Goal: Contribute content: Contribute content

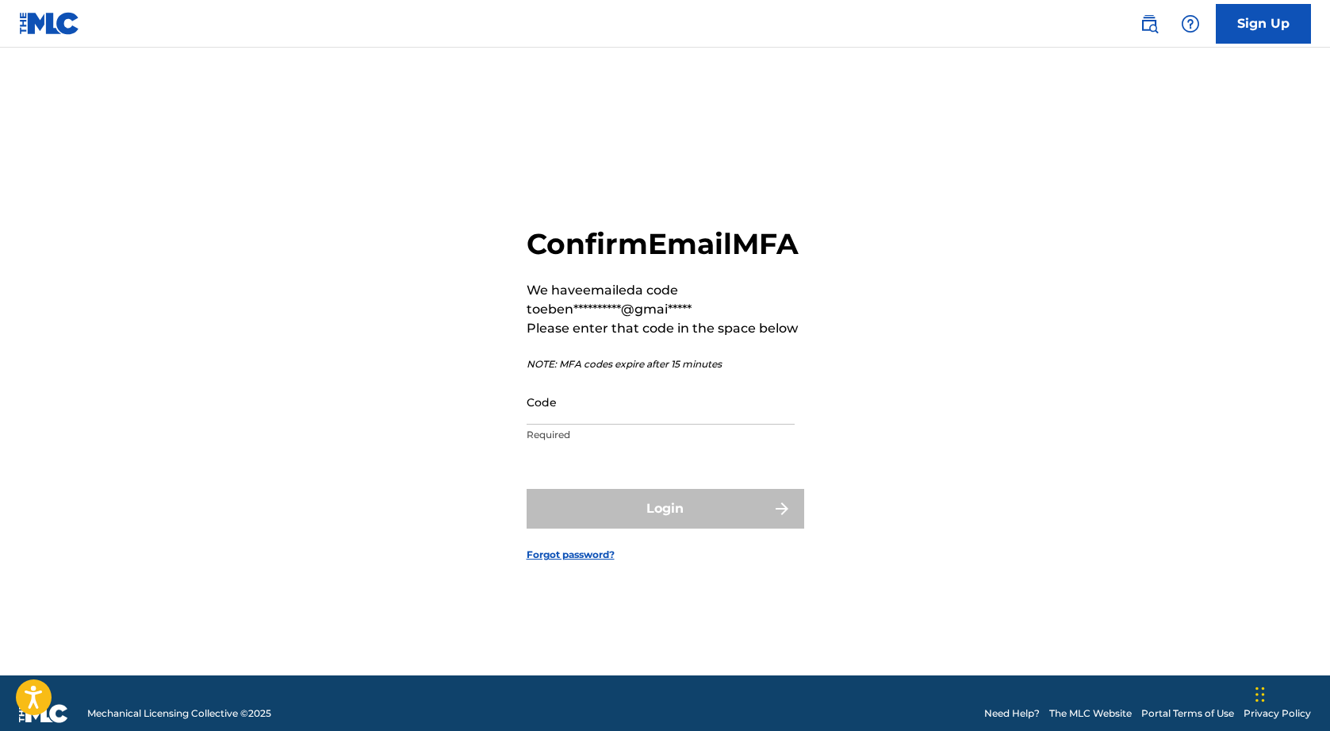
click at [576, 424] on input "Code" at bounding box center [661, 401] width 268 height 45
paste input "799126"
click at [530, 424] on input "799126" at bounding box center [661, 401] width 268 height 45
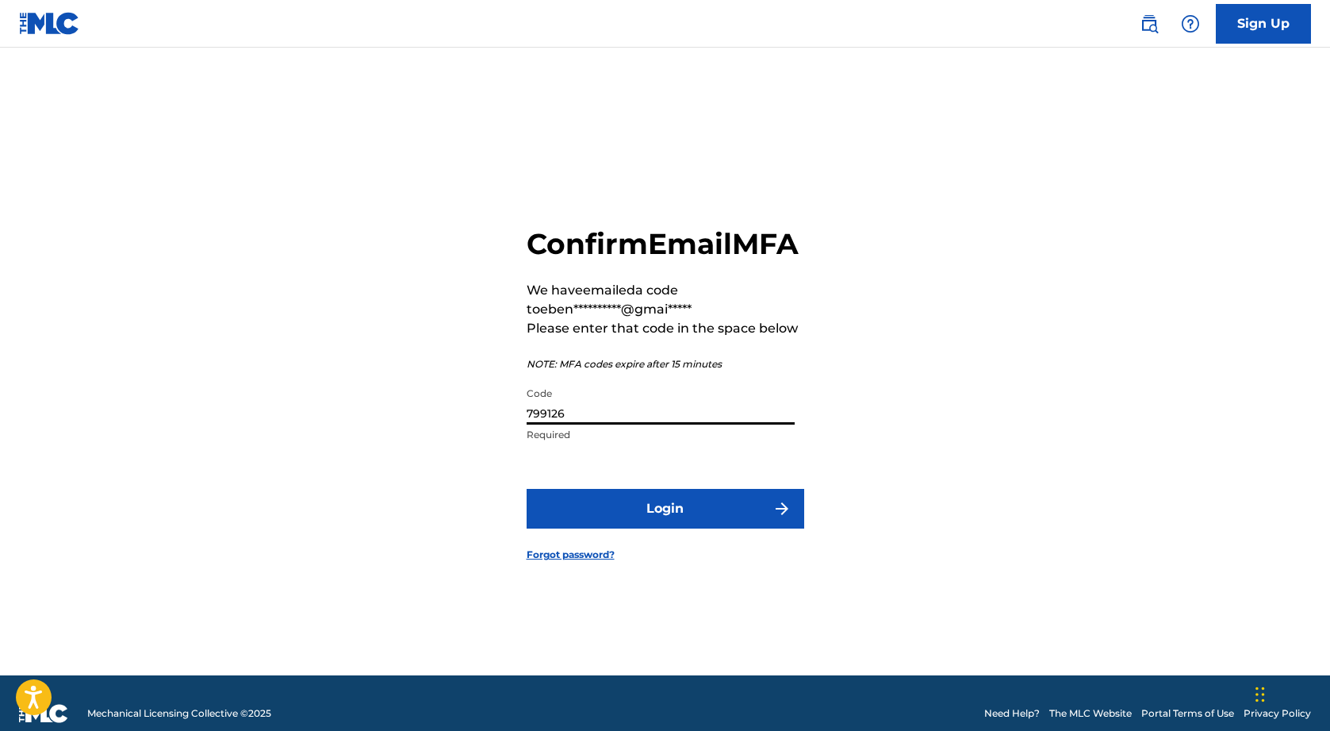
type input "799126"
click at [689, 526] on button "Login" at bounding box center [666, 509] width 278 height 40
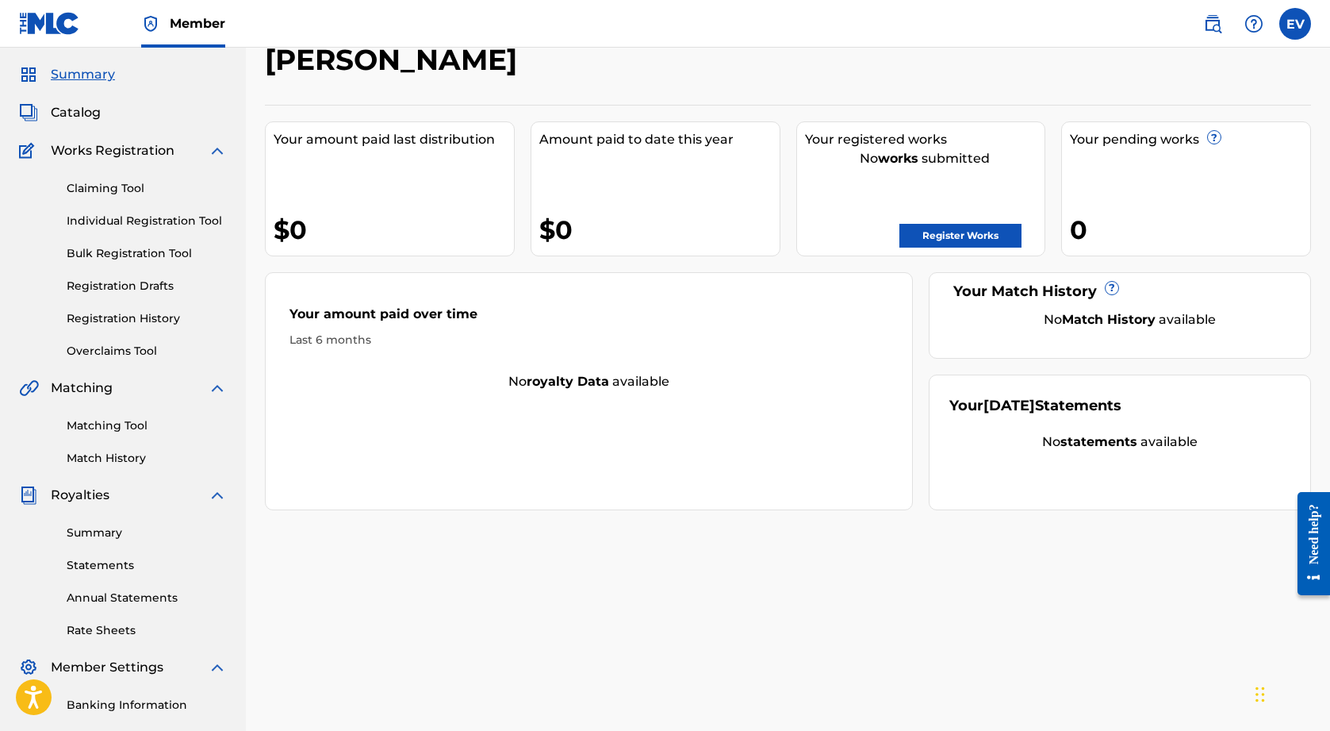
scroll to position [47, 0]
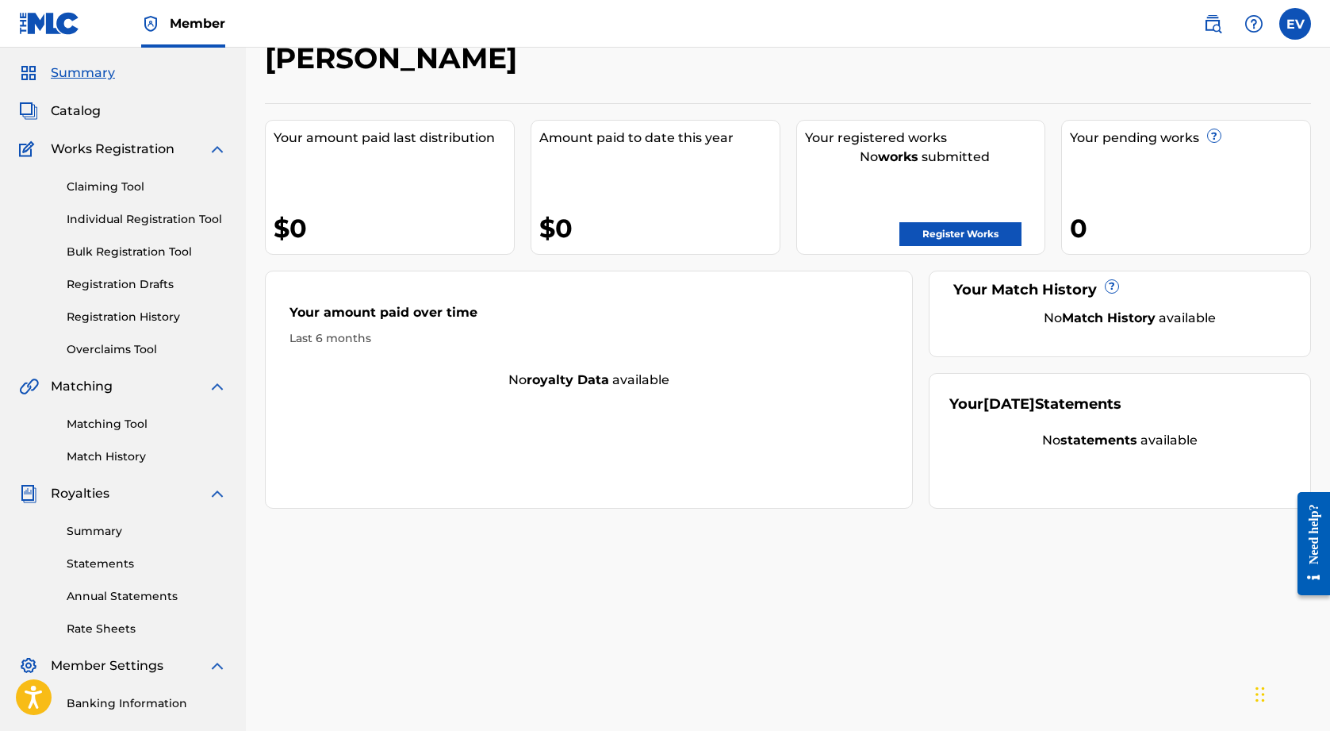
click at [113, 418] on link "Matching Tool" at bounding box center [147, 424] width 160 height 17
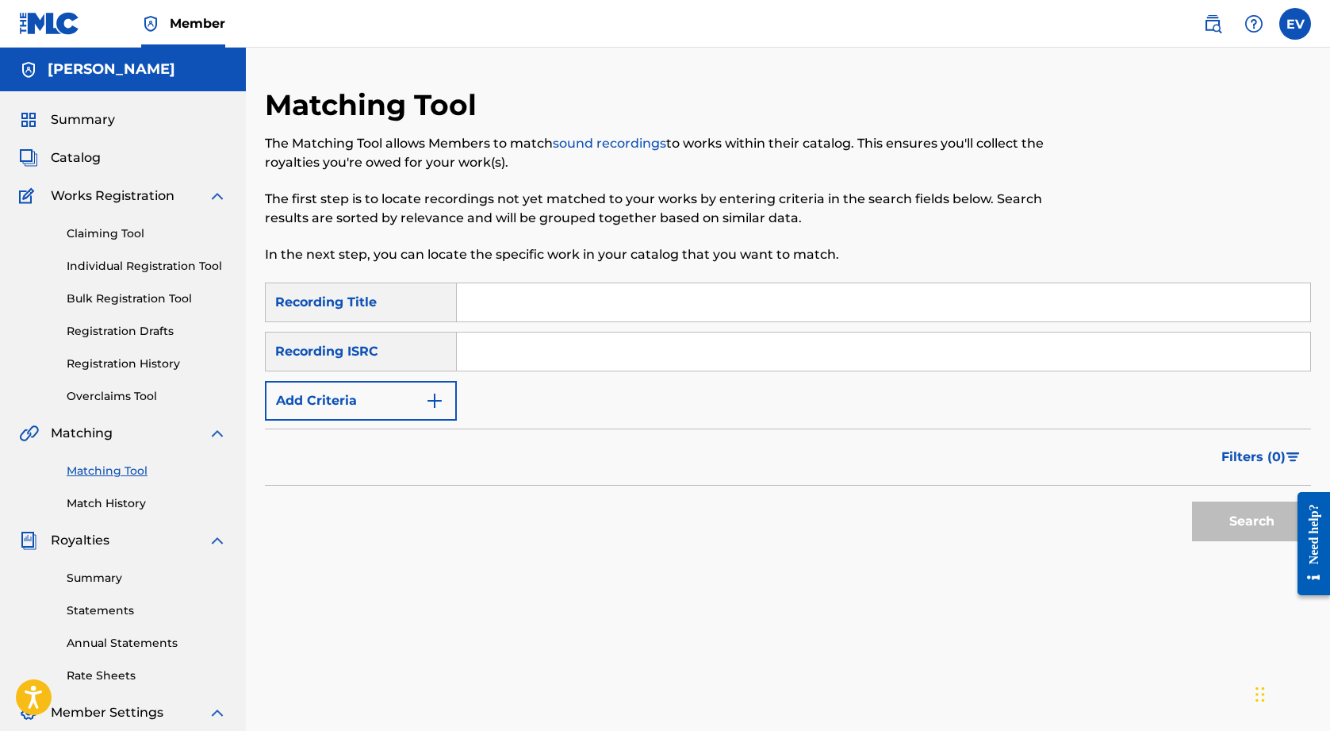
click at [582, 305] on input "Search Form" at bounding box center [884, 302] width 854 height 38
click at [510, 356] on input "Search Form" at bounding box center [884, 351] width 854 height 38
paste input "QM6P42366904"
type input "QM6P42366904"
click at [525, 310] on input "Search Form" at bounding box center [884, 302] width 854 height 38
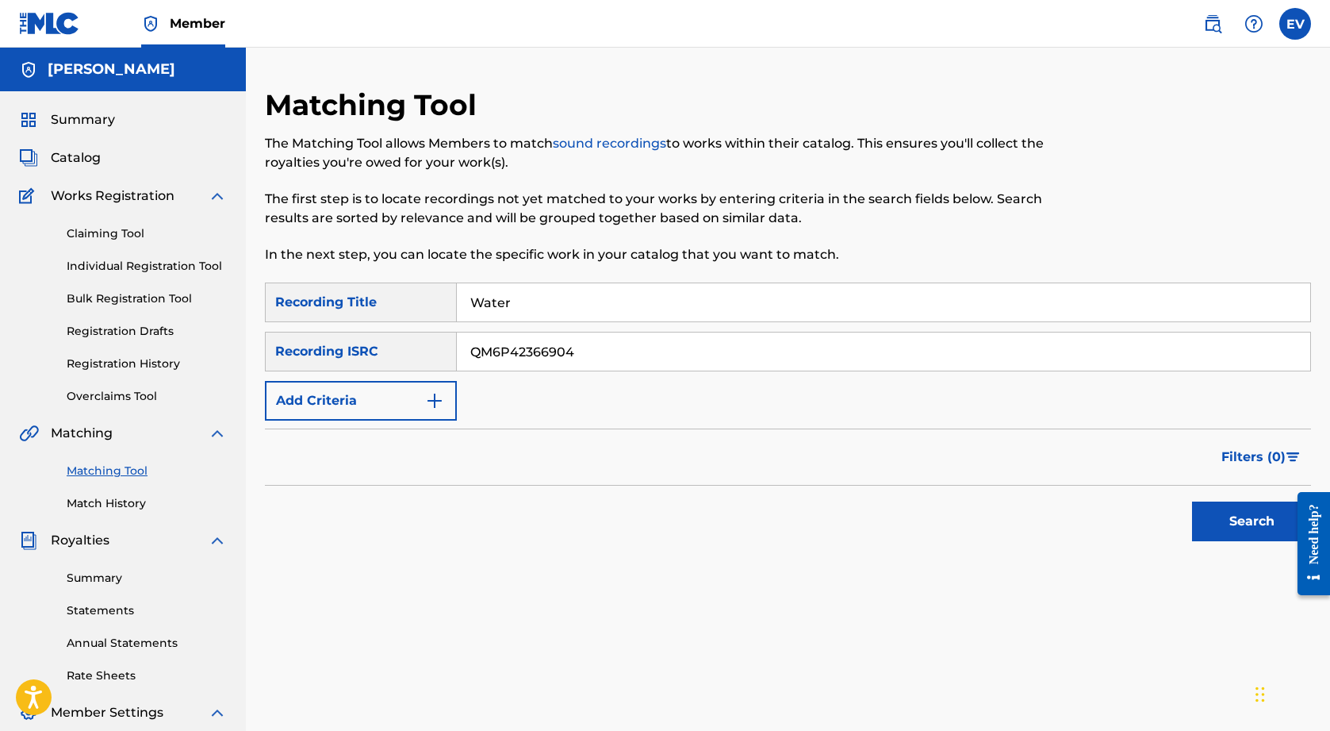
type input "Water"
click at [1253, 518] on button "Search" at bounding box center [1251, 521] width 119 height 40
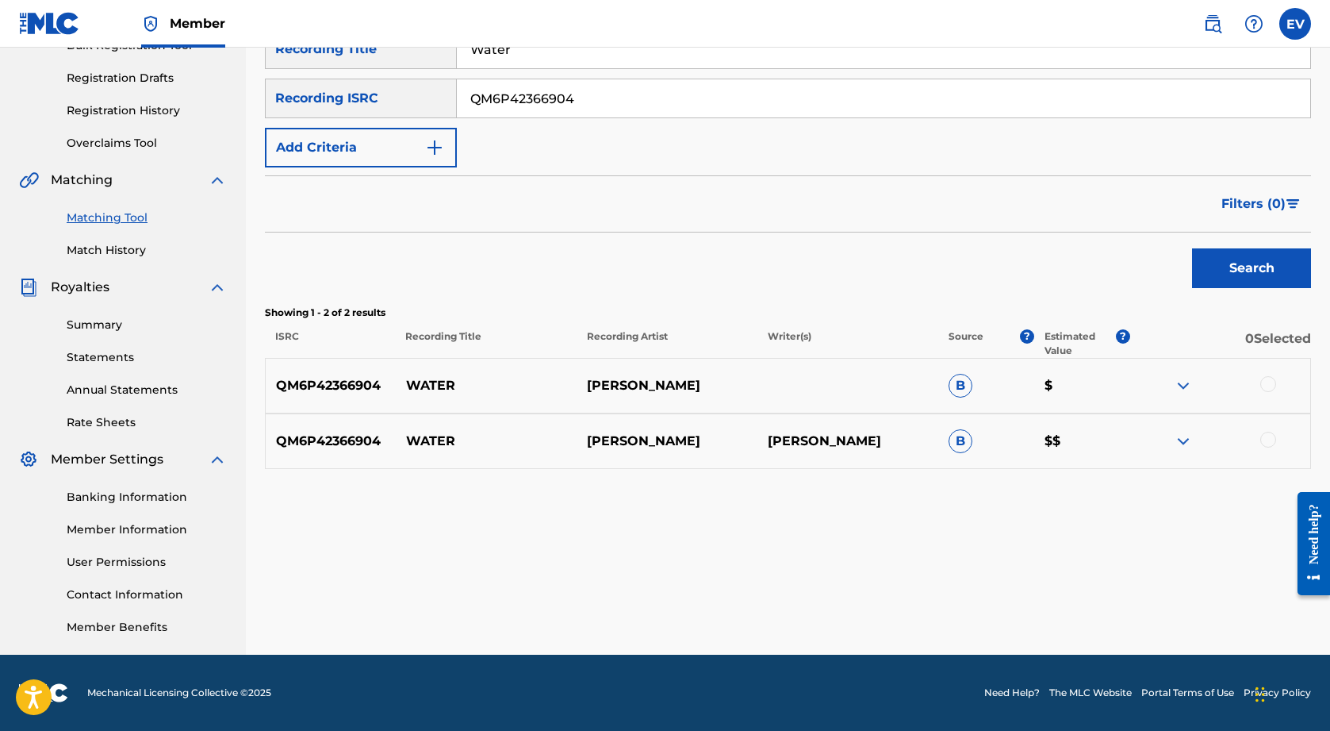
scroll to position [253, 0]
click at [1269, 439] on div at bounding box center [1269, 440] width 16 height 16
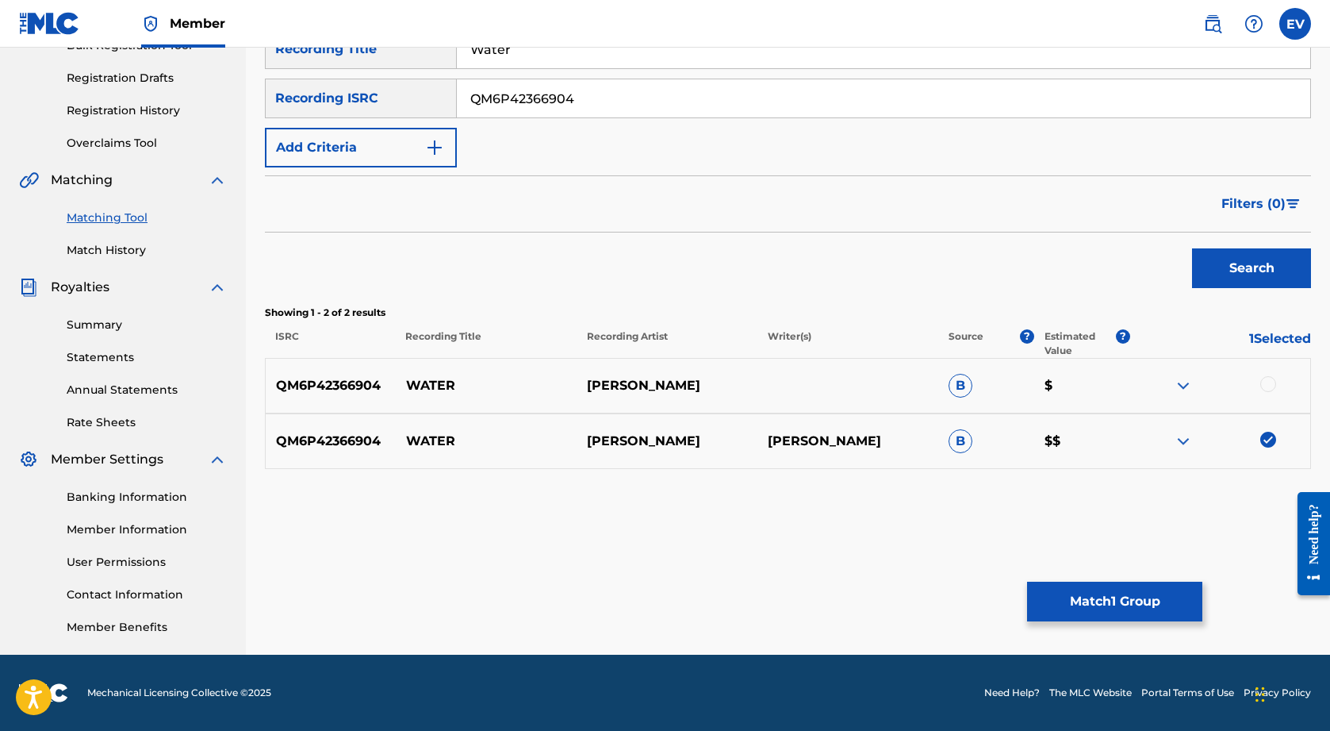
click at [1269, 388] on div at bounding box center [1269, 384] width 16 height 16
click at [1106, 600] on button "Match 2 Groups" at bounding box center [1114, 601] width 175 height 40
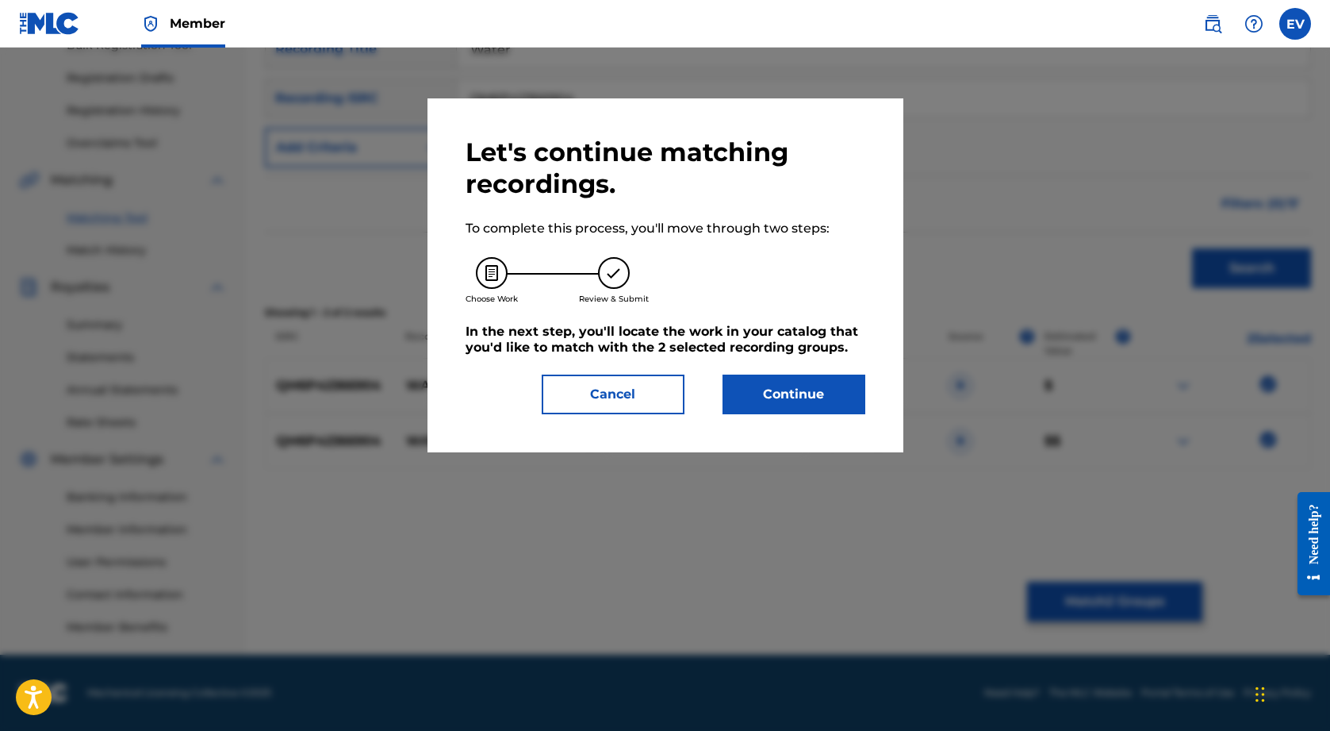
click at [800, 393] on button "Continue" at bounding box center [794, 394] width 143 height 40
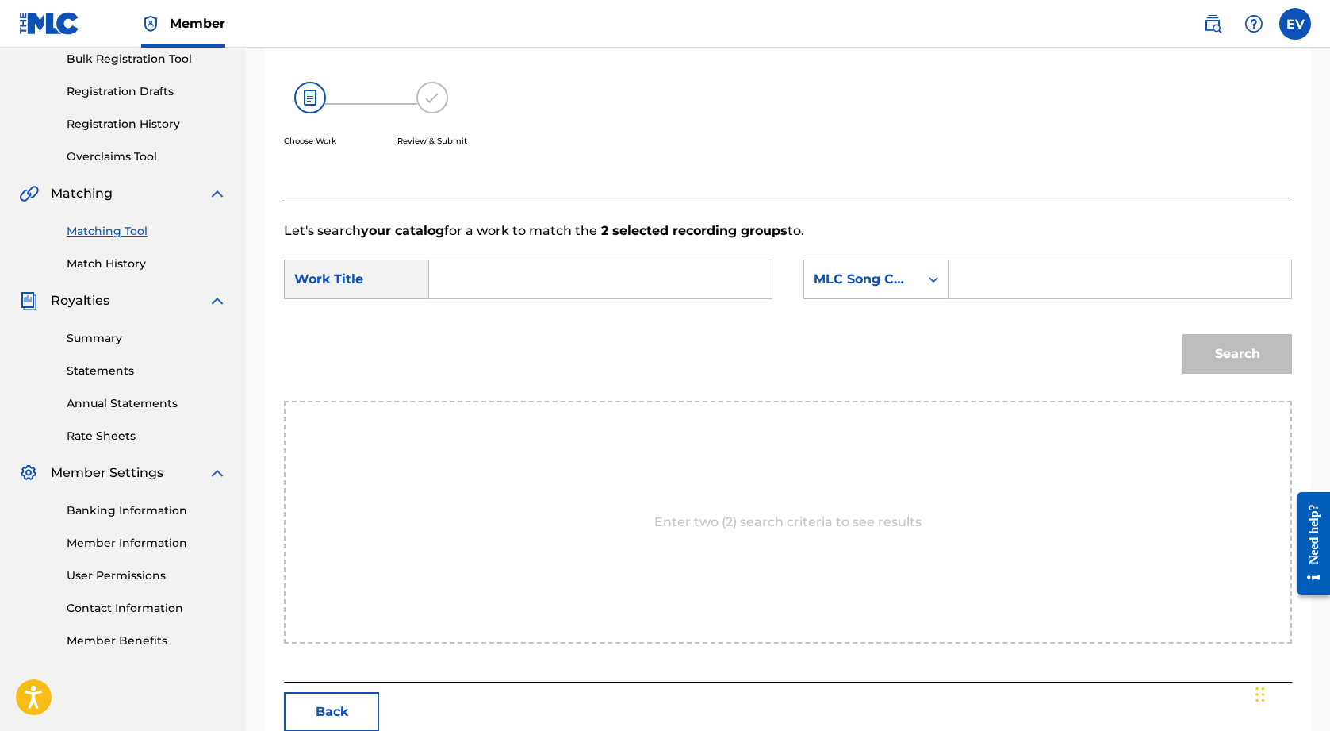
scroll to position [242, 0]
click at [635, 282] on input "Search Form" at bounding box center [601, 277] width 316 height 38
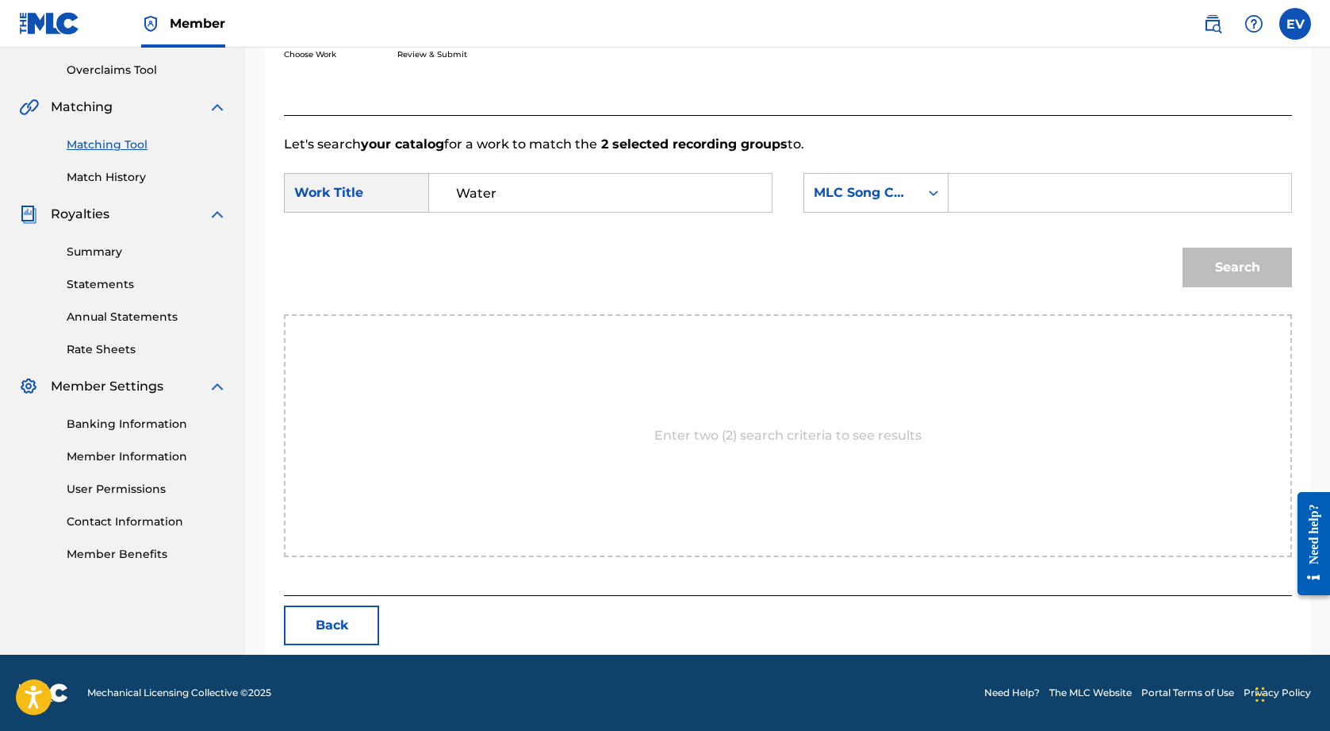
scroll to position [326, 0]
type input "Water"
click at [723, 405] on div "Enter two (2) search criteria to see results" at bounding box center [788, 435] width 1008 height 243
click at [931, 198] on icon "Search Form" at bounding box center [934, 193] width 16 height 16
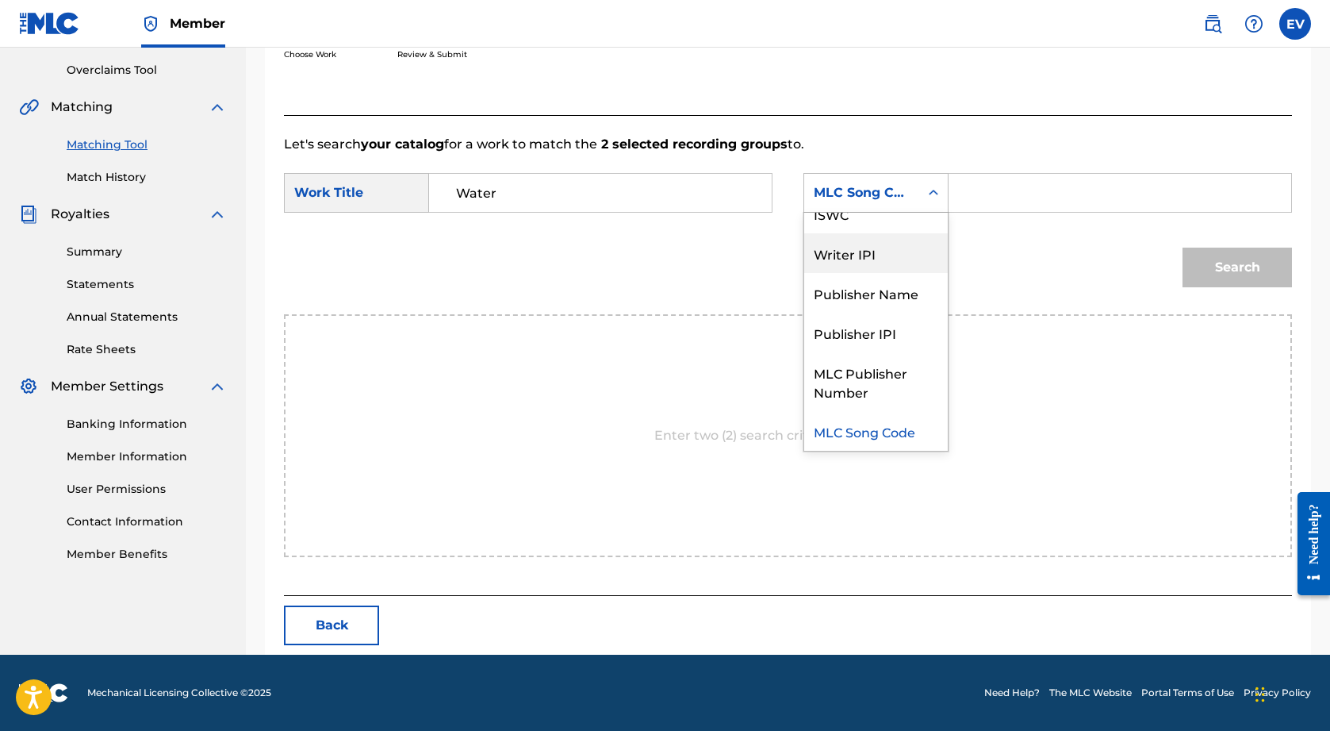
scroll to position [0, 0]
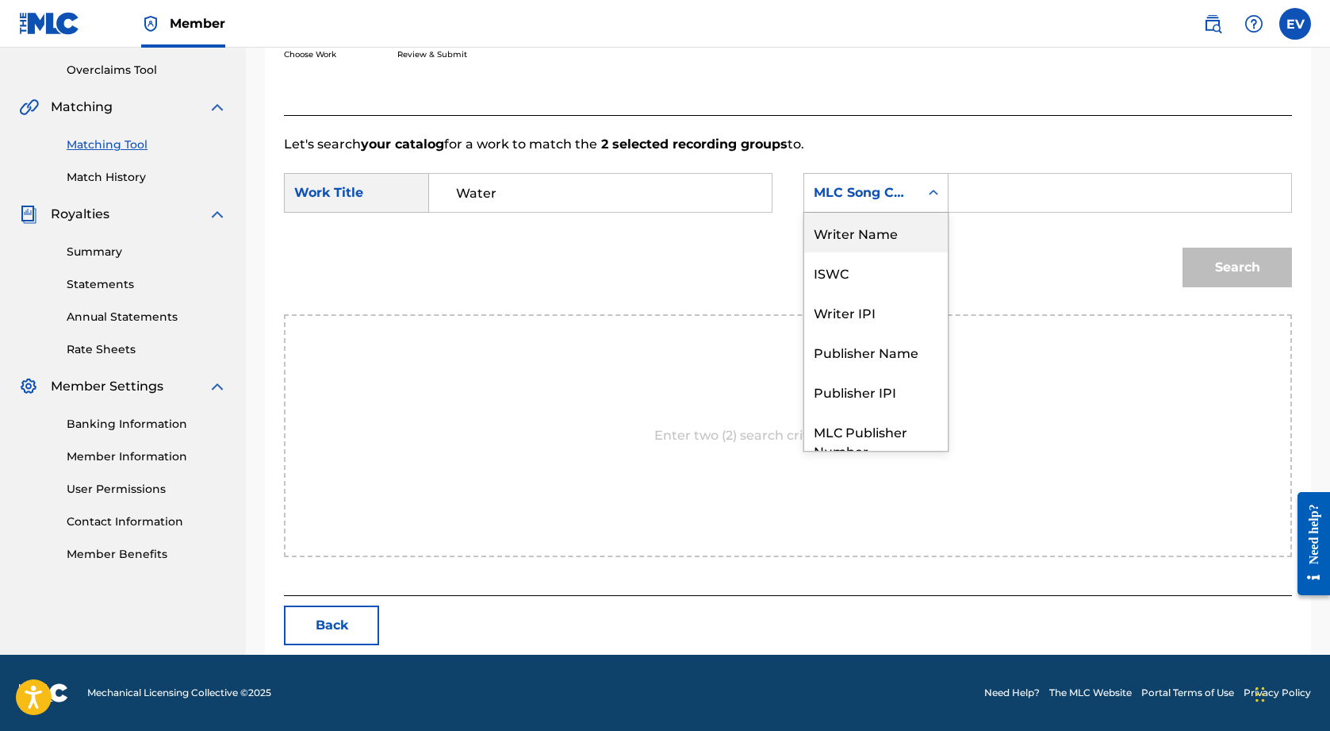
click at [862, 238] on div "Writer Name" at bounding box center [876, 233] width 144 height 40
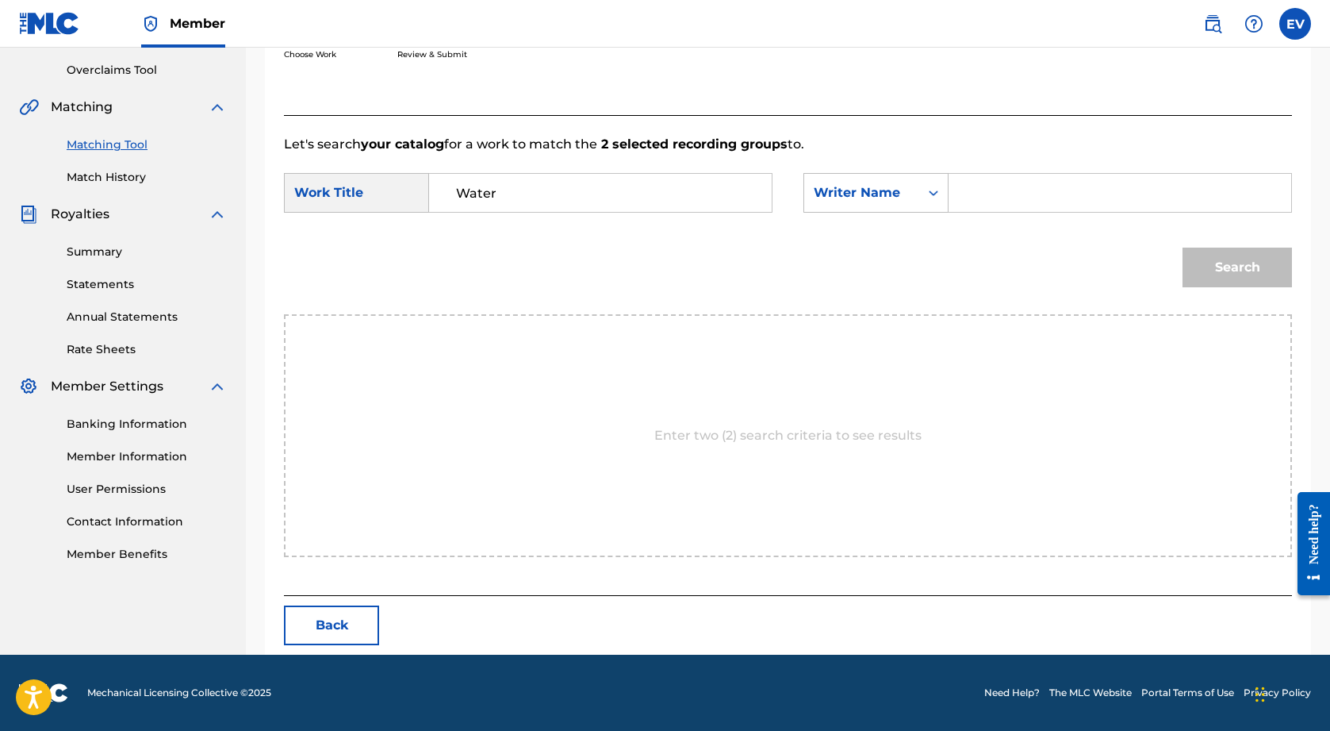
click at [994, 190] on input "Search Form" at bounding box center [1120, 193] width 316 height 38
type input "[PERSON_NAME]"
click at [1272, 269] on button "Search" at bounding box center [1237, 268] width 109 height 40
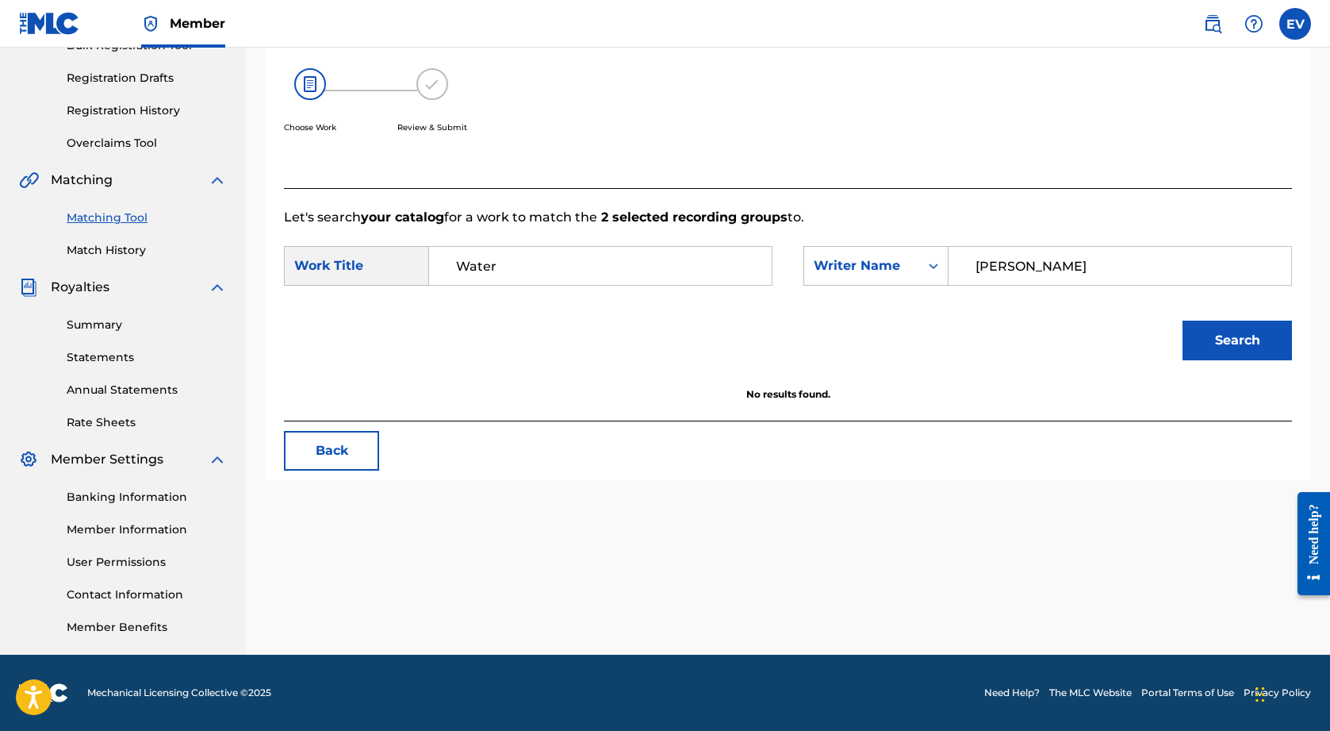
scroll to position [253, 0]
click at [1226, 334] on button "Search" at bounding box center [1237, 340] width 109 height 40
drag, startPoint x: 1080, startPoint y: 263, endPoint x: 906, endPoint y: 257, distance: 173.9
click at [906, 257] on div "SearchWithCriteriae1e6aef2-5d2c-408b-b29a-2e66c5f7dc0b Writer Name [PERSON_NAME]" at bounding box center [1048, 266] width 489 height 40
click at [906, 257] on div "Writer Name" at bounding box center [862, 265] width 96 height 19
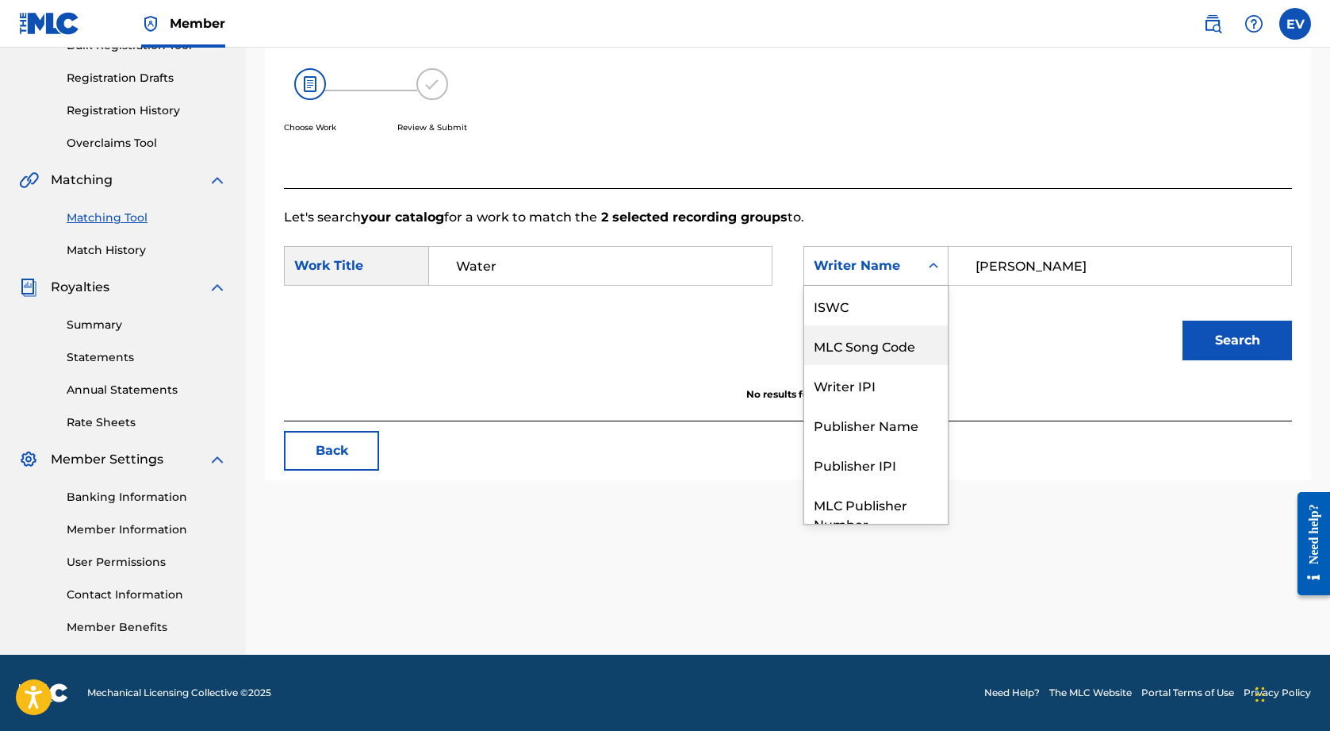
scroll to position [59, 0]
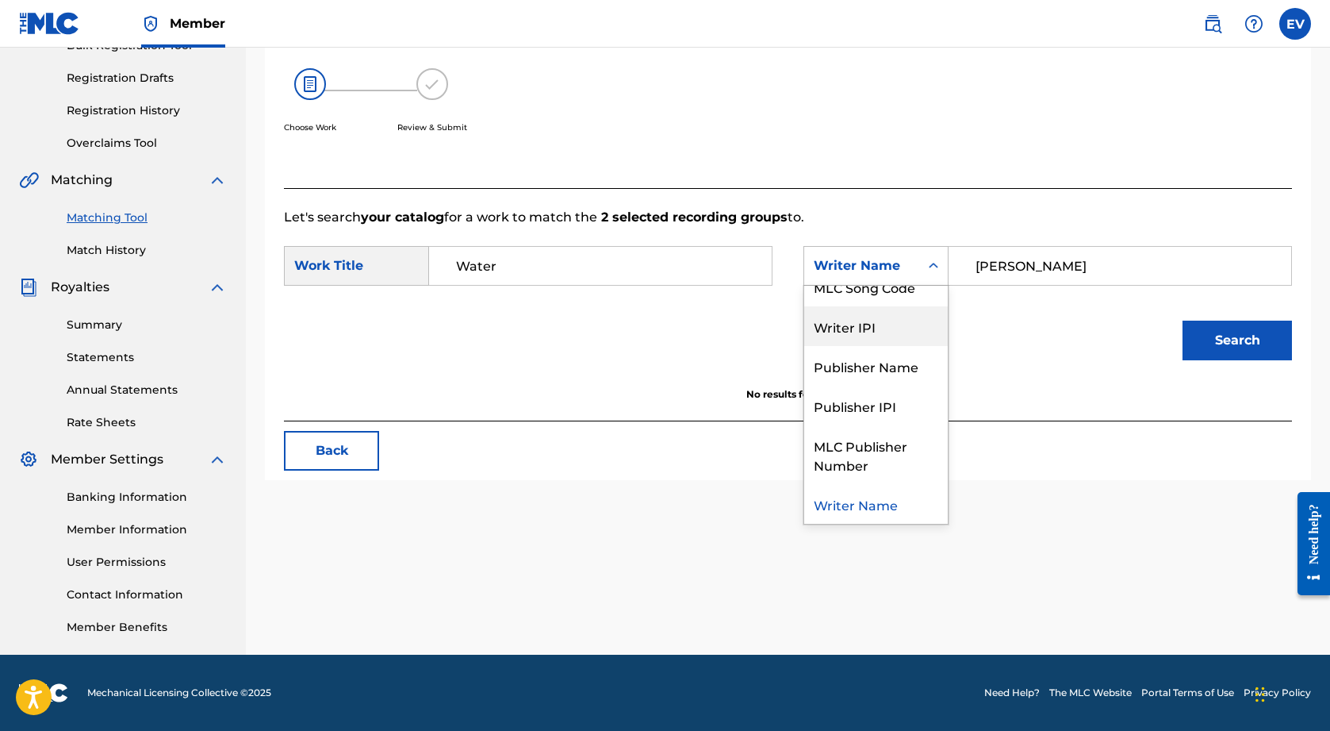
click at [733, 315] on div "Search" at bounding box center [788, 346] width 1008 height 83
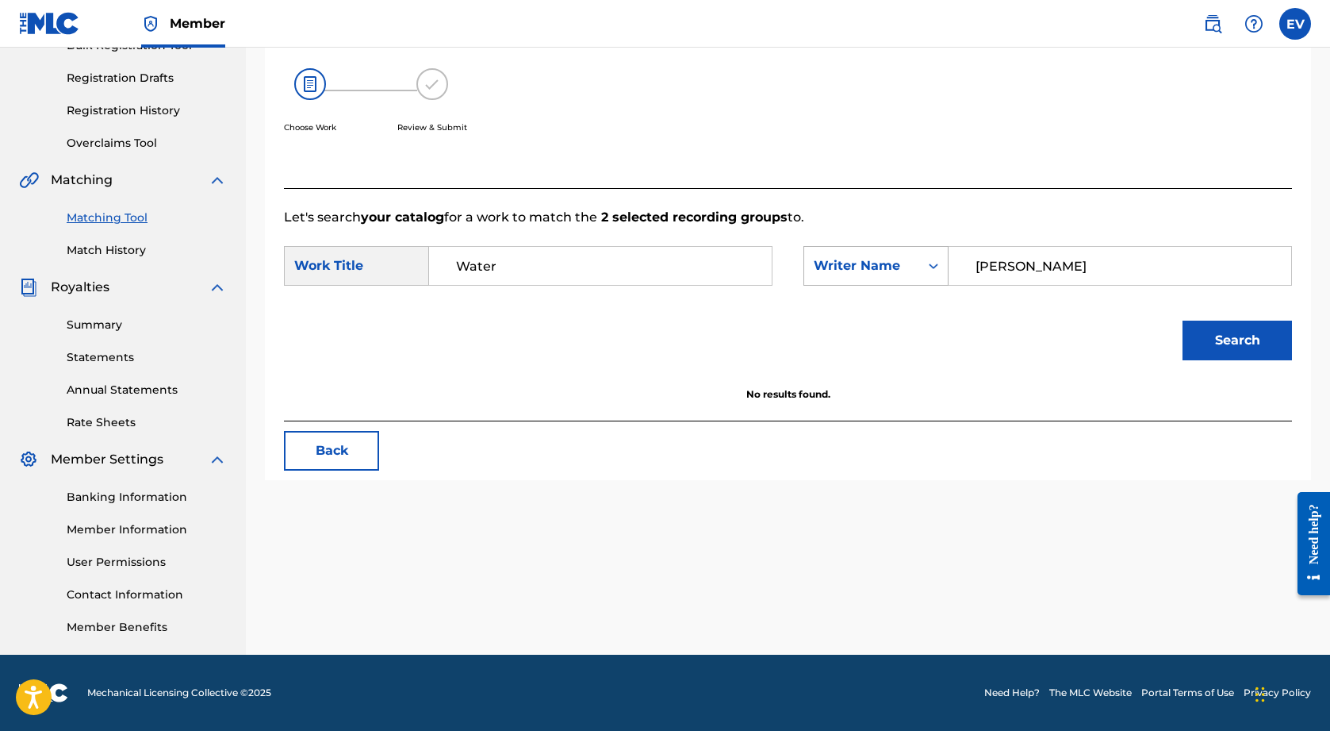
drag, startPoint x: 1071, startPoint y: 267, endPoint x: 903, endPoint y: 262, distance: 168.3
click at [903, 262] on div "SearchWithCriteriae1e6aef2-5d2c-408b-b29a-2e66c5f7dc0b Writer Name [PERSON_NAME]" at bounding box center [1048, 266] width 489 height 40
click at [838, 286] on div "SearchWithCriteria1382a002-1b2c-42c6-8625-77df5665bdc3 Work Title Water SearchW…" at bounding box center [788, 270] width 1008 height 49
click at [885, 273] on div "Writer Name" at bounding box center [862, 265] width 96 height 19
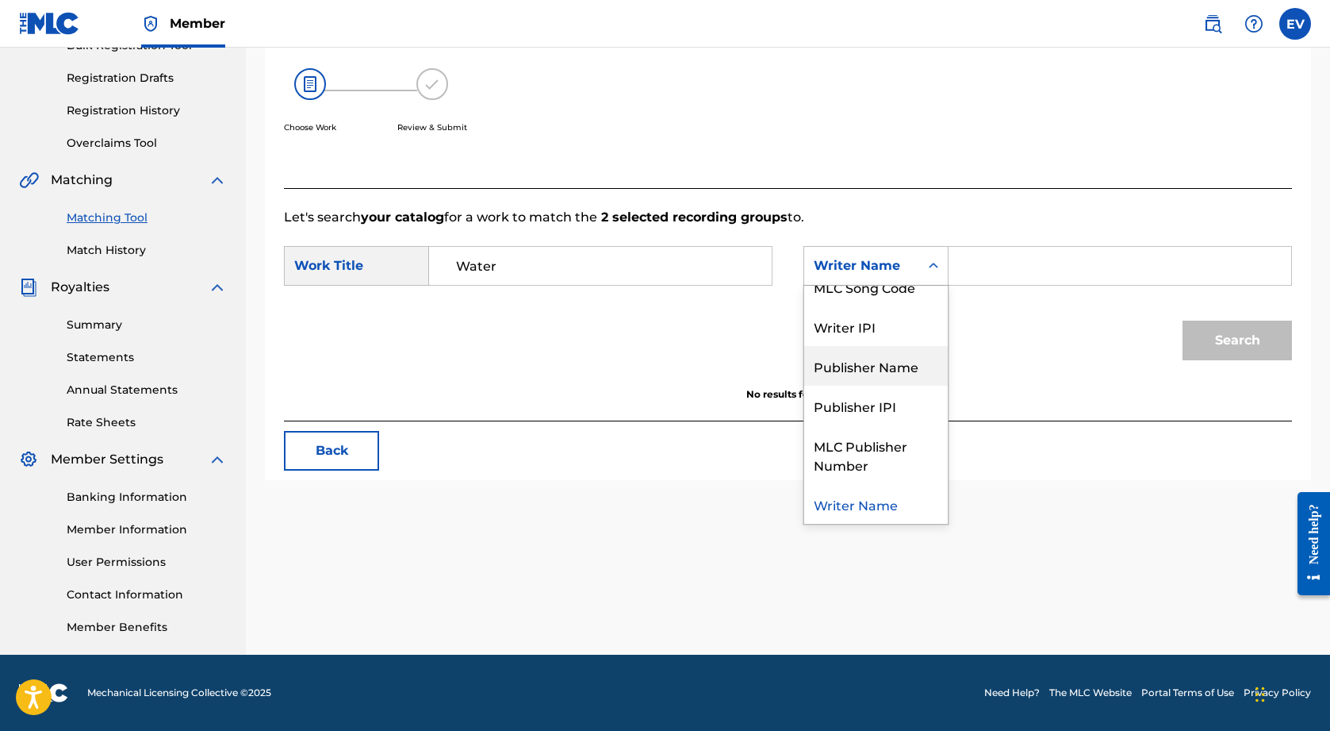
click at [884, 374] on div "Publisher Name" at bounding box center [876, 366] width 144 height 40
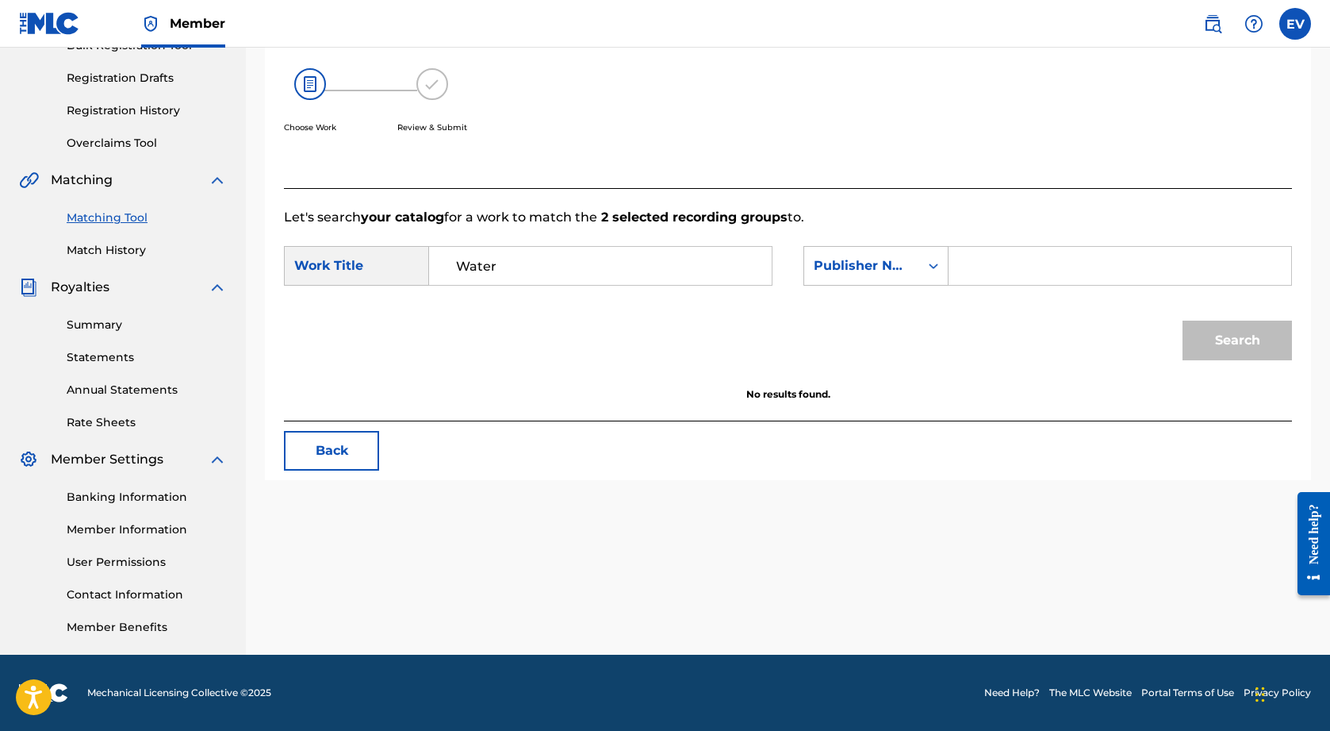
click at [1000, 255] on input "Search Form" at bounding box center [1120, 266] width 316 height 38
type input "BMI"
click at [1236, 331] on button "Search" at bounding box center [1237, 340] width 109 height 40
drag, startPoint x: 1036, startPoint y: 267, endPoint x: 910, endPoint y: 264, distance: 126.2
click at [910, 264] on div "SearchWithCriteria82b153a1-77fa-4a1c-a9e8-09dbd10be232 Publisher Name BMI" at bounding box center [1048, 266] width 489 height 40
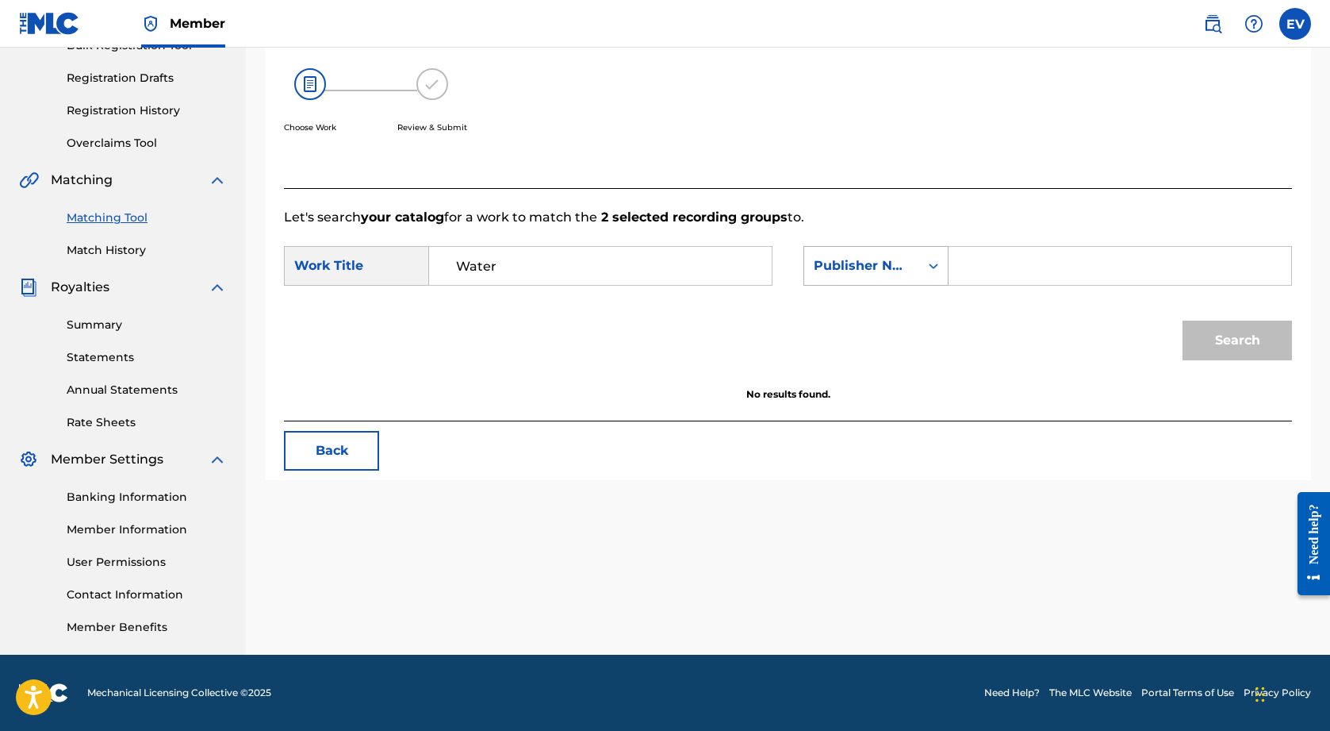
click at [915, 253] on div "Publisher Name" at bounding box center [861, 266] width 115 height 30
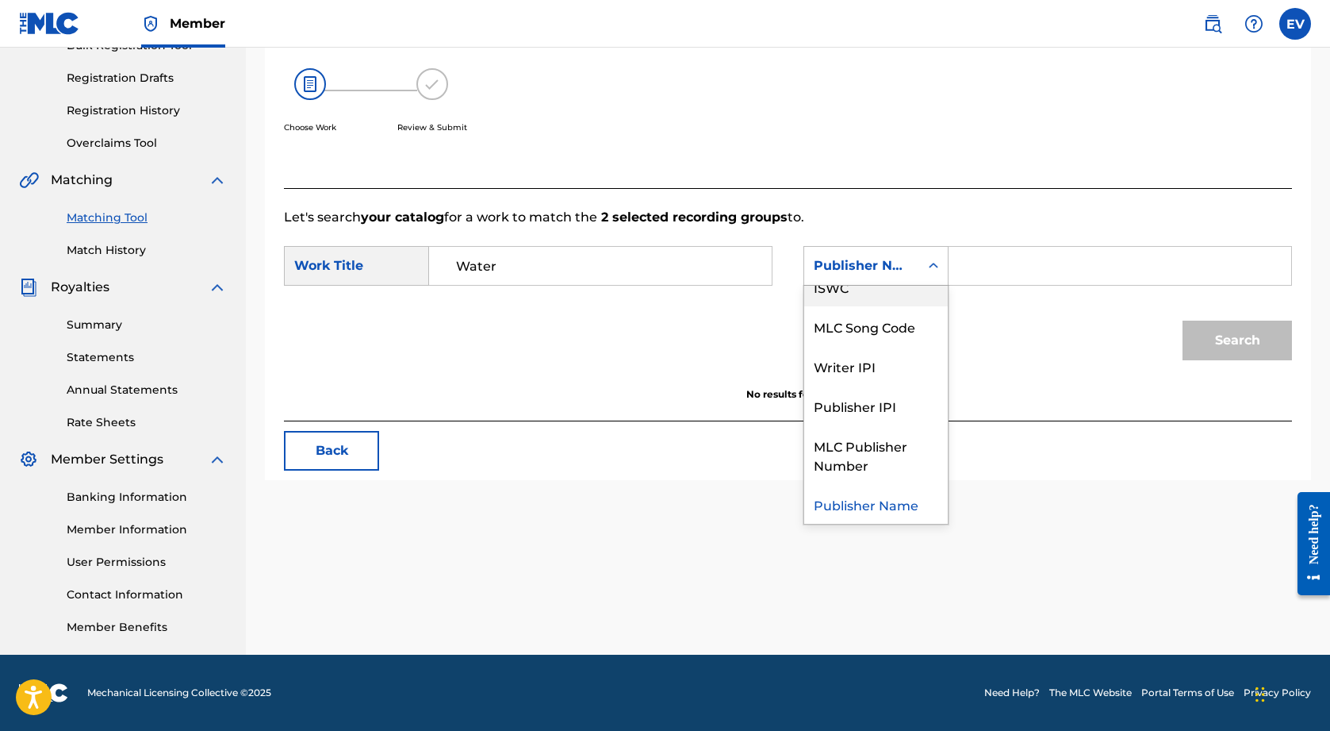
scroll to position [0, 0]
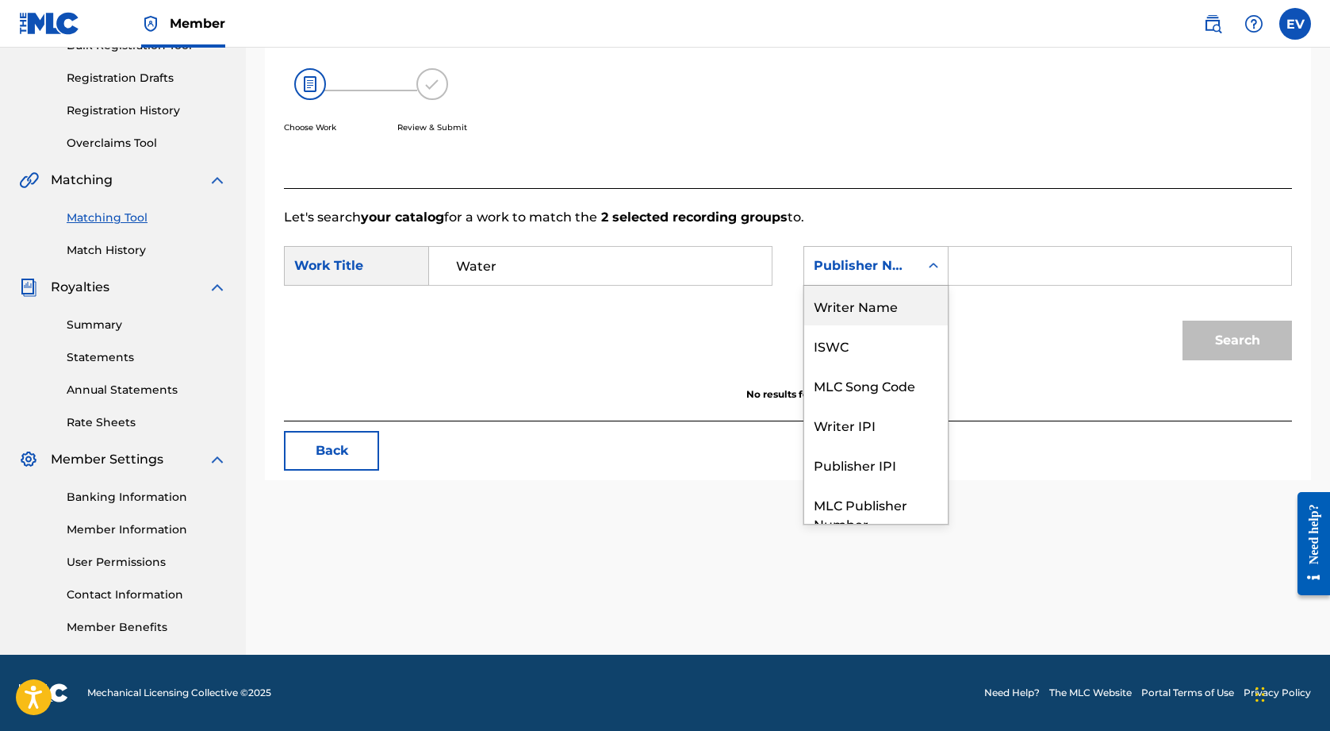
click at [903, 313] on div "Writer Name" at bounding box center [876, 306] width 144 height 40
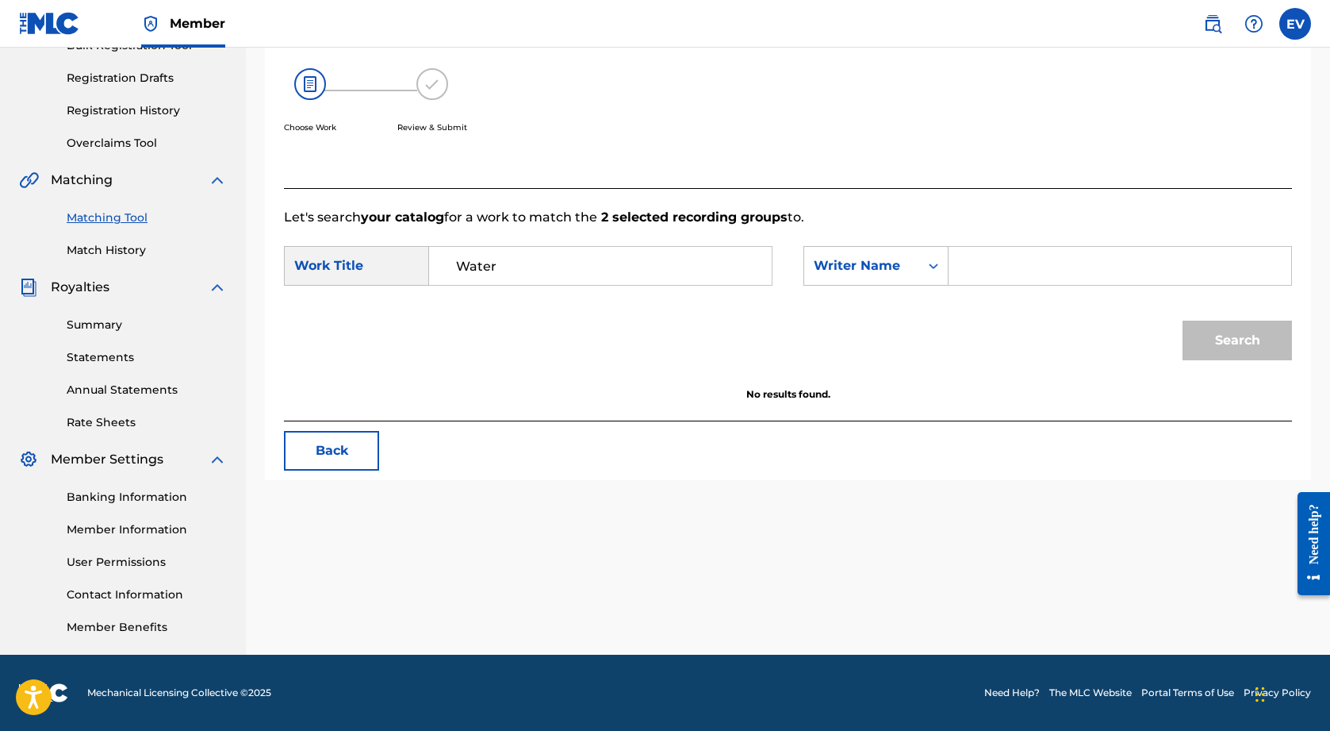
click at [1041, 265] on input "Search Form" at bounding box center [1120, 266] width 316 height 38
type input "[PERSON_NAME]"
click at [1268, 338] on button "Search" at bounding box center [1237, 340] width 109 height 40
click at [428, 87] on img at bounding box center [432, 84] width 32 height 32
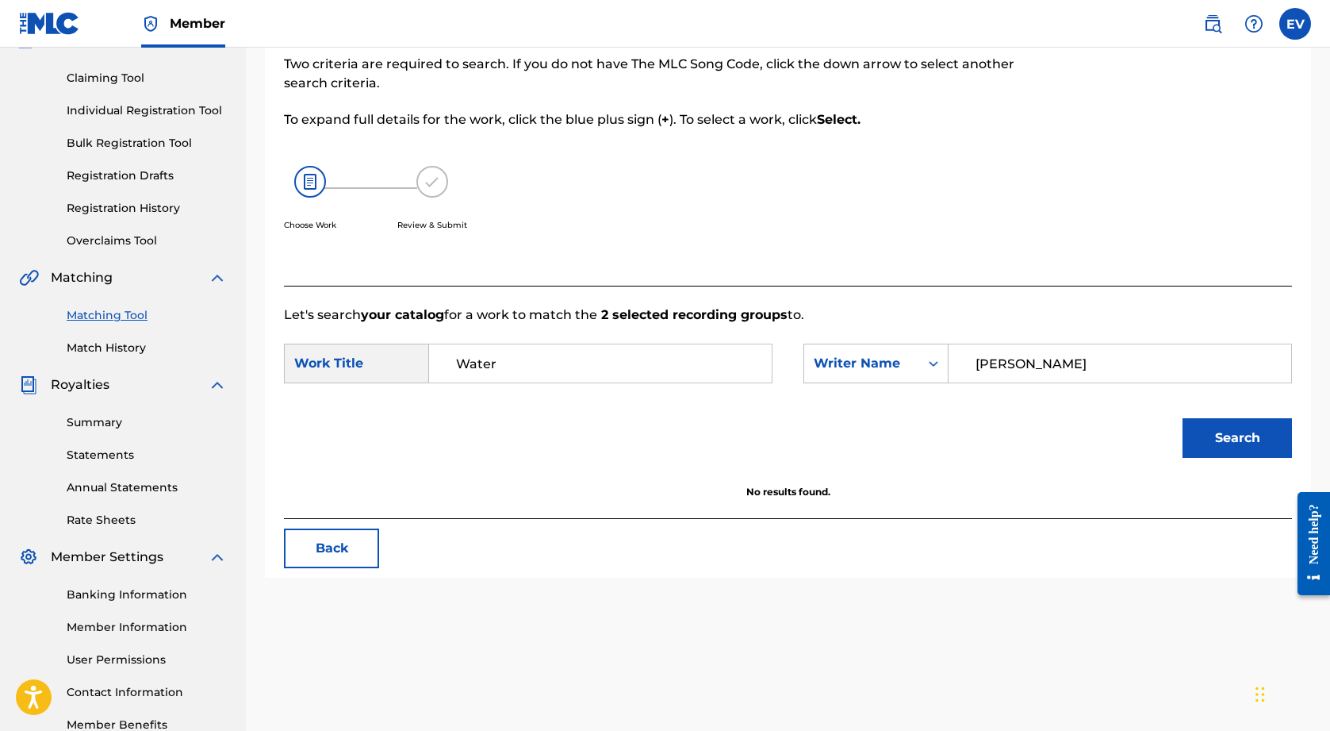
scroll to position [165, 0]
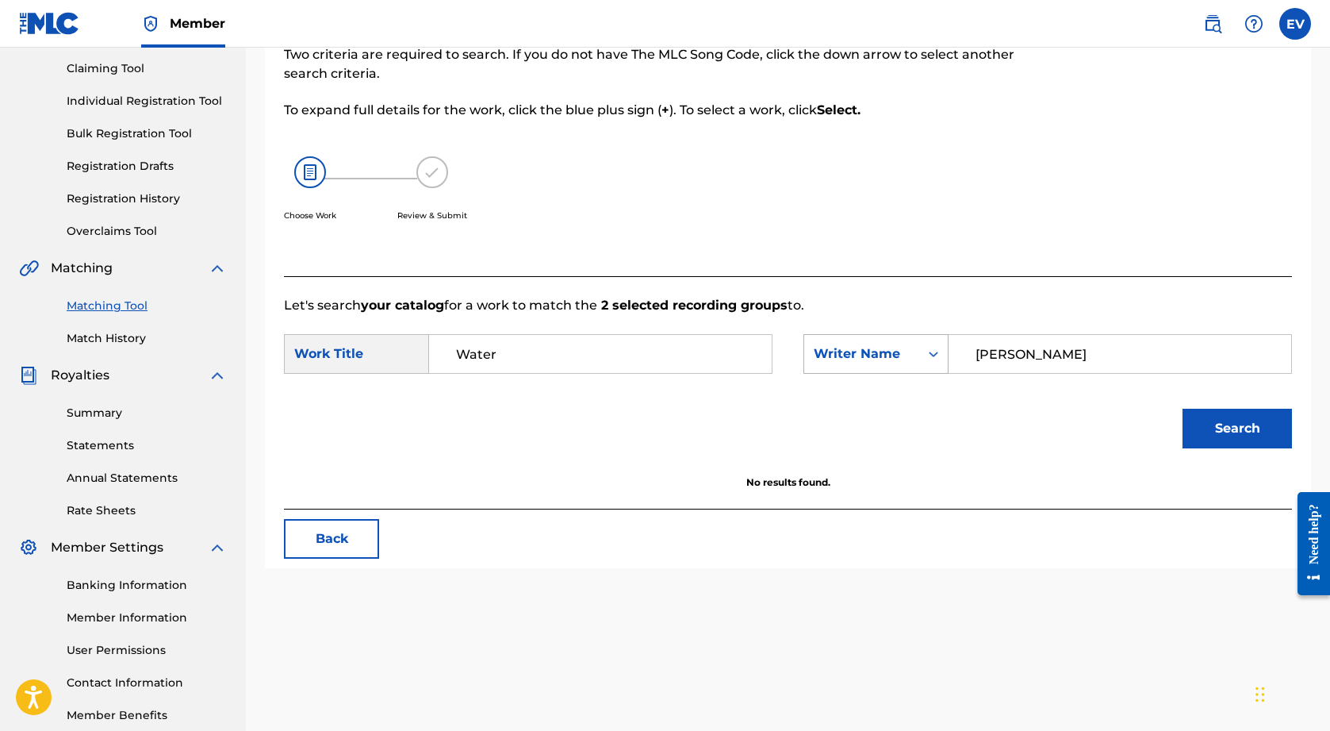
click at [897, 351] on div "Writer Name" at bounding box center [862, 353] width 96 height 19
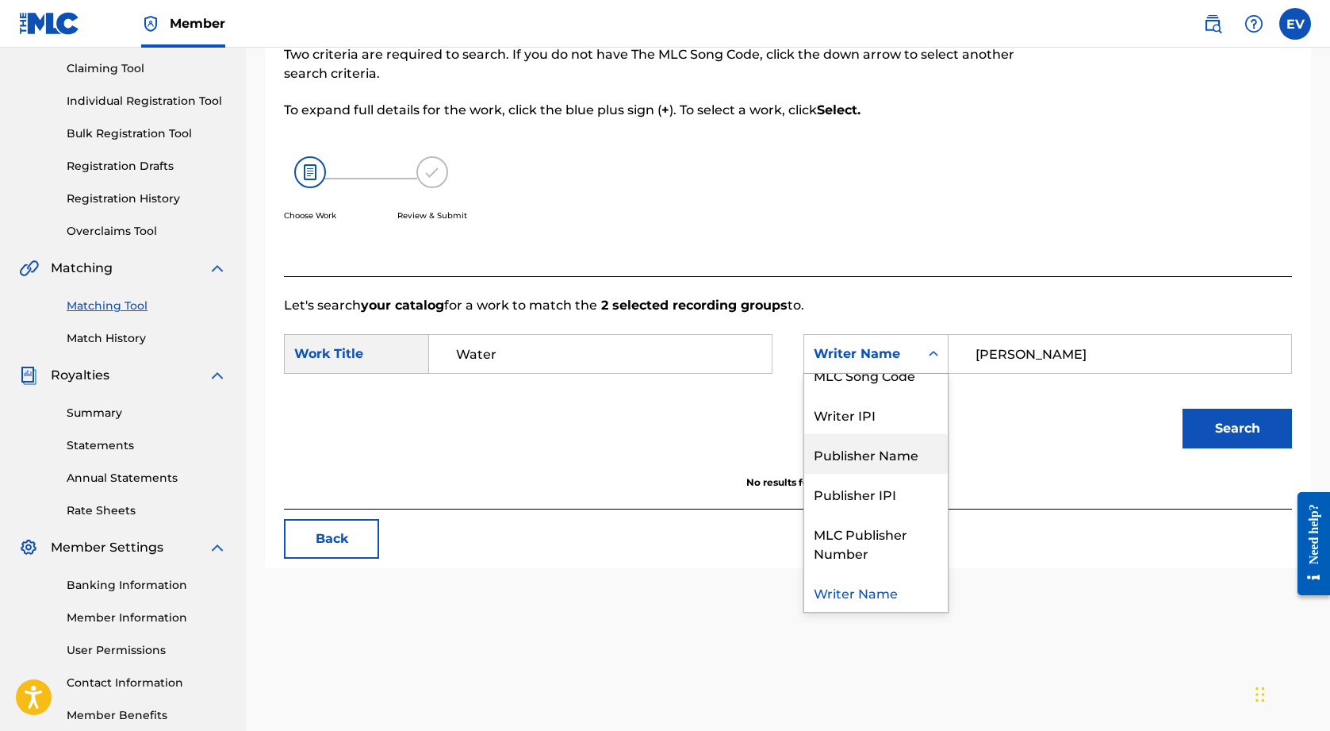
scroll to position [0, 0]
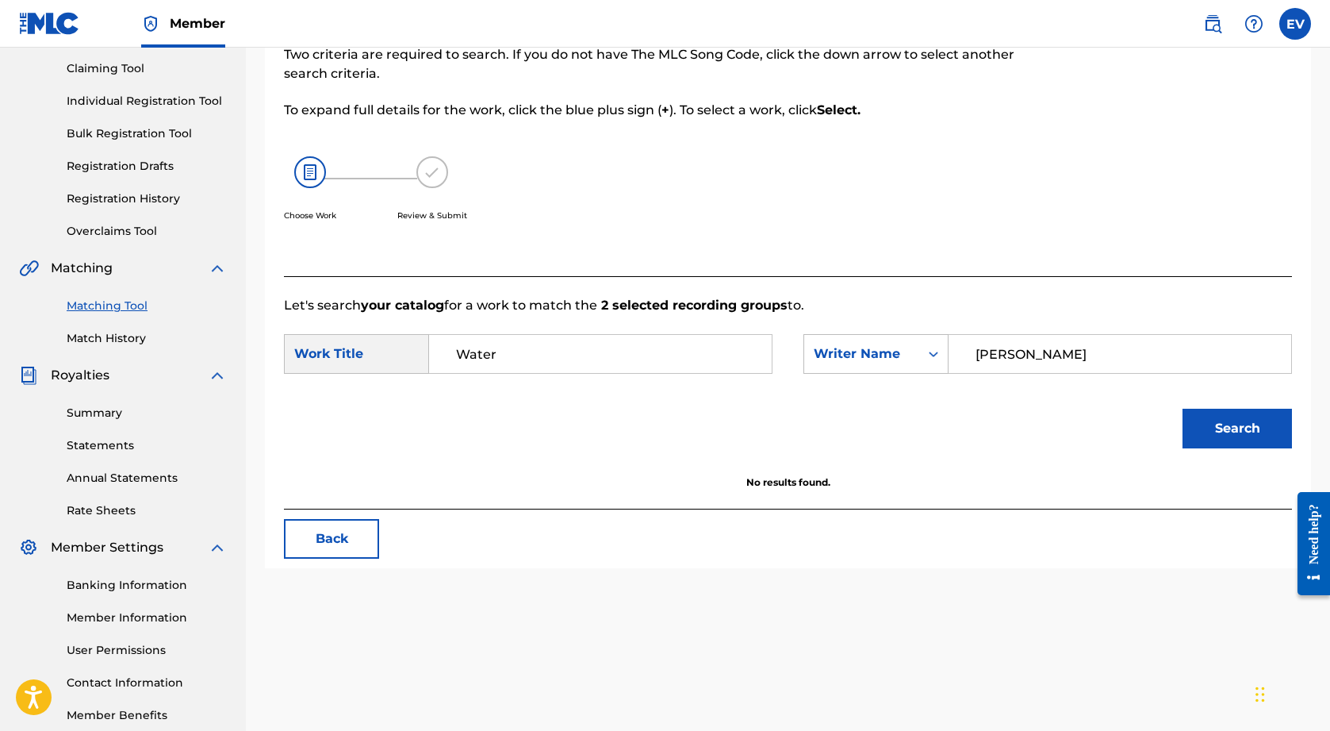
click at [549, 416] on div "Search" at bounding box center [788, 434] width 1008 height 83
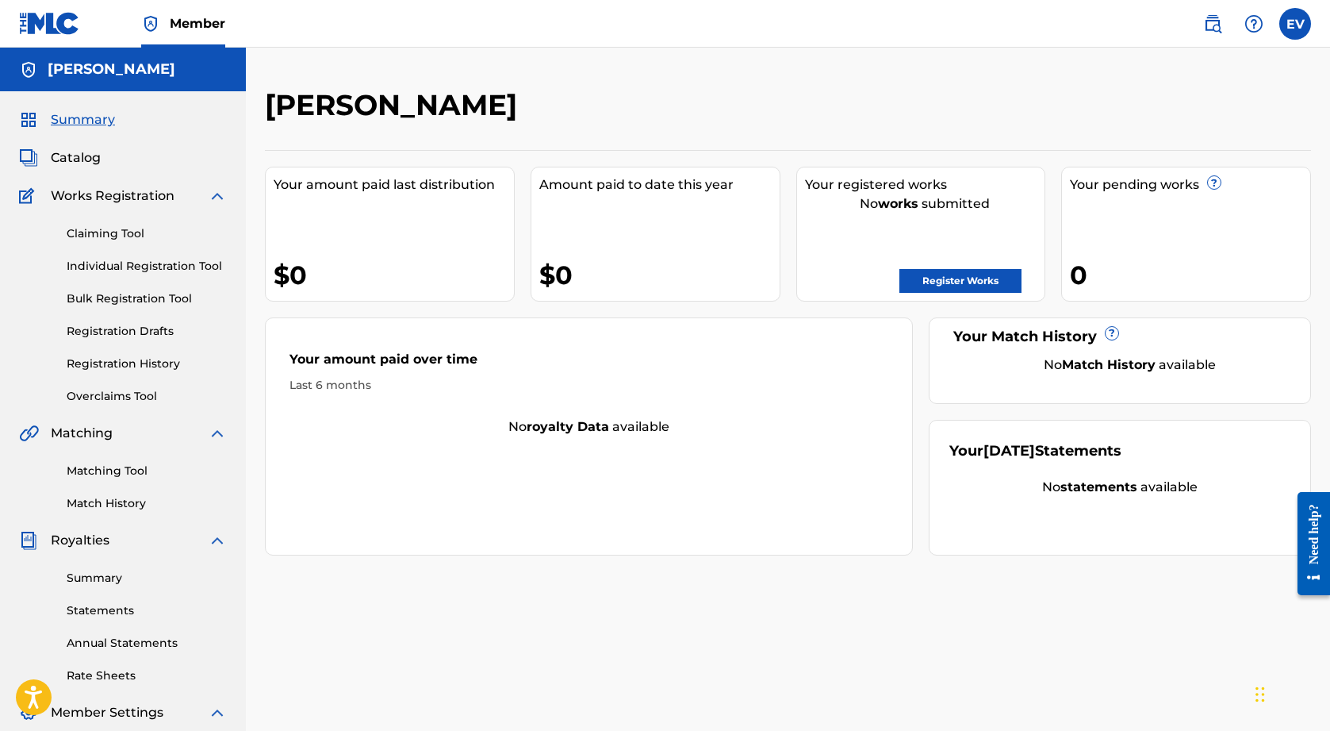
click at [119, 504] on link "Match History" at bounding box center [147, 503] width 160 height 17
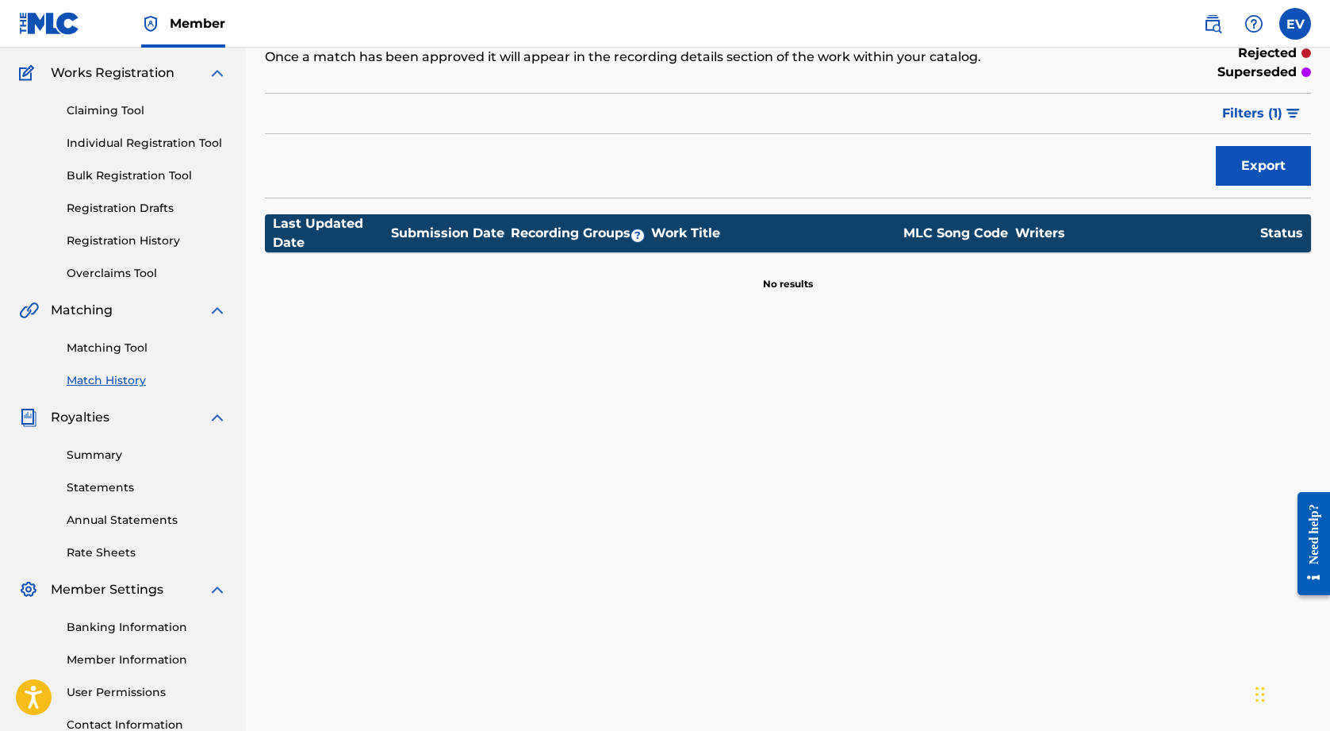
scroll to position [126, 0]
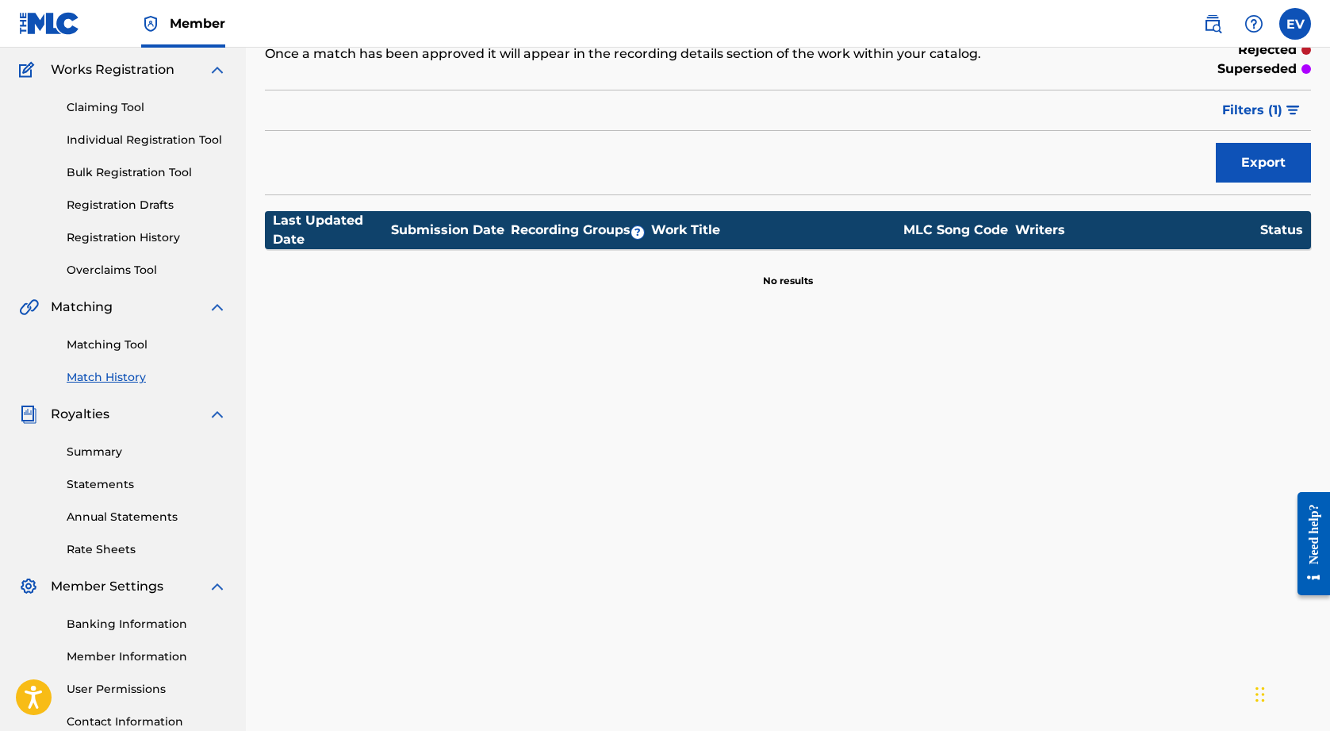
click at [95, 347] on link "Matching Tool" at bounding box center [147, 344] width 160 height 17
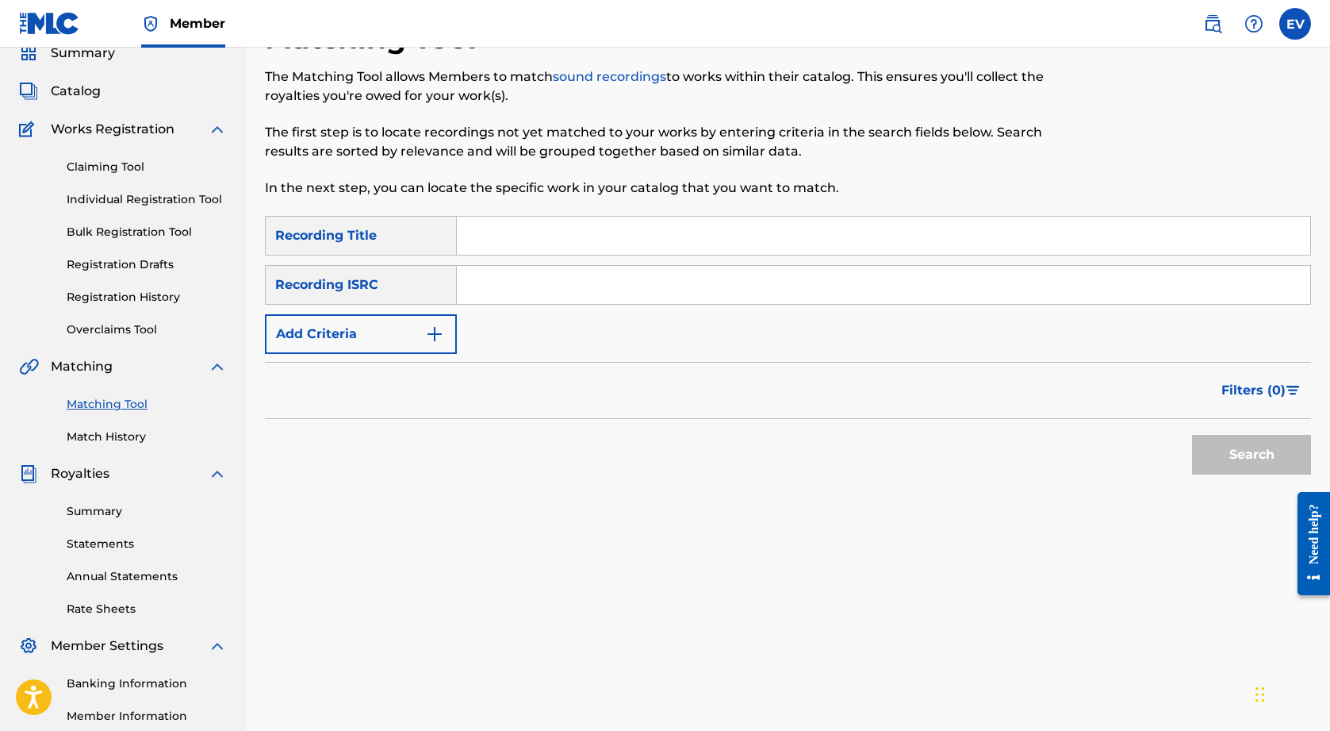
scroll to position [74, 0]
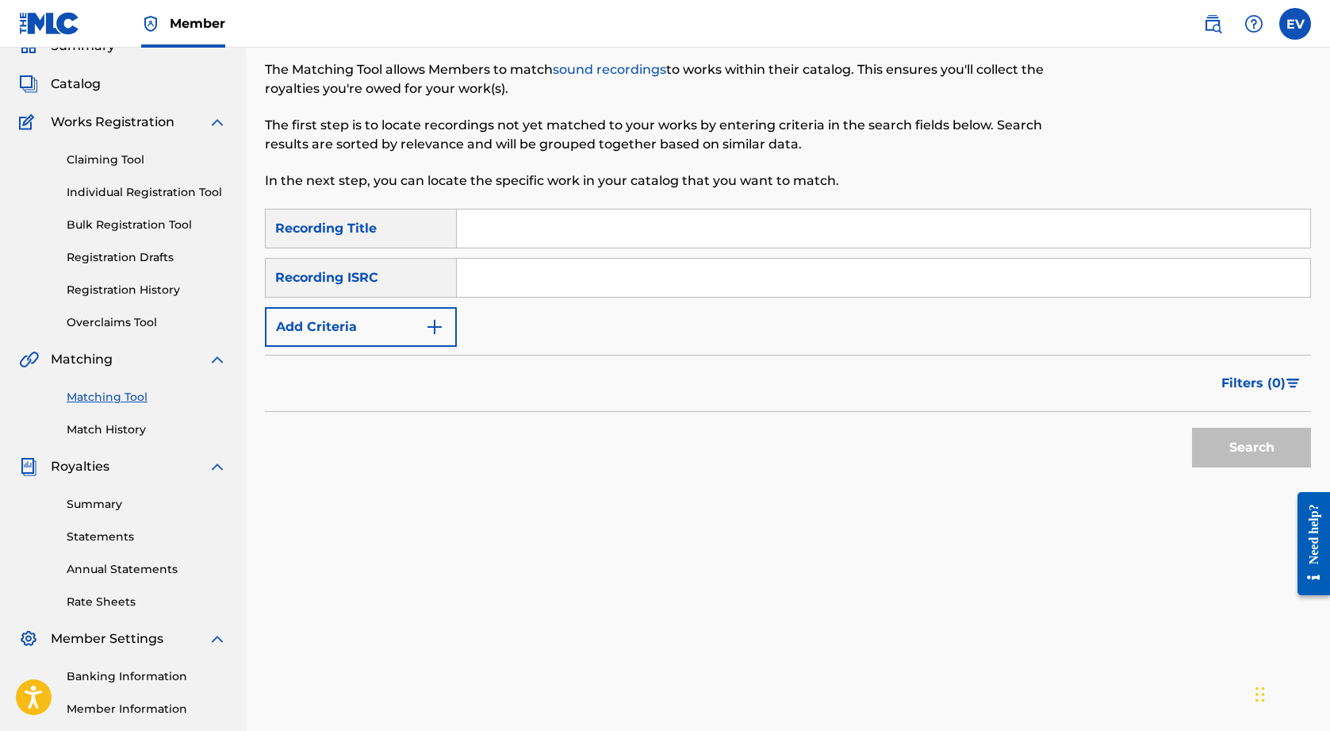
click at [624, 228] on input "Search Form" at bounding box center [884, 228] width 854 height 38
click at [491, 225] on input "WAter" at bounding box center [884, 228] width 854 height 38
type input "Water"
click at [507, 280] on input "Search Form" at bounding box center [884, 278] width 854 height 38
paste input "QM6P42366904"
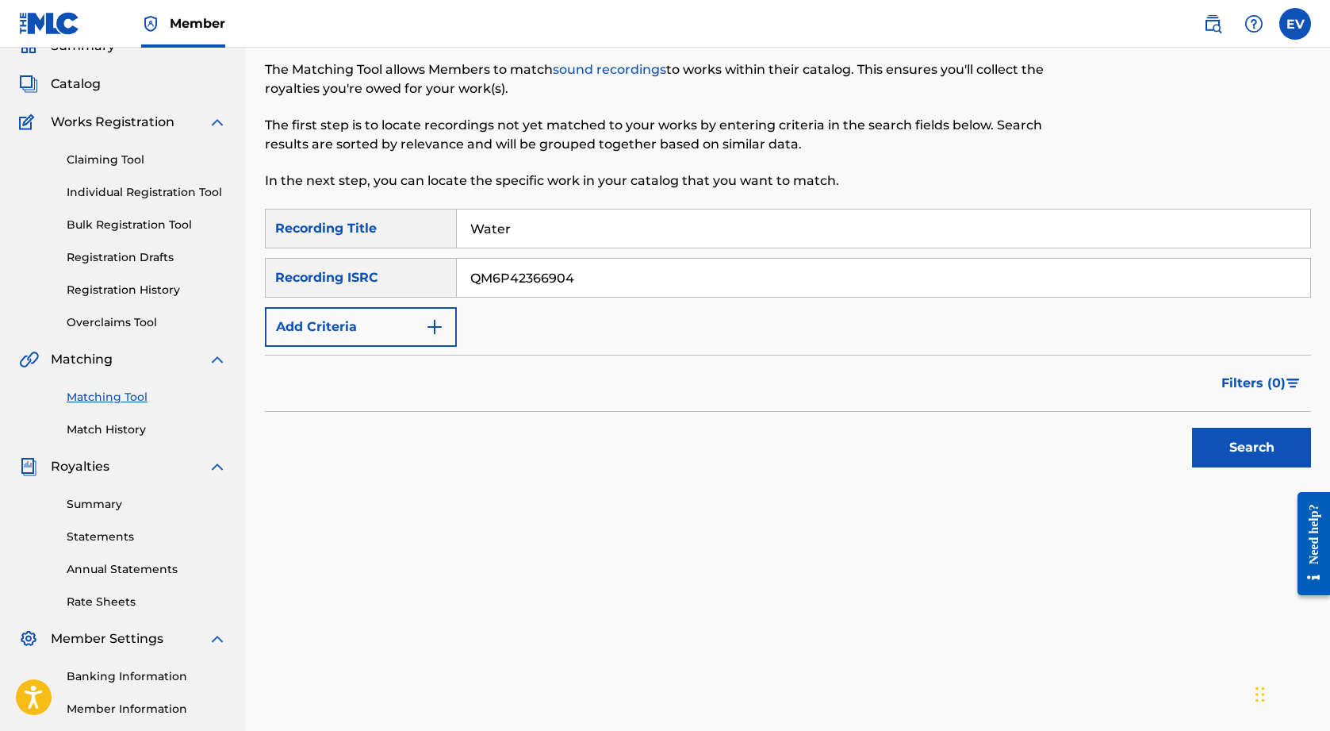
click at [473, 278] on input "QM6P42366904" at bounding box center [884, 278] width 854 height 38
type input "QM6P42366904"
click at [1261, 443] on button "Search" at bounding box center [1251, 448] width 119 height 40
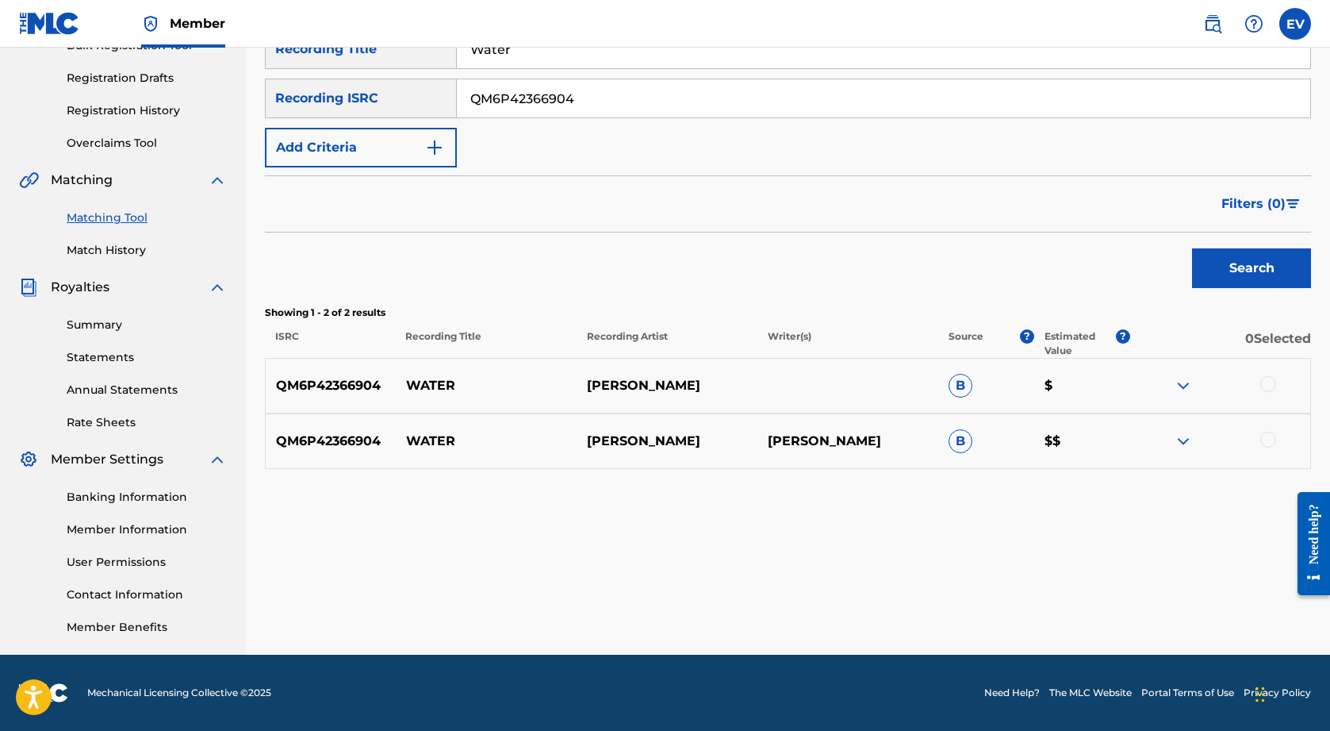
scroll to position [253, 0]
click at [1269, 385] on div at bounding box center [1269, 384] width 16 height 16
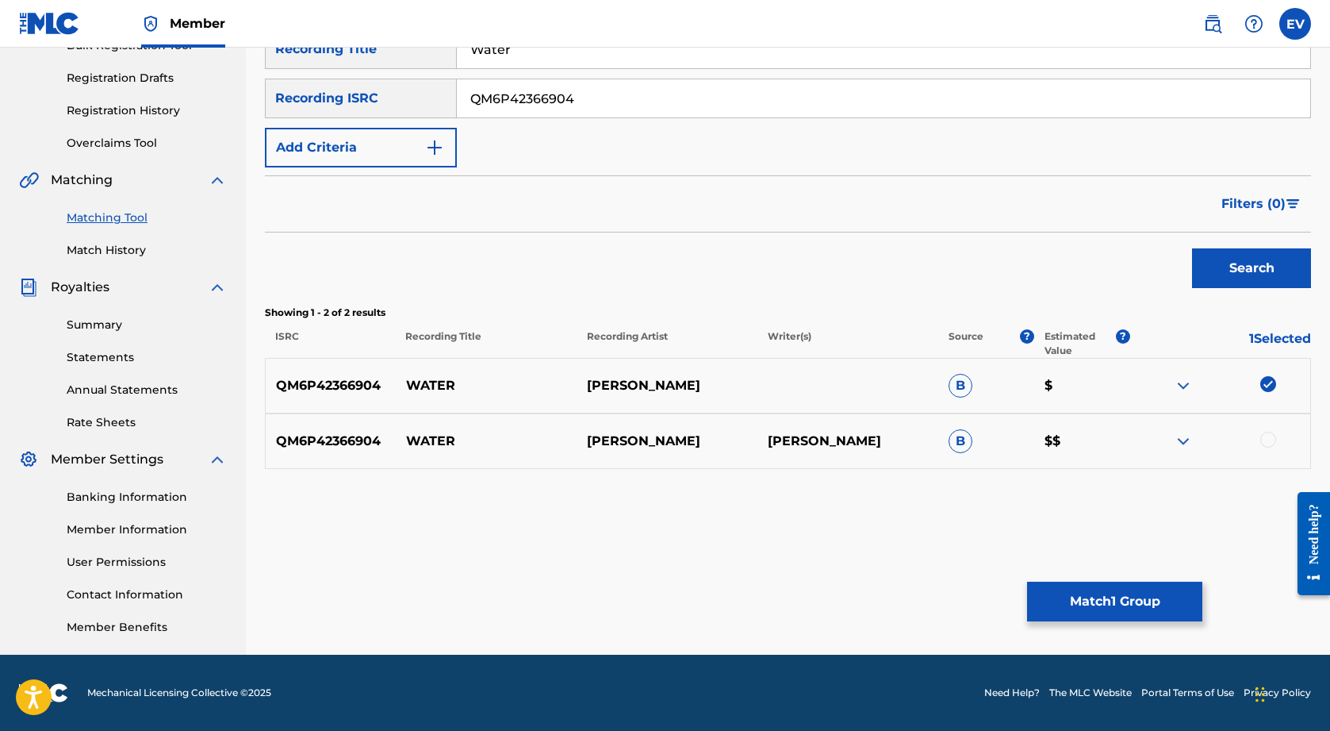
click at [1261, 442] on div at bounding box center [1269, 440] width 16 height 16
click at [1126, 604] on button "Match 2 Groups" at bounding box center [1114, 601] width 175 height 40
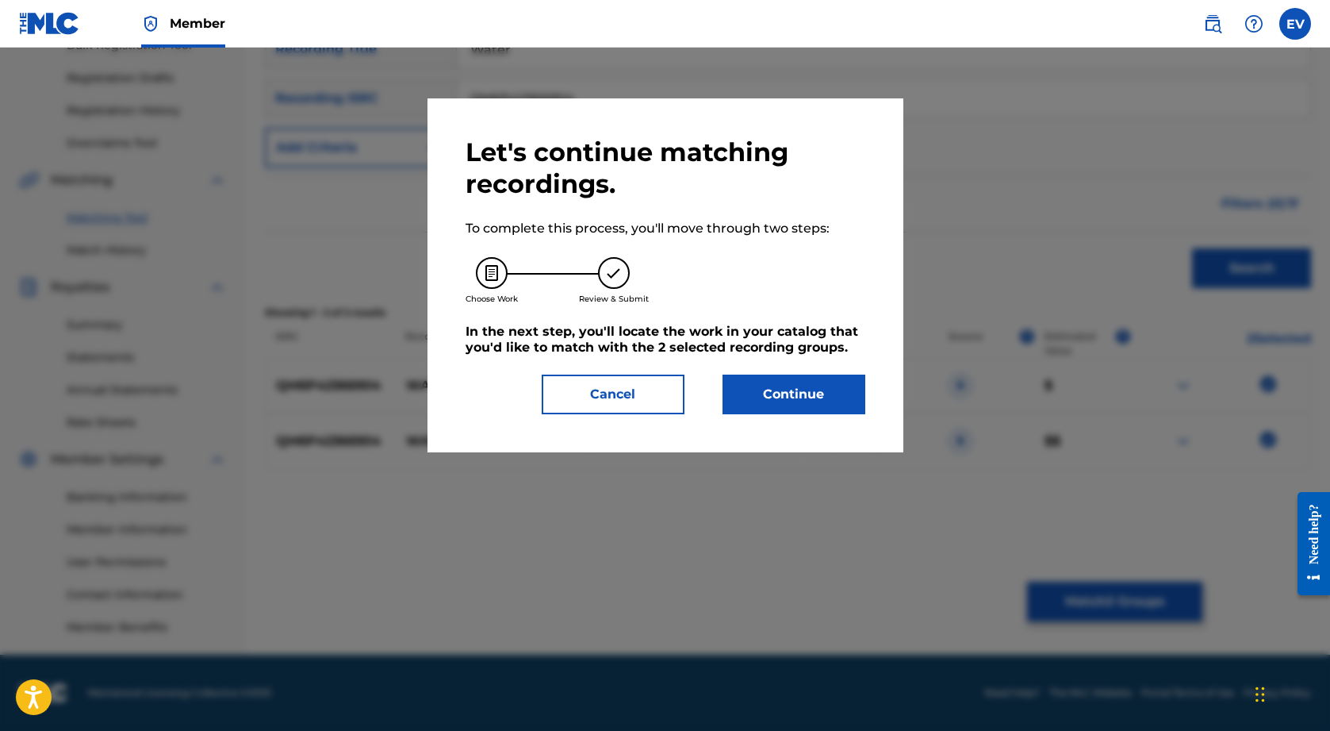
click at [816, 398] on button "Continue" at bounding box center [794, 394] width 143 height 40
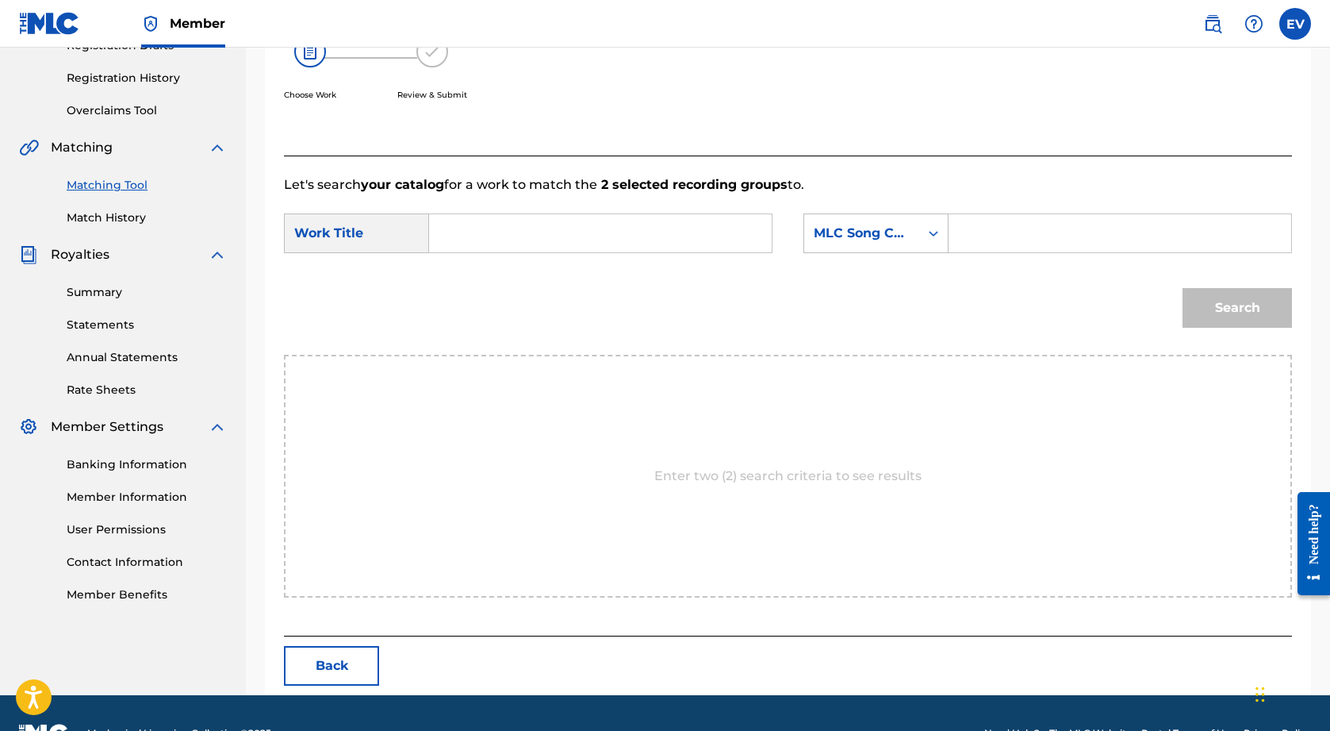
scroll to position [298, 0]
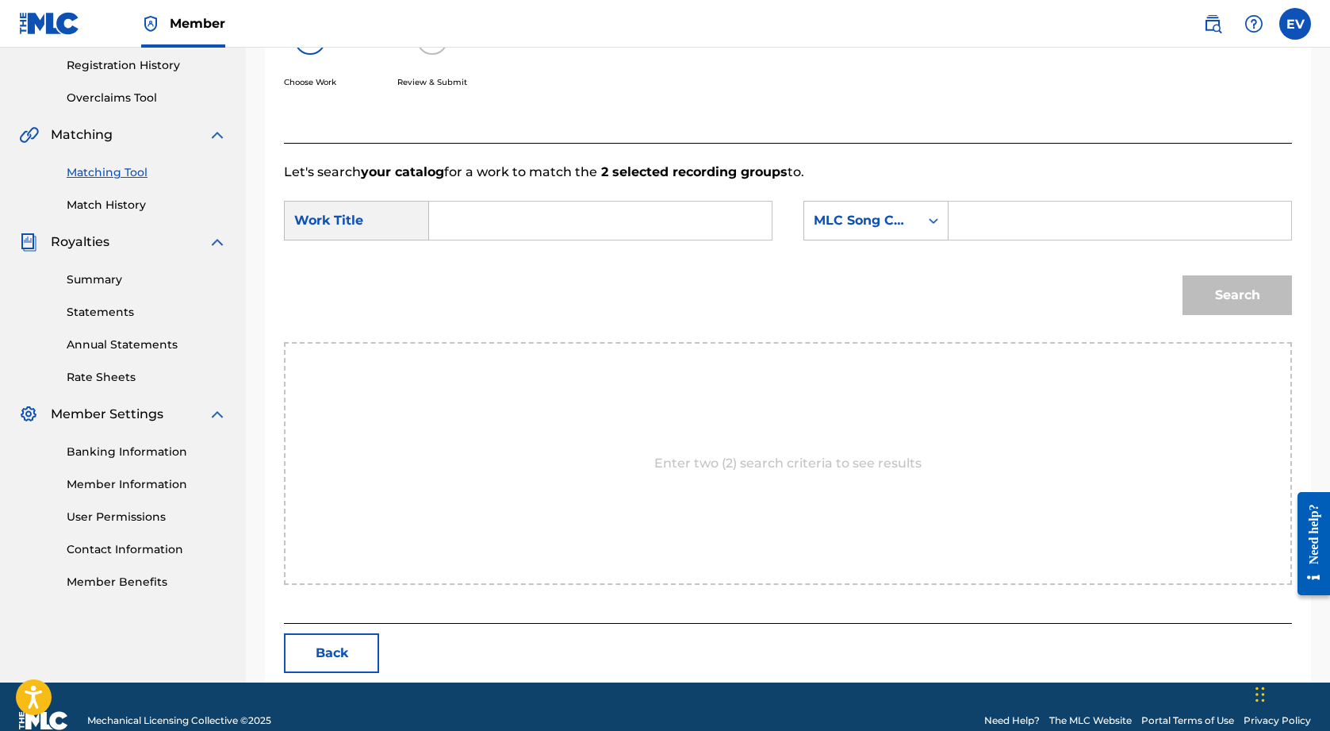
click at [578, 230] on input "Search Form" at bounding box center [601, 221] width 316 height 38
type input "Water"
click at [1008, 231] on input "Search Form" at bounding box center [1120, 221] width 316 height 38
click at [931, 215] on icon "Search Form" at bounding box center [934, 221] width 16 height 16
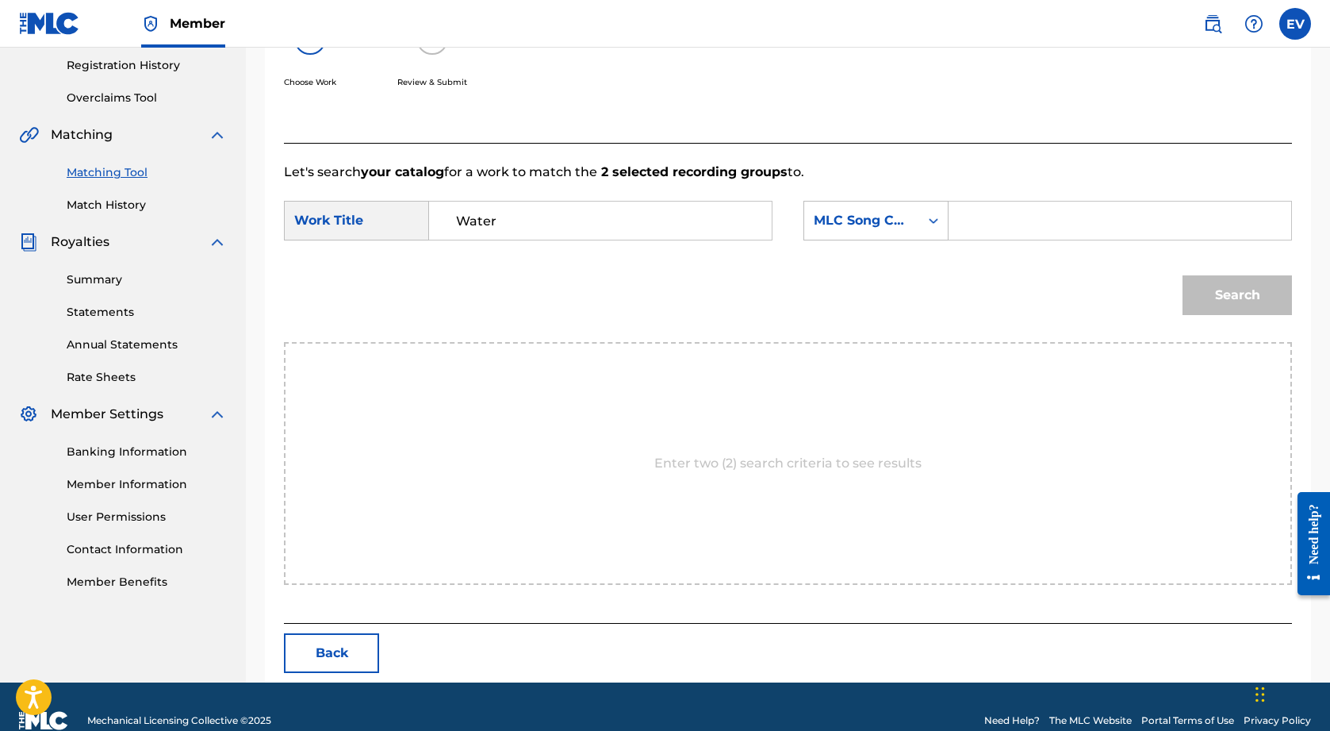
click at [1080, 267] on div "Search" at bounding box center [788, 300] width 1008 height 83
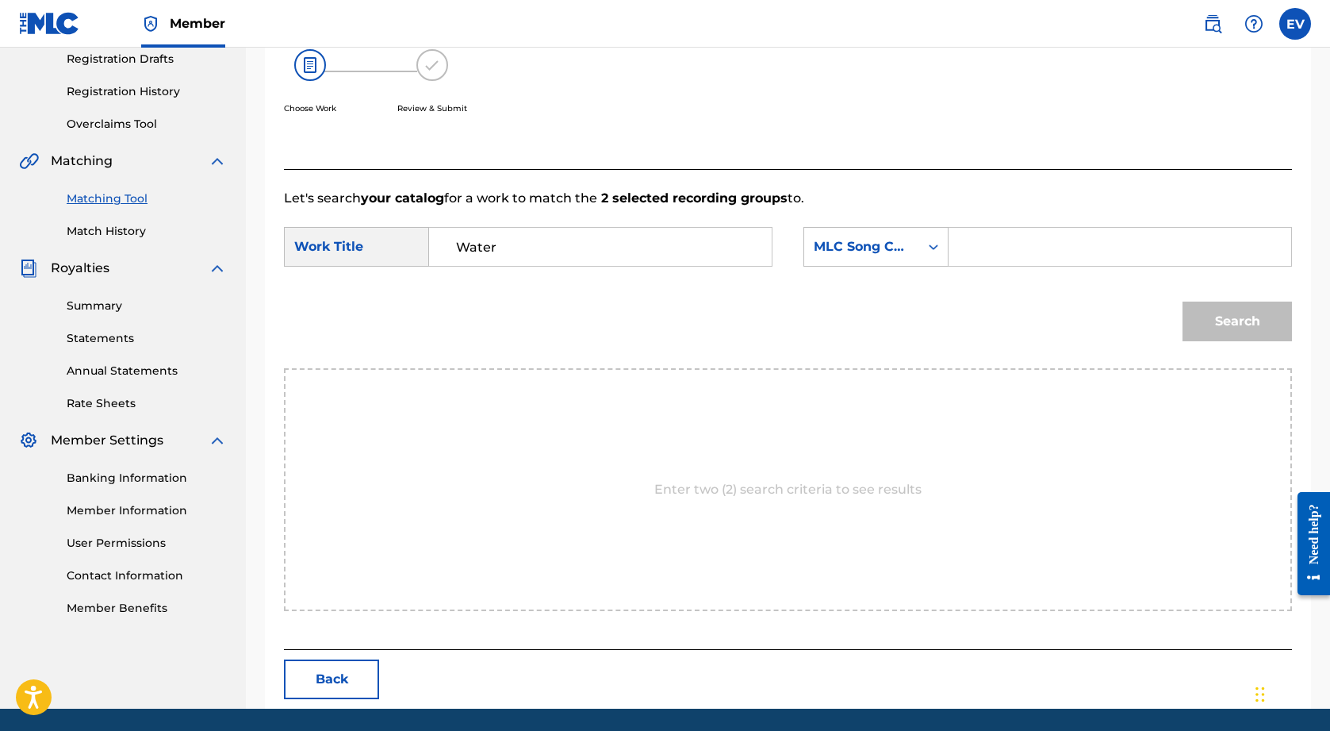
scroll to position [296, 0]
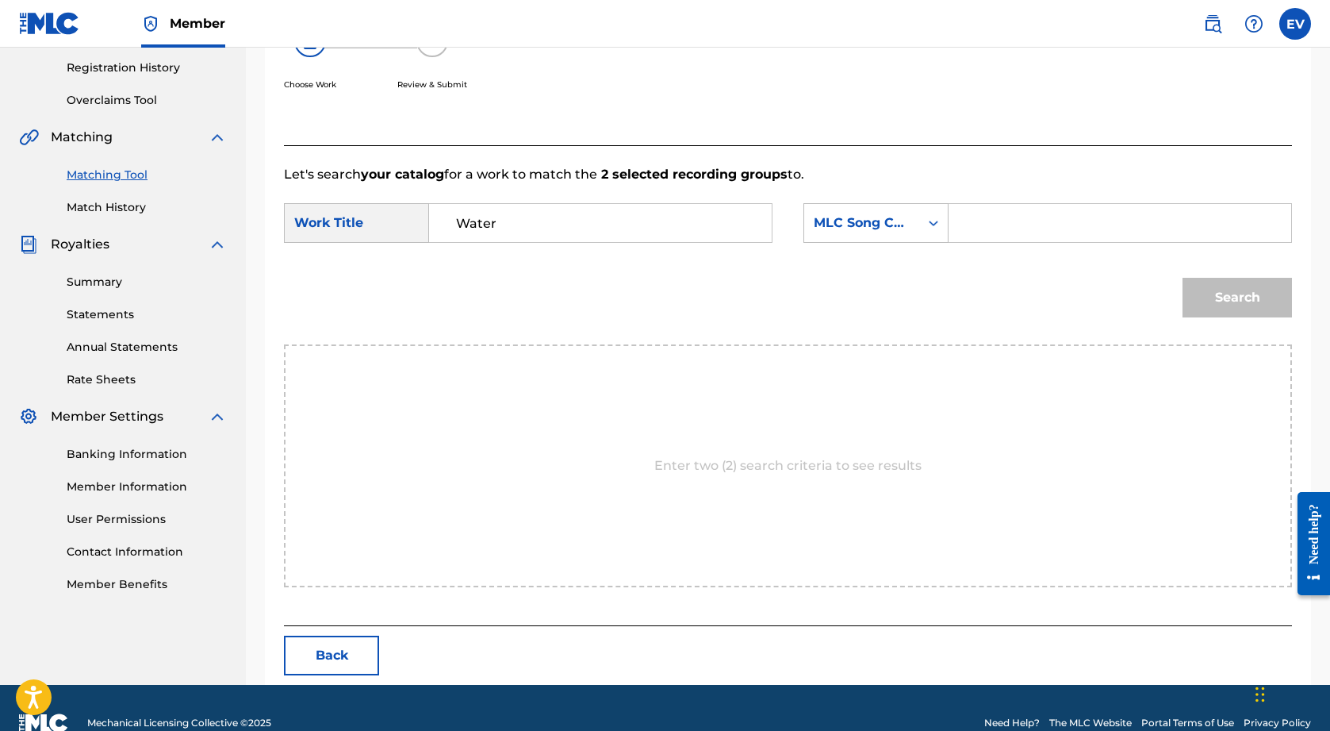
click at [1000, 221] on input "Search Form" at bounding box center [1120, 223] width 316 height 38
click at [920, 223] on div "Search Form" at bounding box center [933, 223] width 29 height 29
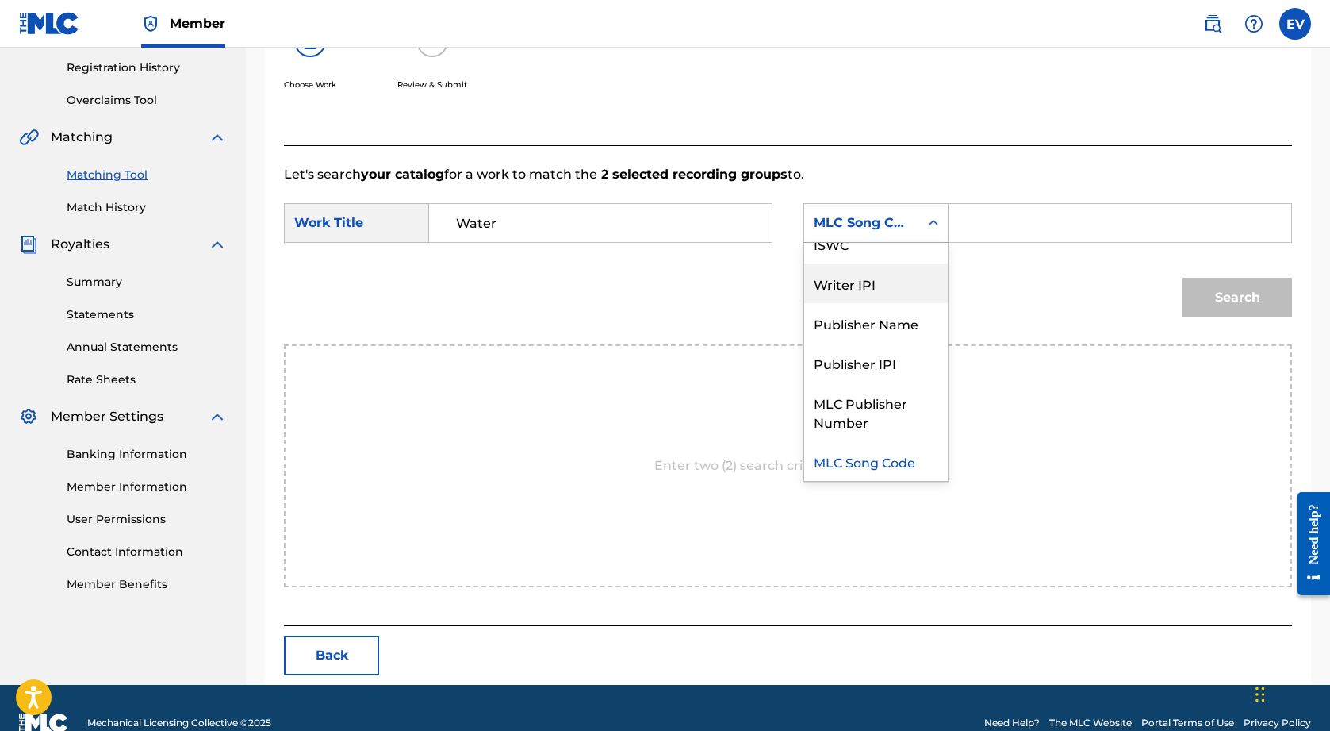
scroll to position [0, 0]
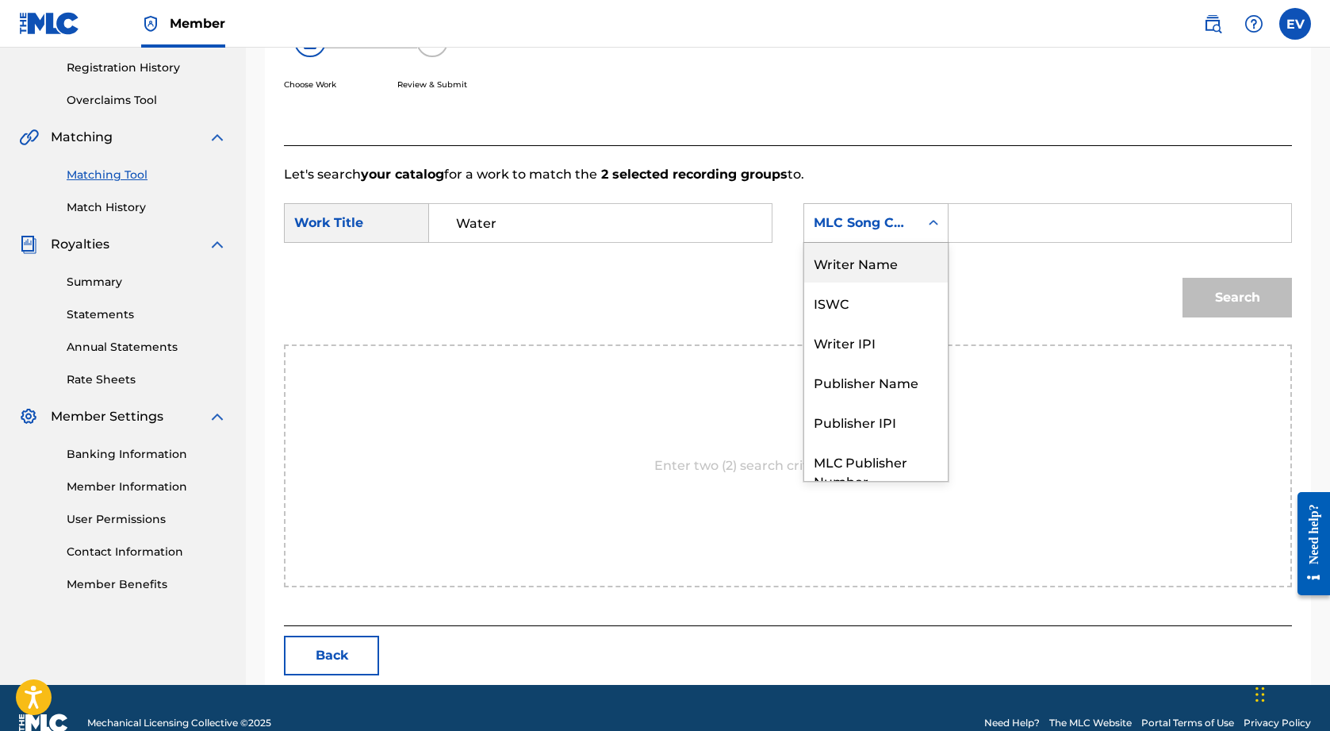
click at [894, 280] on div "Writer Name" at bounding box center [876, 263] width 144 height 40
click at [939, 223] on icon "Search Form" at bounding box center [934, 223] width 16 height 16
click at [1028, 216] on input "Search Form" at bounding box center [1120, 223] width 316 height 38
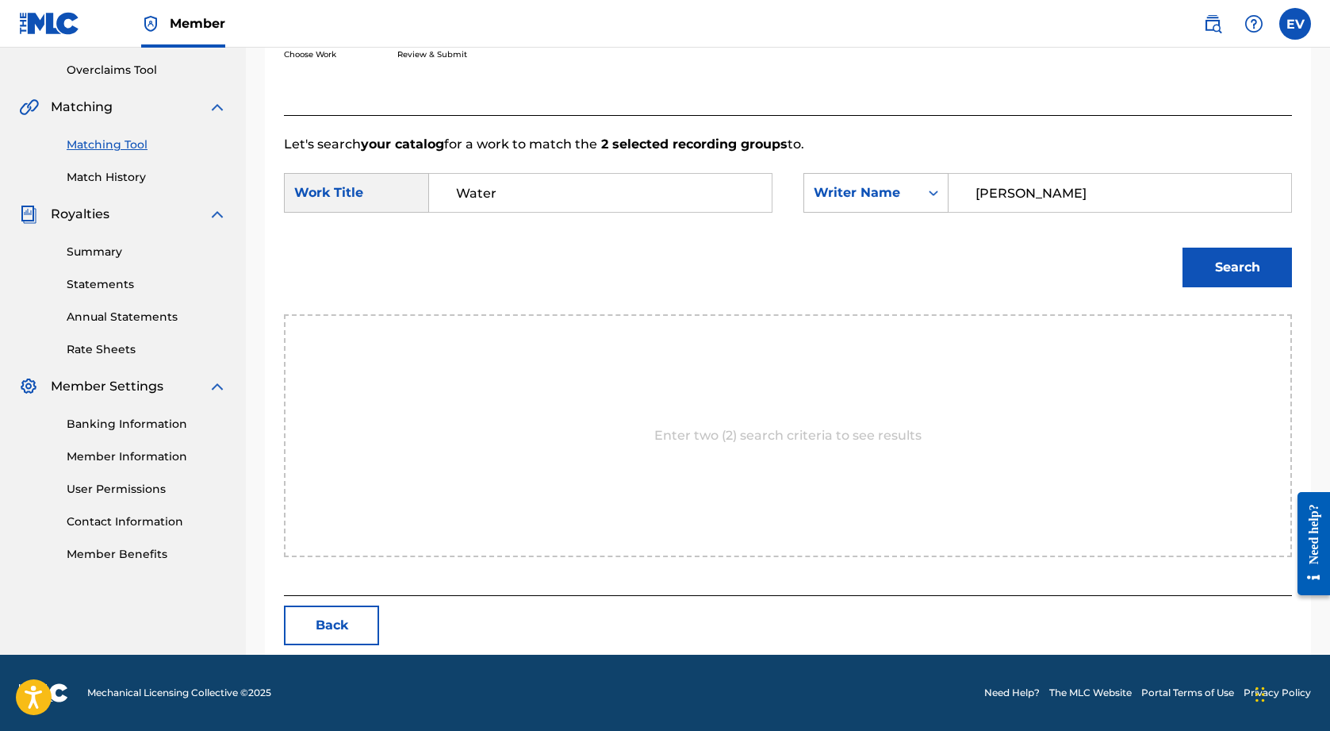
scroll to position [326, 0]
type input "[PERSON_NAME]"
click at [1249, 278] on button "Search" at bounding box center [1237, 268] width 109 height 40
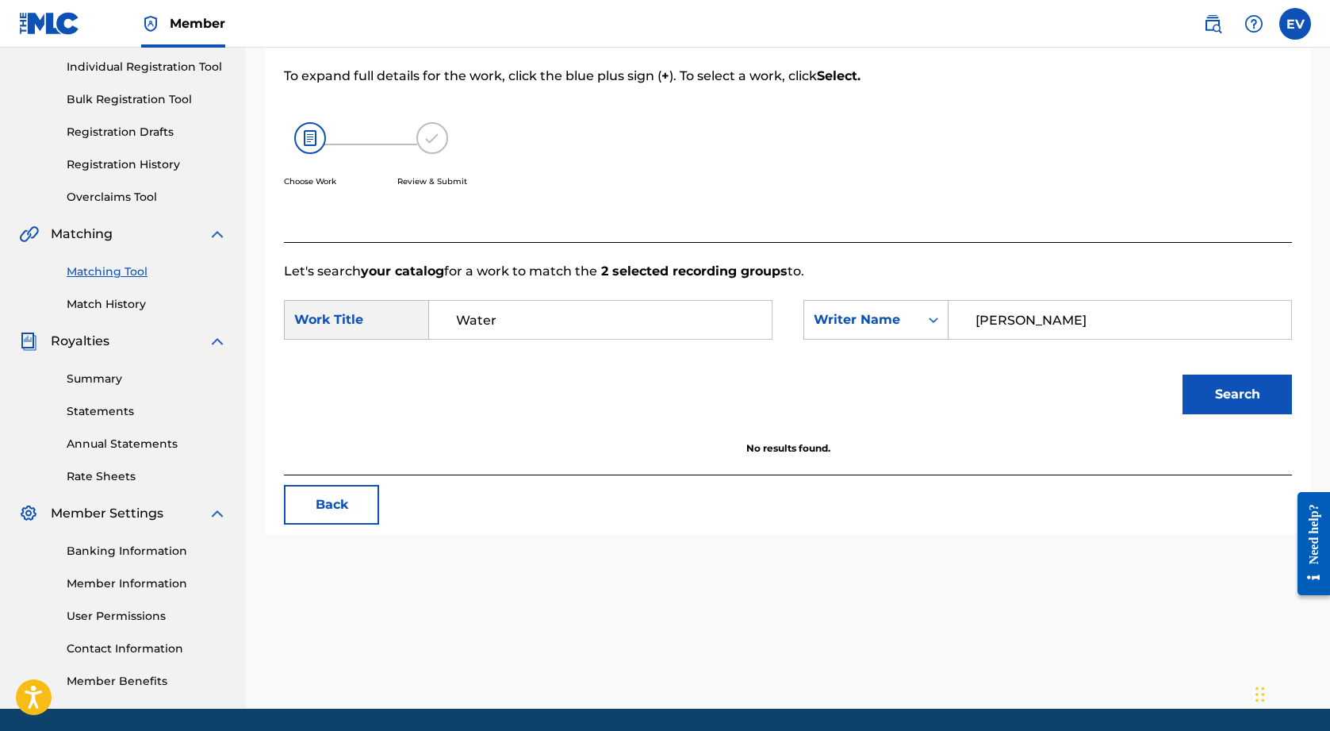
scroll to position [207, 0]
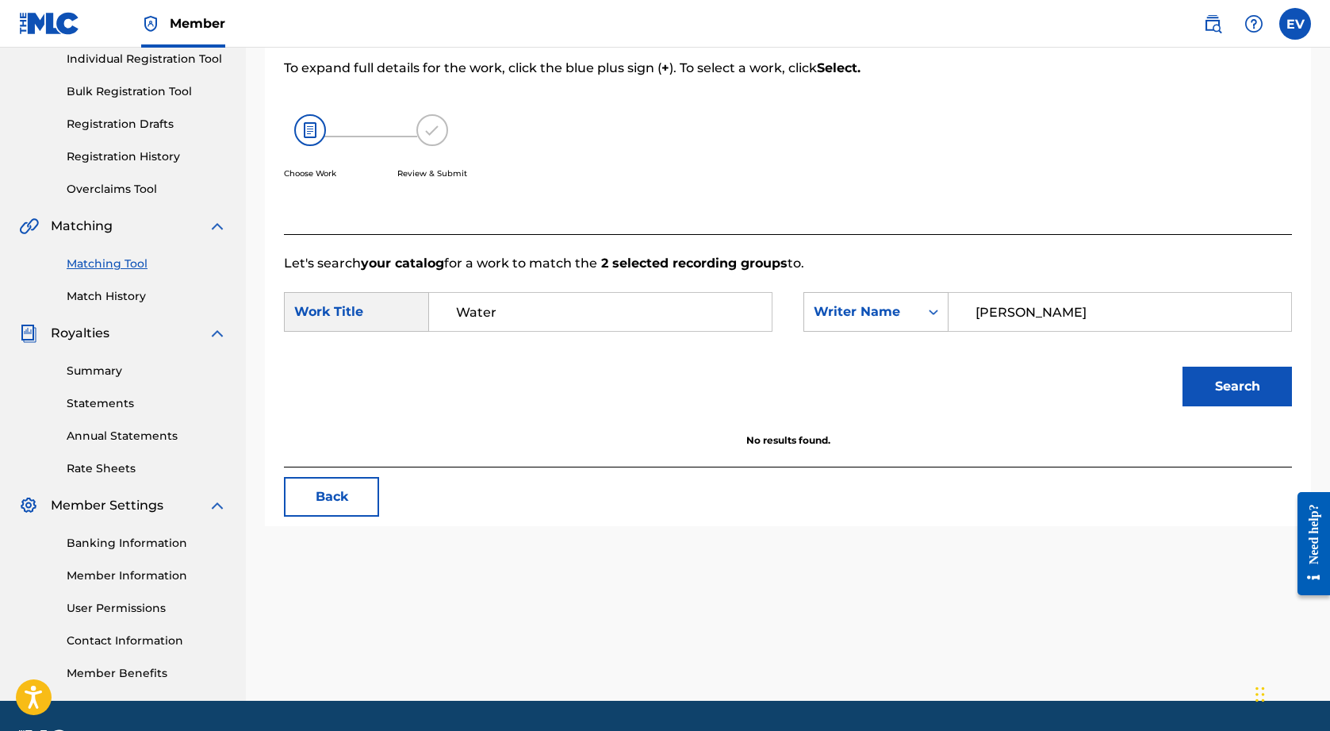
click at [124, 263] on link "Matching Tool" at bounding box center [147, 263] width 160 height 17
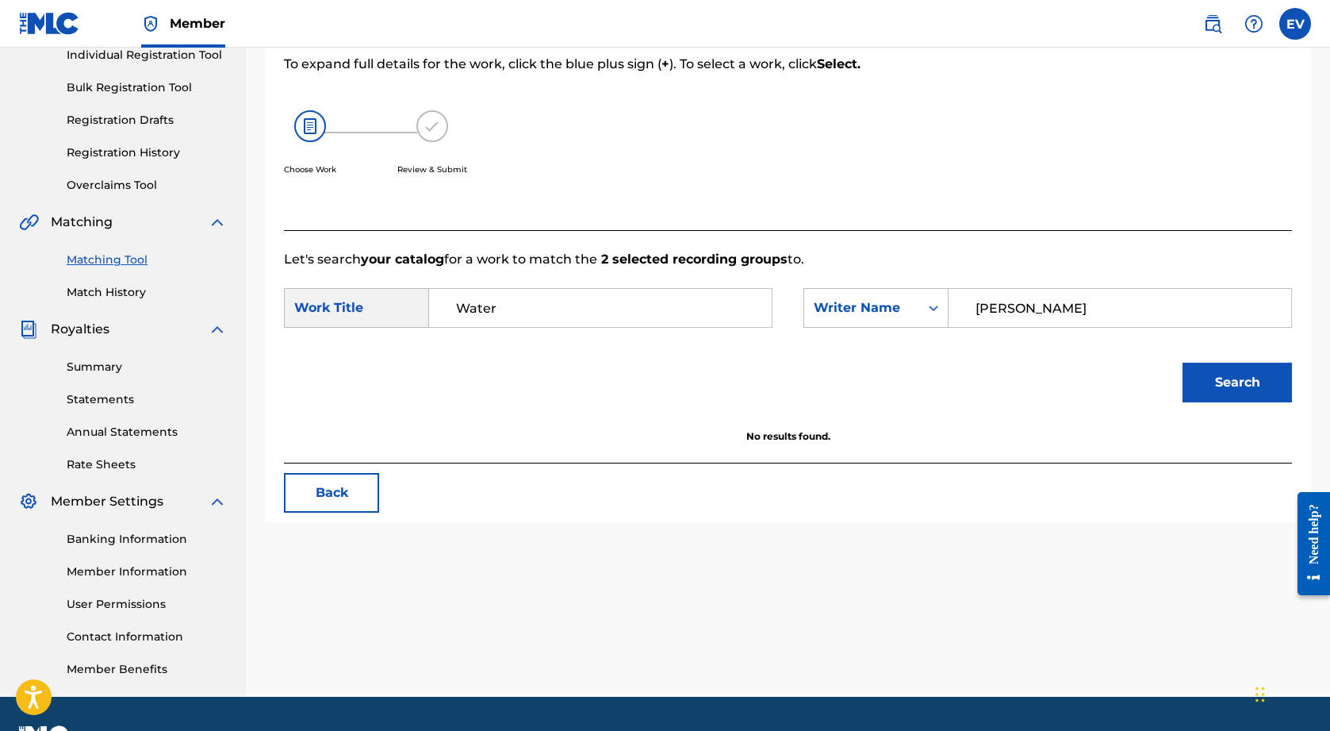
scroll to position [212, 0]
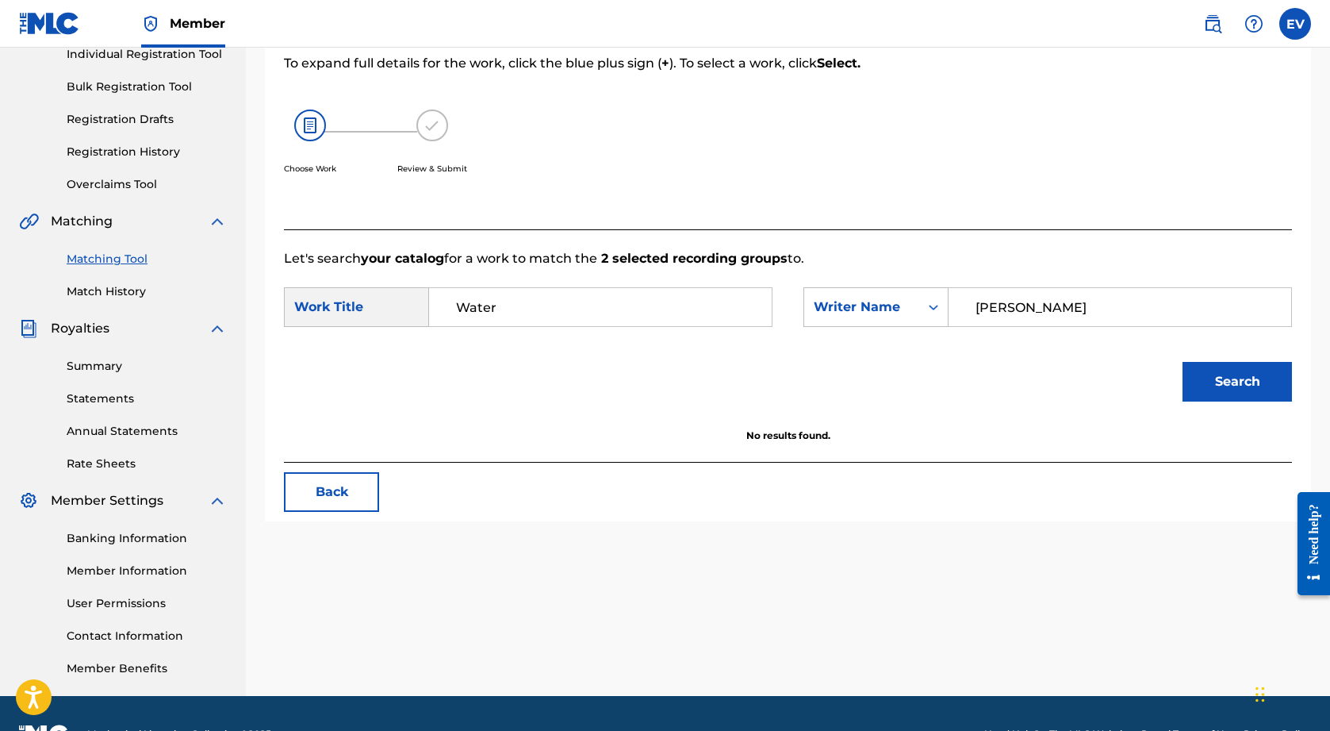
drag, startPoint x: 525, startPoint y: 305, endPoint x: 354, endPoint y: 301, distance: 171.4
click at [354, 301] on div "SearchWithCriteria1382a002-1b2c-42c6-8625-77df5665bdc3 Work Title Water" at bounding box center [528, 307] width 489 height 40
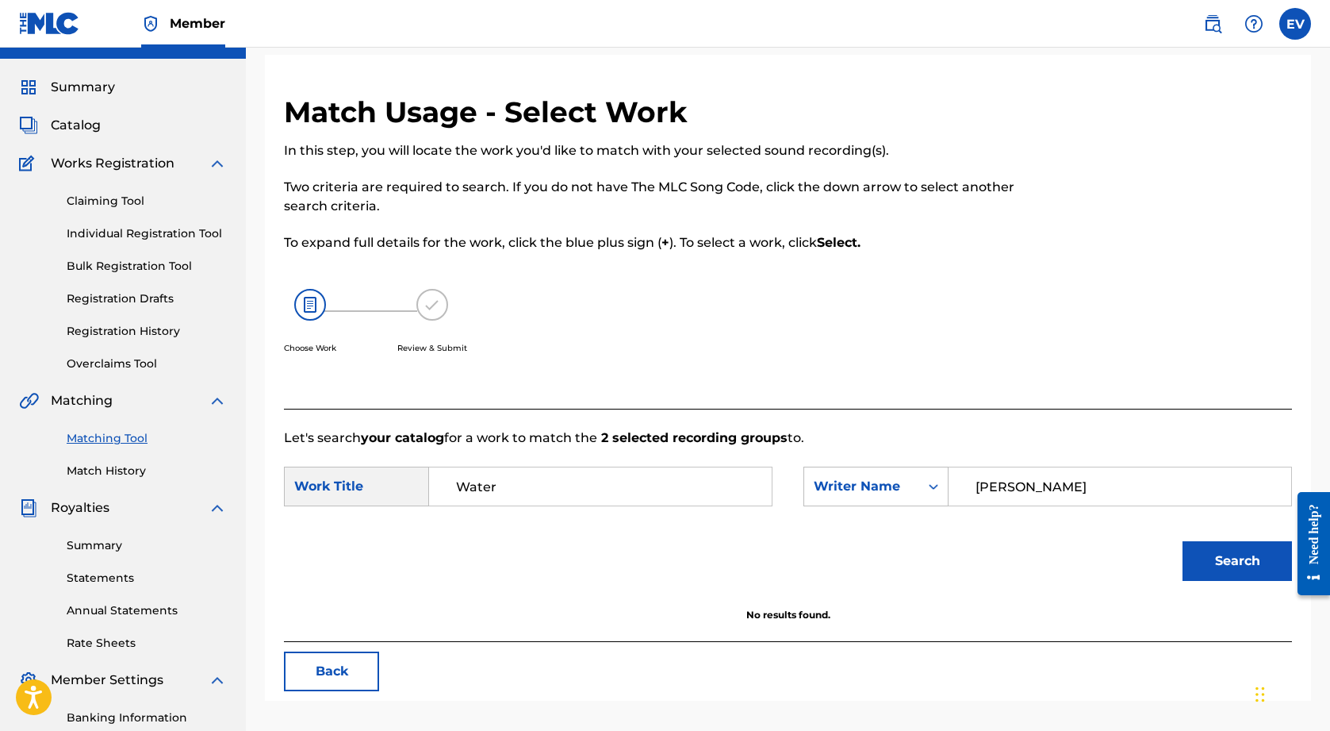
scroll to position [40, 0]
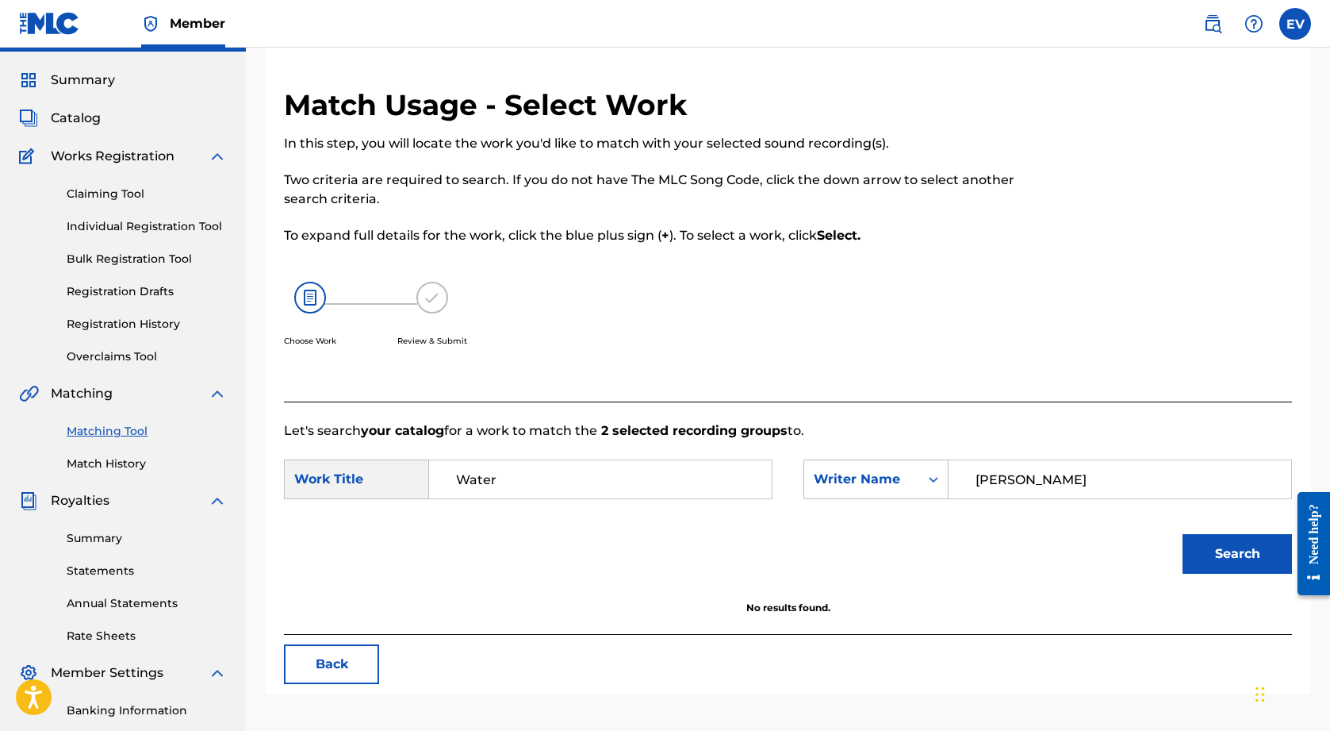
click at [83, 118] on span "Catalog" at bounding box center [76, 118] width 50 height 19
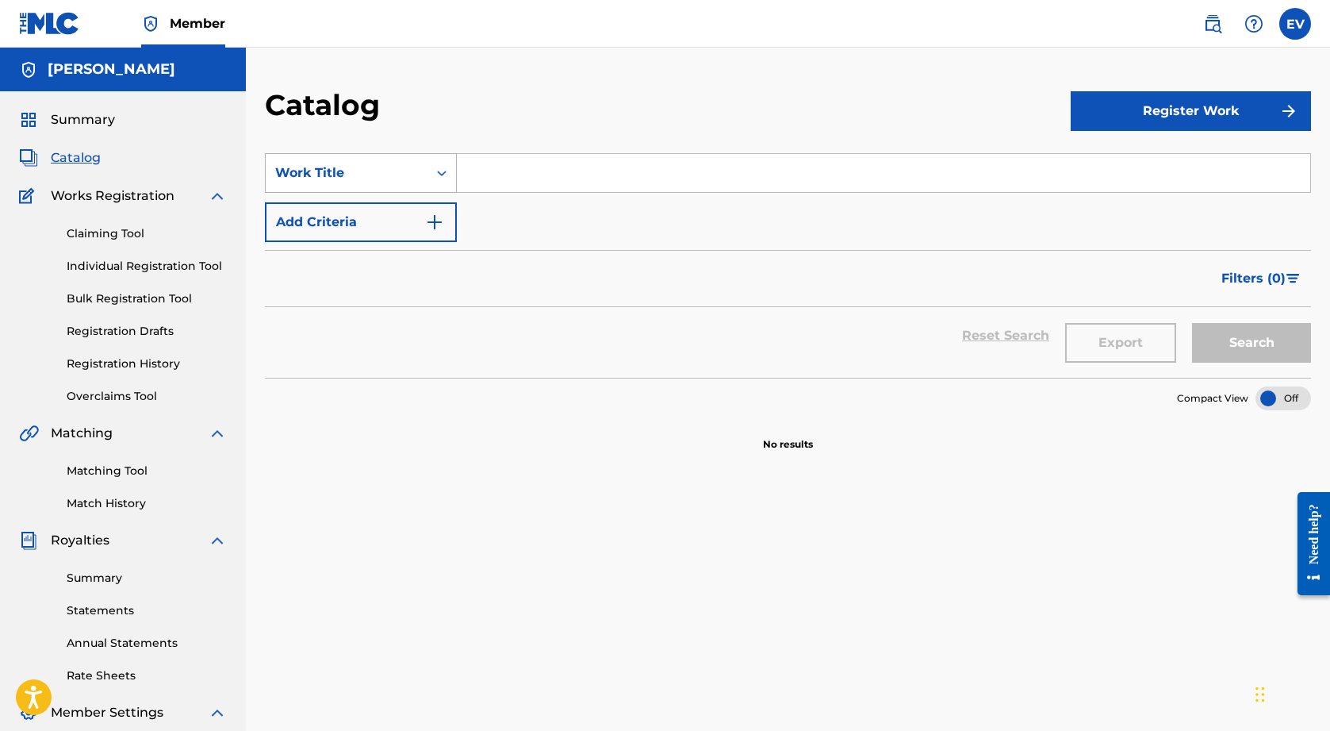
click at [425, 170] on div "Work Title" at bounding box center [347, 173] width 162 height 30
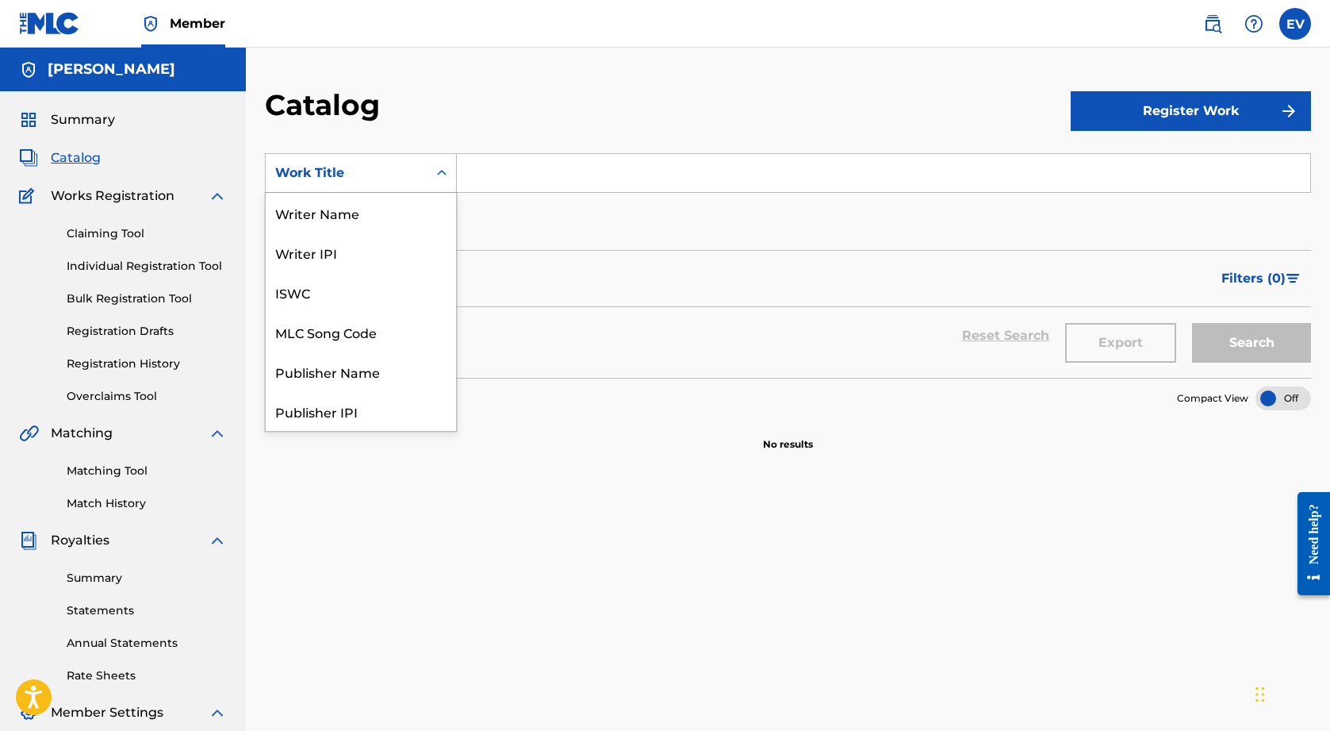
scroll to position [238, 0]
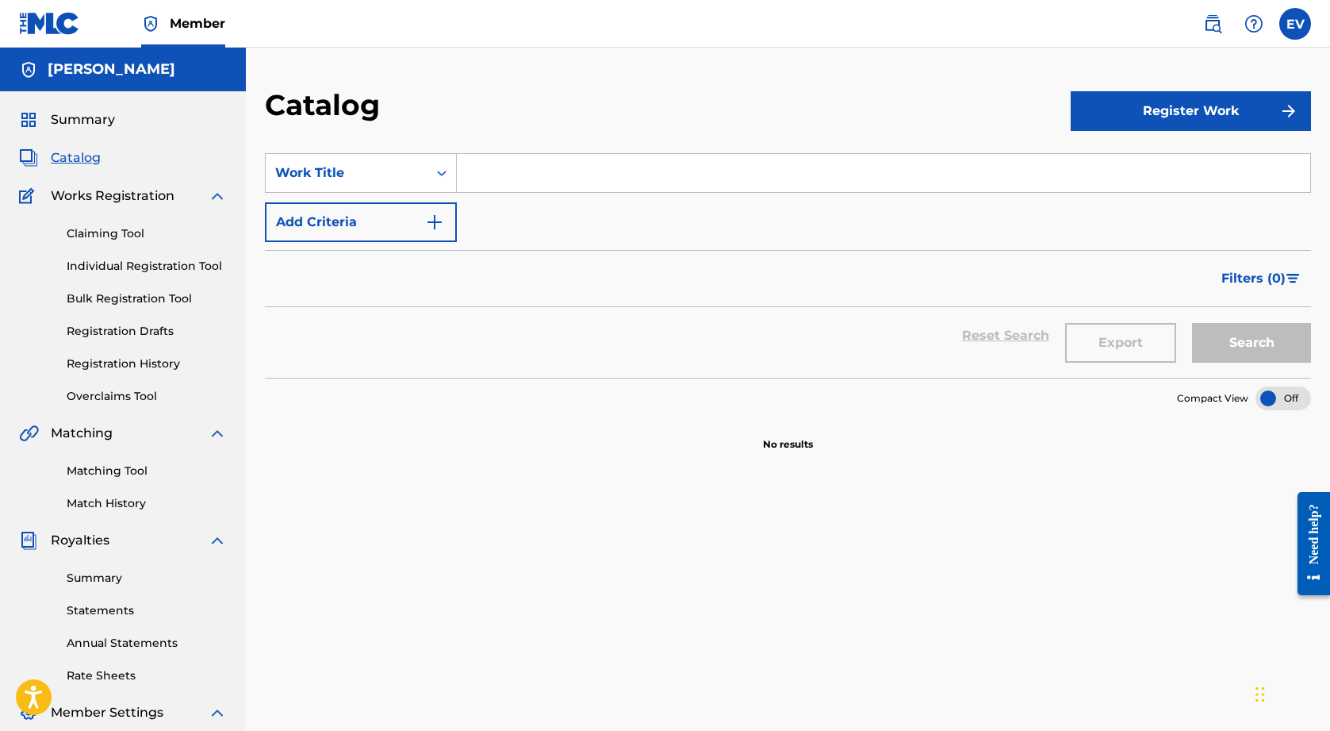
click at [535, 184] on input "Search Form" at bounding box center [884, 173] width 854 height 38
type input "Water"
click at [1256, 342] on button "Search" at bounding box center [1251, 343] width 119 height 40
click at [1196, 95] on button "Register Work" at bounding box center [1191, 111] width 240 height 40
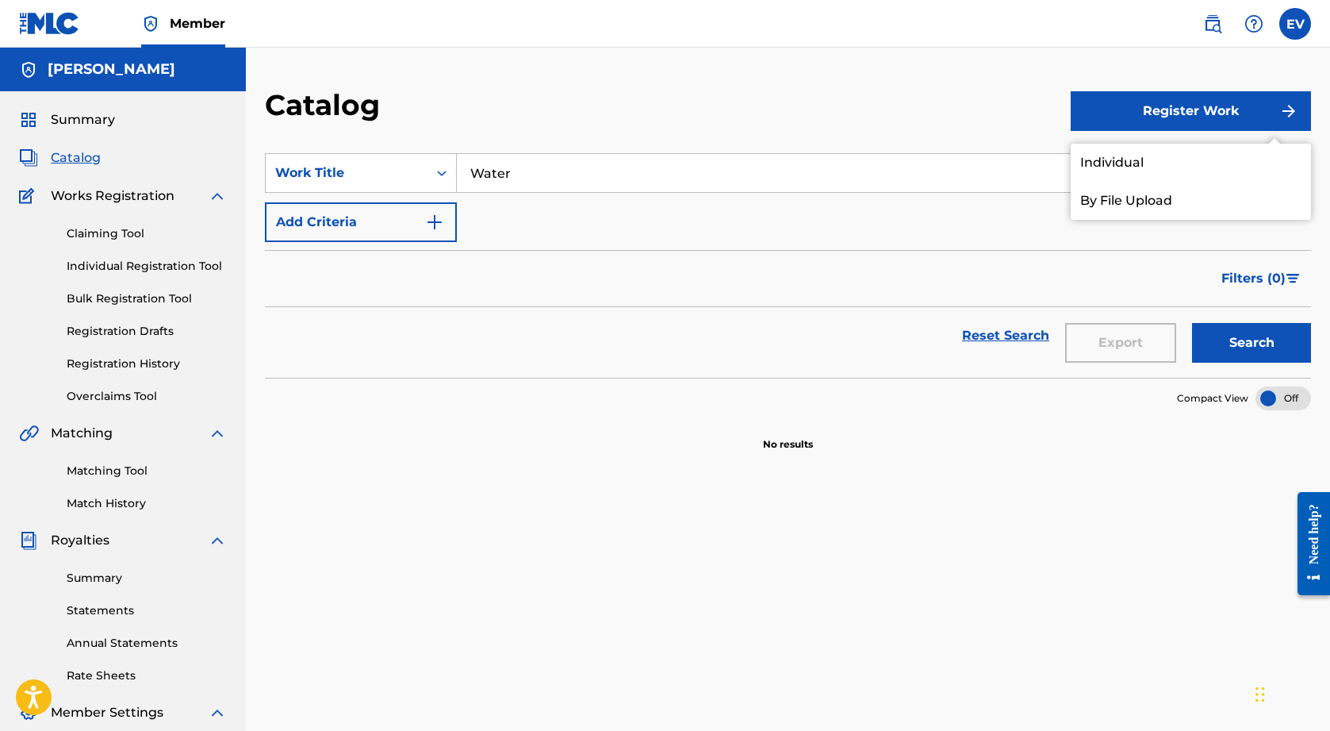
click at [1109, 169] on link "Individual" at bounding box center [1191, 163] width 240 height 38
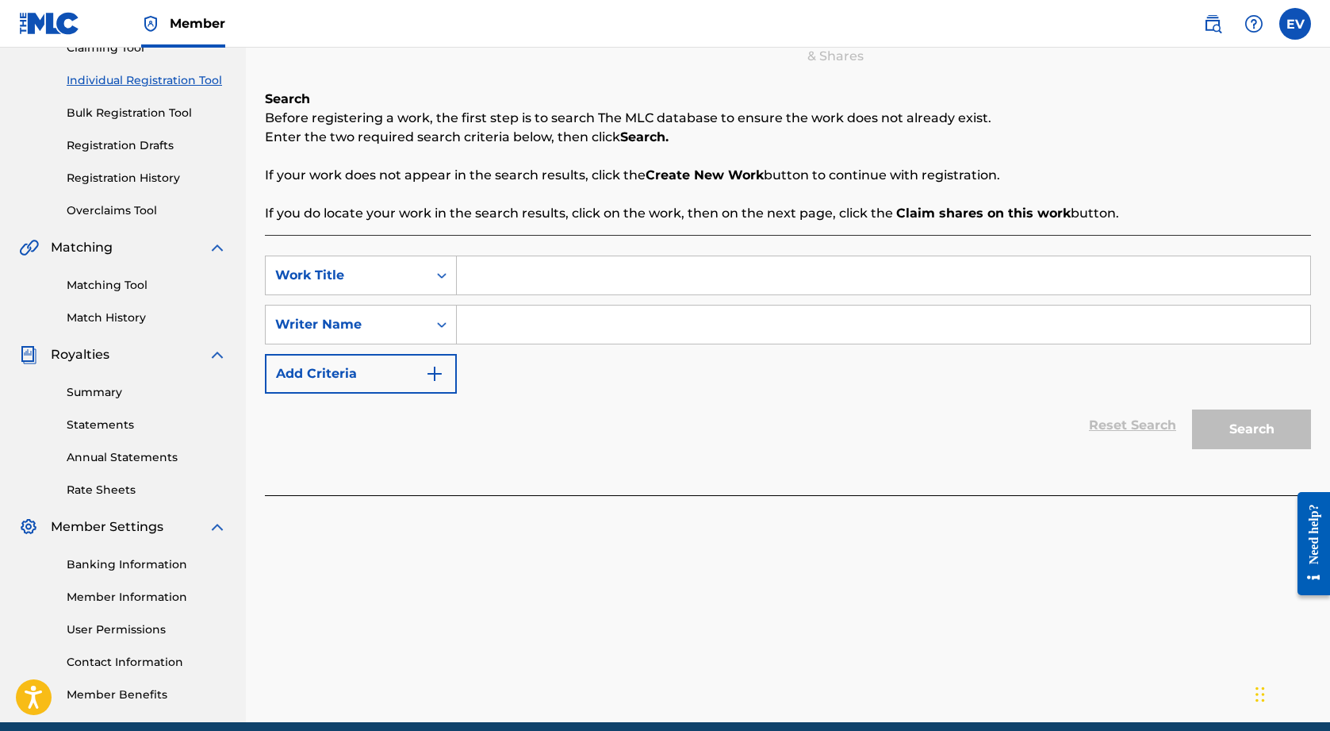
scroll to position [205, 0]
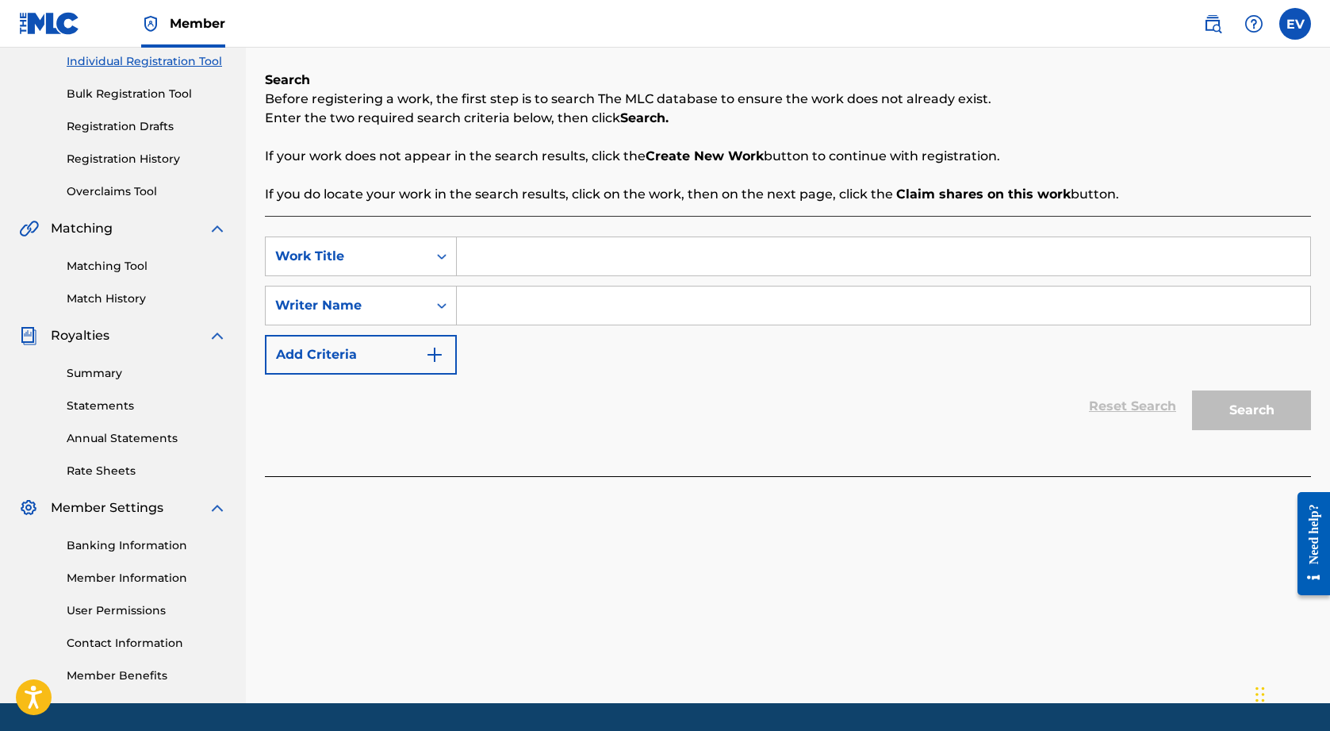
click at [554, 256] on input "Search Form" at bounding box center [884, 256] width 854 height 38
click at [491, 293] on input "Search Form" at bounding box center [884, 305] width 854 height 38
click at [490, 259] on input "WAter" at bounding box center [884, 256] width 854 height 38
type input "Water"
click at [505, 313] on input "Search Form" at bounding box center [884, 305] width 854 height 38
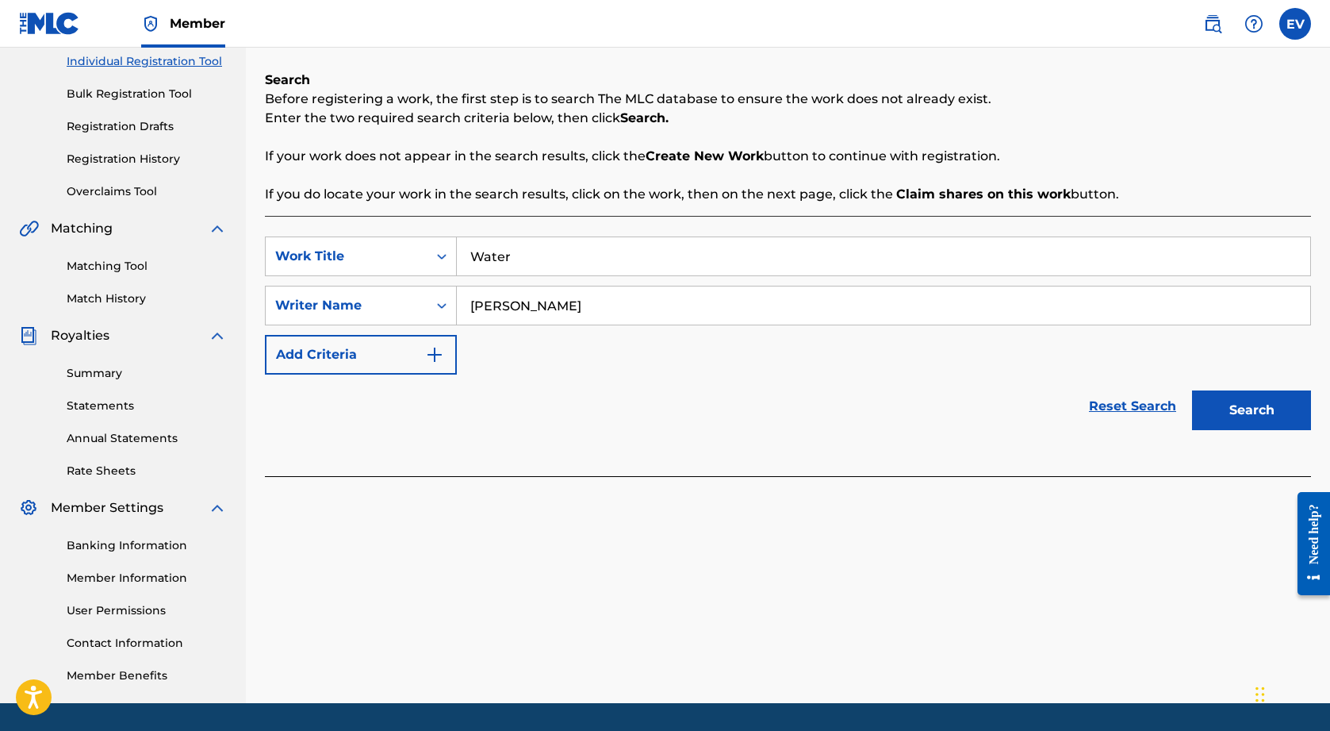
type input "[PERSON_NAME]"
click at [1259, 405] on button "Search" at bounding box center [1251, 410] width 119 height 40
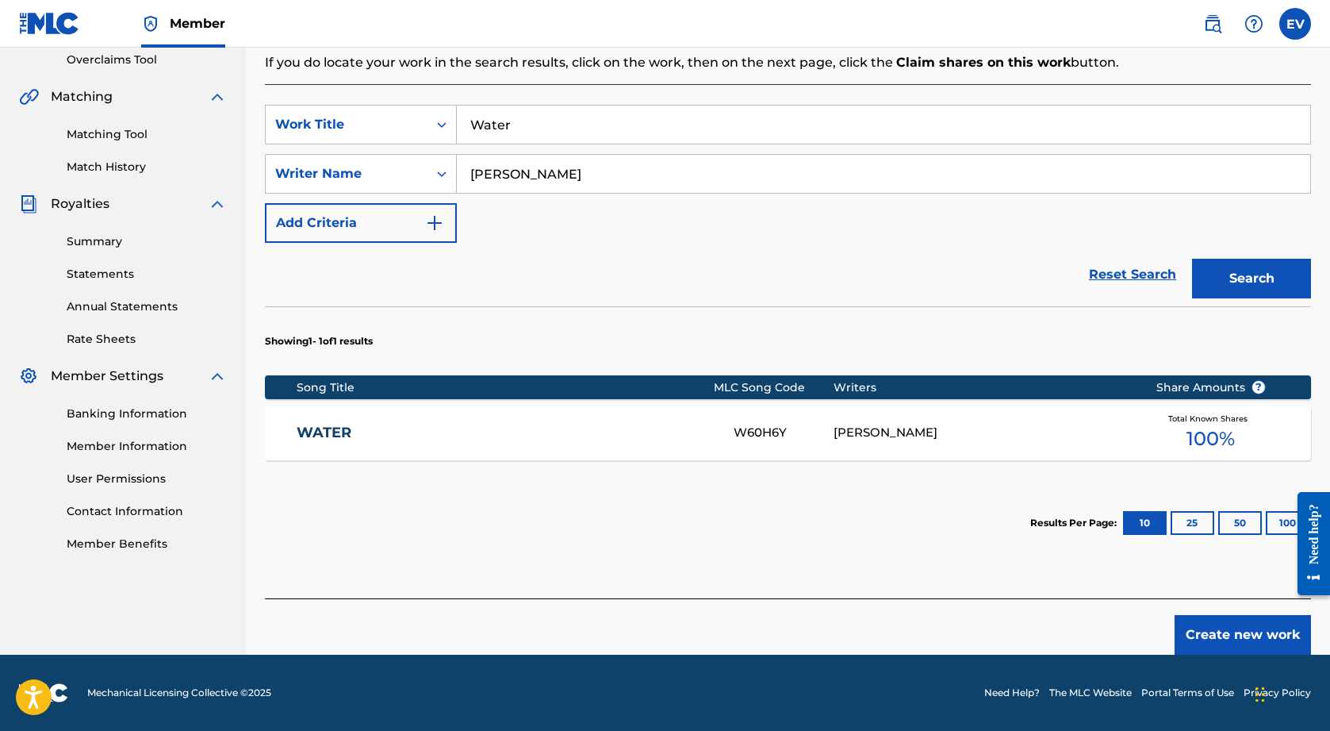
scroll to position [336, 0]
drag, startPoint x: 735, startPoint y: 431, endPoint x: 785, endPoint y: 435, distance: 50.1
click at [785, 435] on div "W60H6Y" at bounding box center [783, 433] width 99 height 18
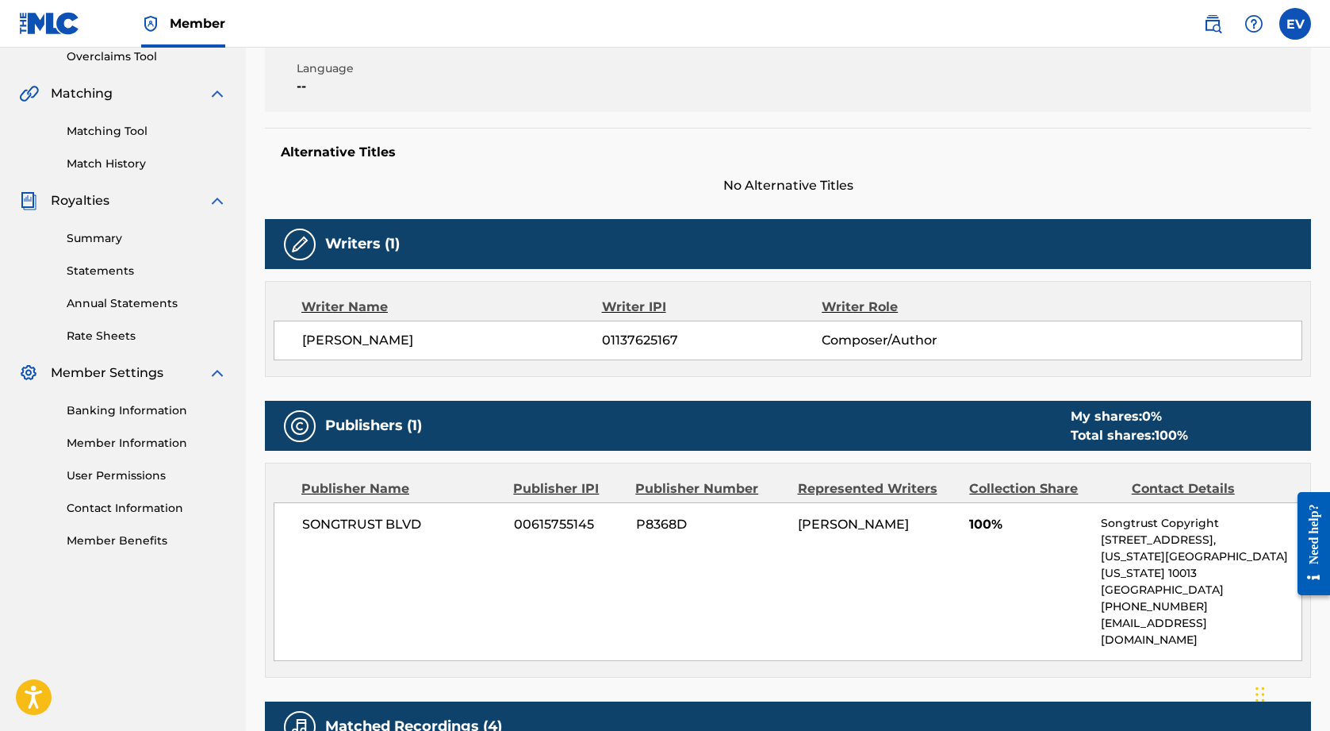
scroll to position [337, 0]
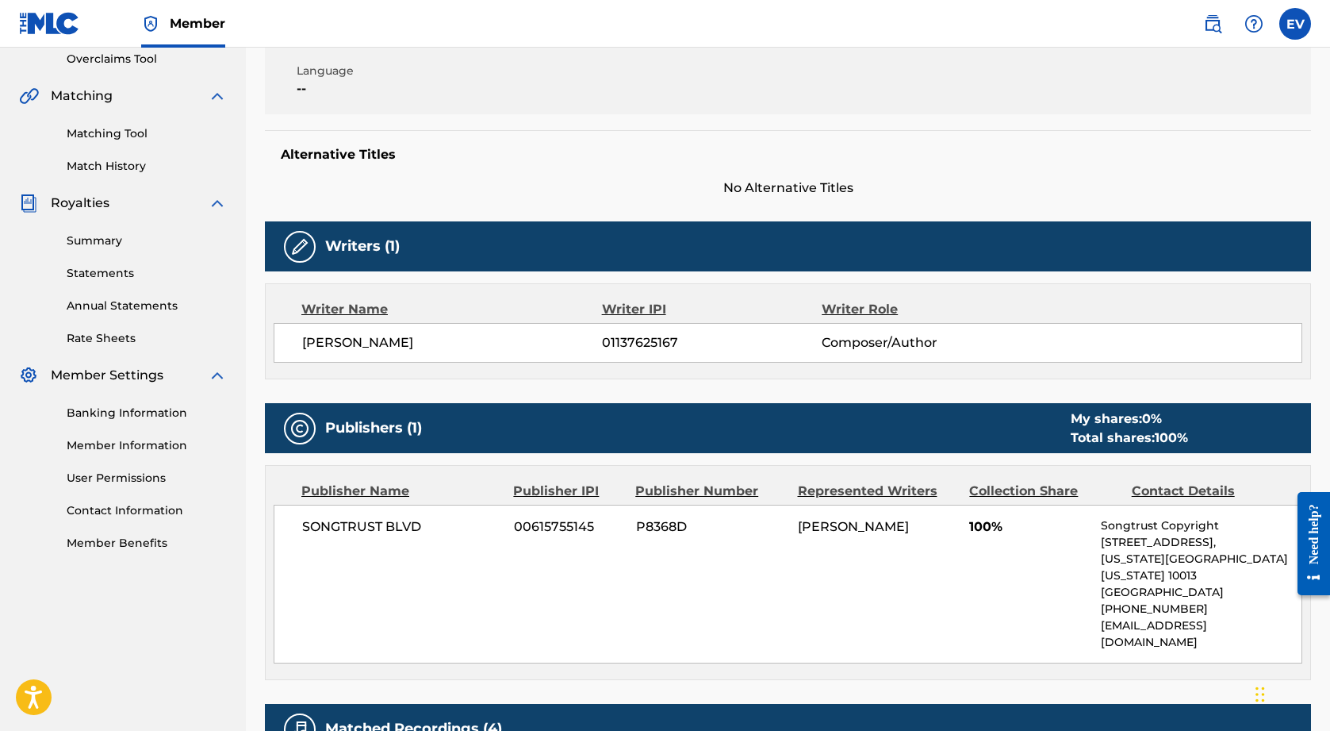
click at [102, 240] on link "Summary" at bounding box center [147, 240] width 160 height 17
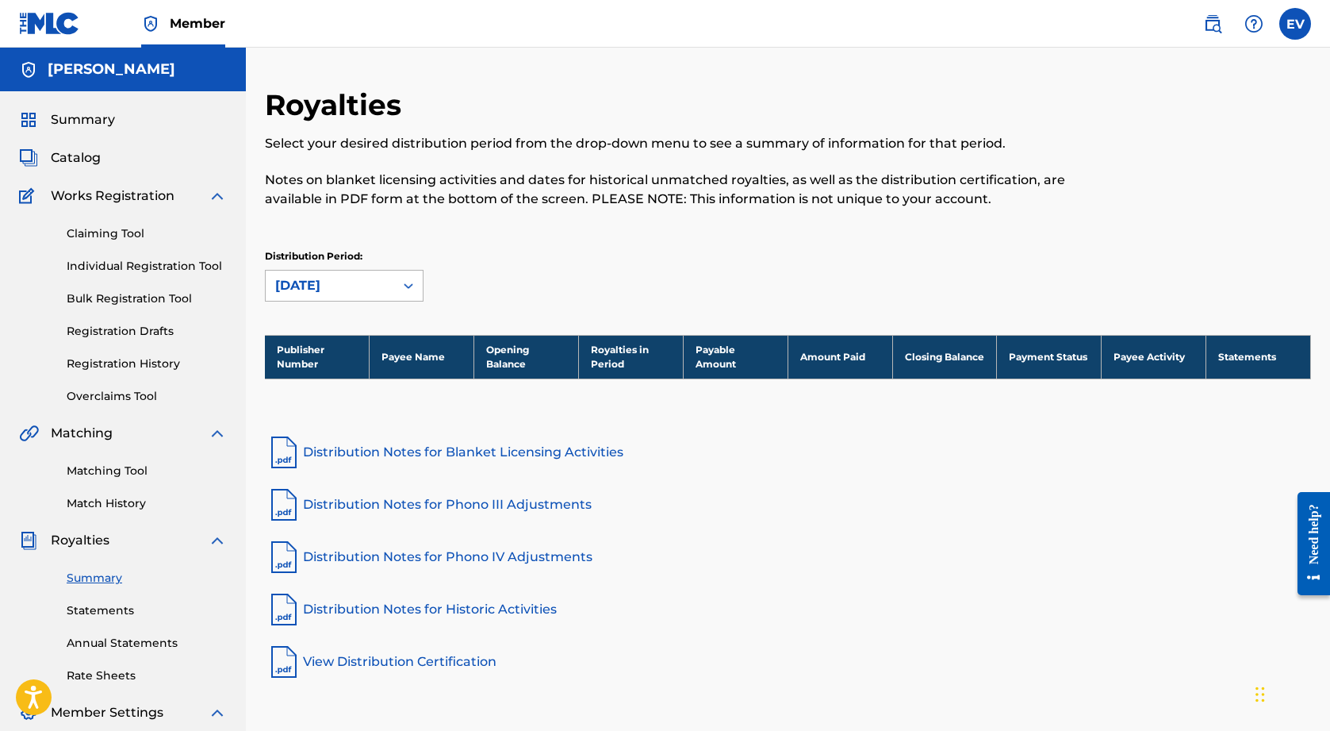
click at [372, 286] on div "[DATE]" at bounding box center [329, 285] width 109 height 19
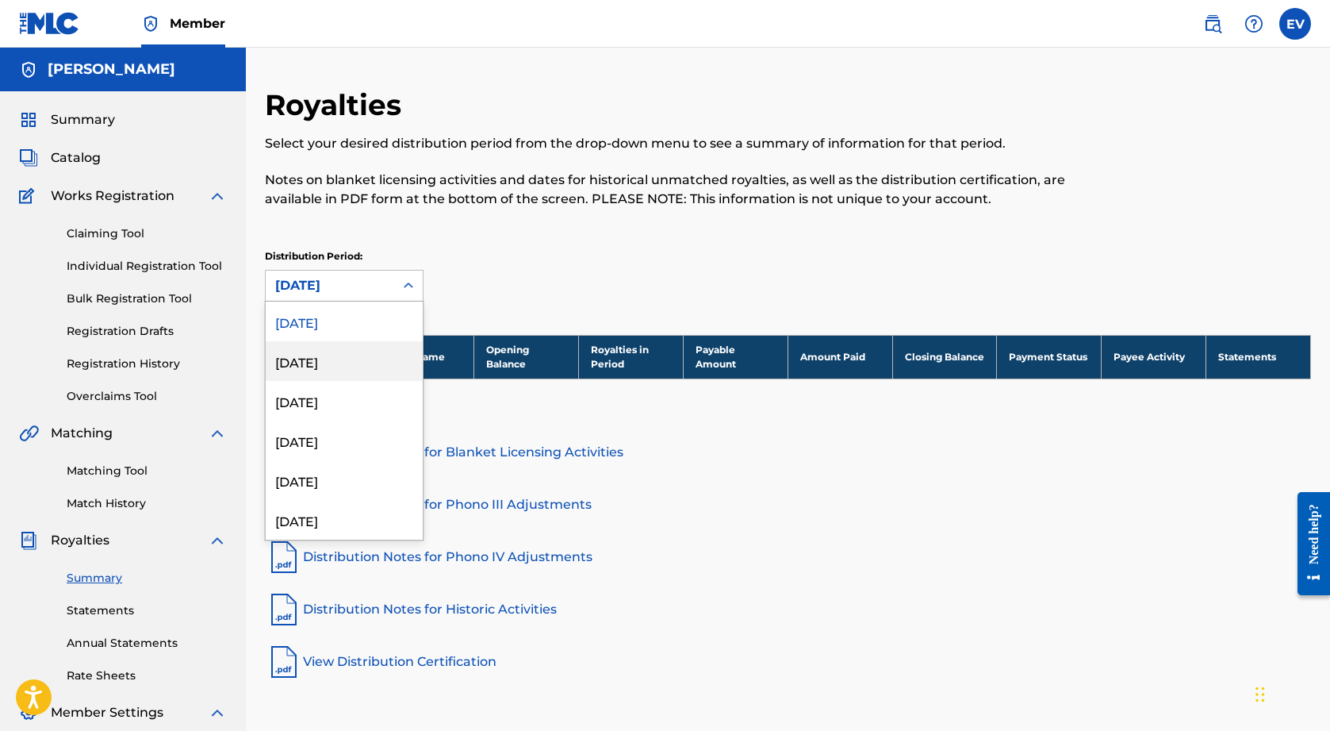
click at [367, 370] on div "[DATE]" at bounding box center [344, 361] width 157 height 40
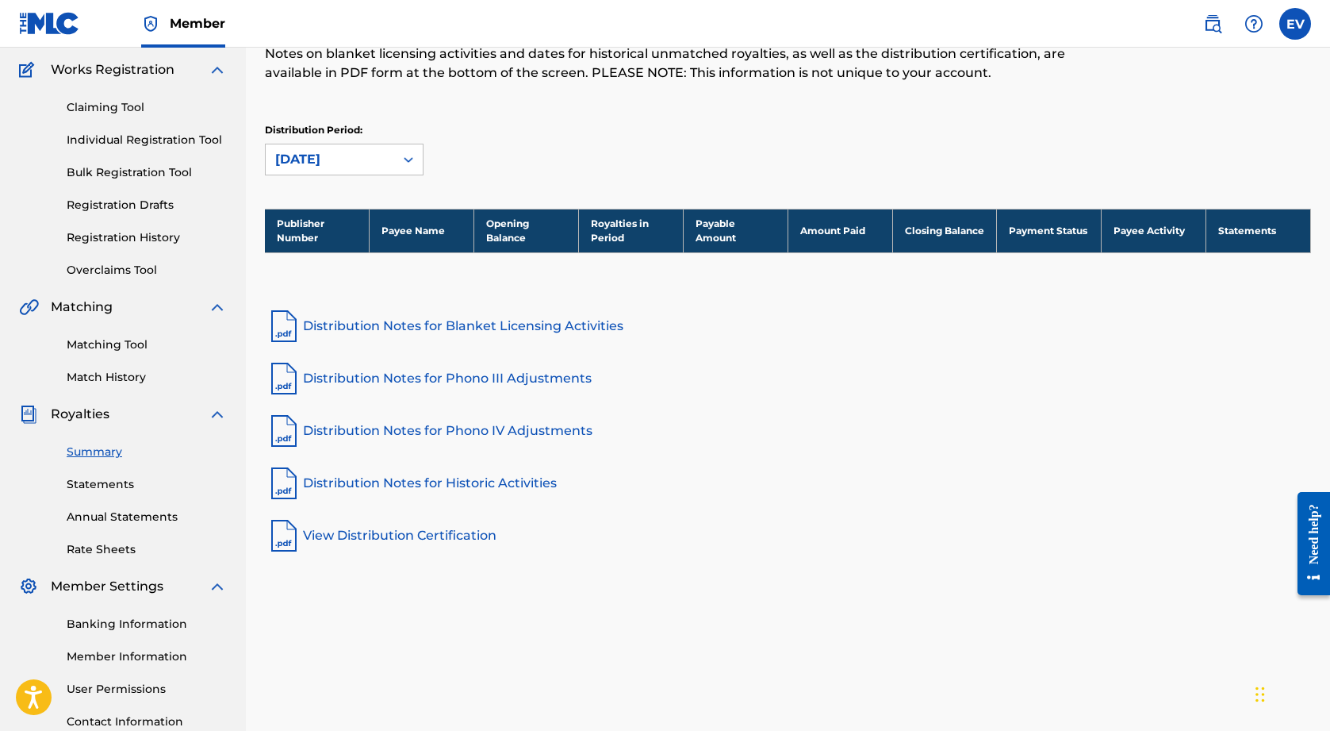
scroll to position [148, 0]
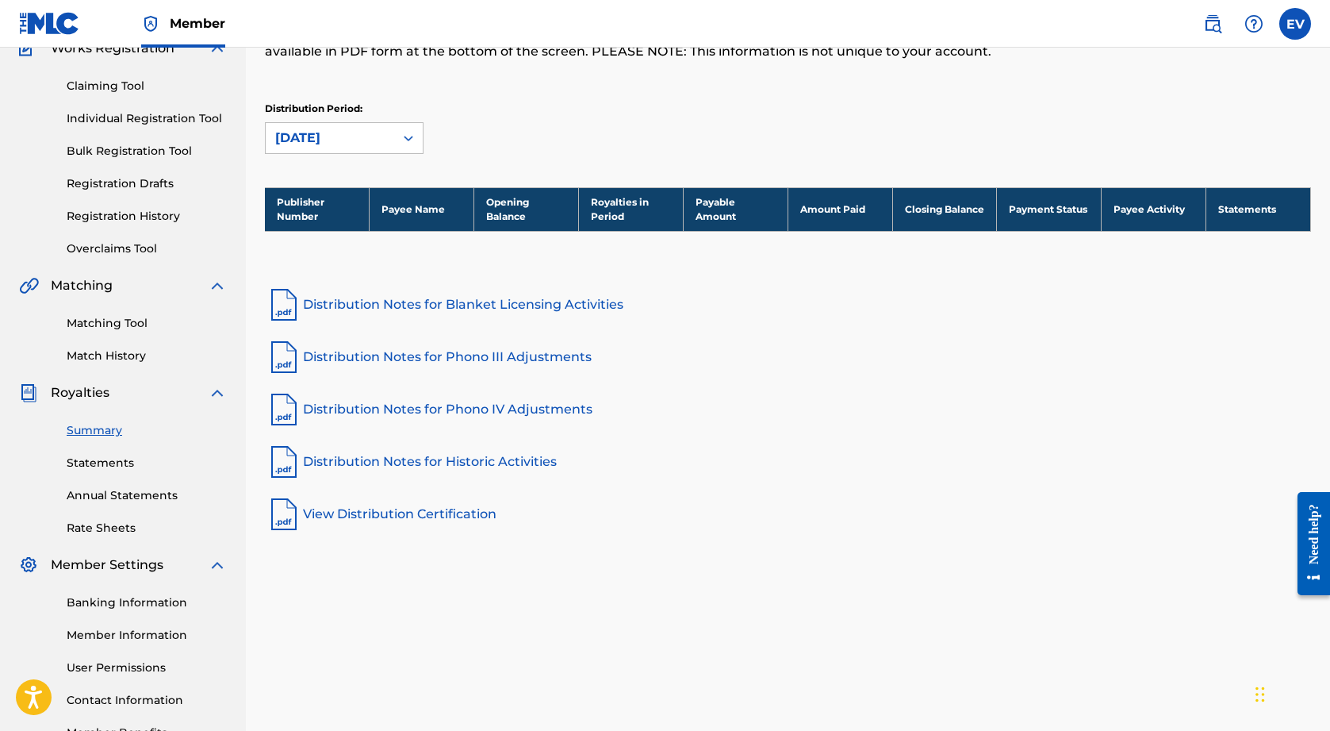
click at [524, 304] on link "Distribution Notes for Blanket Licensing Activities" at bounding box center [788, 305] width 1046 height 38
click at [365, 140] on div "[DATE]" at bounding box center [329, 138] width 109 height 19
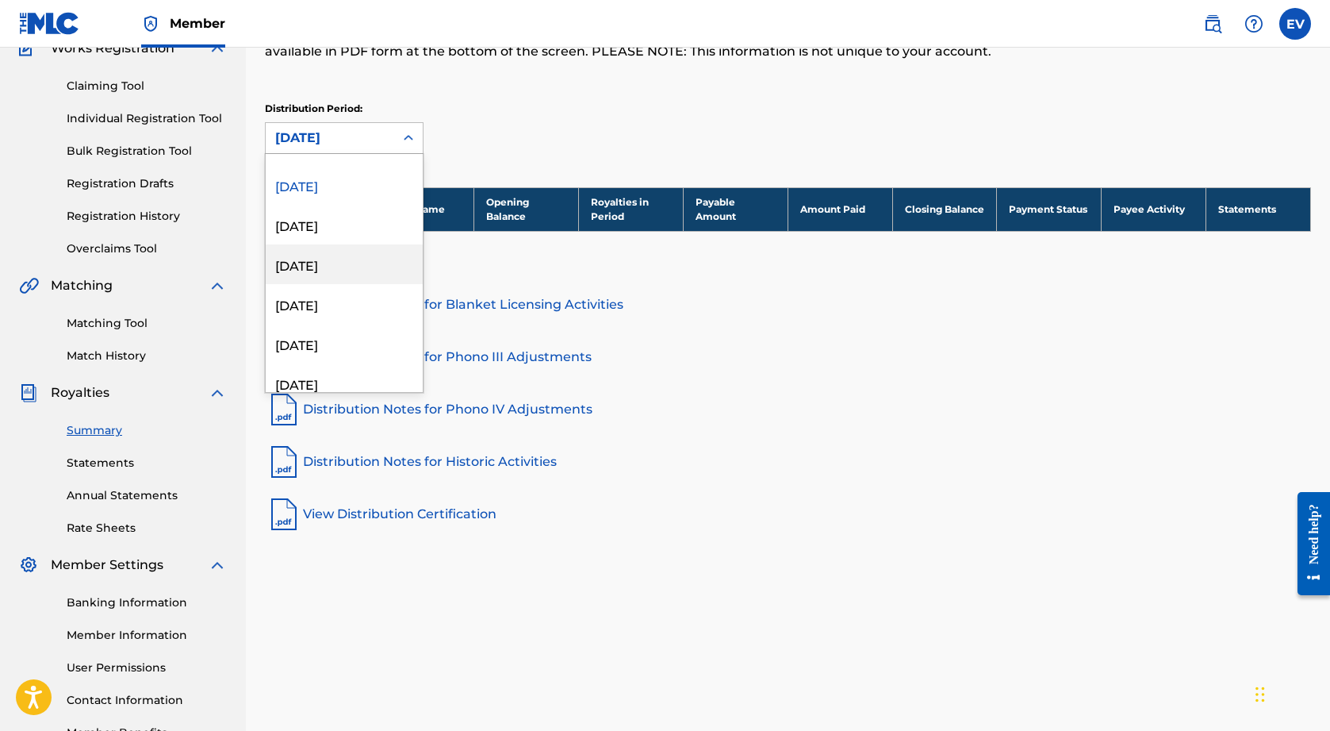
scroll to position [31, 0]
click at [363, 297] on div "[DATE]" at bounding box center [344, 302] width 157 height 40
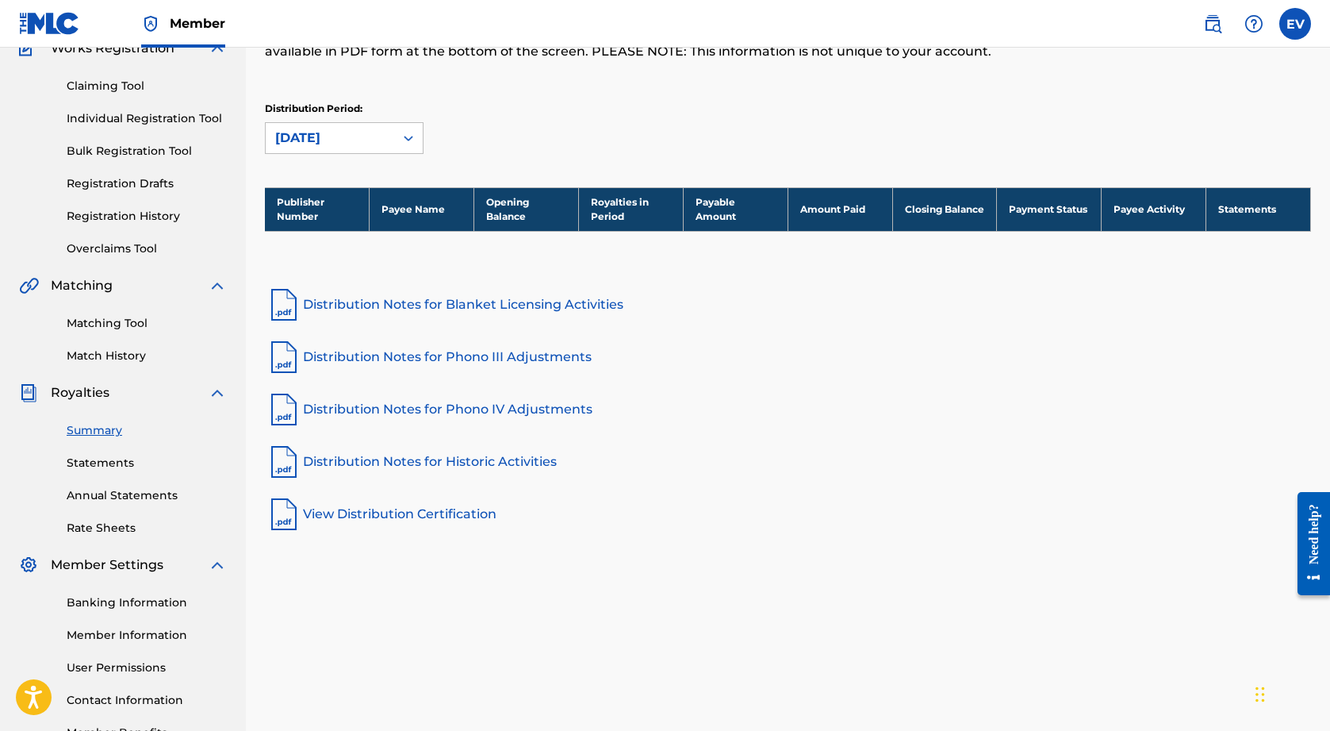
click at [557, 305] on link "Distribution Notes for Blanket Licensing Activities" at bounding box center [788, 305] width 1046 height 38
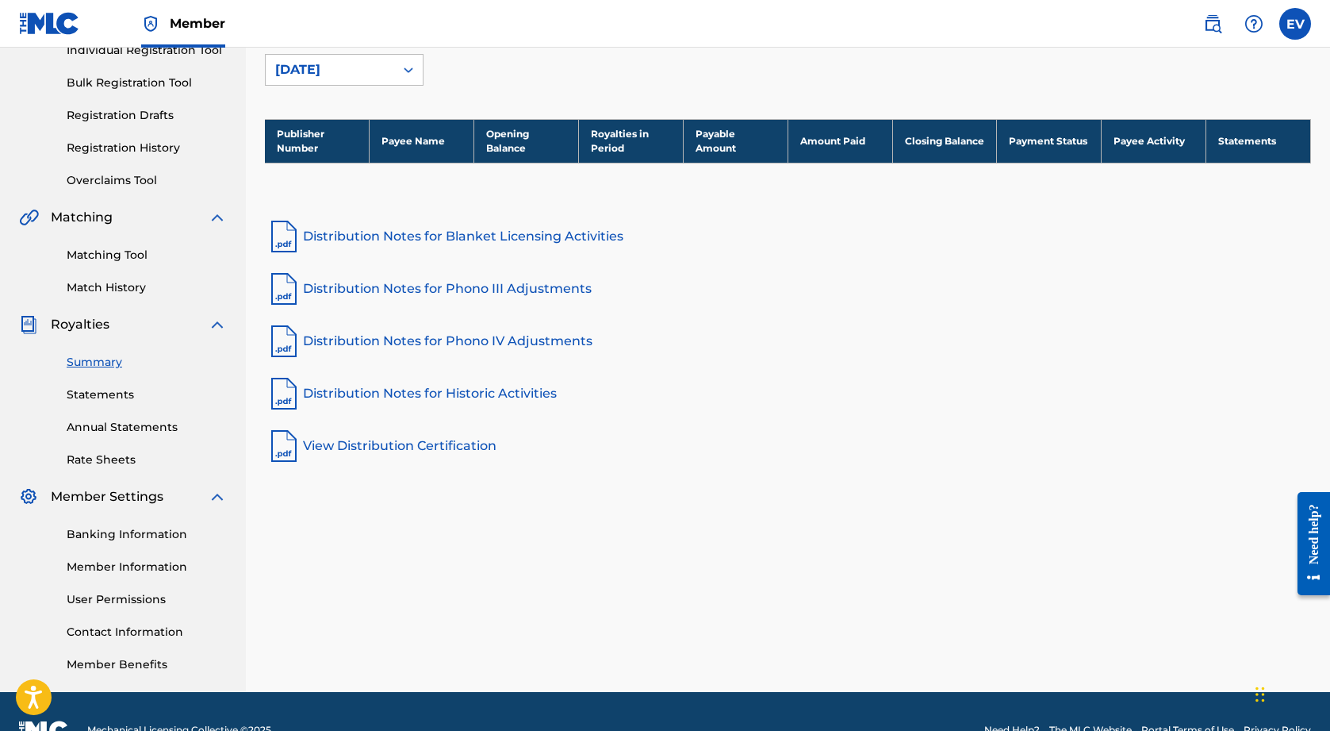
scroll to position [228, 0]
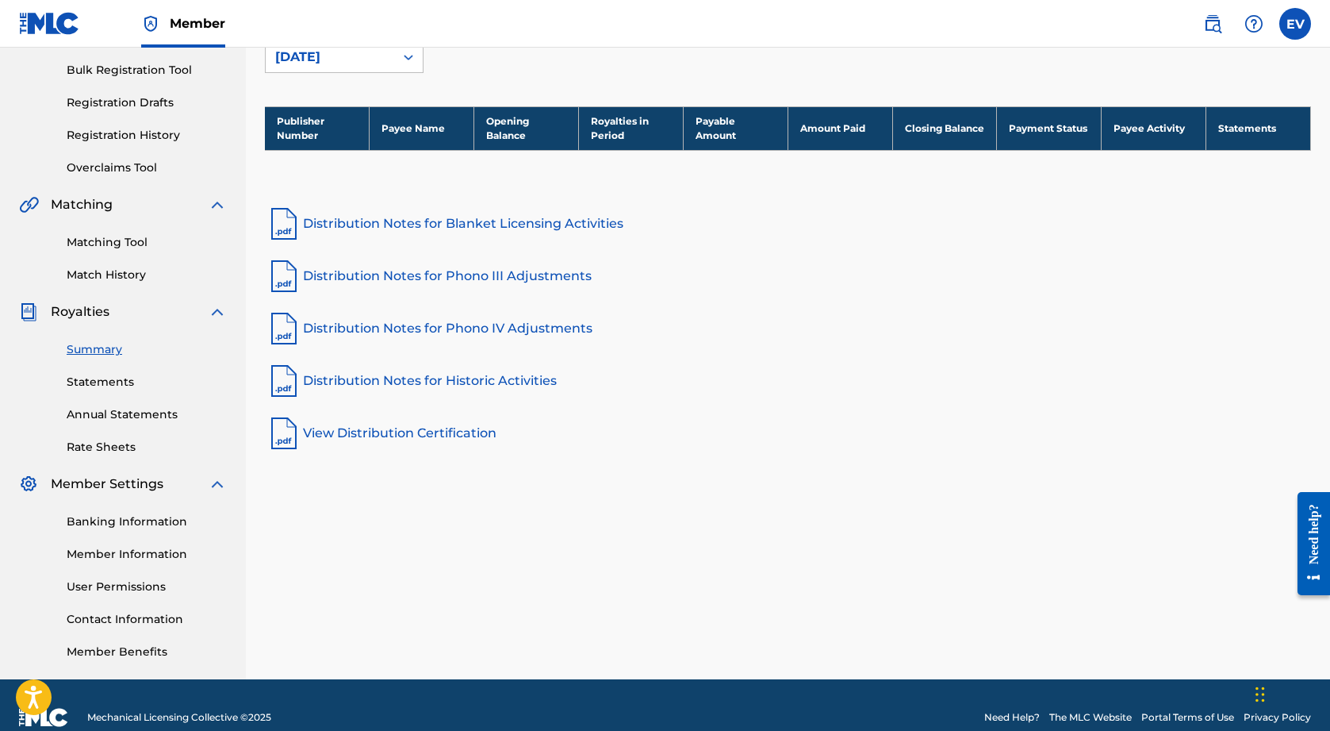
click at [152, 418] on link "Annual Statements" at bounding box center [147, 414] width 160 height 17
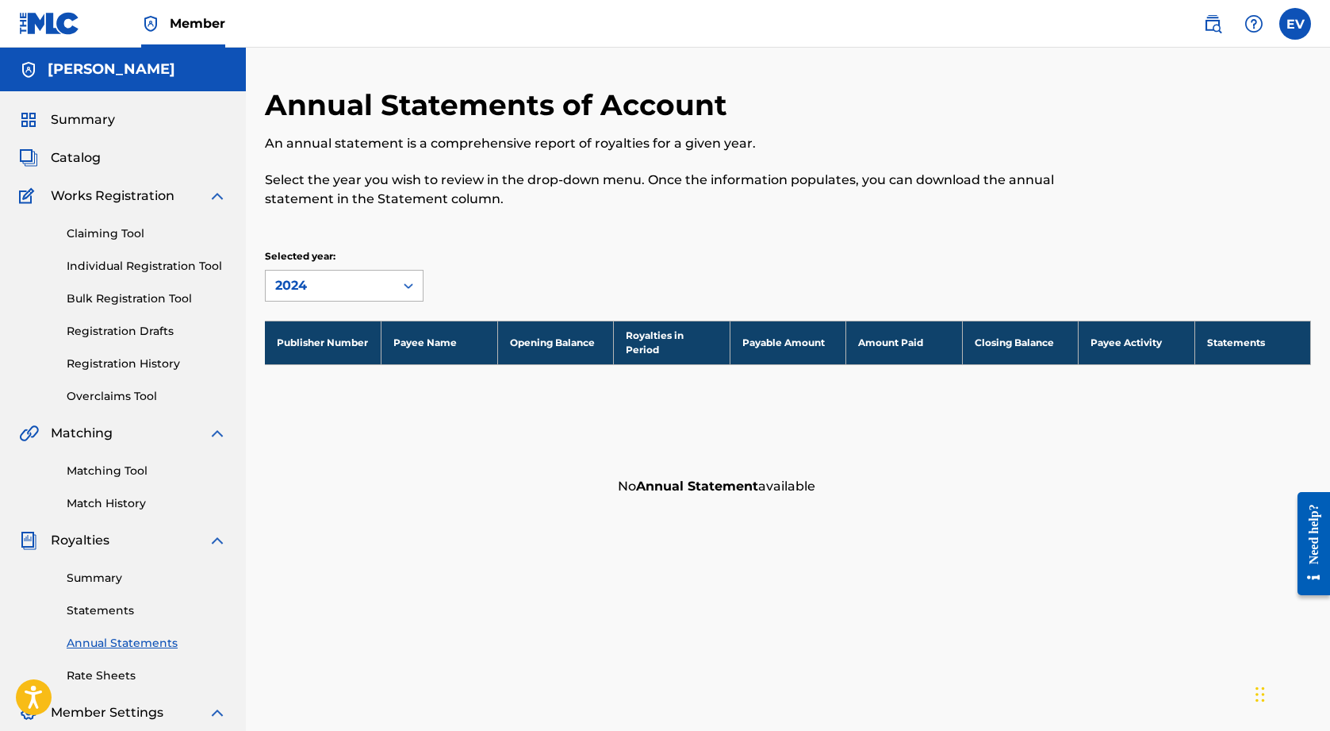
click at [409, 280] on icon at bounding box center [409, 286] width 16 height 16
click at [495, 278] on div "Selected year: 2024, 1 of 4. 4 results available. Use Up and Down to choose opt…" at bounding box center [396, 275] width 262 height 52
click at [94, 119] on span "Summary" at bounding box center [83, 119] width 64 height 19
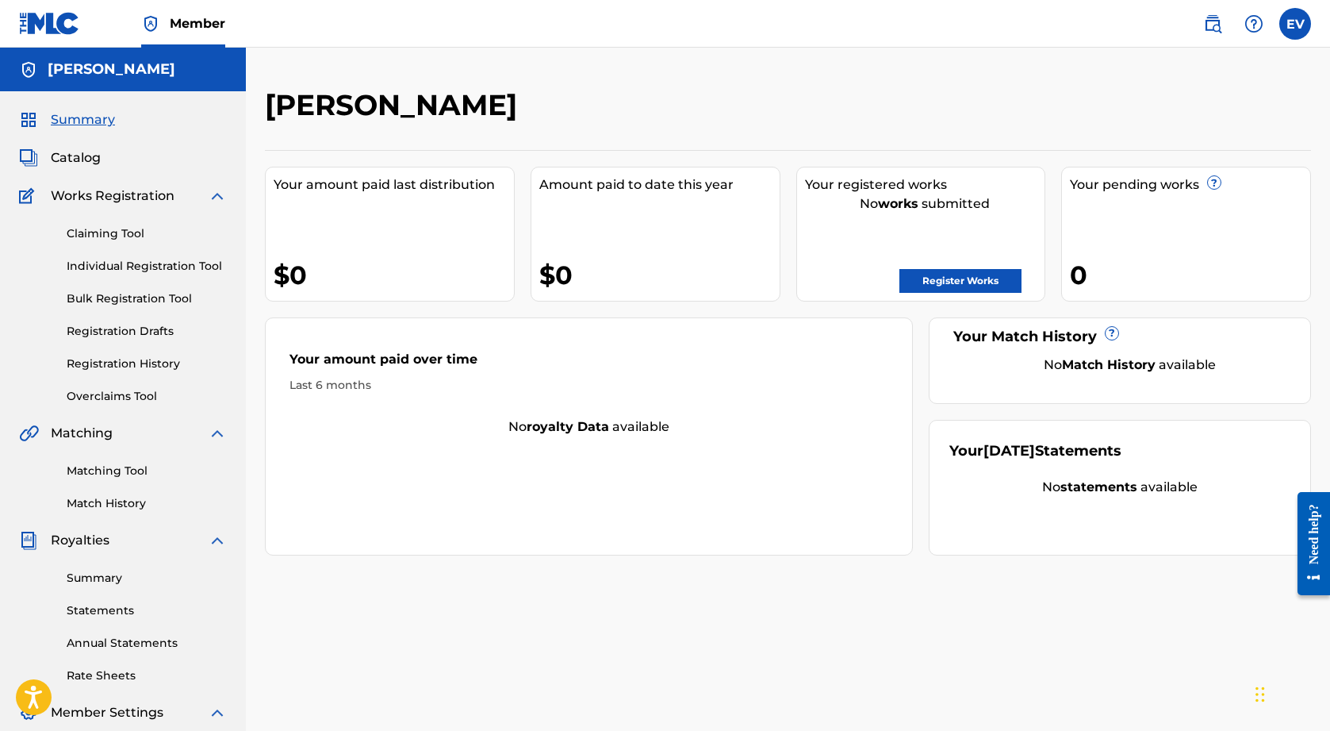
click at [988, 278] on link "Register Works" at bounding box center [961, 281] width 122 height 24
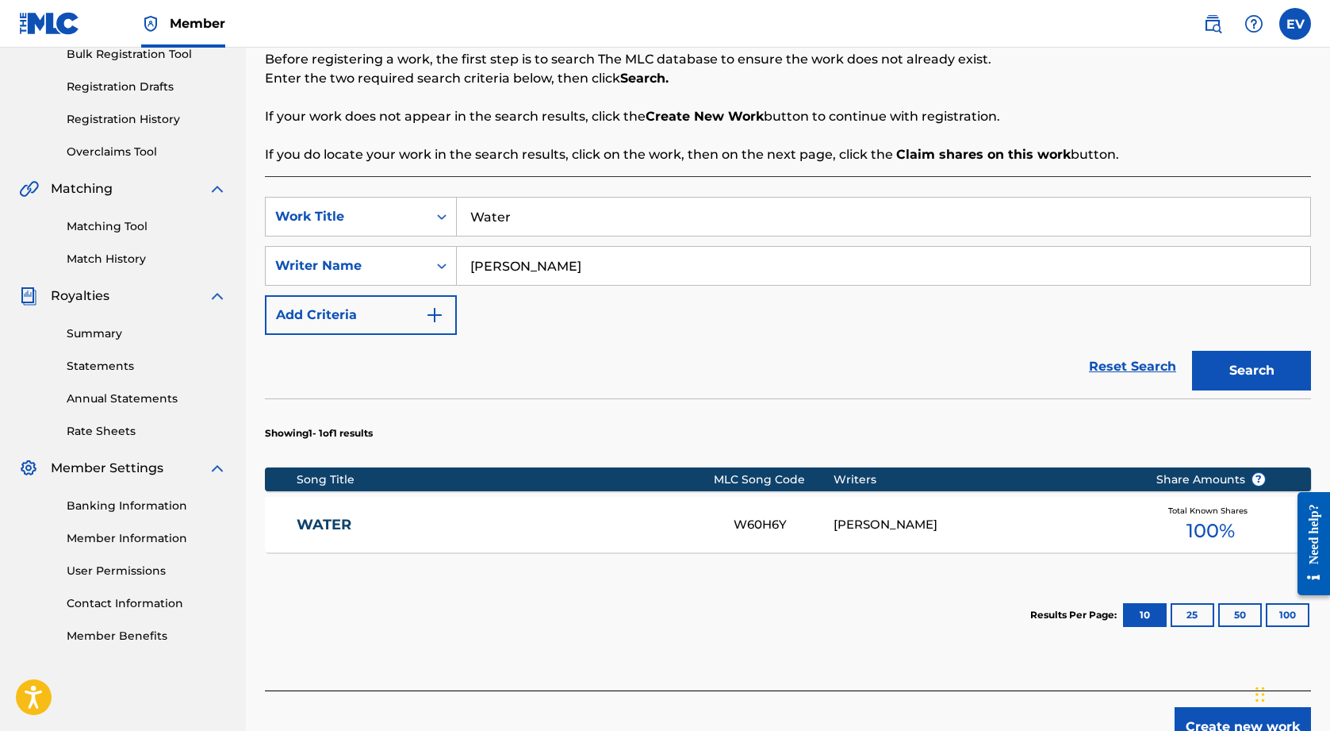
scroll to position [240, 0]
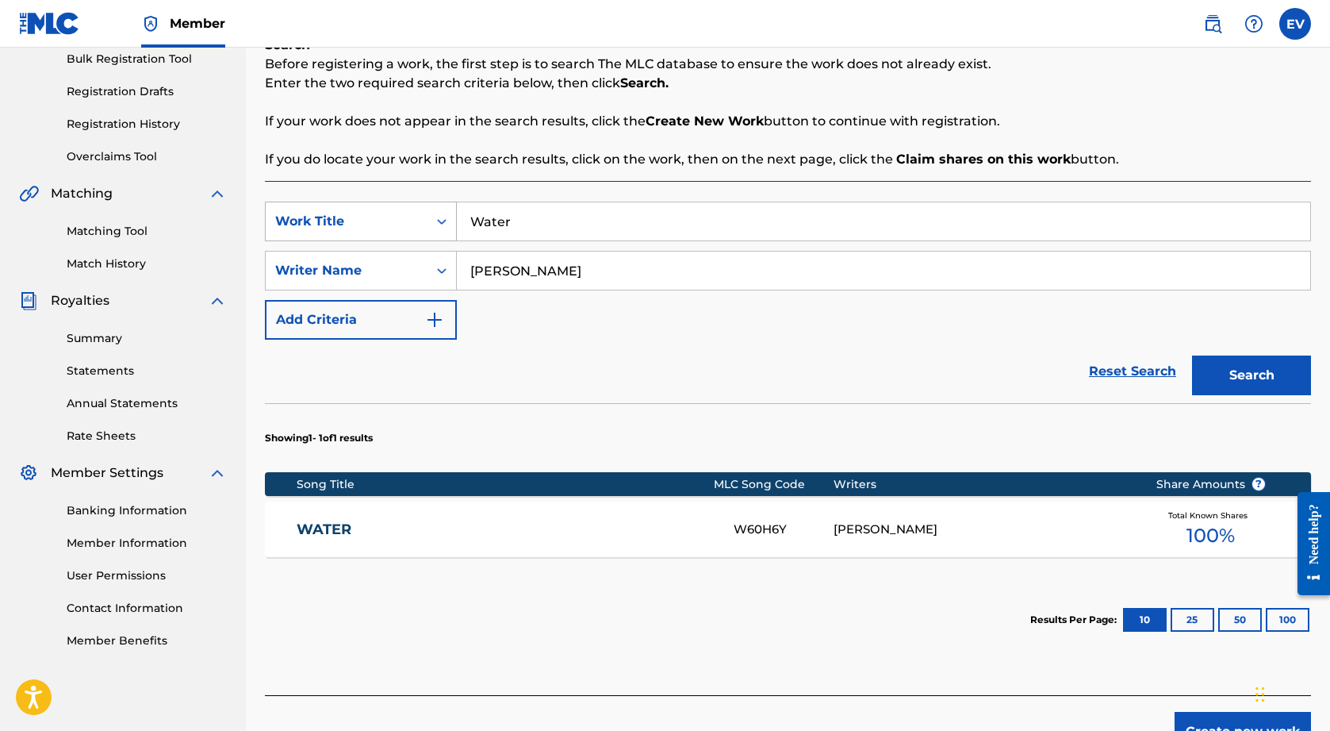
drag, startPoint x: 527, startPoint y: 223, endPoint x: 432, endPoint y: 223, distance: 94.4
click at [432, 223] on div "SearchWithCriteria1382a002-1b2c-42c6-8625-77df5665bdc3 Work Title Water" at bounding box center [788, 222] width 1046 height 40
type input "Romance"
click at [1265, 371] on button "Search" at bounding box center [1251, 375] width 119 height 40
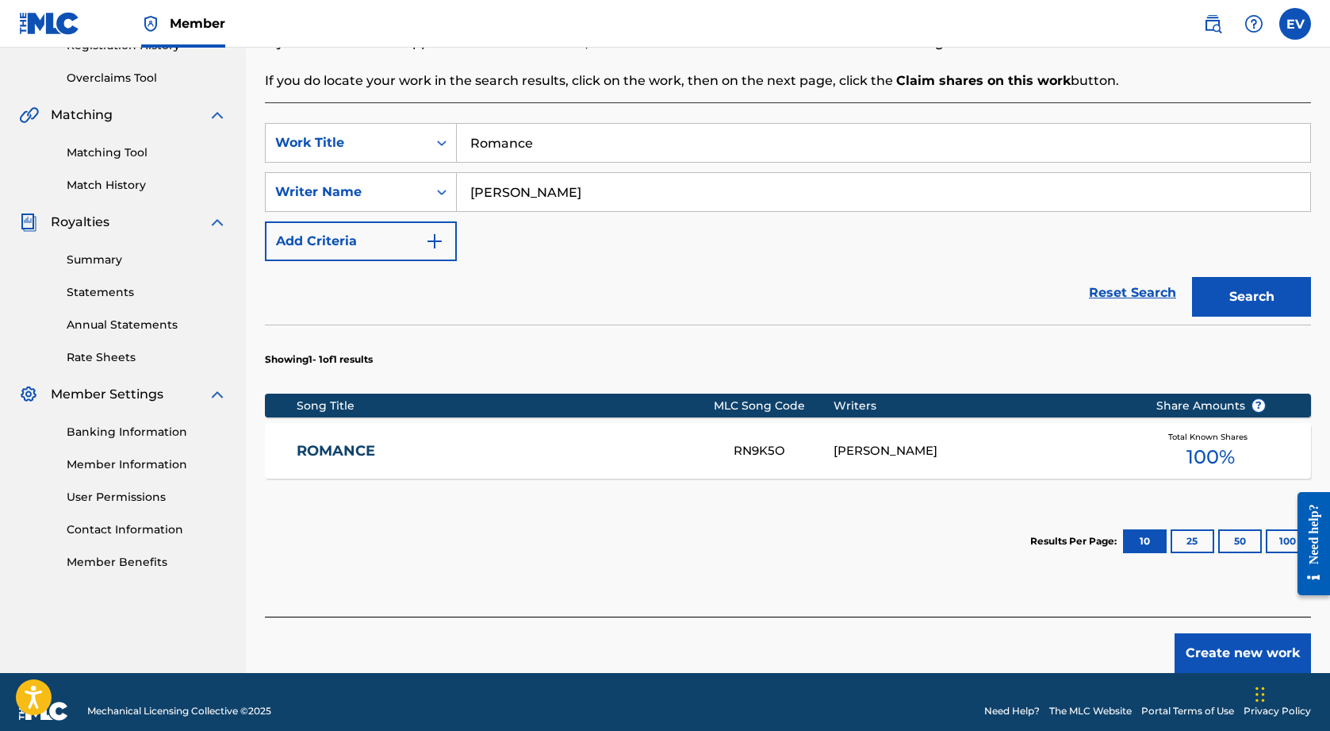
scroll to position [312, 0]
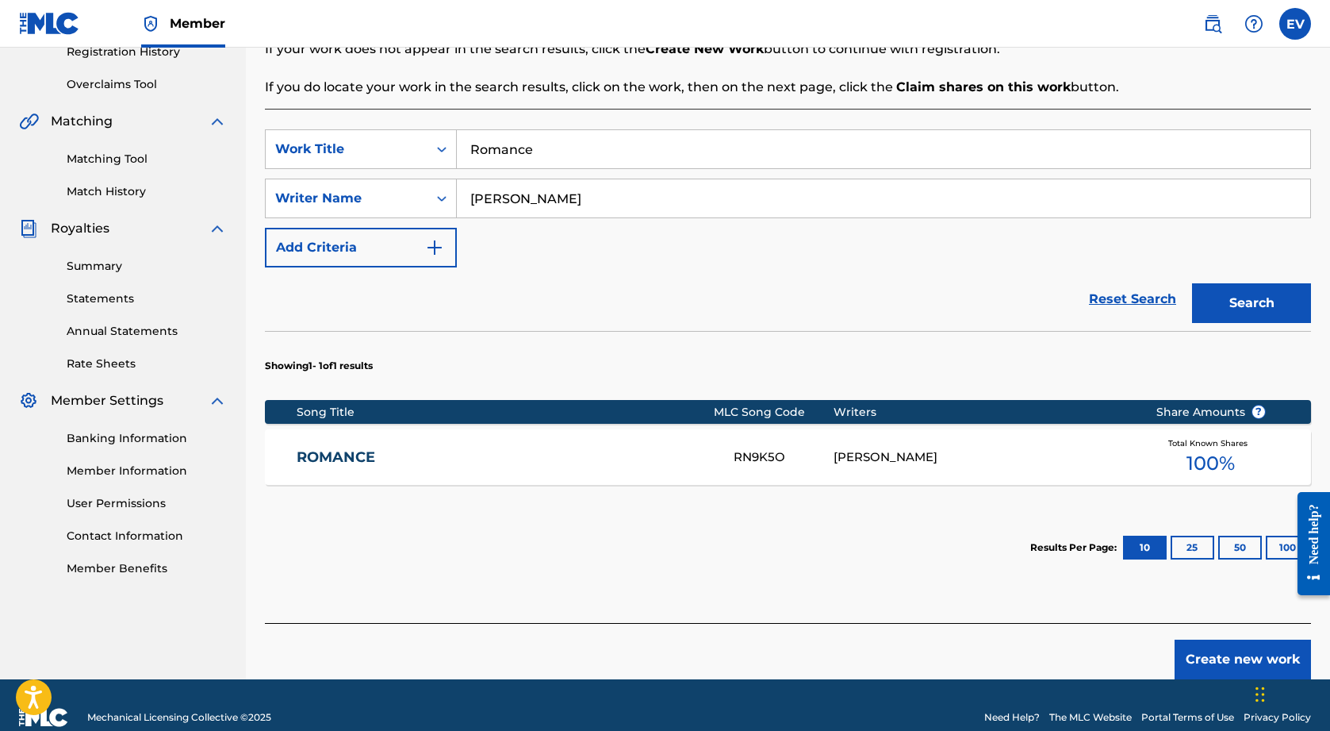
click at [156, 439] on link "Banking Information" at bounding box center [147, 438] width 160 height 17
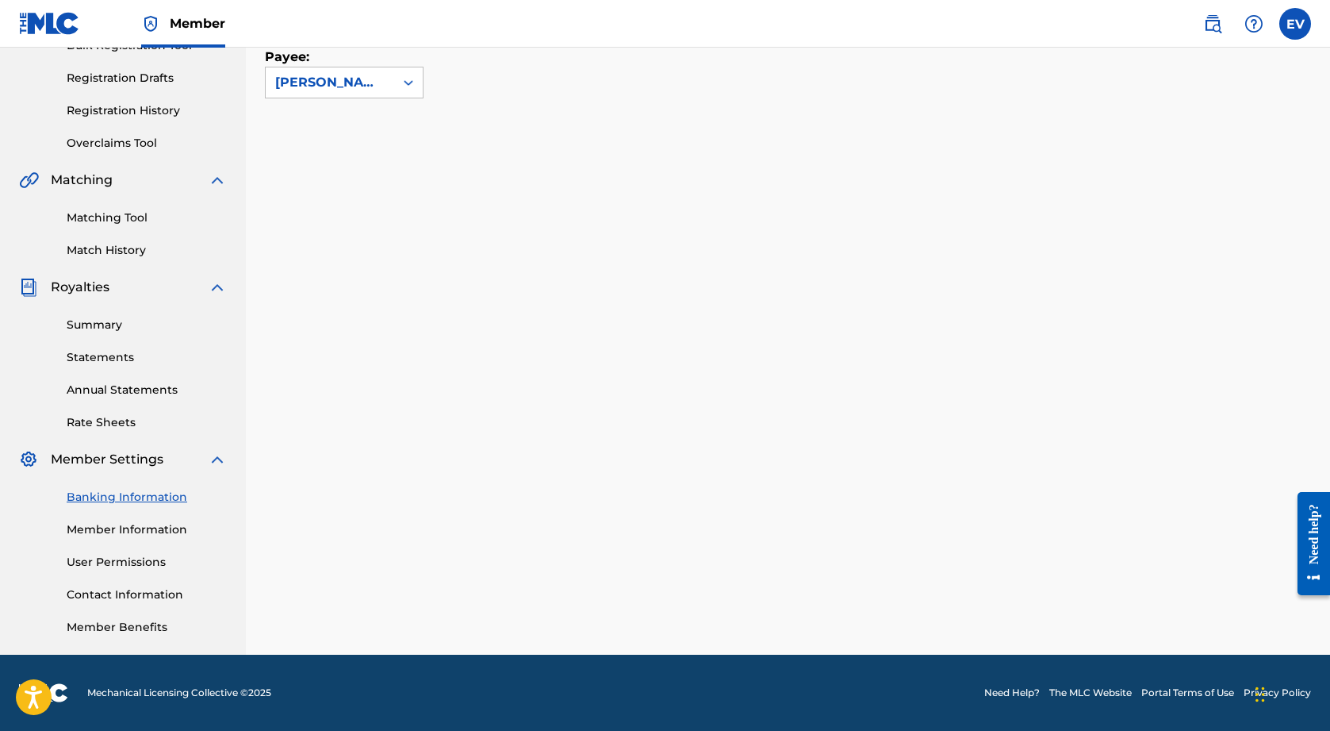
scroll to position [253, 0]
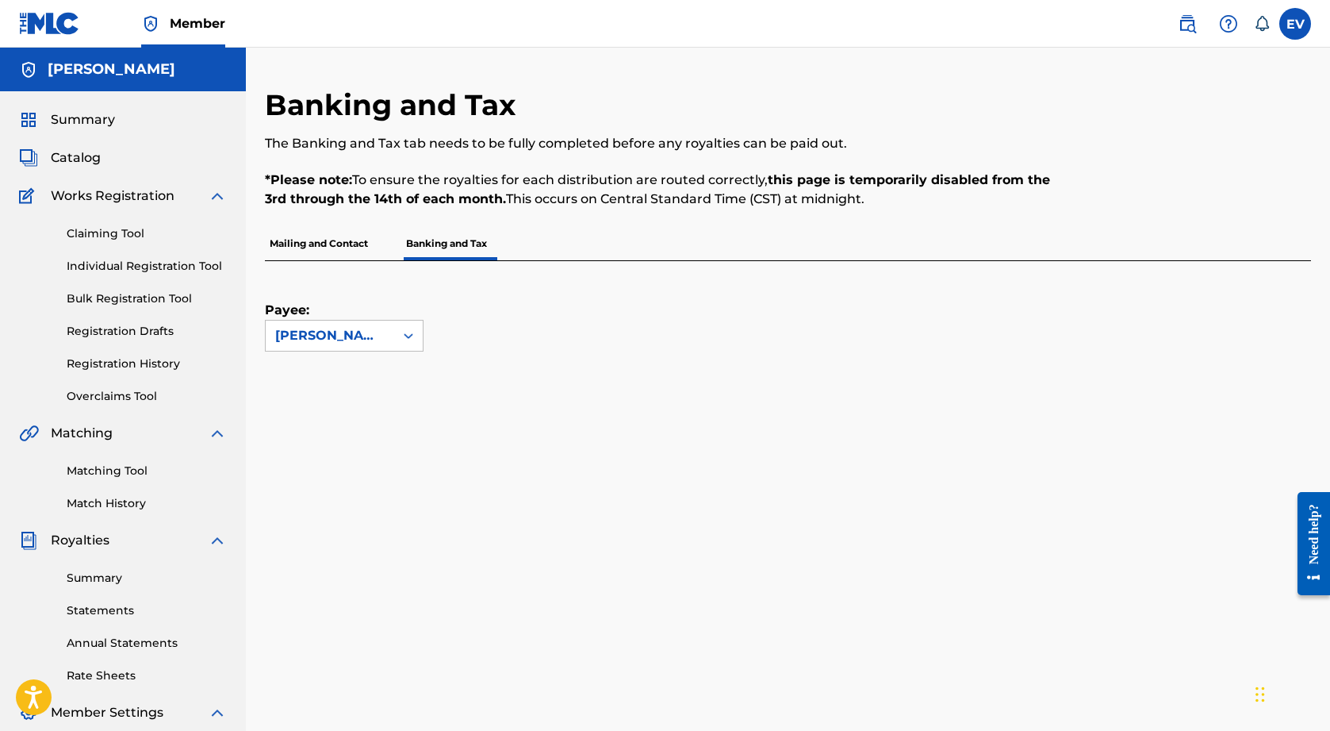
click at [125, 236] on link "Claiming Tool" at bounding box center [147, 233] width 160 height 17
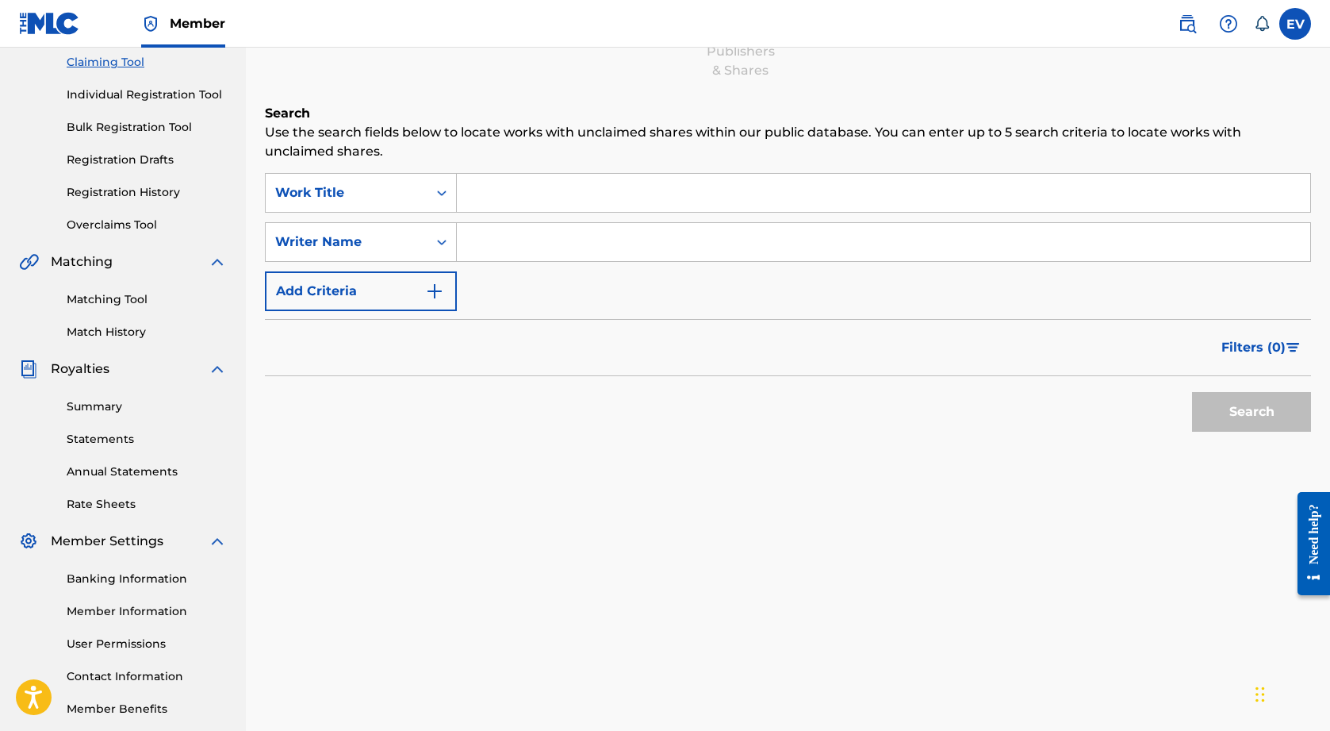
scroll to position [186, 0]
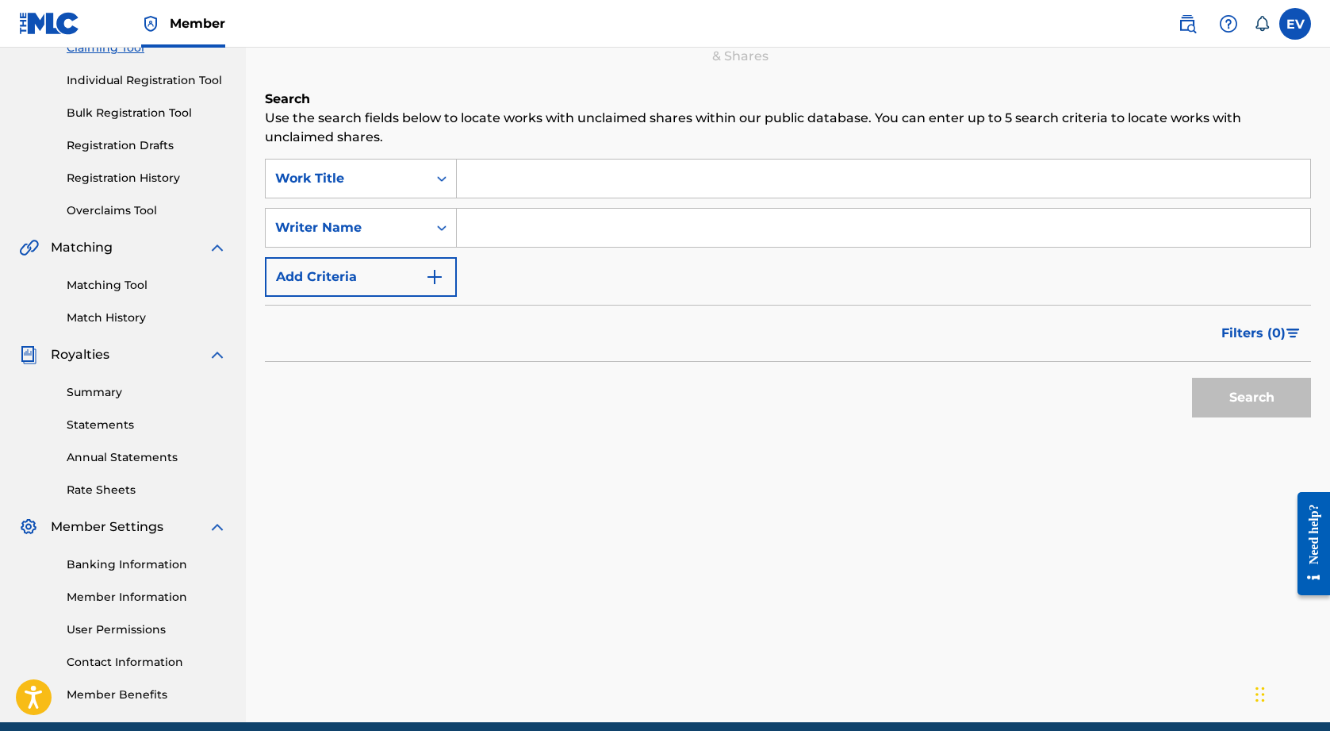
click at [563, 179] on input "Search Form" at bounding box center [884, 178] width 854 height 38
click at [517, 178] on input "Search Form" at bounding box center [884, 178] width 854 height 38
paste input "Forget Me Not"
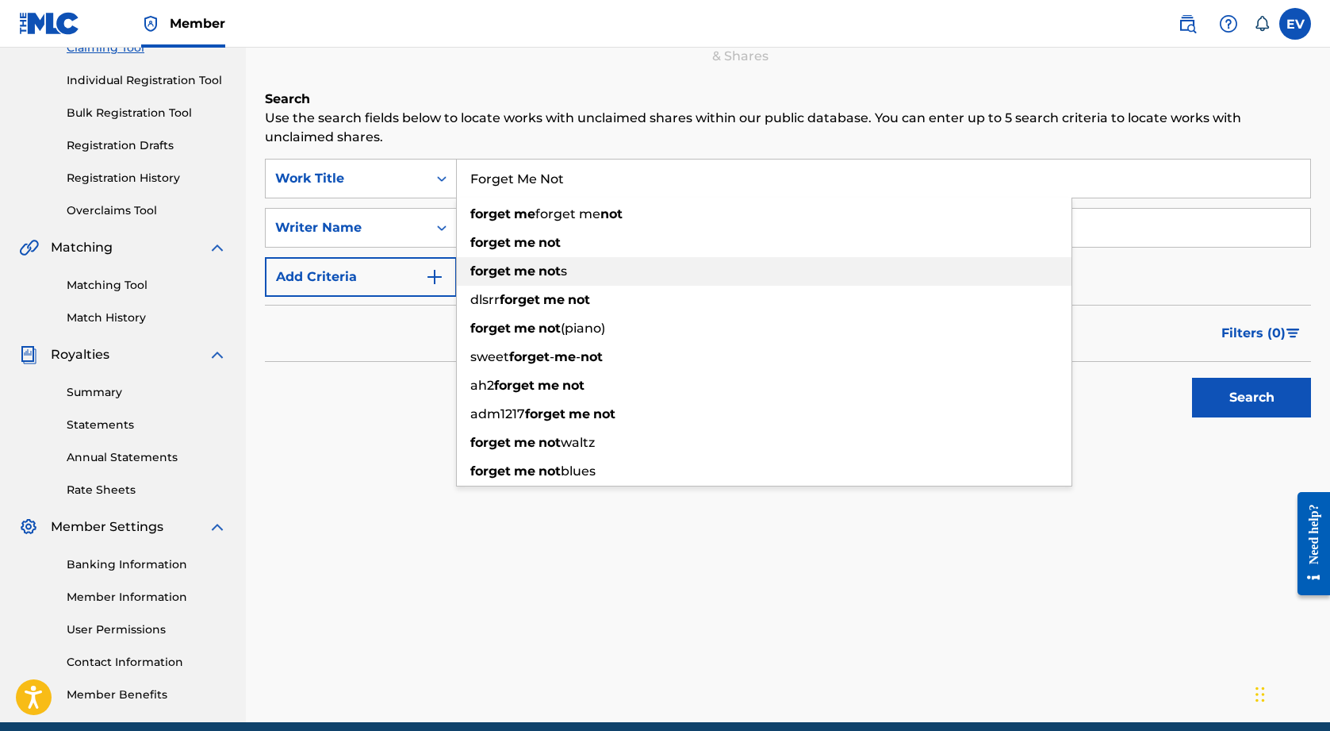
type input "Forget Me Not"
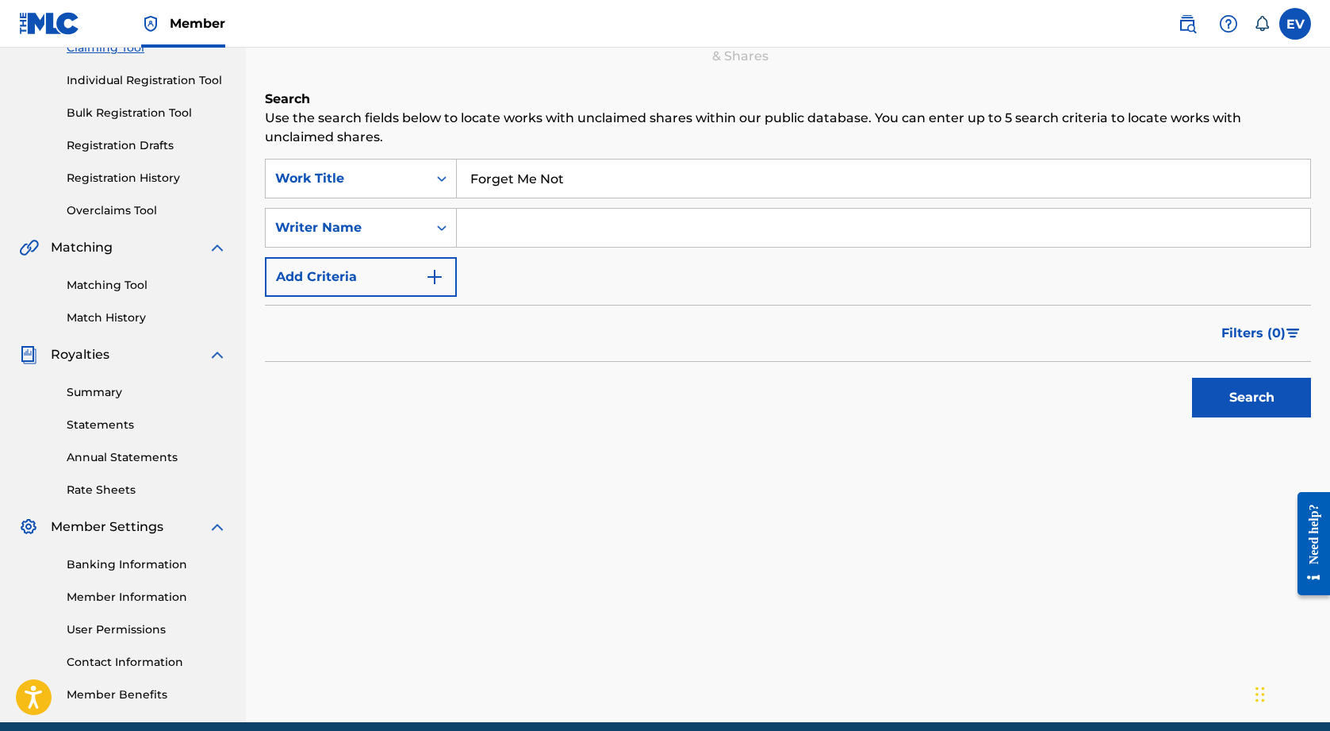
click at [350, 411] on div "Search" at bounding box center [788, 393] width 1046 height 63
click at [549, 234] on input "Search Form" at bounding box center [884, 228] width 854 height 38
type input "[PERSON_NAME]"
click at [1234, 409] on button "Search" at bounding box center [1251, 398] width 119 height 40
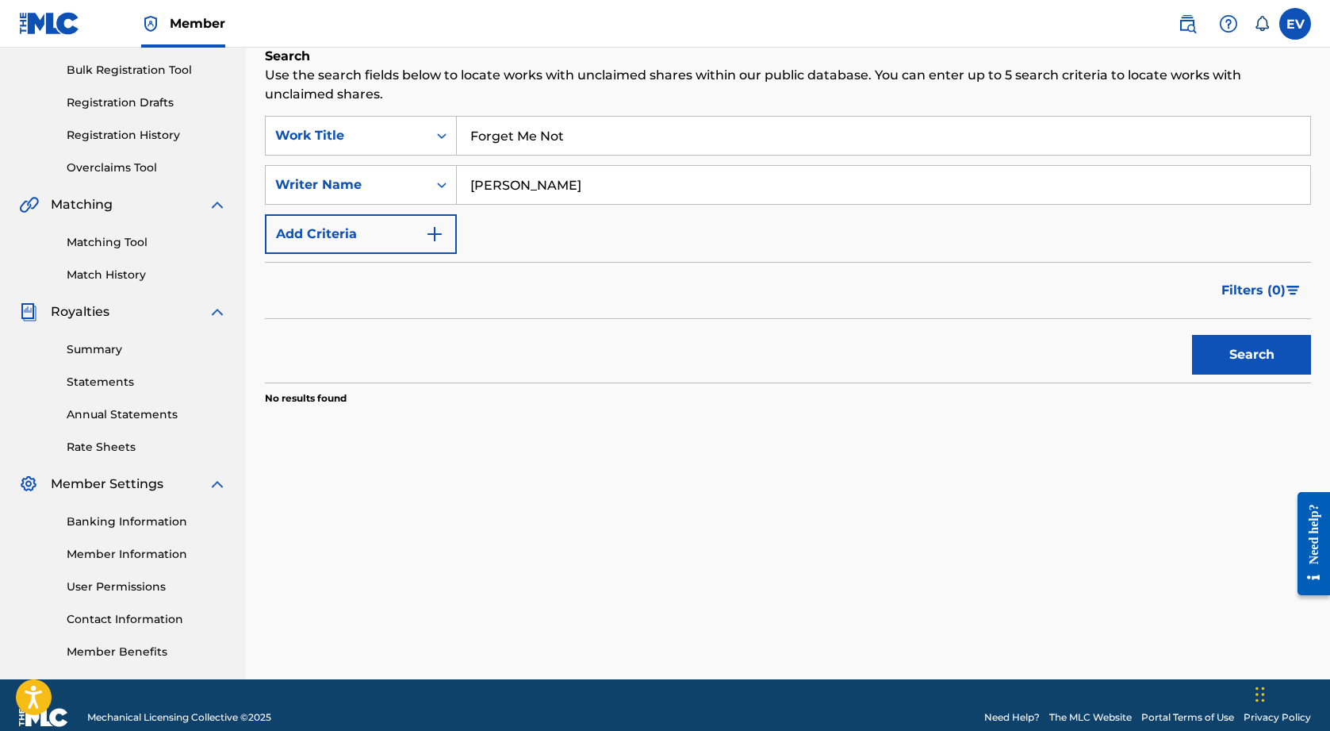
scroll to position [197, 0]
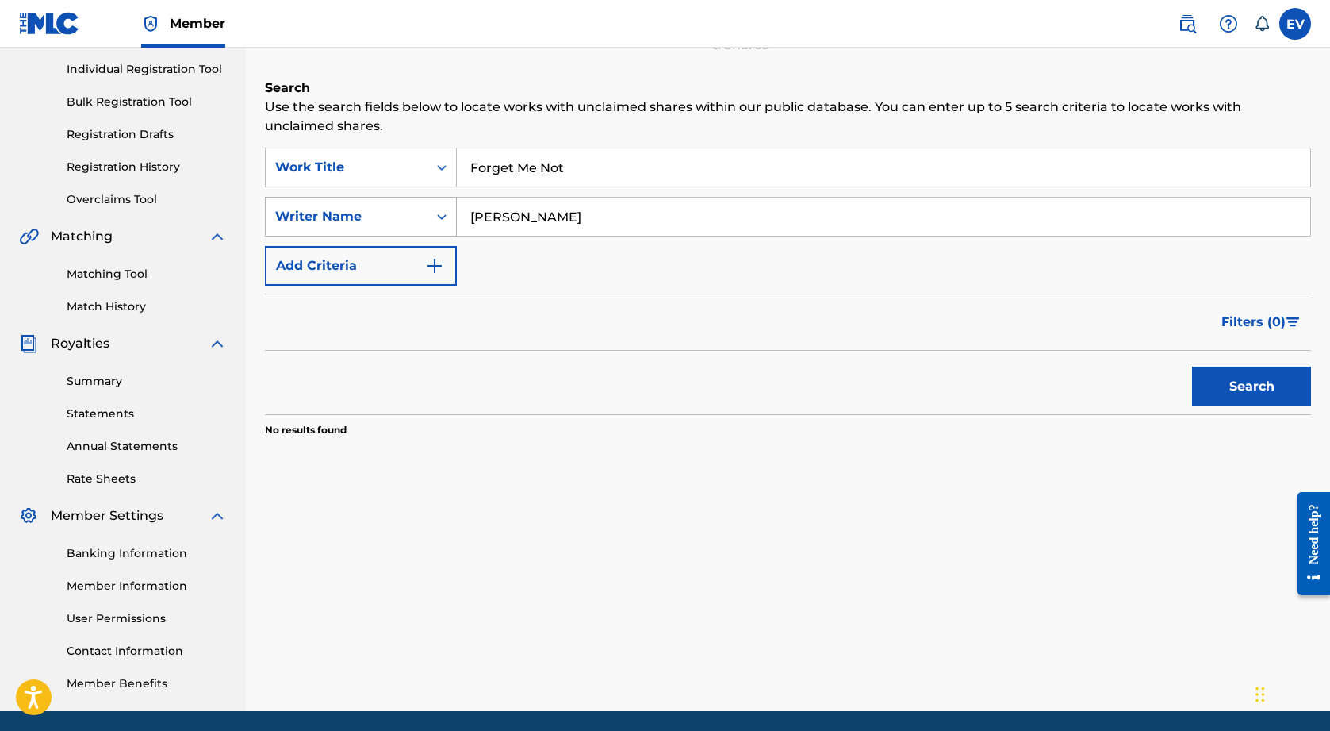
click at [413, 218] on div "Writer Name" at bounding box center [346, 216] width 143 height 19
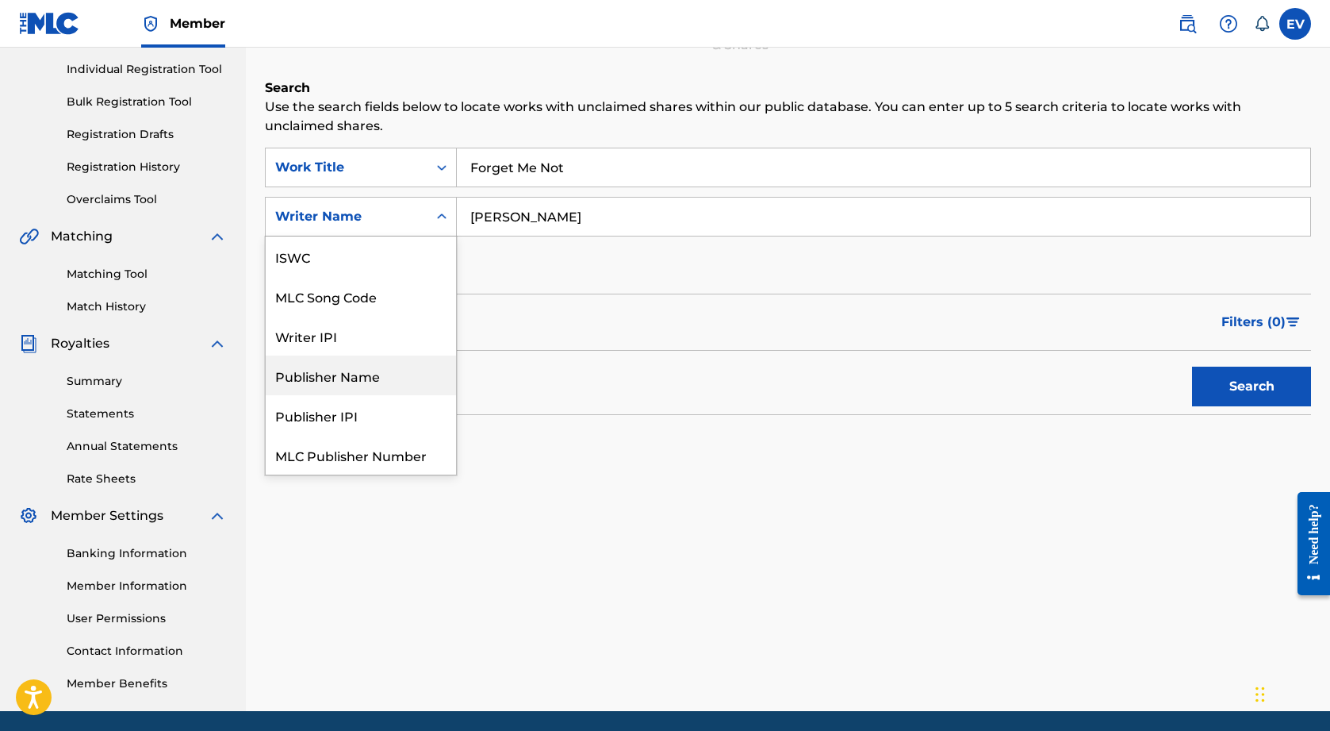
scroll to position [0, 0]
click at [386, 254] on div "ISWC" at bounding box center [361, 256] width 190 height 40
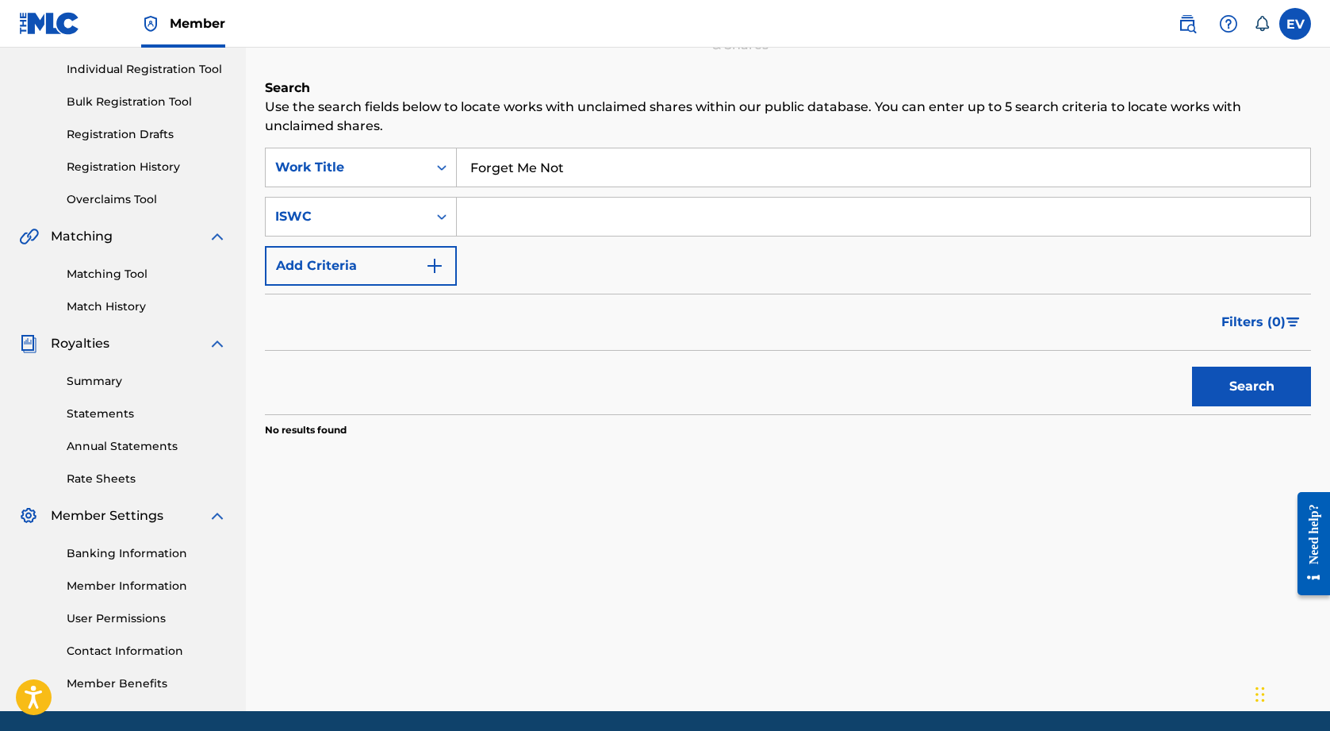
click at [548, 221] on input "Search Form" at bounding box center [884, 217] width 854 height 38
paste input "QMBZ92411598"
type input "QMBZ92411598"
click at [1234, 390] on button "Search" at bounding box center [1251, 387] width 119 height 40
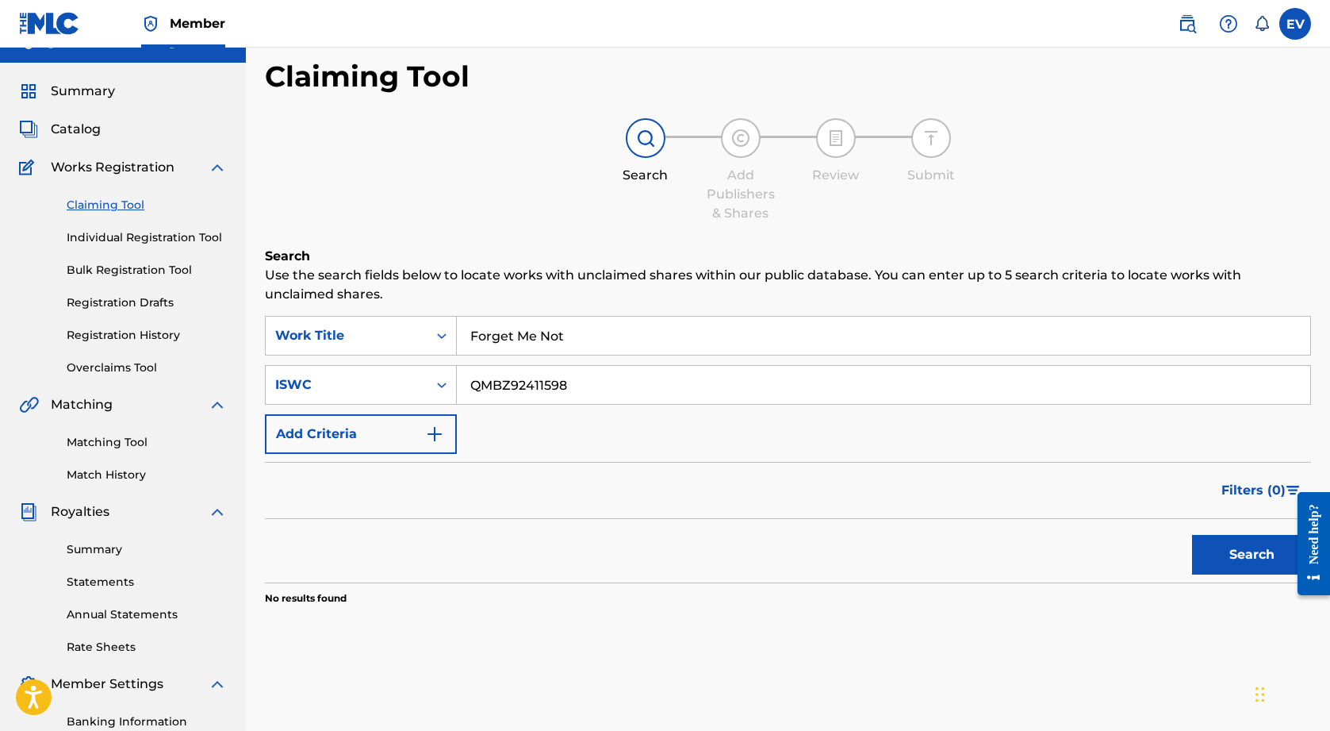
scroll to position [36, 0]
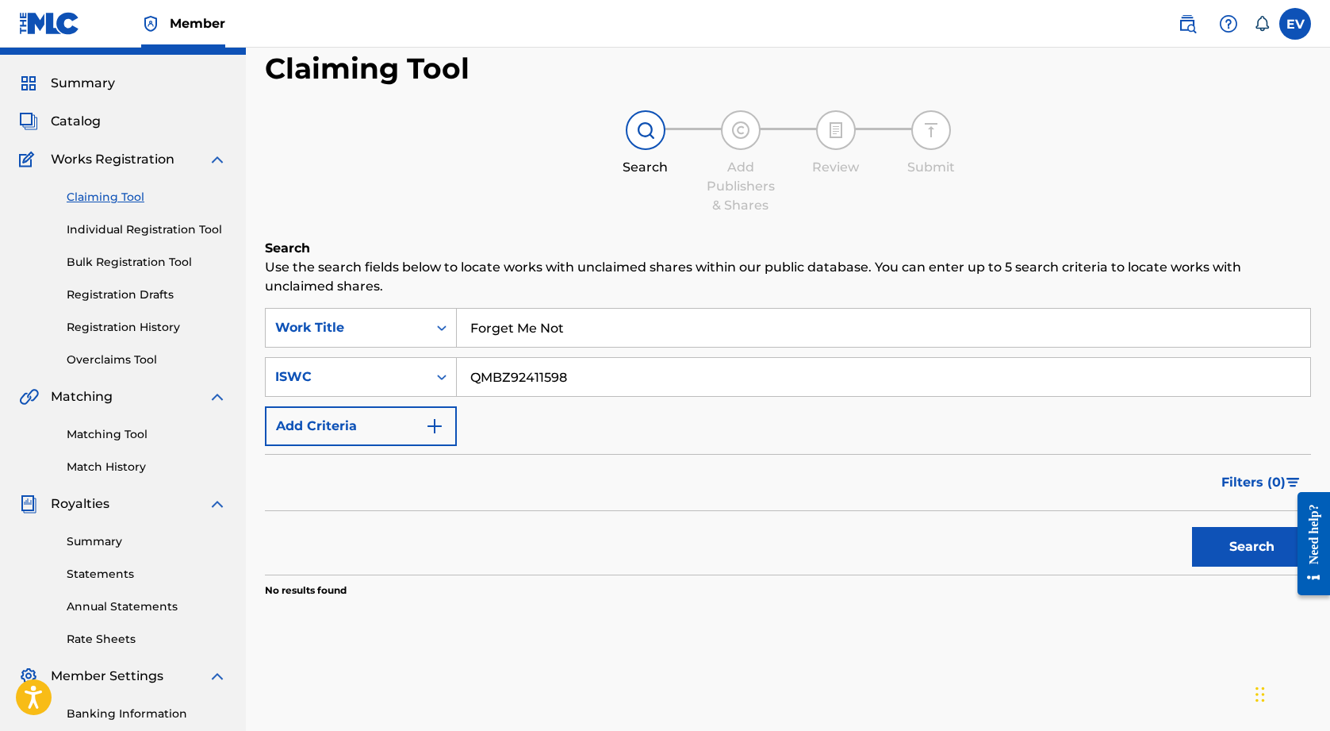
click at [466, 379] on input "QMBZ92411598" at bounding box center [884, 377] width 854 height 38
click at [159, 263] on link "Bulk Registration Tool" at bounding box center [147, 262] width 160 height 17
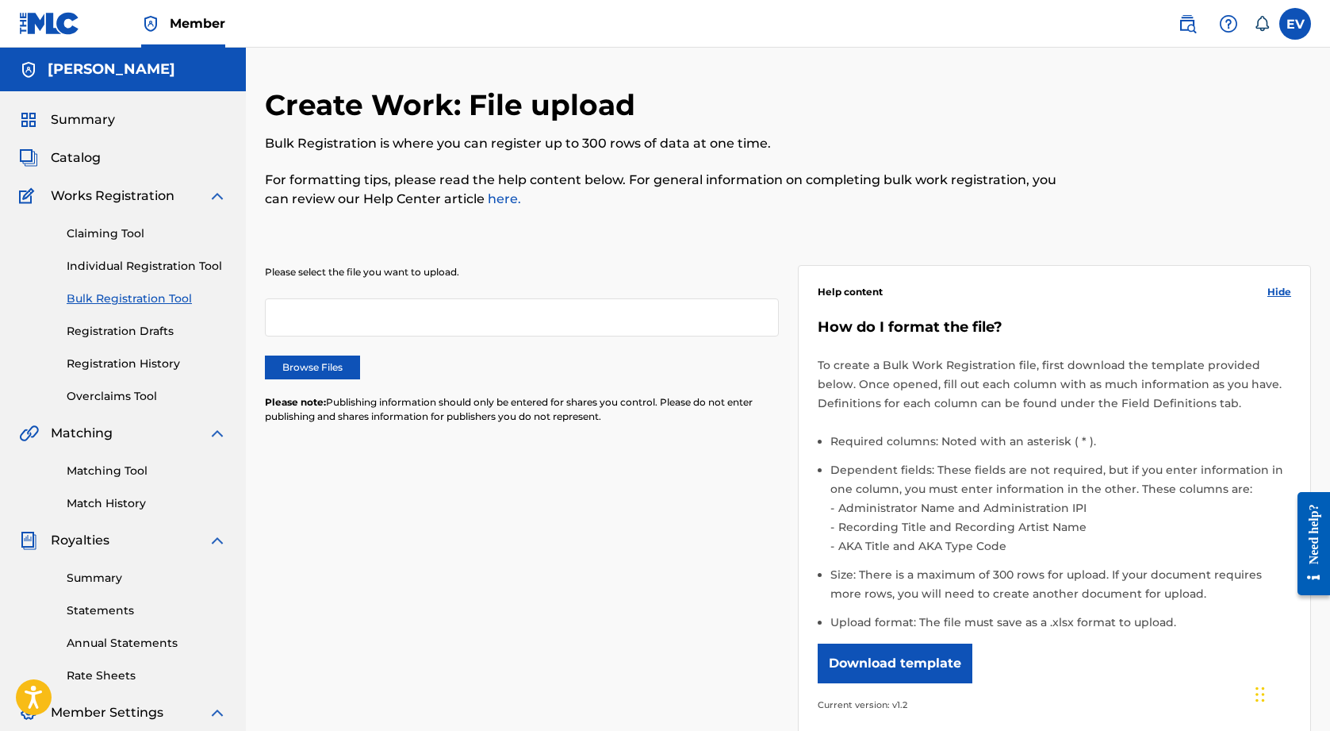
click at [152, 365] on link "Registration History" at bounding box center [147, 363] width 160 height 17
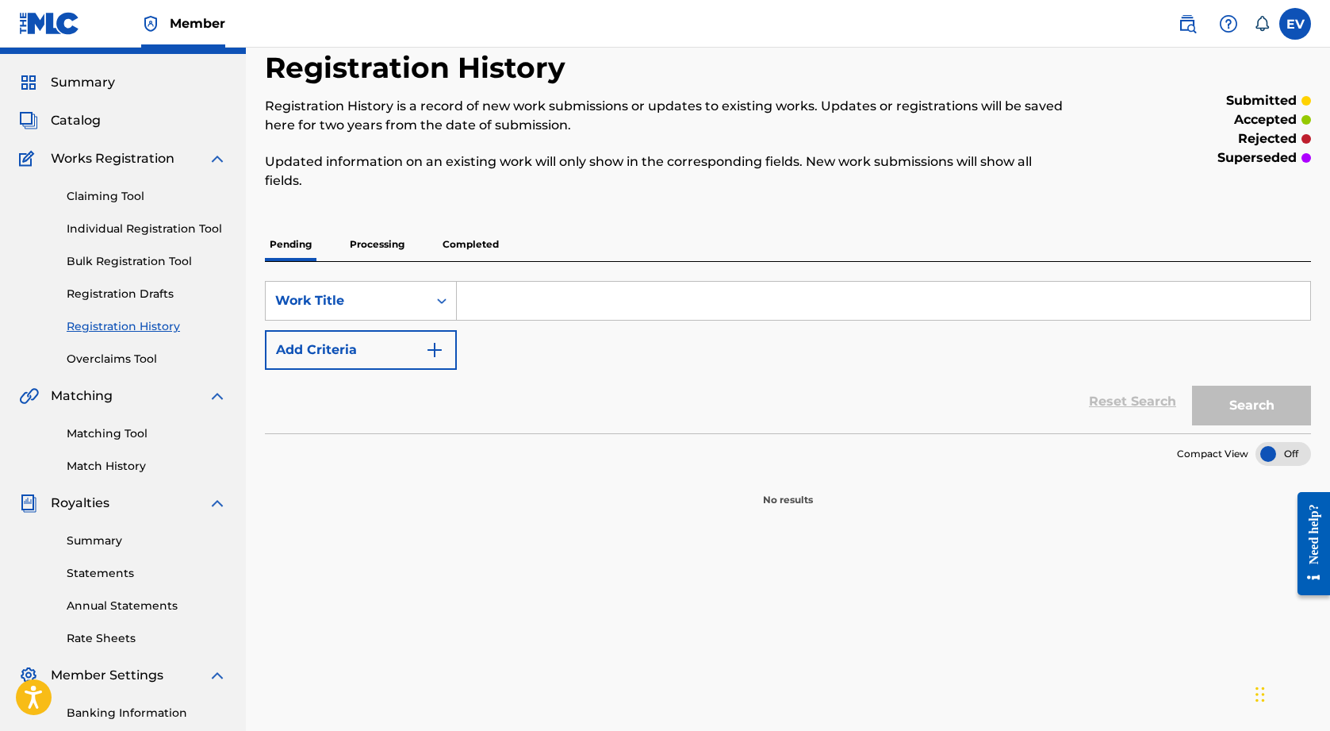
scroll to position [39, 0]
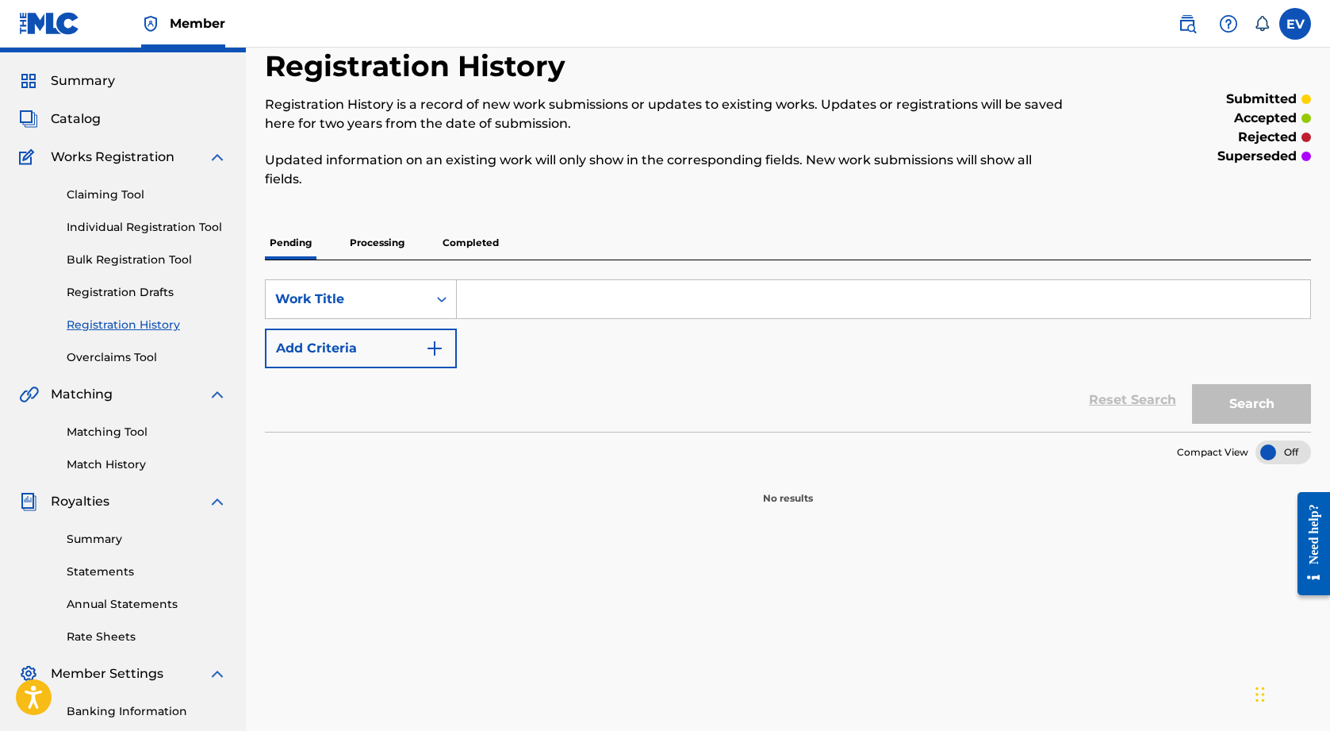
click at [382, 244] on p "Processing" at bounding box center [377, 242] width 64 height 33
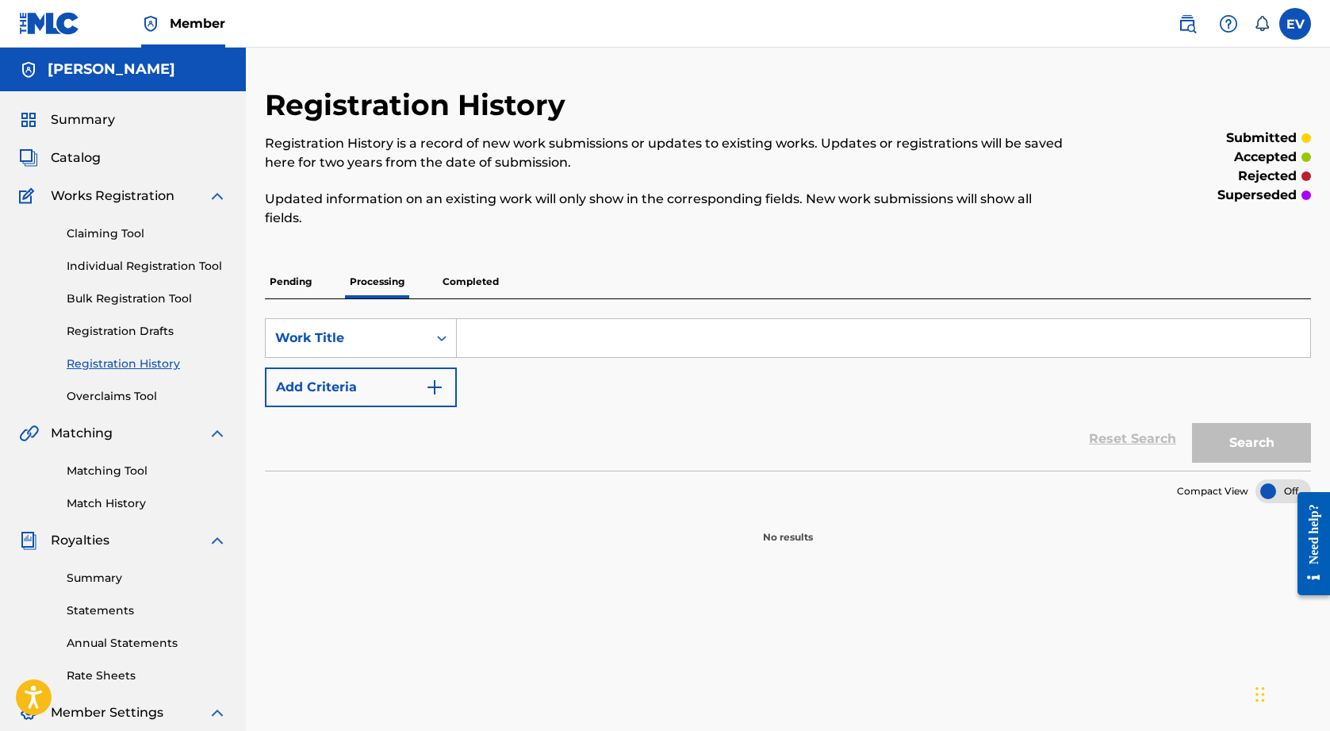
click at [480, 282] on p "Completed" at bounding box center [471, 281] width 66 height 33
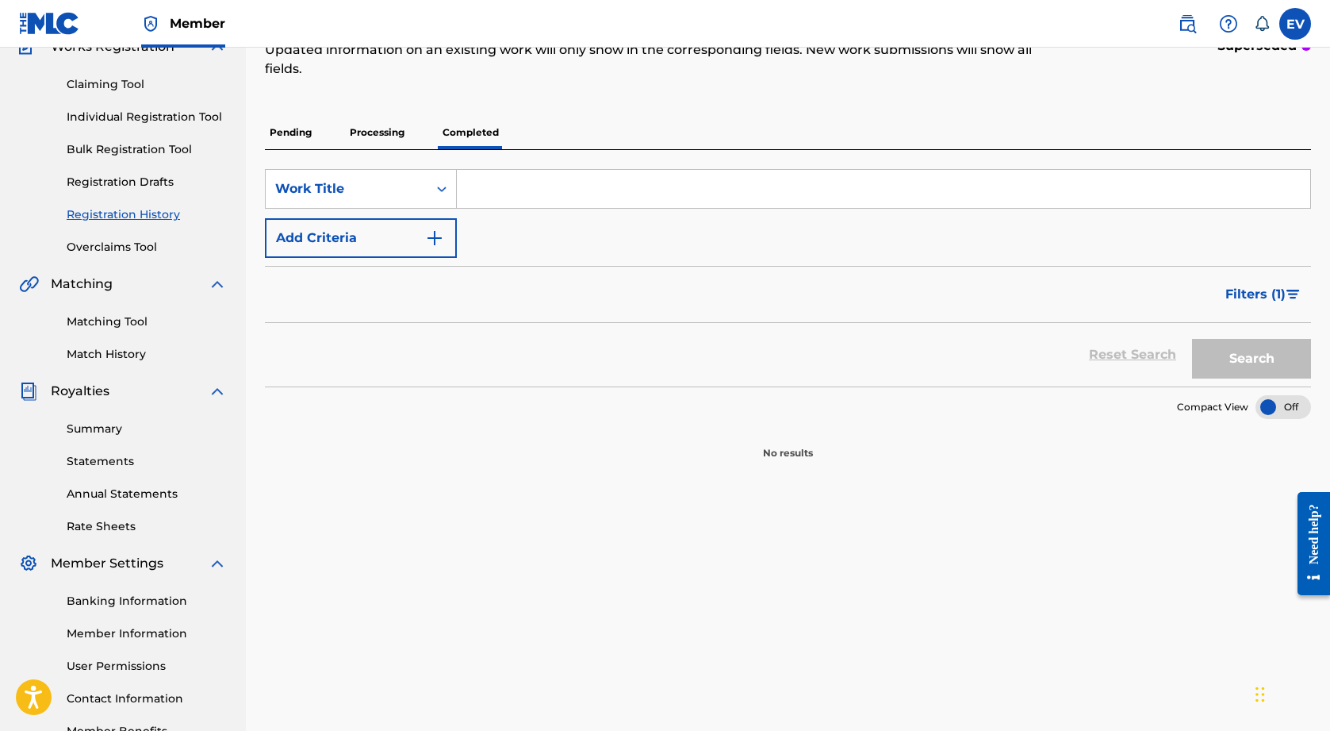
scroll to position [153, 0]
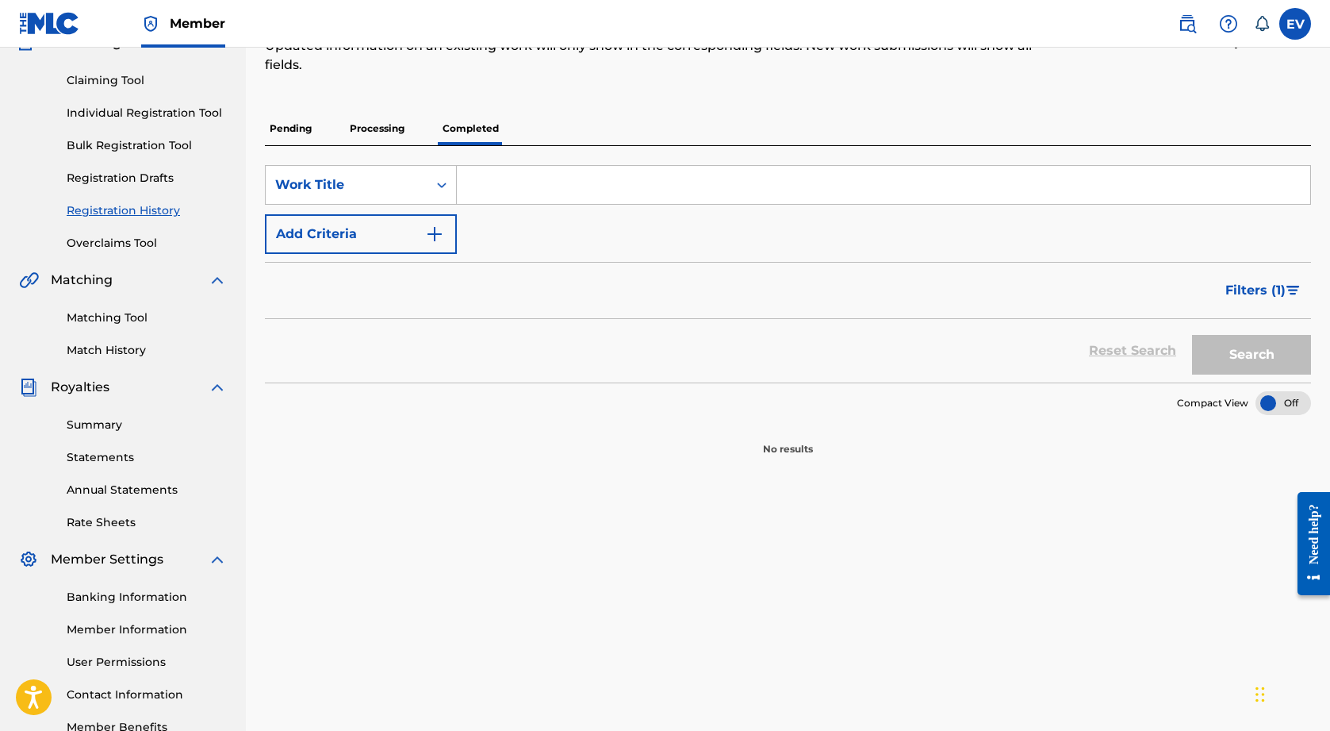
click at [124, 320] on link "Matching Tool" at bounding box center [147, 317] width 160 height 17
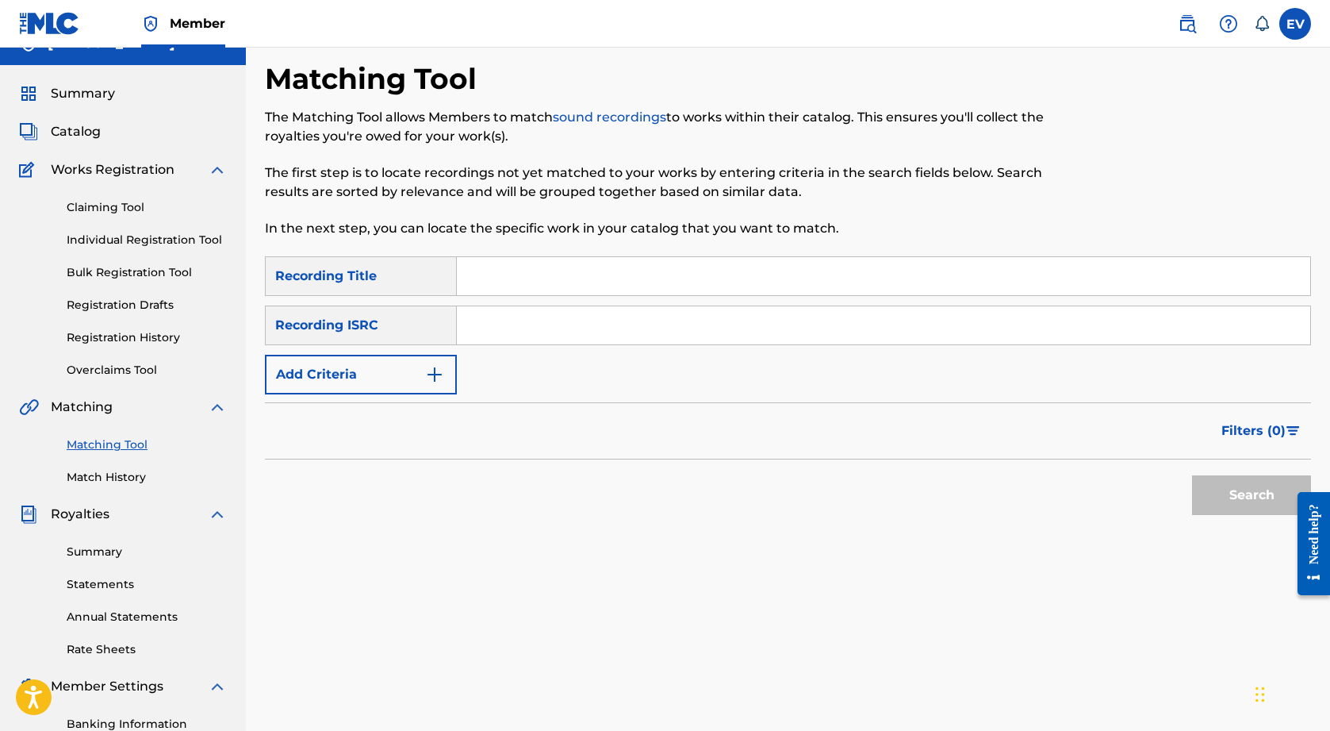
scroll to position [32, 0]
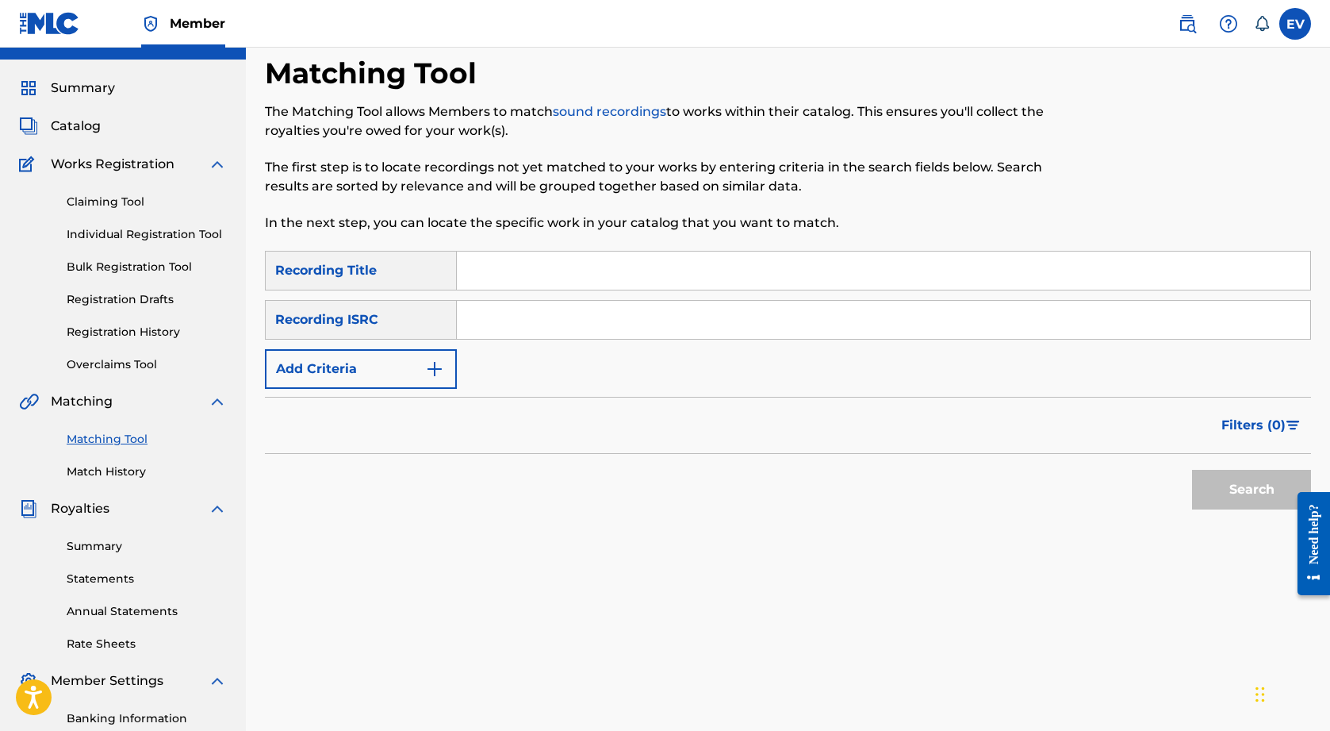
click at [547, 279] on input "Search Form" at bounding box center [884, 270] width 854 height 38
type input "Forget Me Not"
click at [573, 311] on input "Search Form" at bounding box center [884, 320] width 854 height 38
paste input "QMBZ92411598"
type input "QMBZ92411598"
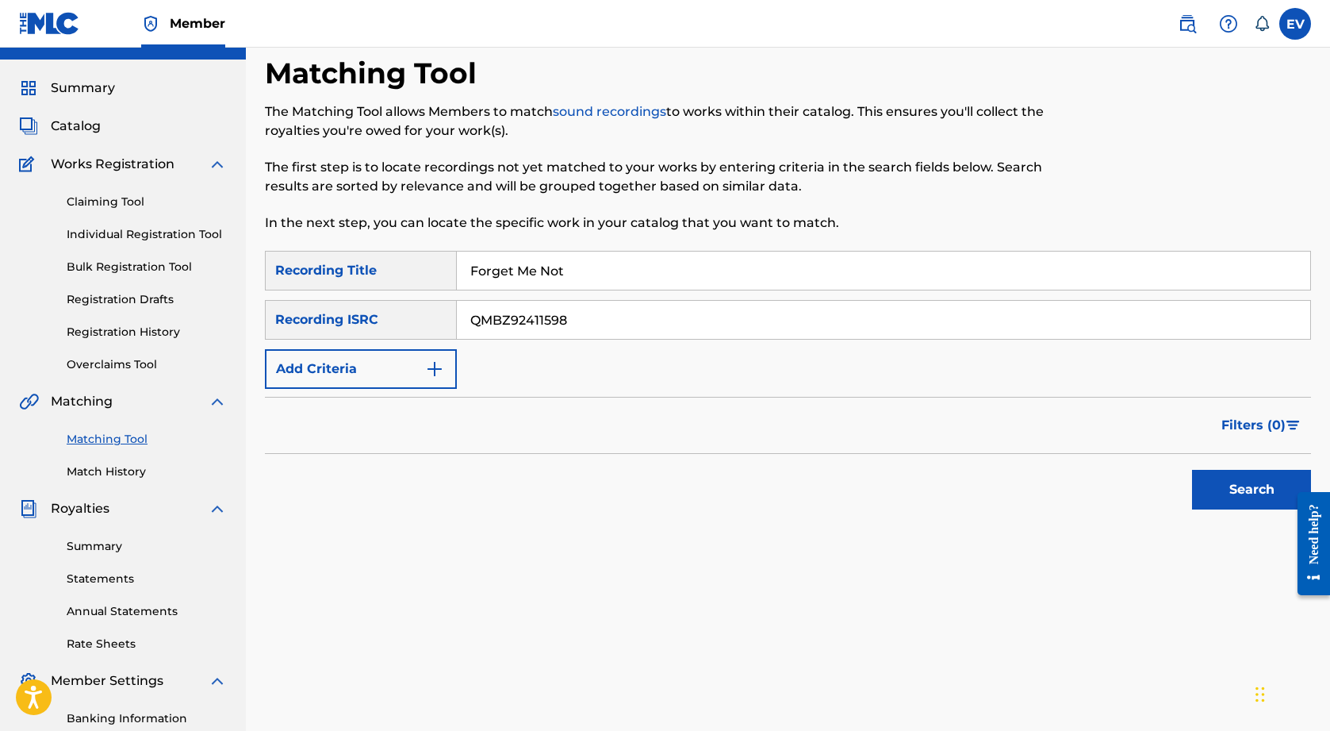
click at [1253, 497] on button "Search" at bounding box center [1251, 490] width 119 height 40
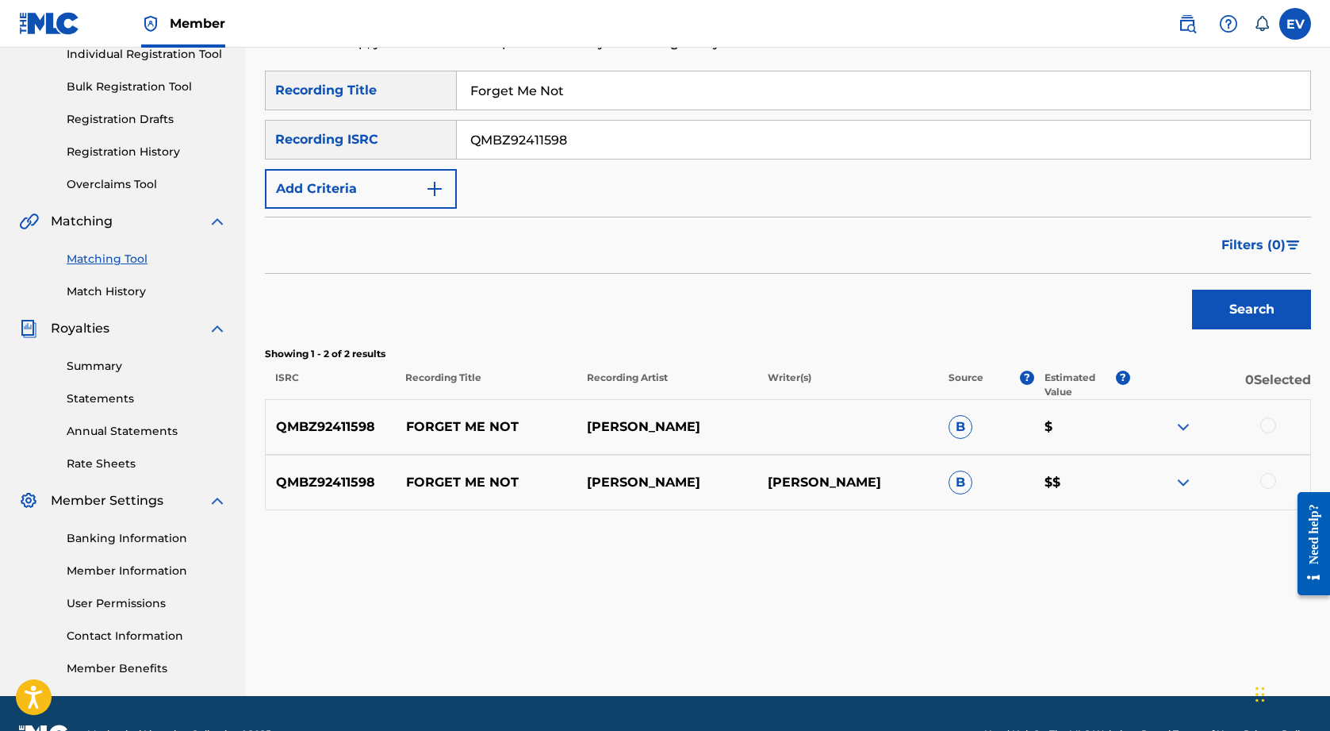
scroll to position [235, 0]
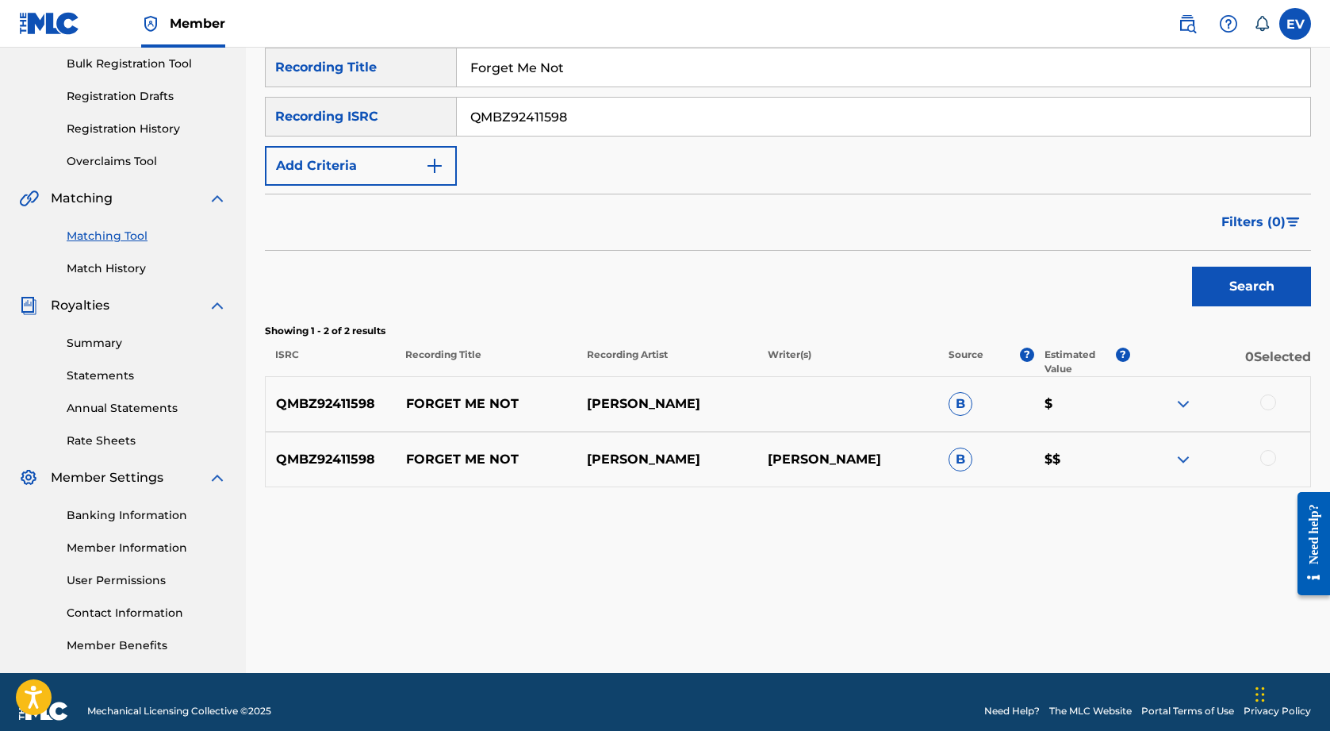
click at [1275, 410] on div at bounding box center [1220, 403] width 181 height 19
click at [1272, 408] on div at bounding box center [1269, 402] width 16 height 16
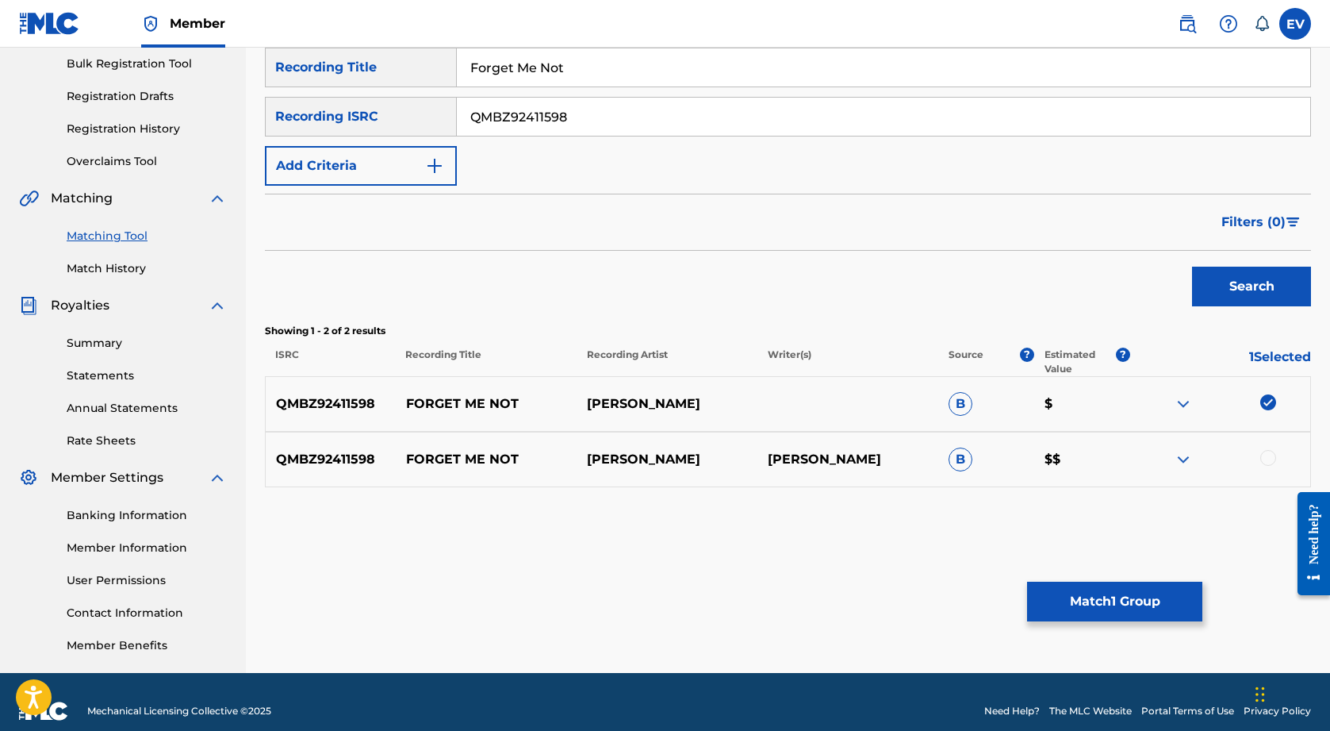
click at [1268, 460] on div at bounding box center [1269, 458] width 16 height 16
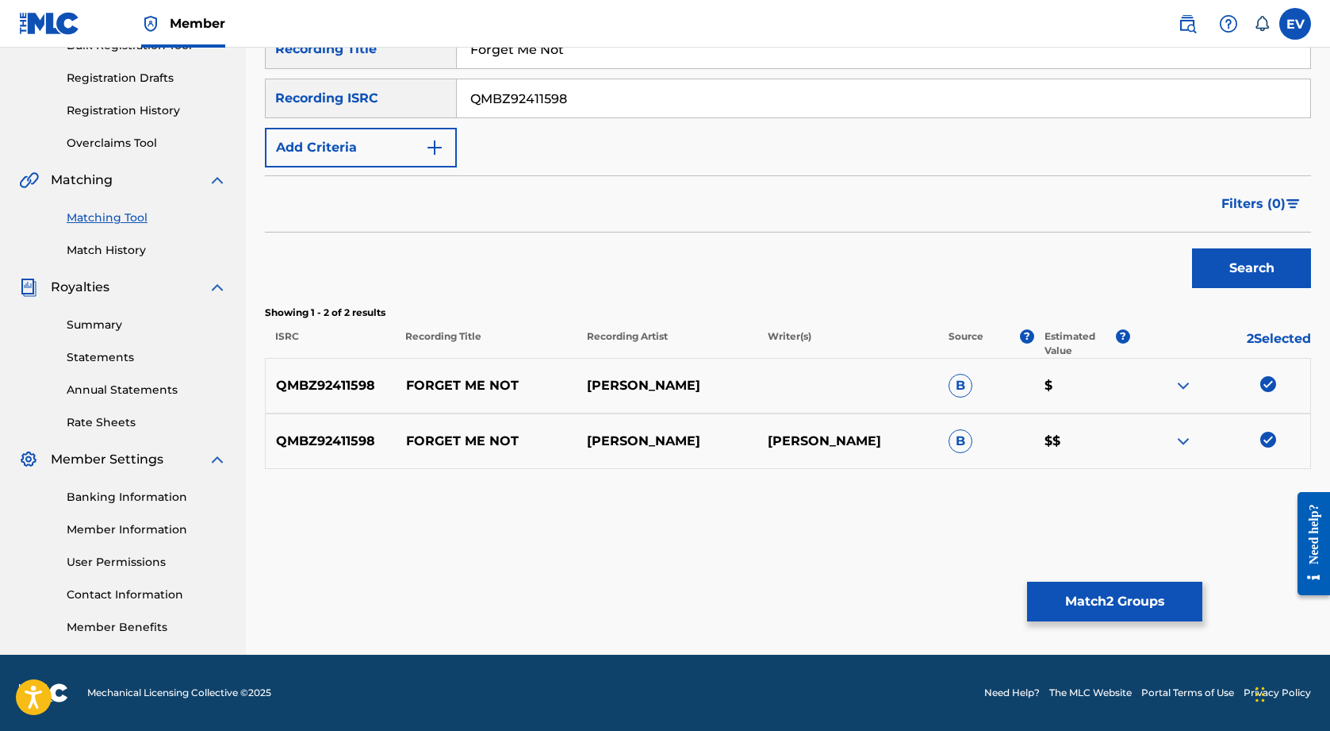
scroll to position [253, 0]
click at [1133, 604] on button "Match 2 Groups" at bounding box center [1114, 601] width 175 height 40
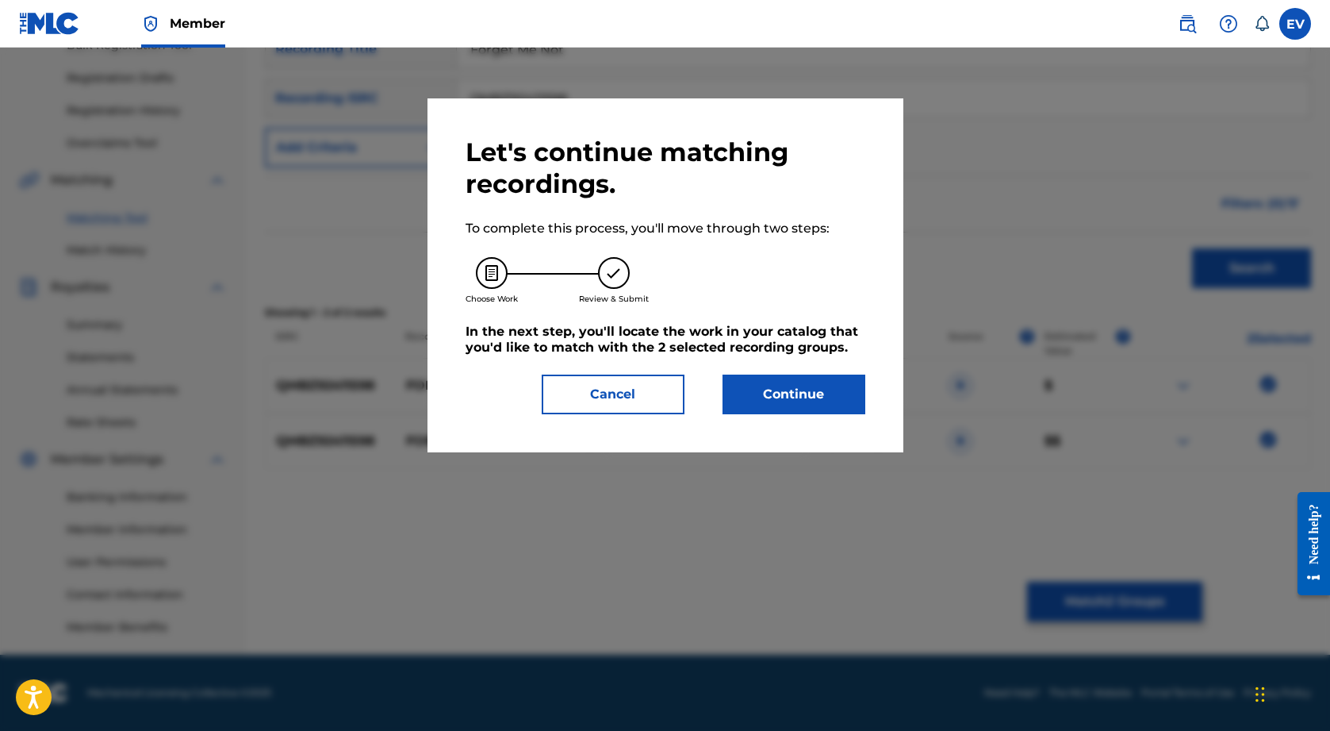
click at [817, 397] on button "Continue" at bounding box center [794, 394] width 143 height 40
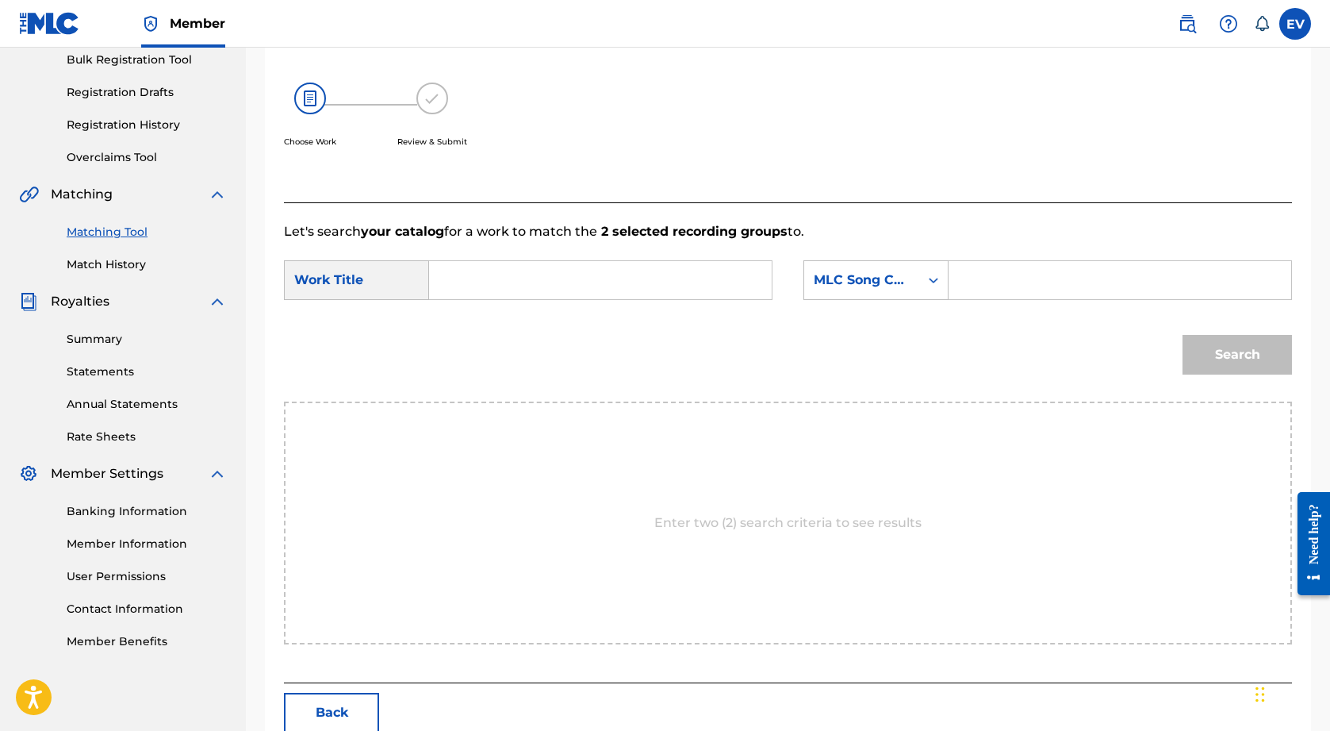
scroll to position [247, 0]
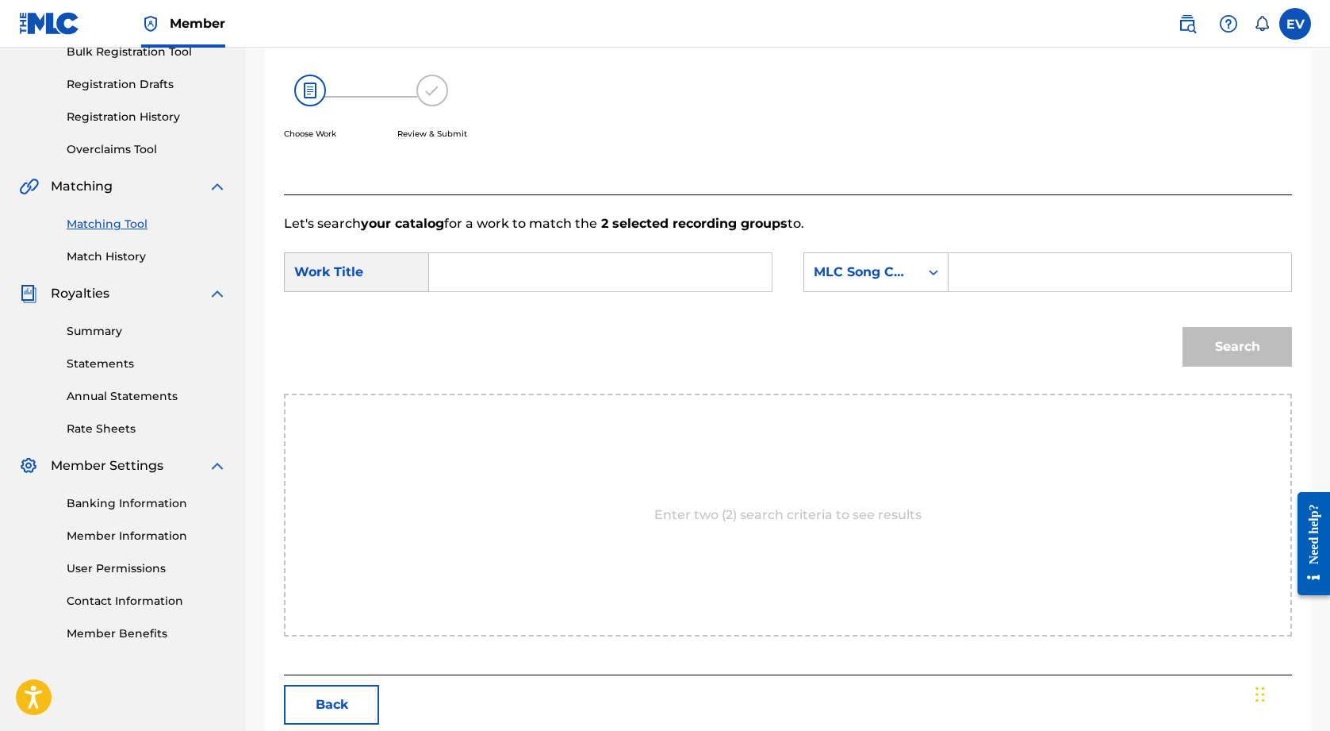
click at [619, 278] on input "Search Form" at bounding box center [601, 272] width 316 height 38
type input "Forget Me Not"
click at [1038, 278] on input "Search Form" at bounding box center [1120, 272] width 316 height 38
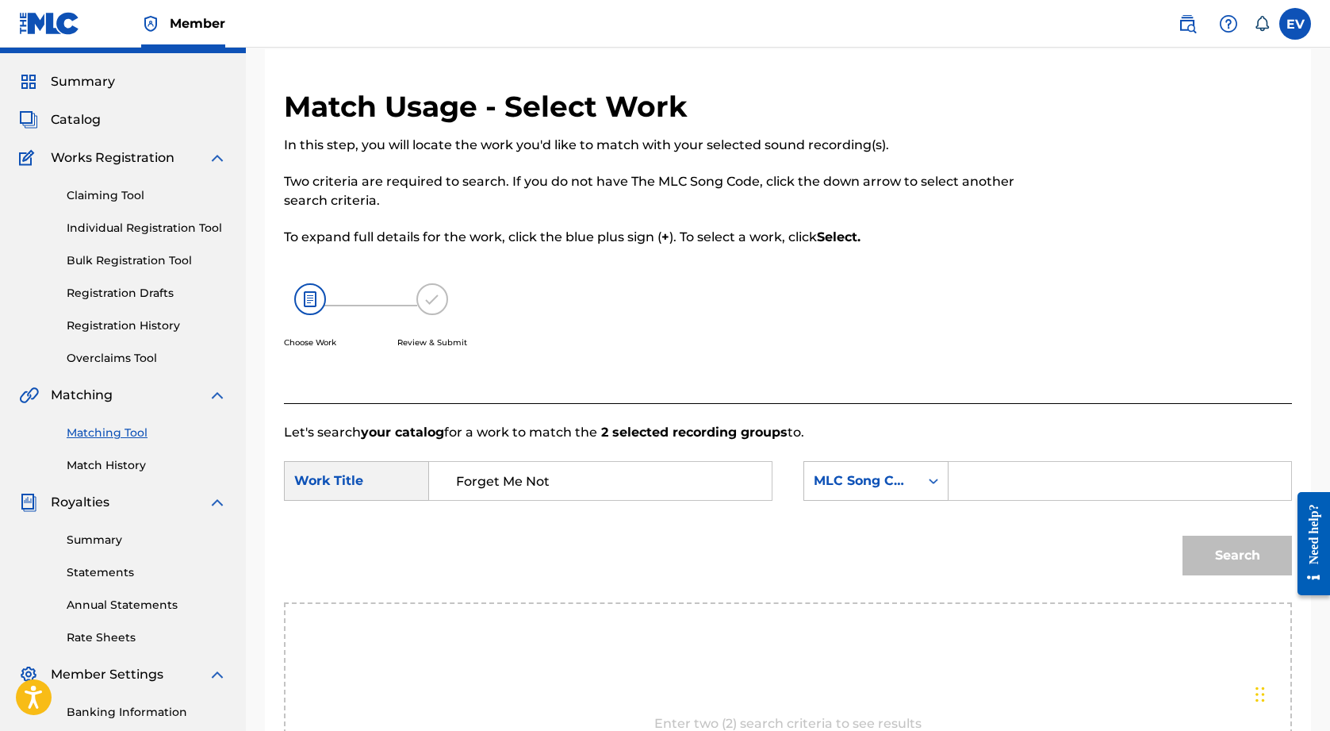
scroll to position [24, 0]
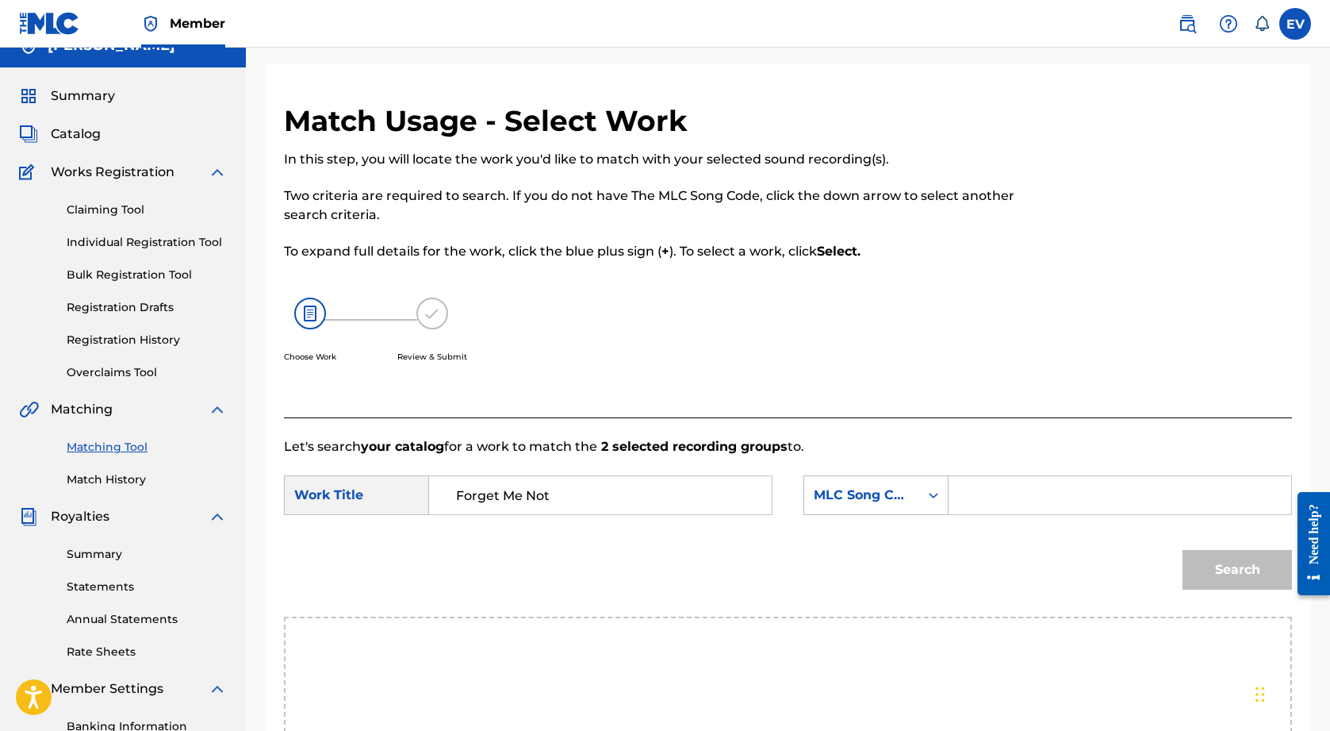
click at [130, 211] on link "Claiming Tool" at bounding box center [147, 210] width 160 height 17
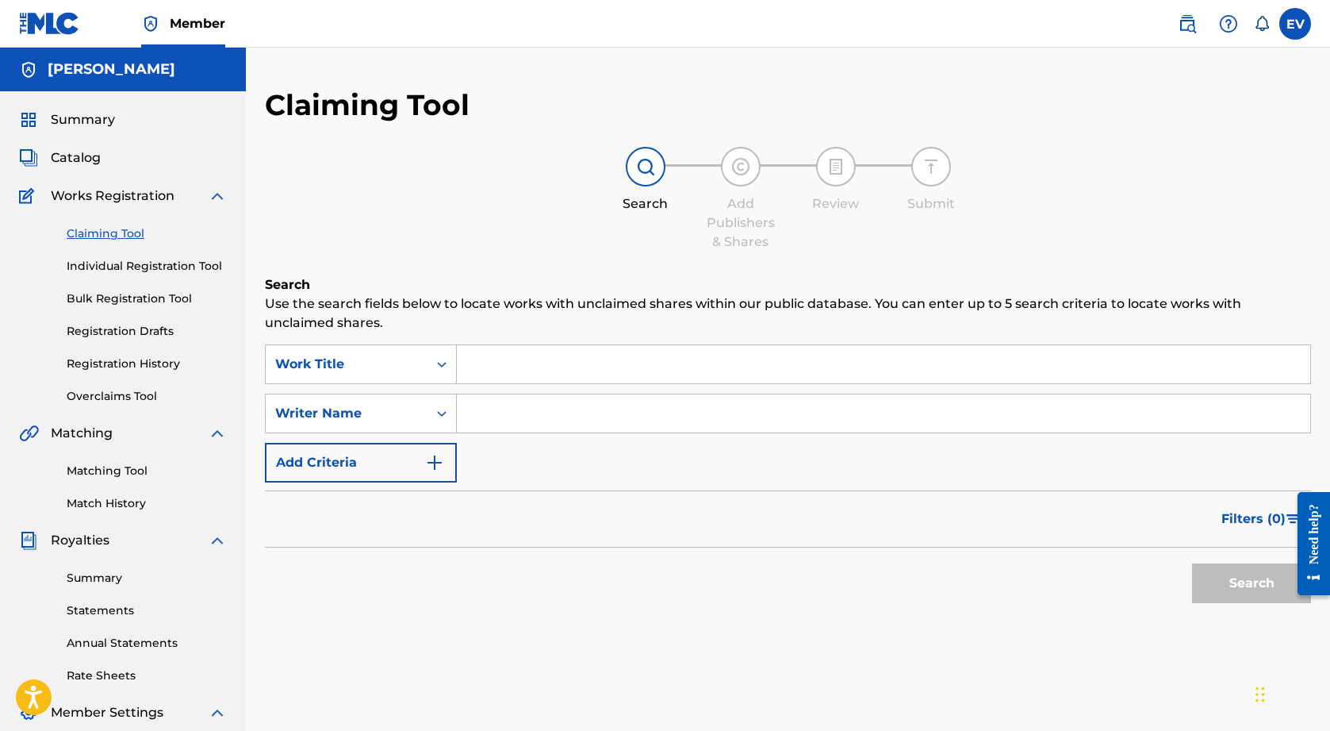
click at [433, 458] on img "Search Form" at bounding box center [434, 462] width 19 height 19
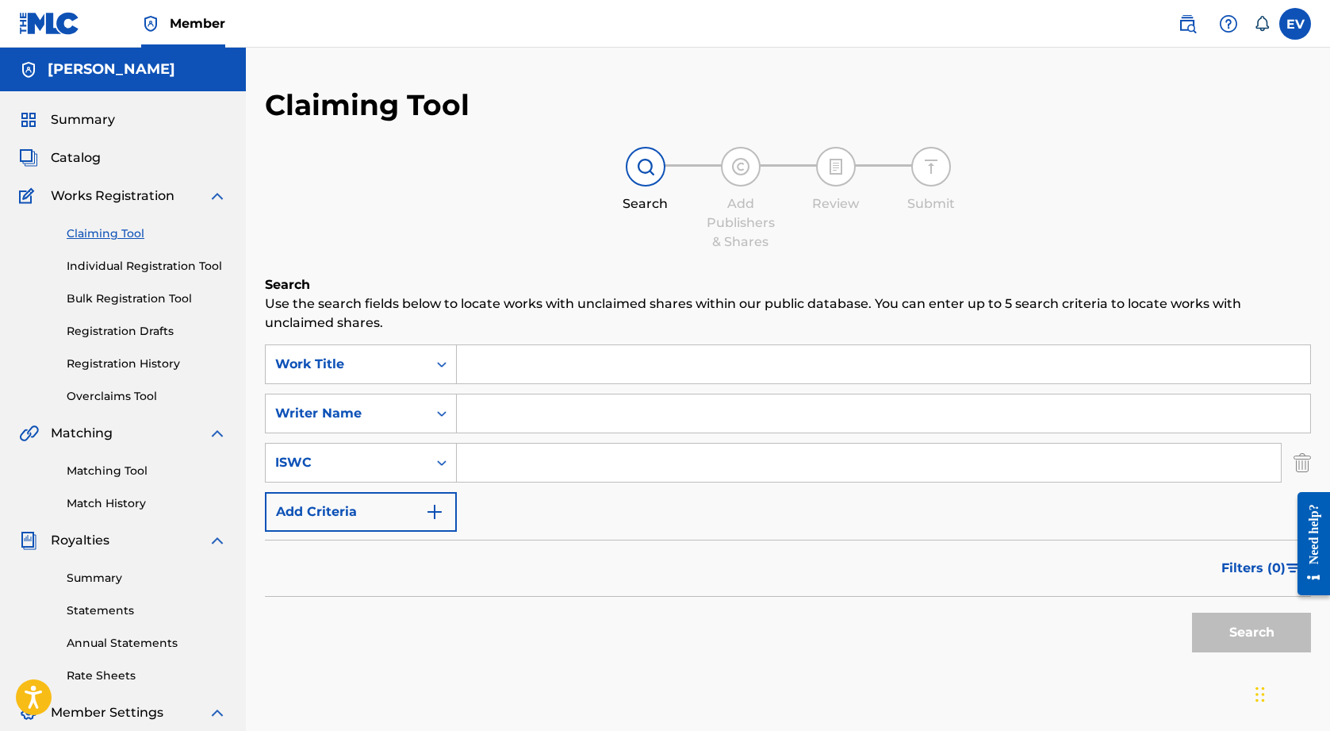
click at [522, 355] on input "Search Form" at bounding box center [884, 364] width 854 height 38
paste input "Ascending"
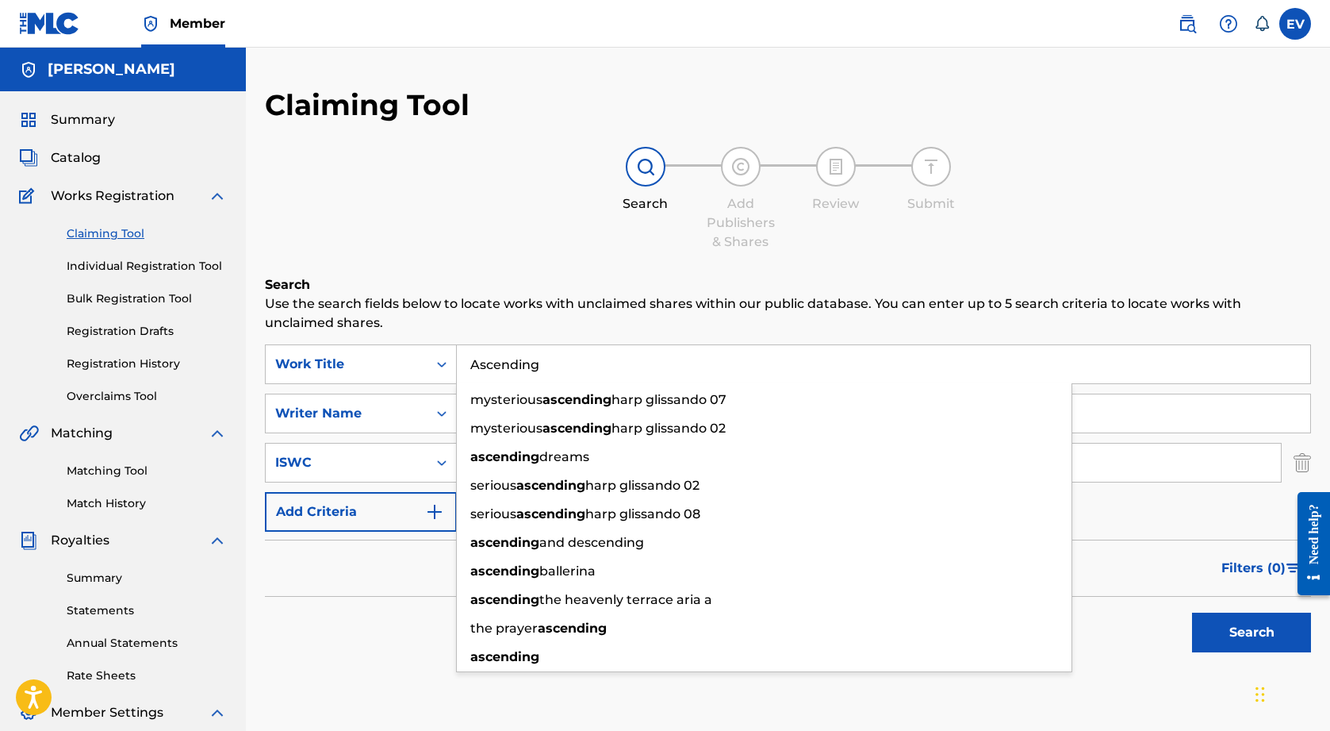
type input "Ascending"
click at [572, 306] on p "Use the search fields below to locate works with unclaimed shares within our pu…" at bounding box center [788, 313] width 1046 height 38
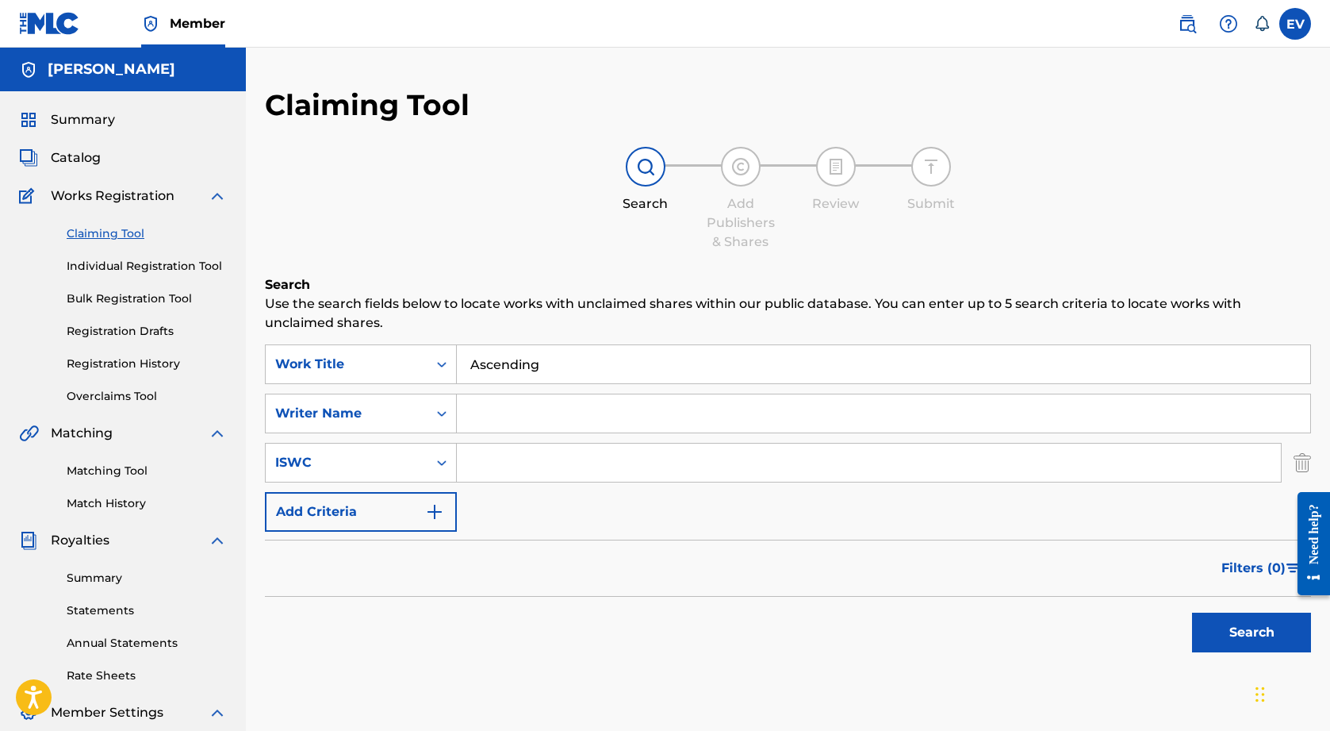
click at [505, 411] on input "Search Form" at bounding box center [884, 413] width 854 height 38
type input "[PERSON_NAME]"
click at [513, 463] on input "Search Form" at bounding box center [869, 462] width 824 height 38
click at [443, 462] on icon "Search Form" at bounding box center [442, 463] width 10 height 6
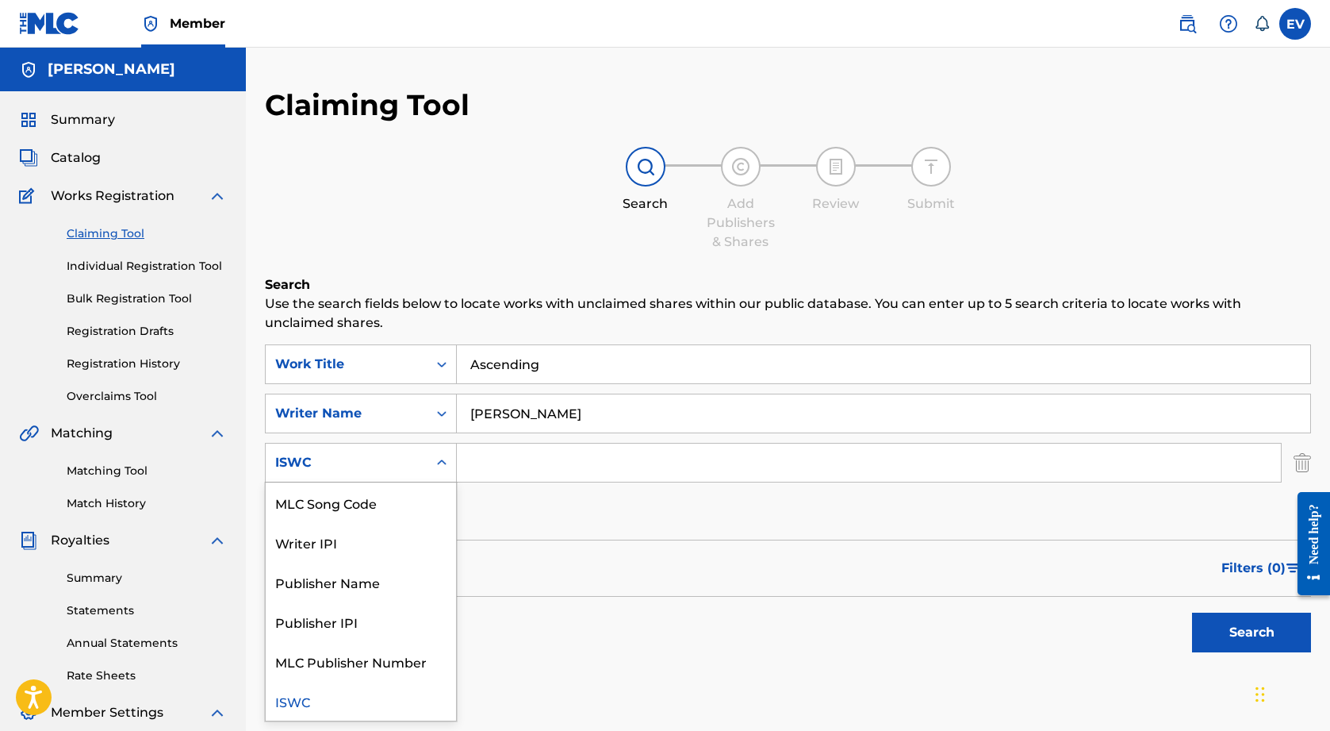
click at [527, 685] on div "Search Use the search fields below to locate works with unclaimed shares within…" at bounding box center [788, 507] width 1046 height 464
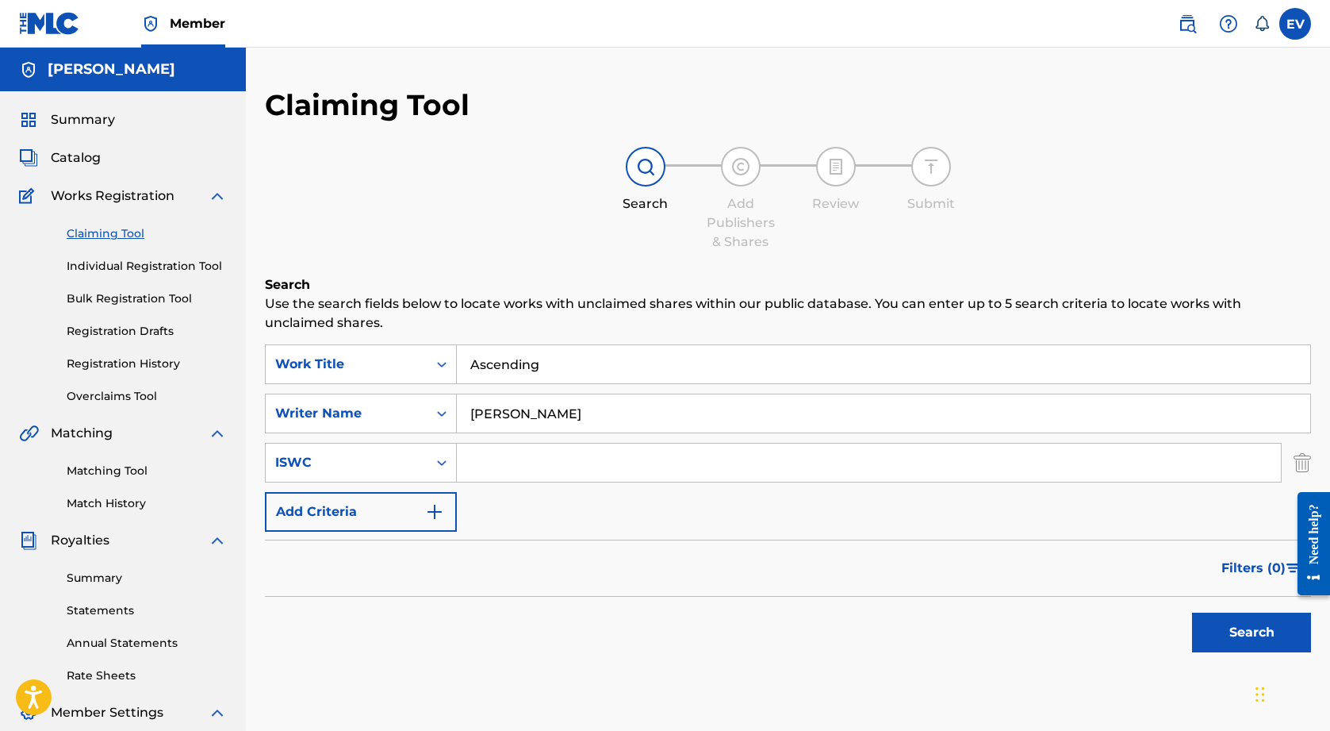
click at [1266, 635] on button "Search" at bounding box center [1251, 632] width 119 height 40
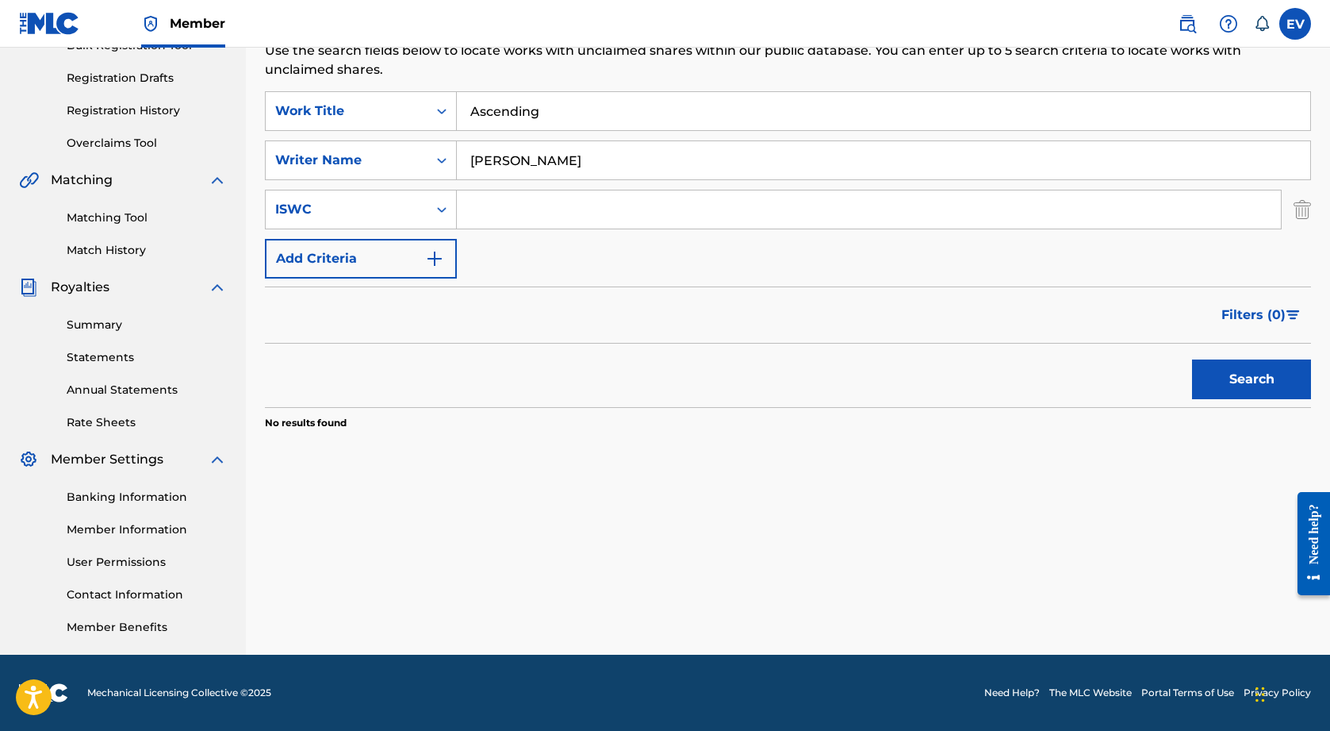
scroll to position [253, 0]
click at [1256, 366] on button "Search" at bounding box center [1251, 379] width 119 height 40
click at [420, 212] on div "ISWC" at bounding box center [347, 209] width 162 height 30
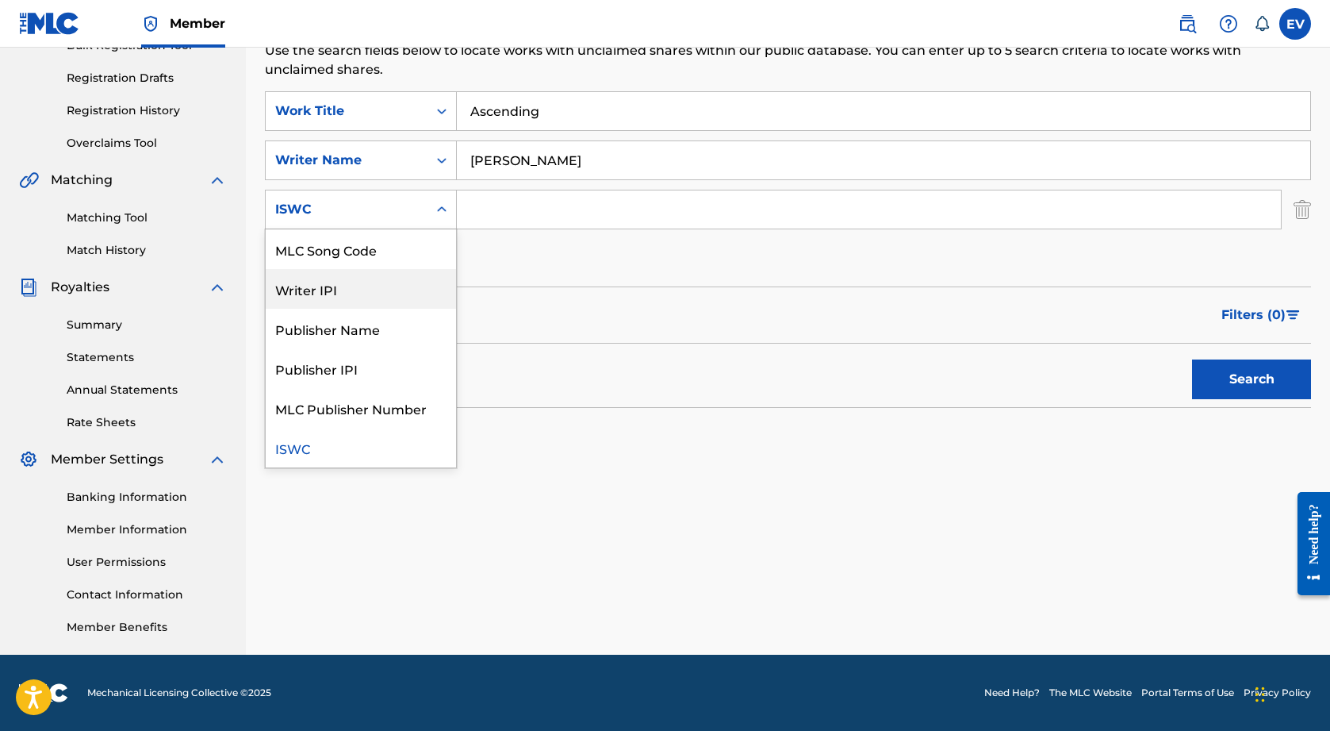
click at [397, 285] on div "Writer IPI" at bounding box center [361, 289] width 190 height 40
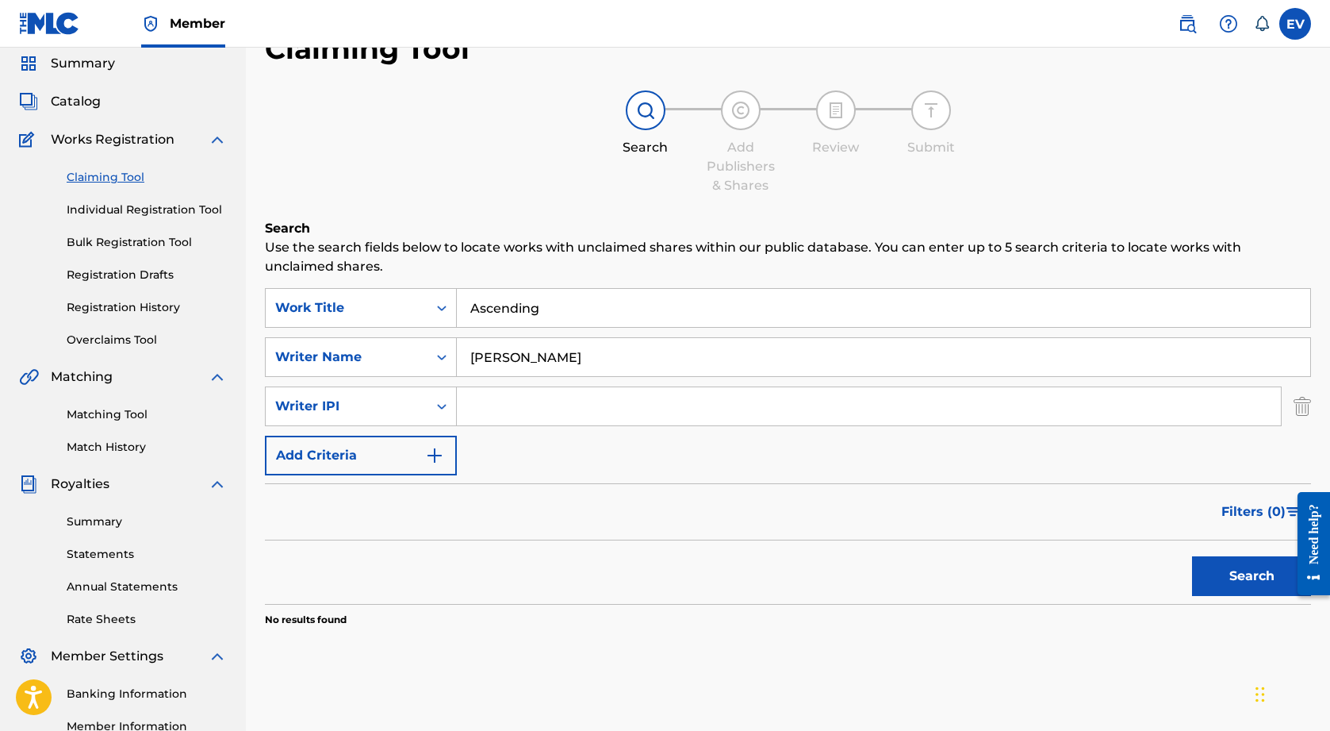
scroll to position [52, 0]
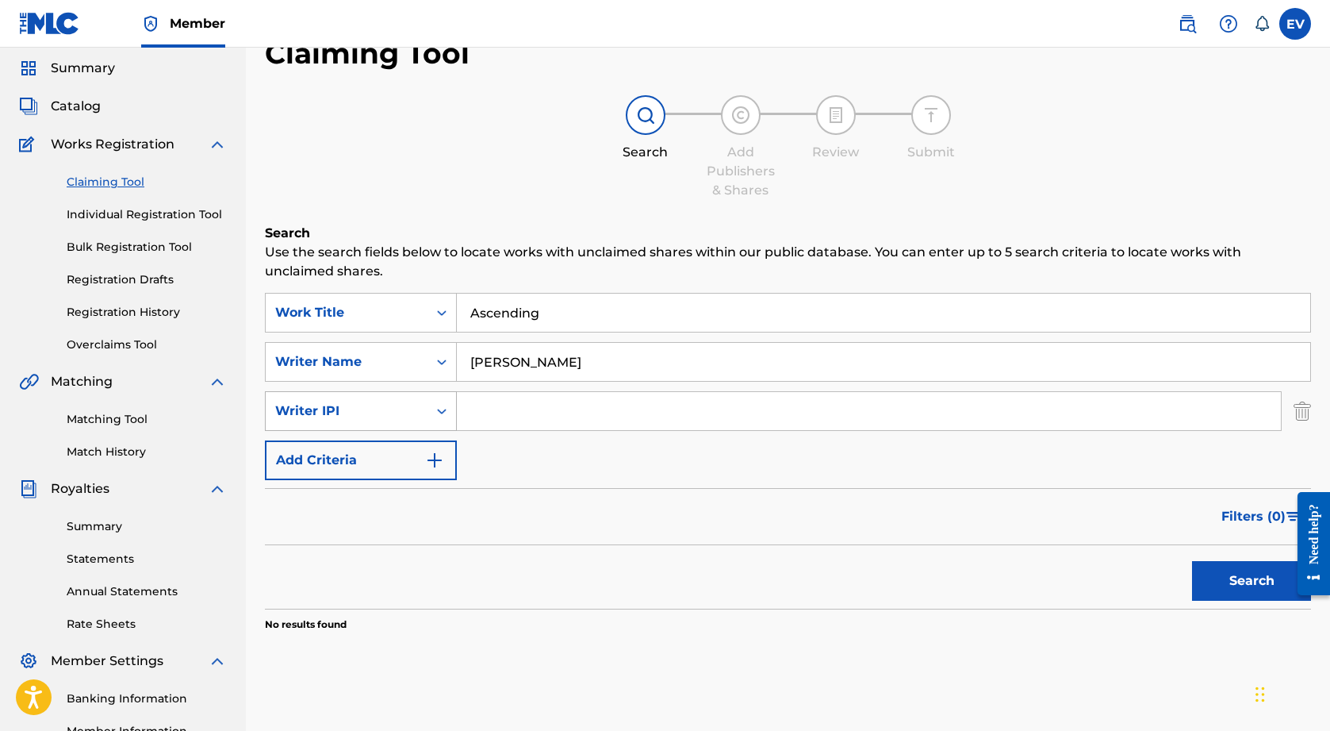
click at [367, 409] on div "Writer IPI" at bounding box center [346, 410] width 143 height 19
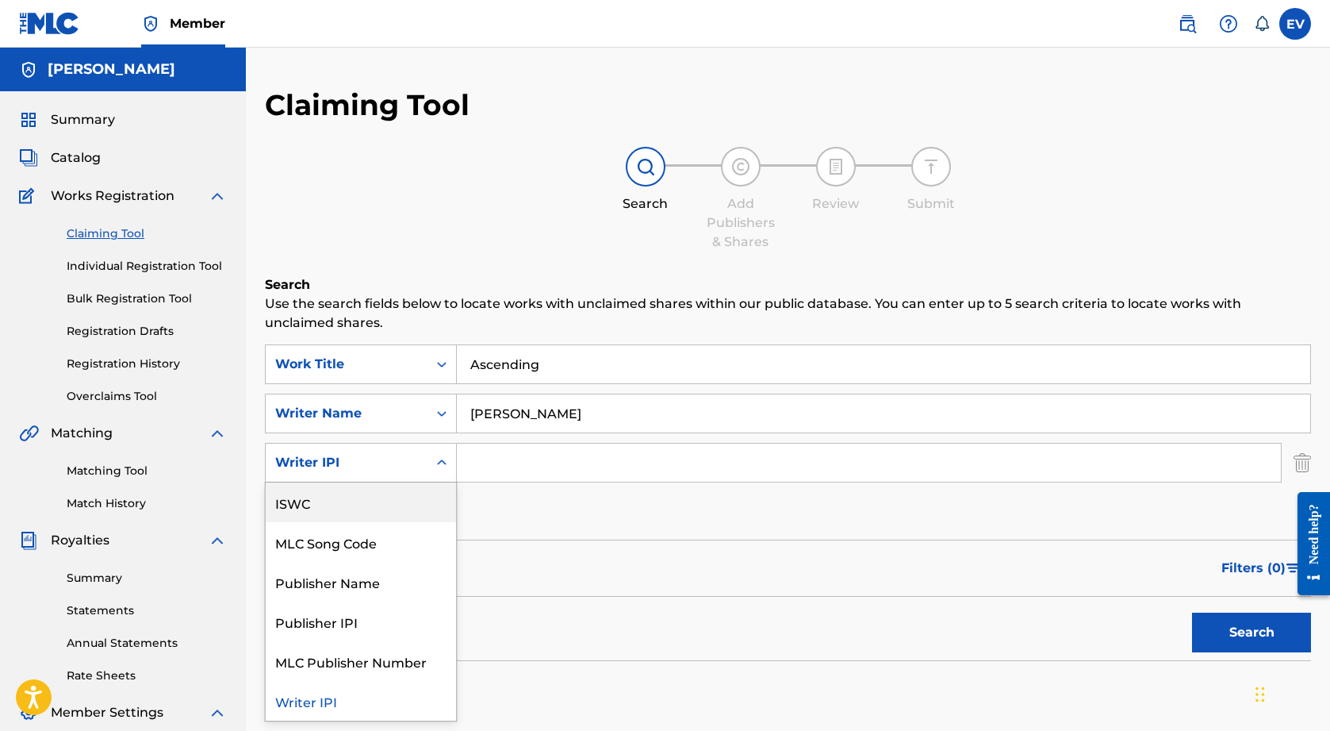
scroll to position [0, 0]
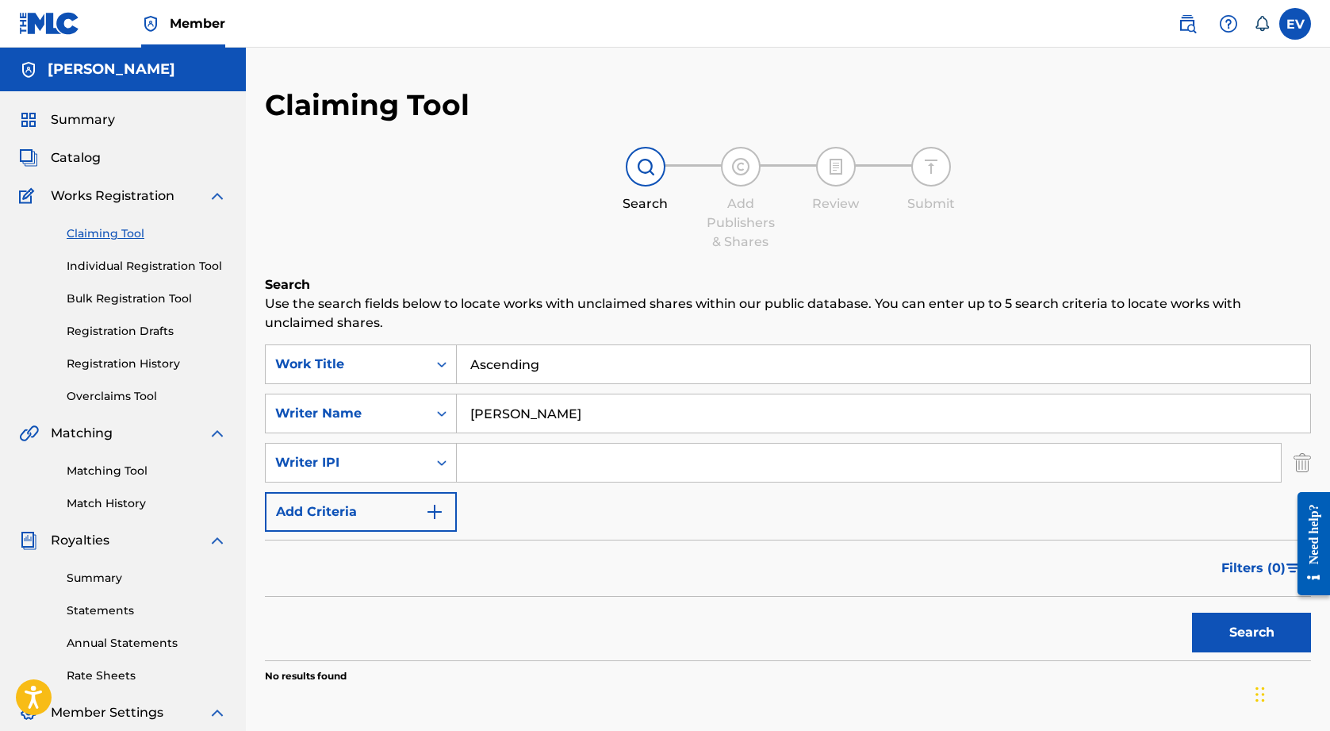
click at [902, 298] on p "Use the search fields below to locate works with unclaimed shares within our pu…" at bounding box center [788, 313] width 1046 height 38
click at [163, 271] on link "Individual Registration Tool" at bounding box center [147, 266] width 160 height 17
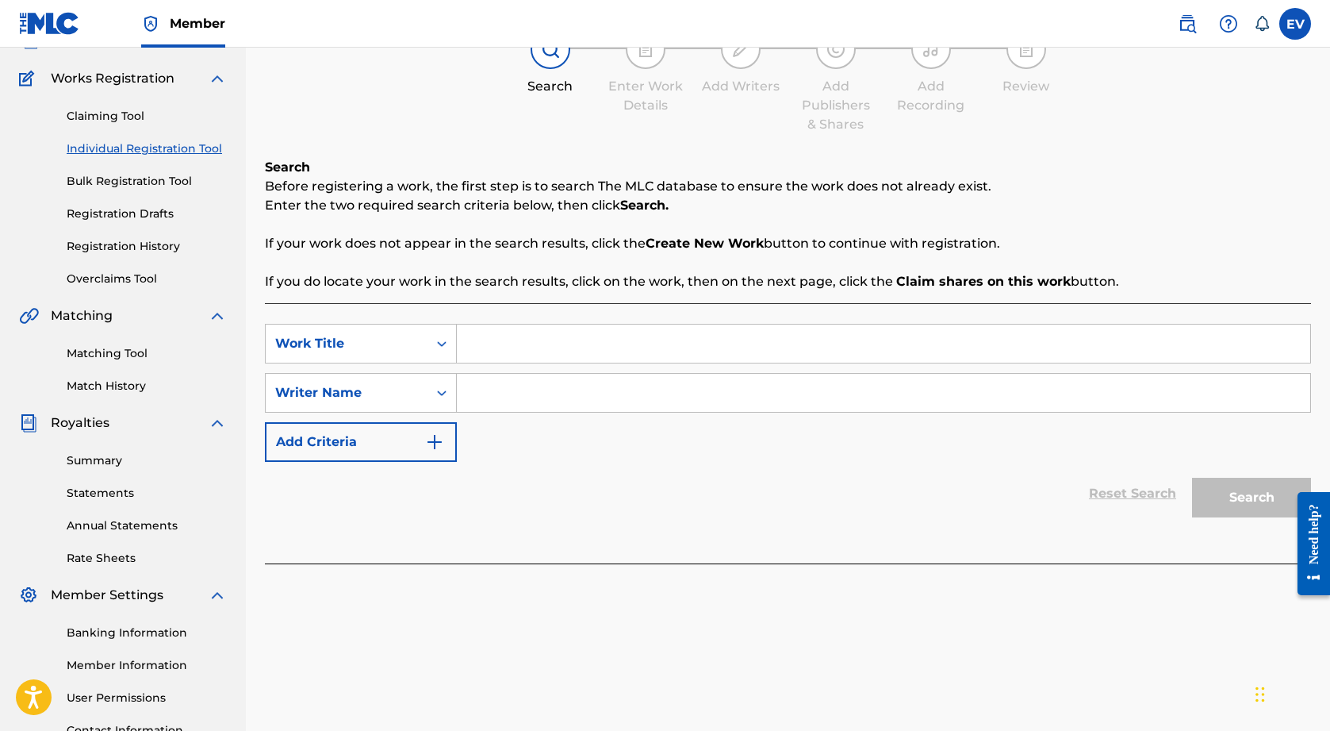
scroll to position [126, 0]
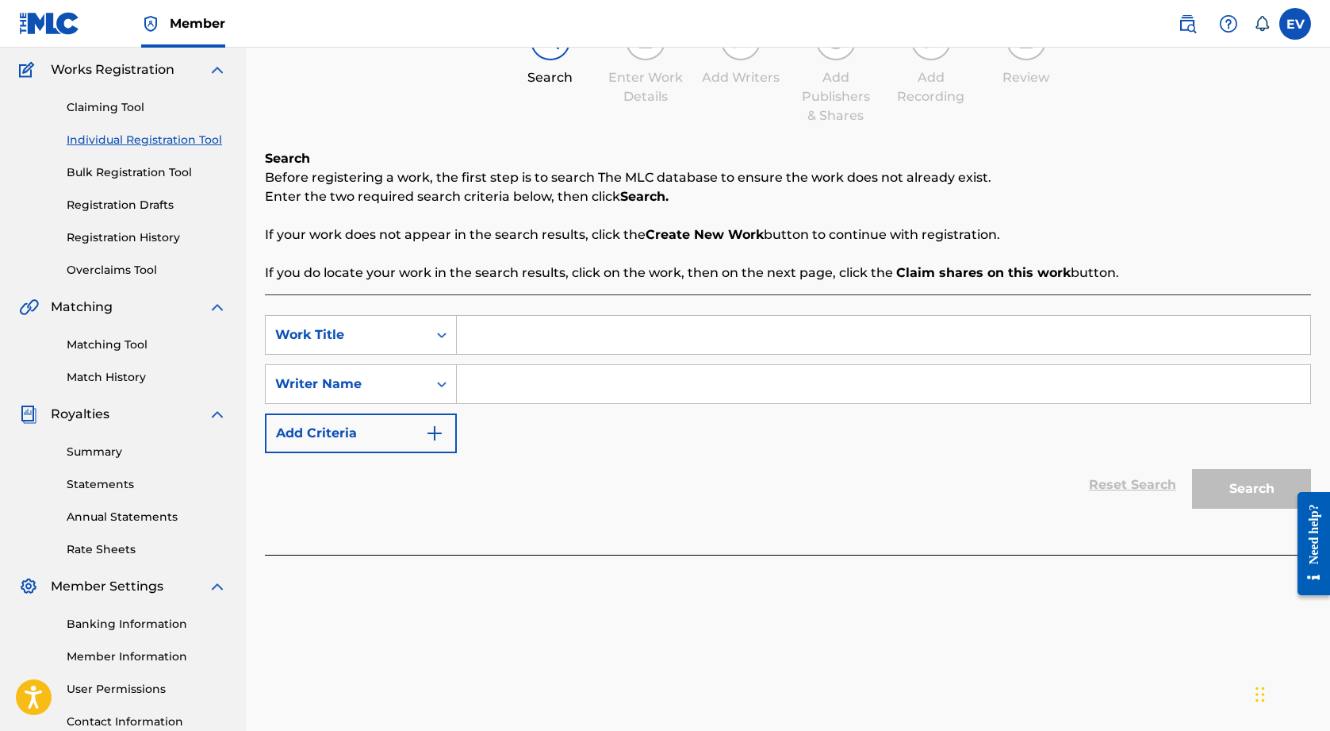
click at [551, 345] on input "Search Form" at bounding box center [884, 335] width 854 height 38
type input "Ascending"
click at [566, 392] on input "Search Form" at bounding box center [884, 384] width 854 height 38
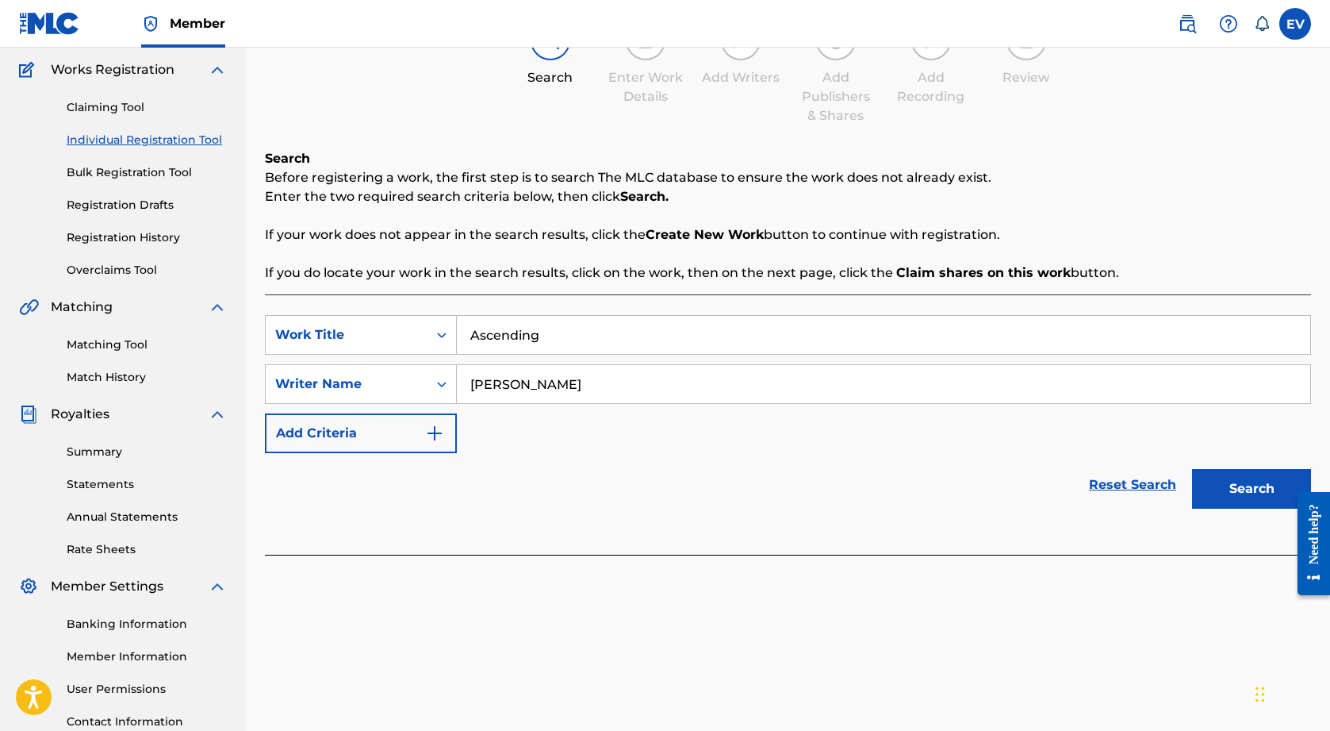
type input "[PERSON_NAME]"
click at [1238, 491] on button "Search" at bounding box center [1251, 489] width 119 height 40
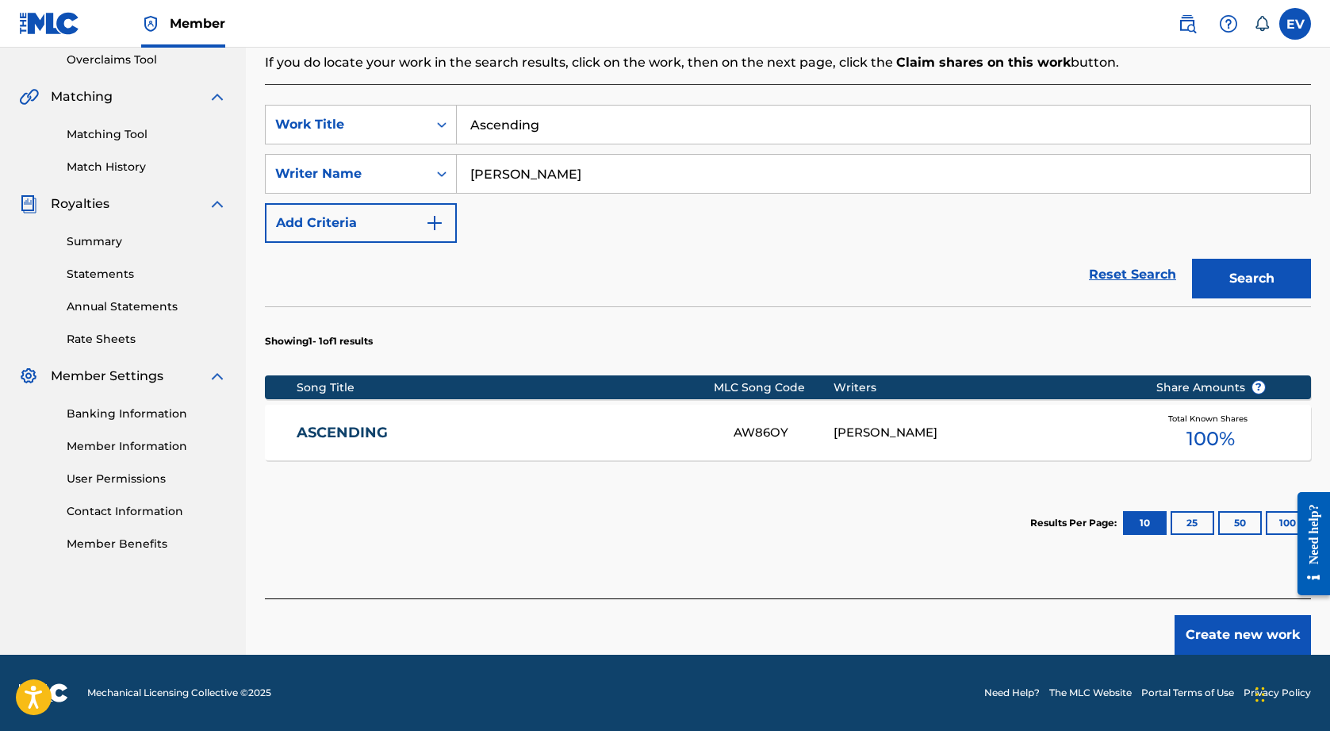
scroll to position [336, 0]
click at [873, 439] on div "[PERSON_NAME]" at bounding box center [983, 433] width 298 height 18
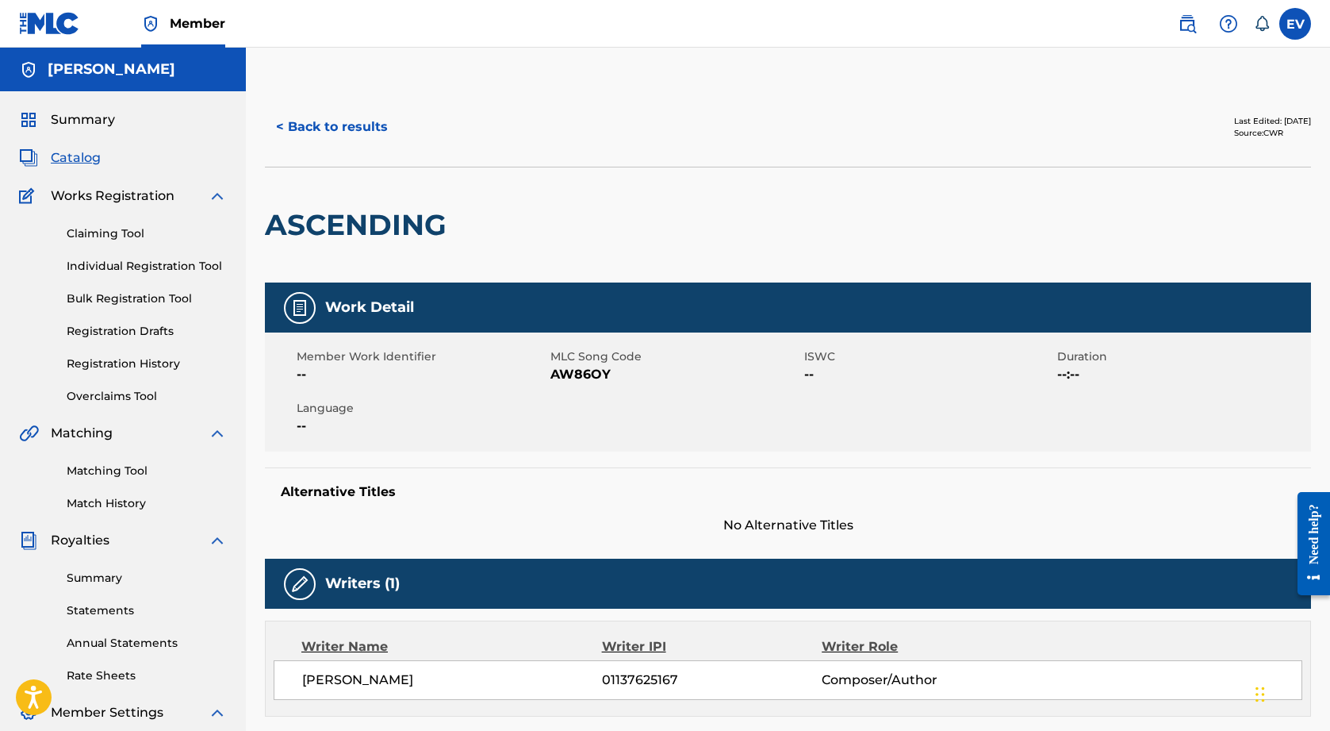
click at [125, 277] on div "Claiming Tool Individual Registration Tool Bulk Registration Tool Registration …" at bounding box center [123, 304] width 208 height 199
click at [130, 269] on link "Individual Registration Tool" at bounding box center [147, 266] width 160 height 17
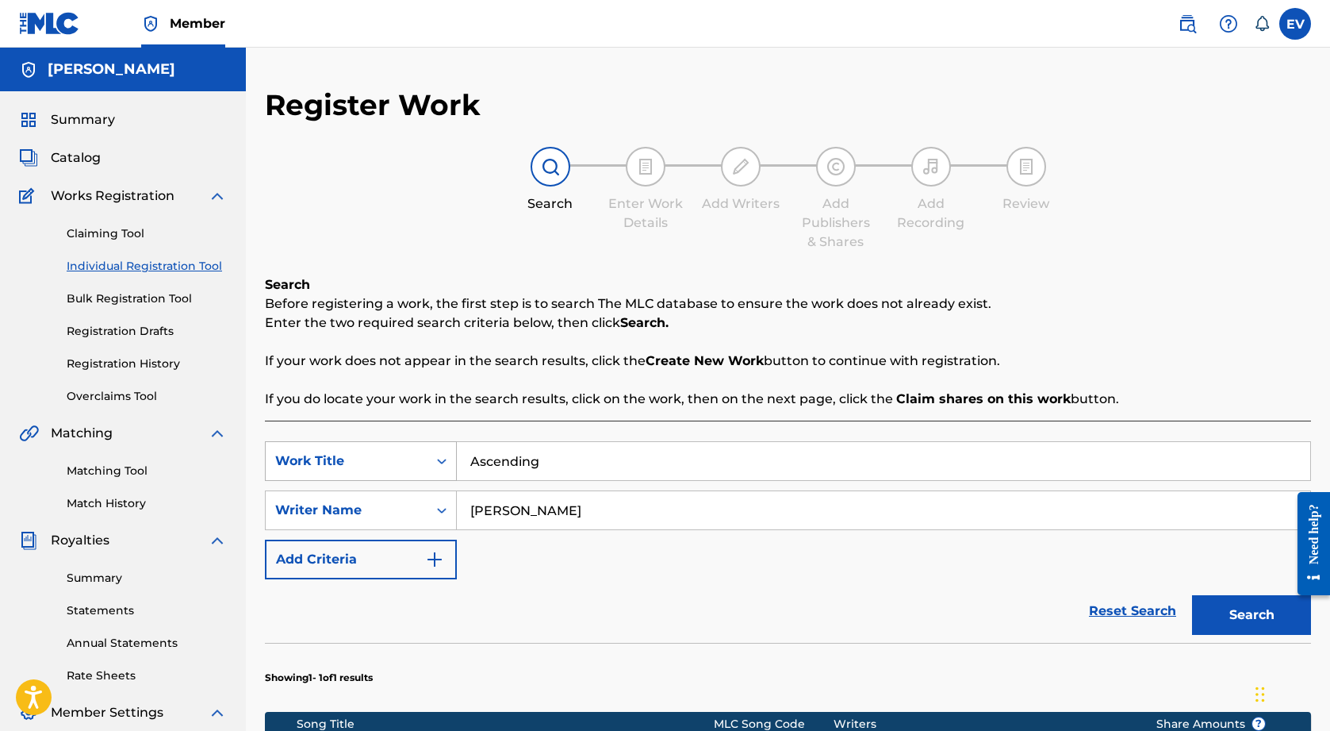
drag, startPoint x: 601, startPoint y: 467, endPoint x: 389, endPoint y: 451, distance: 212.5
click at [390, 451] on div "SearchWithCriteria34a2f06f-9b97-439c-8c06-a462301084a7 Work Title Ascending" at bounding box center [788, 461] width 1046 height 40
type input "Moonlit Lullaby"
click at [1256, 621] on button "Search" at bounding box center [1251, 615] width 119 height 40
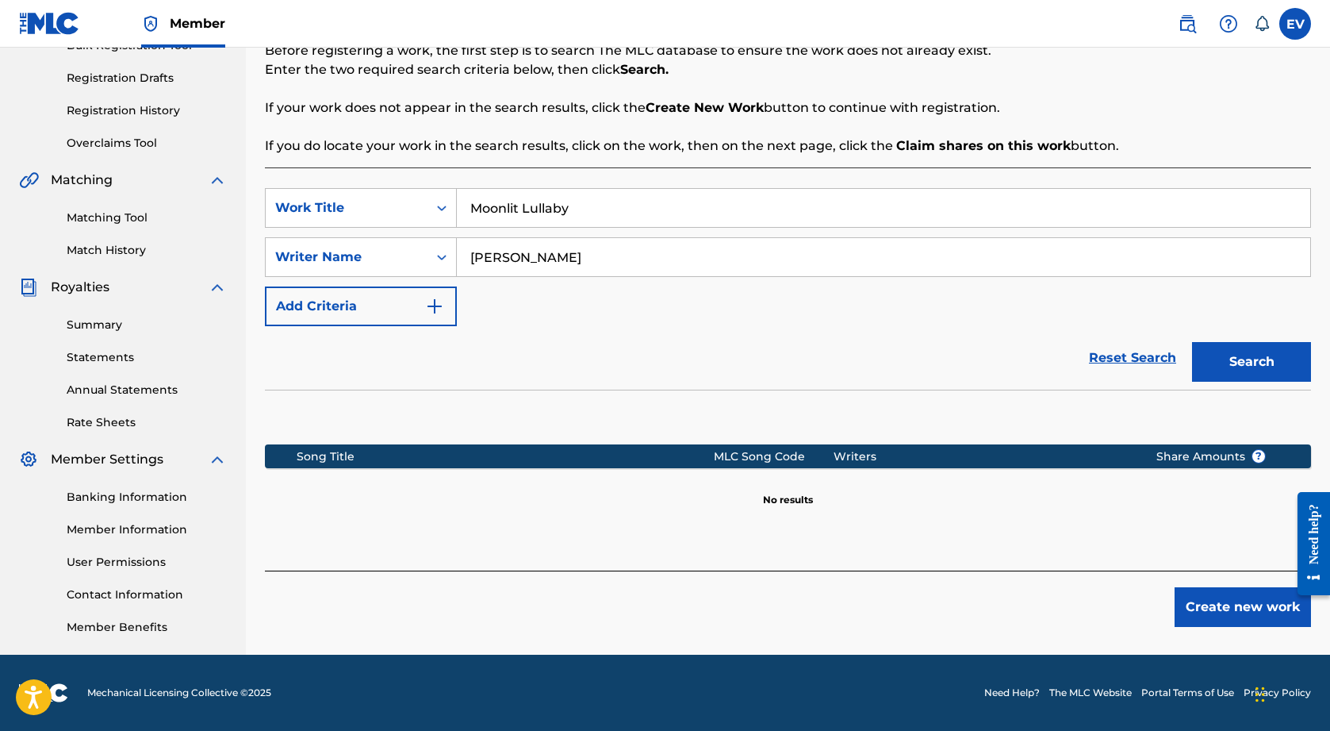
scroll to position [253, 0]
click at [1220, 607] on button "Create new work" at bounding box center [1243, 607] width 136 height 40
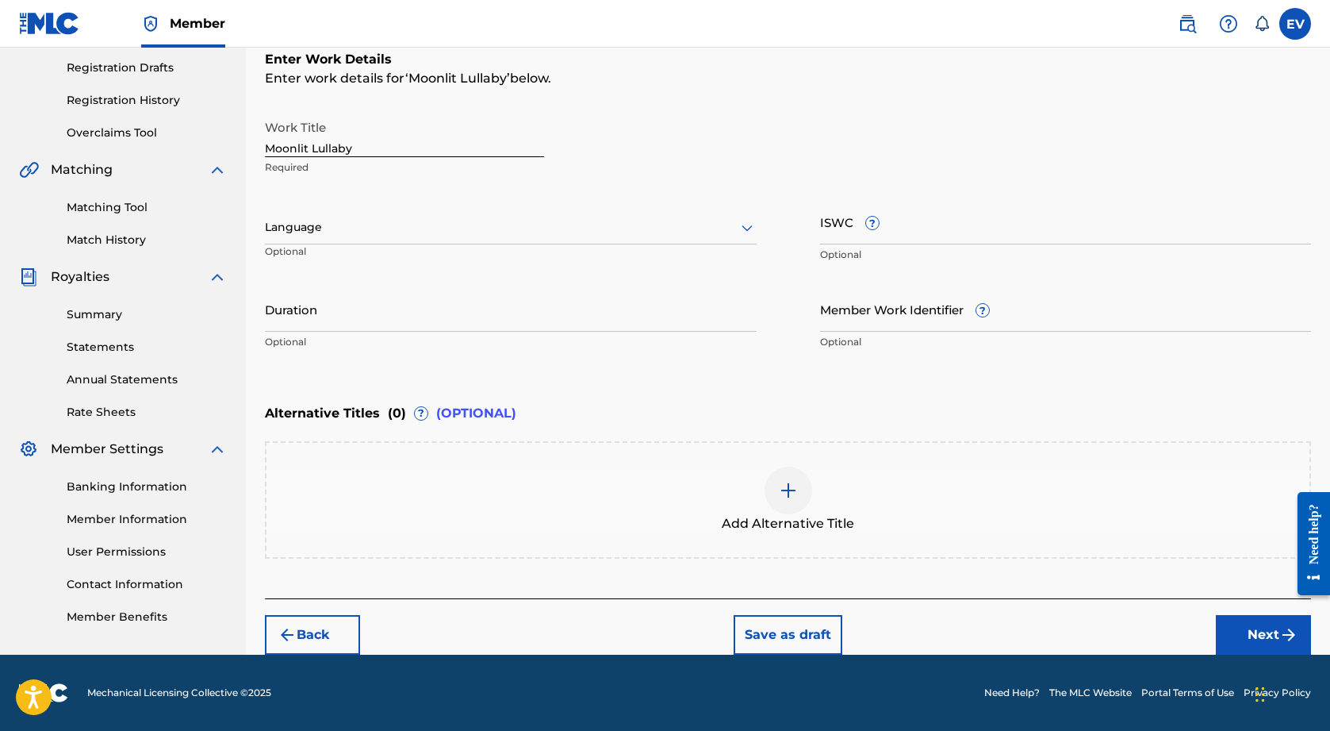
scroll to position [263, 0]
click at [1307, 631] on button "Next" at bounding box center [1263, 635] width 95 height 40
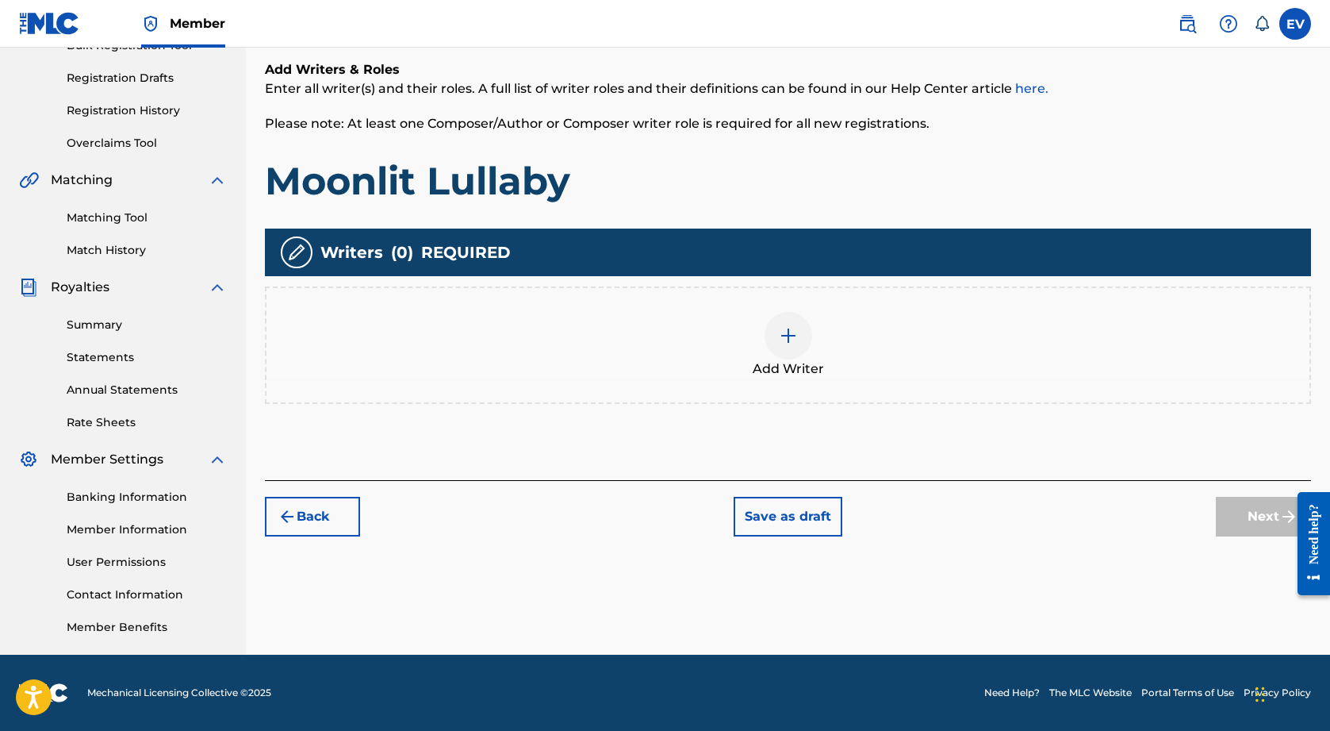
click at [786, 336] on img at bounding box center [788, 335] width 19 height 19
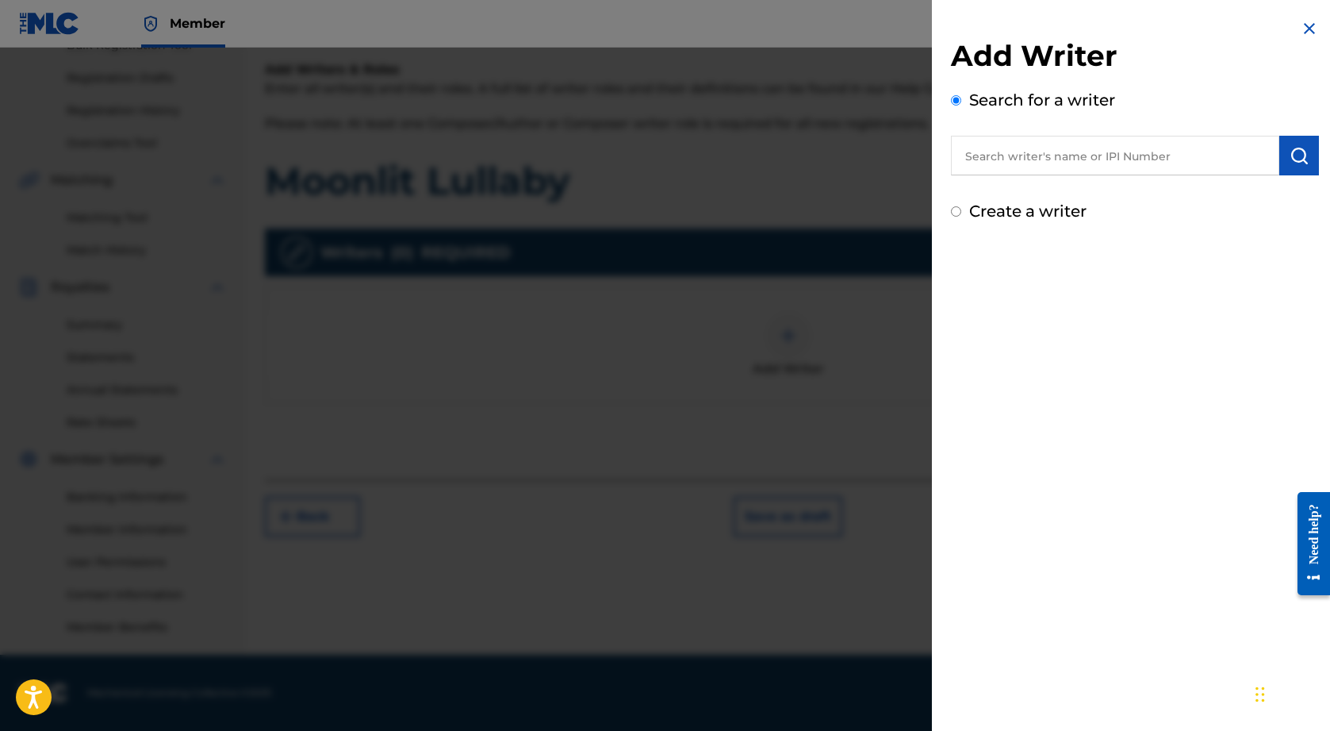
click at [1013, 152] on input "text" at bounding box center [1115, 156] width 328 height 40
type input "[PERSON_NAME]"
drag, startPoint x: 1013, startPoint y: 152, endPoint x: 1299, endPoint y: 152, distance: 286.4
click at [1299, 152] on img "submit" at bounding box center [1299, 155] width 19 height 19
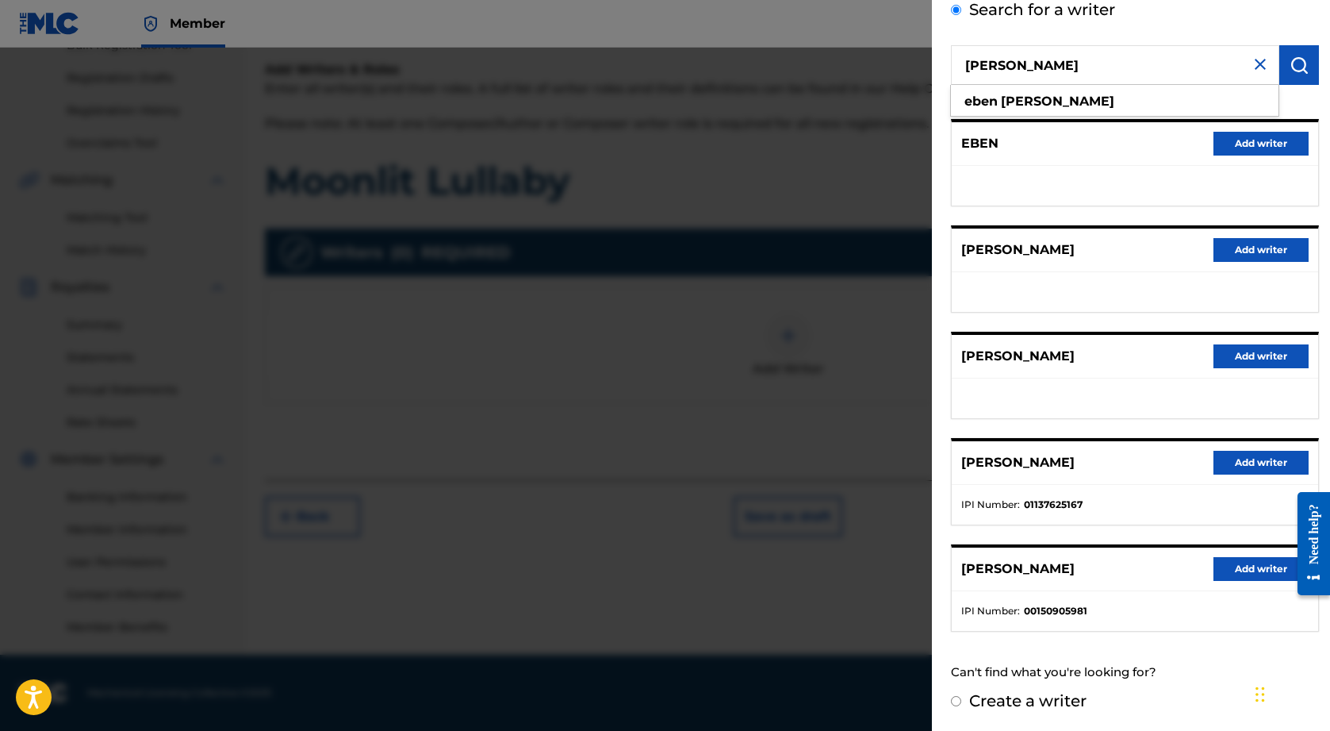
drag, startPoint x: 1077, startPoint y: 56, endPoint x: 860, endPoint y: 46, distance: 217.6
click at [860, 46] on body "Accessibility Screen-Reader Guide, Feedback, and Issue Reporting | New window M…" at bounding box center [665, 112] width 1330 height 731
drag, startPoint x: 1070, startPoint y: 71, endPoint x: 846, endPoint y: 62, distance: 224.7
click at [846, 62] on div "Add Writer Search for a writer Eben Vogel eben vogel Pick from Suggested Writer…" at bounding box center [665, 389] width 1330 height 683
paste input "01137625167"
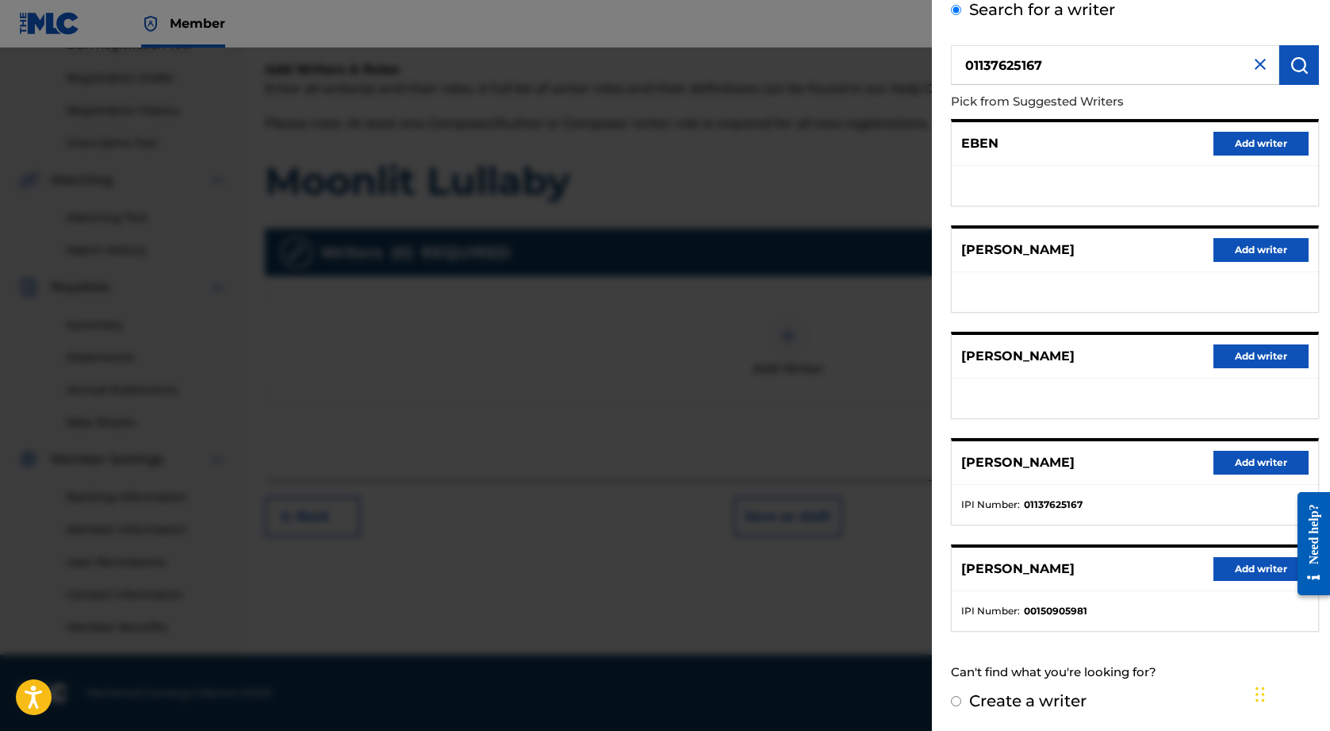
type input "01137625167"
click at [1300, 84] on button "submit" at bounding box center [1300, 65] width 40 height 40
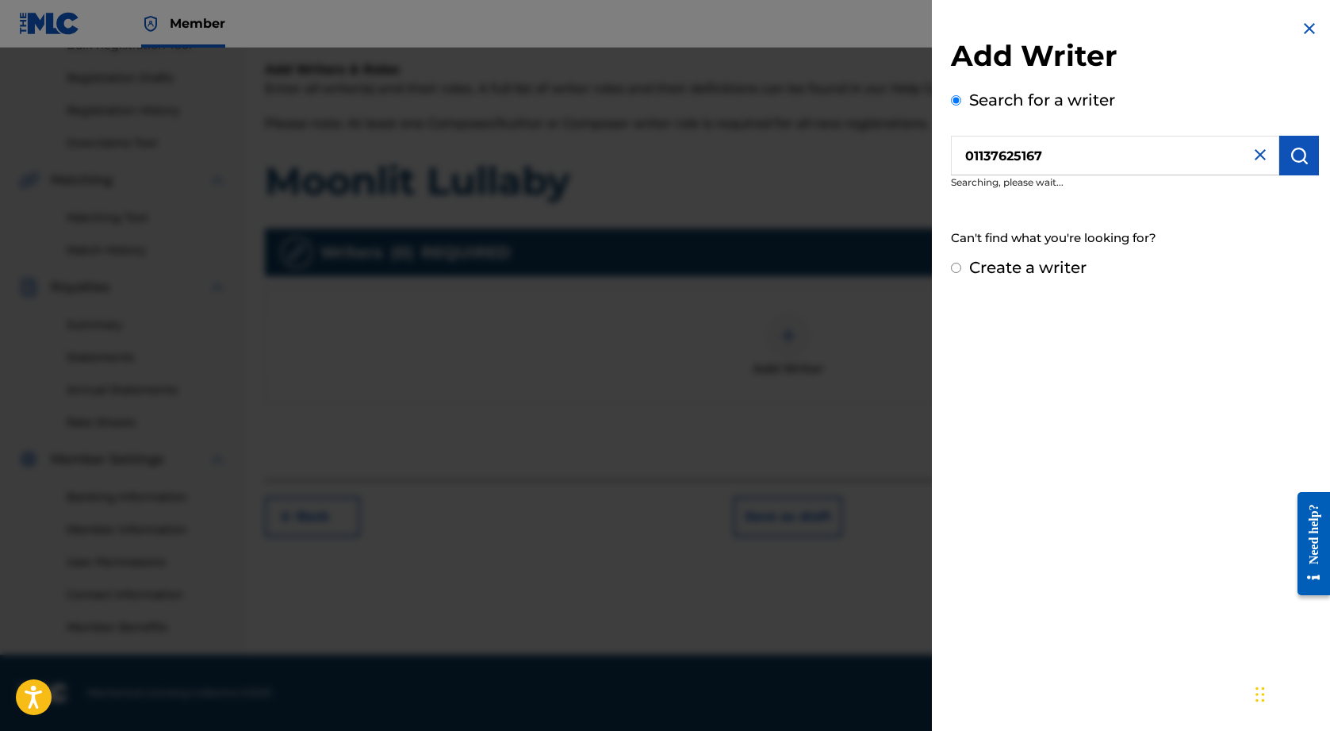
scroll to position [0, 0]
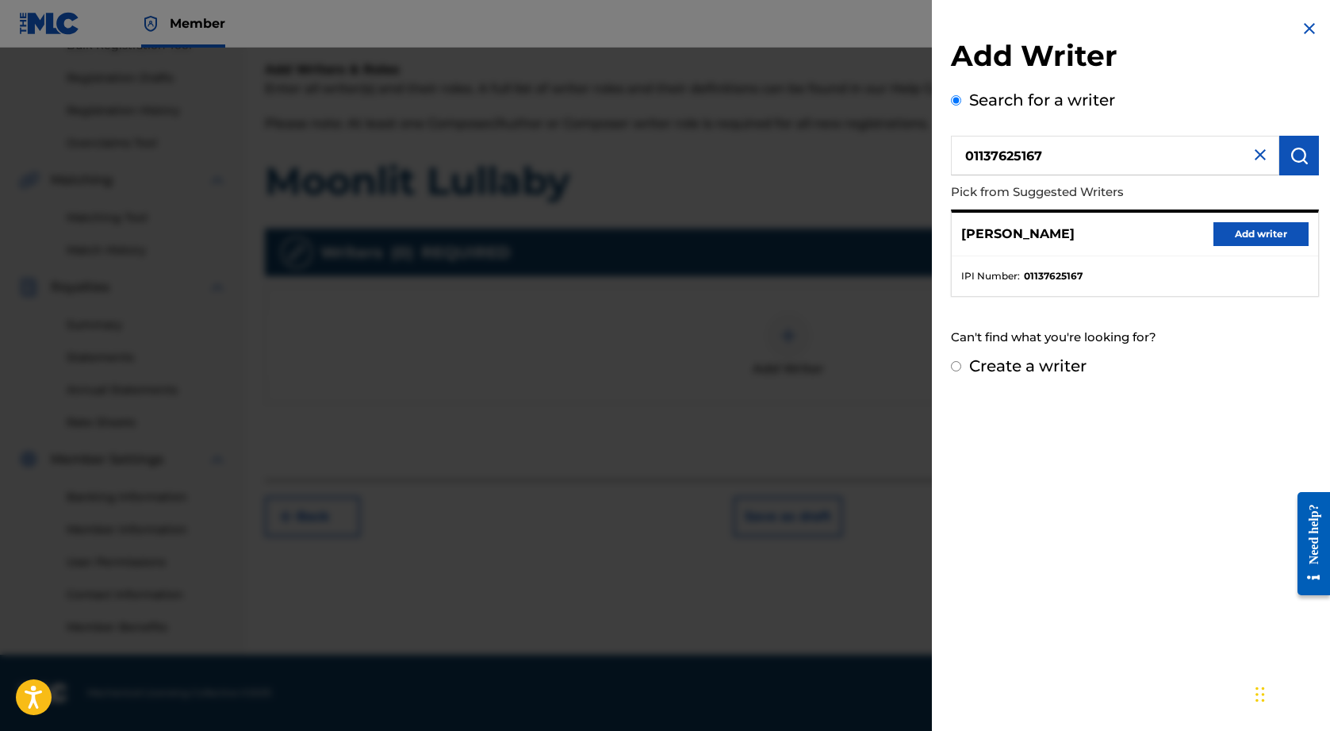
click at [1238, 235] on button "Add writer" at bounding box center [1261, 234] width 95 height 24
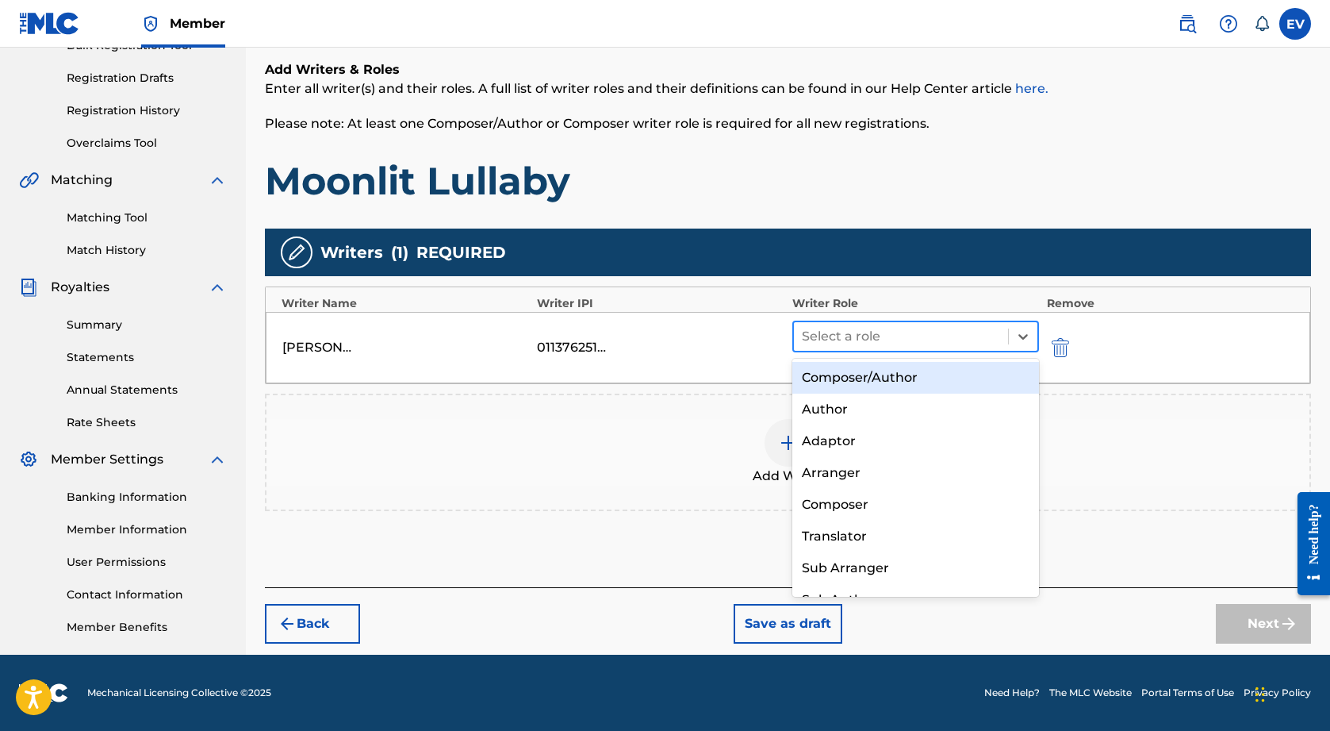
click at [971, 336] on div at bounding box center [901, 336] width 198 height 22
click at [940, 379] on div "Composer/Author" at bounding box center [916, 378] width 247 height 32
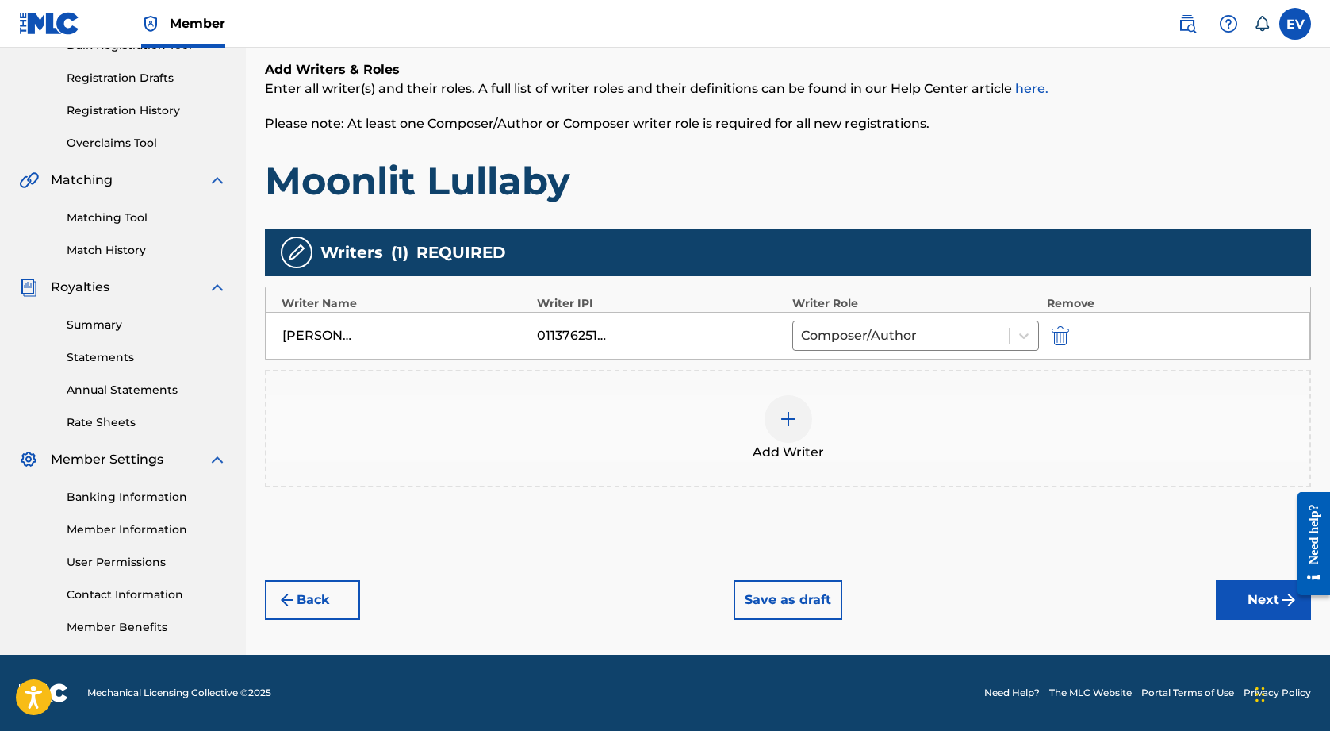
click at [1285, 602] on img "submit" at bounding box center [1289, 599] width 19 height 19
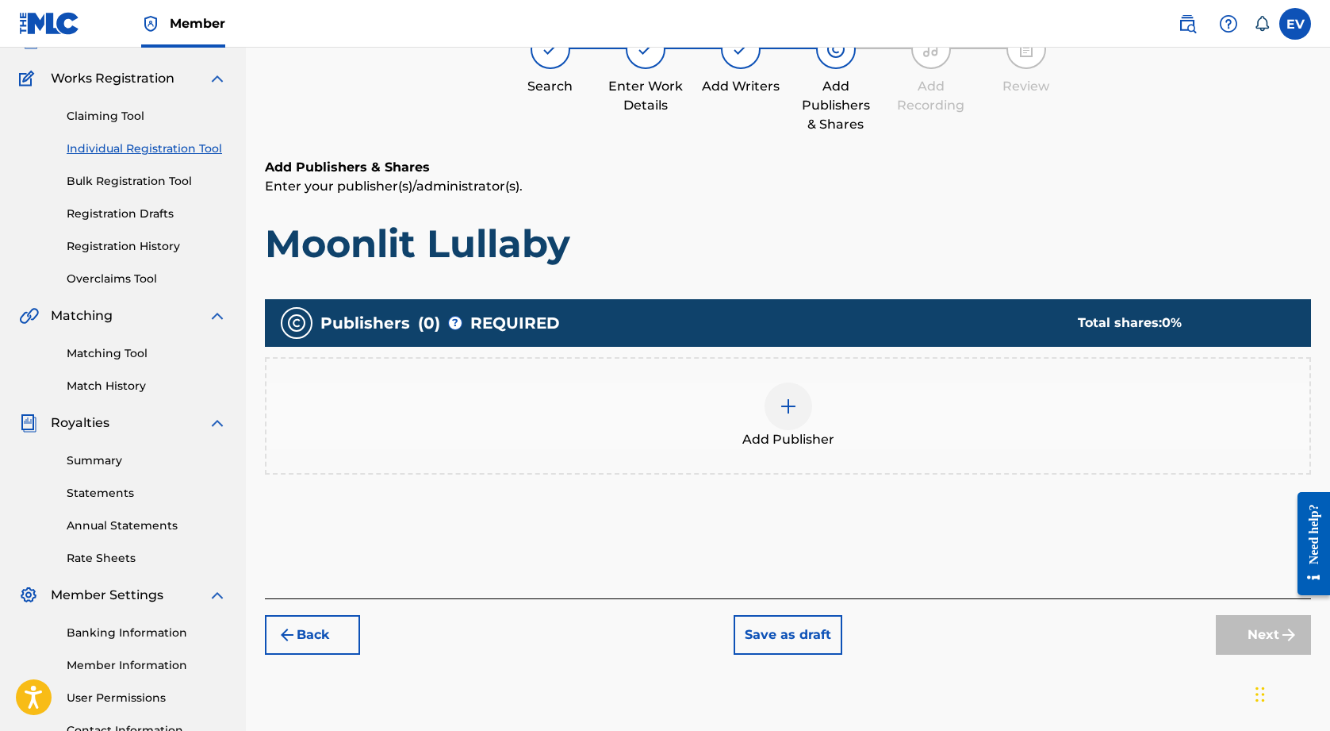
scroll to position [71, 0]
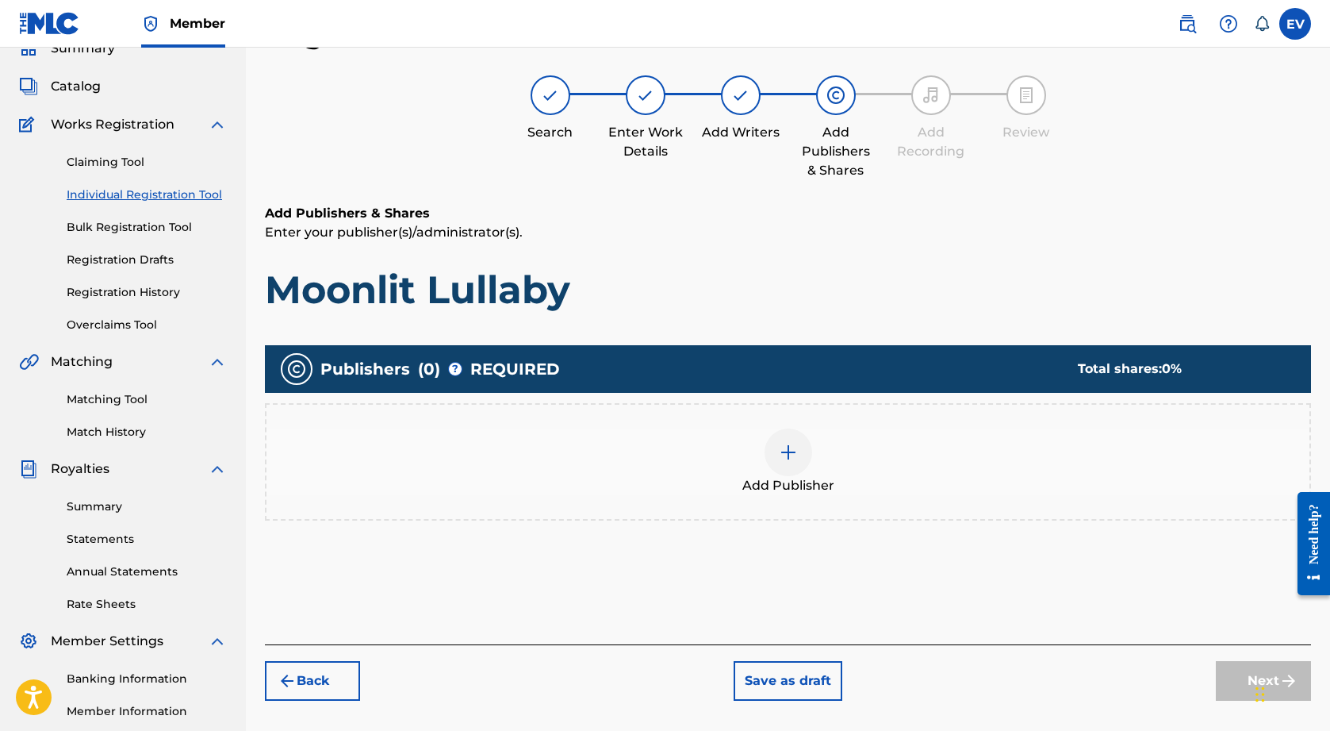
click at [797, 463] on div at bounding box center [789, 452] width 48 height 48
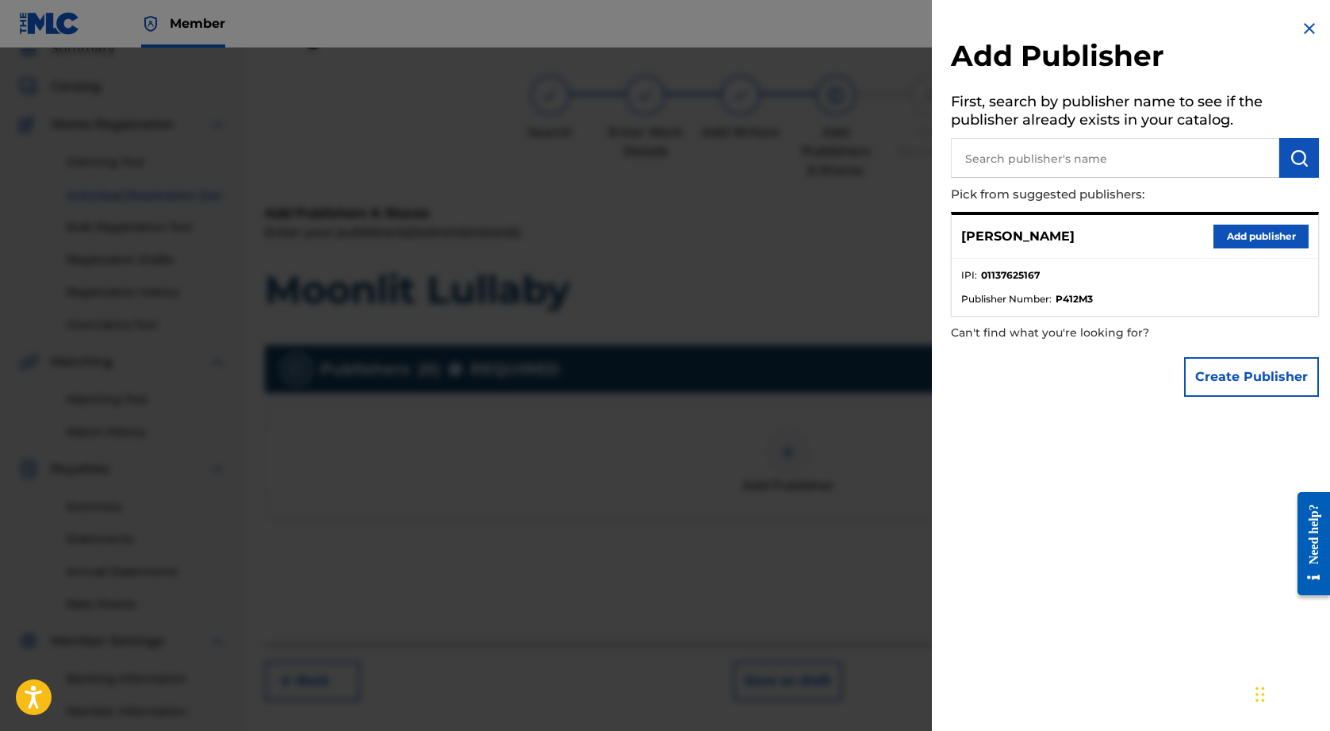
click at [1302, 30] on img at bounding box center [1309, 28] width 19 height 19
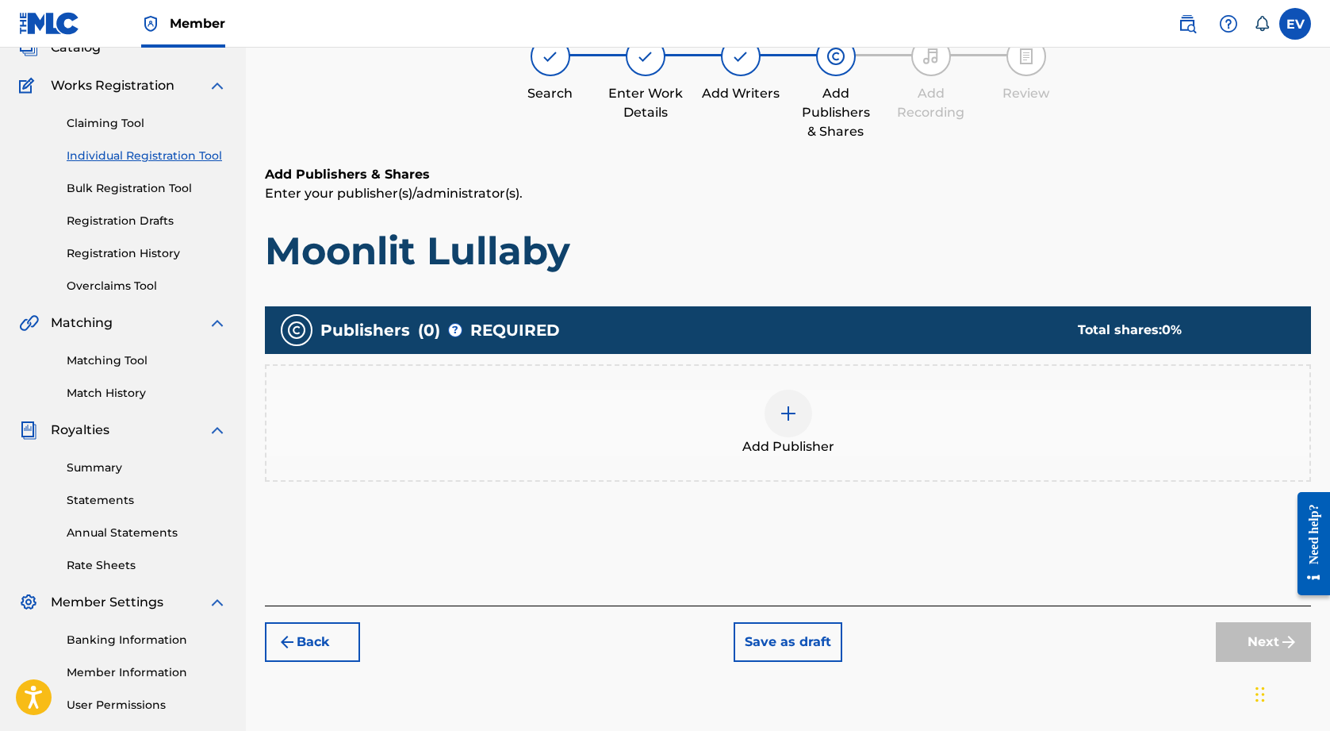
scroll to position [112, 0]
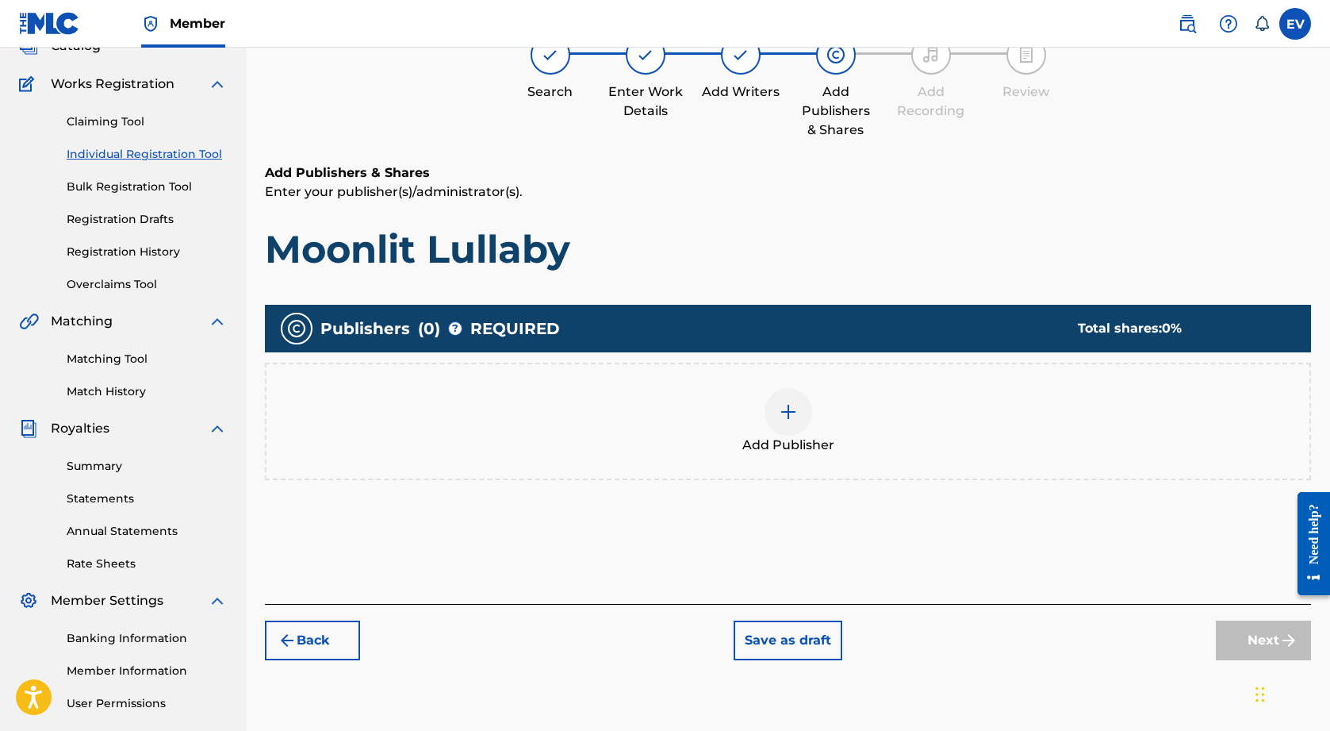
click at [791, 405] on img at bounding box center [788, 411] width 19 height 19
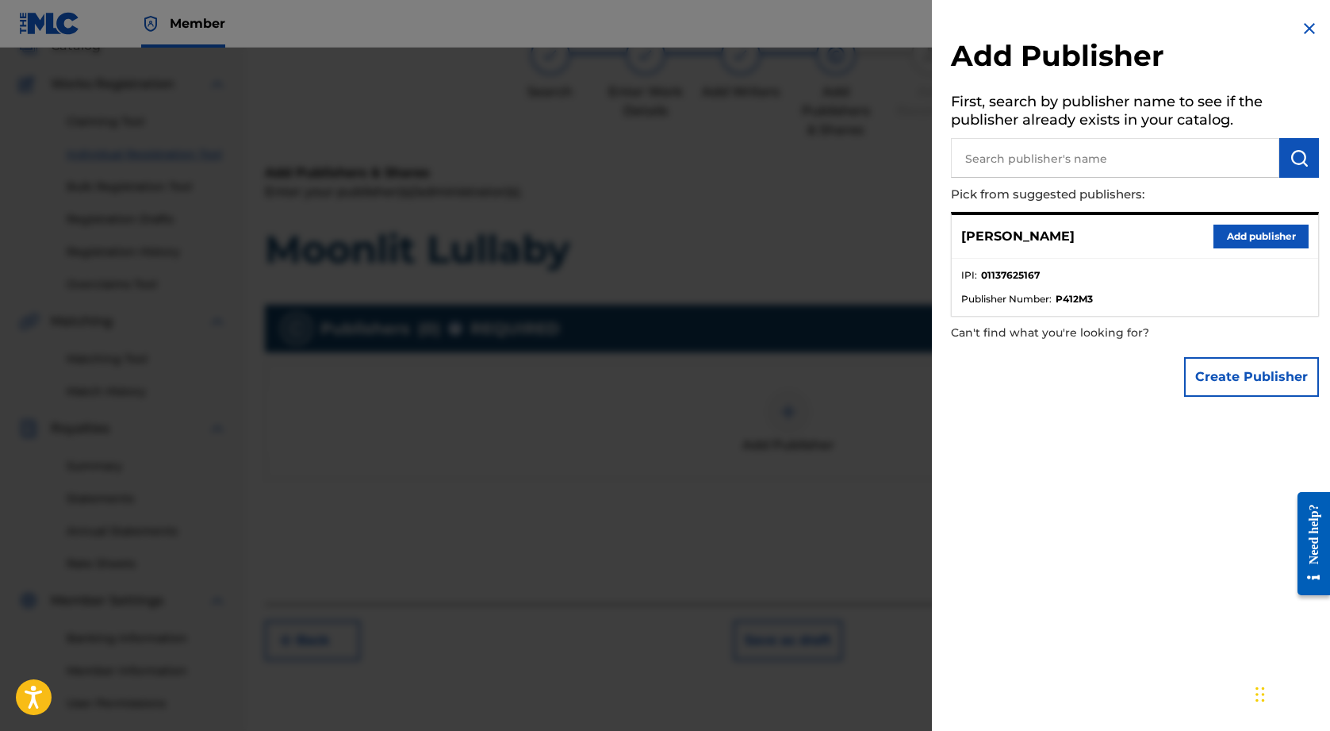
click at [1234, 233] on button "Add publisher" at bounding box center [1261, 237] width 95 height 24
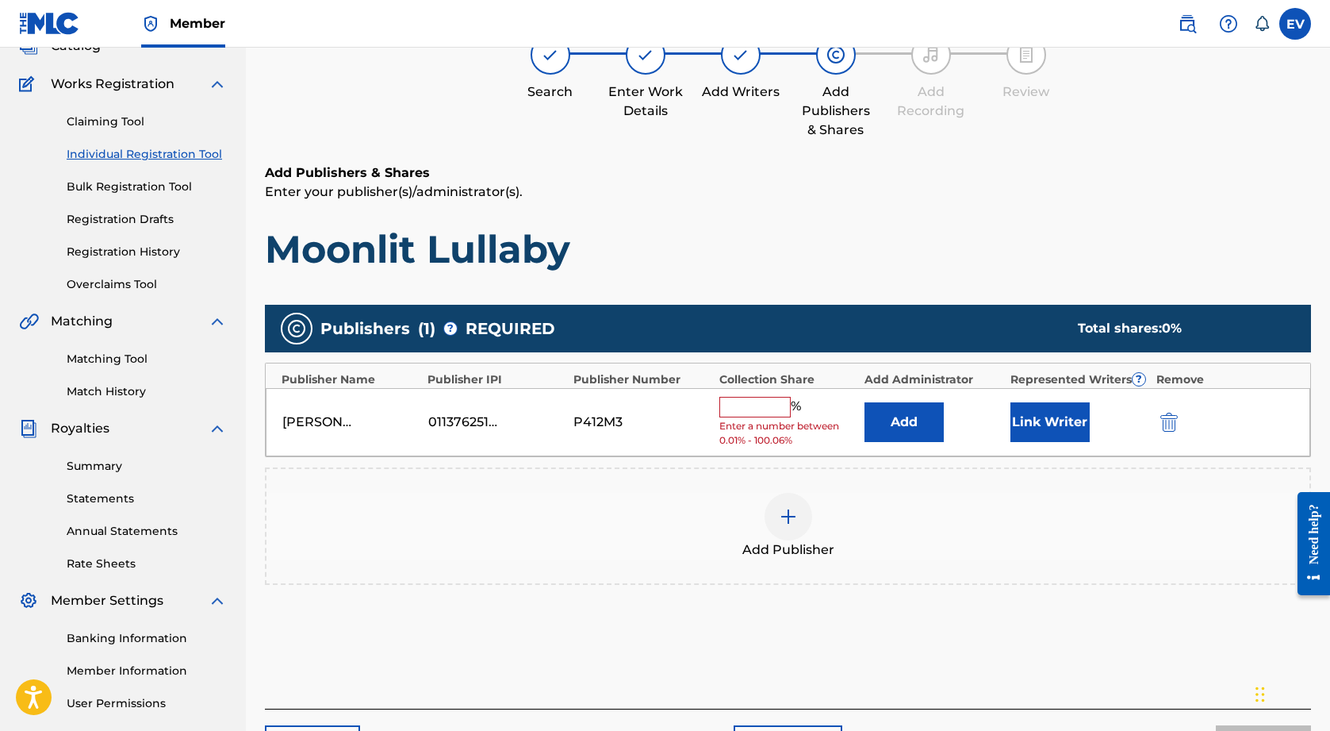
scroll to position [139, 0]
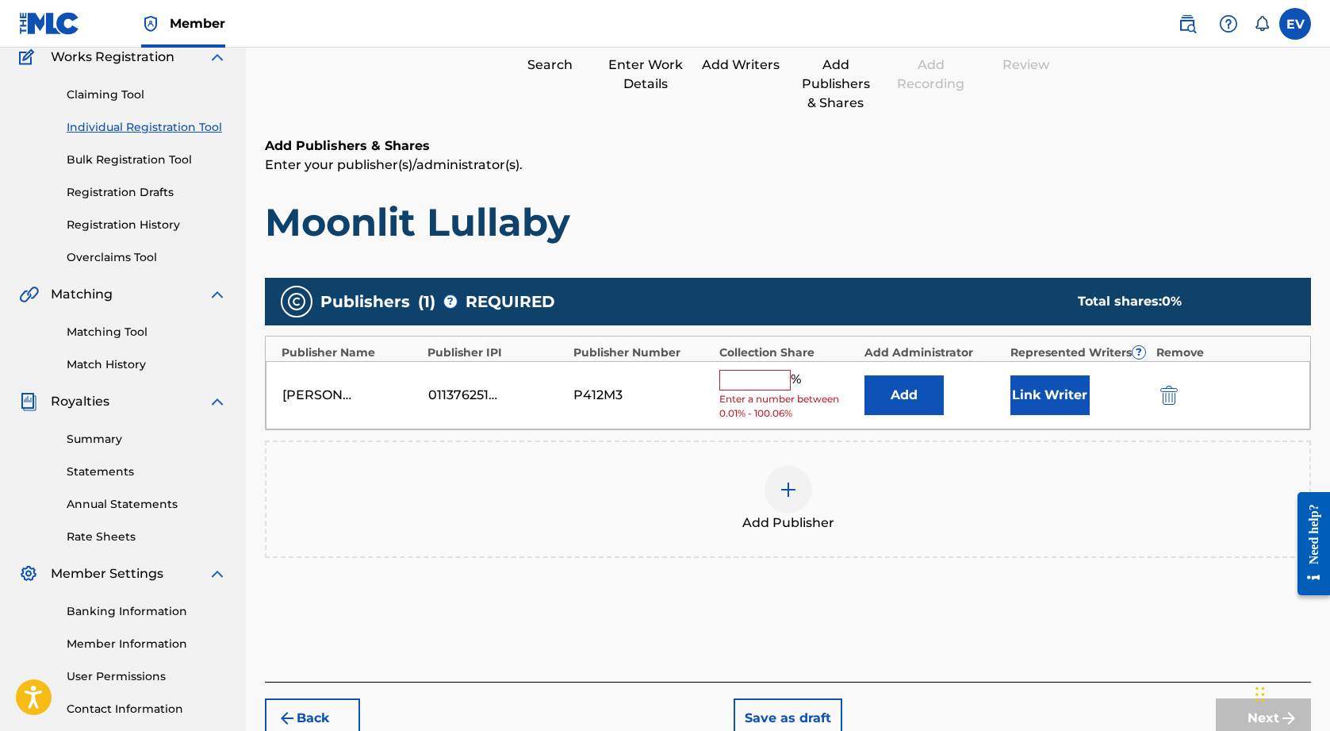
click at [762, 380] on input "text" at bounding box center [755, 380] width 71 height 21
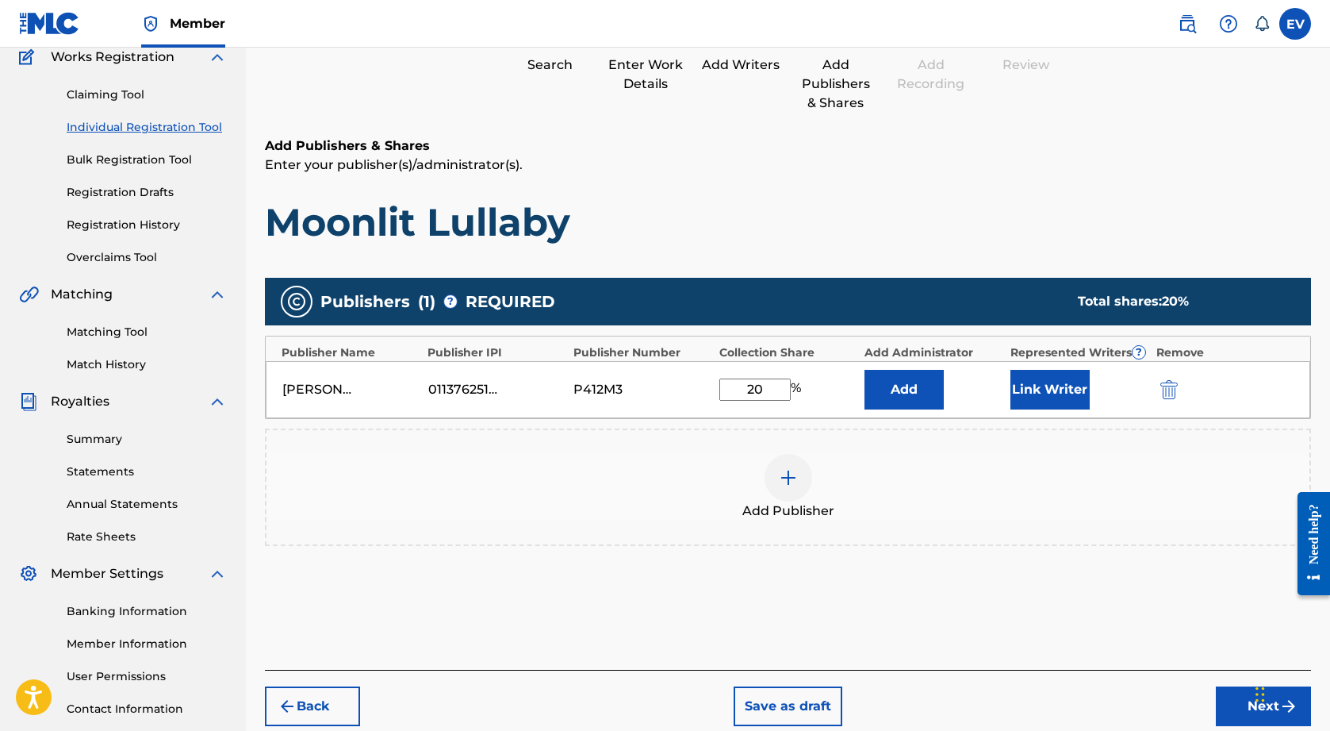
type input "2"
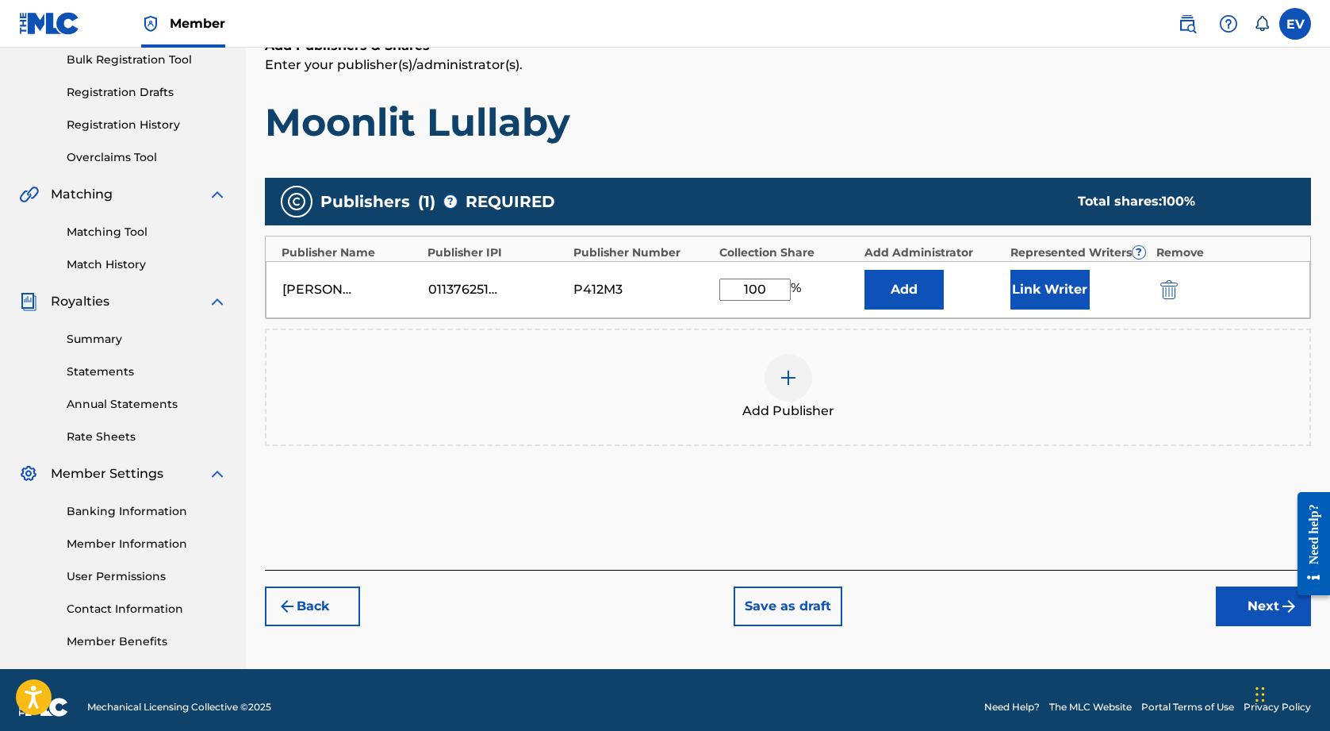
scroll to position [243, 0]
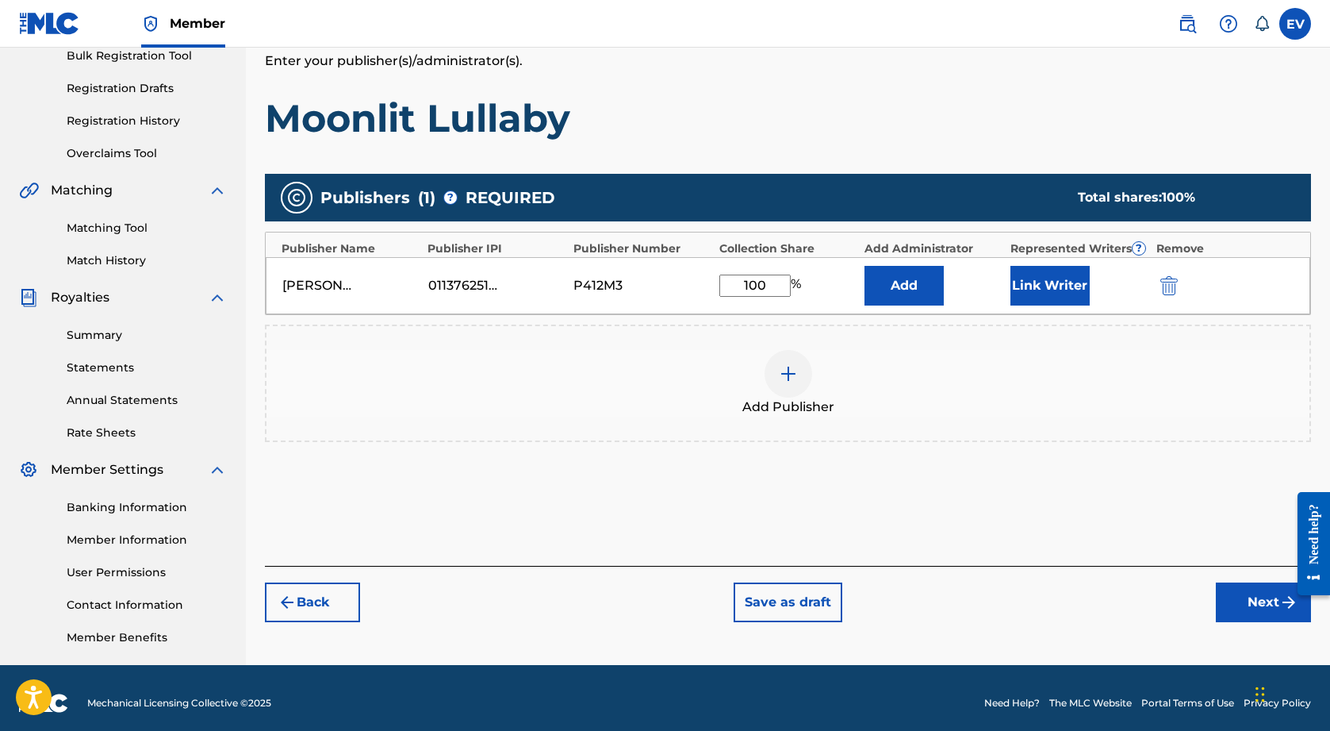
type input "100"
click at [1257, 598] on button "Next" at bounding box center [1263, 602] width 95 height 40
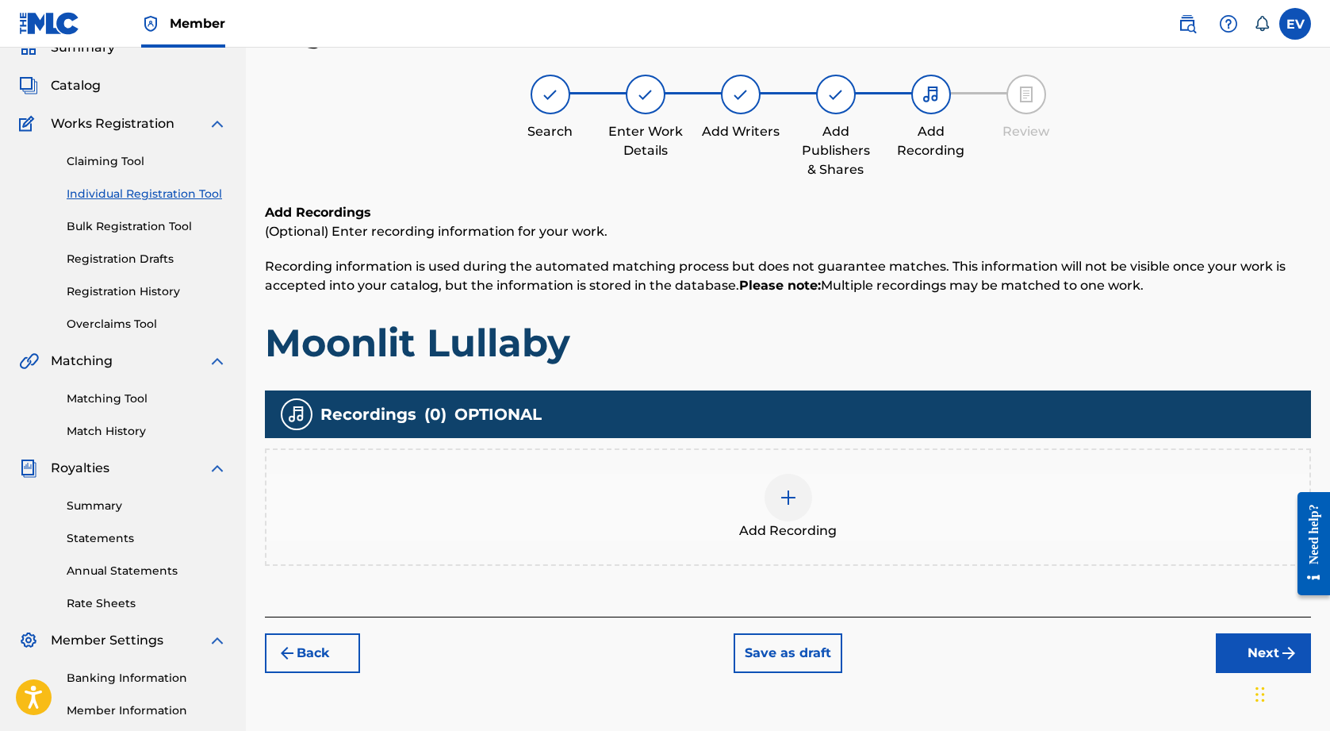
scroll to position [71, 0]
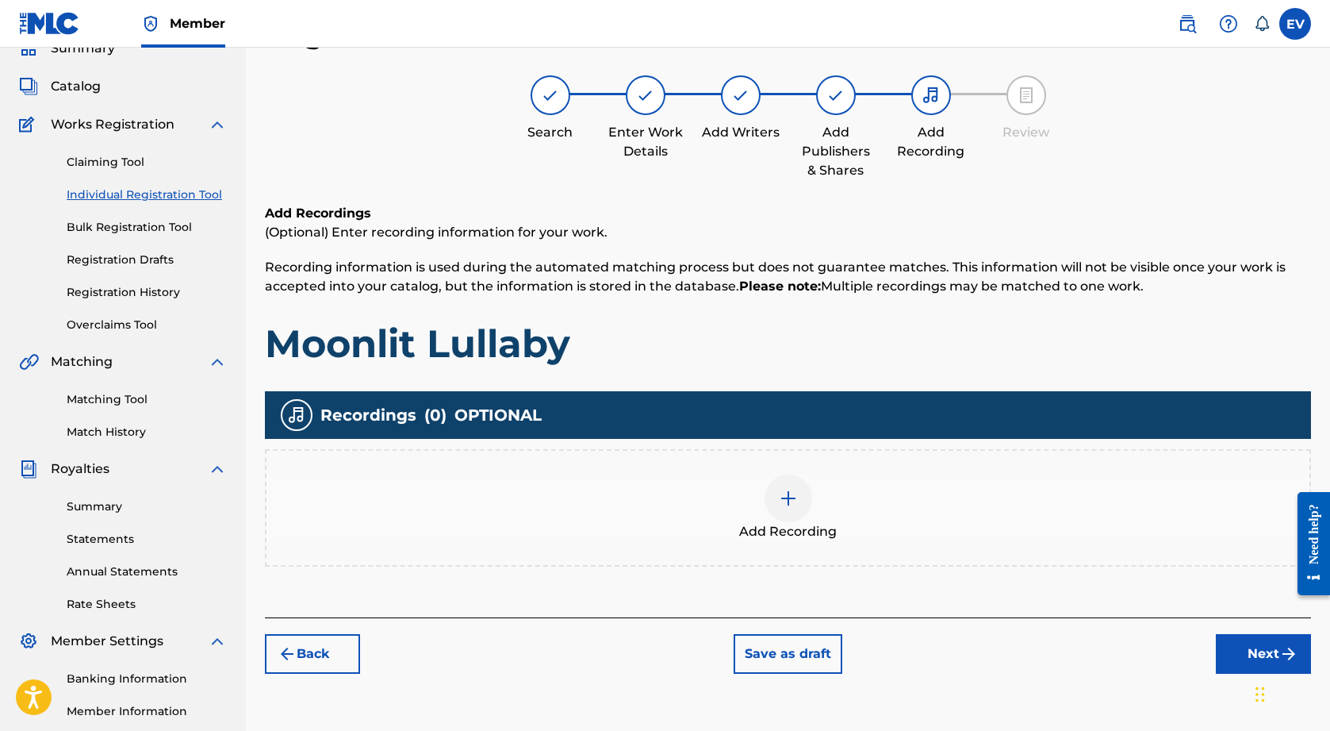
click at [1257, 653] on button "Next" at bounding box center [1263, 654] width 95 height 40
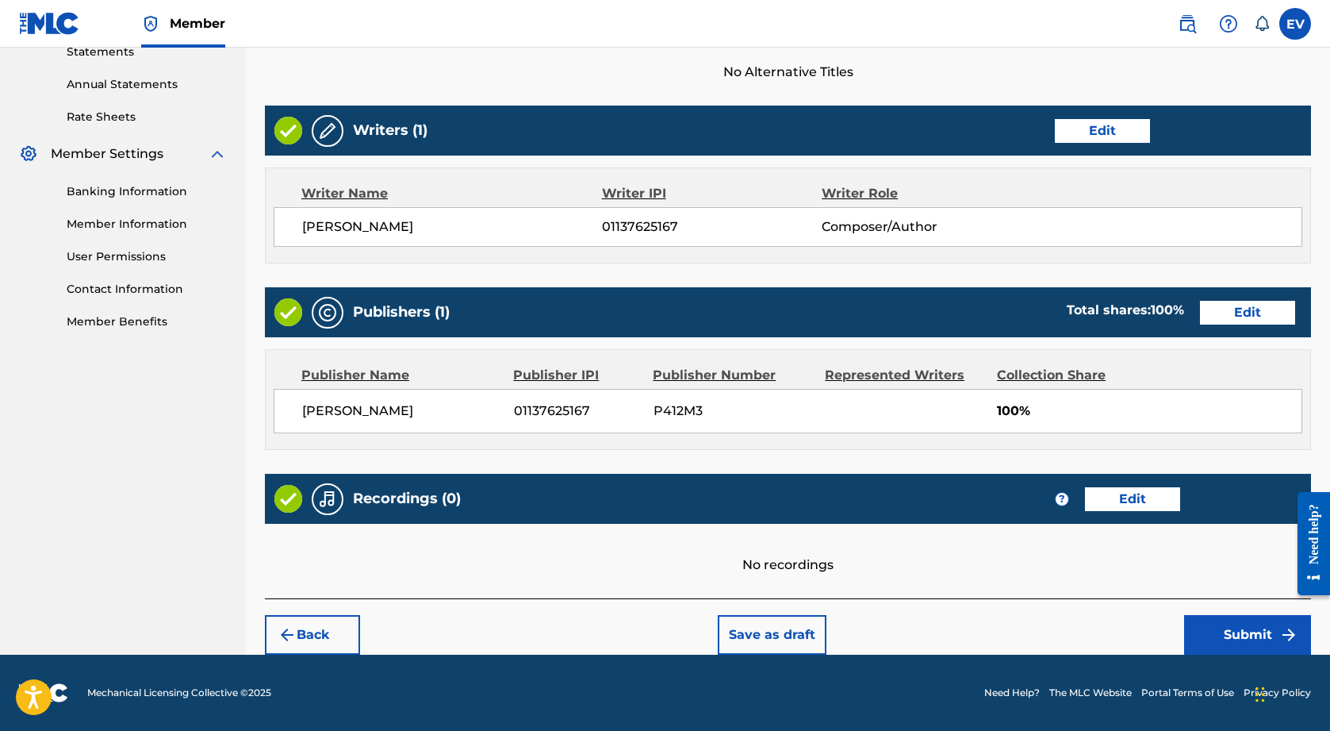
scroll to position [558, 0]
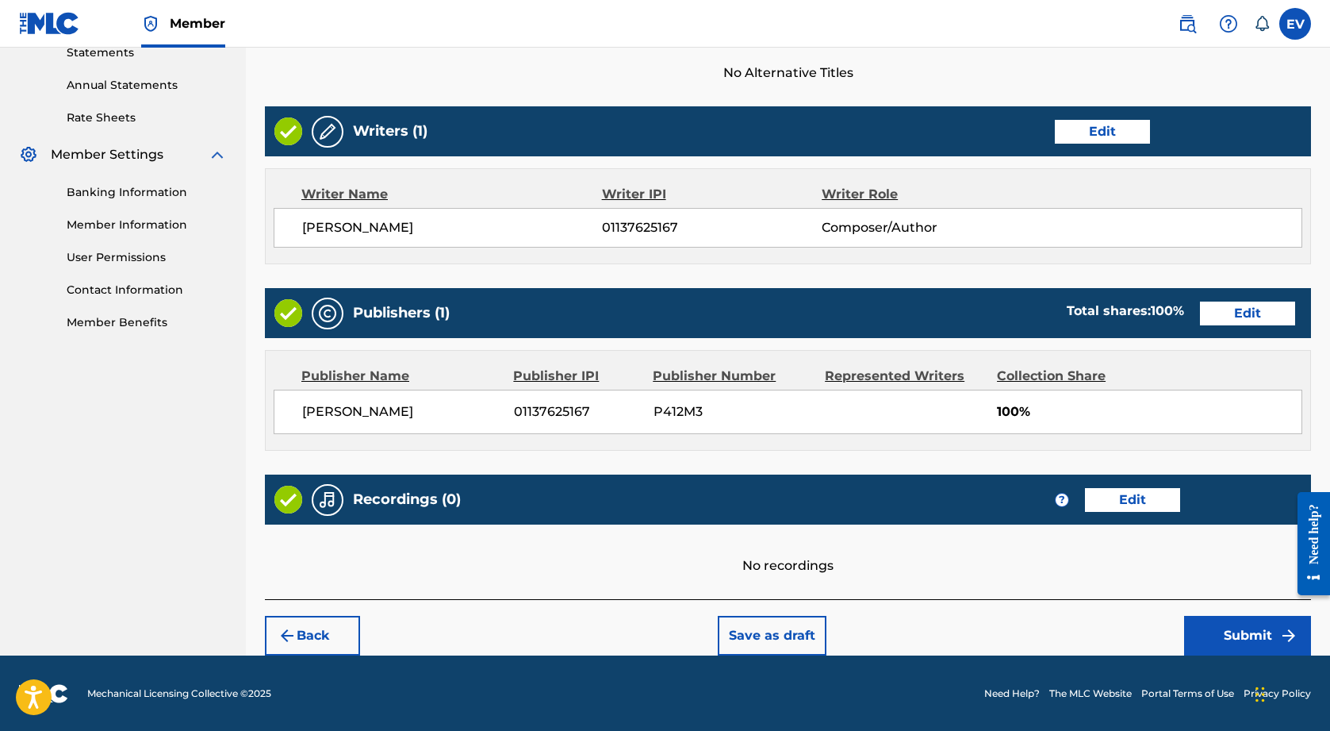
click at [1231, 636] on button "Submit" at bounding box center [1247, 636] width 127 height 40
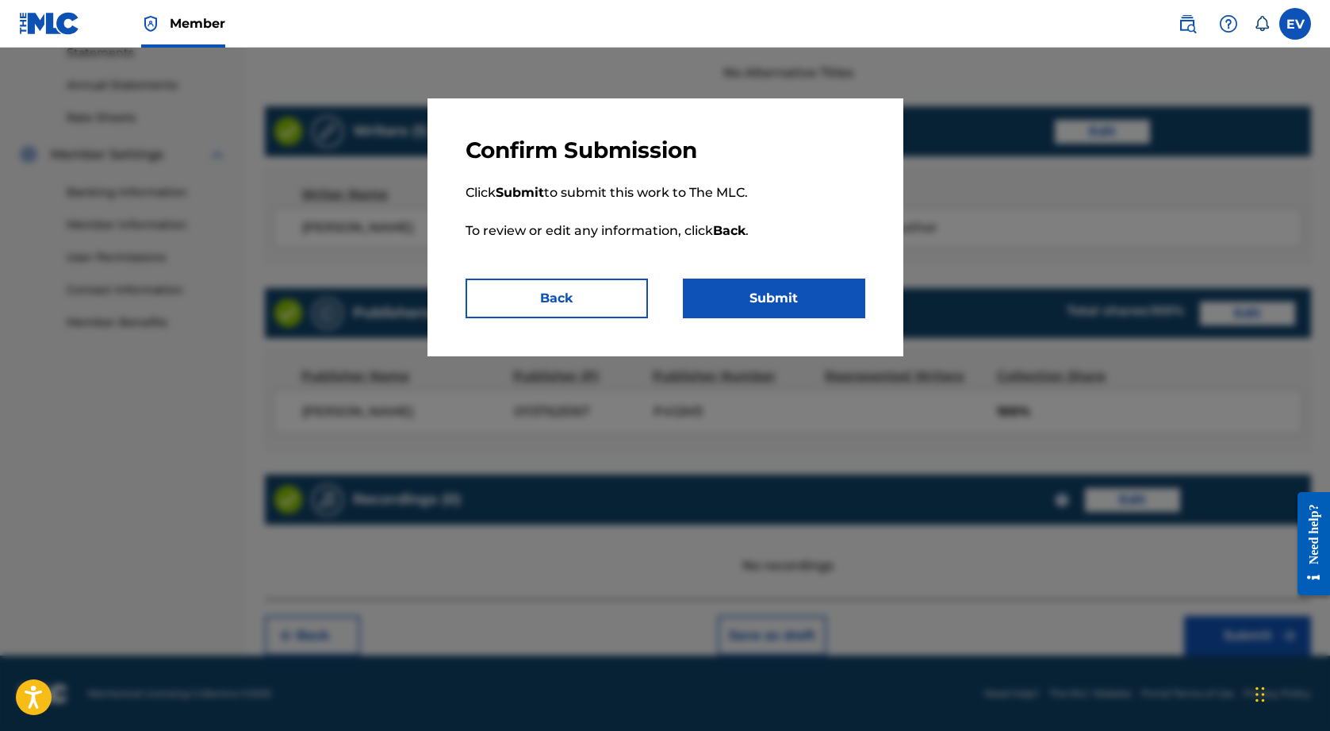
click at [790, 300] on button "Submit" at bounding box center [774, 298] width 182 height 40
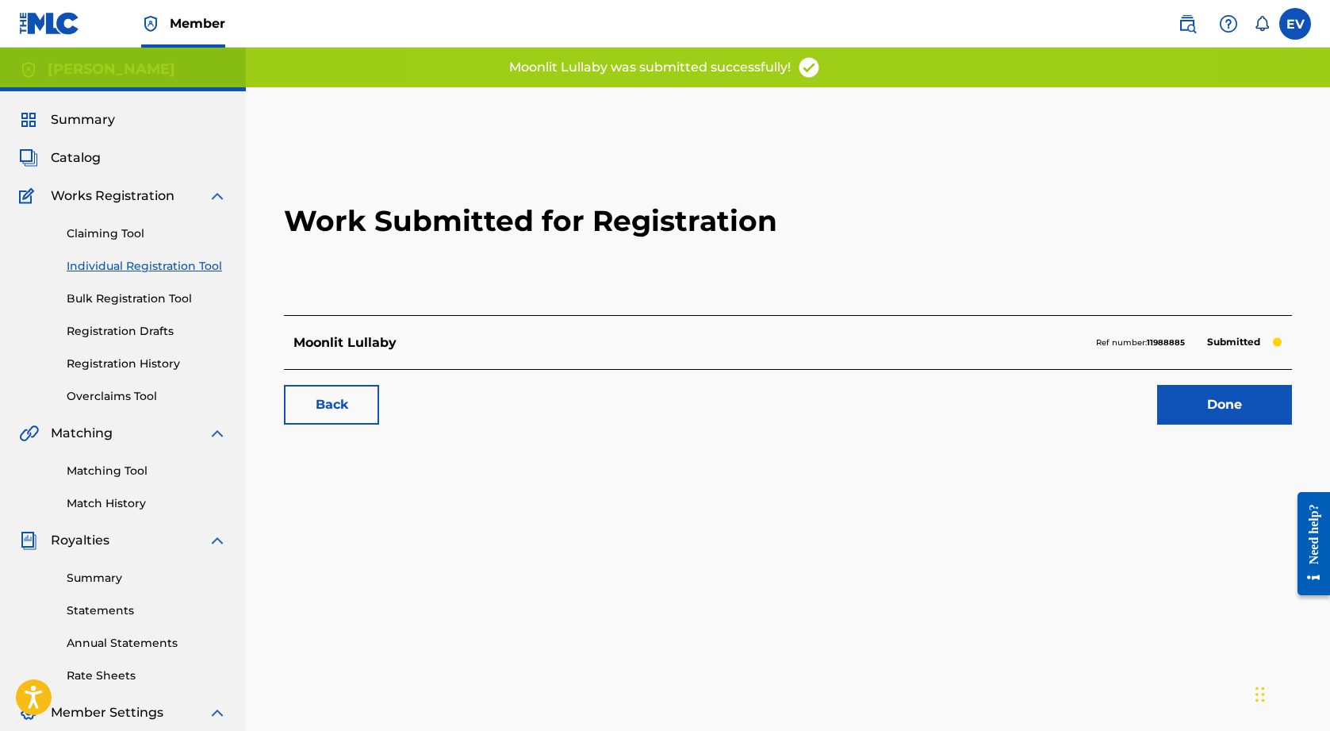
click at [1216, 407] on link "Done" at bounding box center [1224, 405] width 135 height 40
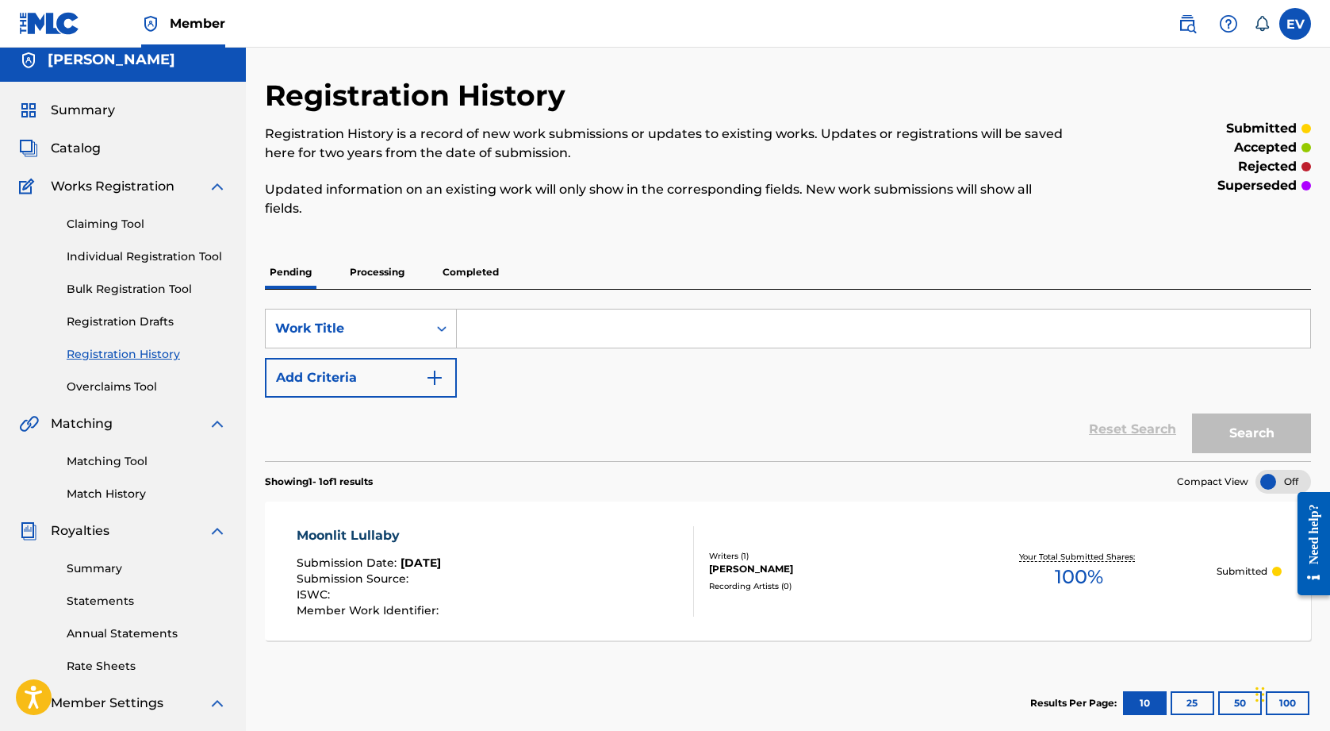
scroll to position [2, 0]
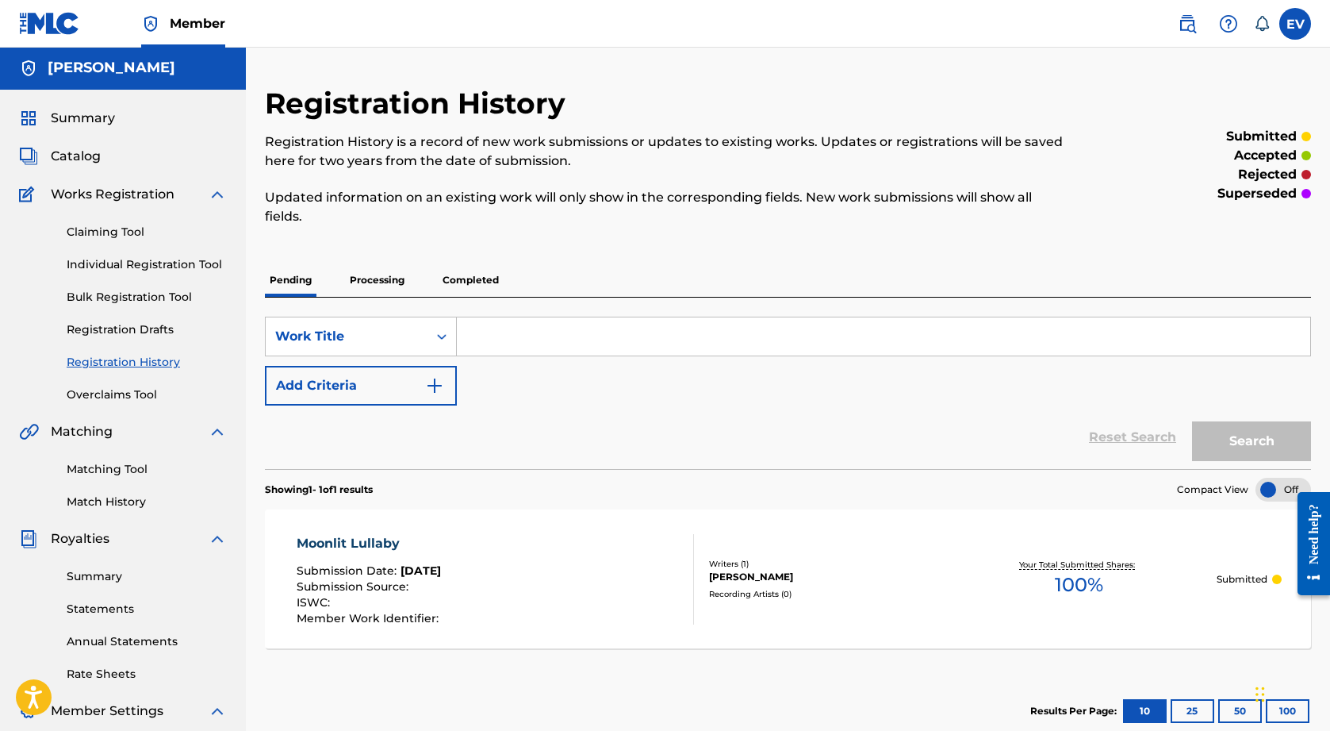
click at [556, 335] on input "Search Form" at bounding box center [884, 336] width 854 height 38
type input "Falling Petals"
click at [1253, 446] on button "Search" at bounding box center [1251, 441] width 119 height 40
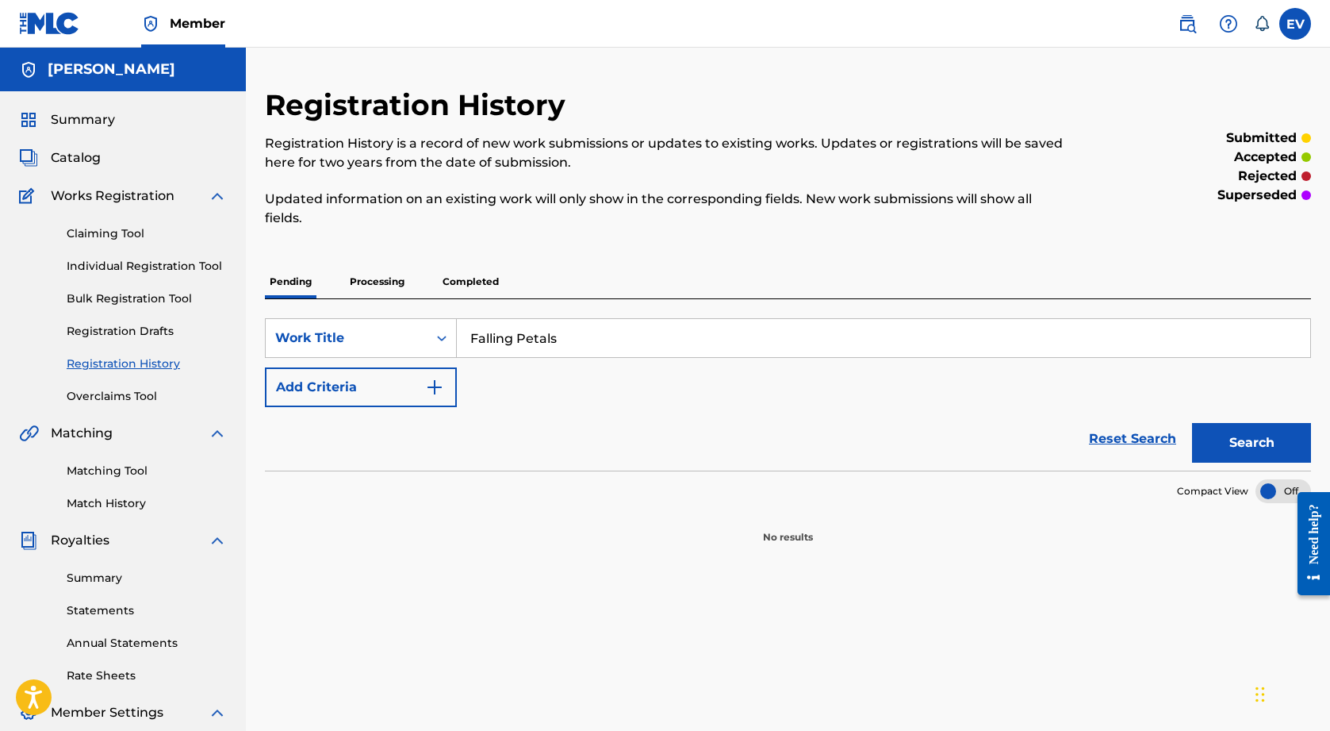
scroll to position [0, 0]
click at [390, 283] on p "Processing" at bounding box center [377, 281] width 64 height 33
click at [117, 268] on link "Individual Registration Tool" at bounding box center [147, 266] width 160 height 17
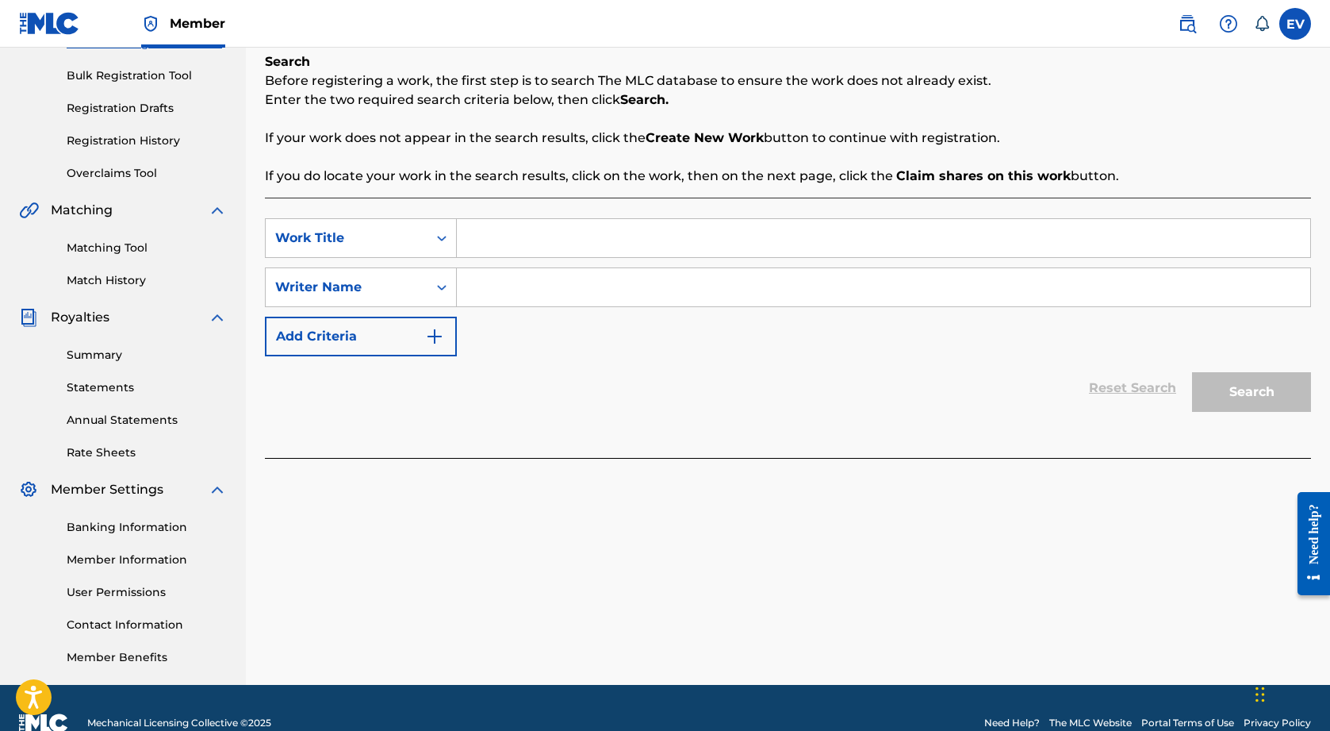
scroll to position [227, 0]
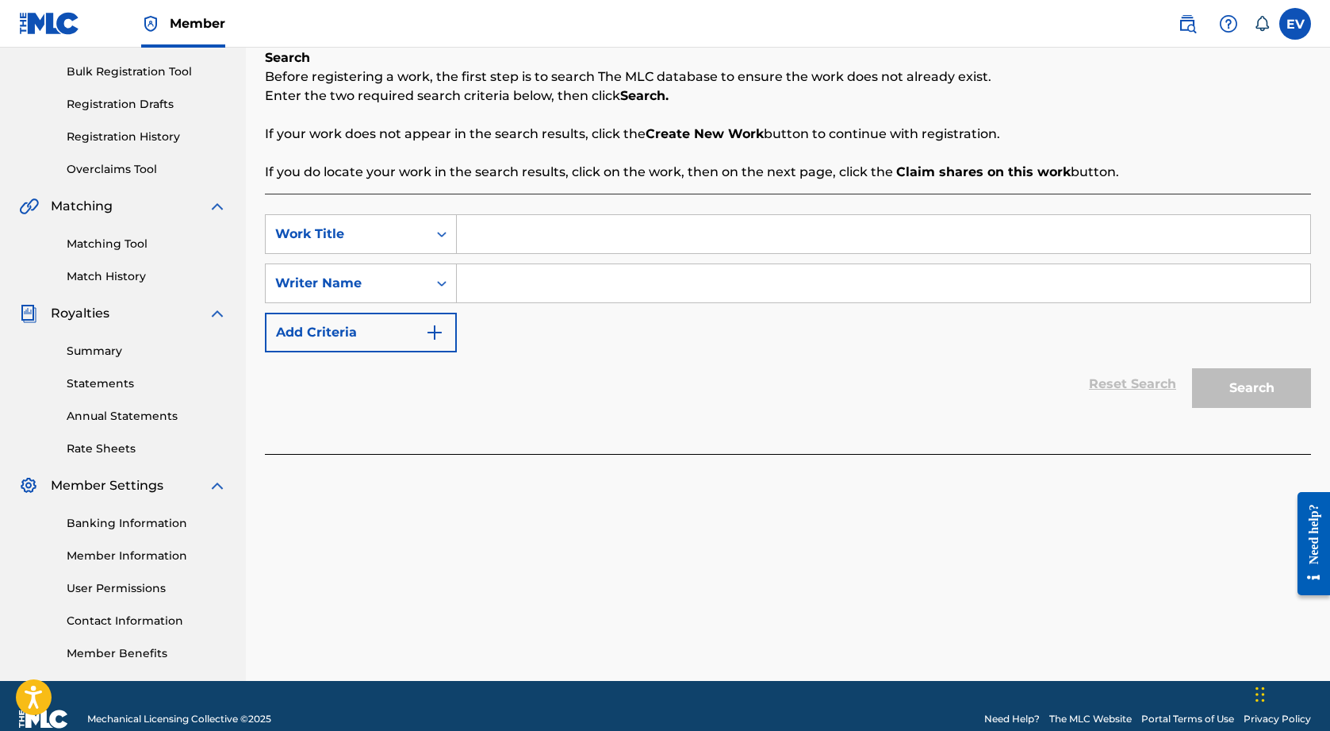
click at [730, 236] on input "Search Form" at bounding box center [884, 234] width 854 height 38
type input "Falling Petals"
click at [533, 282] on input "Search Form" at bounding box center [884, 283] width 854 height 38
type input "[PERSON_NAME]"
click at [1272, 398] on button "Search" at bounding box center [1251, 388] width 119 height 40
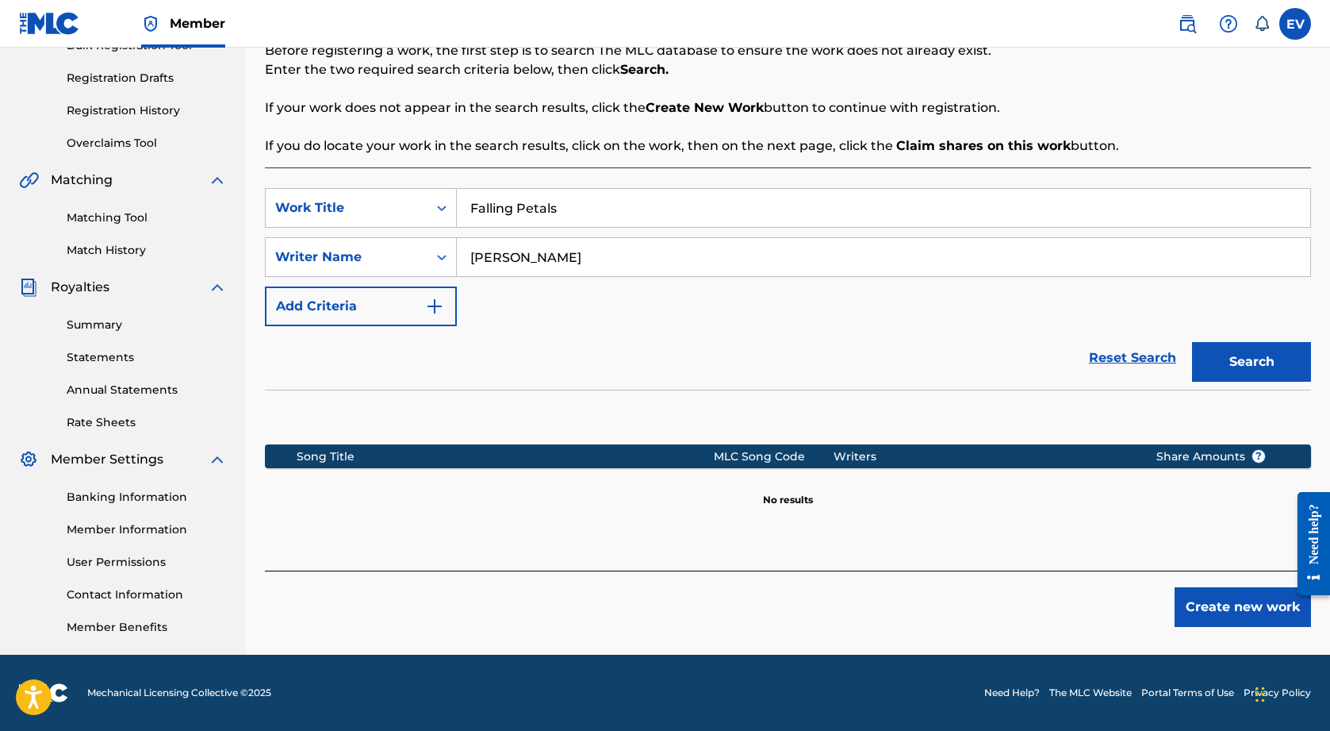
scroll to position [253, 0]
click at [1234, 610] on button "Create new work" at bounding box center [1243, 607] width 136 height 40
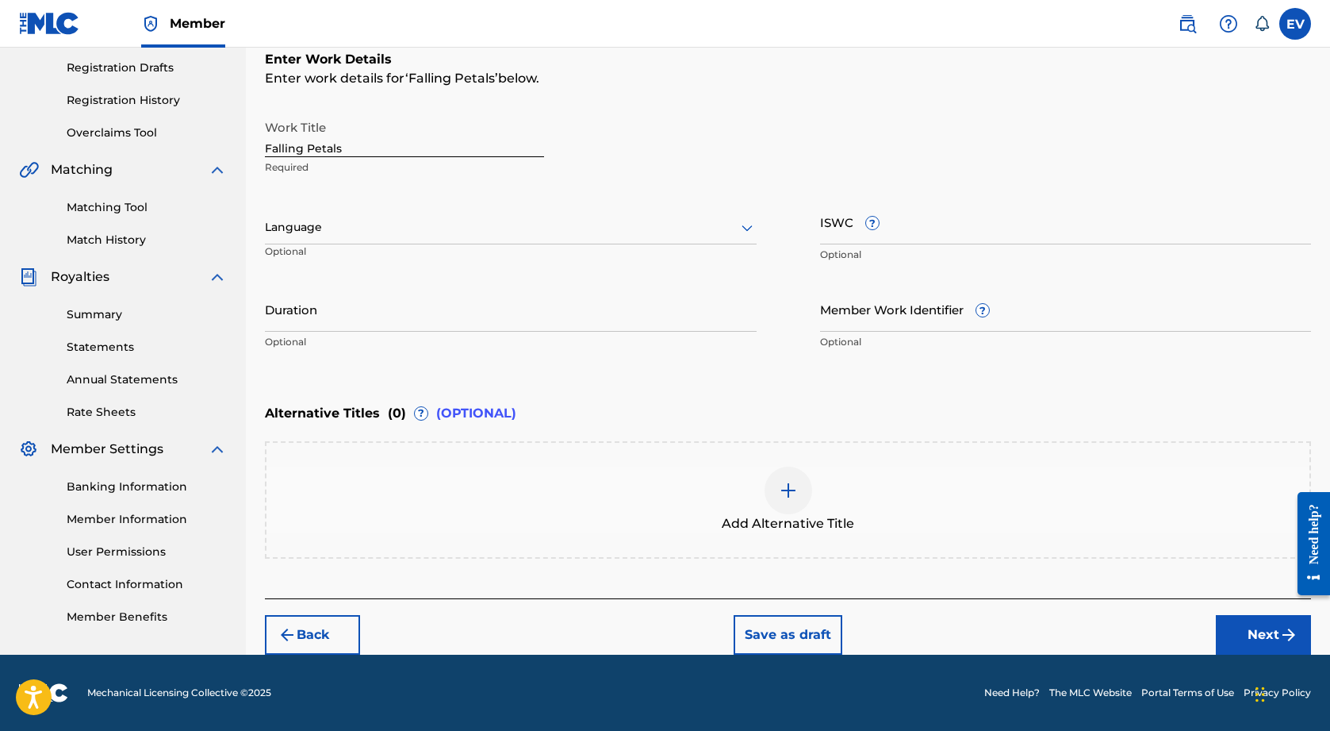
scroll to position [263, 0]
click at [1253, 631] on button "Next" at bounding box center [1263, 635] width 95 height 40
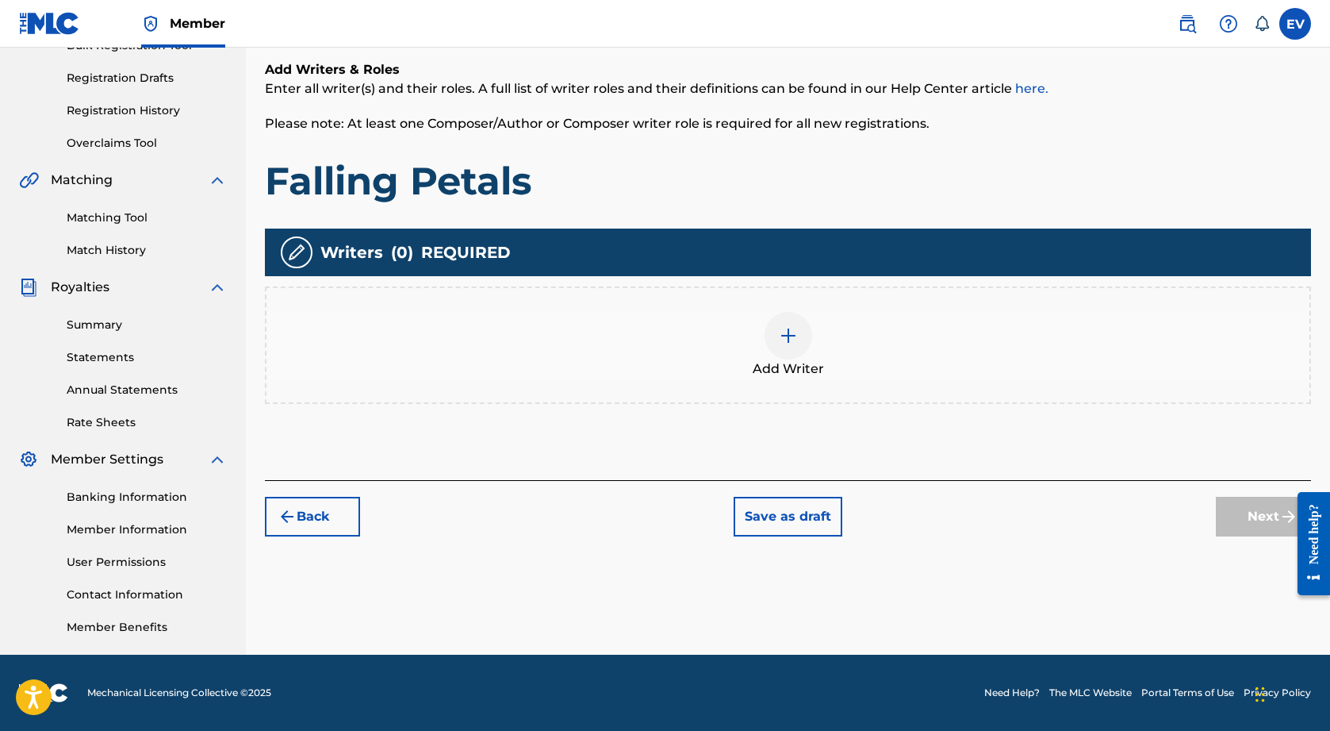
scroll to position [253, 0]
click at [781, 343] on img at bounding box center [788, 335] width 19 height 19
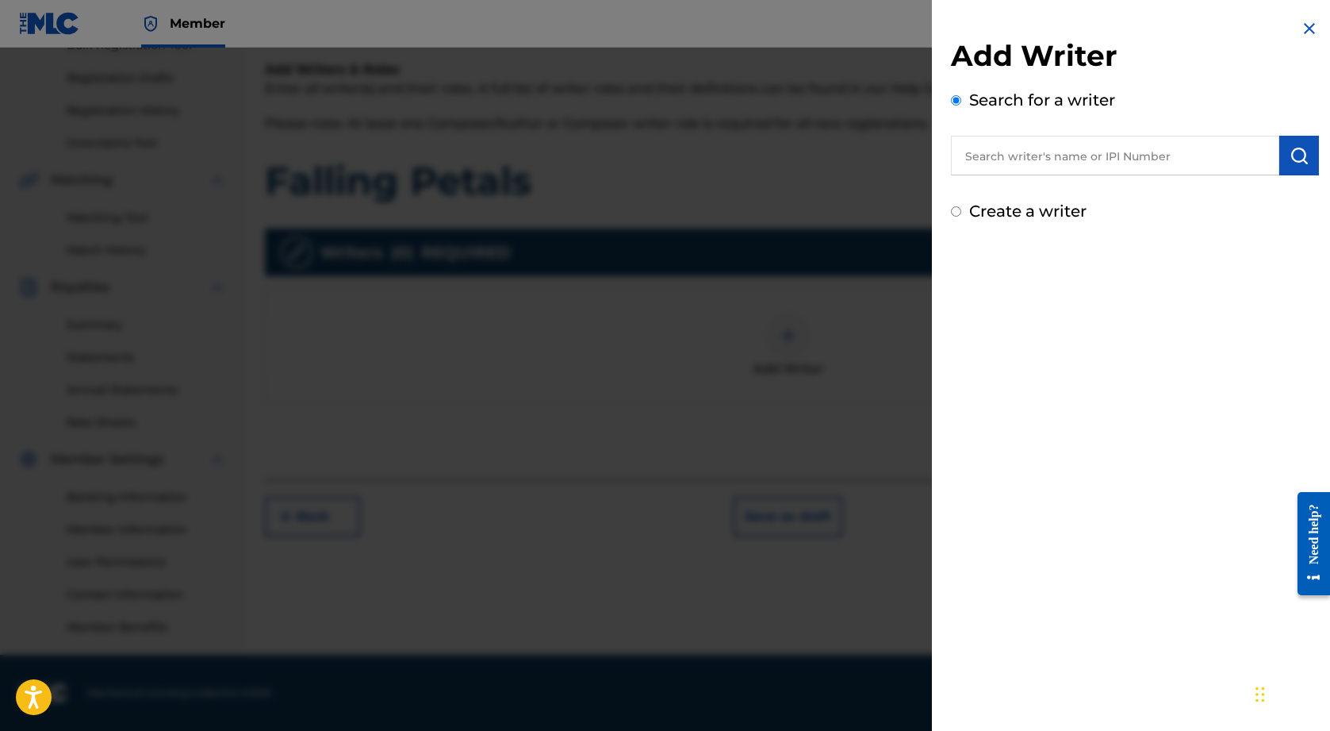
click at [1034, 160] on input "text" at bounding box center [1115, 156] width 328 height 40
paste input "01137625167"
type input "01137625167"
click at [1295, 154] on img "submit" at bounding box center [1299, 155] width 19 height 19
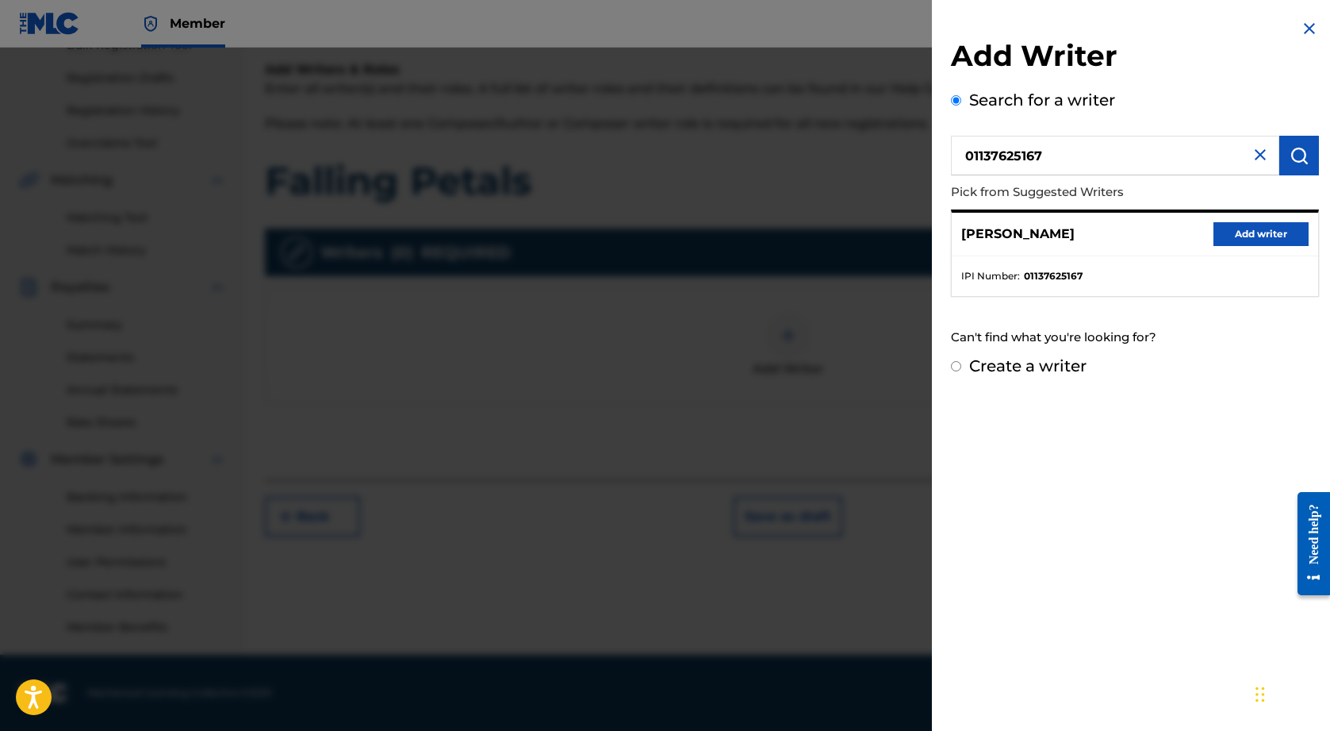
click at [1245, 232] on button "Add writer" at bounding box center [1261, 234] width 95 height 24
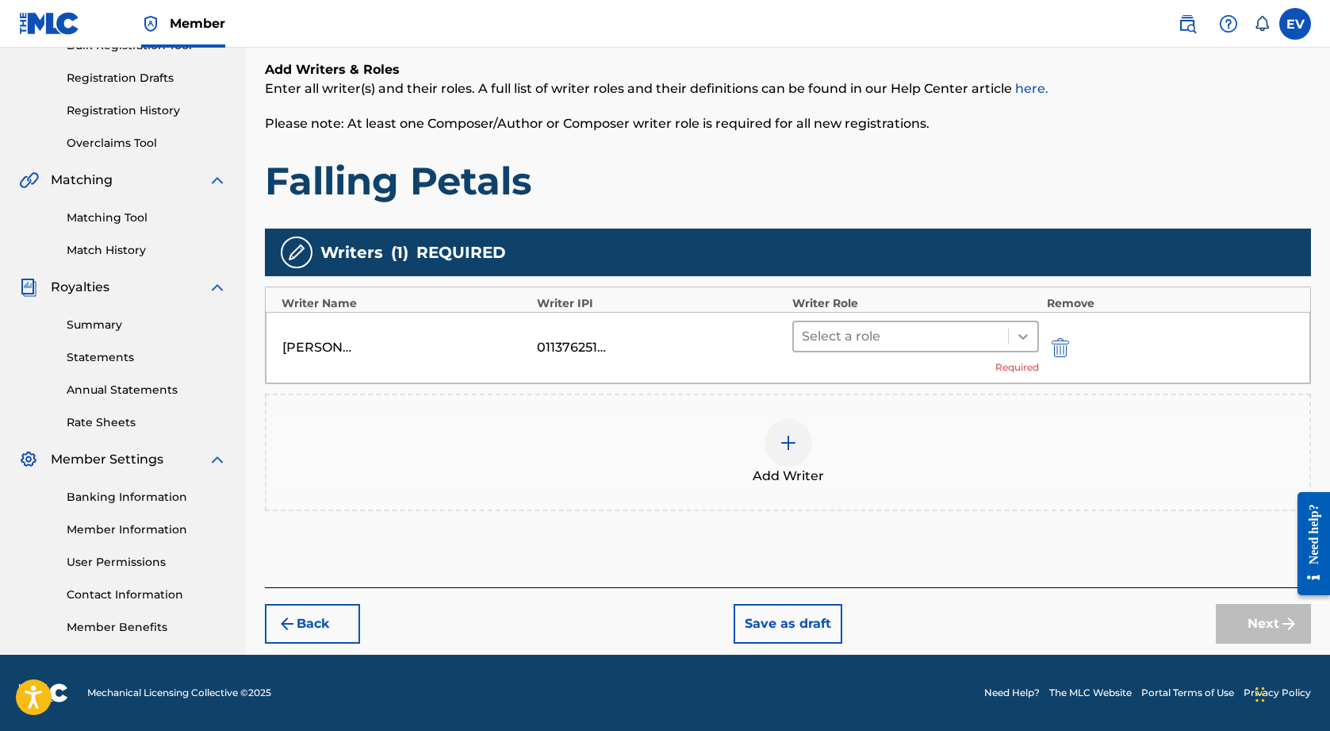
click at [1025, 333] on icon at bounding box center [1023, 336] width 16 height 16
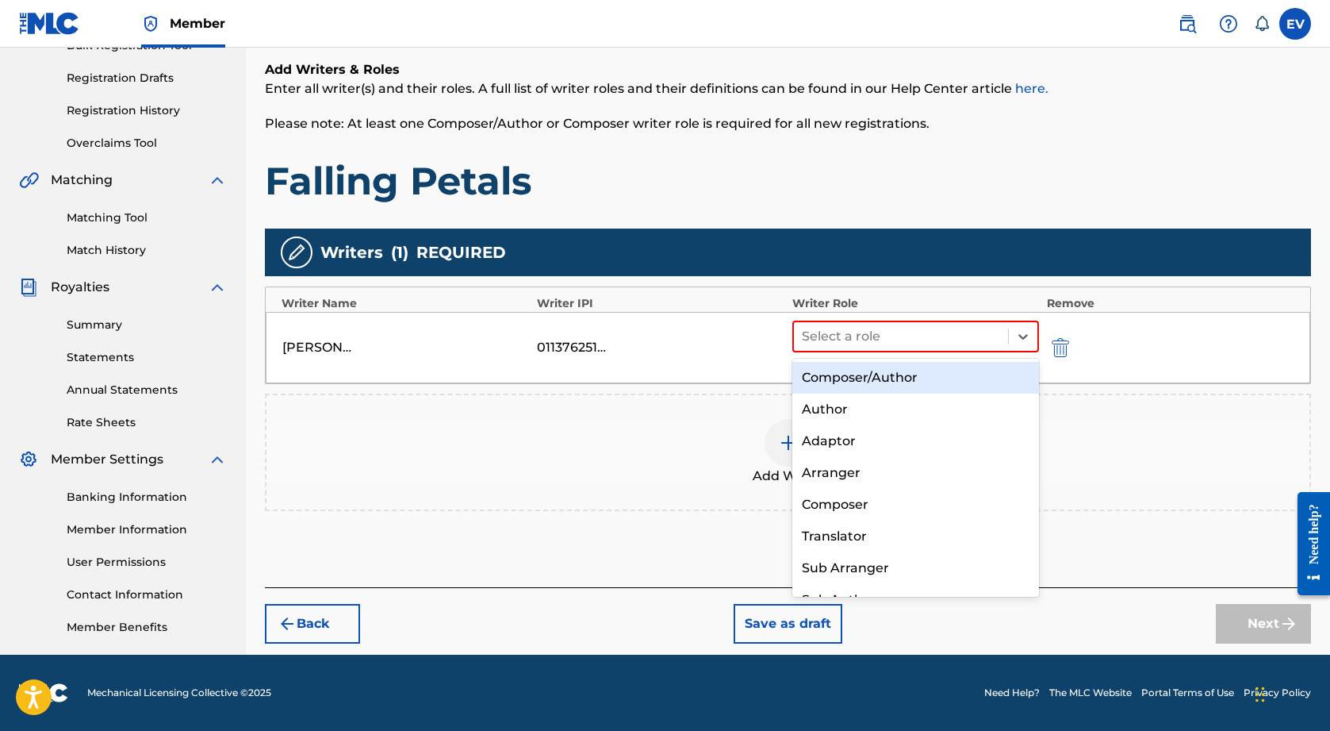
click at [958, 383] on div "Composer/Author" at bounding box center [916, 378] width 247 height 32
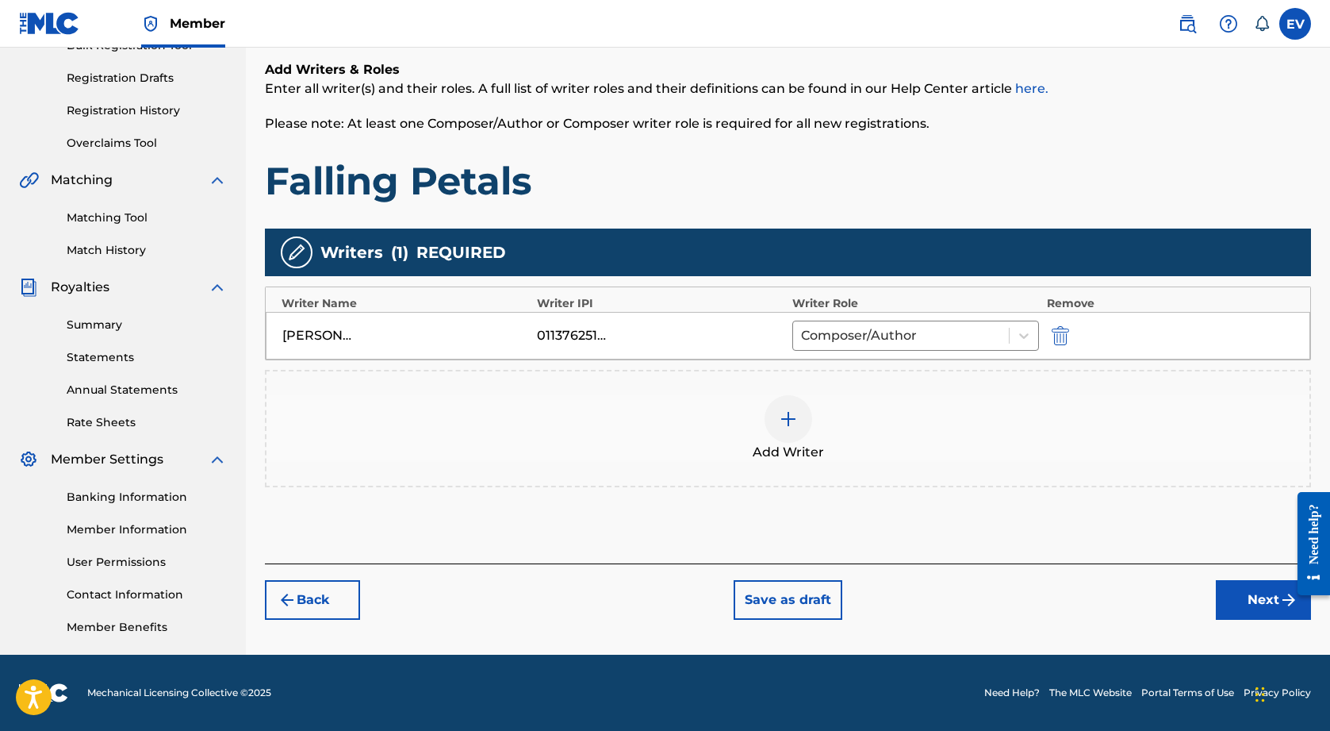
click at [1237, 593] on button "Next" at bounding box center [1263, 600] width 95 height 40
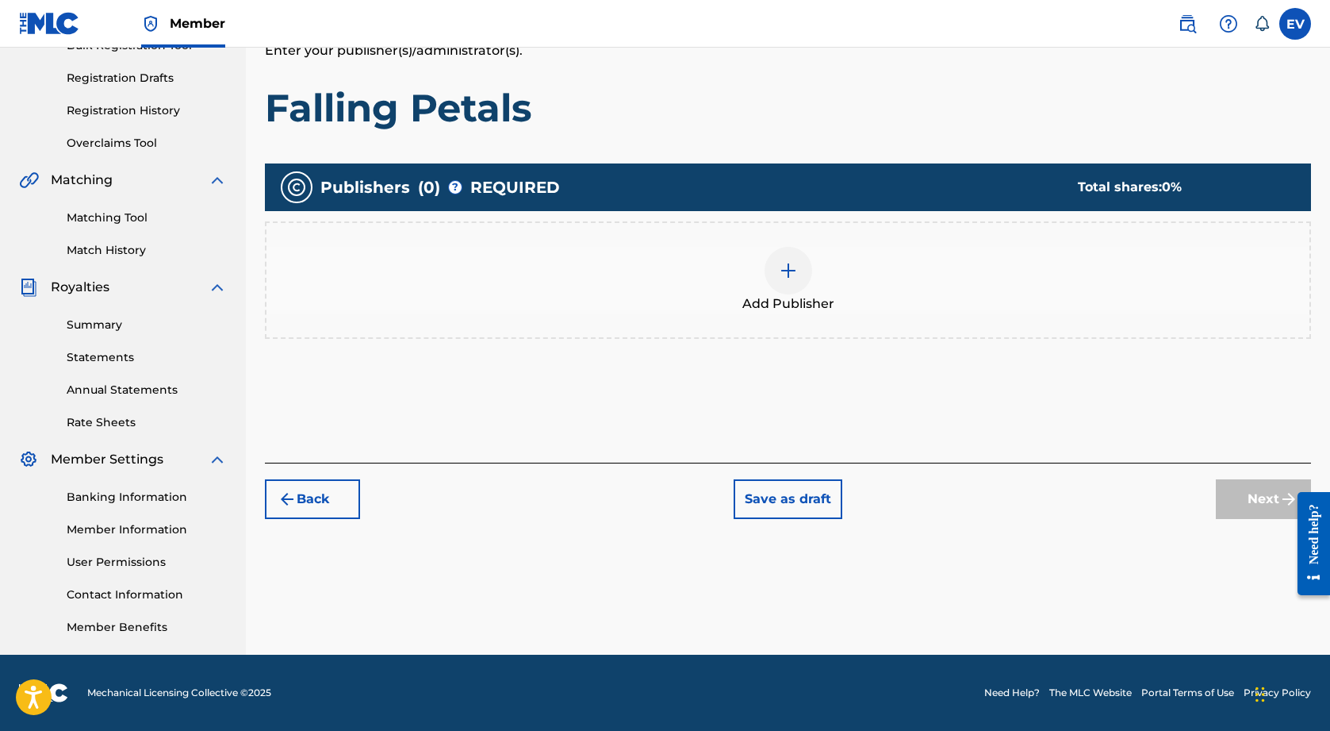
scroll to position [71, 0]
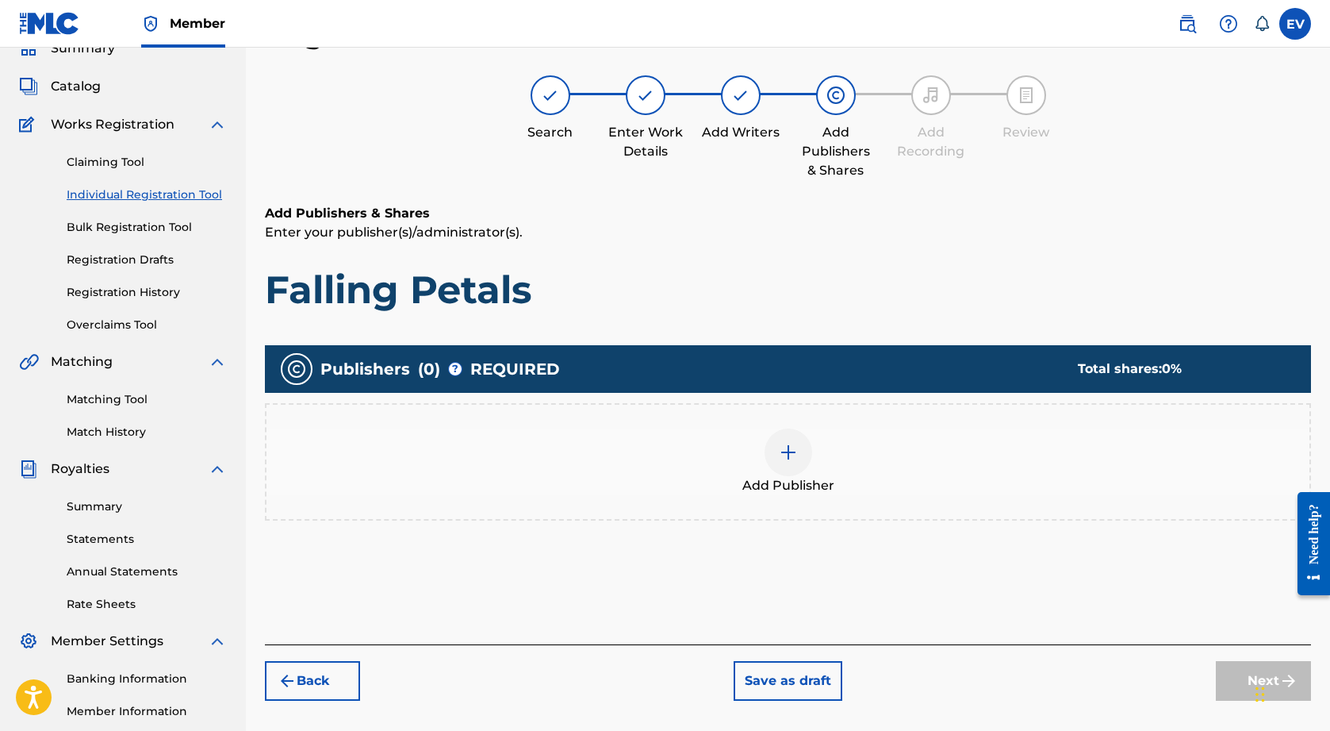
click at [786, 459] on img at bounding box center [788, 452] width 19 height 19
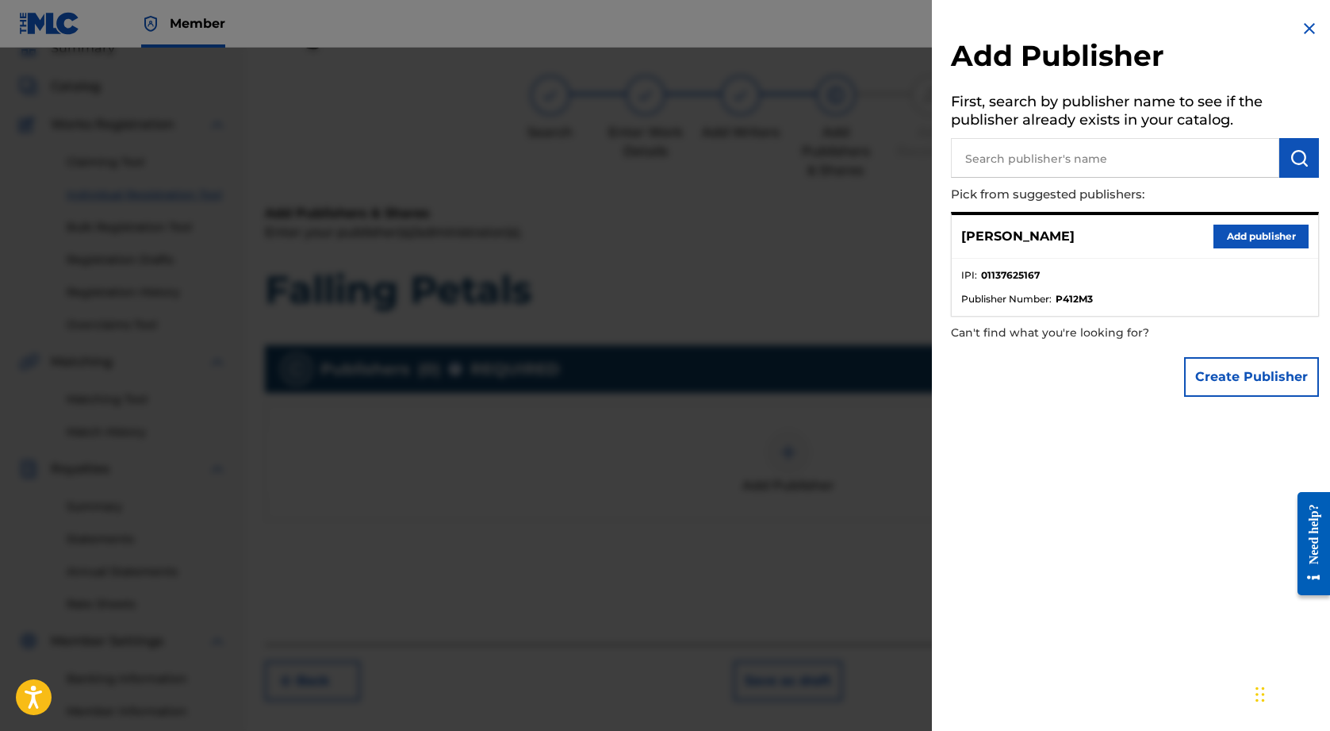
click at [1146, 144] on input "text" at bounding box center [1115, 158] width 328 height 40
click at [1245, 232] on button "Add publisher" at bounding box center [1261, 237] width 95 height 24
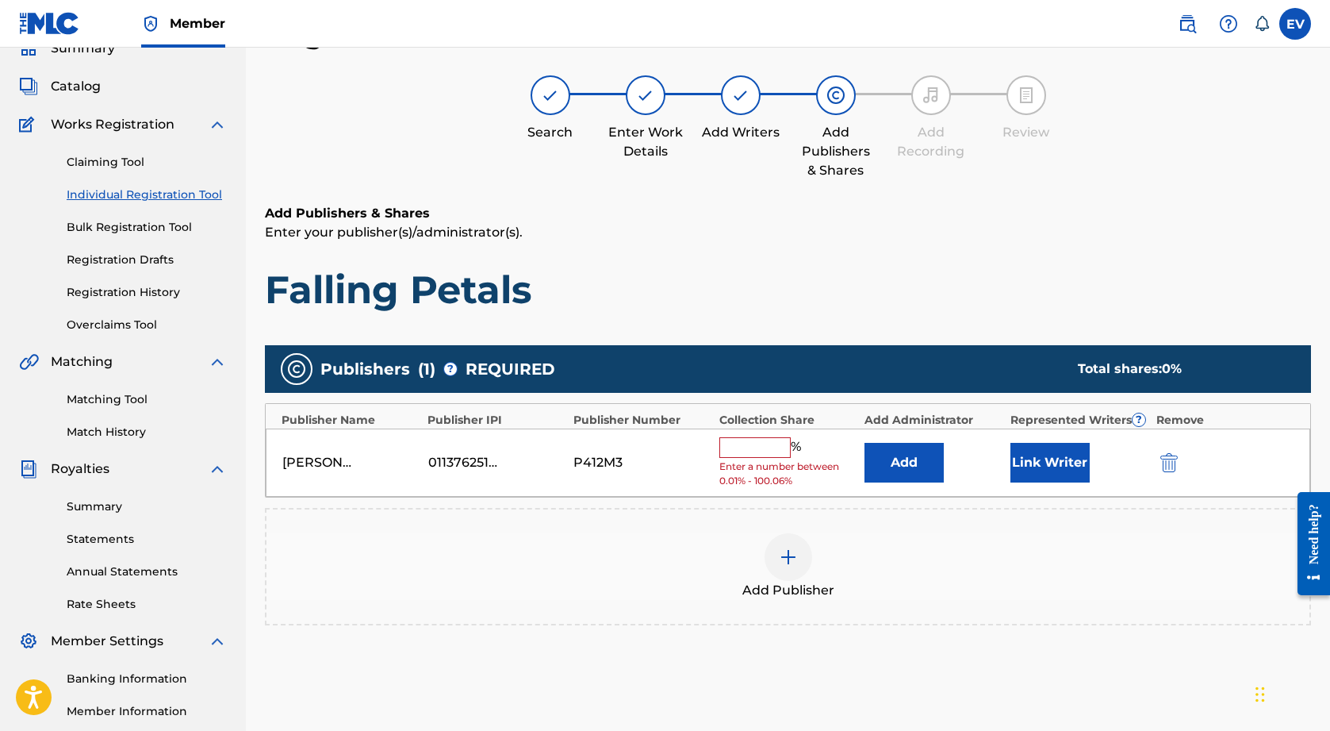
click at [739, 445] on input "text" at bounding box center [755, 447] width 71 height 21
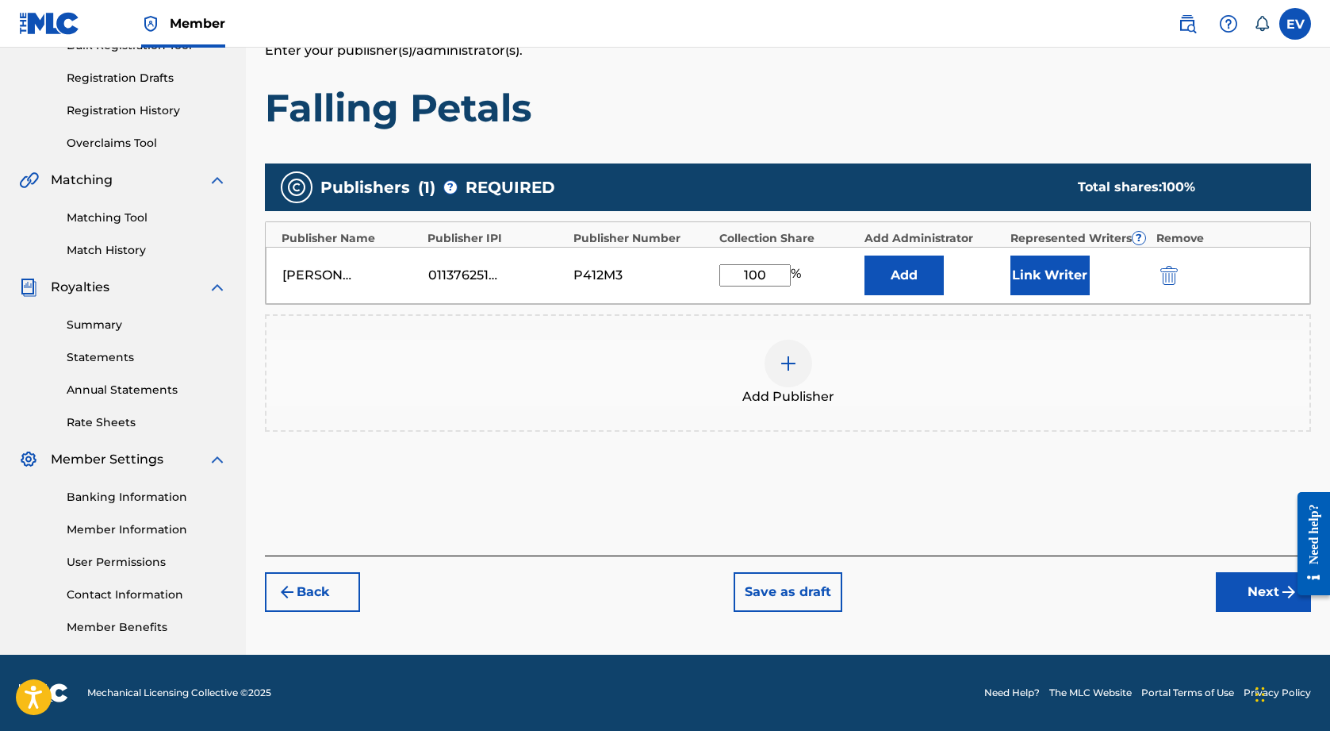
type input "100"
click at [1257, 597] on button "Next" at bounding box center [1263, 592] width 95 height 40
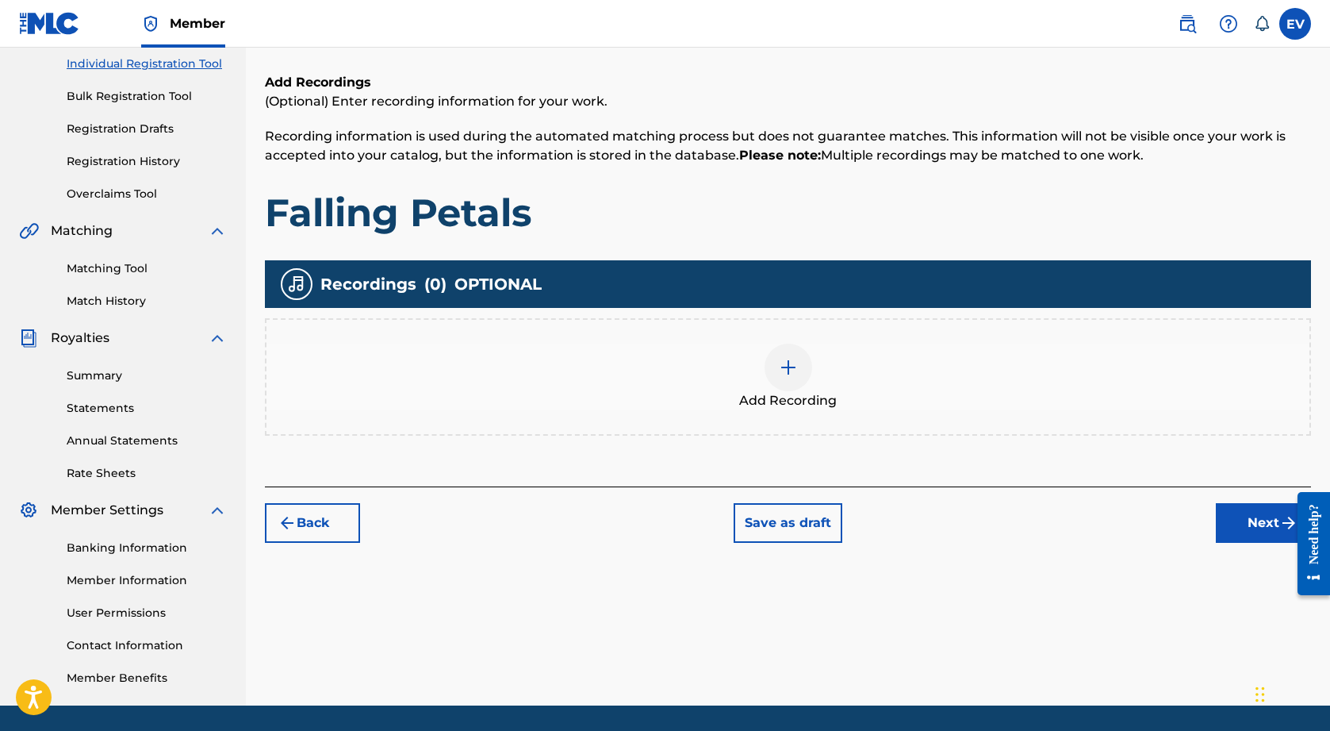
click at [1256, 527] on button "Next" at bounding box center [1263, 523] width 95 height 40
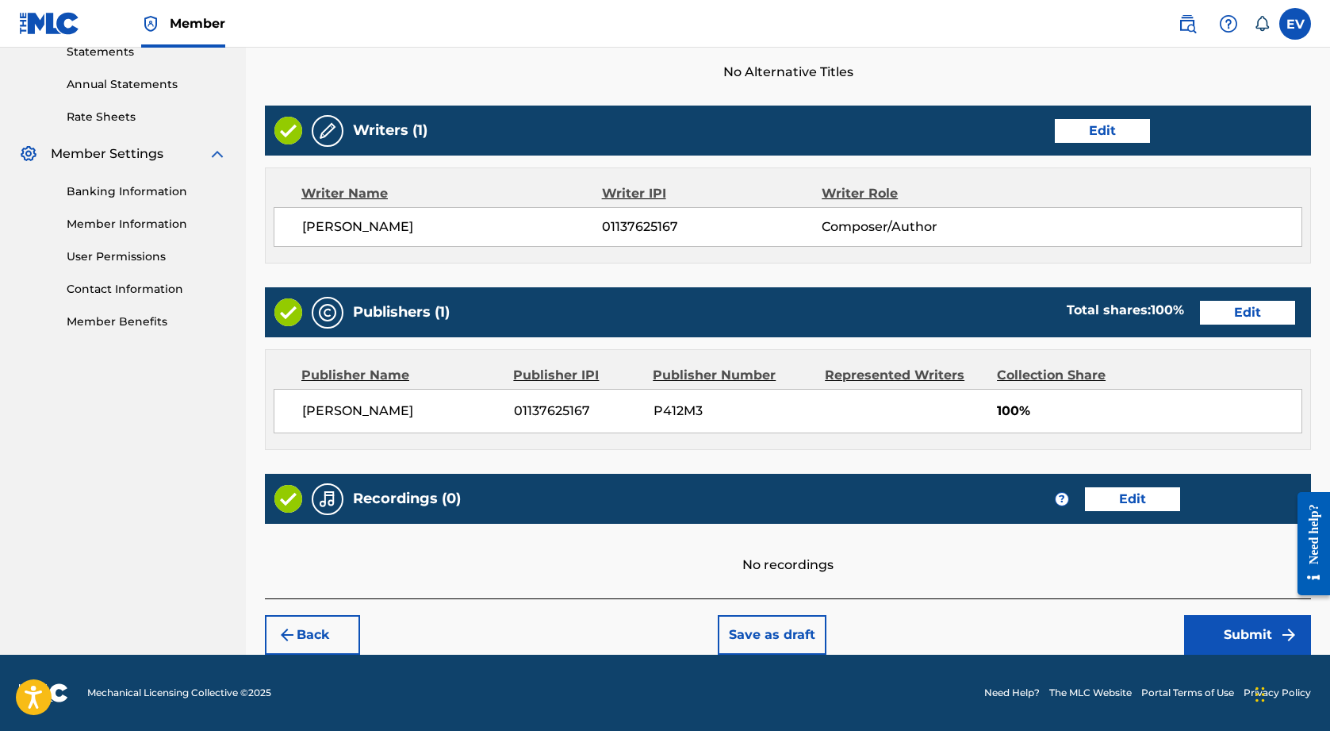
scroll to position [558, 0]
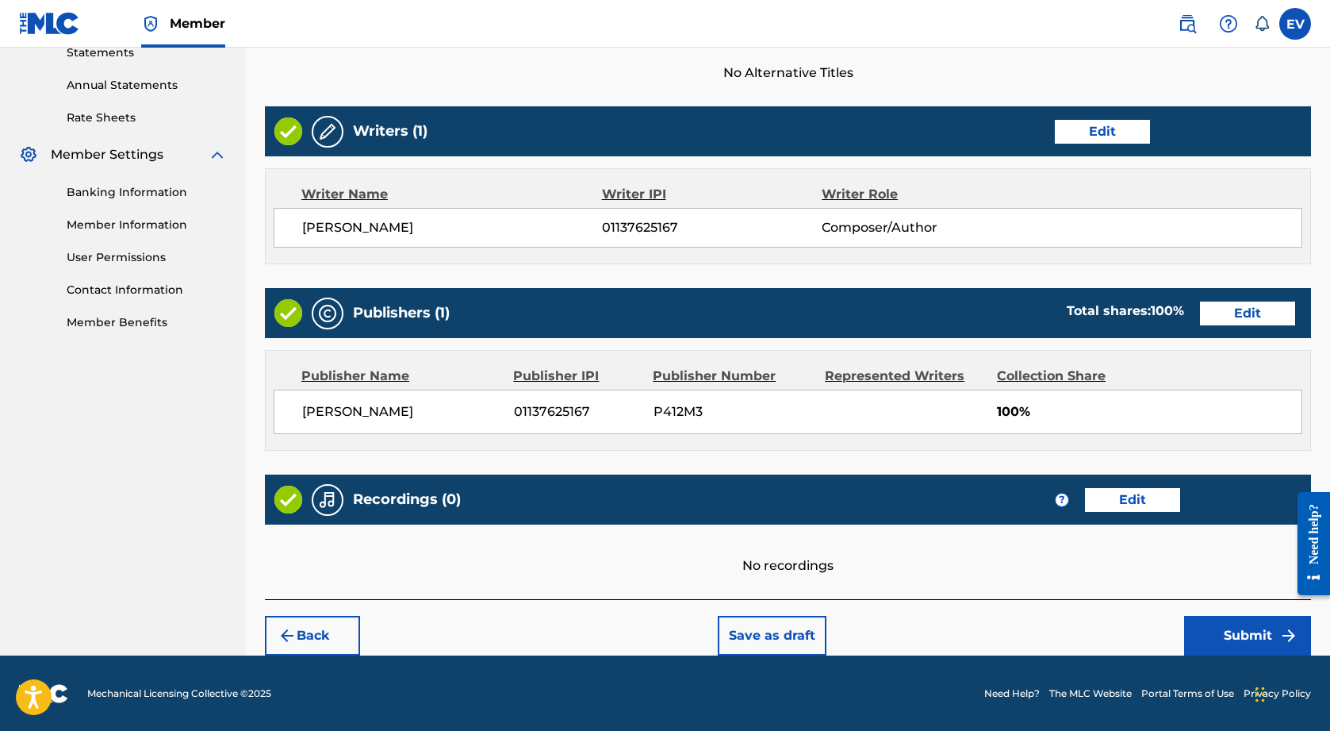
click at [1222, 643] on button "Submit" at bounding box center [1247, 636] width 127 height 40
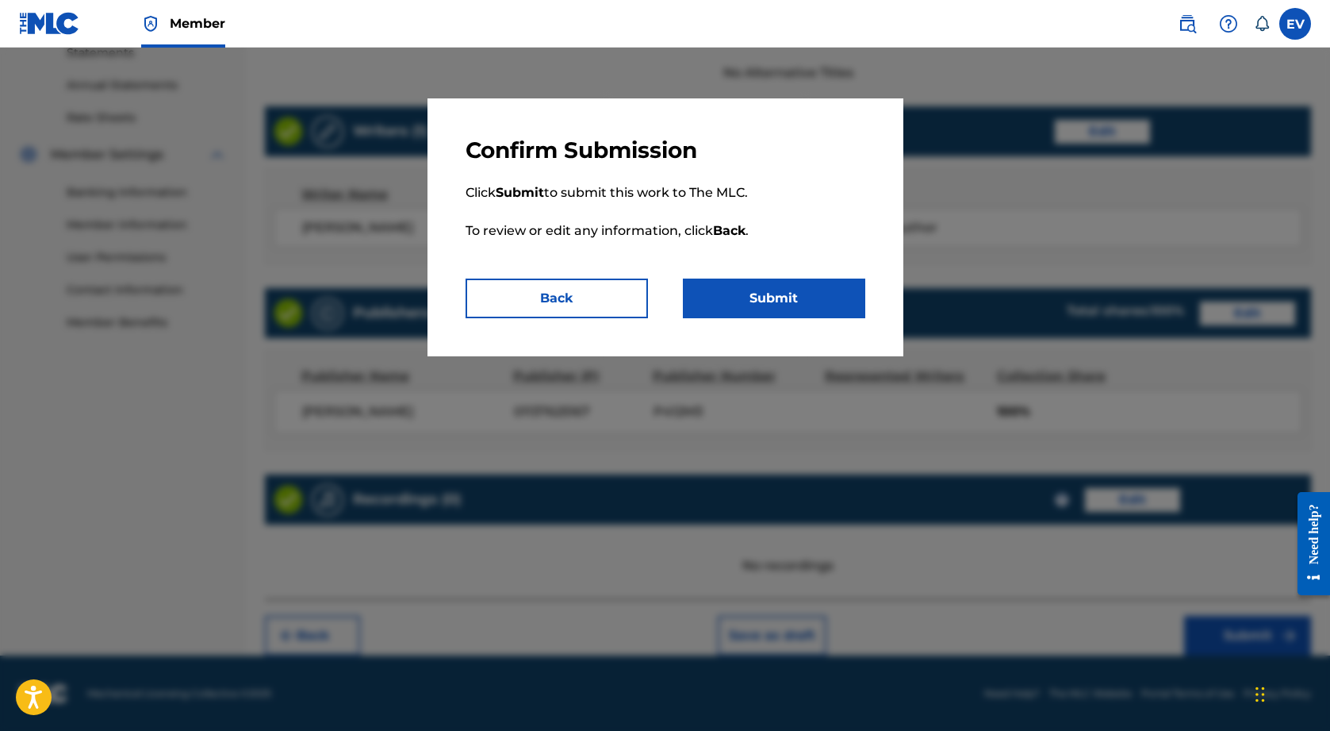
click at [798, 301] on button "Submit" at bounding box center [774, 298] width 182 height 40
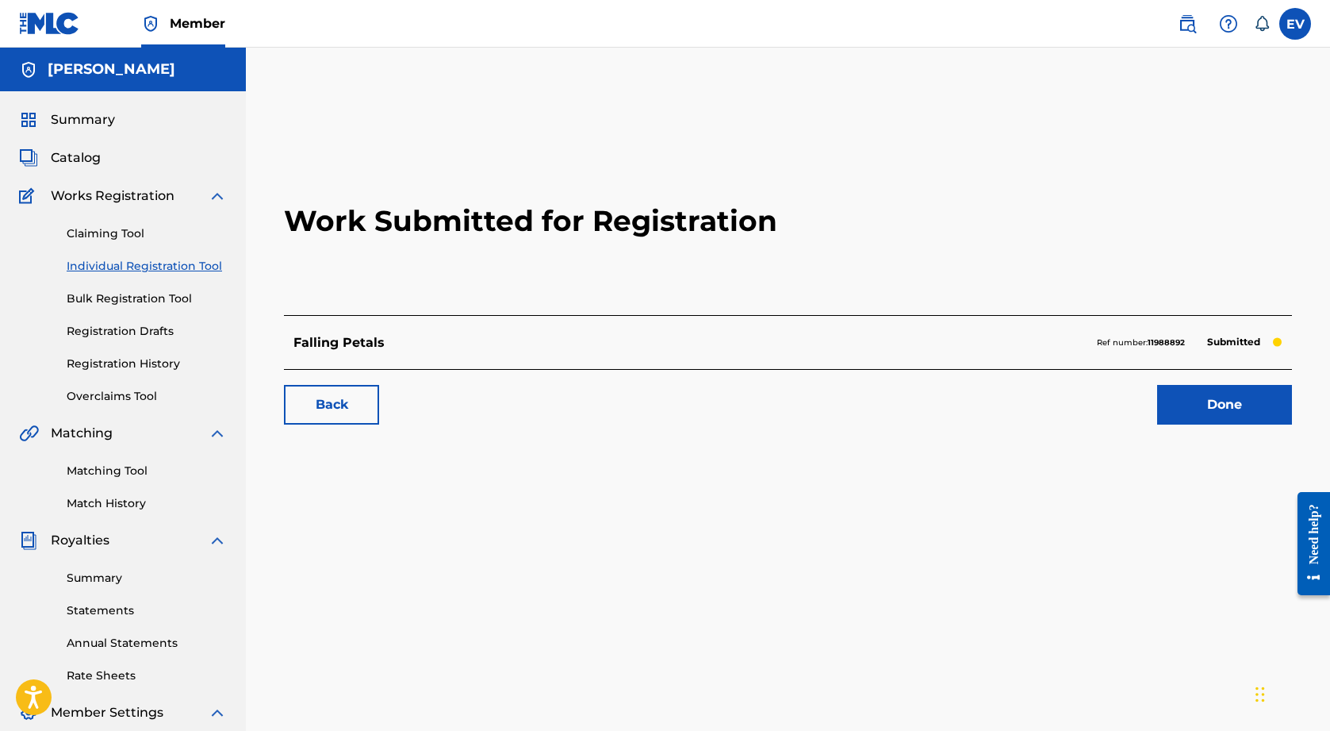
click at [1253, 390] on link "Done" at bounding box center [1224, 405] width 135 height 40
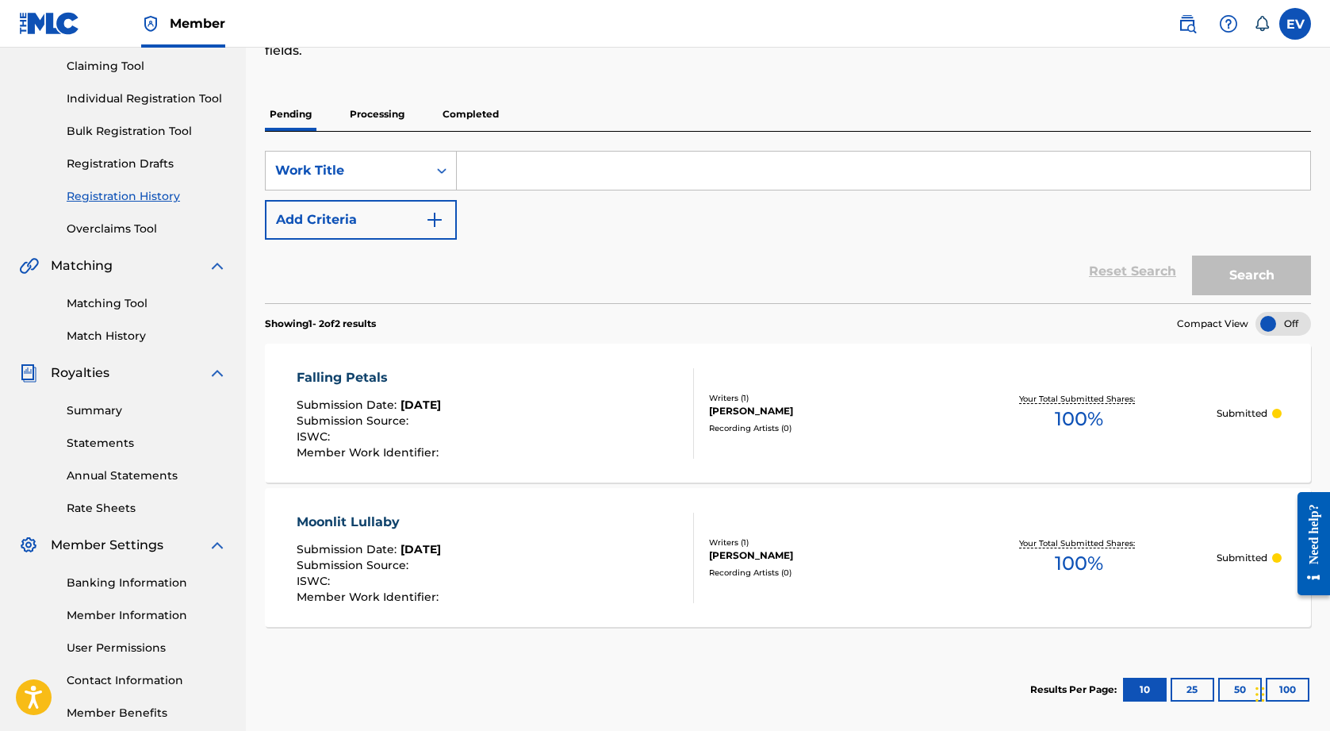
scroll to position [167, 0]
click at [143, 87] on div "Claiming Tool Individual Registration Tool Bulk Registration Tool Registration …" at bounding box center [123, 138] width 208 height 199
click at [149, 101] on link "Individual Registration Tool" at bounding box center [147, 99] width 160 height 17
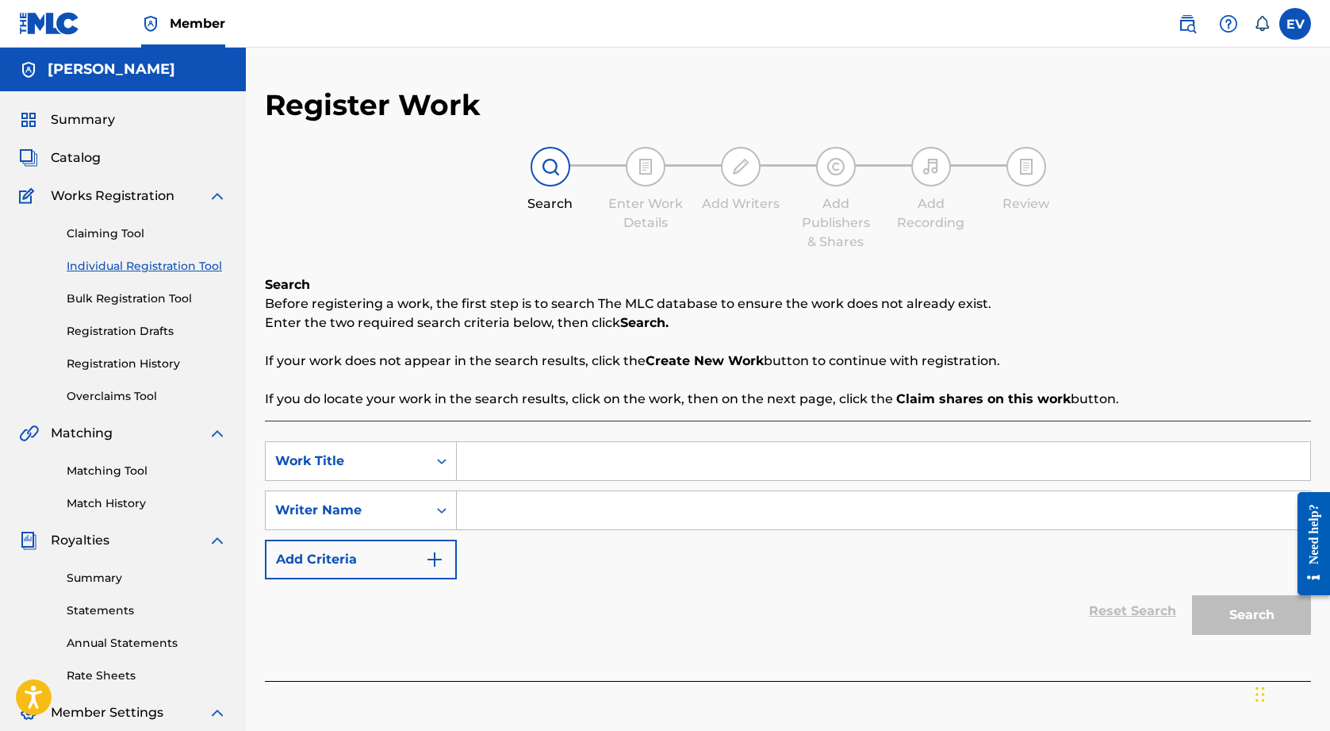
scroll to position [101, 0]
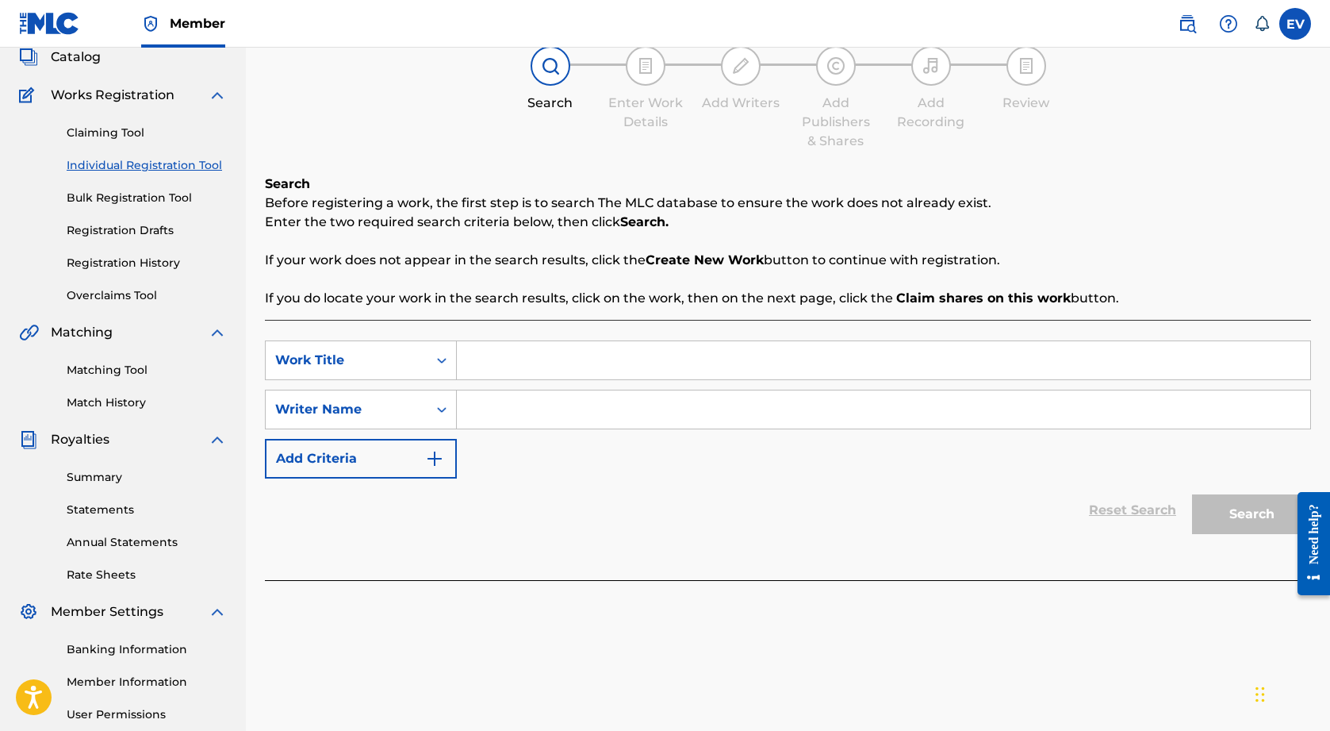
click at [544, 366] on input "Search Form" at bounding box center [884, 360] width 854 height 38
type input "Romance"
click at [537, 411] on input "Search Form" at bounding box center [884, 409] width 854 height 38
drag, startPoint x: 537, startPoint y: 411, endPoint x: 524, endPoint y: 407, distance: 13.3
click at [524, 407] on input "[PERSON_NAME]" at bounding box center [884, 409] width 854 height 38
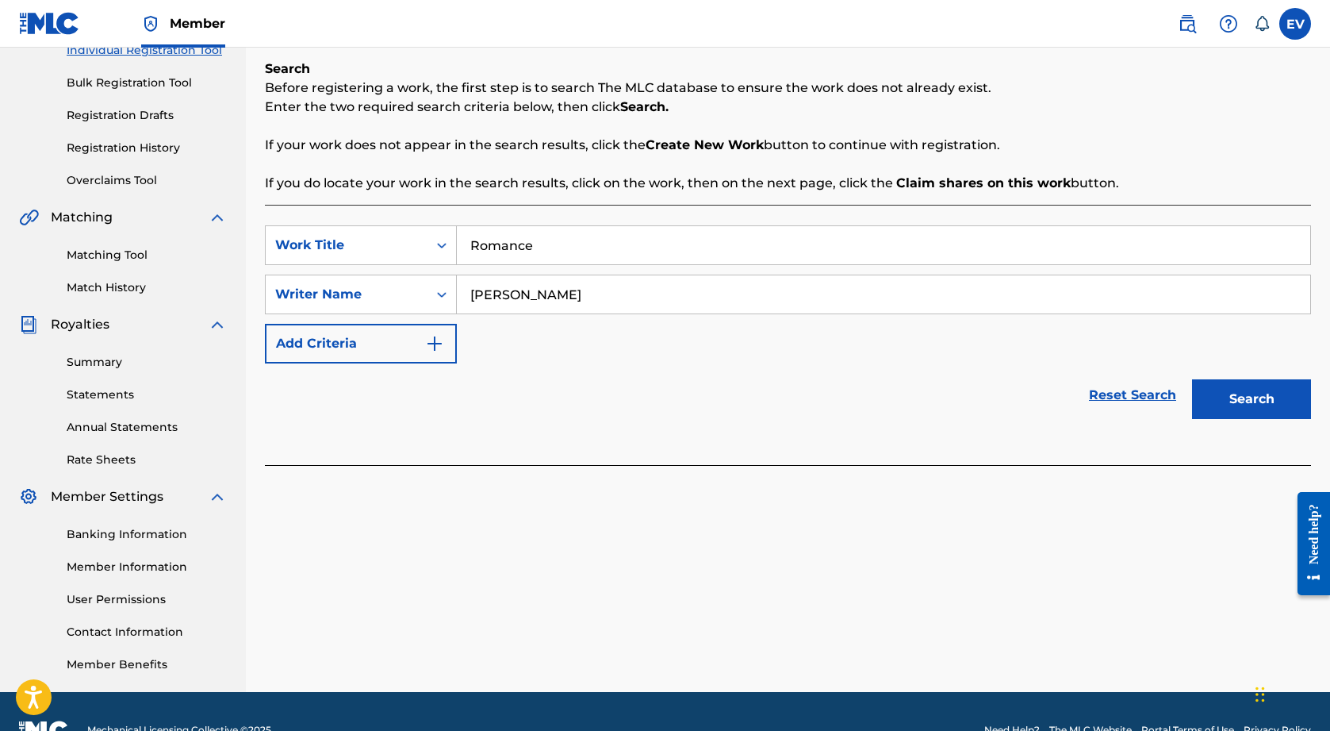
type input "[PERSON_NAME]"
click at [1271, 397] on button "Search" at bounding box center [1251, 399] width 119 height 40
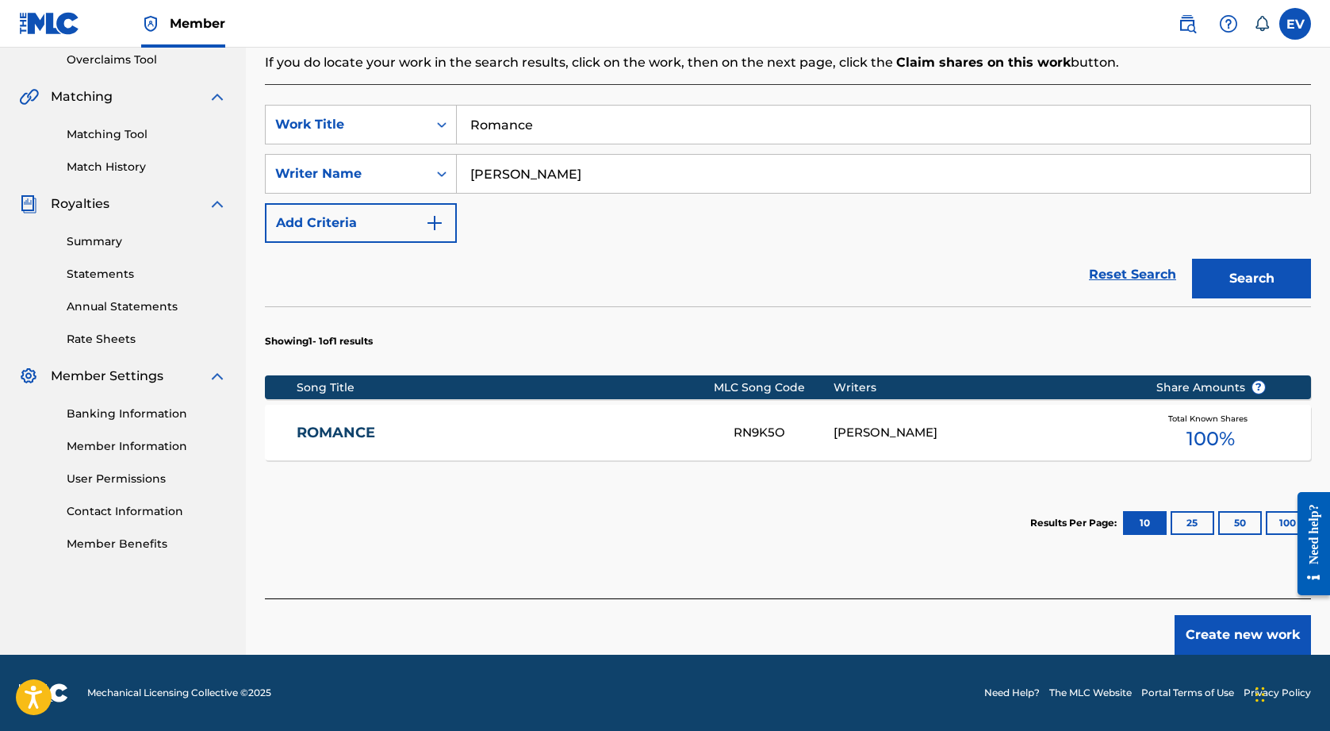
scroll to position [336, 0]
click at [880, 430] on div "[PERSON_NAME]" at bounding box center [983, 433] width 298 height 18
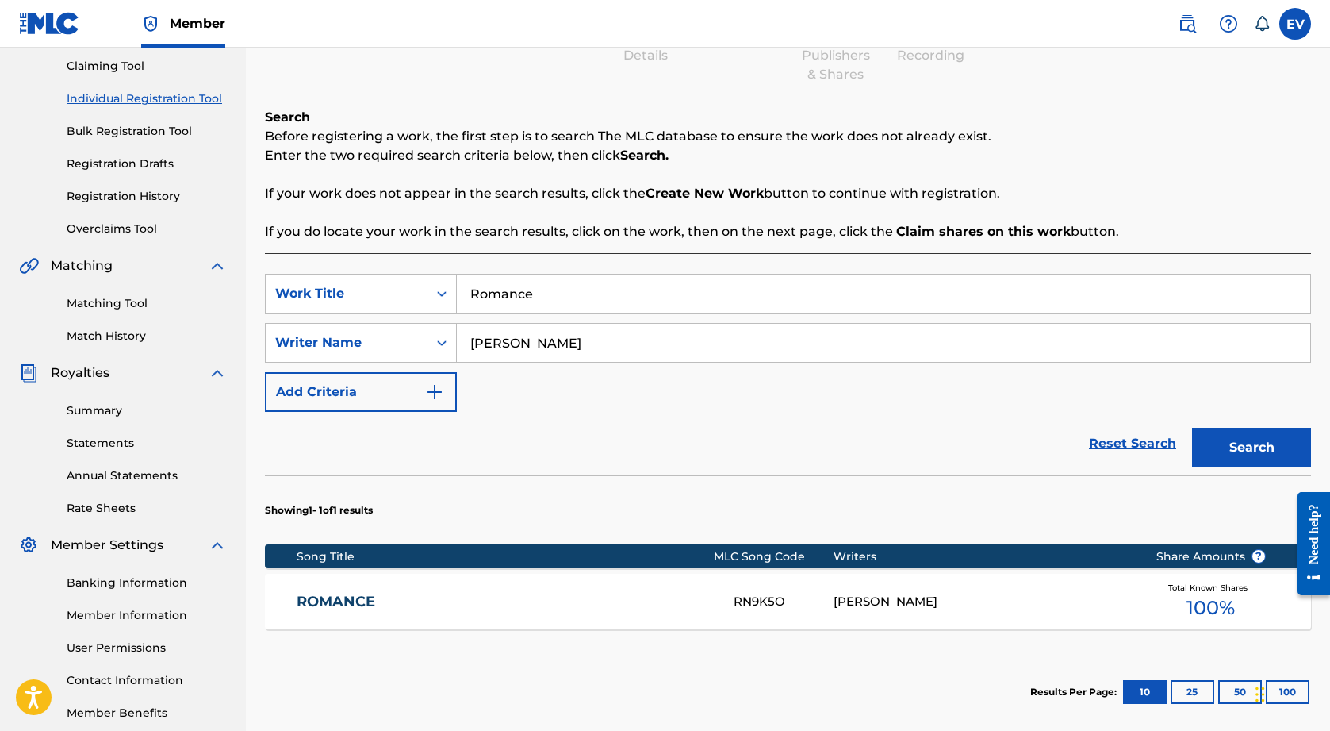
scroll to position [163, 0]
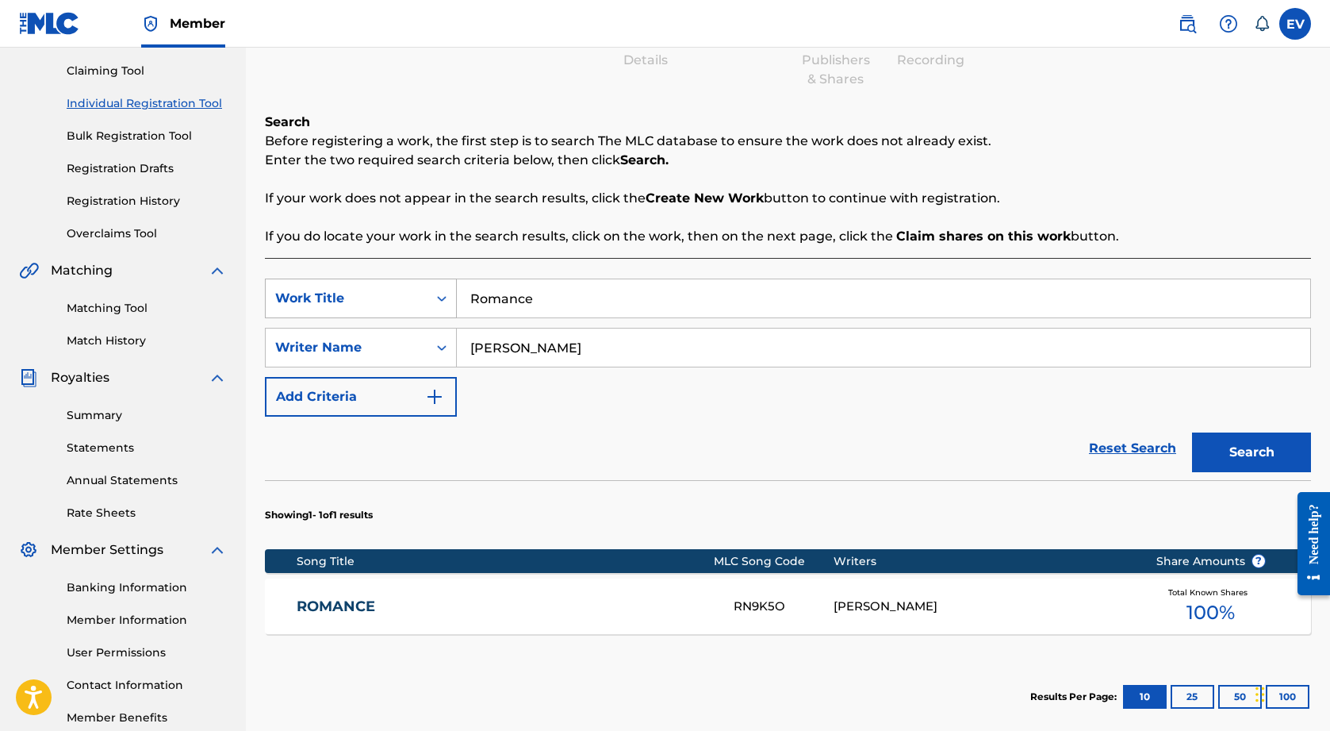
drag, startPoint x: 555, startPoint y: 298, endPoint x: 394, endPoint y: 299, distance: 161.0
click at [394, 299] on div "SearchWithCriteria34a2f06f-9b97-439c-8c06-a462301084a7 Work Title Romance" at bounding box center [788, 298] width 1046 height 40
paste input "Windswept Memories"
type input "Windswept Memories"
click at [1267, 455] on button "Search" at bounding box center [1251, 452] width 119 height 40
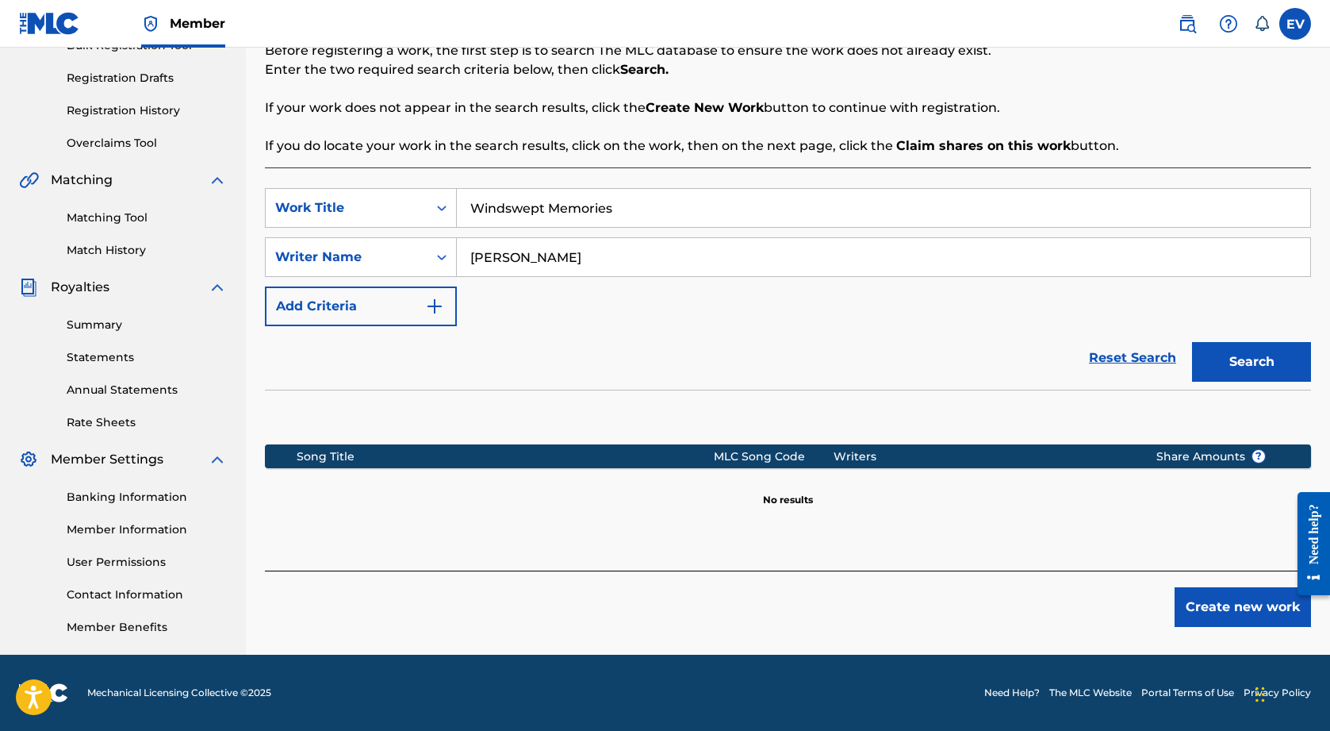
click at [1198, 605] on button "Create new work" at bounding box center [1243, 607] width 136 height 40
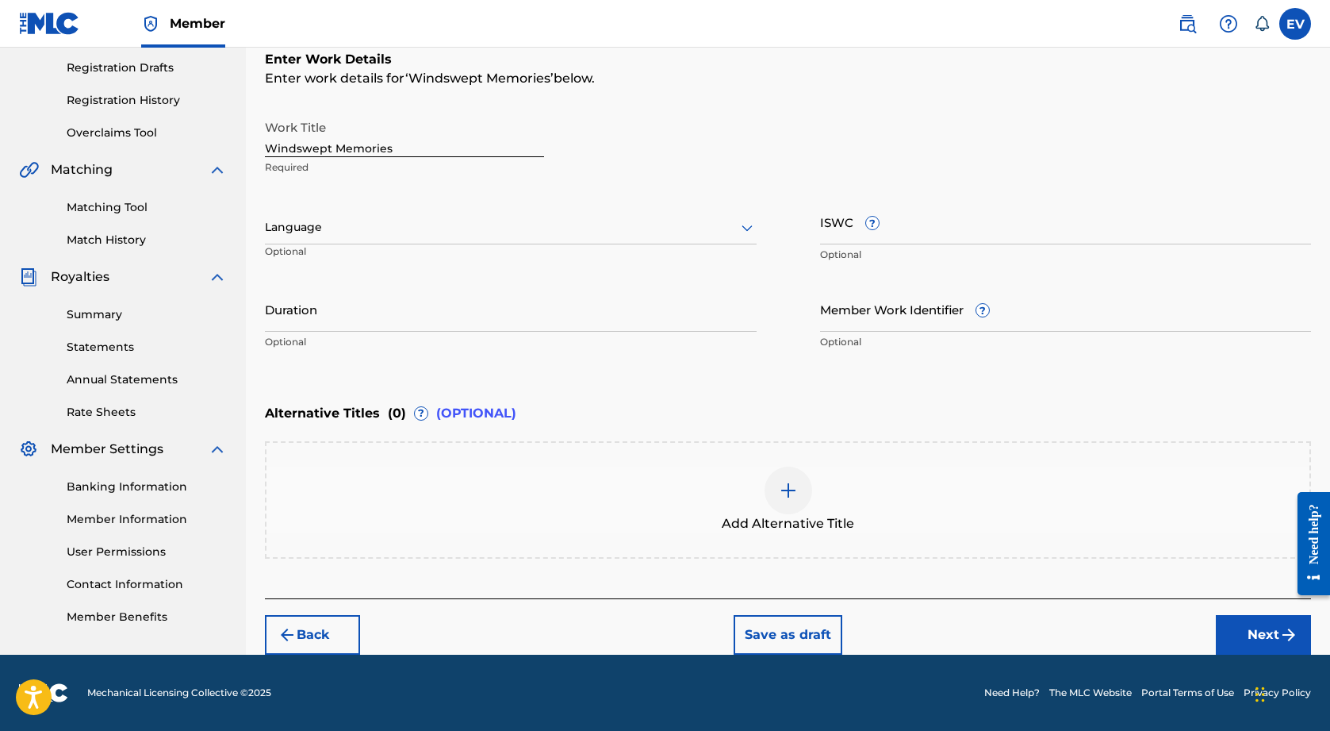
scroll to position [263, 0]
click at [1260, 627] on button "Next" at bounding box center [1263, 635] width 95 height 40
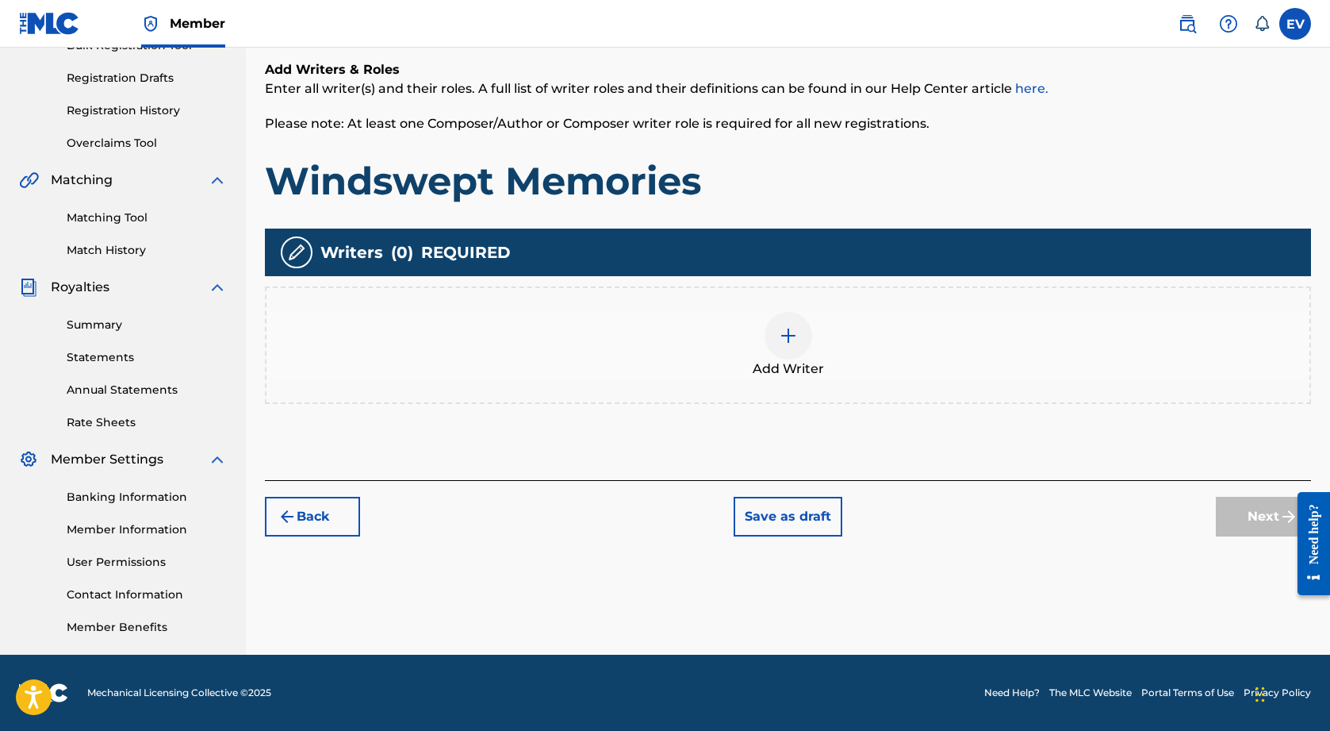
scroll to position [253, 0]
click at [792, 340] on img at bounding box center [788, 335] width 19 height 19
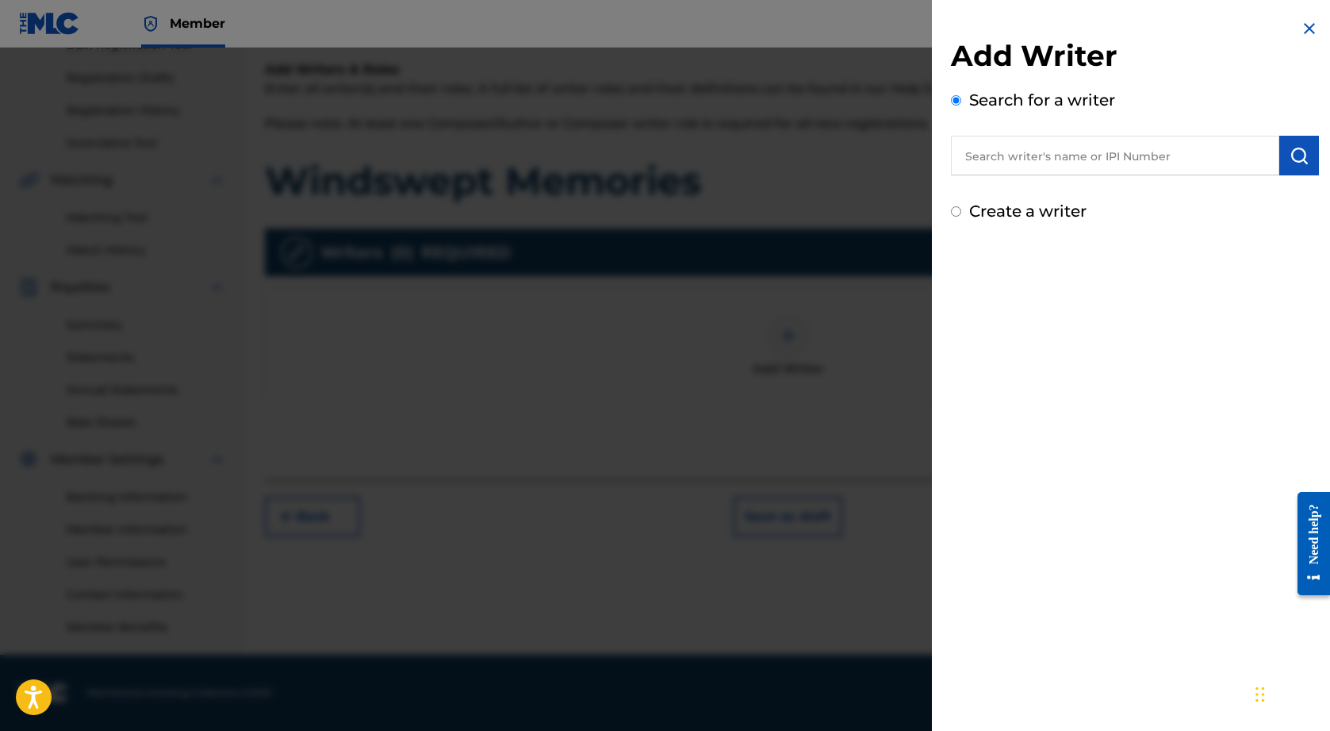
click at [1035, 158] on input "text" at bounding box center [1115, 156] width 328 height 40
paste input "01137625167"
click at [994, 153] on input "01137625167" at bounding box center [1115, 156] width 328 height 40
type input "01137625167"
click at [1295, 164] on img "submit" at bounding box center [1299, 155] width 19 height 19
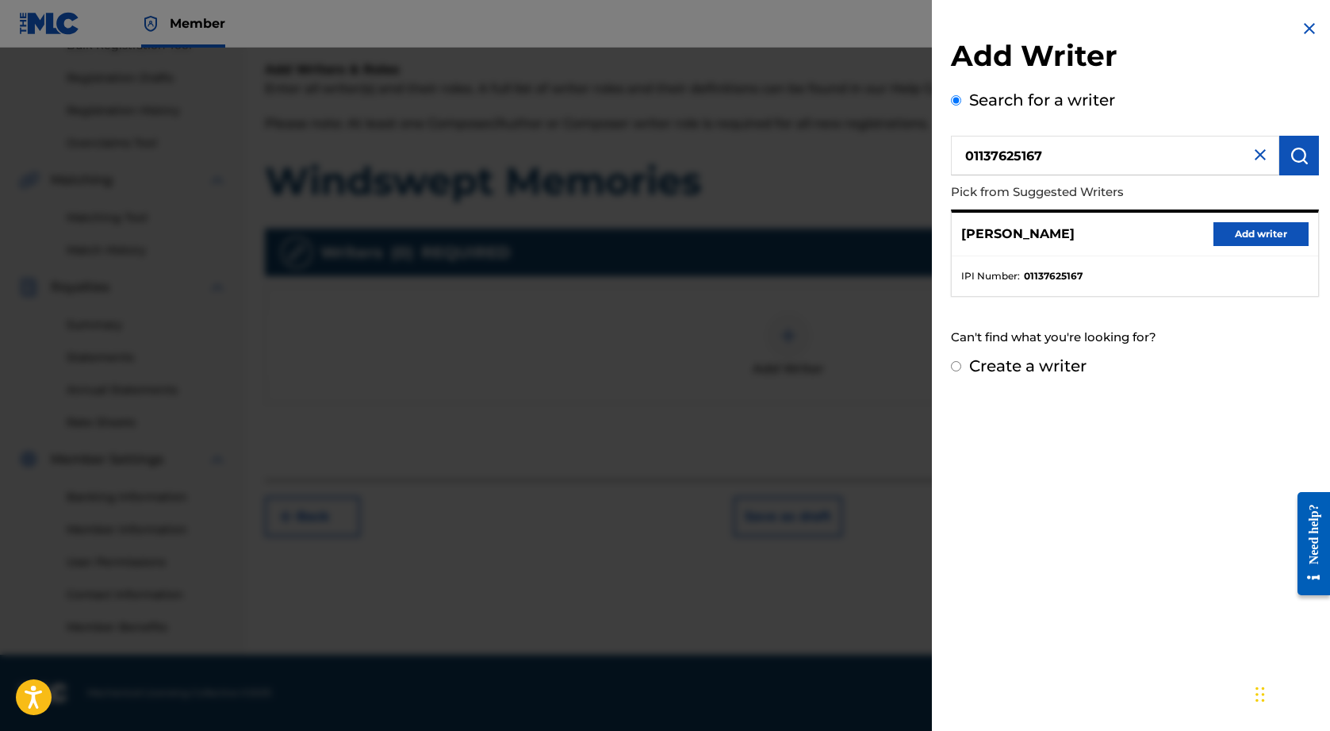
click at [1242, 234] on button "Add writer" at bounding box center [1261, 234] width 95 height 24
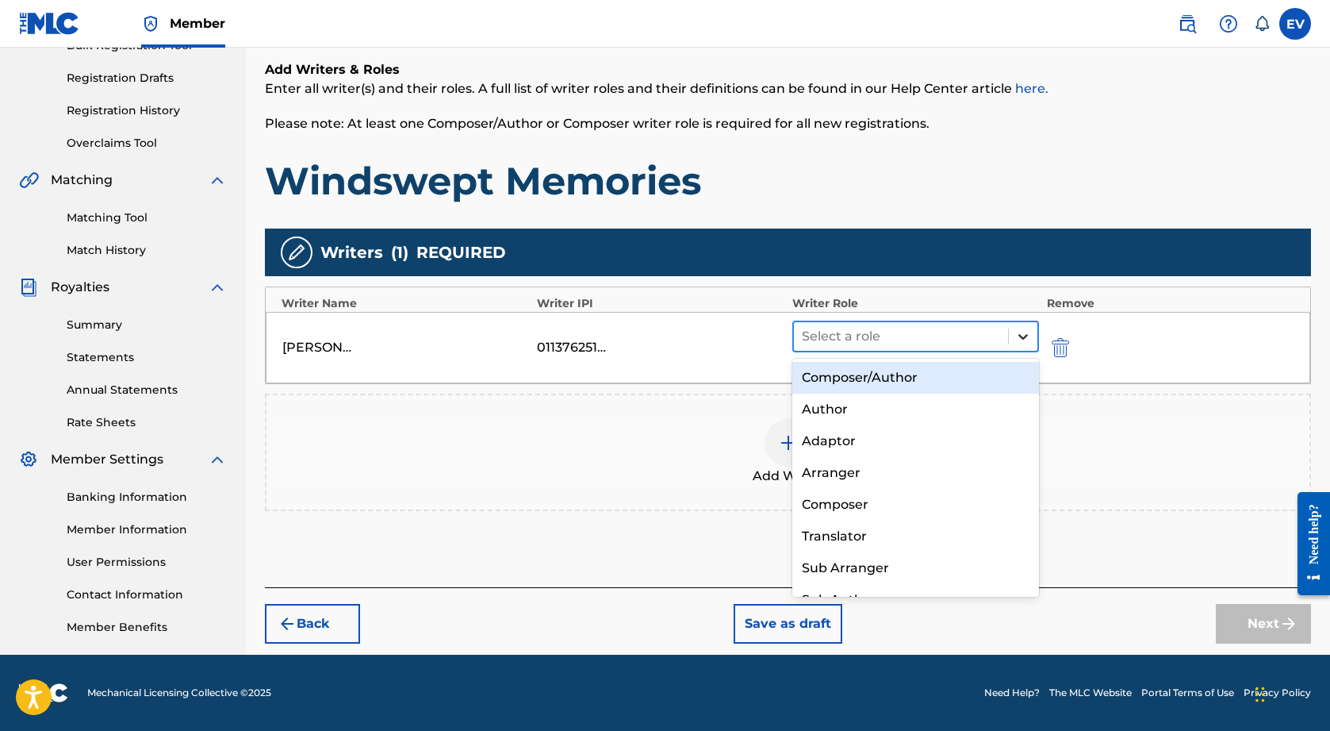
click at [1028, 335] on icon at bounding box center [1023, 336] width 16 height 16
click at [908, 377] on div "Composer/Author" at bounding box center [916, 378] width 247 height 32
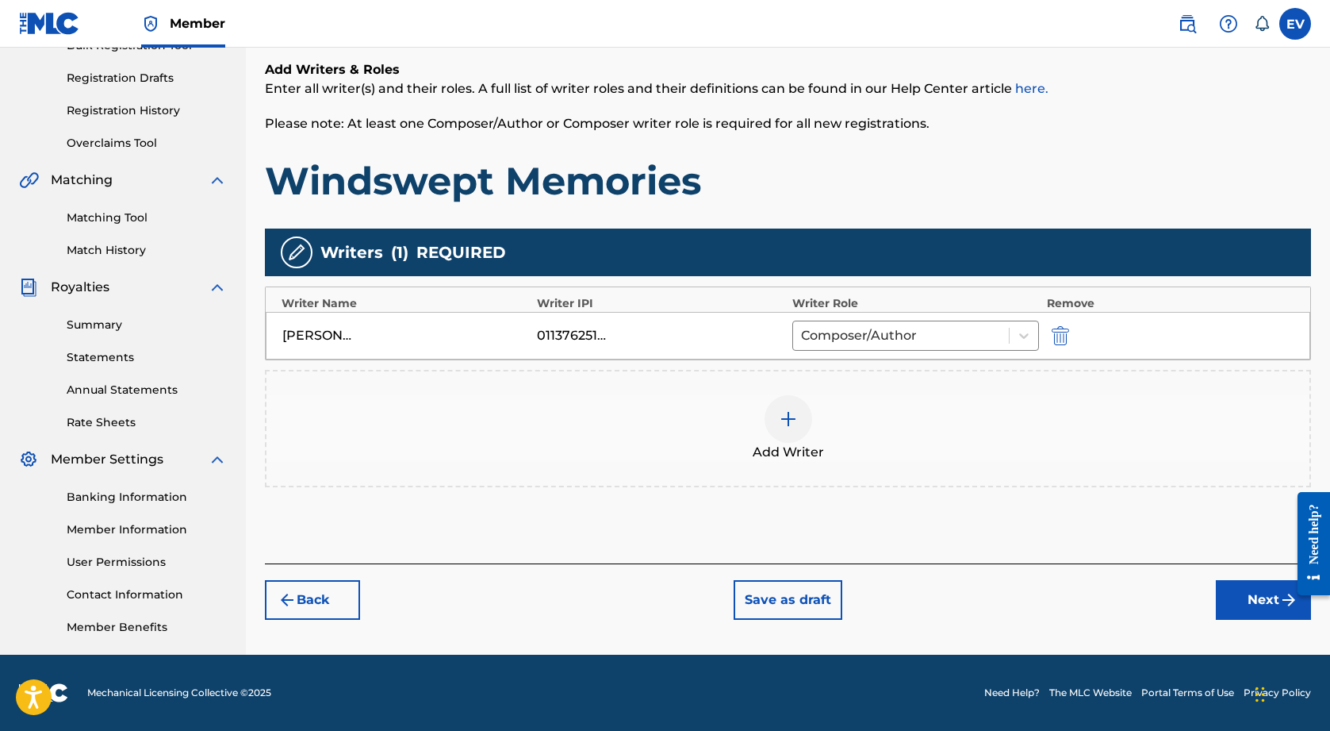
click at [1257, 606] on button "Next" at bounding box center [1263, 600] width 95 height 40
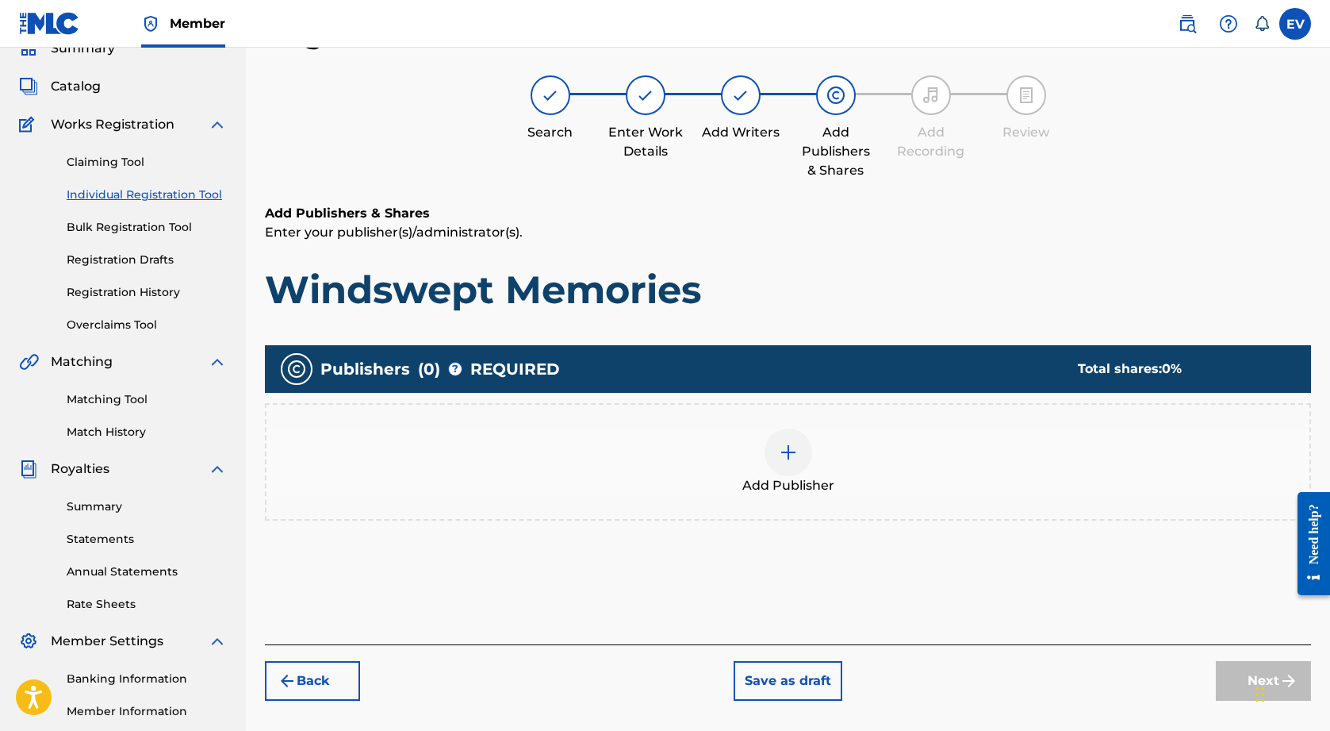
scroll to position [83, 0]
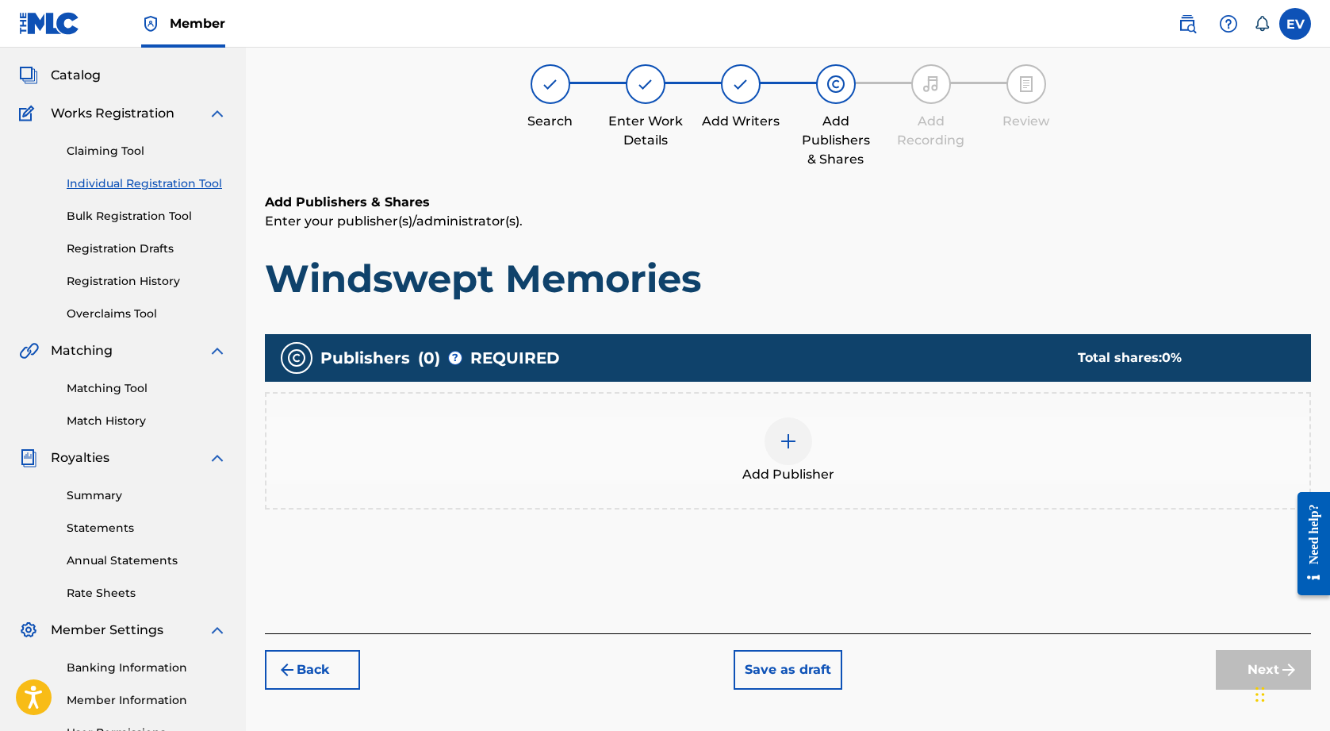
click at [791, 439] on img at bounding box center [788, 441] width 19 height 19
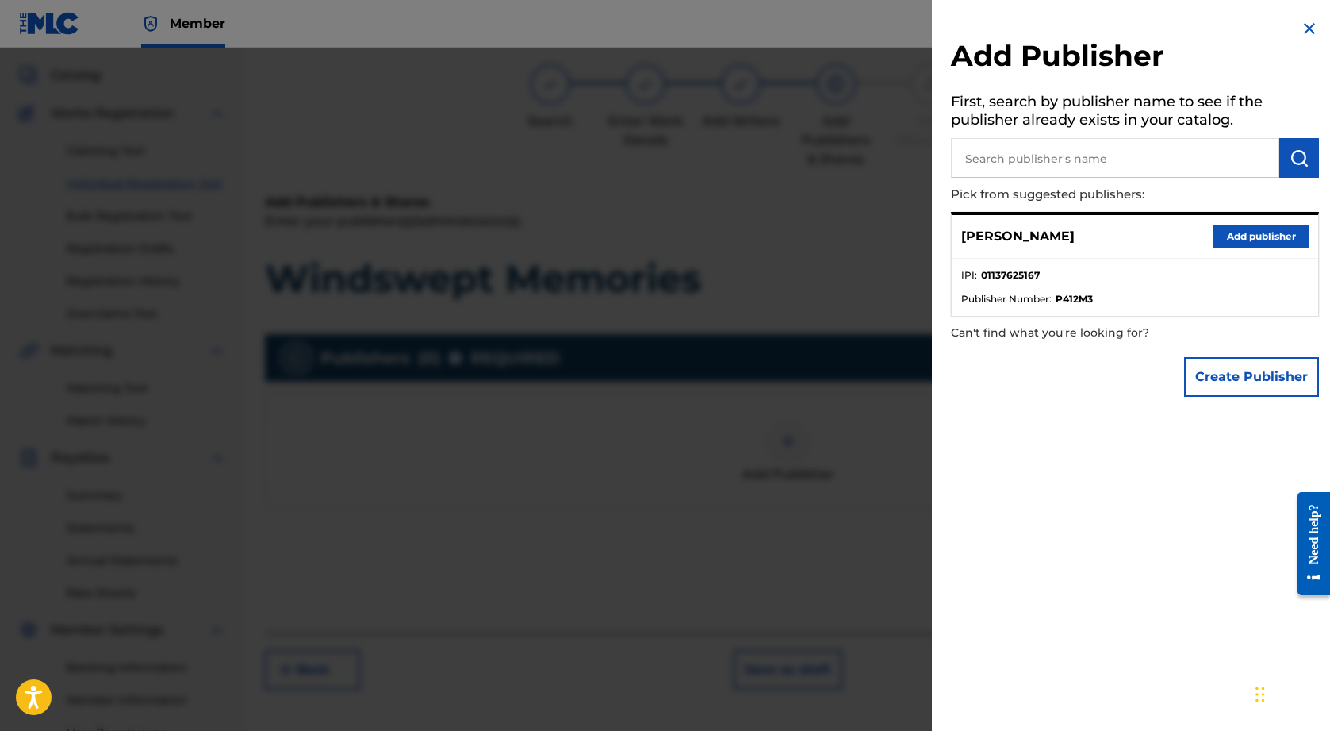
click at [1231, 239] on button "Add publisher" at bounding box center [1261, 237] width 95 height 24
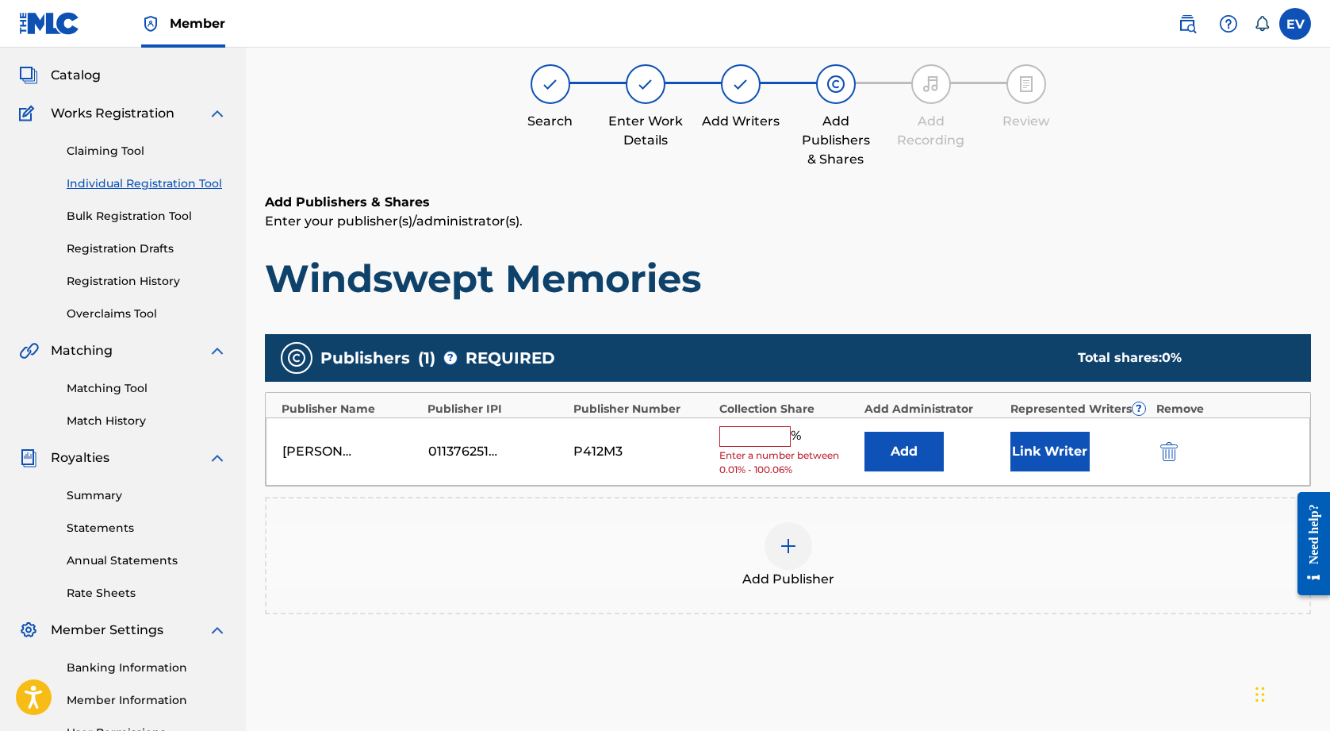
click at [736, 431] on input "text" at bounding box center [755, 436] width 71 height 21
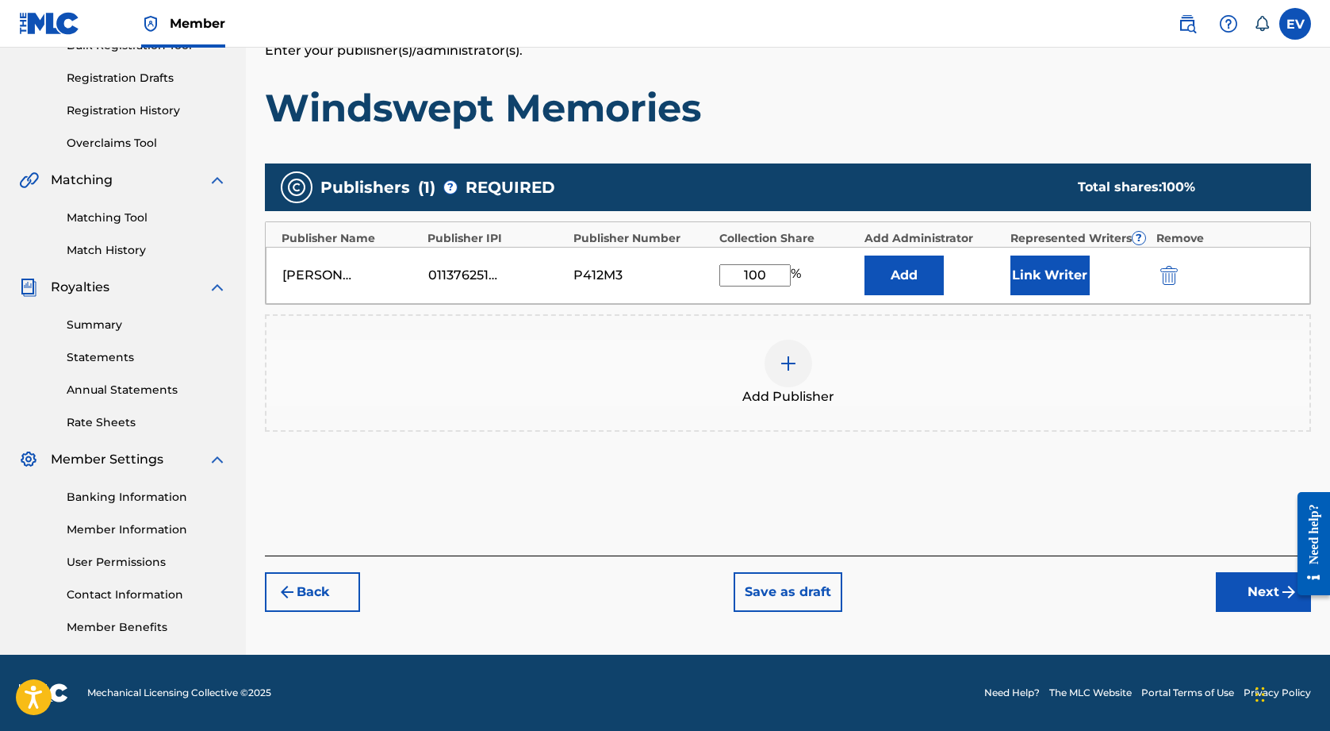
type input "100"
click at [1260, 603] on button "Next" at bounding box center [1263, 592] width 95 height 40
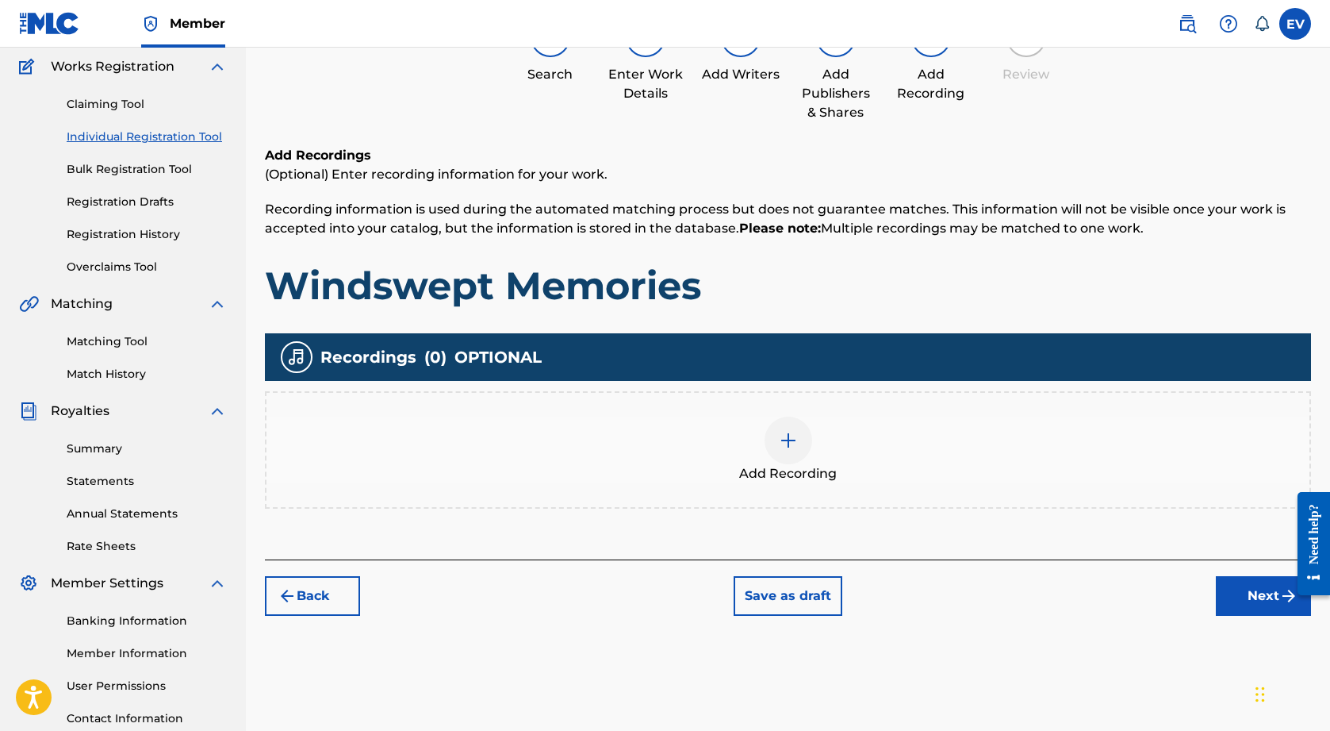
click at [1253, 593] on button "Next" at bounding box center [1263, 596] width 95 height 40
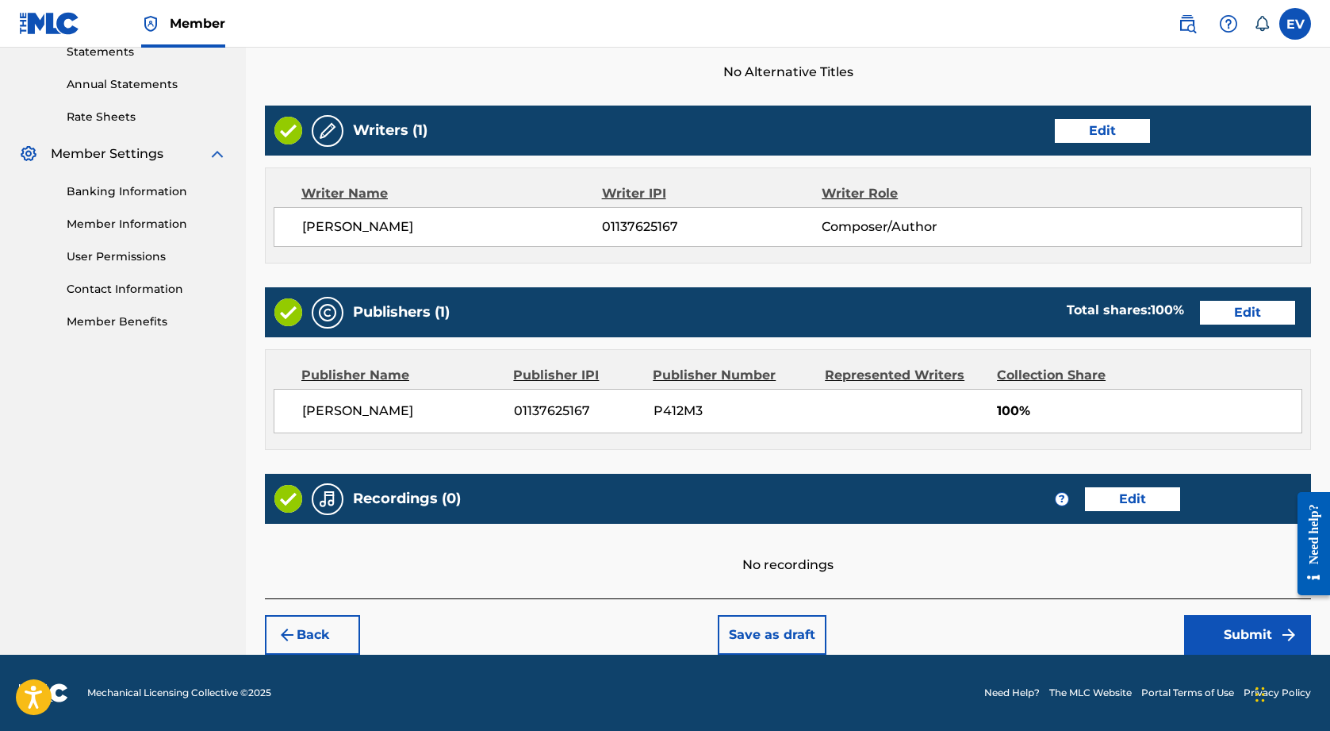
click at [1230, 633] on button "Submit" at bounding box center [1247, 635] width 127 height 40
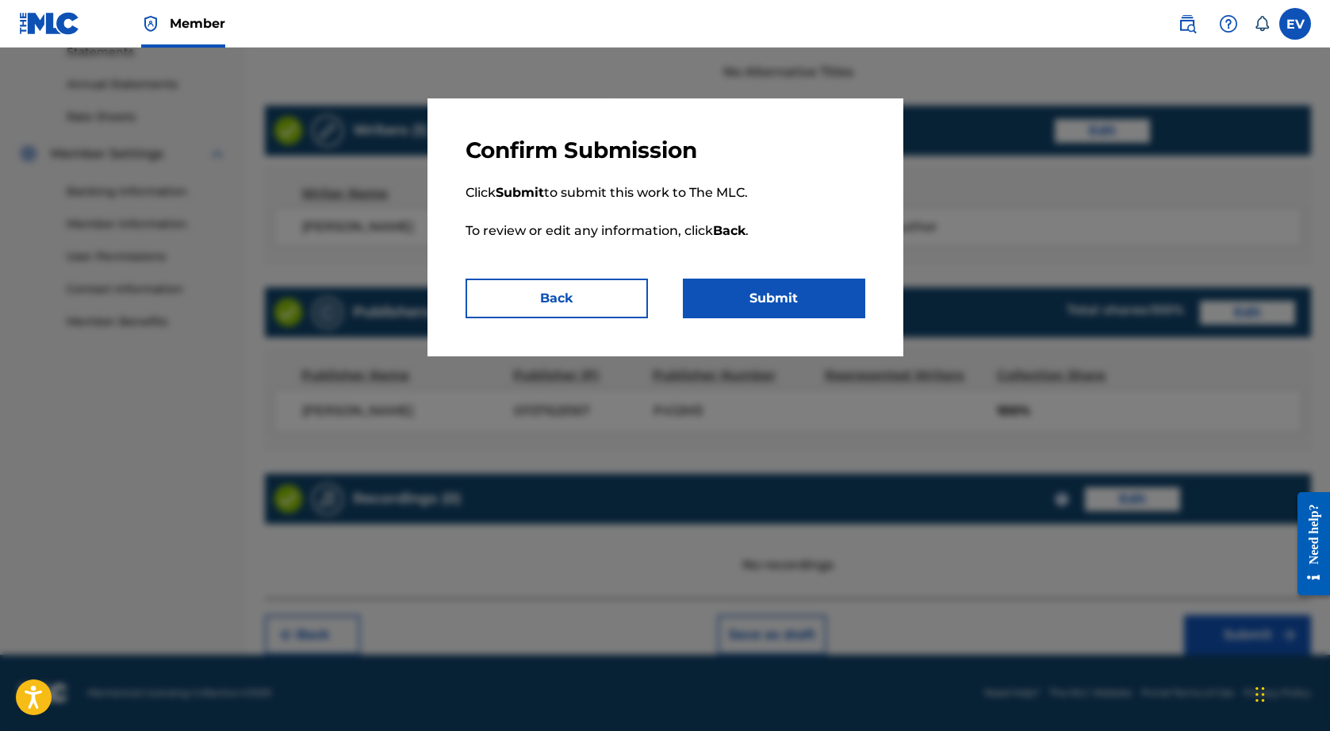
scroll to position [558, 0]
click at [819, 301] on button "Submit" at bounding box center [774, 298] width 182 height 40
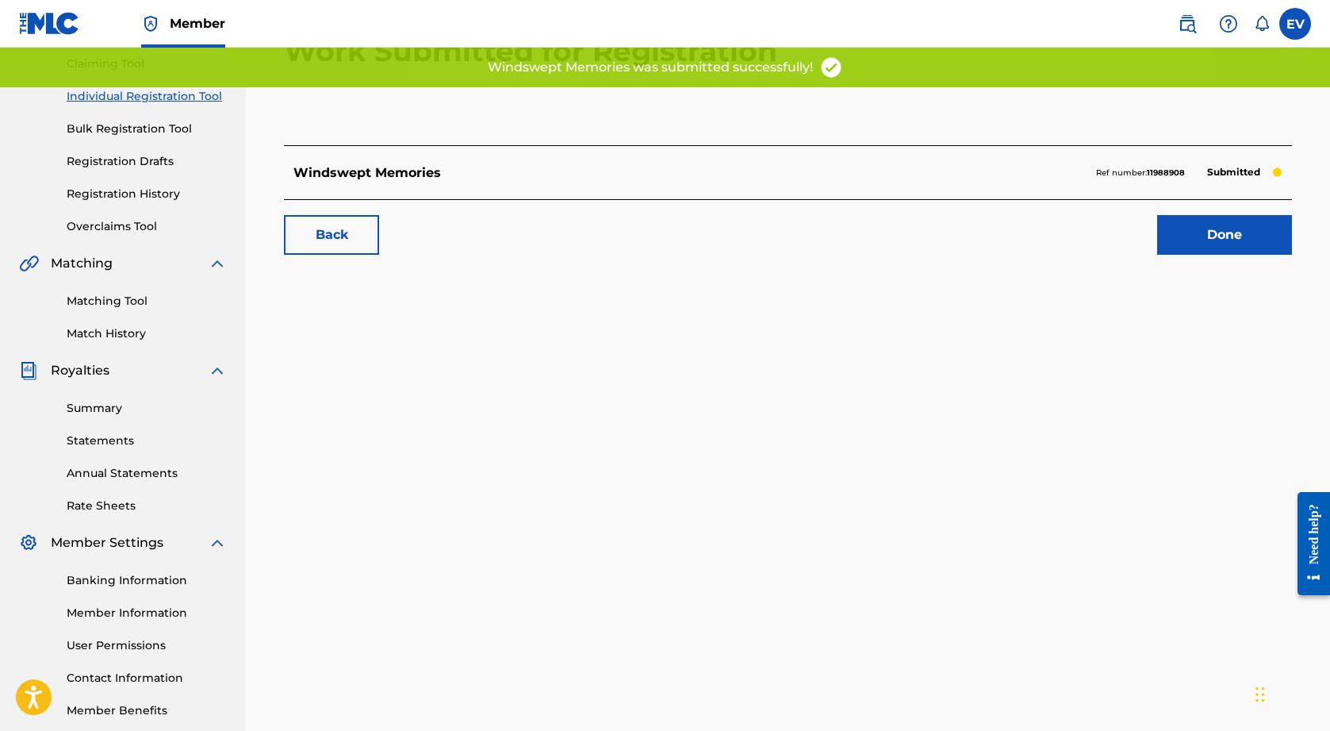
scroll to position [172, 0]
click at [1234, 228] on link "Done" at bounding box center [1224, 233] width 135 height 40
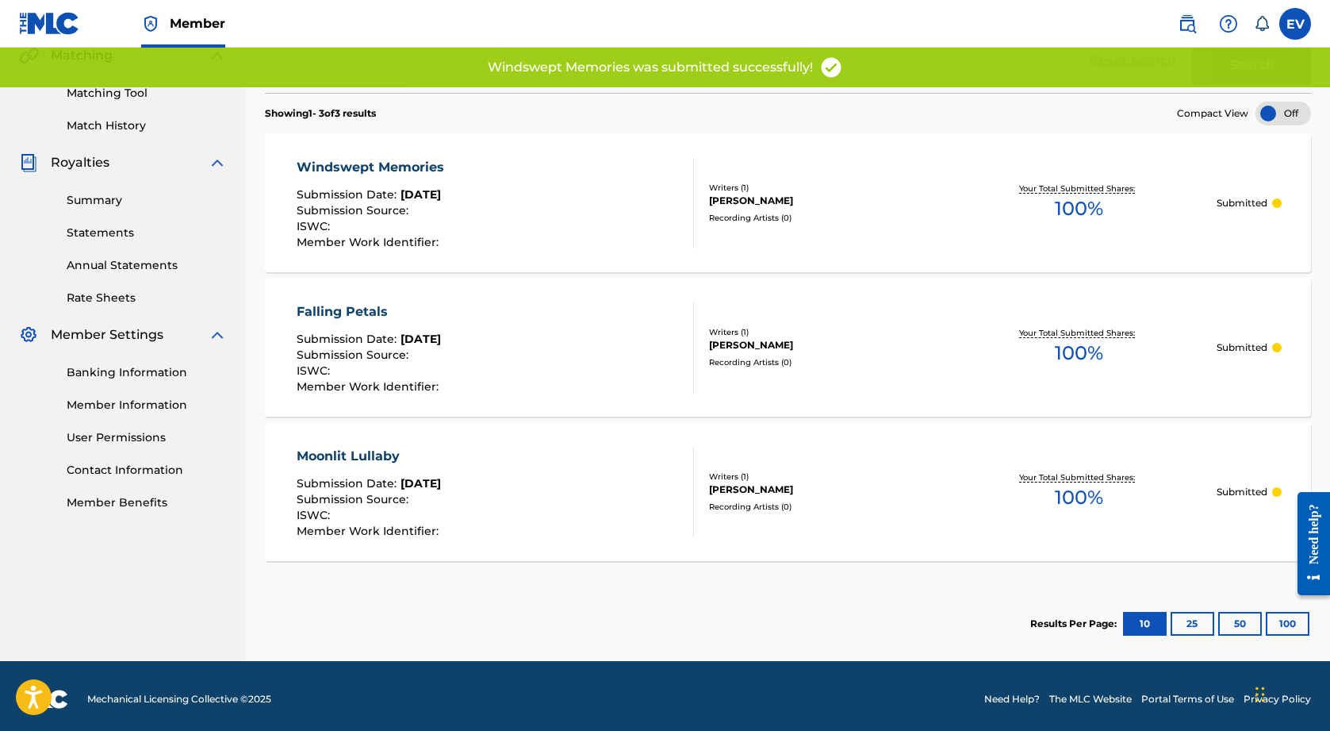
scroll to position [282, 0]
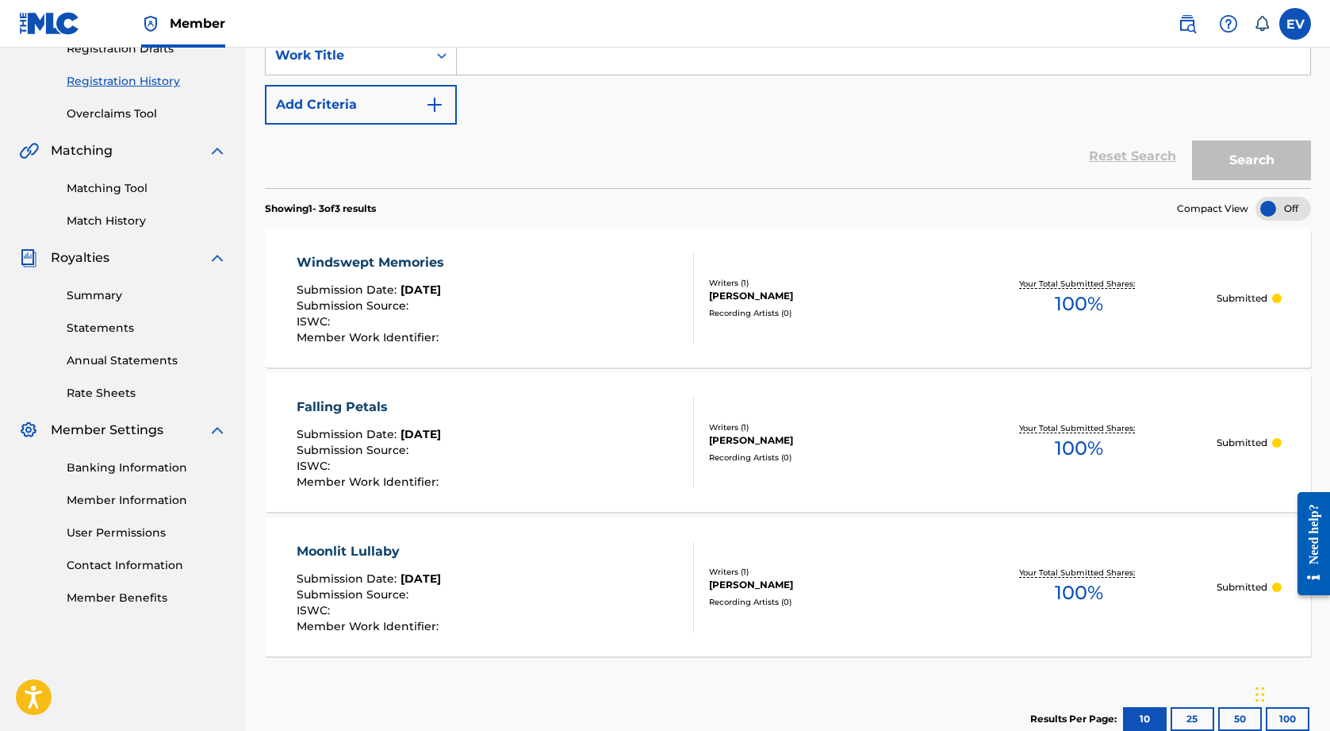
click at [219, 196] on link "Matching Tool" at bounding box center [147, 188] width 160 height 17
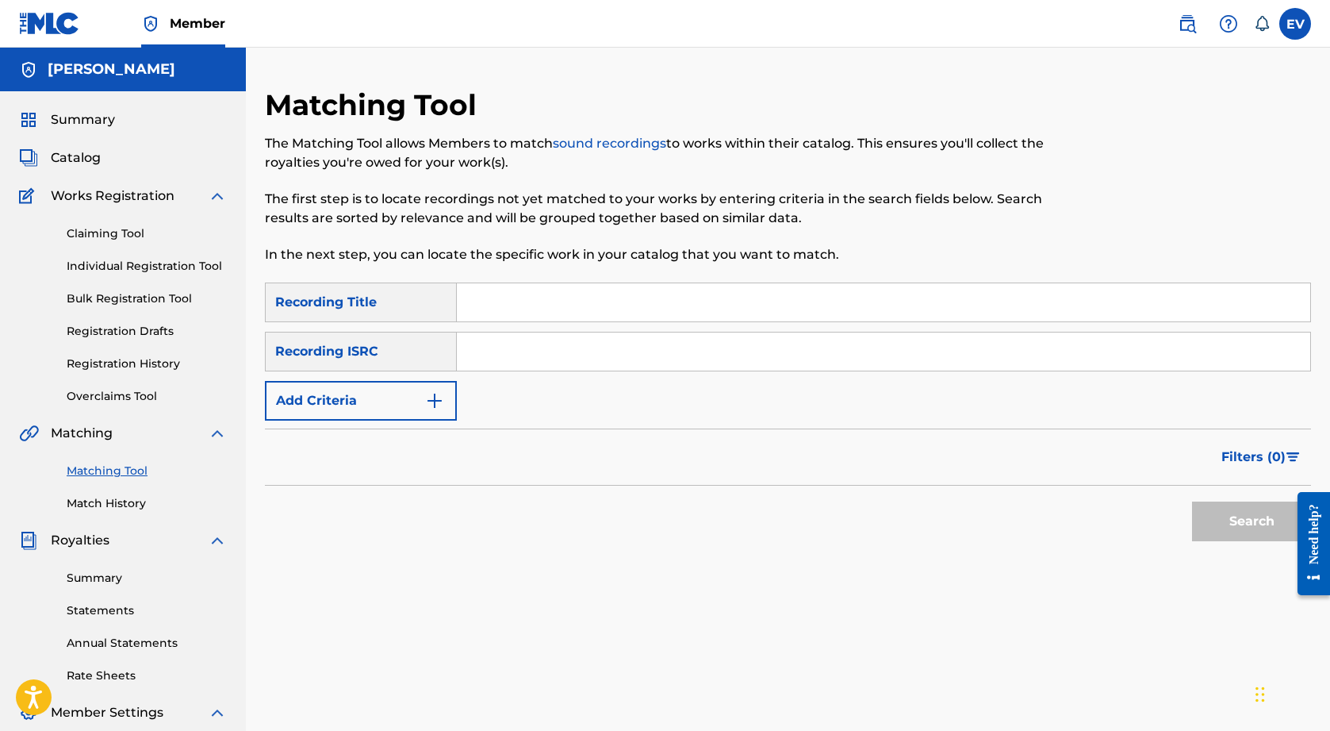
click at [121, 265] on link "Individual Registration Tool" at bounding box center [147, 266] width 160 height 17
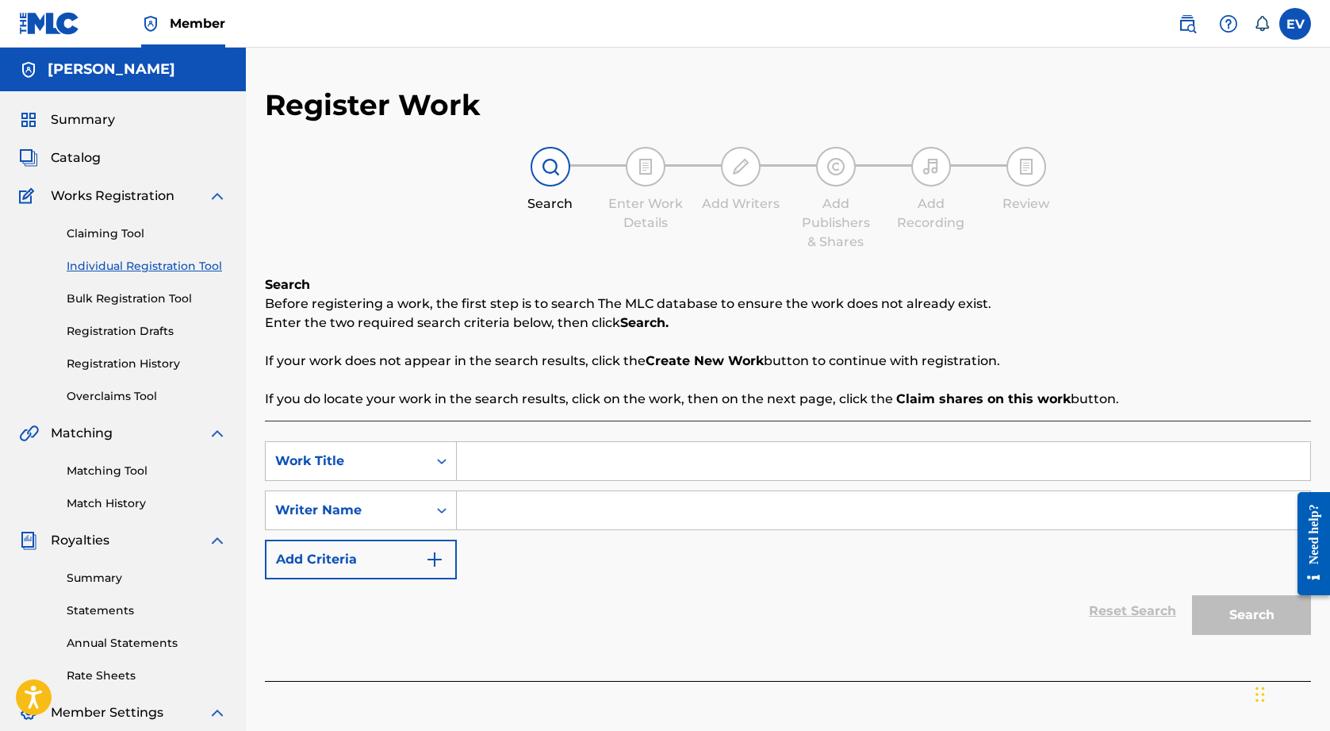
click at [558, 462] on input "Search Form" at bounding box center [884, 461] width 854 height 38
paste input "I miss you"
click at [486, 465] on input "I miss you" at bounding box center [884, 461] width 854 height 38
click at [517, 462] on input "I Miss you" at bounding box center [884, 461] width 854 height 38
type input "I Miss You"
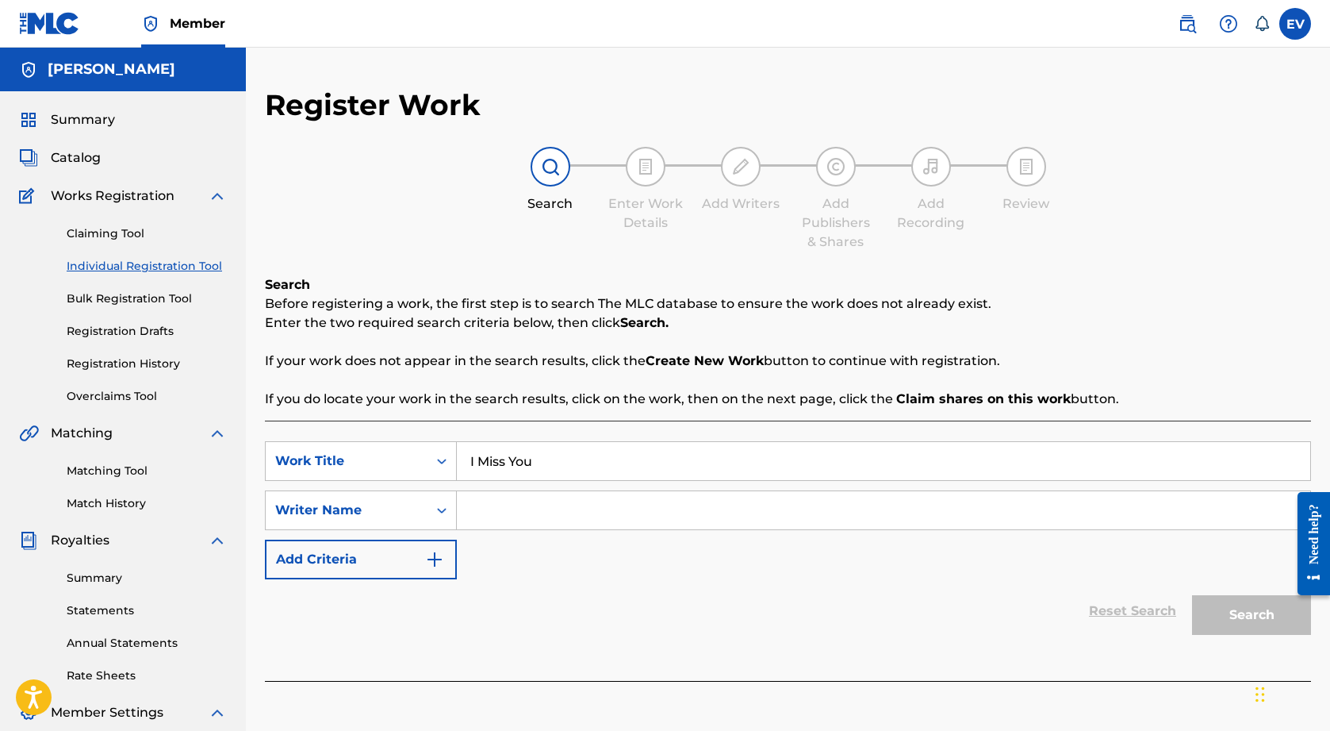
click at [512, 516] on input "Search Form" at bounding box center [884, 510] width 854 height 38
type input "[PERSON_NAME]"
drag, startPoint x: 1280, startPoint y: 610, endPoint x: 2, endPoint y: 134, distance: 1364.5
click at [1280, 610] on button "Search" at bounding box center [1251, 615] width 119 height 40
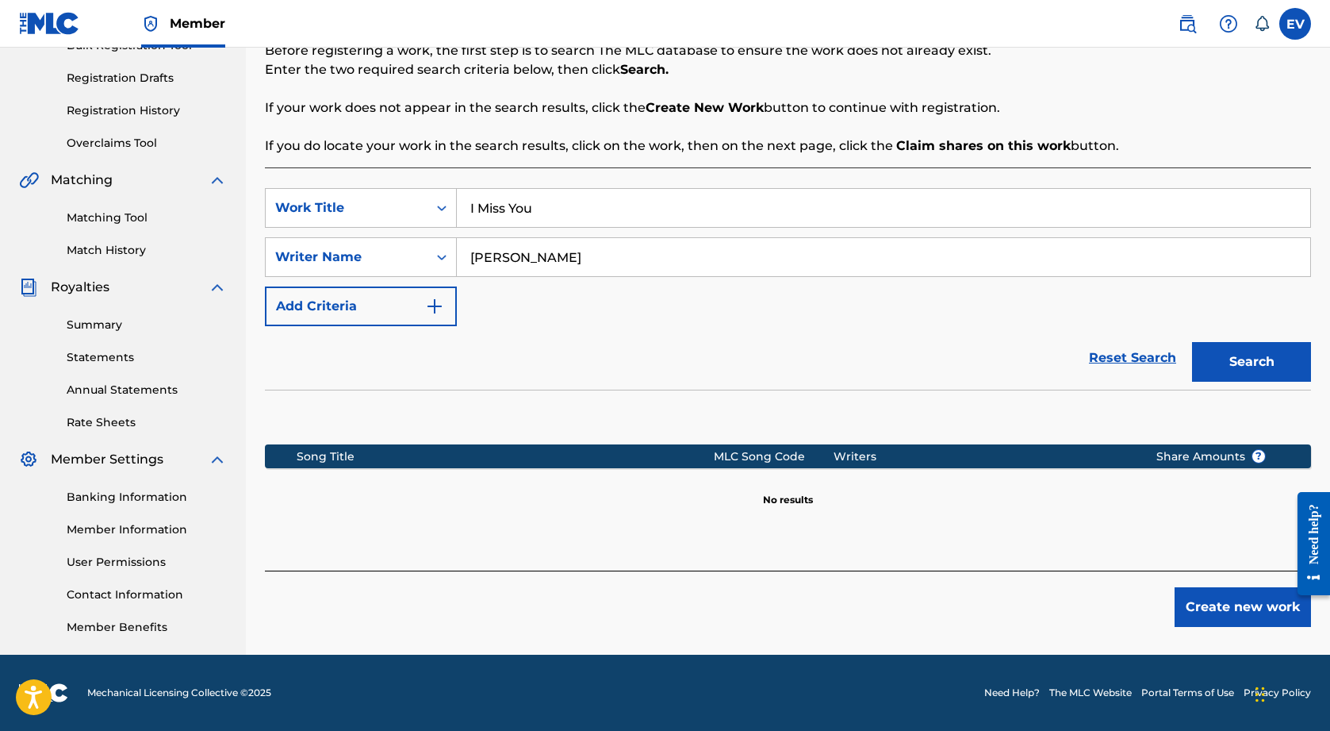
scroll to position [253, 0]
click at [1218, 606] on button "Create new work" at bounding box center [1243, 607] width 136 height 40
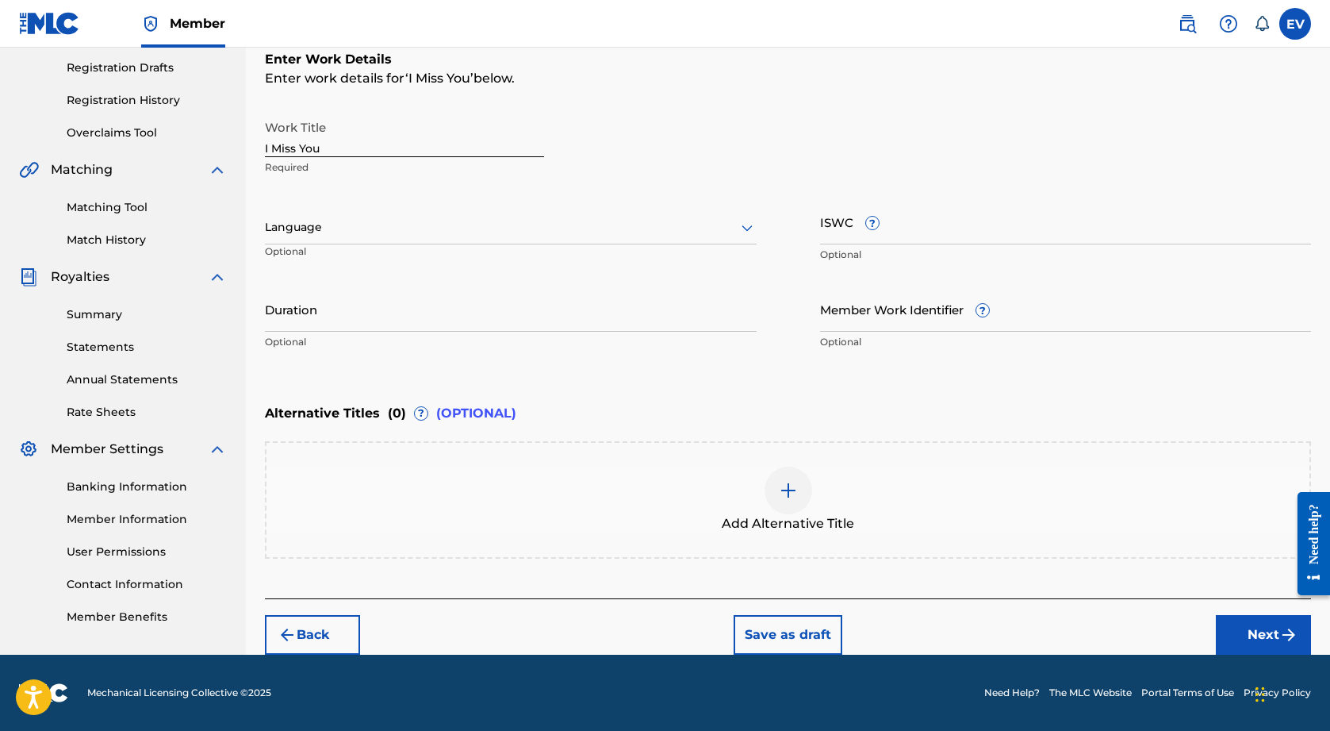
click at [1256, 616] on button "Next" at bounding box center [1263, 635] width 95 height 40
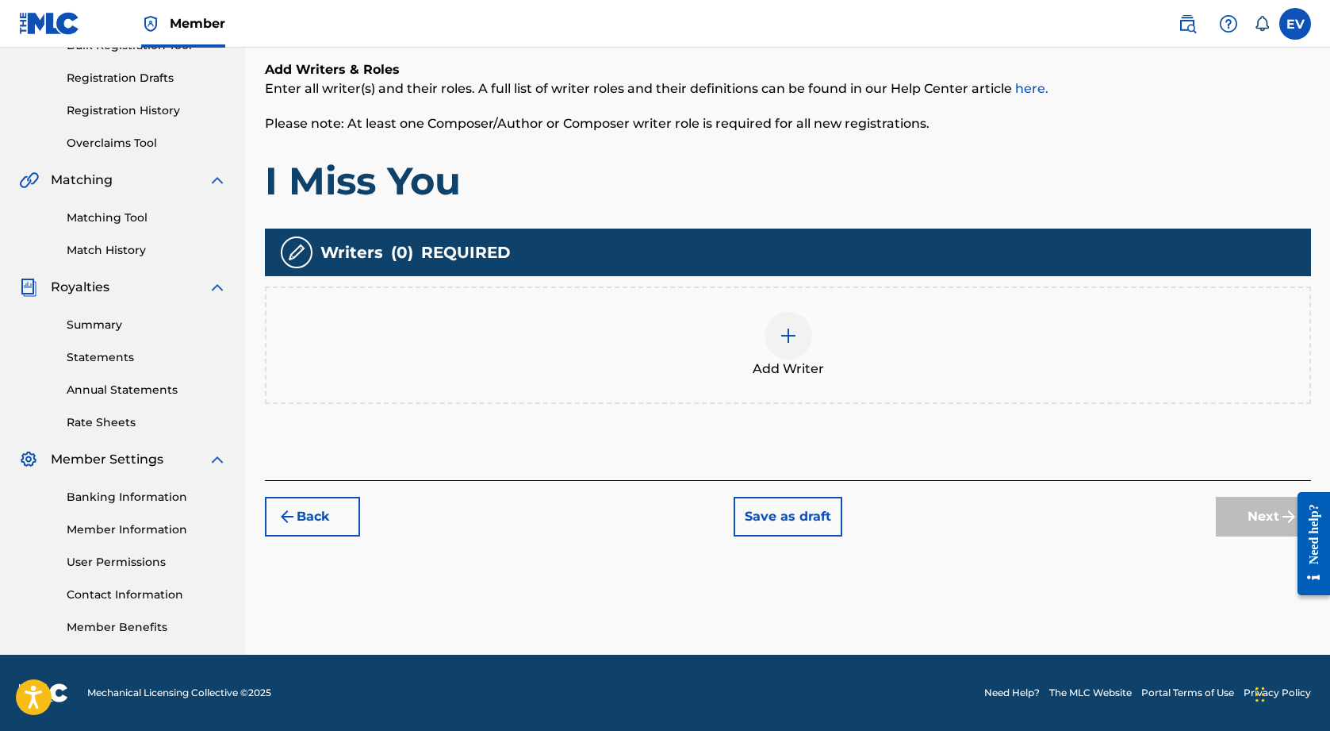
click at [793, 338] on img at bounding box center [788, 335] width 19 height 19
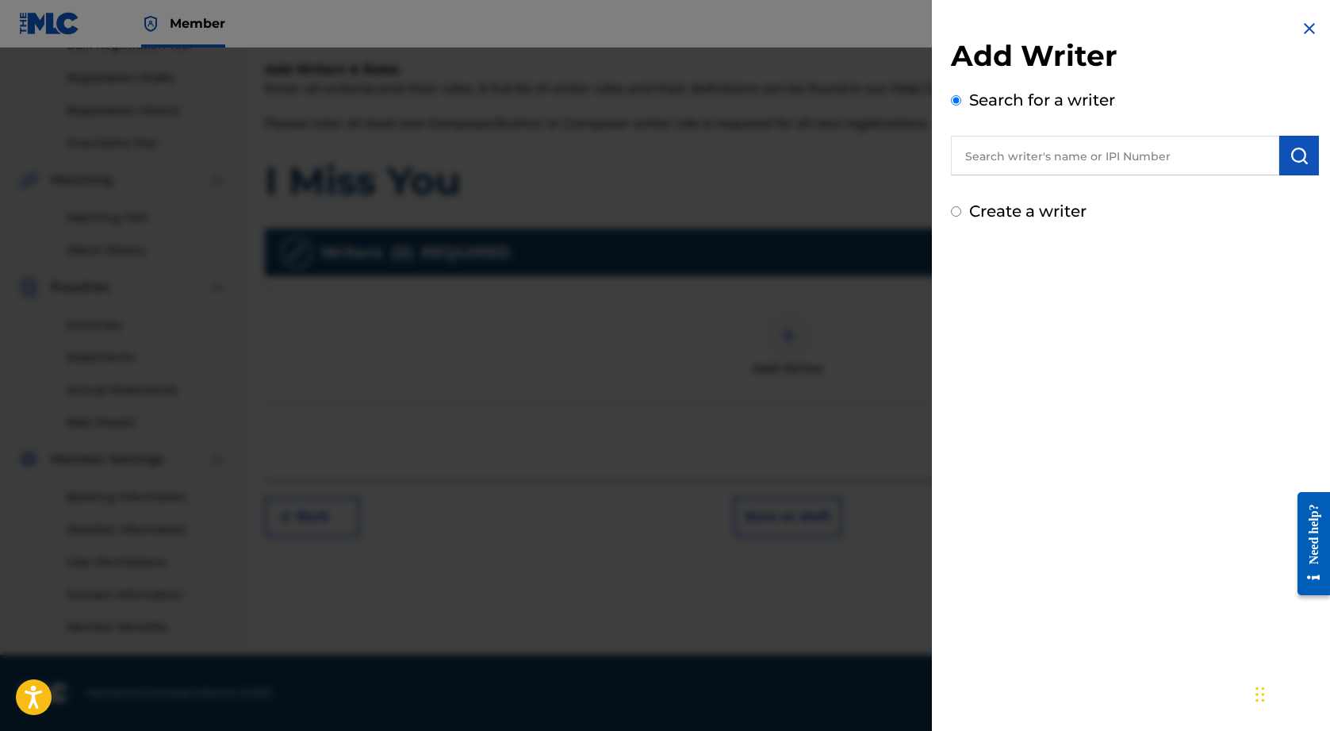
click at [1138, 148] on input "text" at bounding box center [1115, 156] width 328 height 40
paste input "I miss you"
type input "I miss you"
drag, startPoint x: 1074, startPoint y: 153, endPoint x: 819, endPoint y: 136, distance: 256.0
click at [819, 136] on div "Add Writer Search for a writer I miss you Create a writer" at bounding box center [665, 389] width 1330 height 683
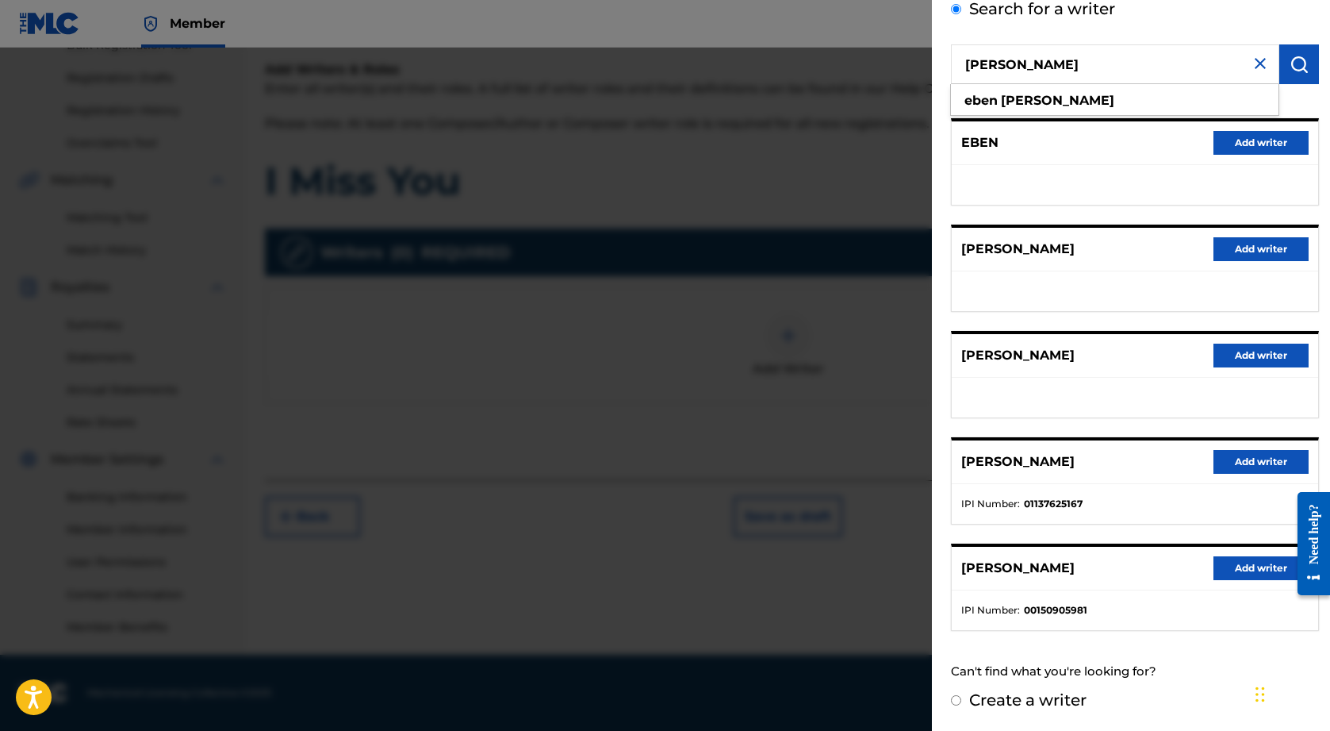
scroll to position [90, 0]
type input "[PERSON_NAME]"
click at [1234, 463] on button "Add writer" at bounding box center [1261, 463] width 95 height 24
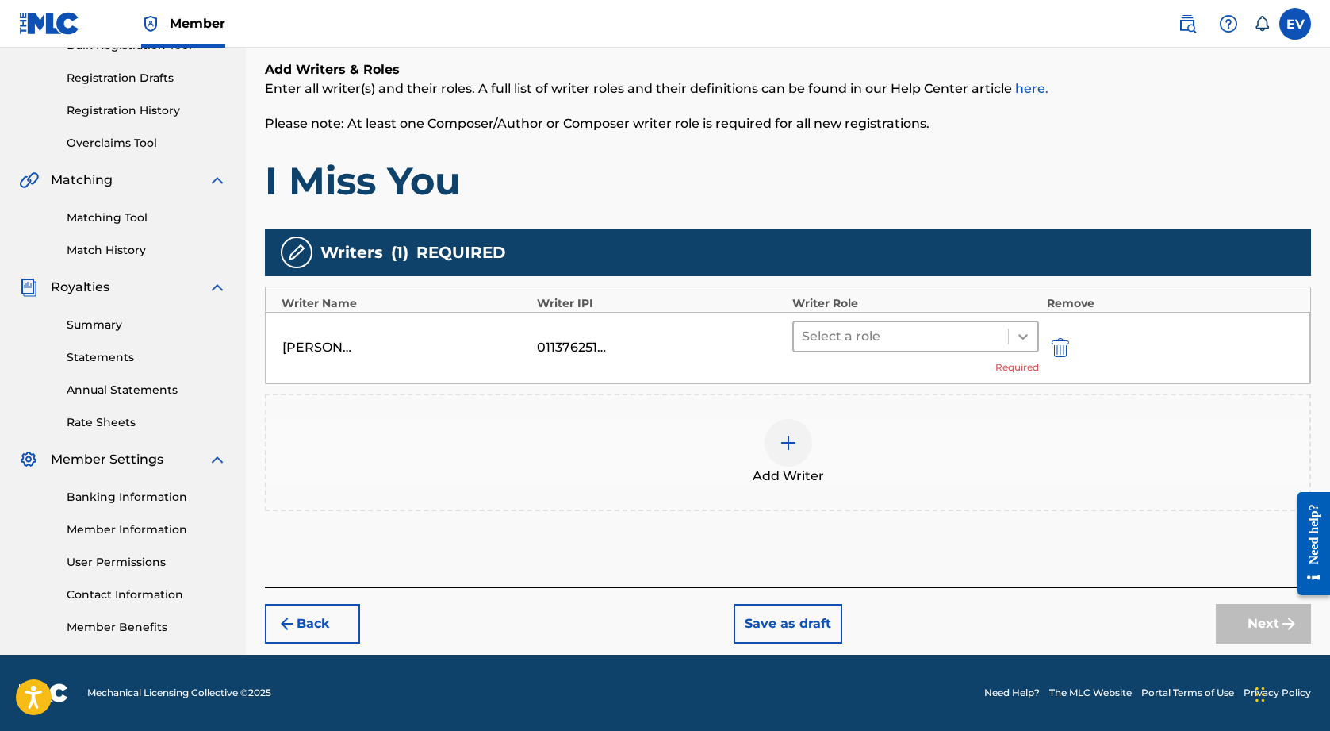
click at [1023, 339] on icon at bounding box center [1023, 336] width 16 height 16
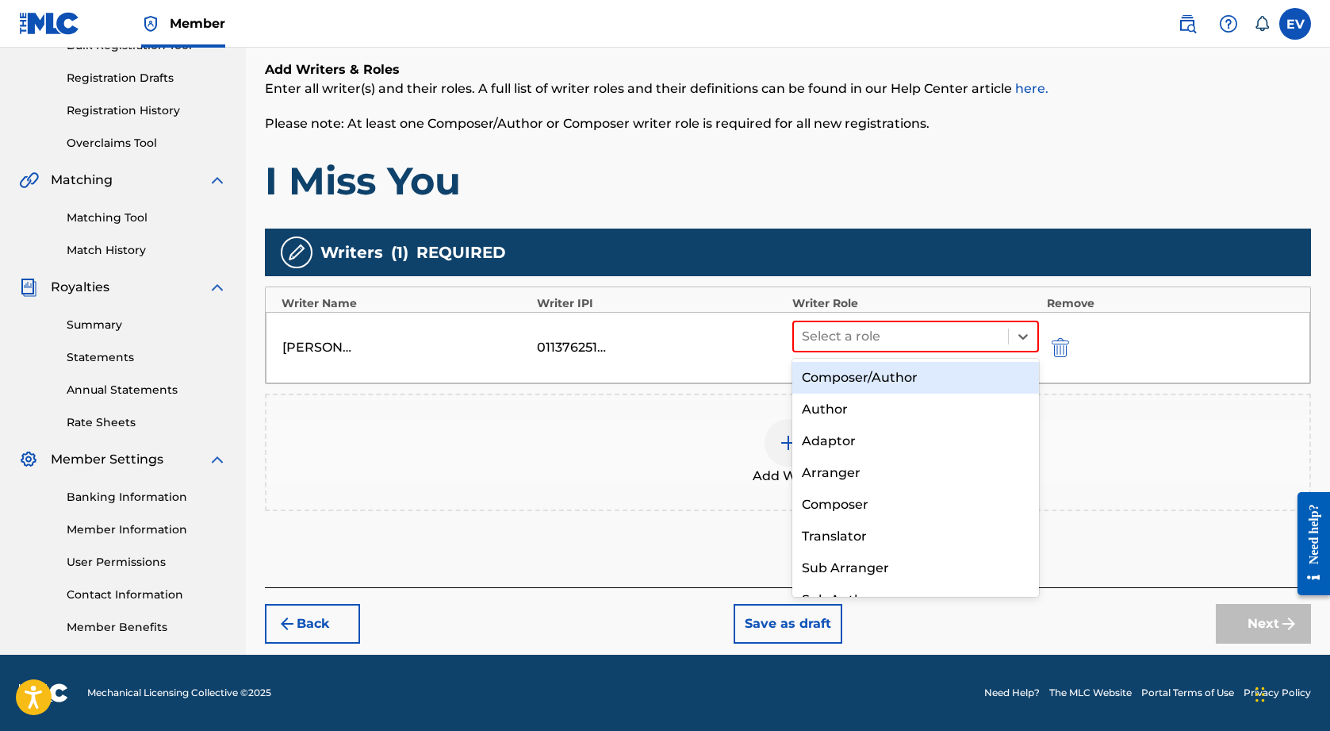
click at [968, 381] on div "Composer/Author" at bounding box center [916, 378] width 247 height 32
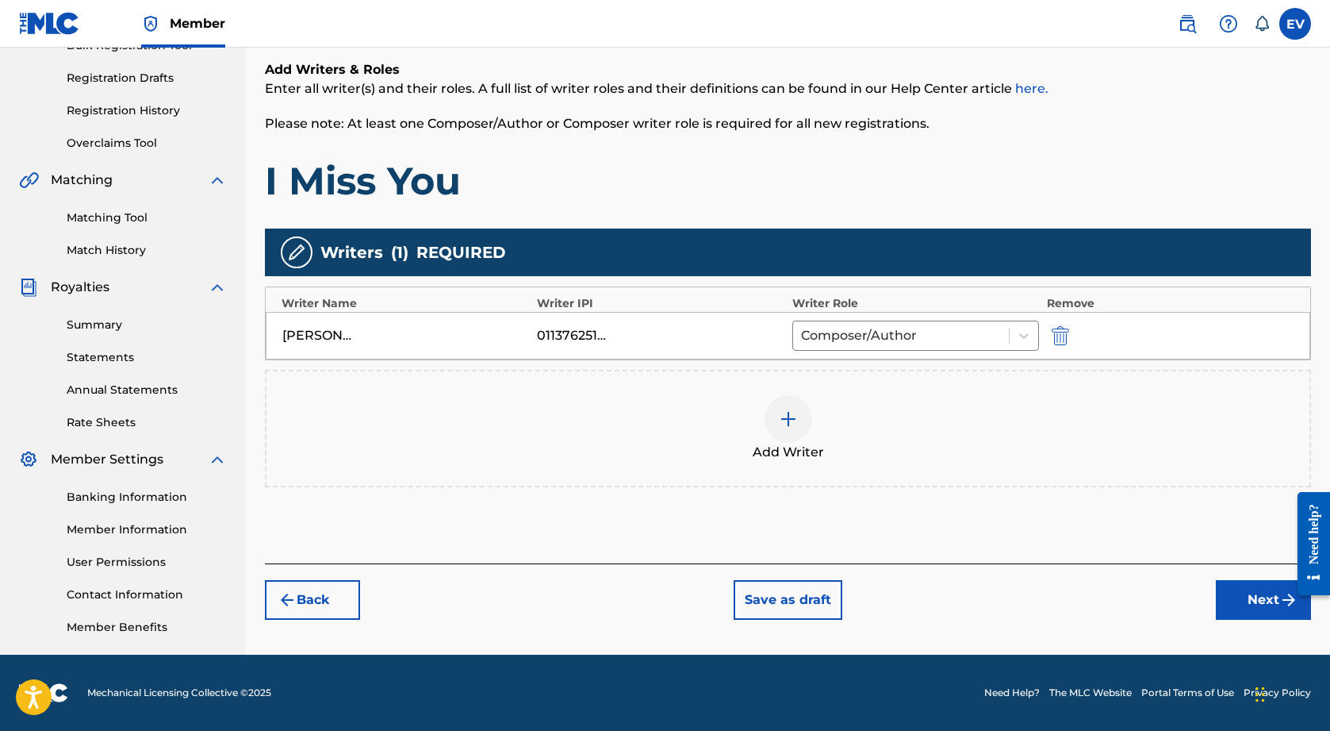
click at [1260, 614] on button "Next" at bounding box center [1263, 600] width 95 height 40
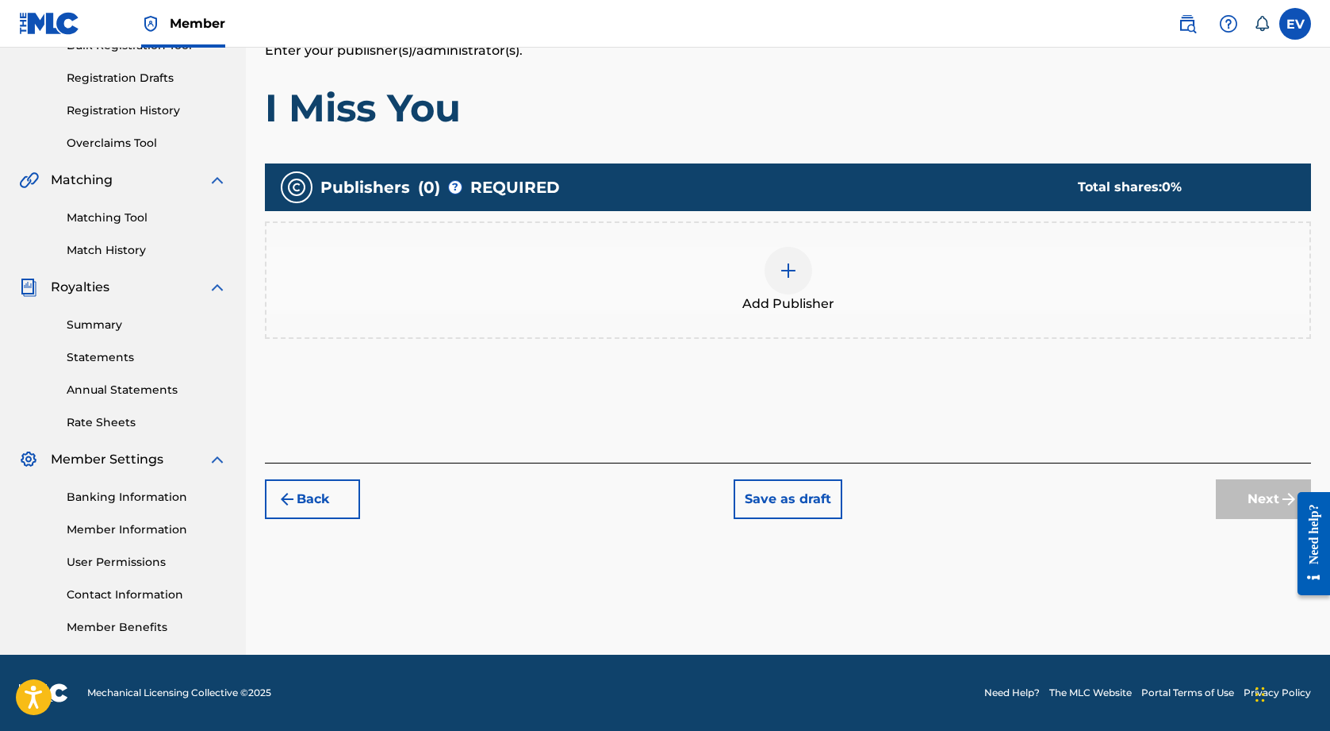
scroll to position [71, 0]
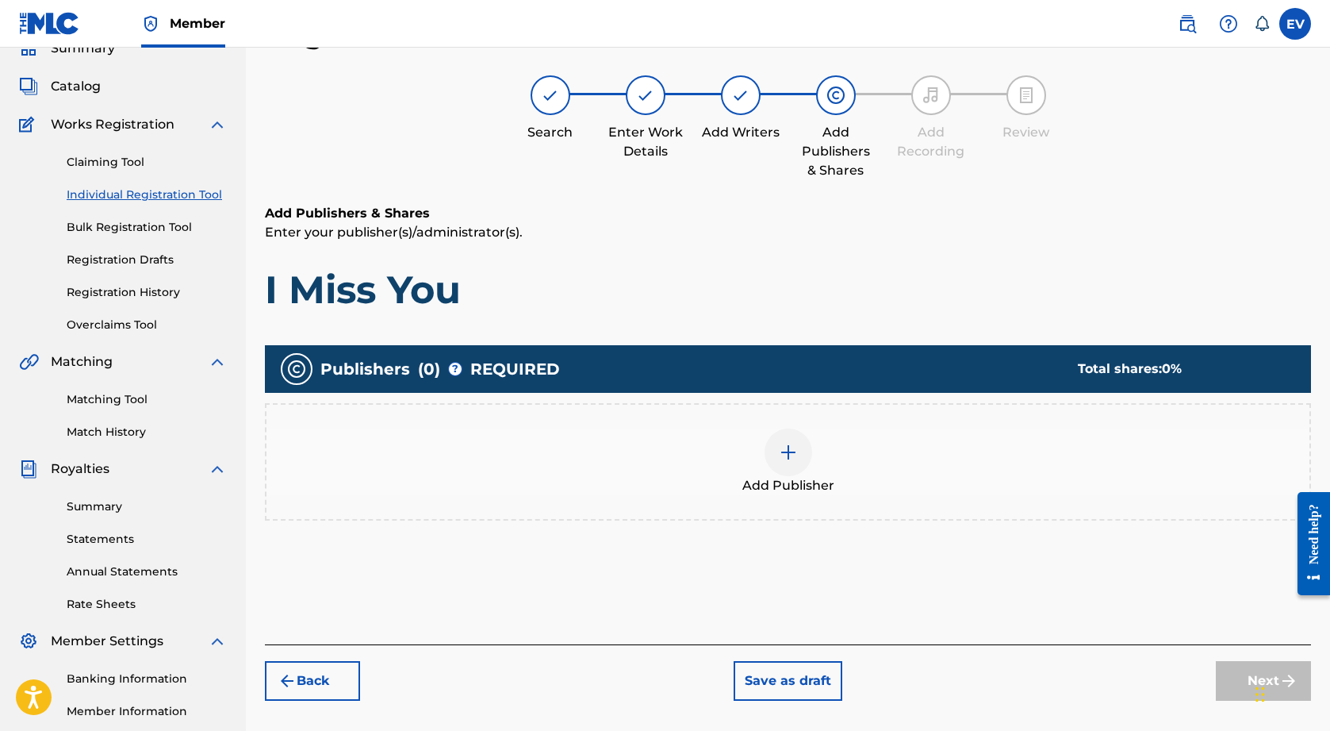
click at [790, 455] on img at bounding box center [788, 452] width 19 height 19
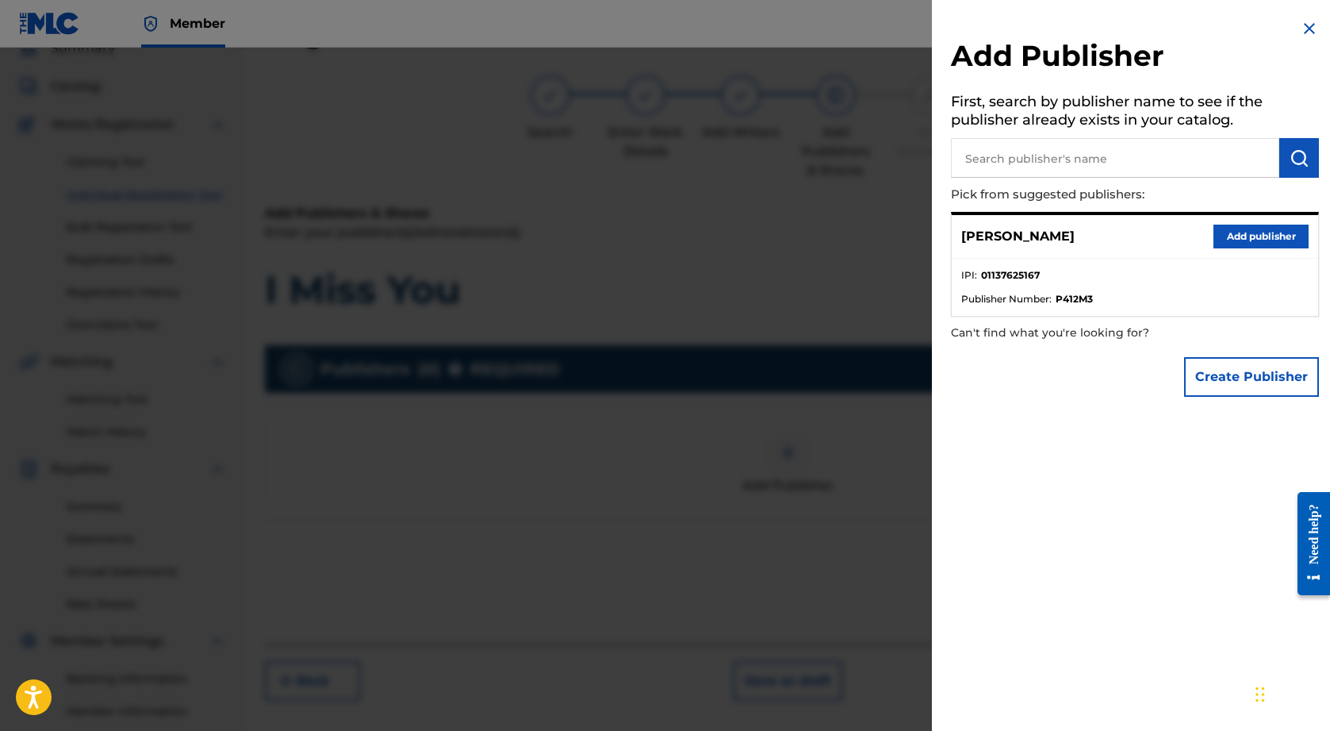
click at [1232, 233] on button "Add publisher" at bounding box center [1261, 237] width 95 height 24
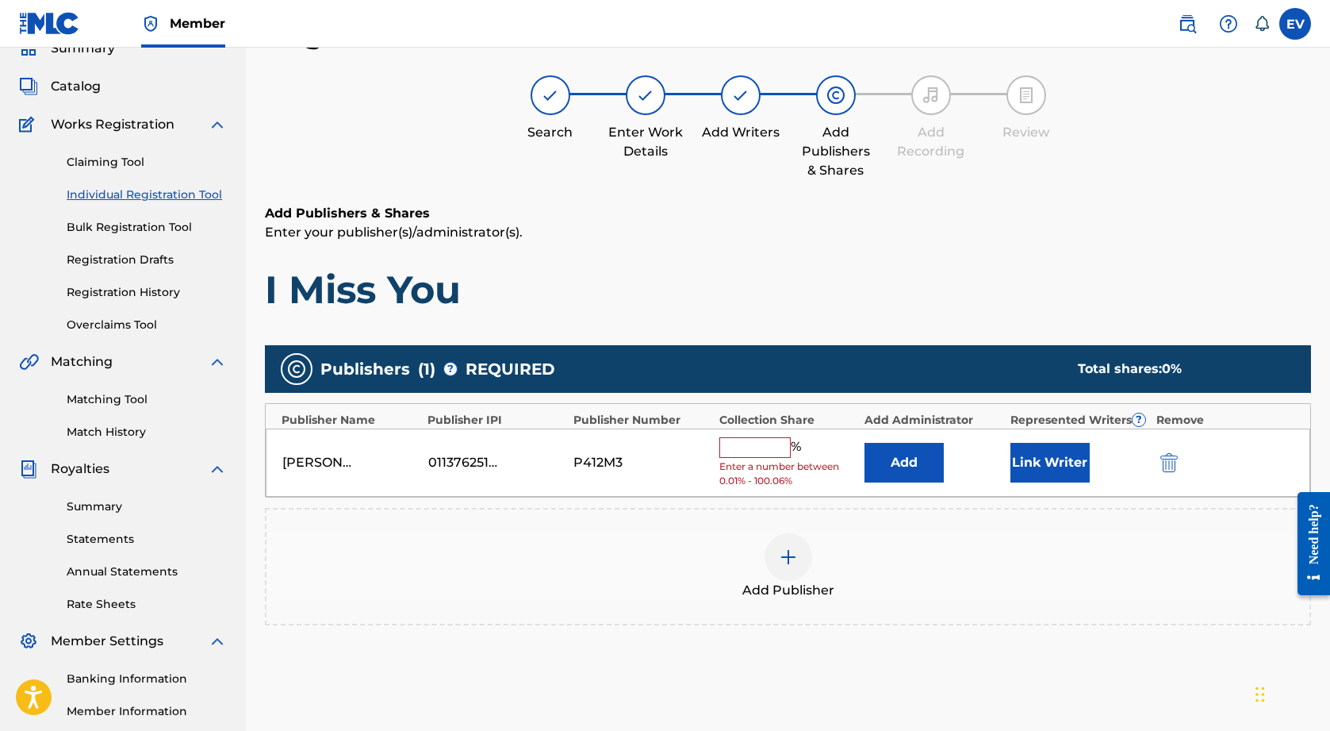
click at [762, 452] on input "text" at bounding box center [755, 447] width 71 height 21
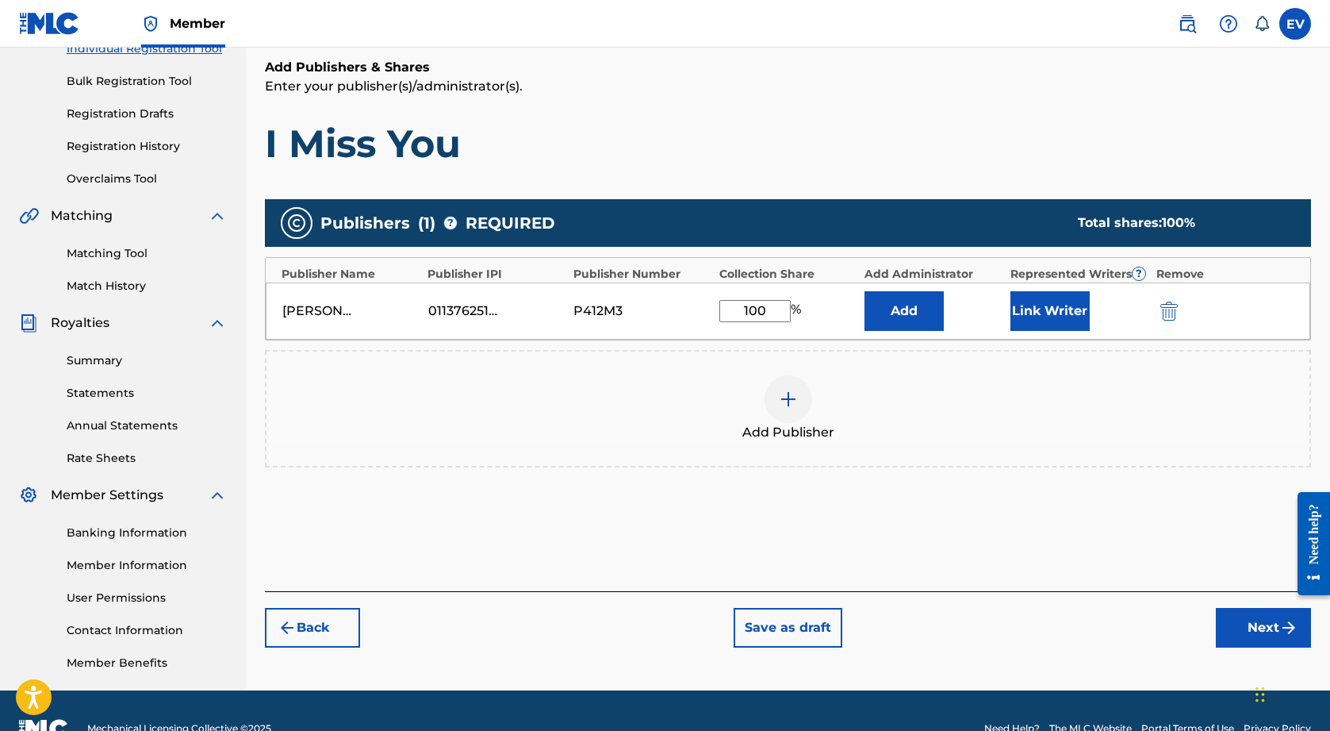
type input "100"
click at [1250, 621] on button "Next" at bounding box center [1263, 628] width 95 height 40
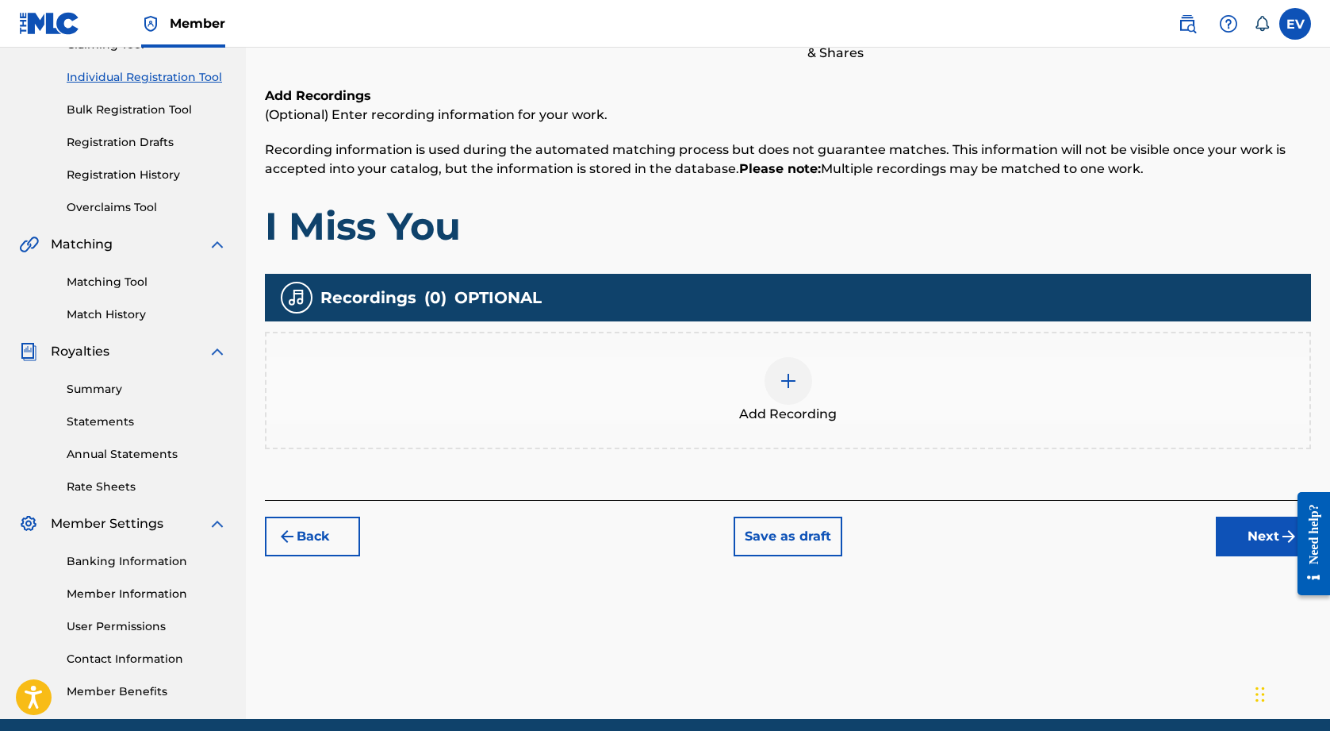
click at [1260, 536] on button "Next" at bounding box center [1263, 536] width 95 height 40
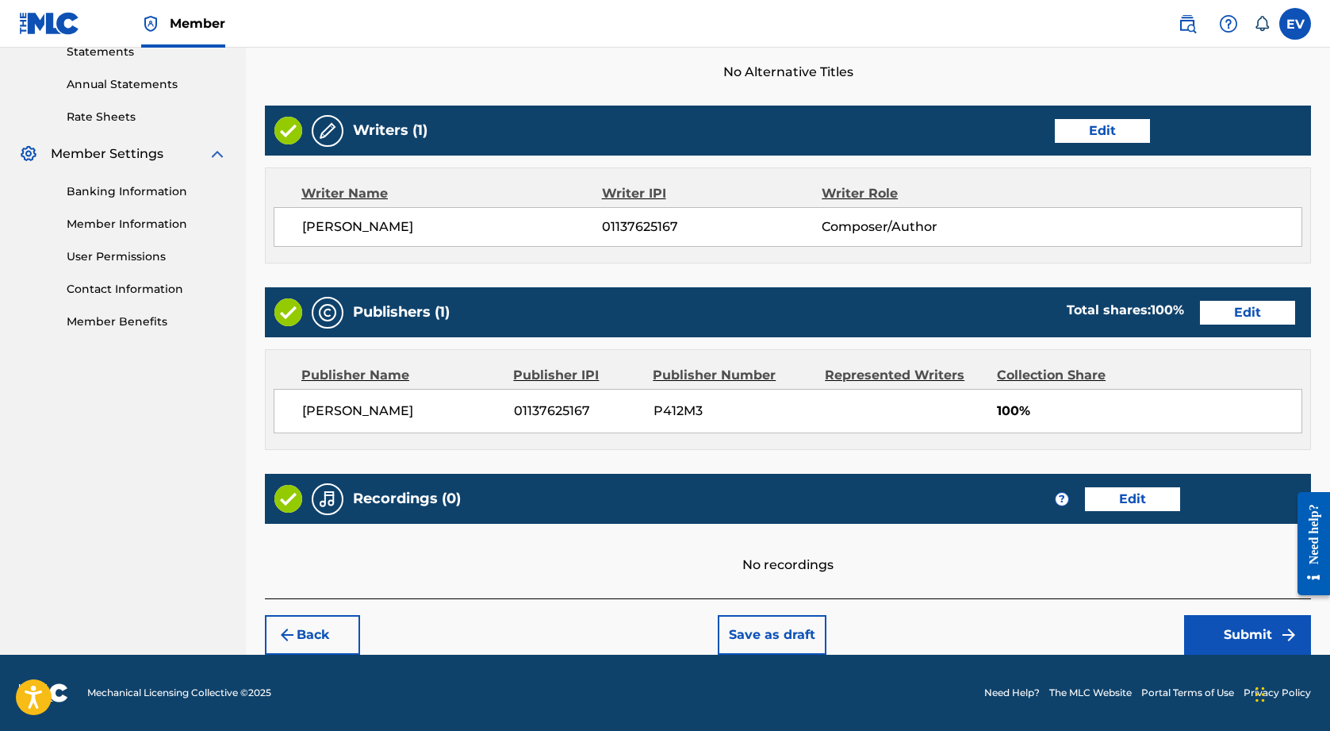
scroll to position [558, 0]
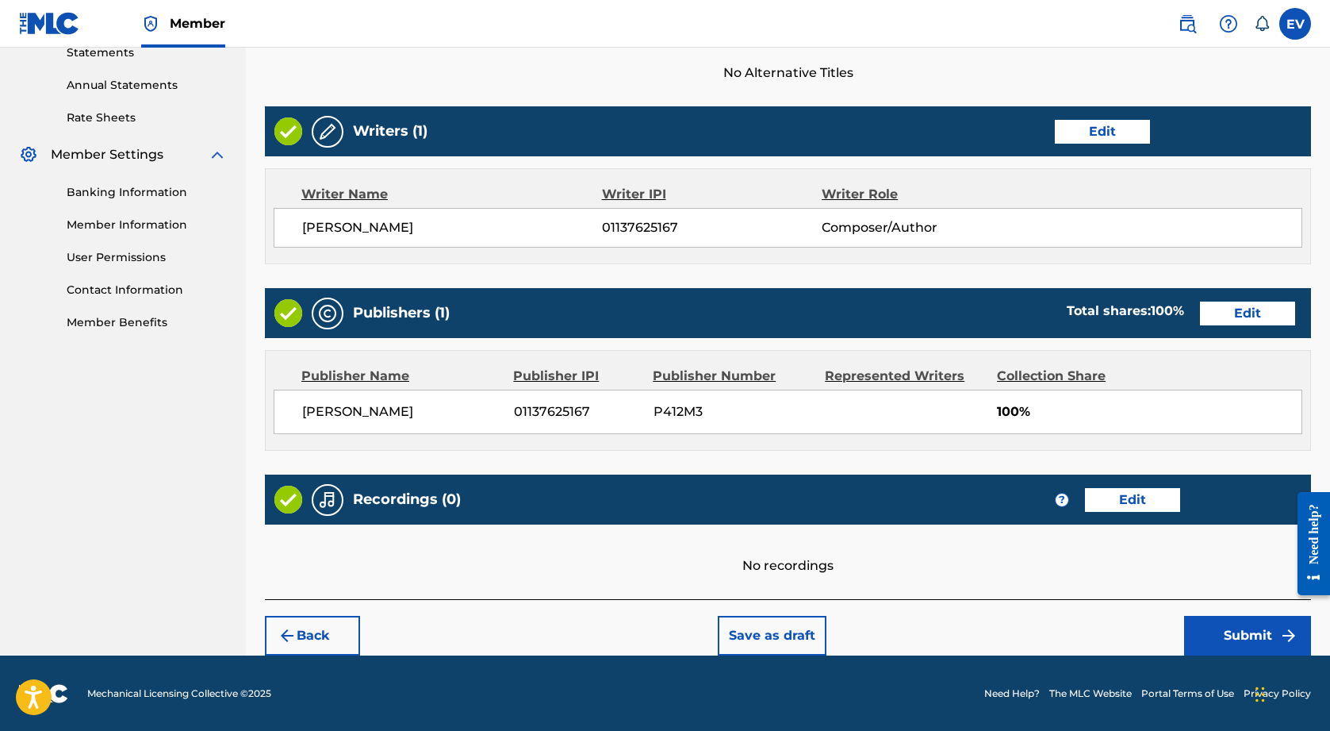
click at [1226, 633] on button "Submit" at bounding box center [1247, 636] width 127 height 40
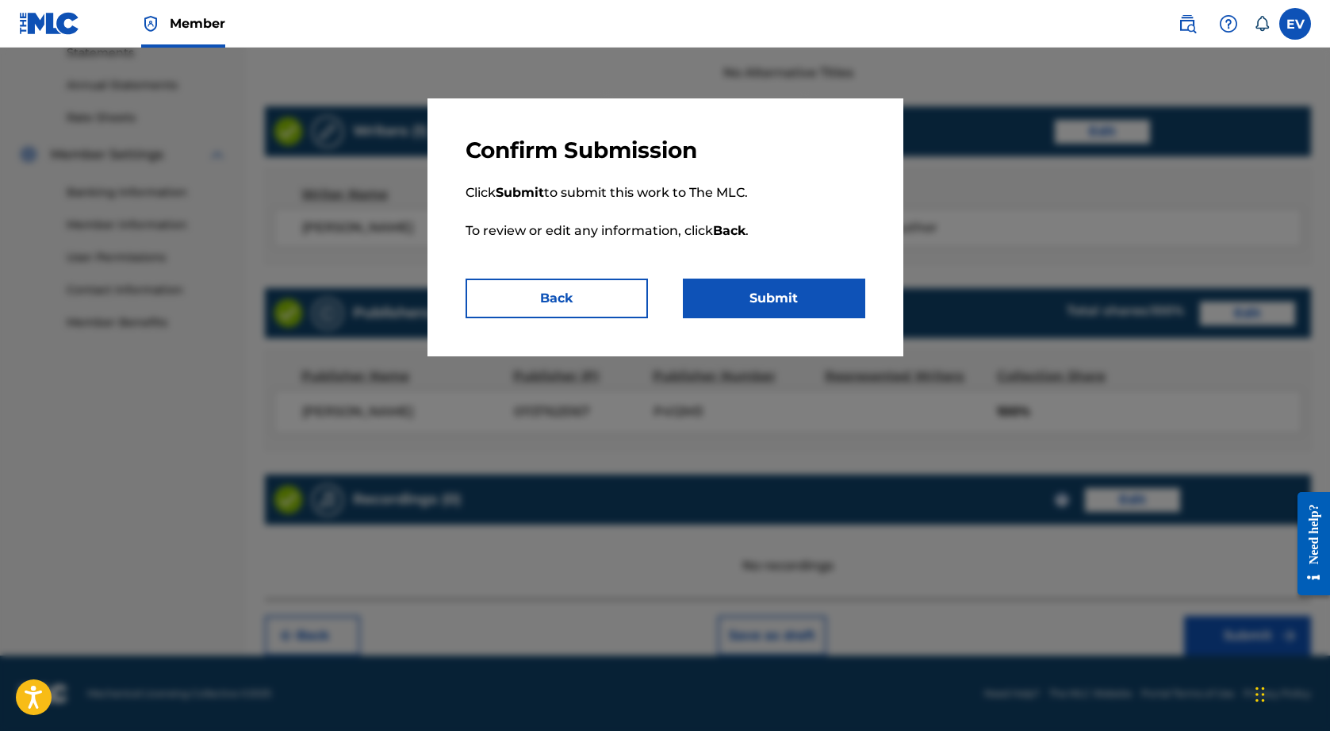
click at [816, 302] on button "Submit" at bounding box center [774, 298] width 182 height 40
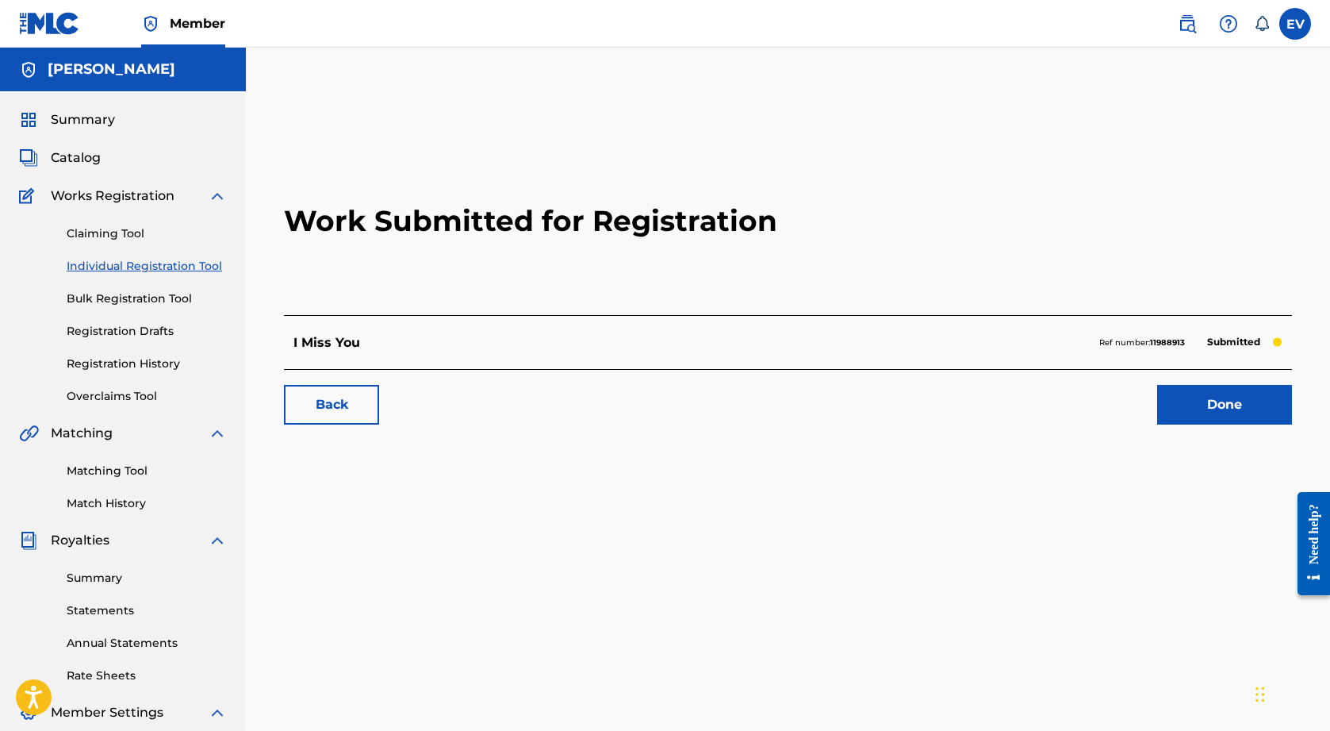
click at [109, 263] on link "Individual Registration Tool" at bounding box center [147, 266] width 160 height 17
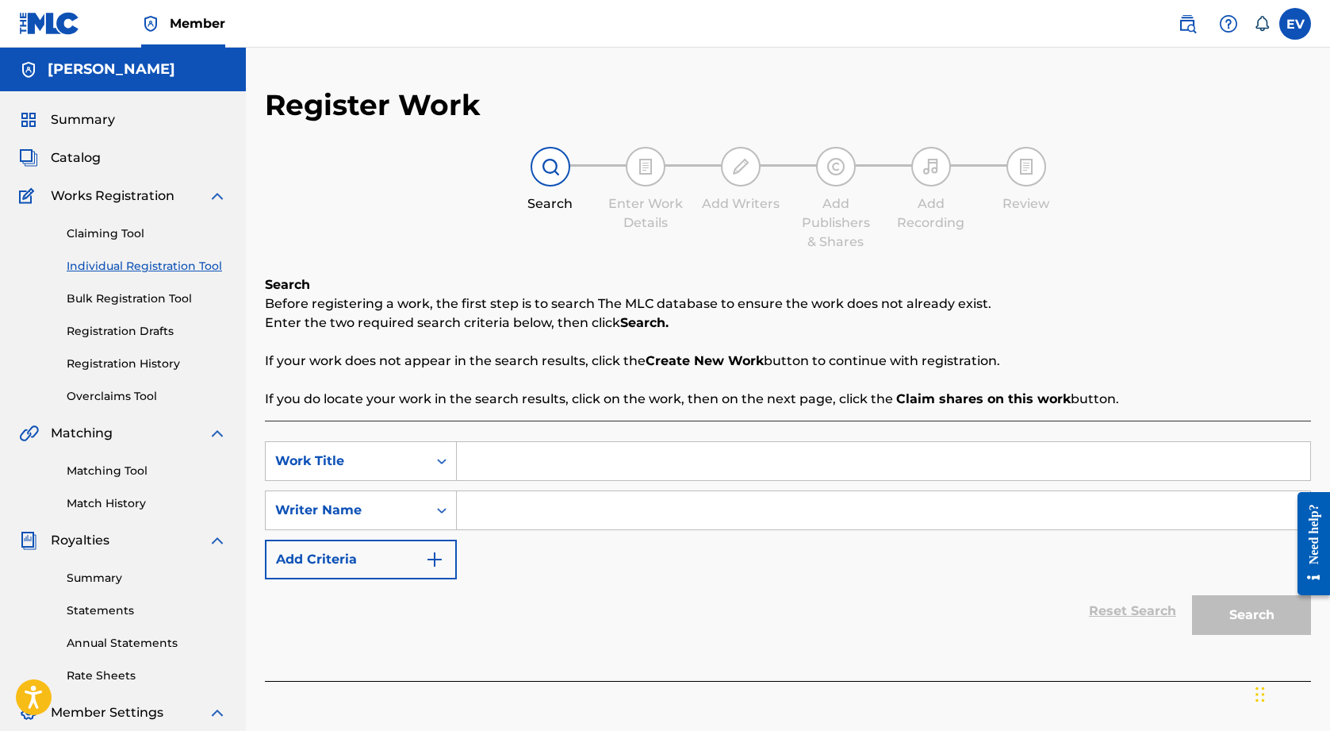
click at [615, 470] on input "Search Form" at bounding box center [884, 461] width 854 height 38
paste input "Midnight Nocturne"
type input "Midnight Nocturne"
click at [591, 511] on input "Search Form" at bounding box center [884, 510] width 854 height 38
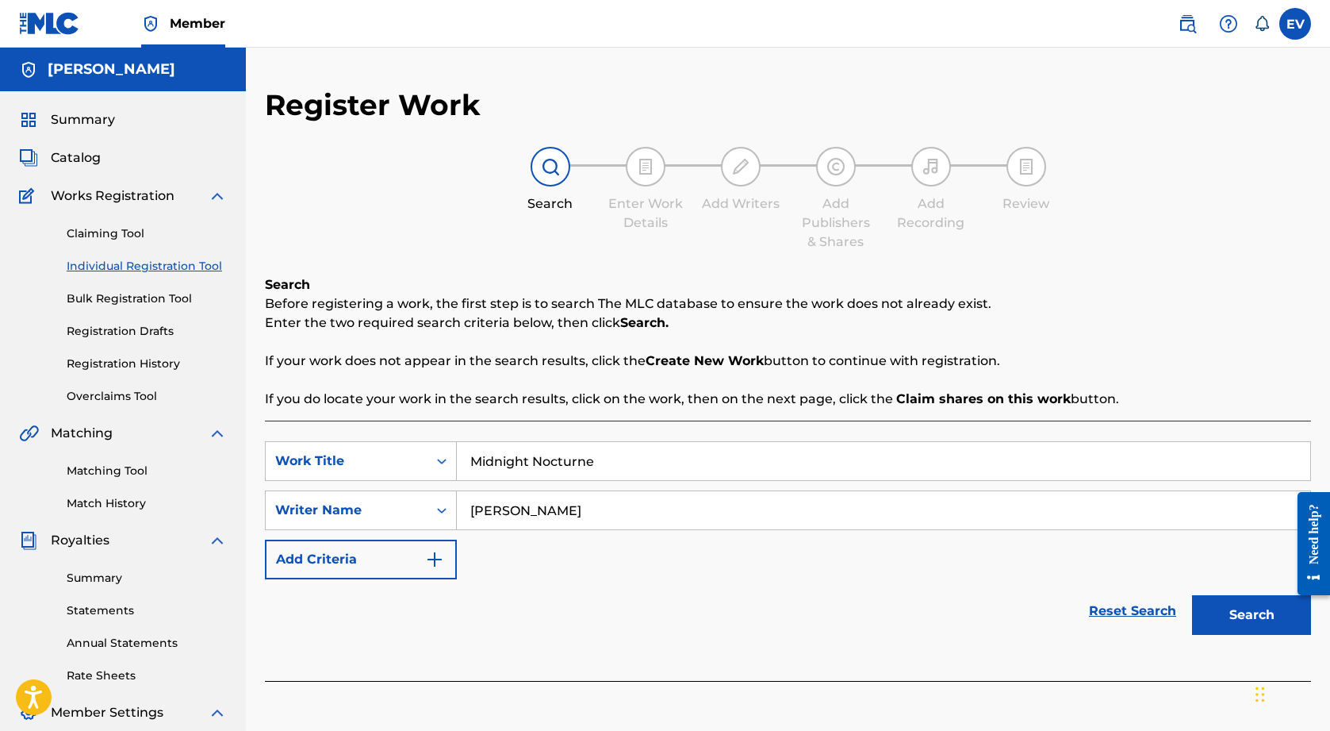
type input "[PERSON_NAME]"
click at [1245, 620] on button "Search" at bounding box center [1251, 615] width 119 height 40
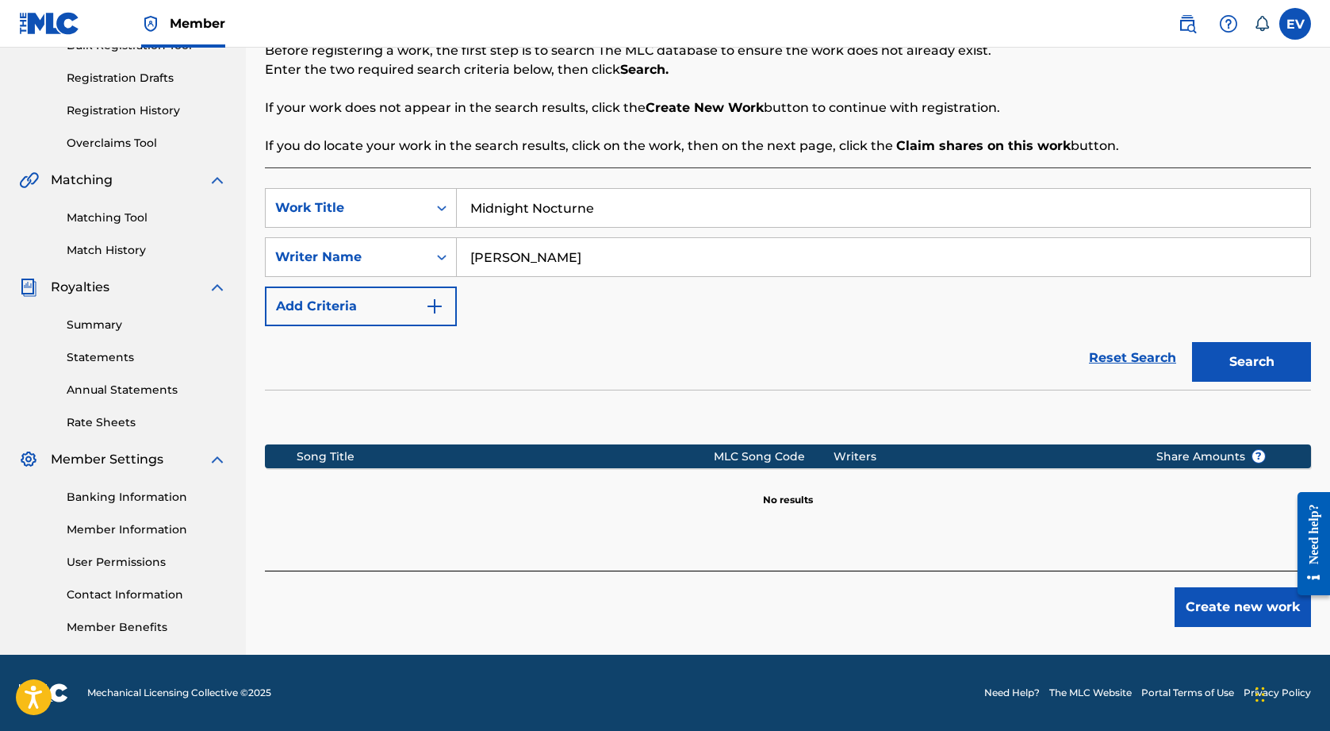
scroll to position [253, 0]
click at [1242, 628] on div "Register Work Search Enter Work Details Add Writers Add Publishers & Shares Add…" at bounding box center [788, 244] width 1084 height 820
click at [1236, 620] on button "Create new work" at bounding box center [1243, 607] width 136 height 40
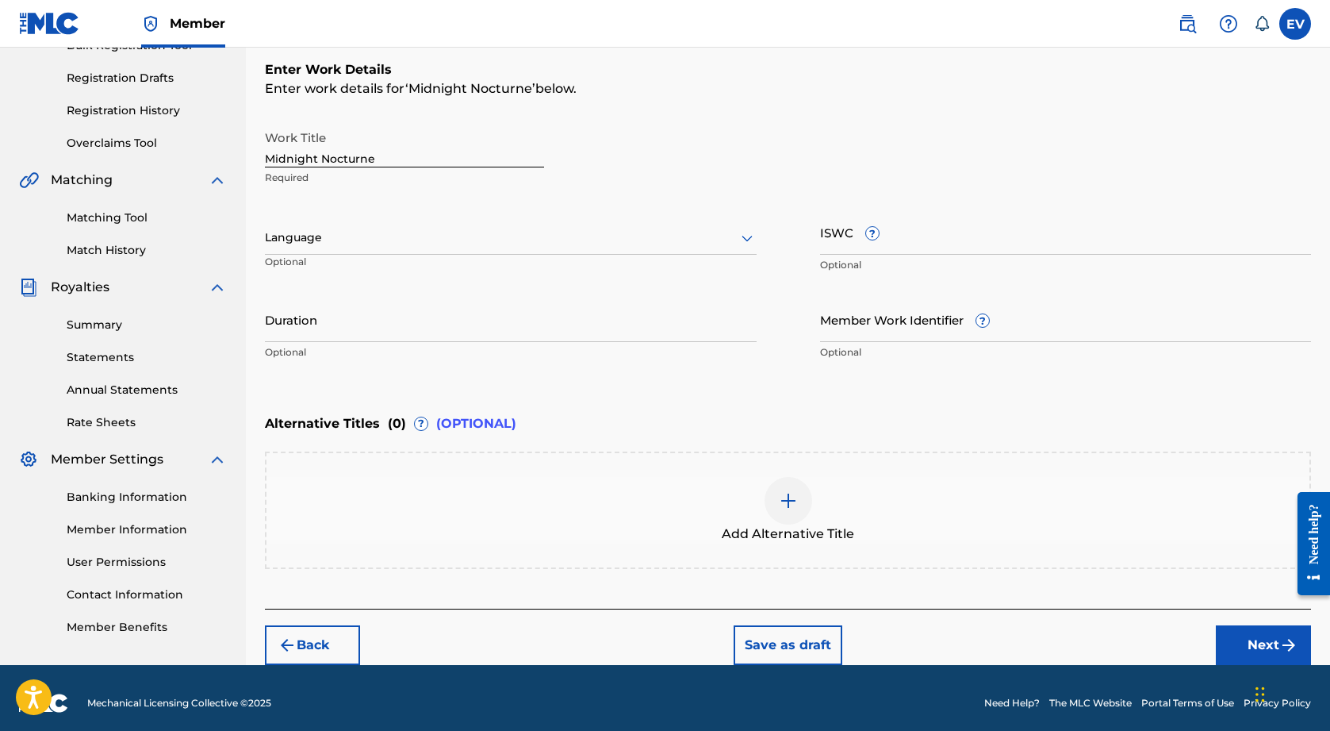
click at [1235, 643] on button "Next" at bounding box center [1263, 645] width 95 height 40
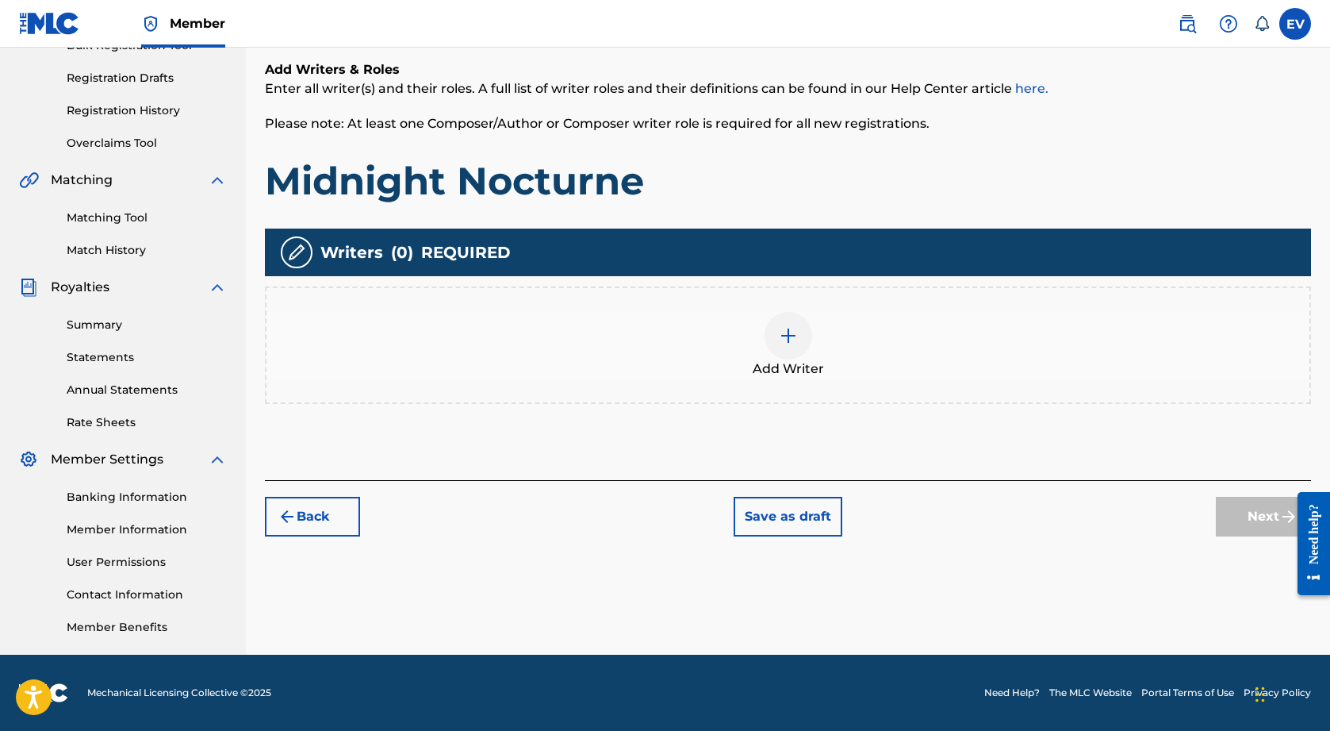
click at [777, 327] on div at bounding box center [789, 336] width 48 height 48
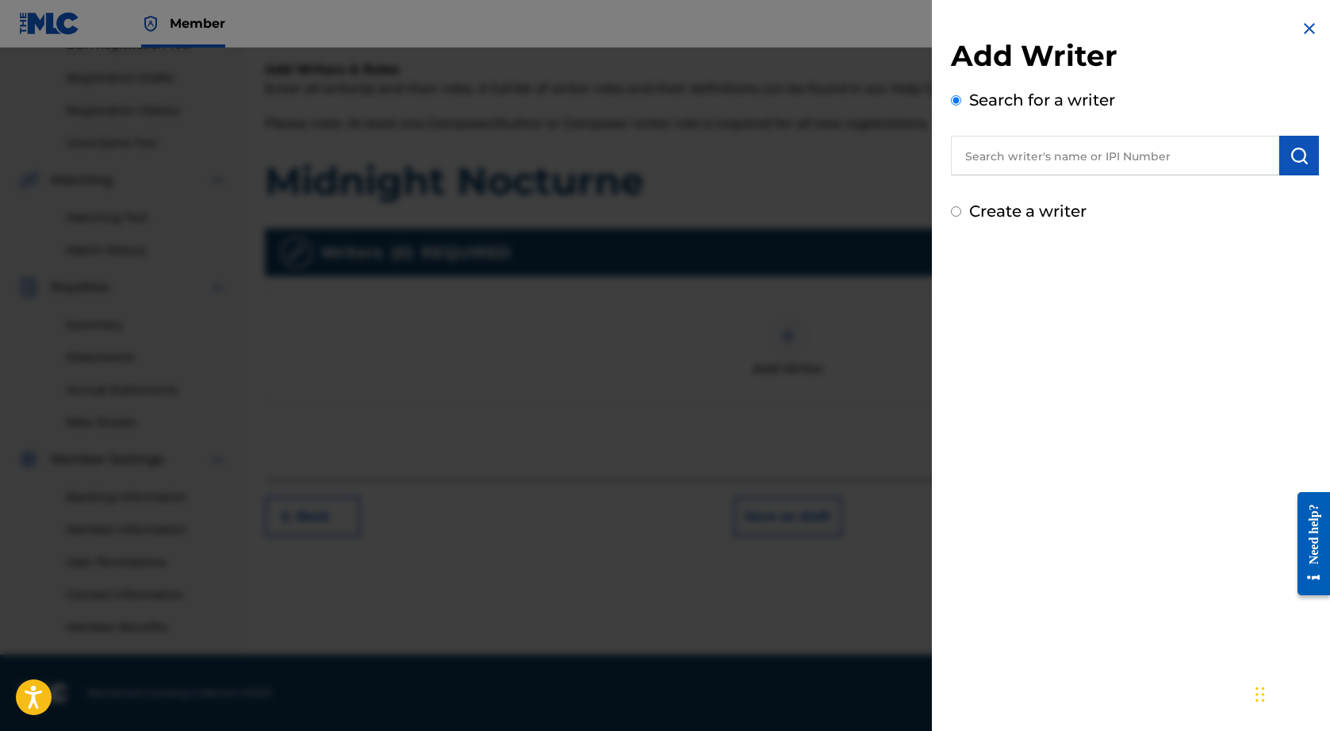
click at [994, 156] on input "text" at bounding box center [1115, 156] width 328 height 40
paste input "Midnight Nocturne"
type input "Midnight Nocturne"
drag, startPoint x: 1106, startPoint y: 152, endPoint x: 729, endPoint y: 133, distance: 377.3
click at [731, 134] on div "Add Writer Search for a writer Midnight Nocturne Create a writer" at bounding box center [665, 389] width 1330 height 683
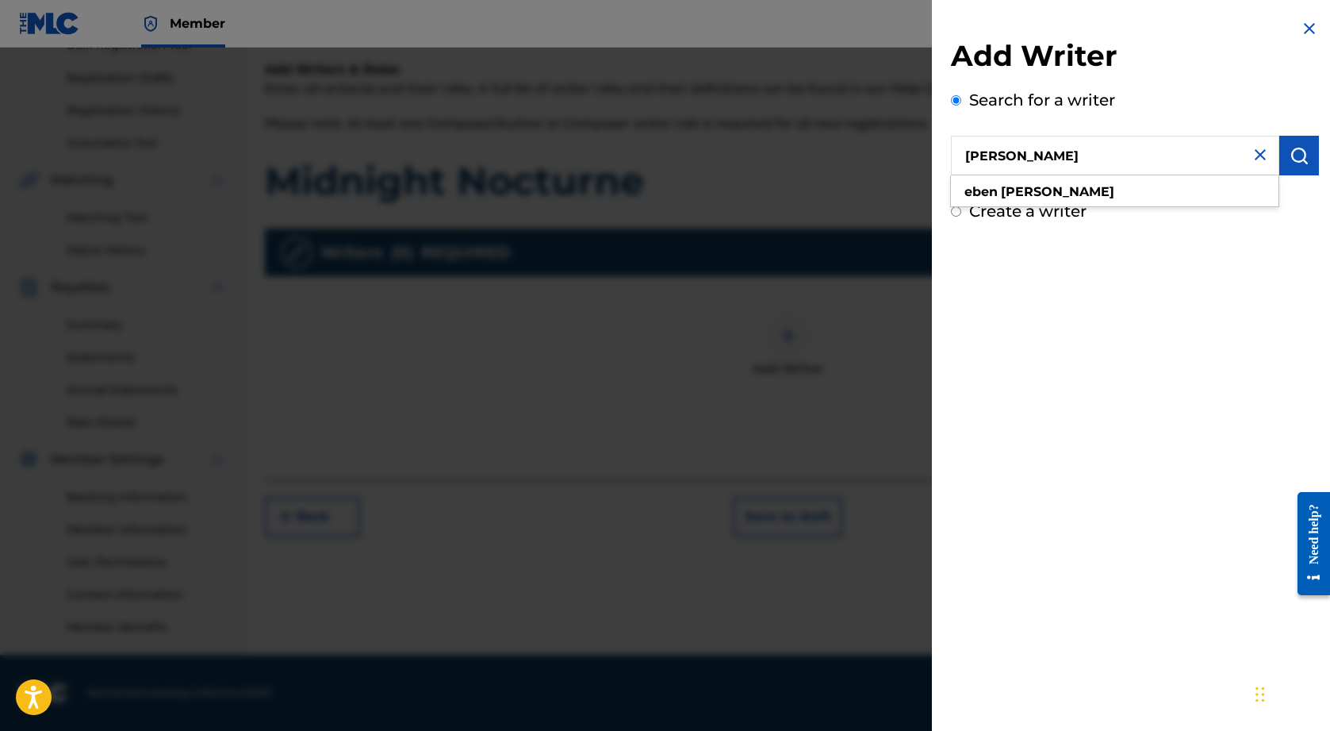
type input "[PERSON_NAME]"
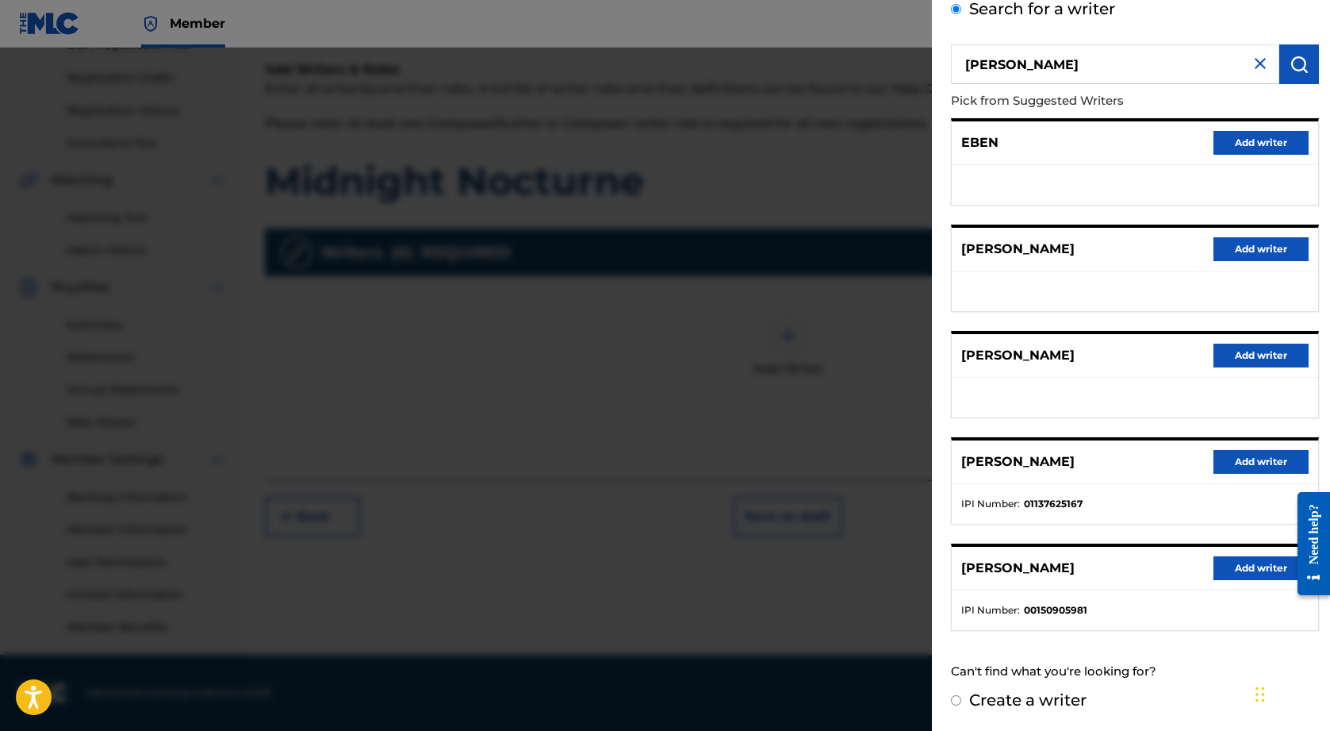
scroll to position [90, 0]
click at [1235, 457] on button "Add writer" at bounding box center [1261, 463] width 95 height 24
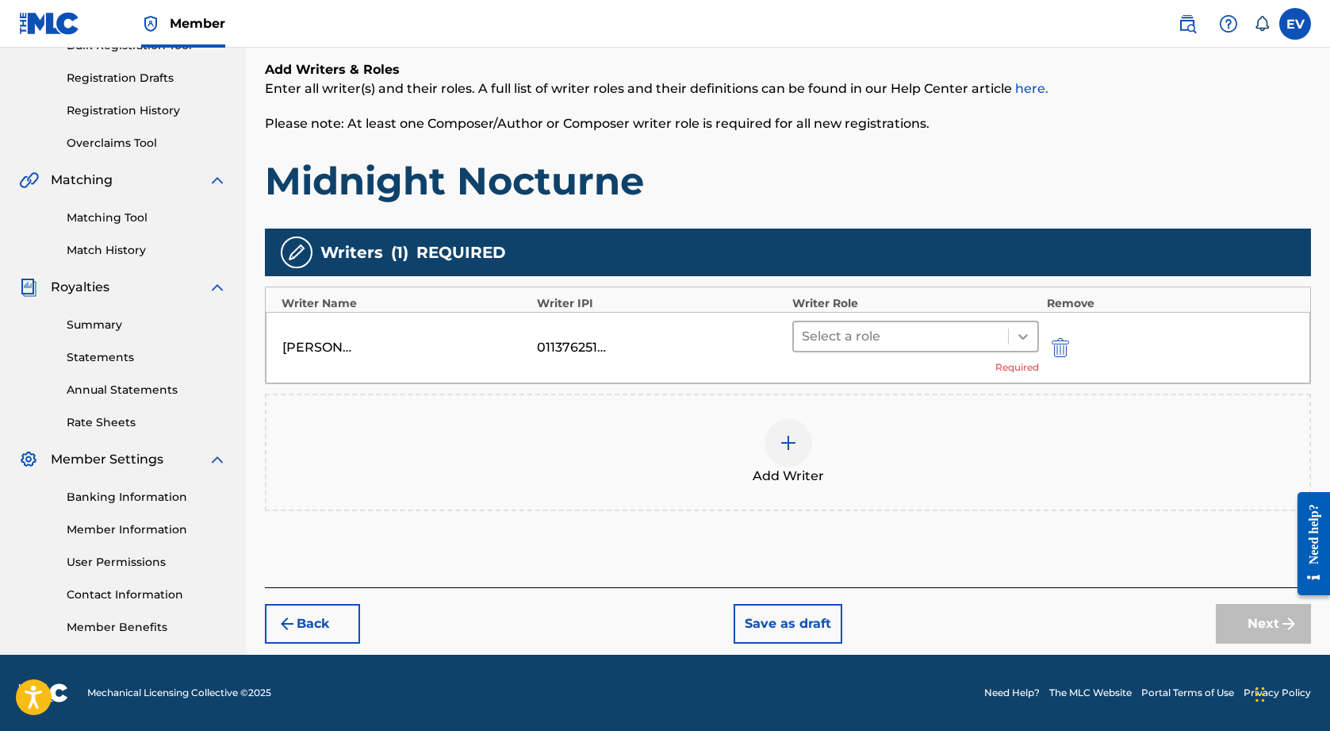
click at [1025, 338] on icon at bounding box center [1023, 336] width 16 height 16
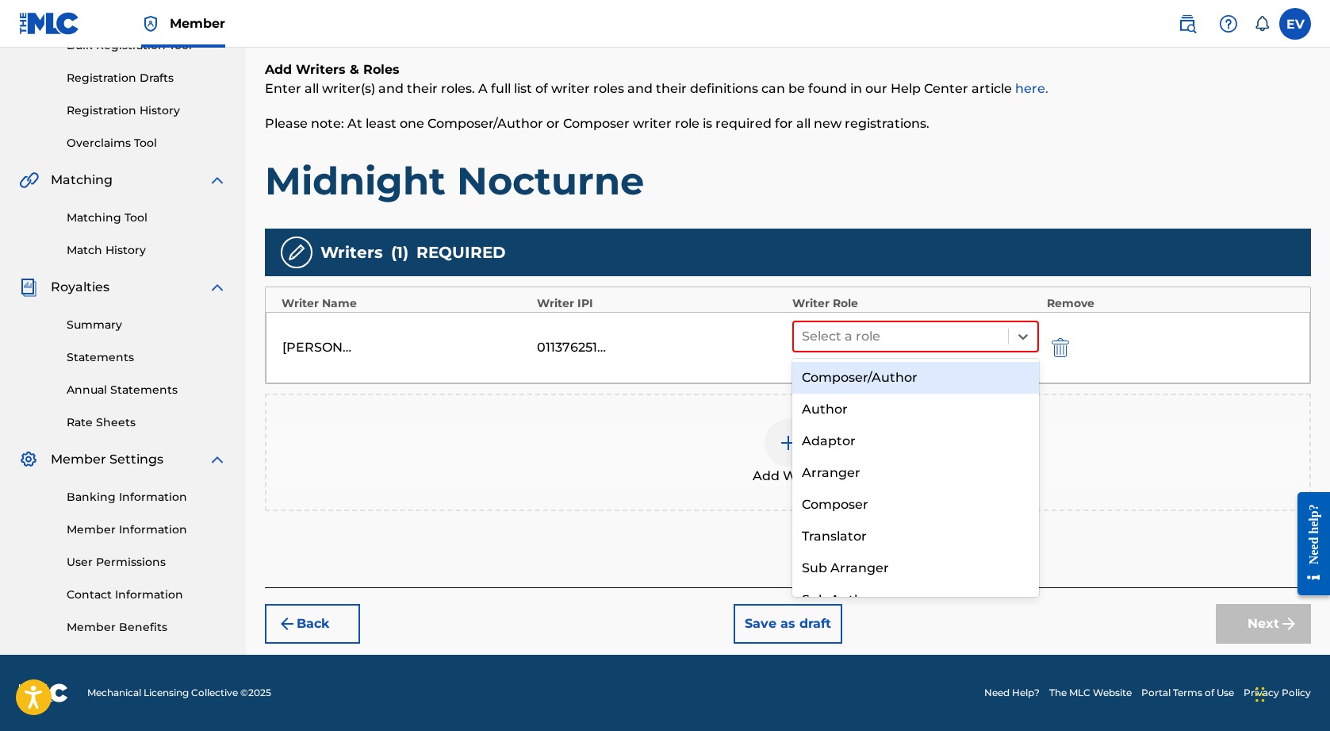
click at [946, 375] on div "Composer/Author" at bounding box center [916, 378] width 247 height 32
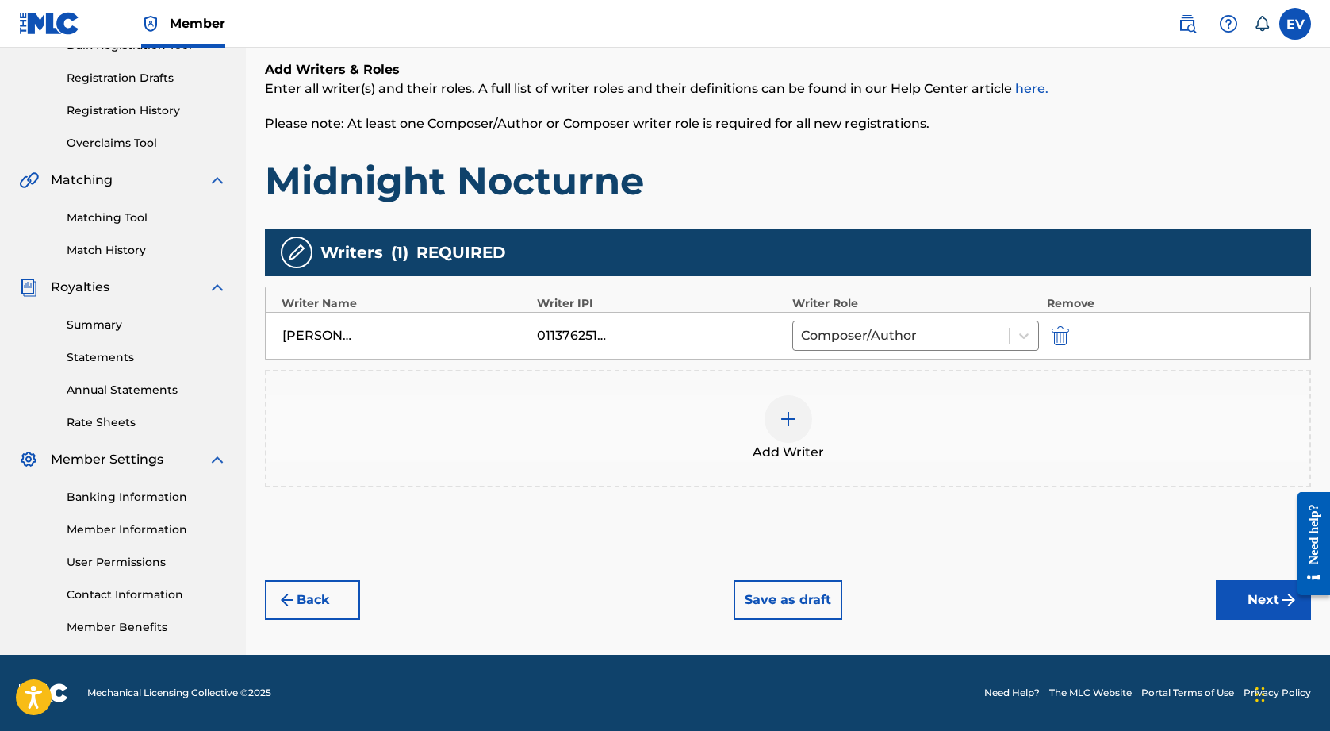
click at [1272, 603] on button "Next" at bounding box center [1263, 600] width 95 height 40
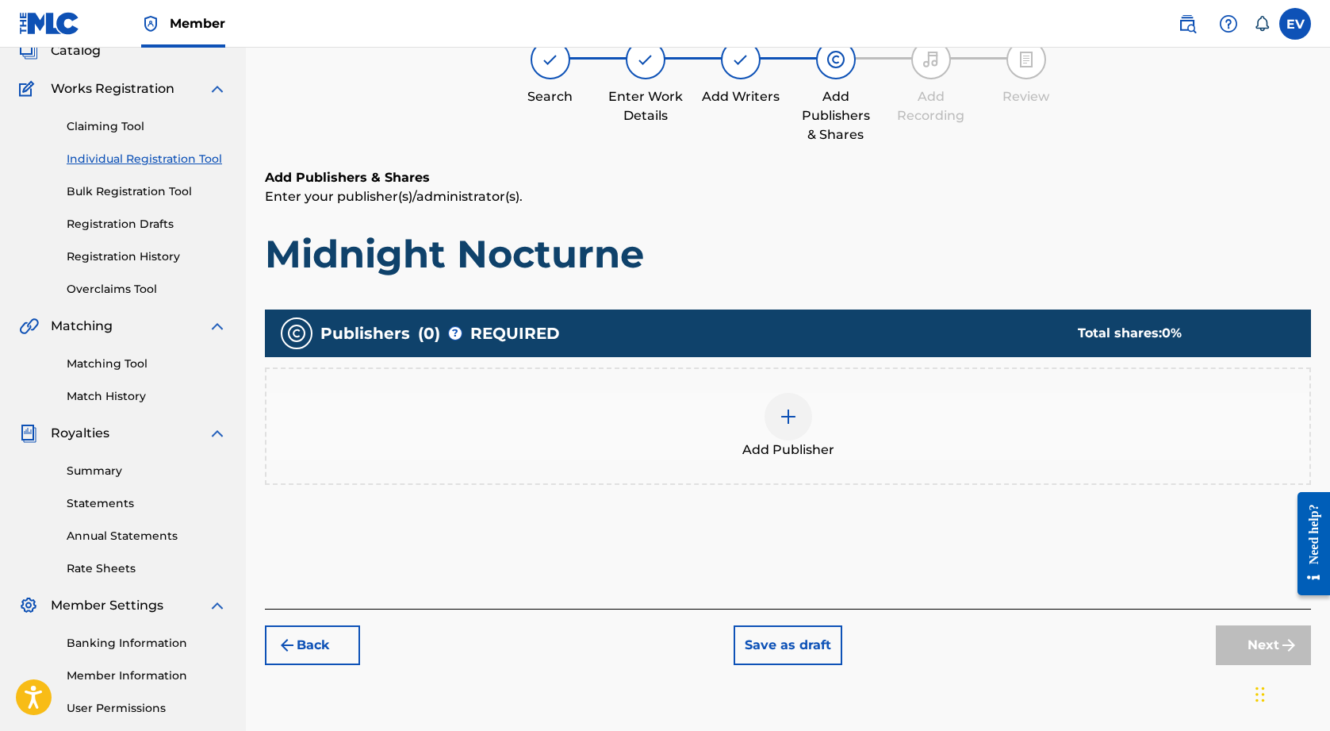
scroll to position [71, 0]
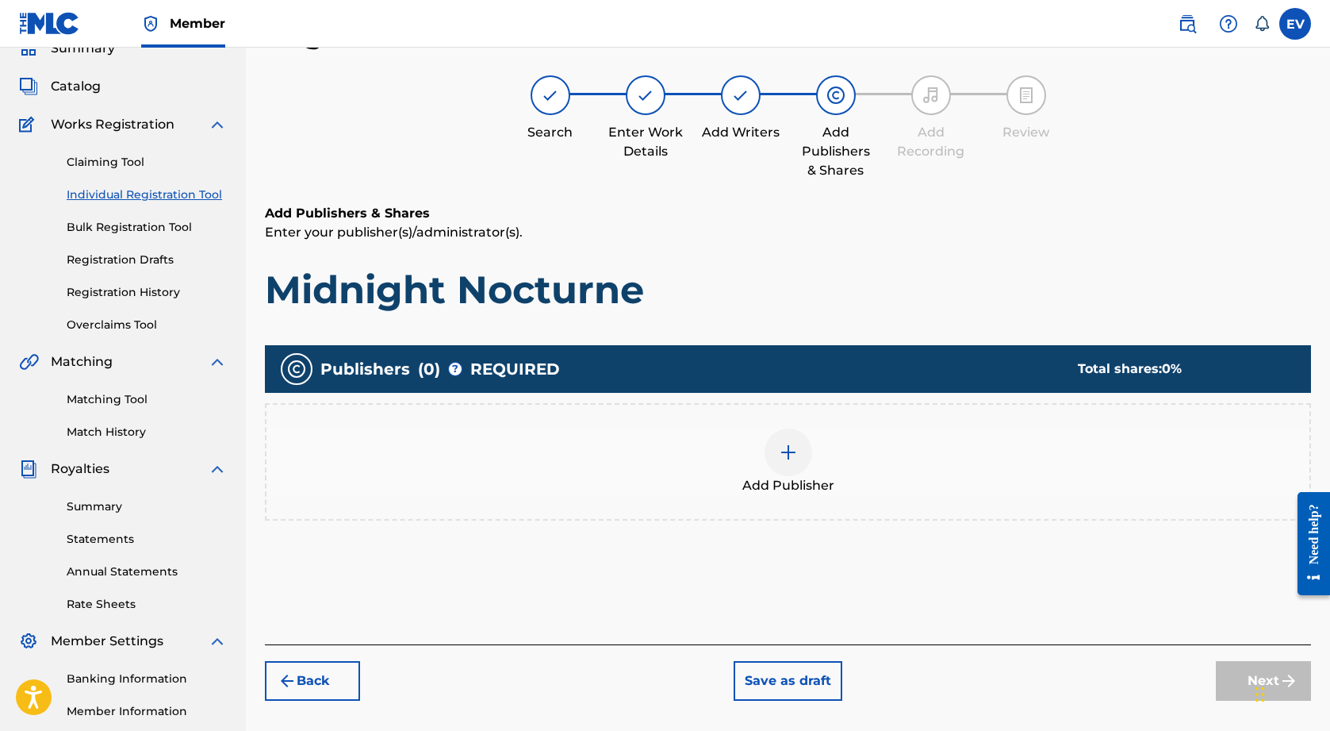
click at [796, 450] on img at bounding box center [788, 452] width 19 height 19
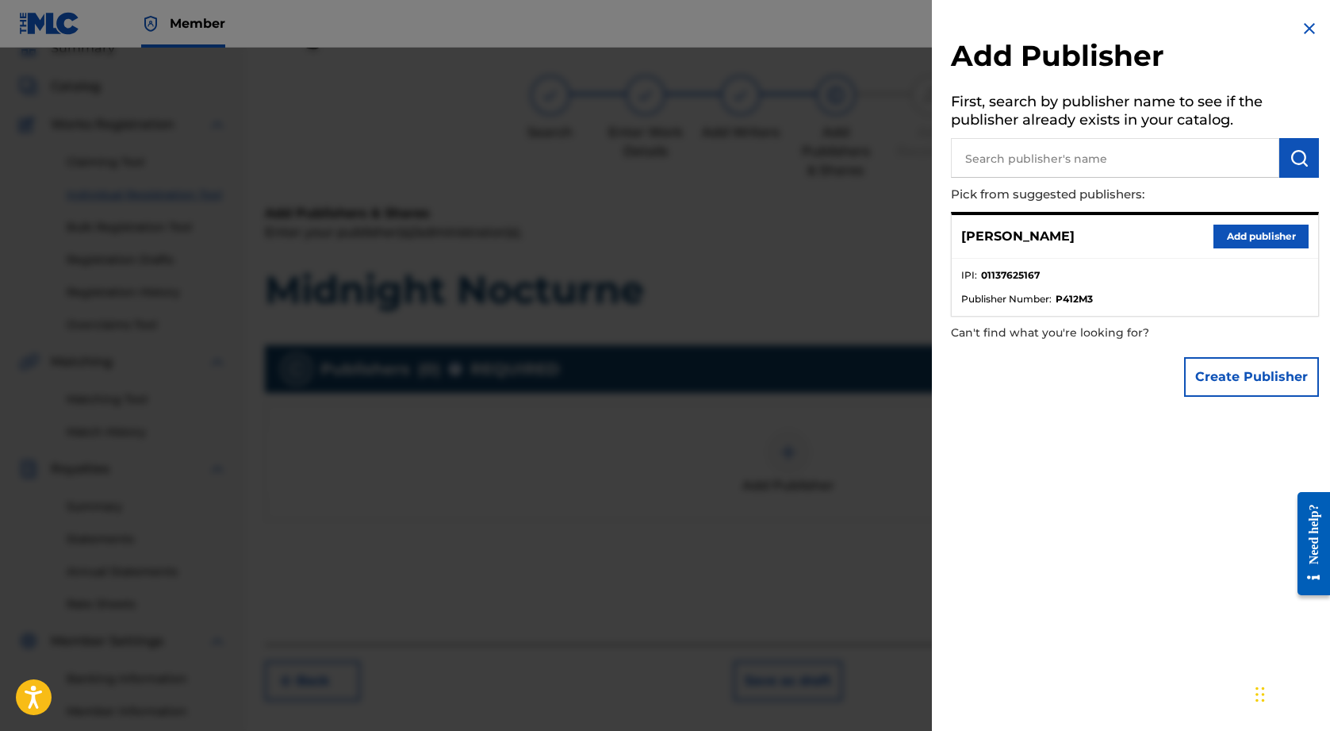
click at [1256, 235] on button "Add publisher" at bounding box center [1261, 237] width 95 height 24
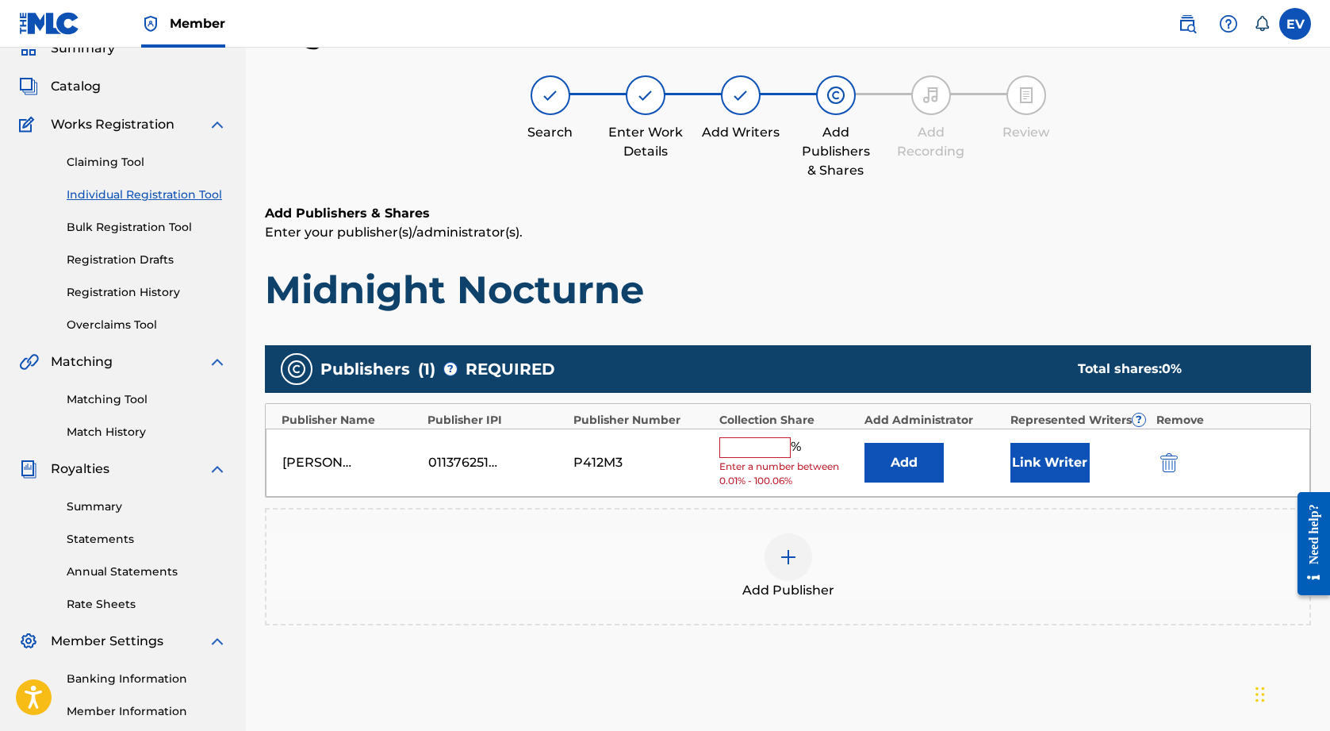
click at [771, 444] on input "text" at bounding box center [755, 447] width 71 height 21
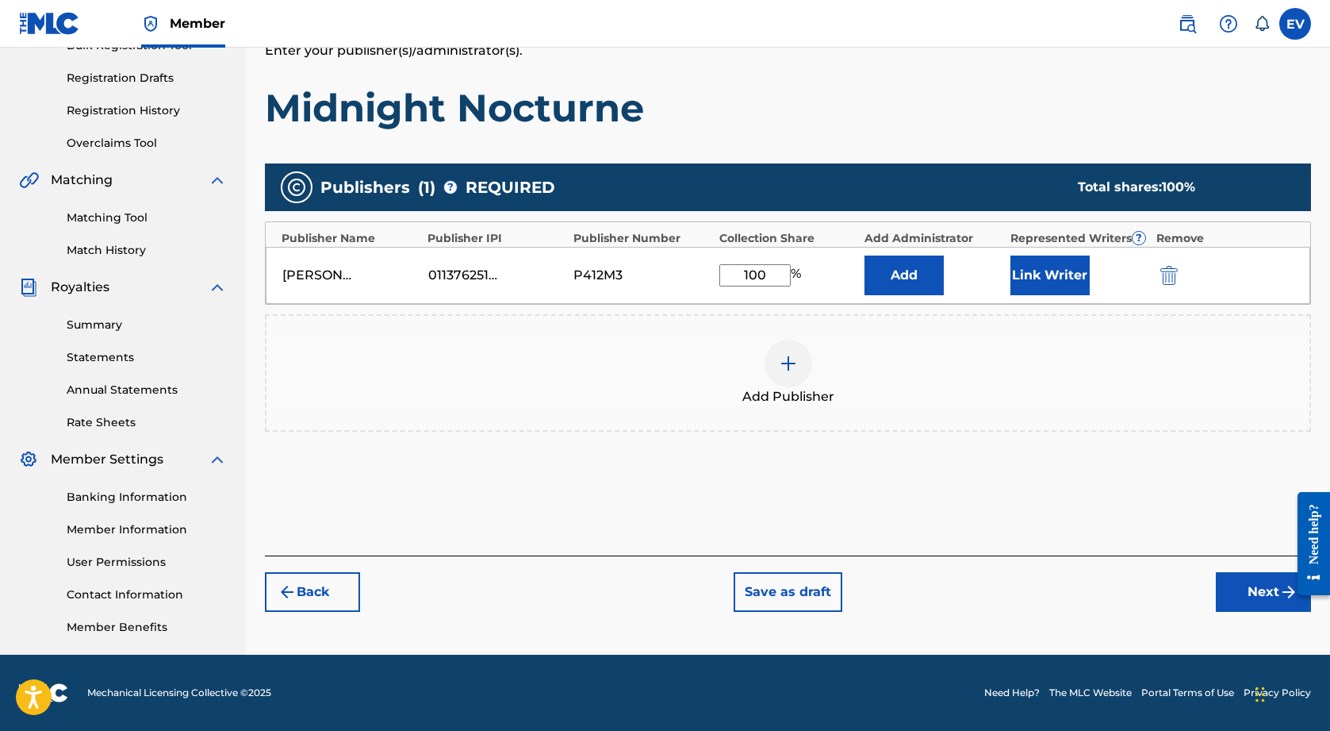
type input "100"
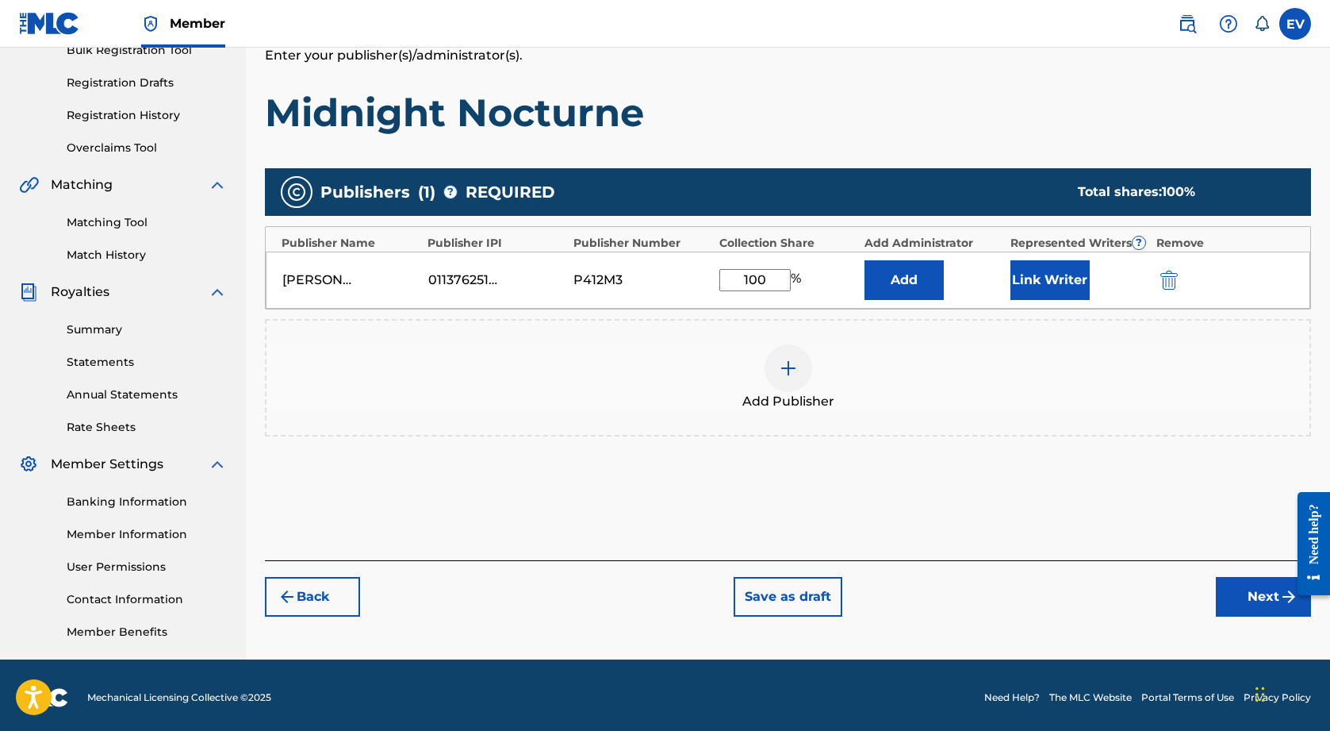
click at [1261, 593] on button "Next" at bounding box center [1263, 597] width 95 height 40
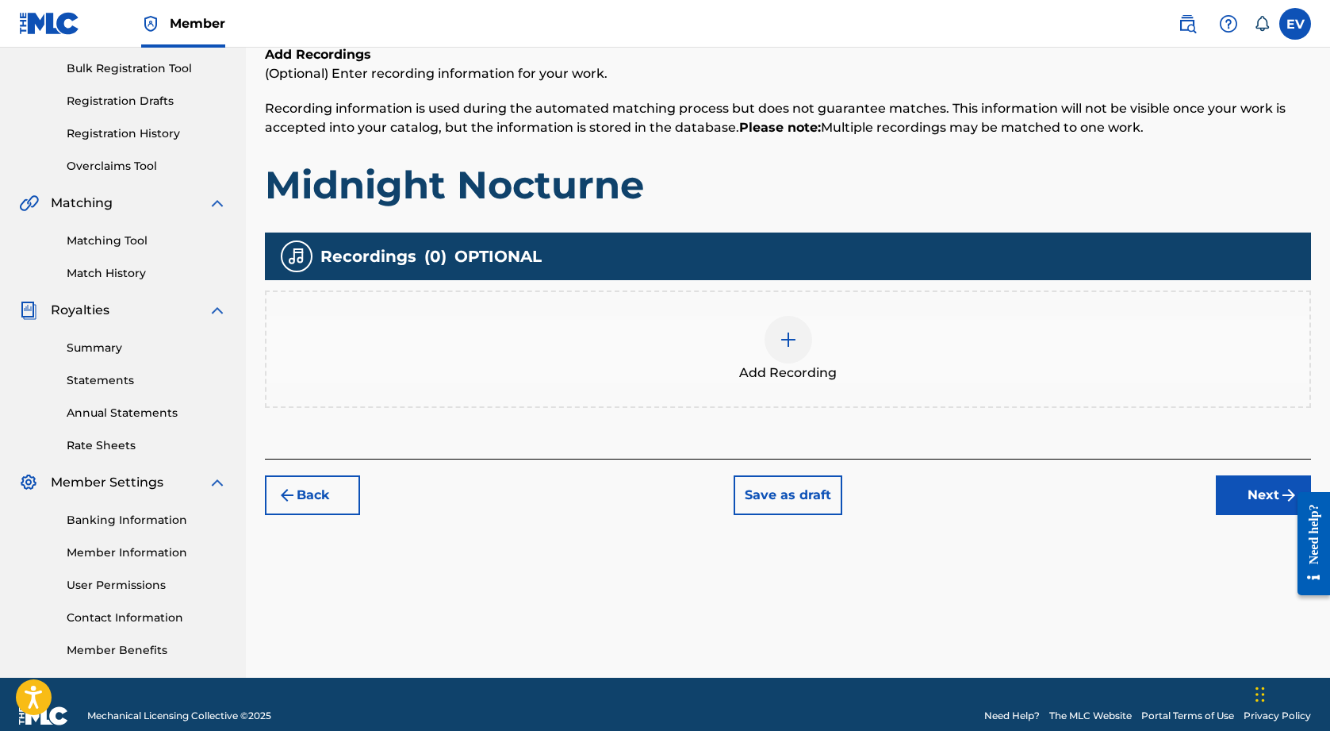
click at [1242, 493] on button "Next" at bounding box center [1263, 495] width 95 height 40
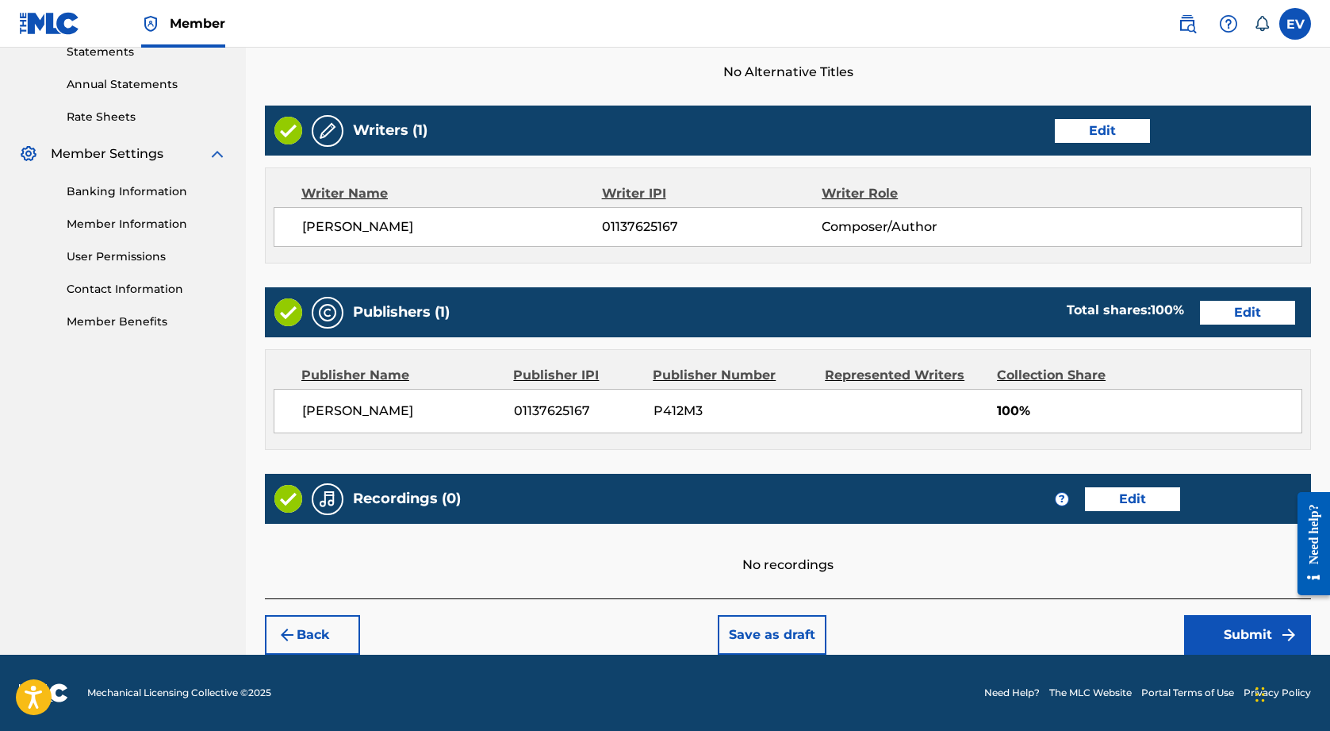
scroll to position [558, 0]
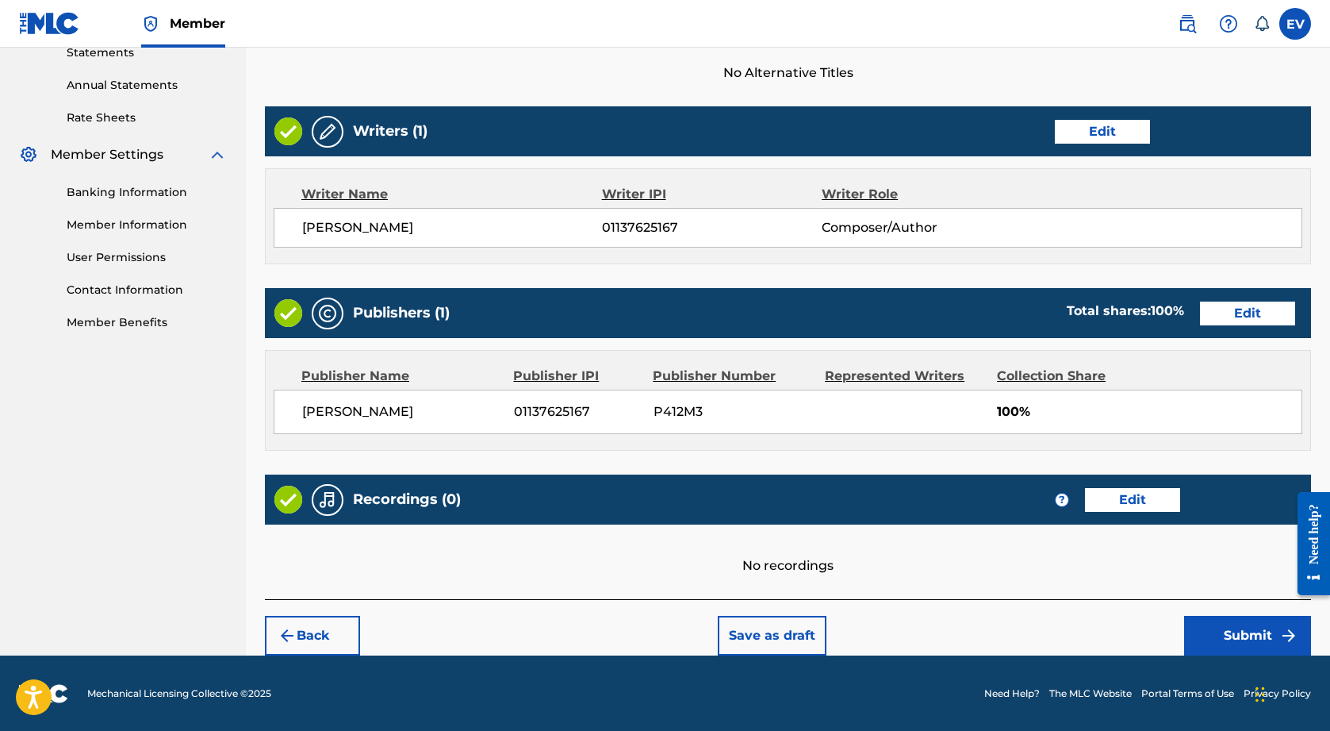
click at [1228, 628] on button "Submit" at bounding box center [1247, 636] width 127 height 40
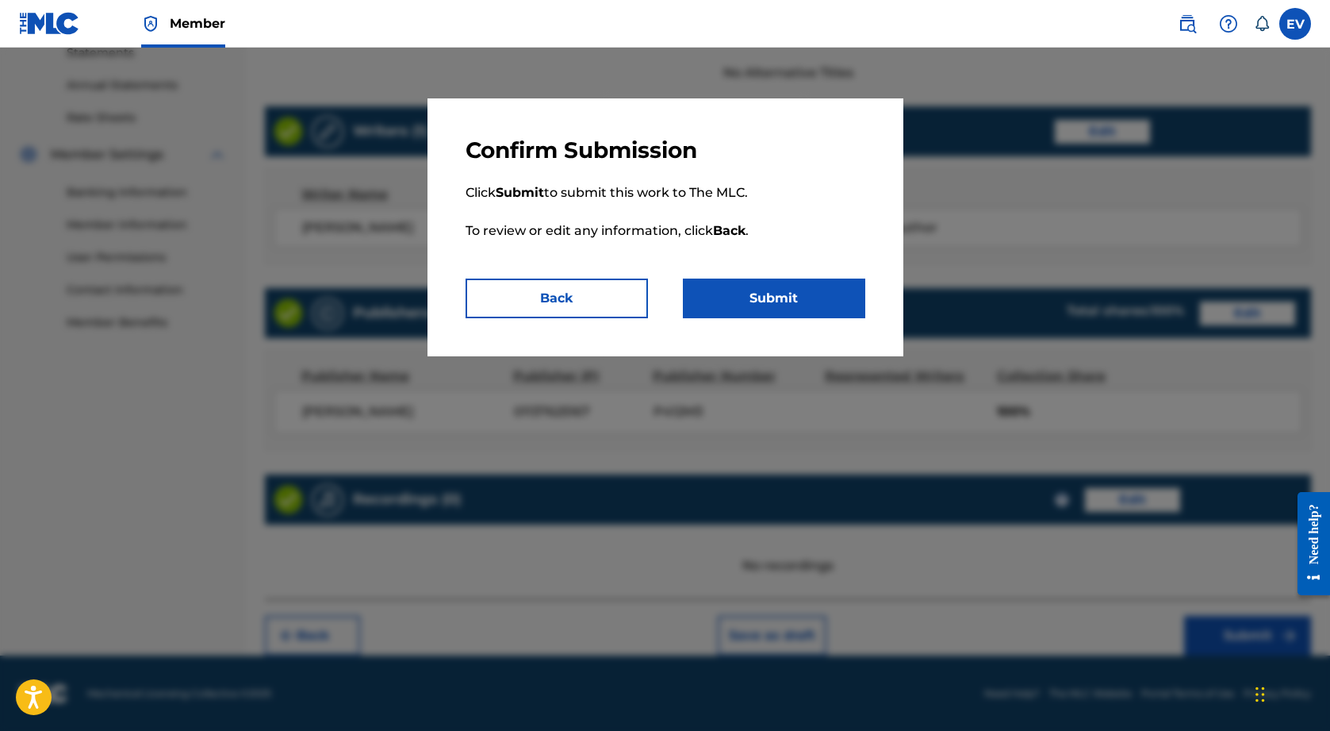
click at [769, 301] on button "Submit" at bounding box center [774, 298] width 182 height 40
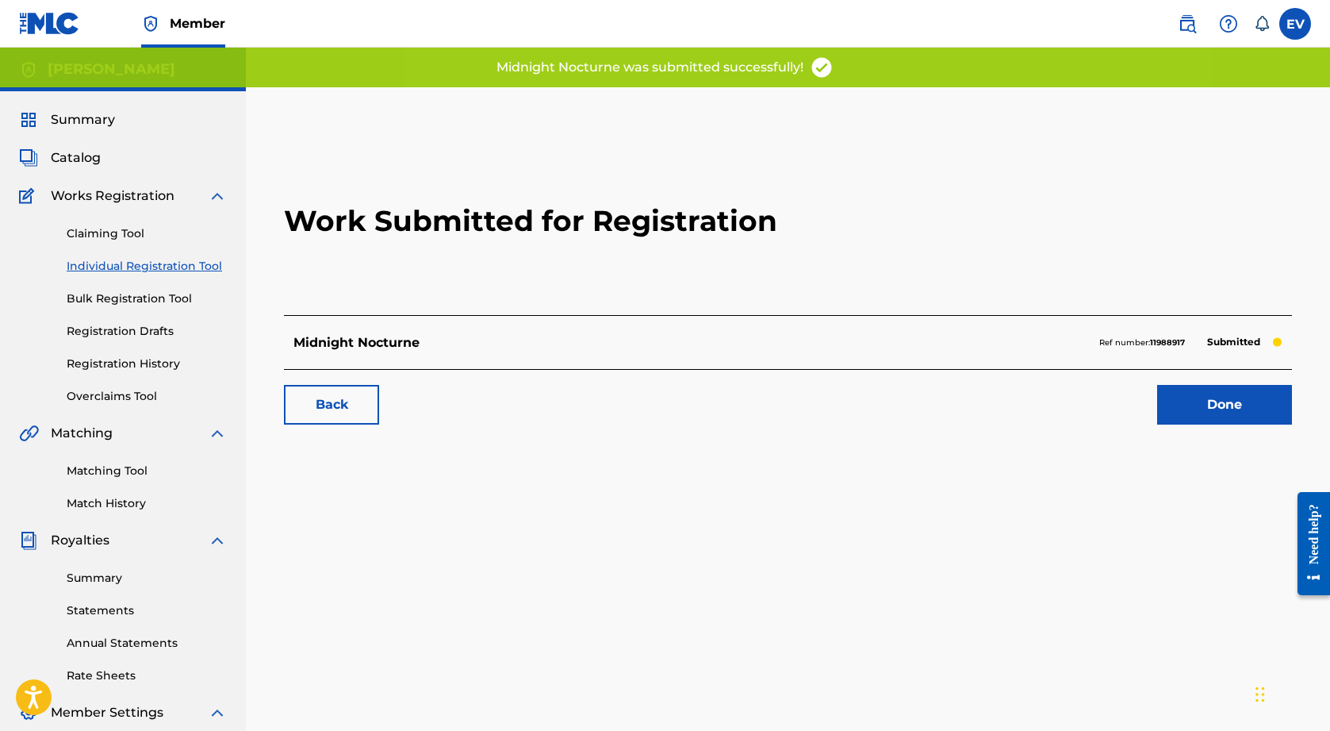
click at [1230, 404] on link "Done" at bounding box center [1224, 405] width 135 height 40
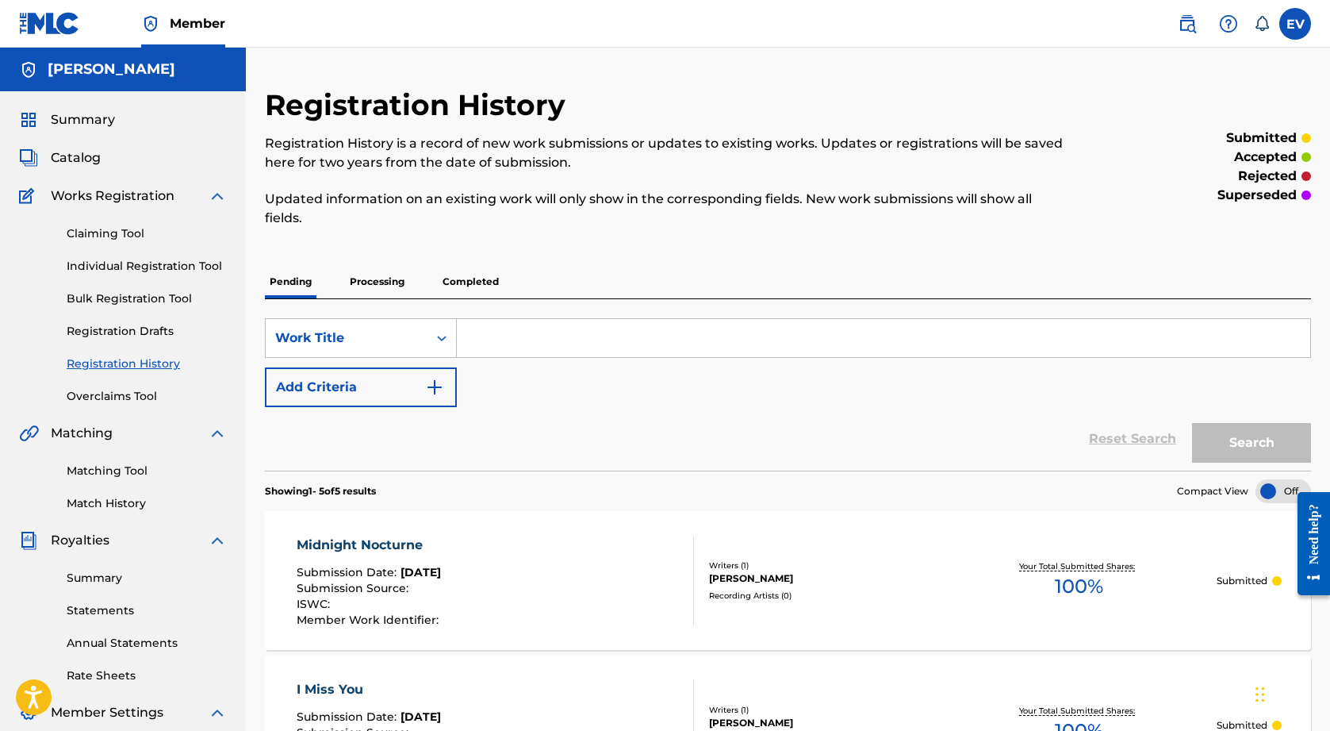
click at [120, 264] on link "Individual Registration Tool" at bounding box center [147, 266] width 160 height 17
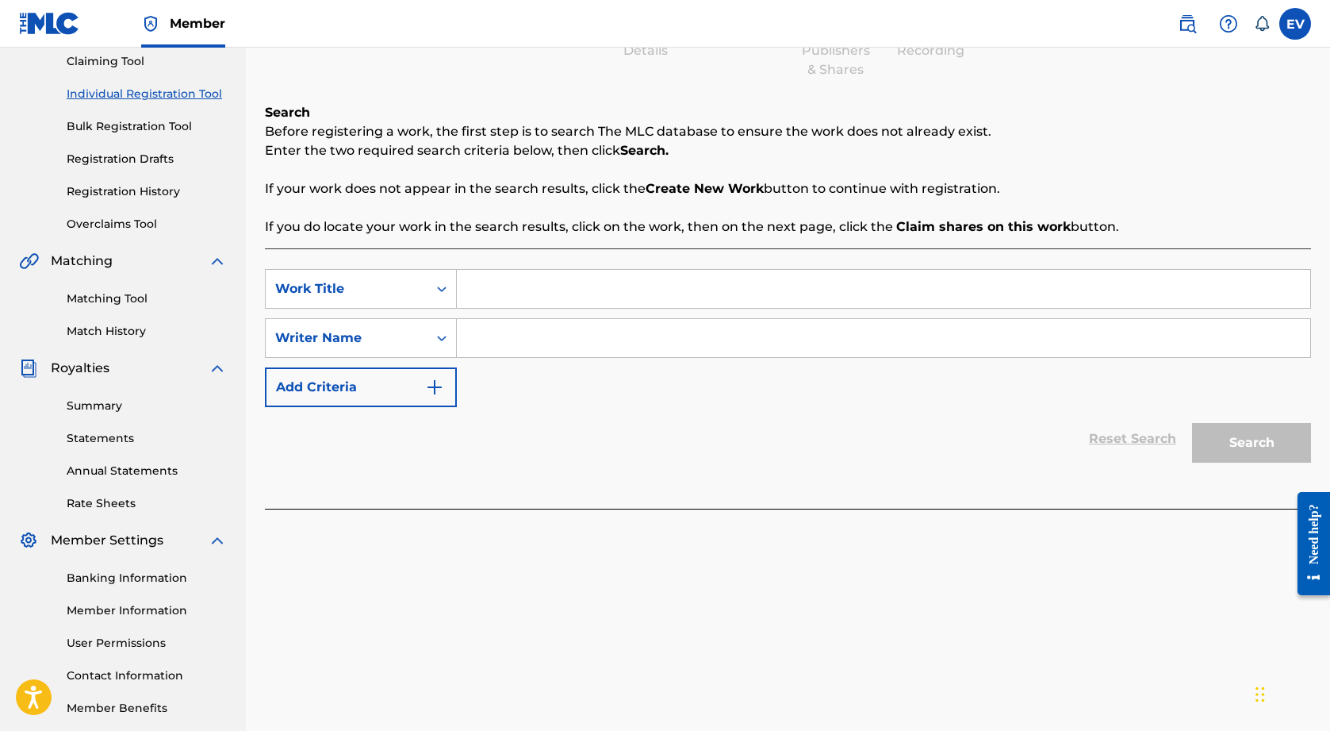
scroll to position [185, 0]
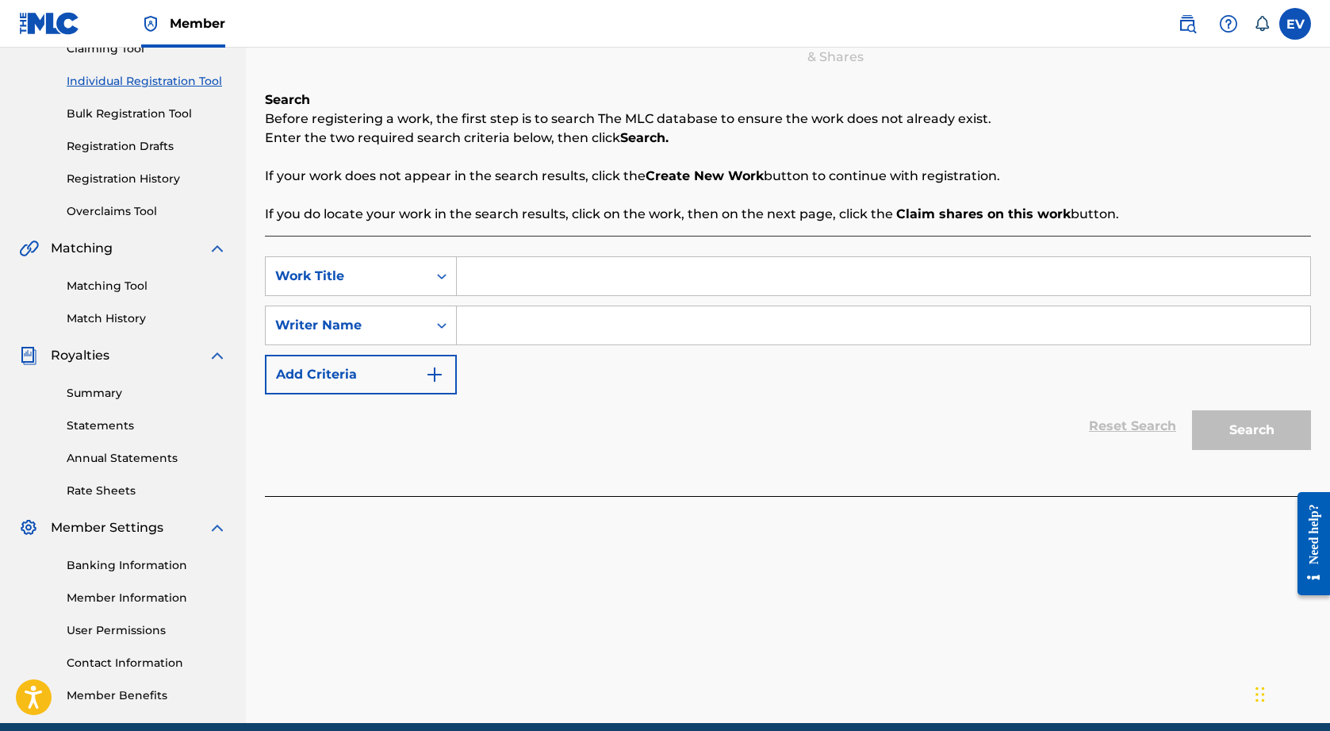
click at [535, 276] on input "Search Form" at bounding box center [884, 276] width 854 height 38
paste input "Amour"
type input "Amour"
click at [543, 329] on input "Search Form" at bounding box center [884, 325] width 854 height 38
type input "[PERSON_NAME]"
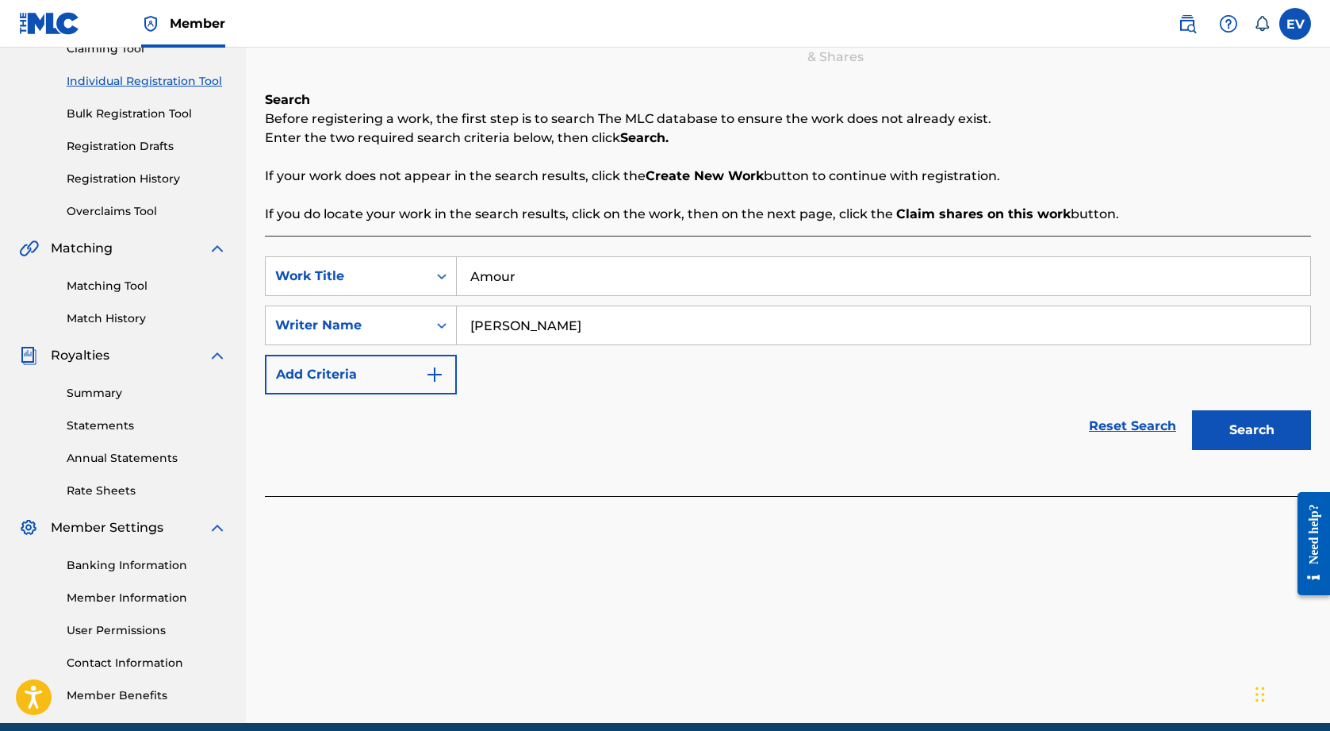
click at [1269, 437] on button "Search" at bounding box center [1251, 430] width 119 height 40
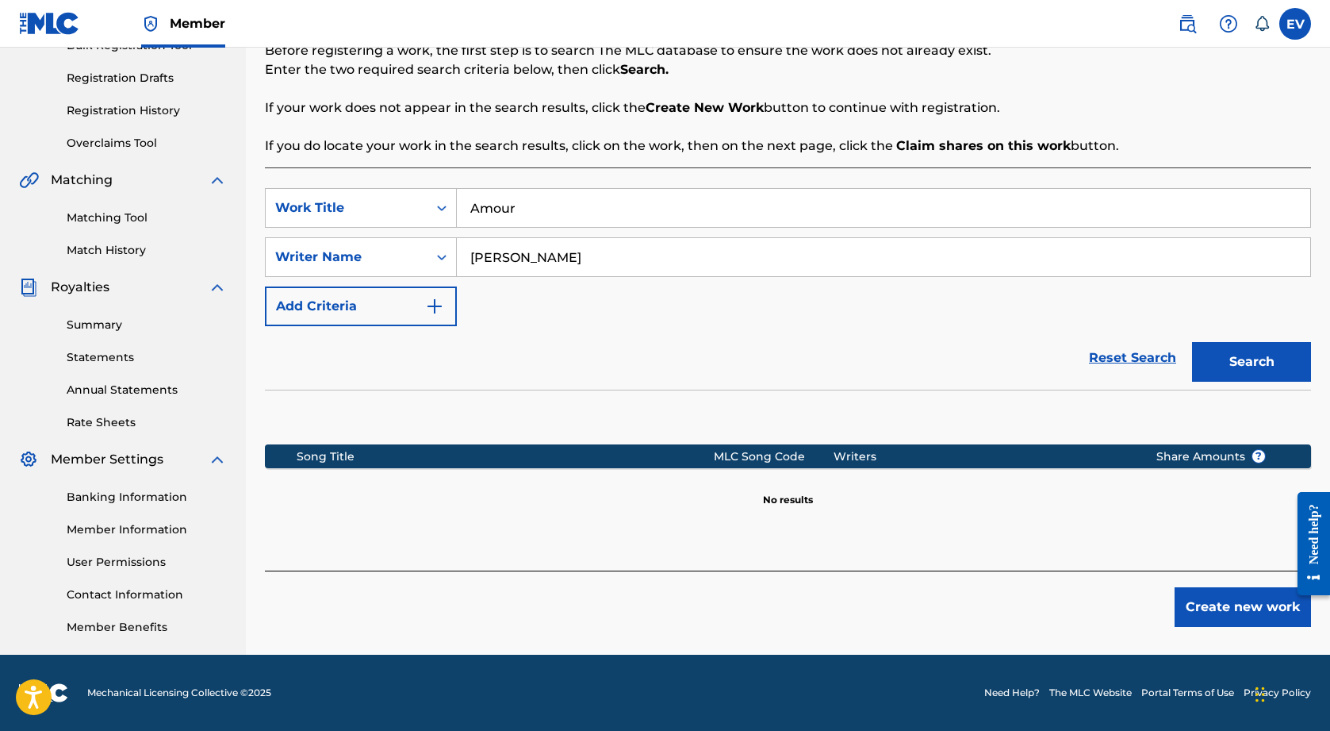
click at [1227, 608] on button "Create new work" at bounding box center [1243, 607] width 136 height 40
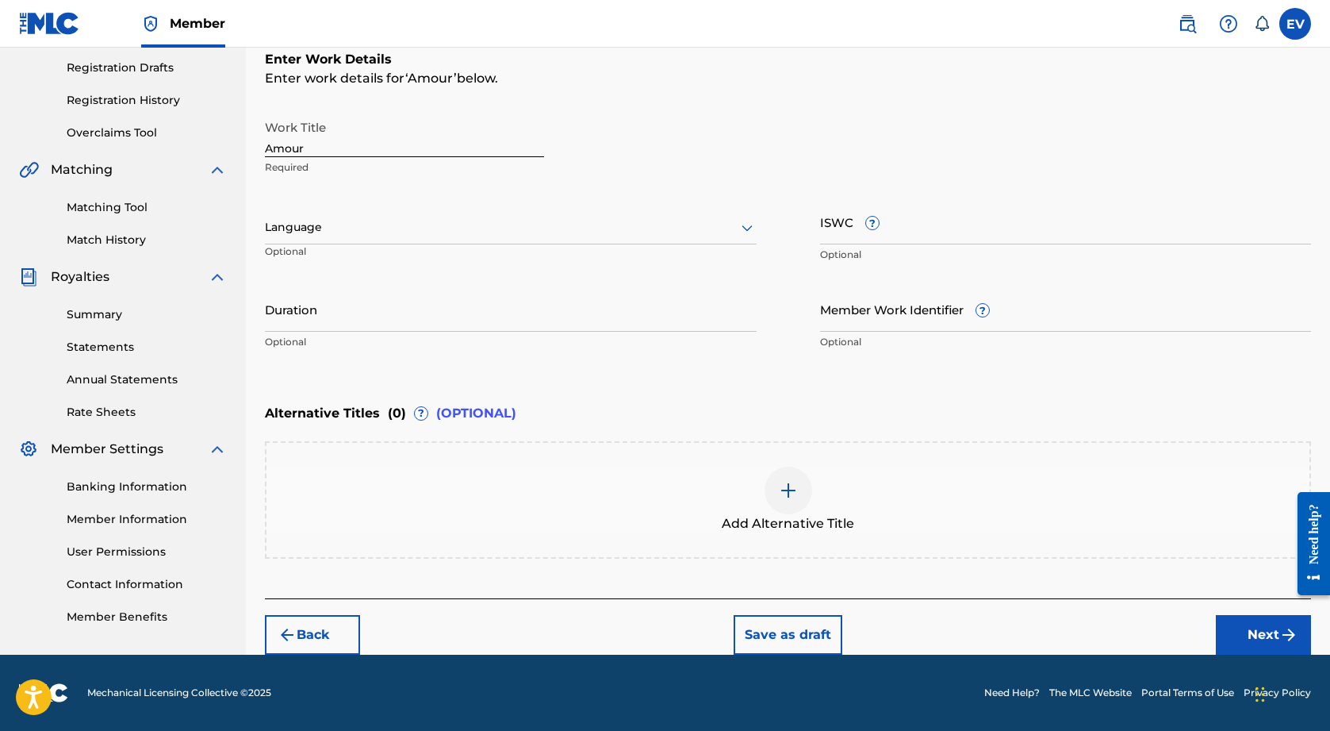
click at [1253, 643] on button "Next" at bounding box center [1263, 635] width 95 height 40
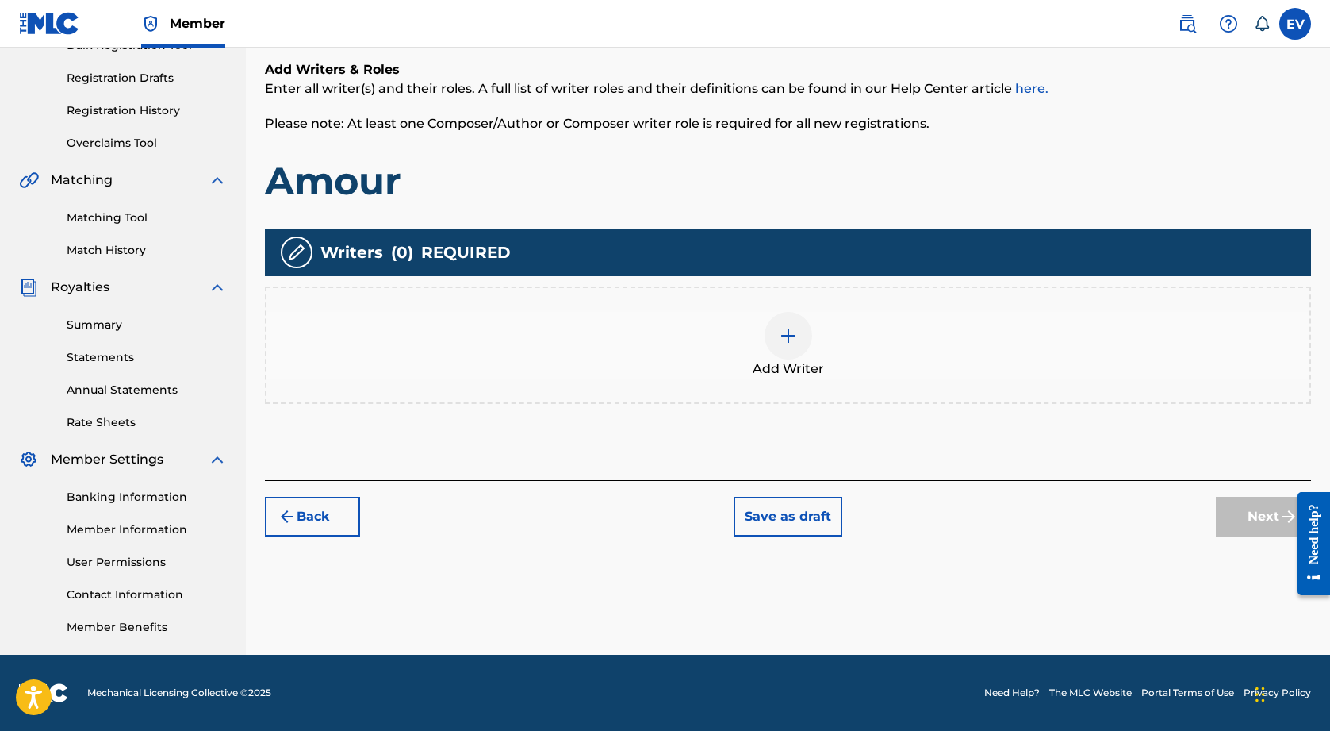
scroll to position [253, 0]
click at [789, 347] on div at bounding box center [789, 336] width 48 height 48
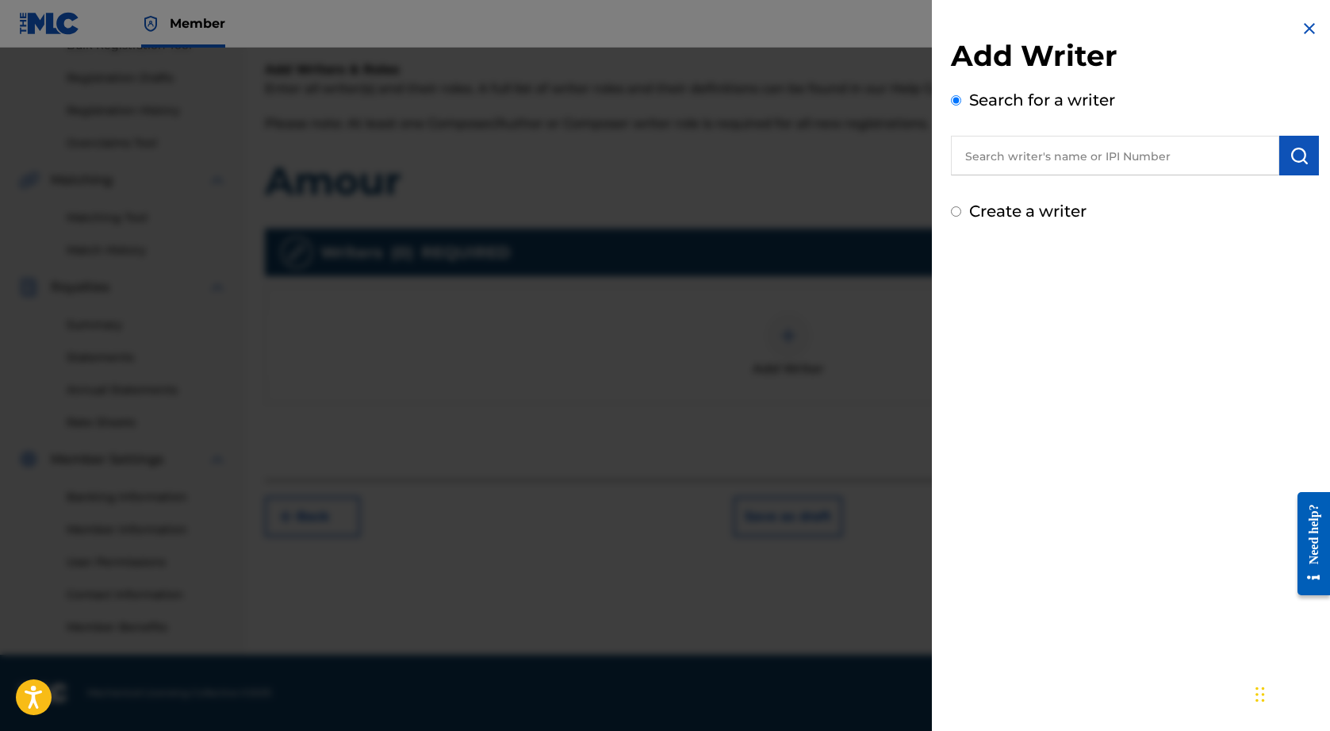
click at [1011, 161] on input "text" at bounding box center [1115, 156] width 328 height 40
type input "[PERSON_NAME]"
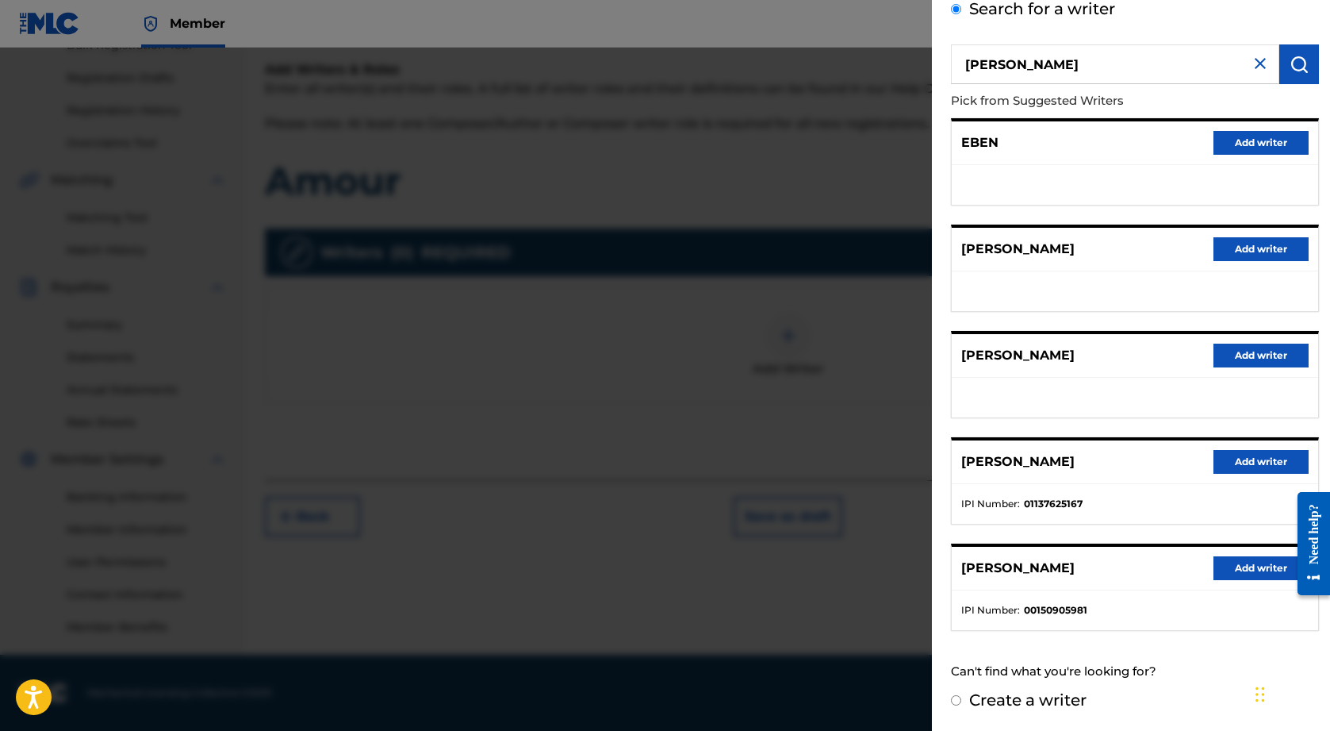
scroll to position [91, 0]
click at [1253, 463] on button "Add writer" at bounding box center [1261, 462] width 95 height 24
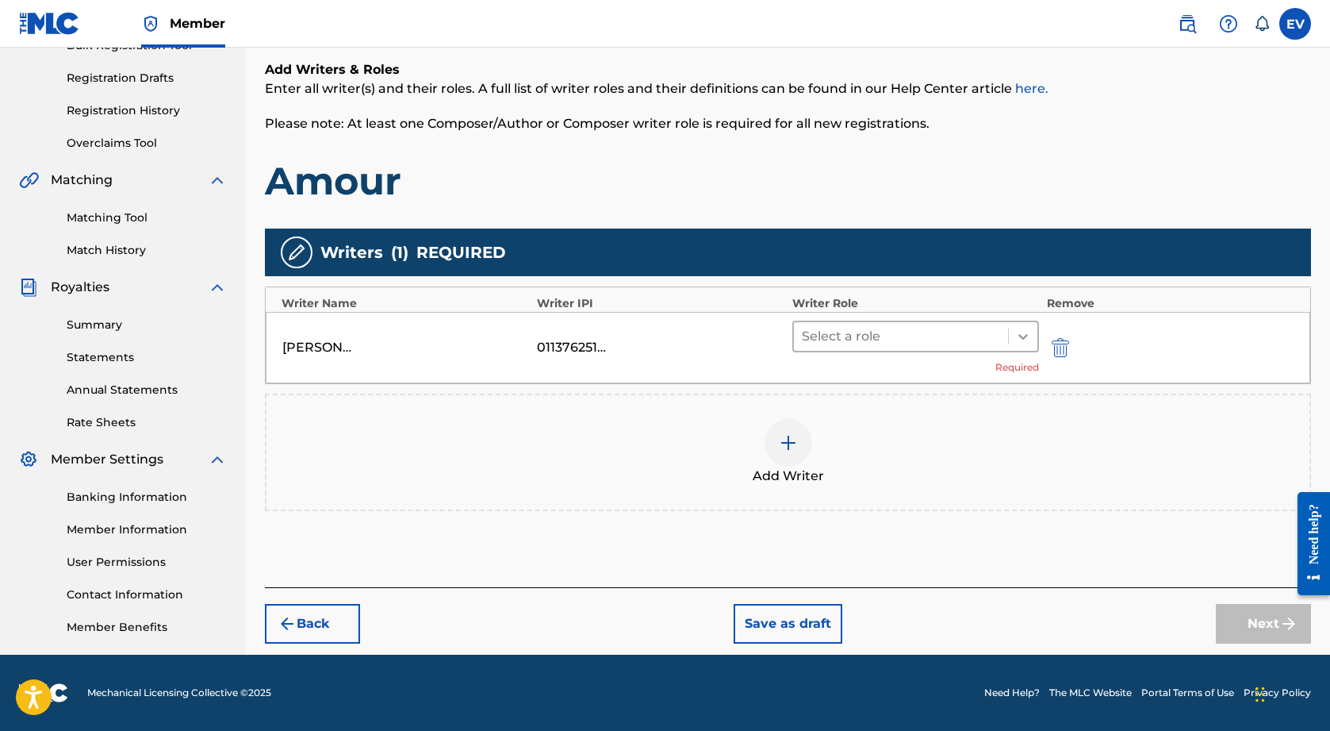
click at [1021, 335] on icon at bounding box center [1023, 336] width 16 height 16
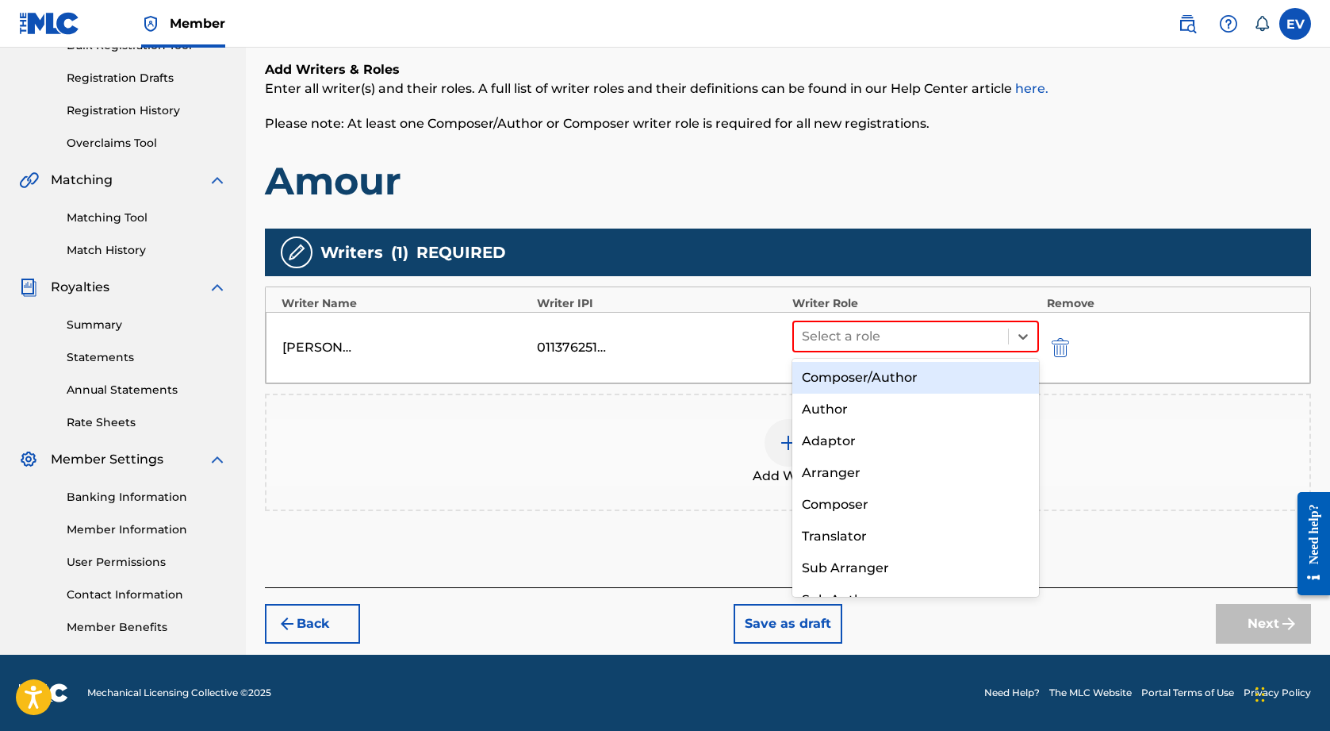
click at [956, 367] on div "Composer/Author" at bounding box center [916, 378] width 247 height 32
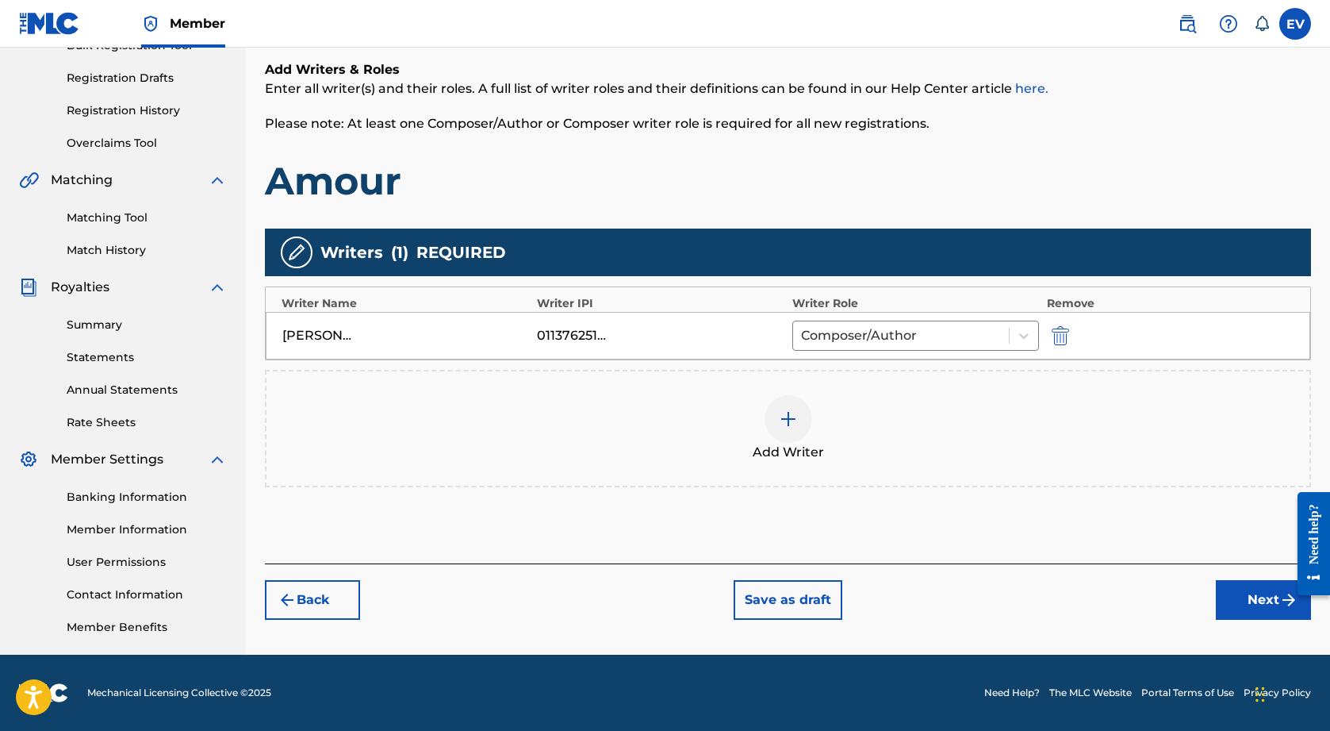
click at [1249, 599] on button "Next" at bounding box center [1263, 600] width 95 height 40
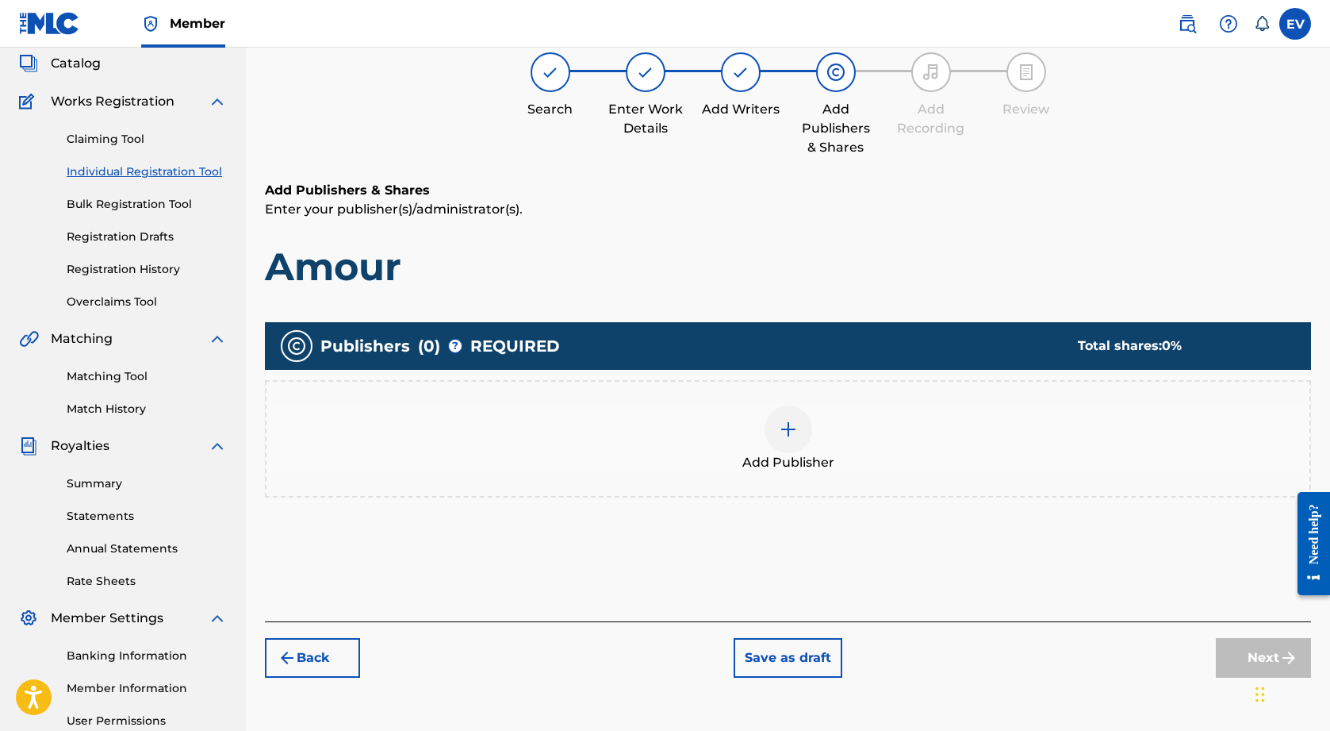
scroll to position [71, 0]
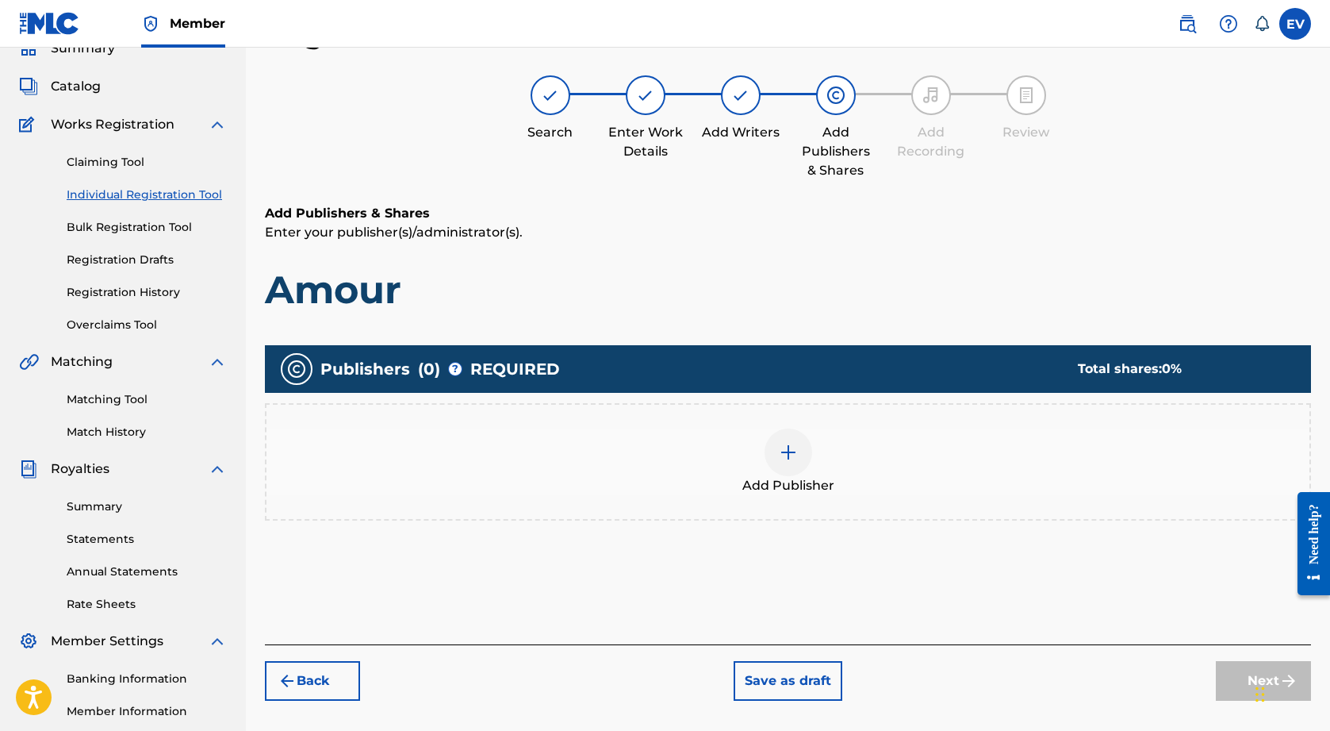
click at [776, 454] on div at bounding box center [789, 452] width 48 height 48
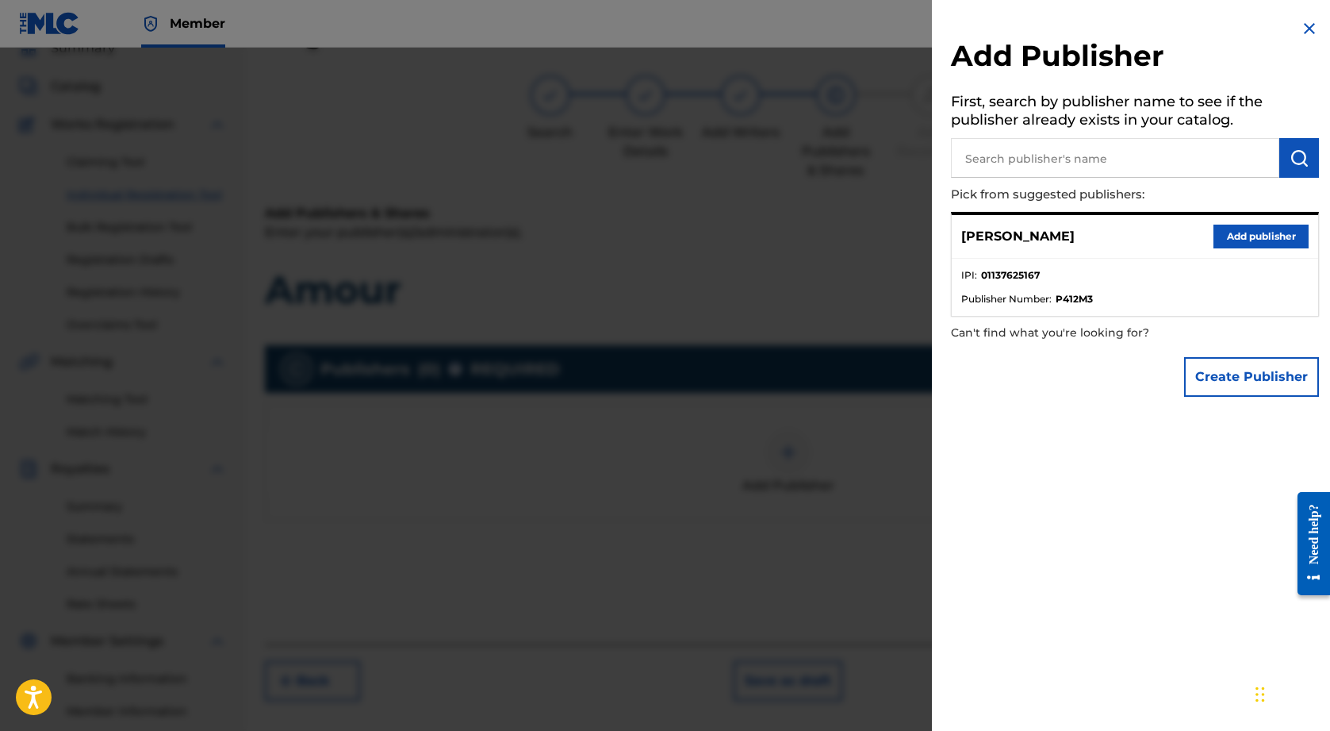
click at [1248, 234] on button "Add publisher" at bounding box center [1261, 237] width 95 height 24
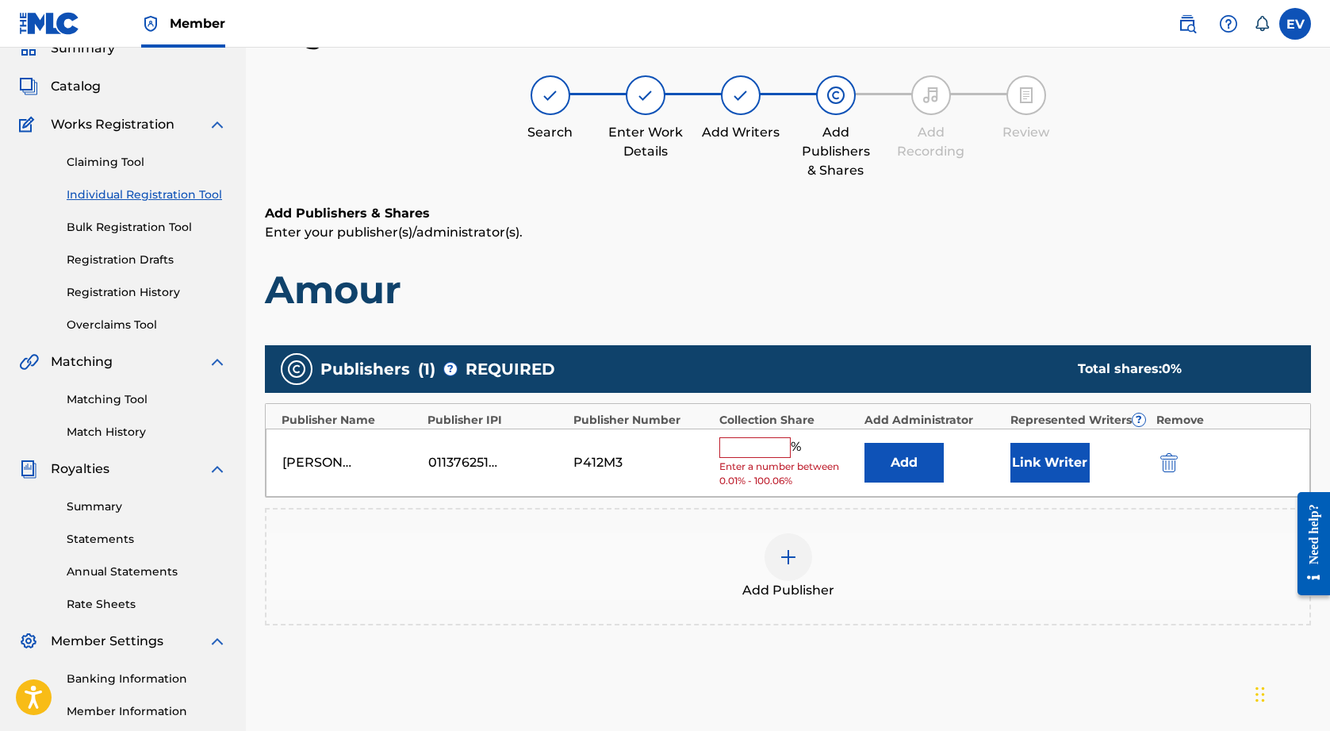
click at [772, 441] on input "text" at bounding box center [755, 447] width 71 height 21
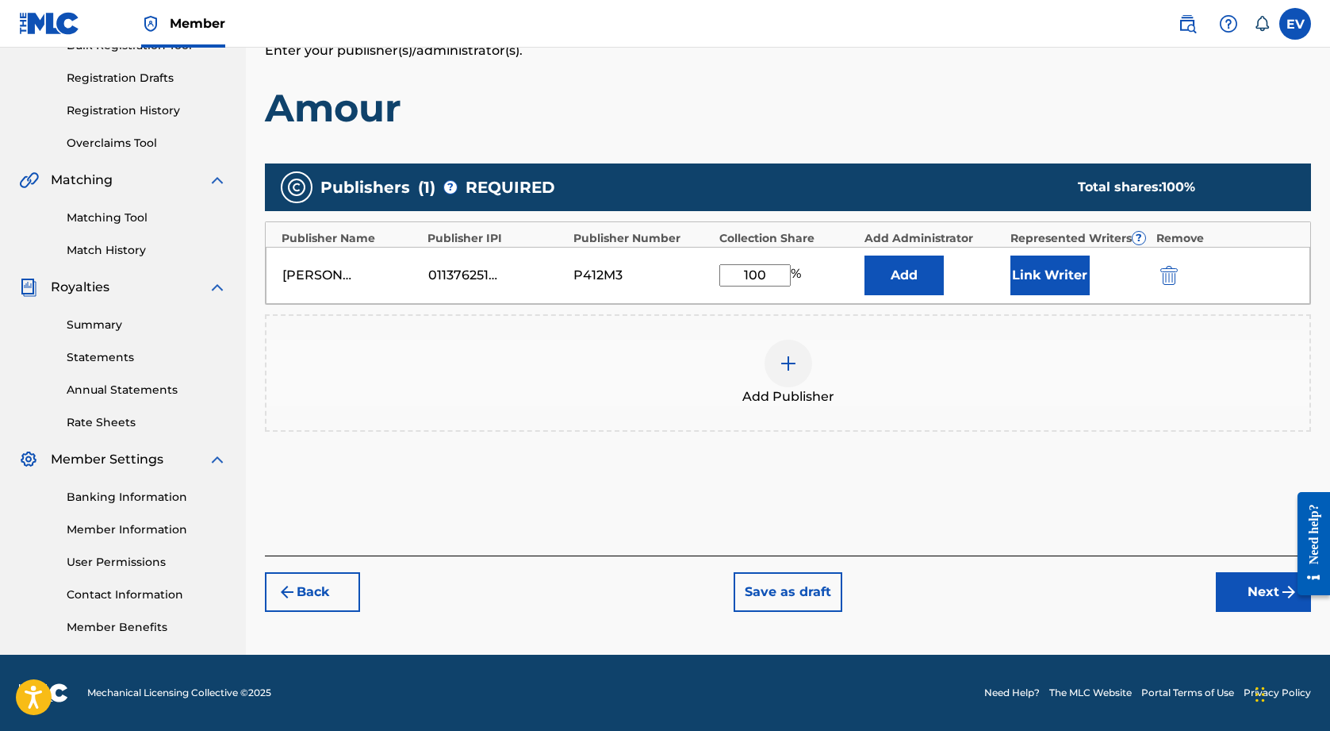
type input "100"
click at [1249, 578] on button "Next" at bounding box center [1263, 592] width 95 height 40
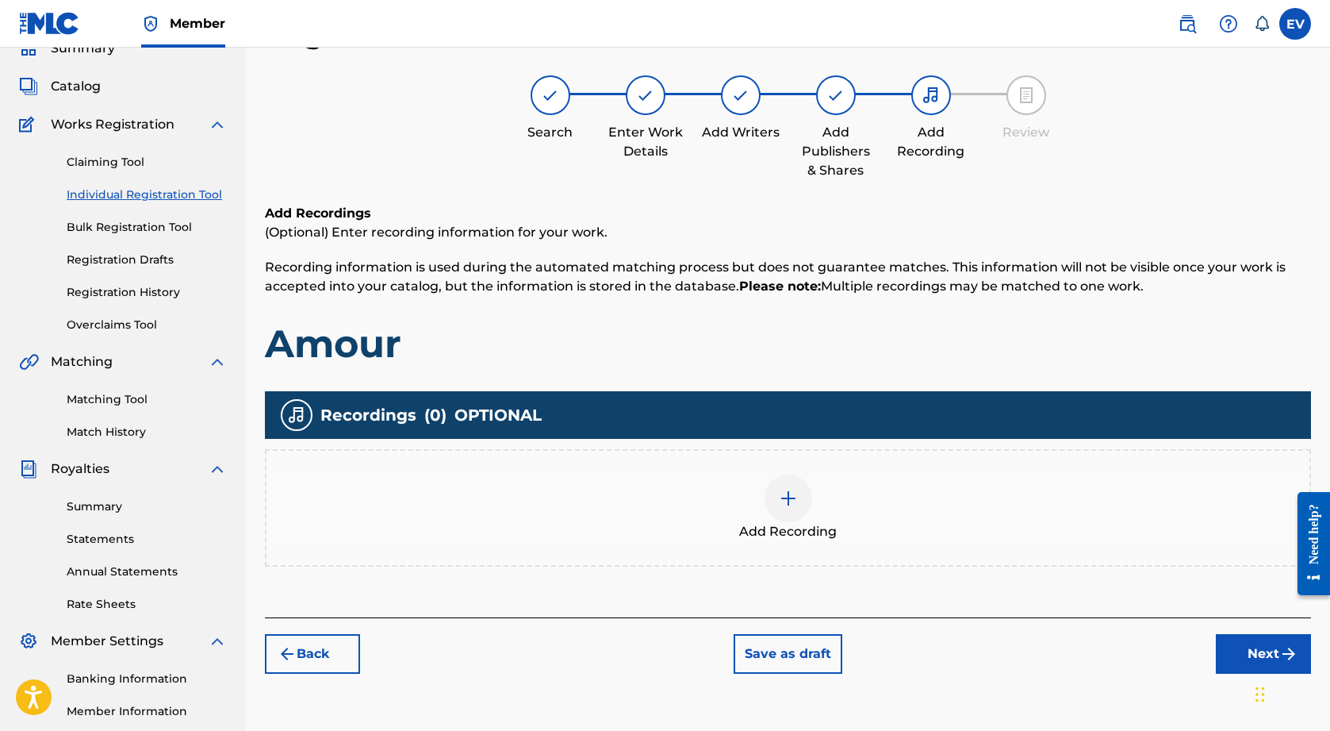
click at [1235, 646] on button "Next" at bounding box center [1263, 654] width 95 height 40
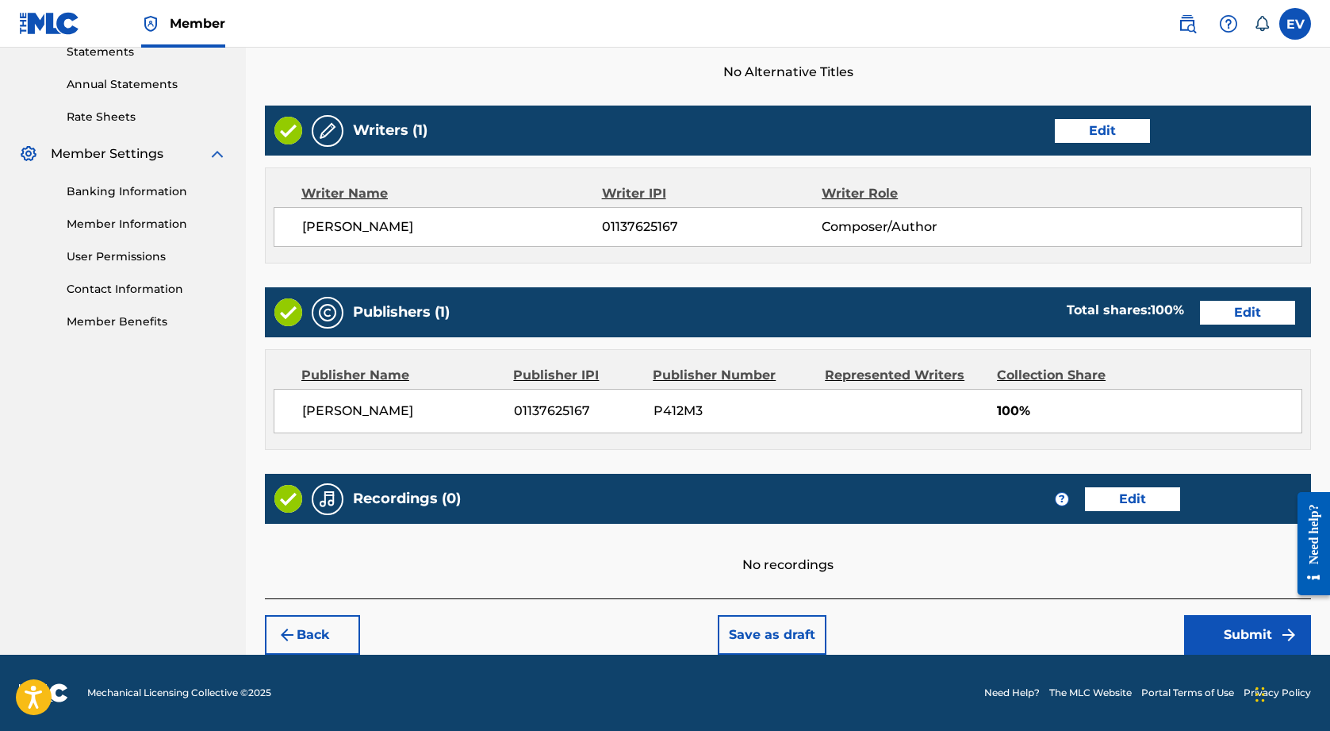
click at [1217, 621] on button "Submit" at bounding box center [1247, 635] width 127 height 40
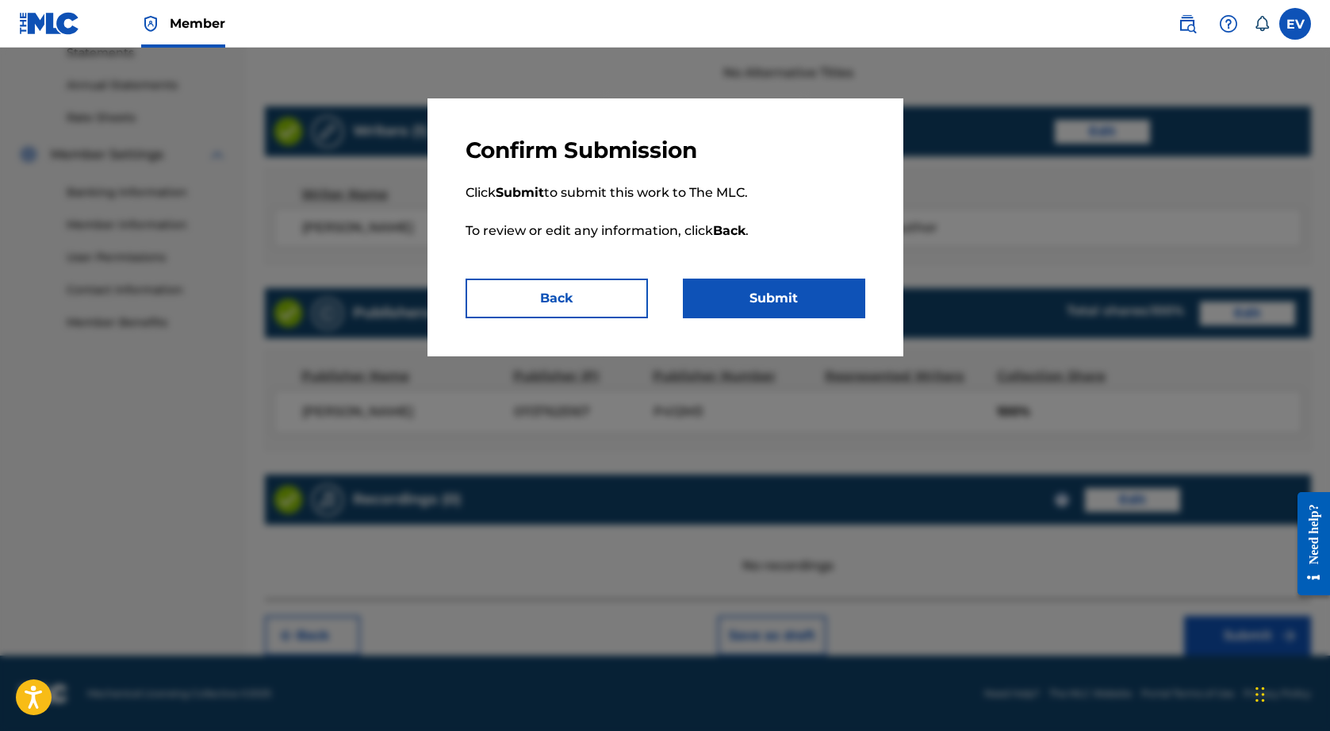
click at [804, 292] on button "Submit" at bounding box center [774, 298] width 182 height 40
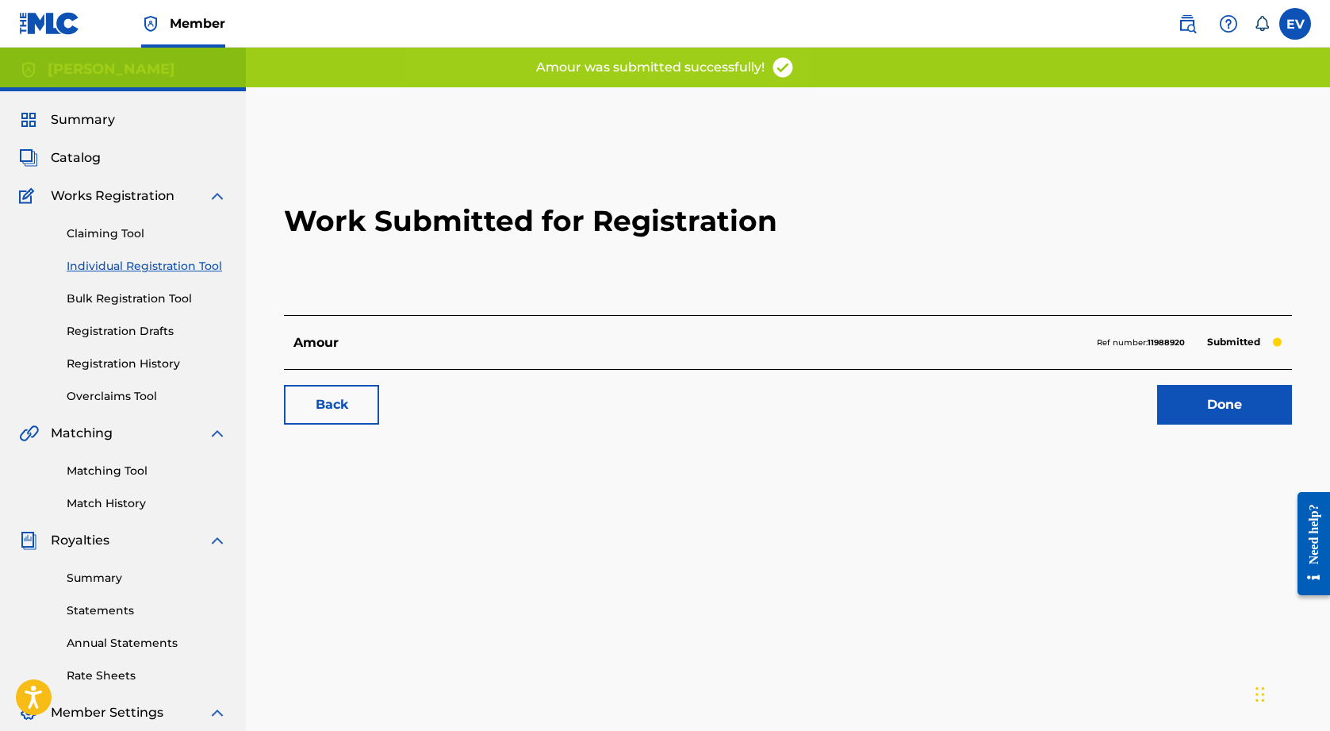
click at [1162, 401] on link "Done" at bounding box center [1224, 405] width 135 height 40
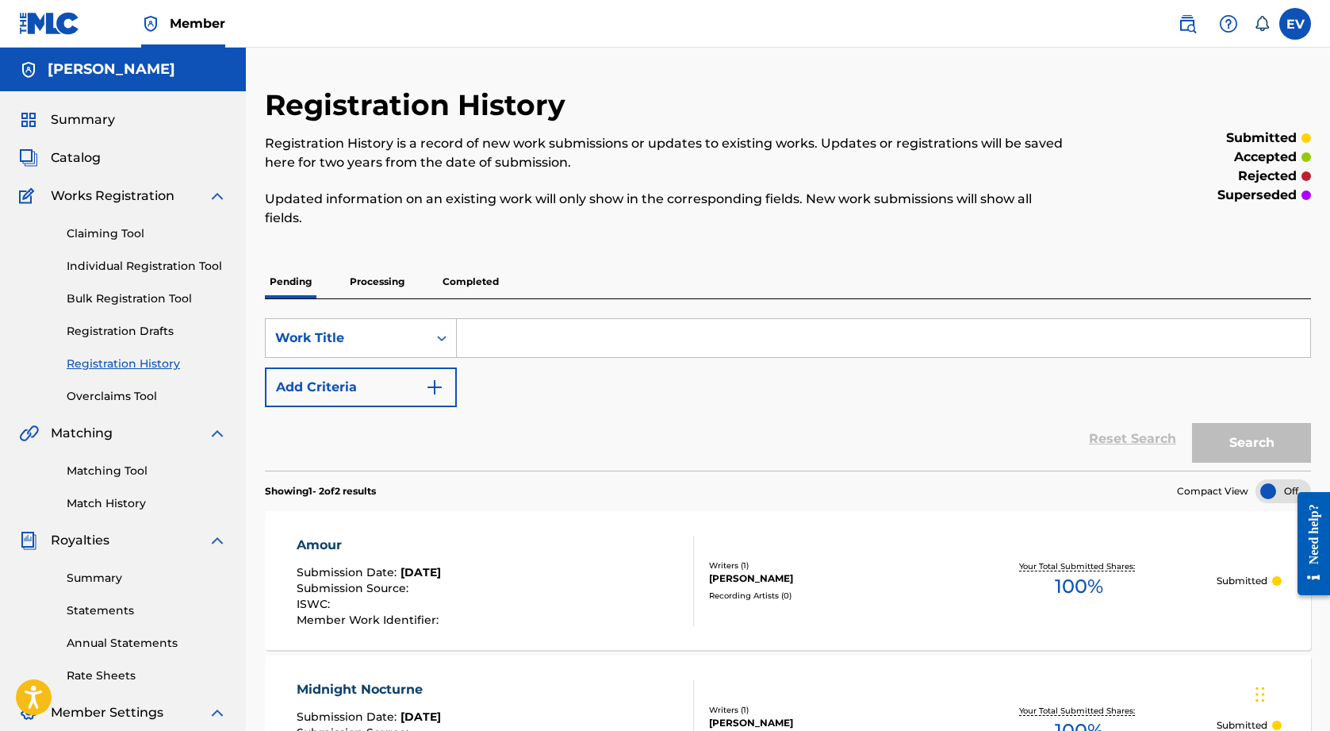
click at [139, 267] on link "Individual Registration Tool" at bounding box center [147, 266] width 160 height 17
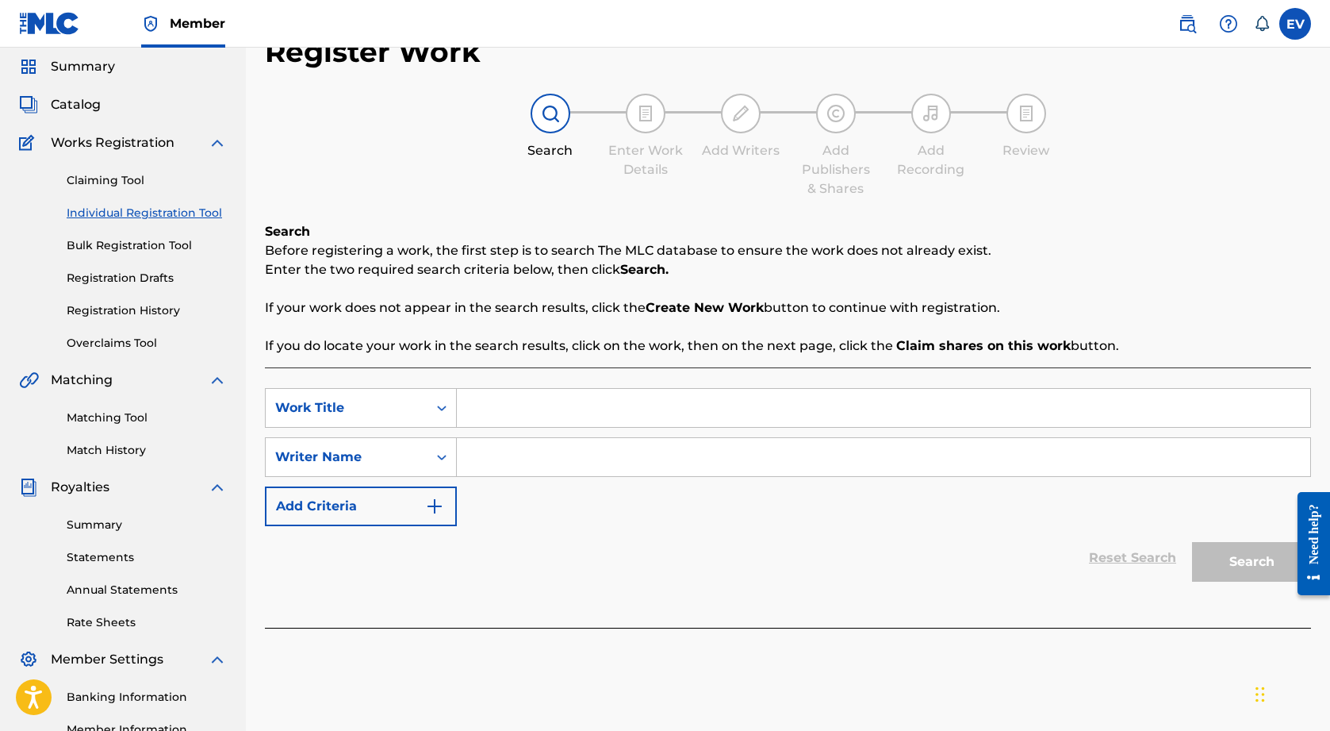
scroll to position [54, 0]
click at [574, 415] on input "Search Form" at bounding box center [884, 407] width 854 height 38
paste input "Snow Falling"
type input "Snow Falling"
click at [562, 453] on input "Search Form" at bounding box center [884, 456] width 854 height 38
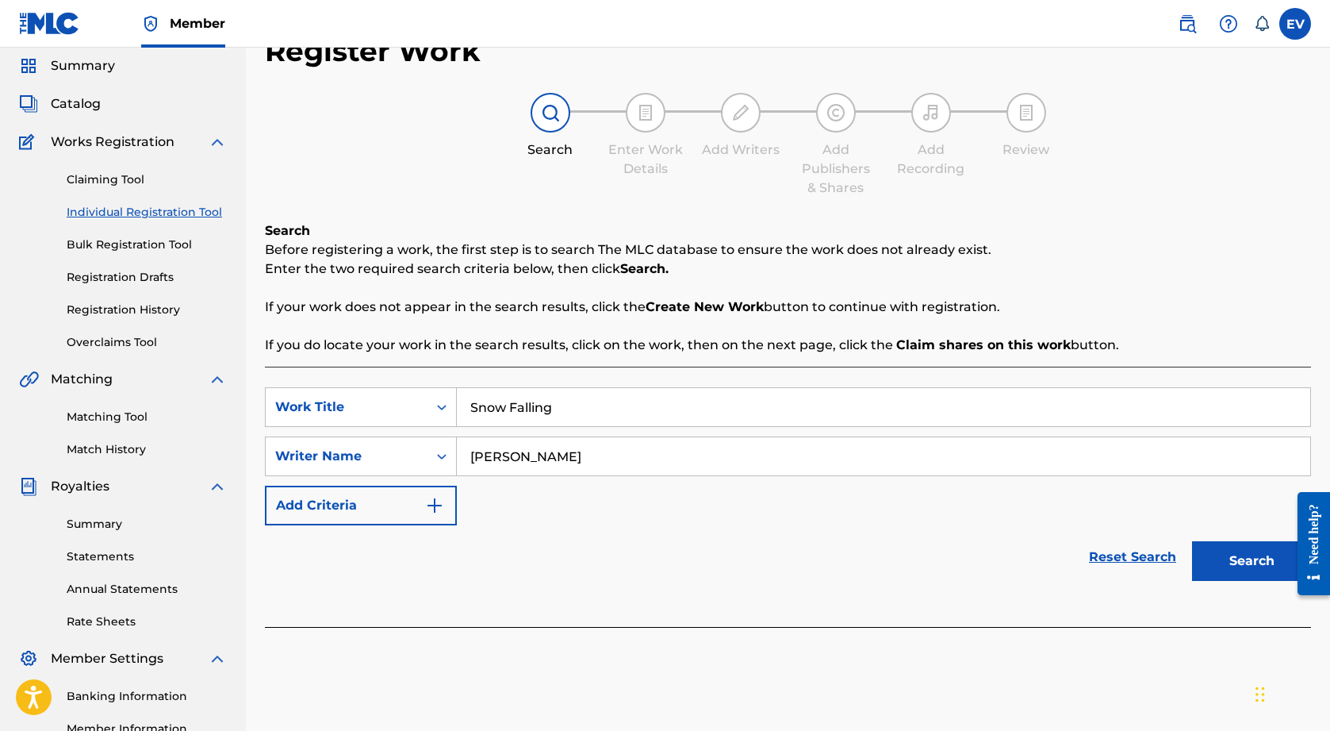
type input "[PERSON_NAME]"
click at [1256, 559] on button "Search" at bounding box center [1251, 561] width 119 height 40
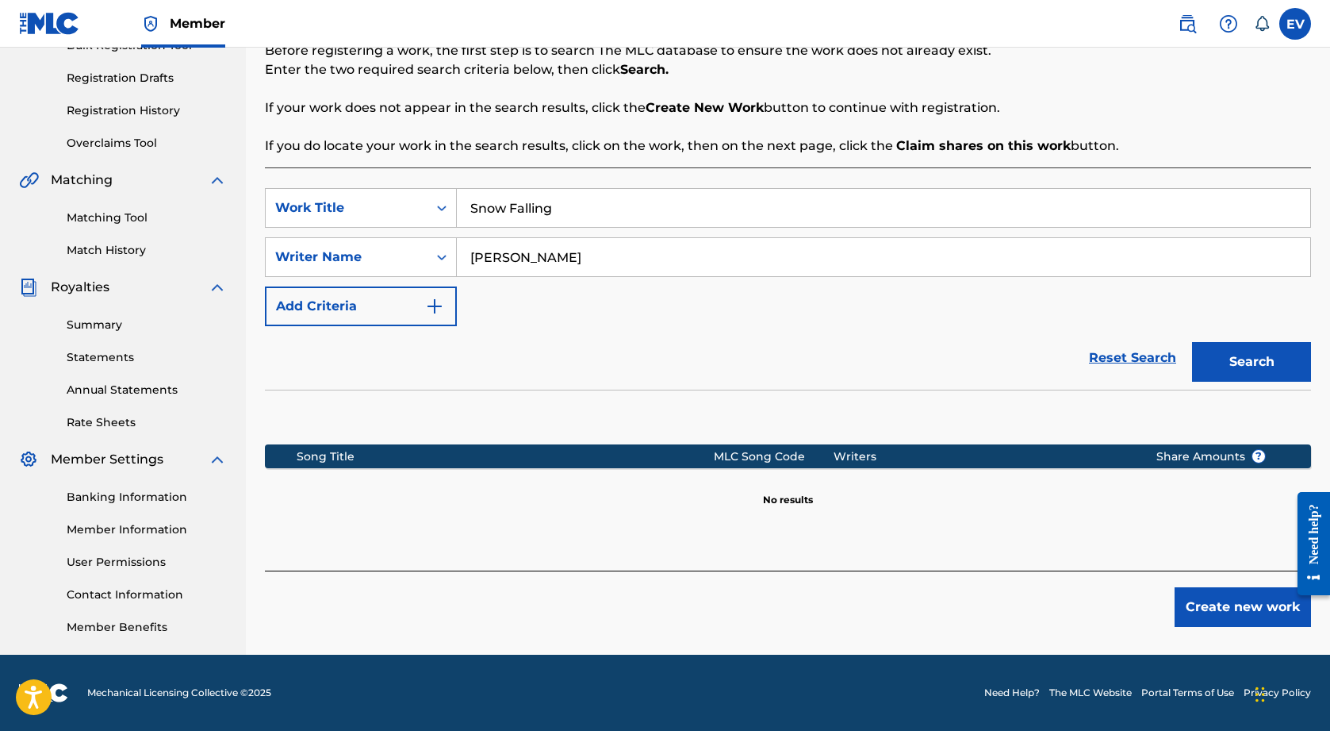
scroll to position [253, 0]
click at [1246, 611] on button "Create new work" at bounding box center [1243, 607] width 136 height 40
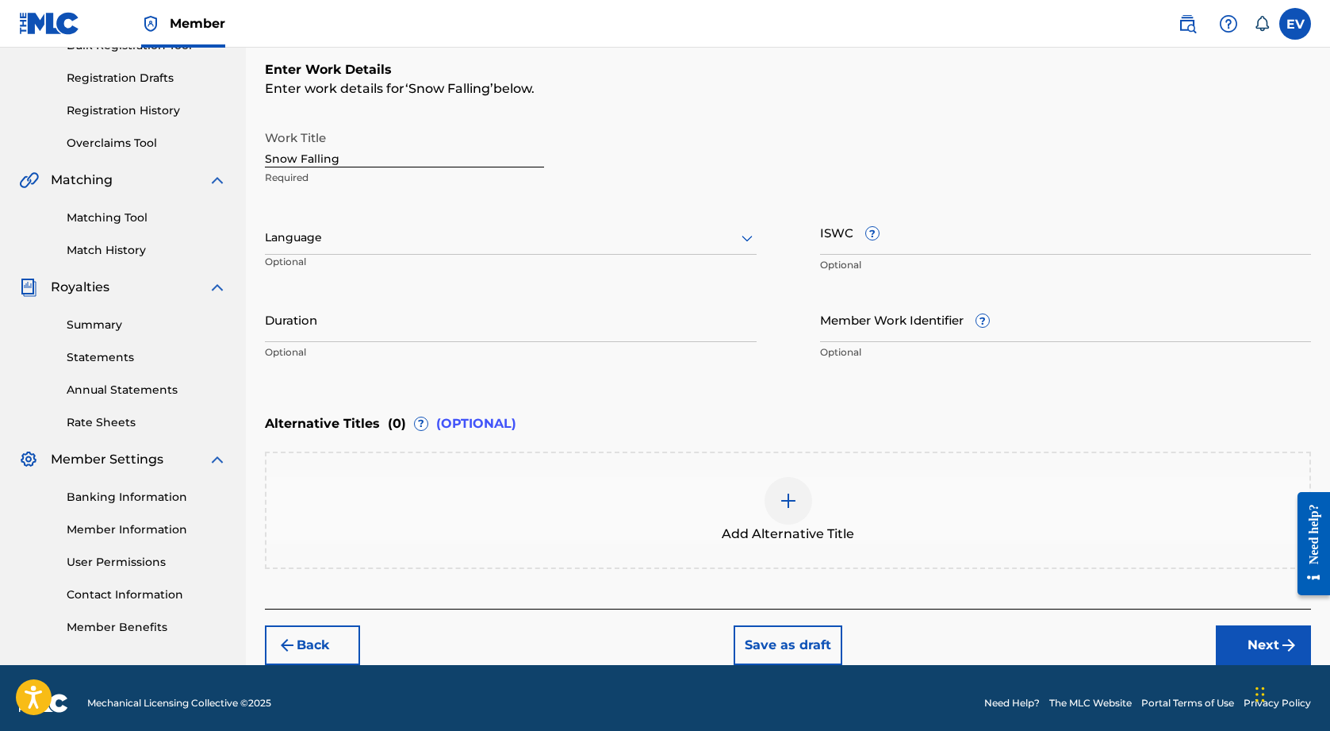
click at [1245, 648] on button "Next" at bounding box center [1263, 645] width 95 height 40
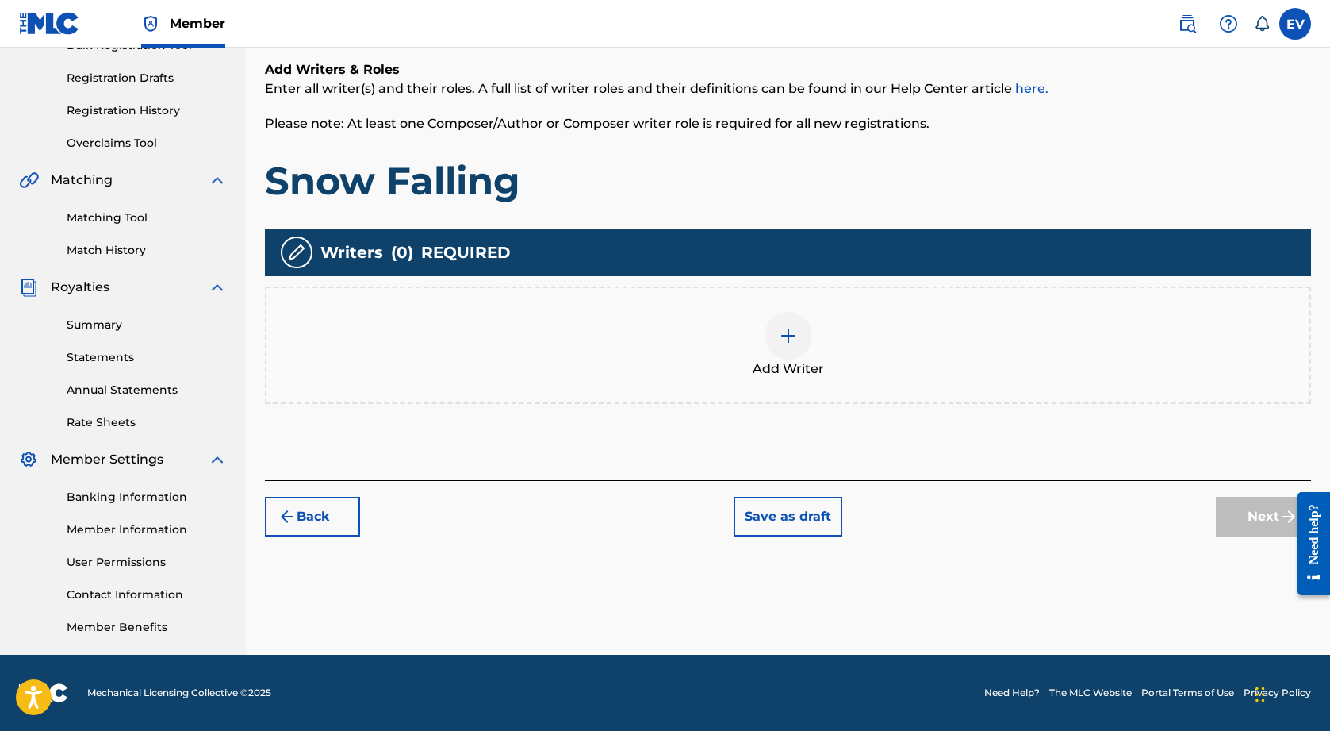
click at [779, 338] on img at bounding box center [788, 335] width 19 height 19
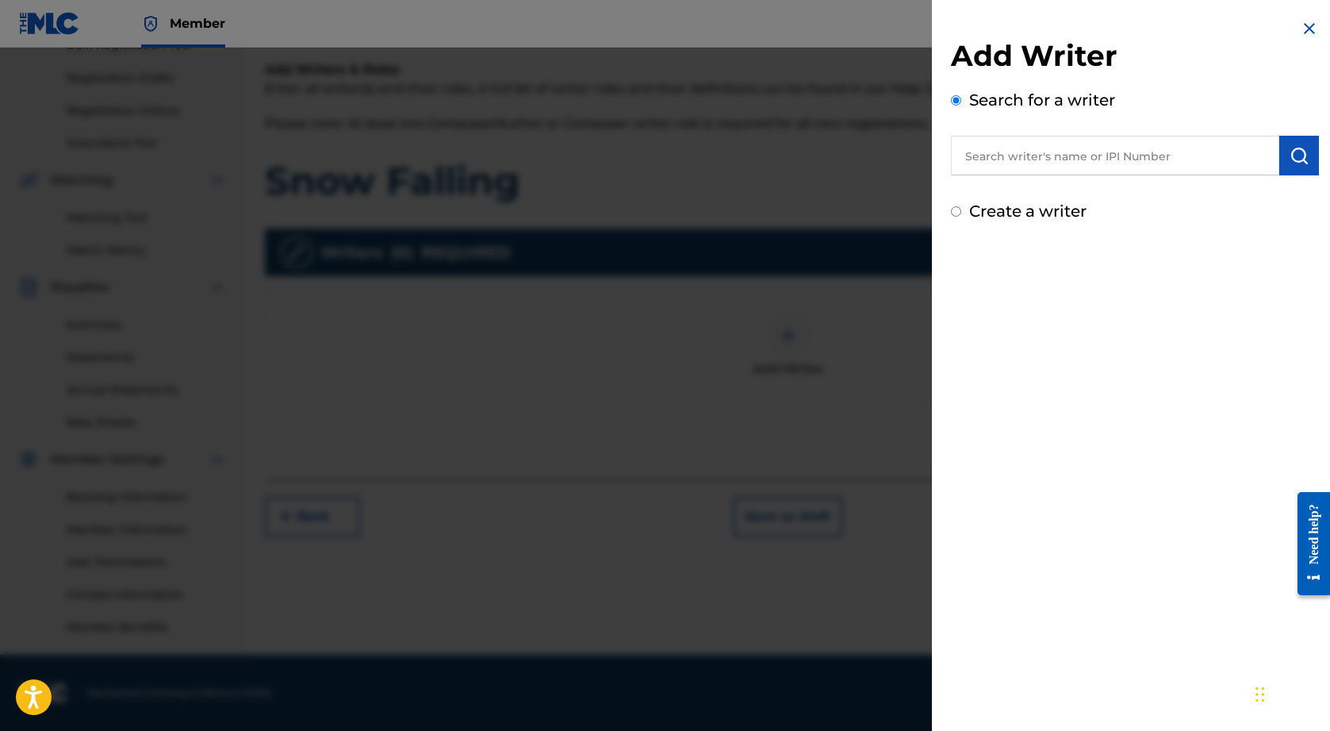
click at [1017, 159] on input "text" at bounding box center [1115, 156] width 328 height 40
type input "[PERSON_NAME]"
click at [1307, 158] on button "submit" at bounding box center [1300, 156] width 40 height 40
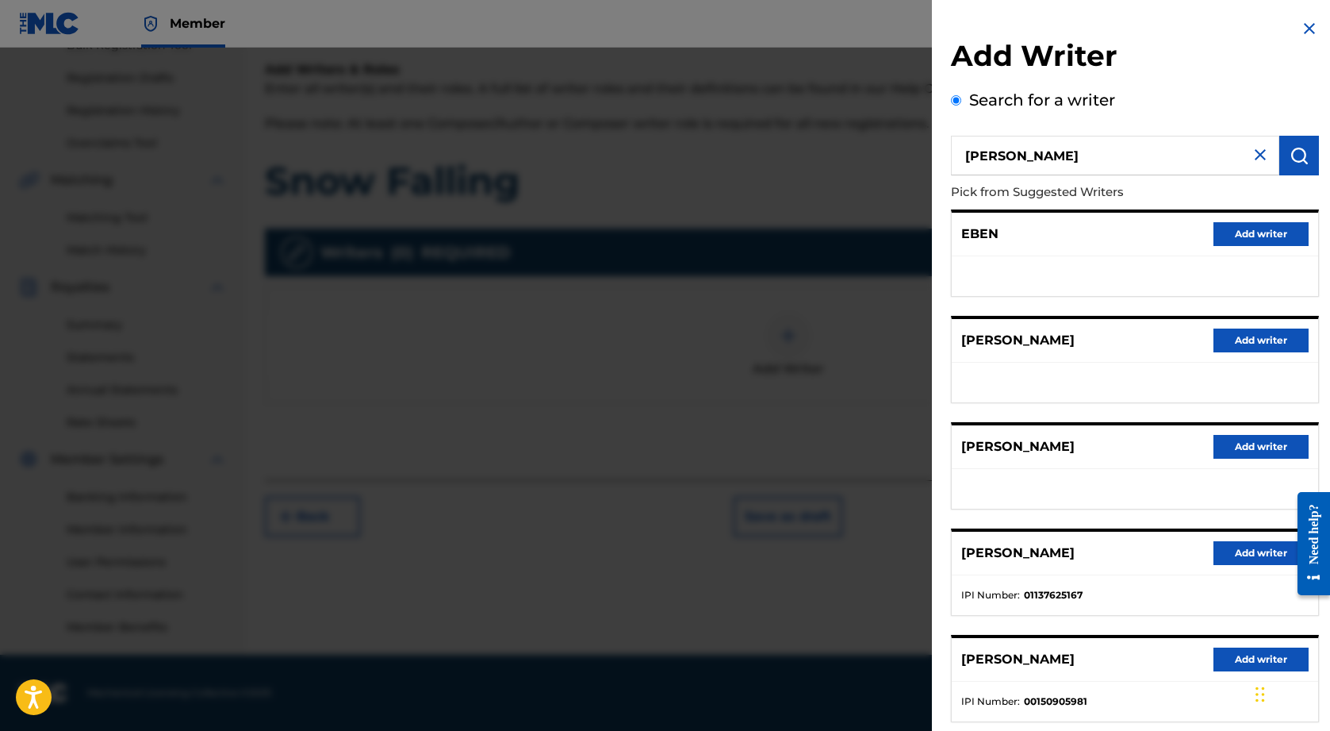
scroll to position [51, 0]
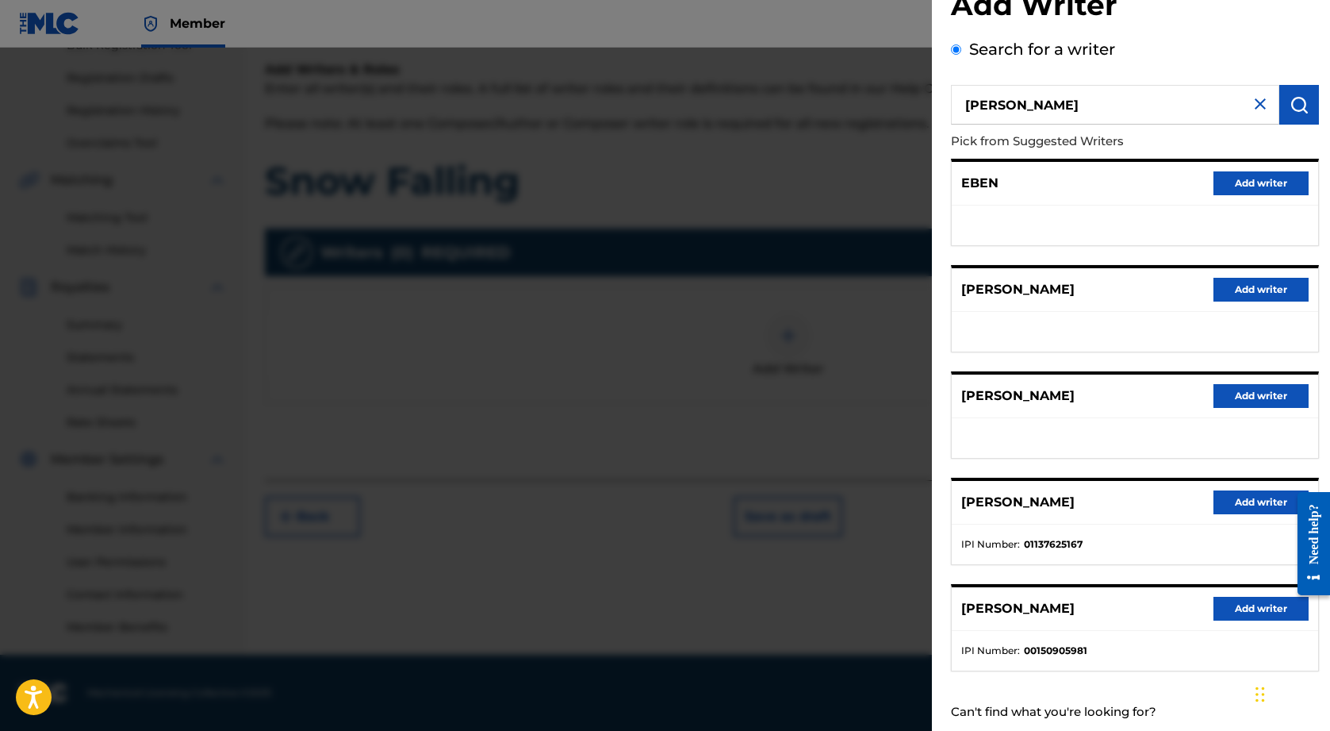
click at [1249, 502] on button "Add writer" at bounding box center [1261, 502] width 95 height 24
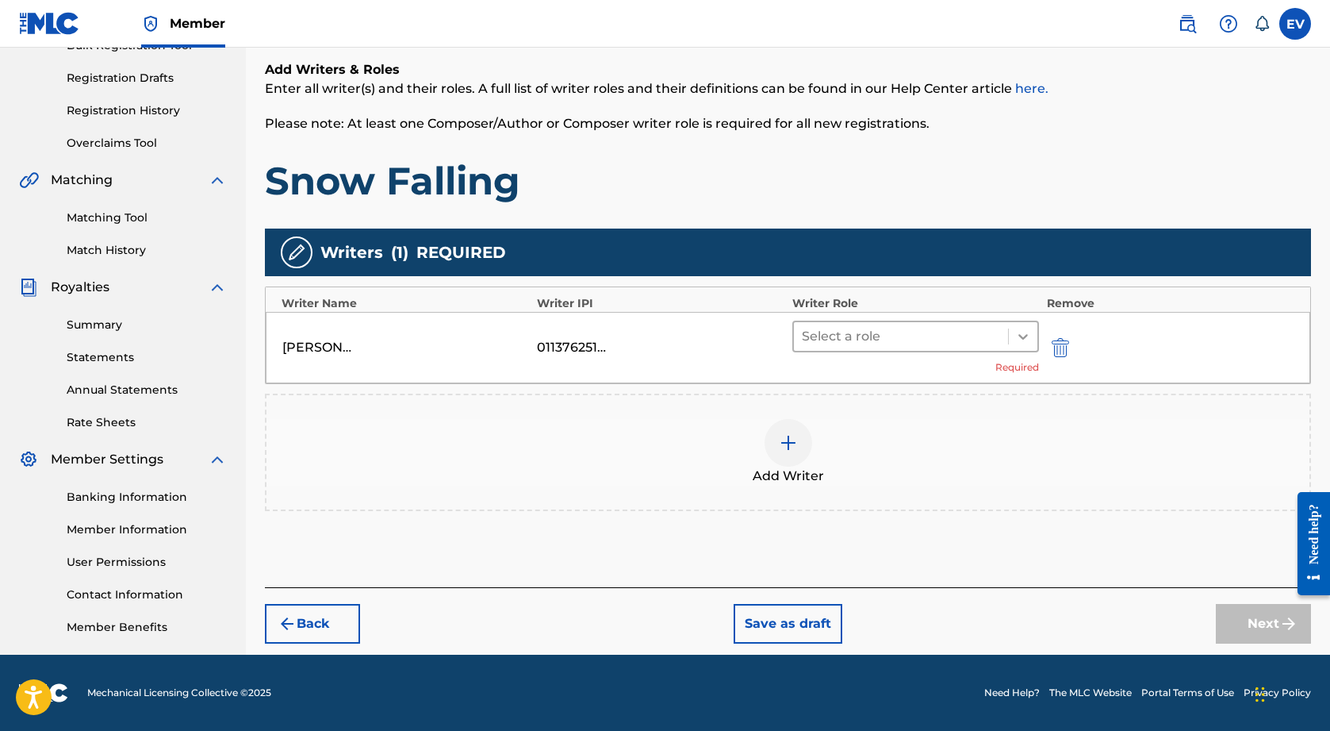
click at [1027, 337] on icon at bounding box center [1023, 336] width 16 height 16
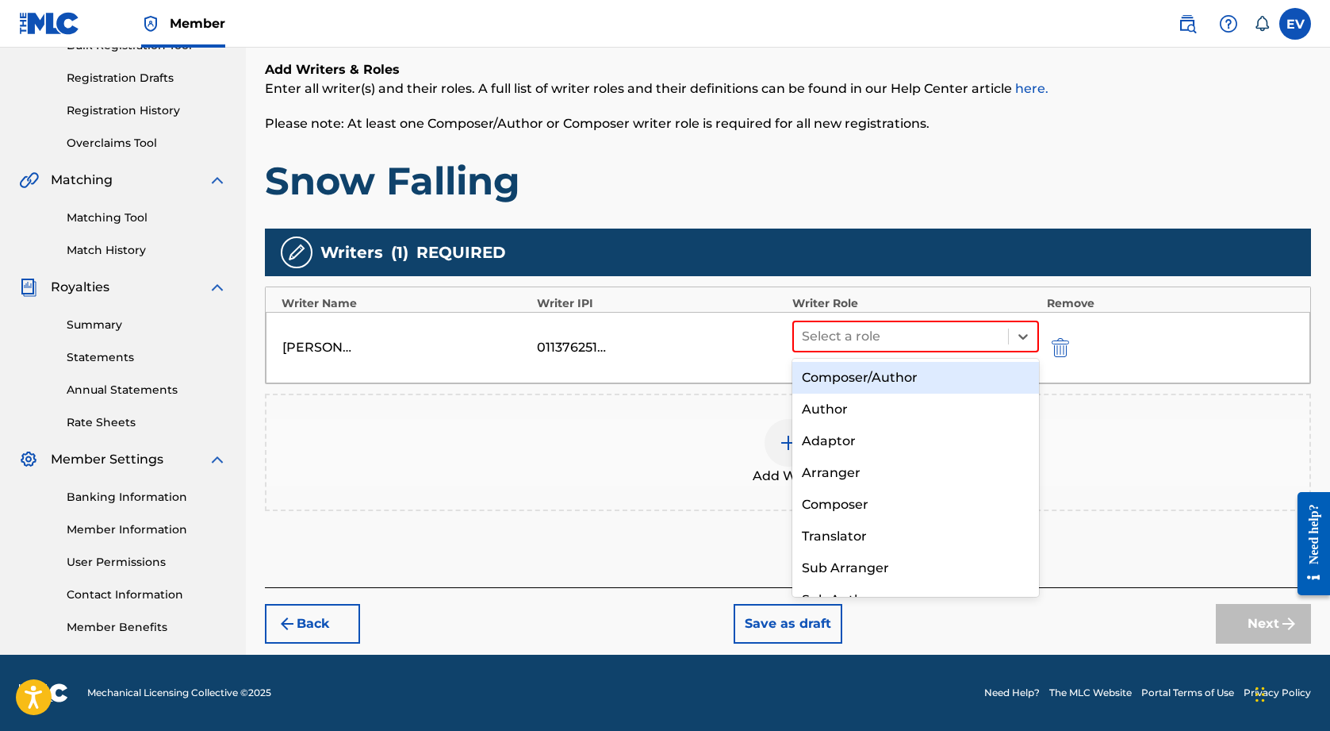
click at [953, 386] on div "Composer/Author" at bounding box center [916, 378] width 247 height 32
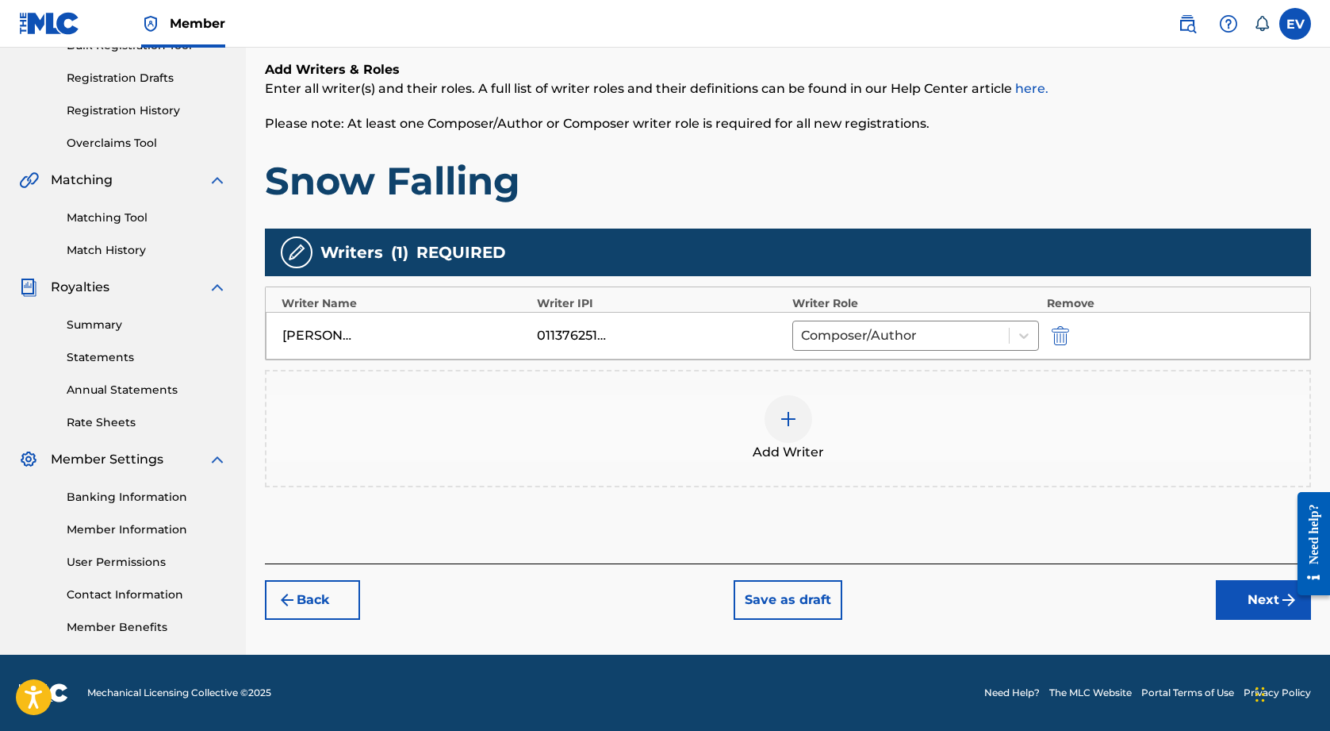
click at [1234, 608] on button "Next" at bounding box center [1263, 600] width 95 height 40
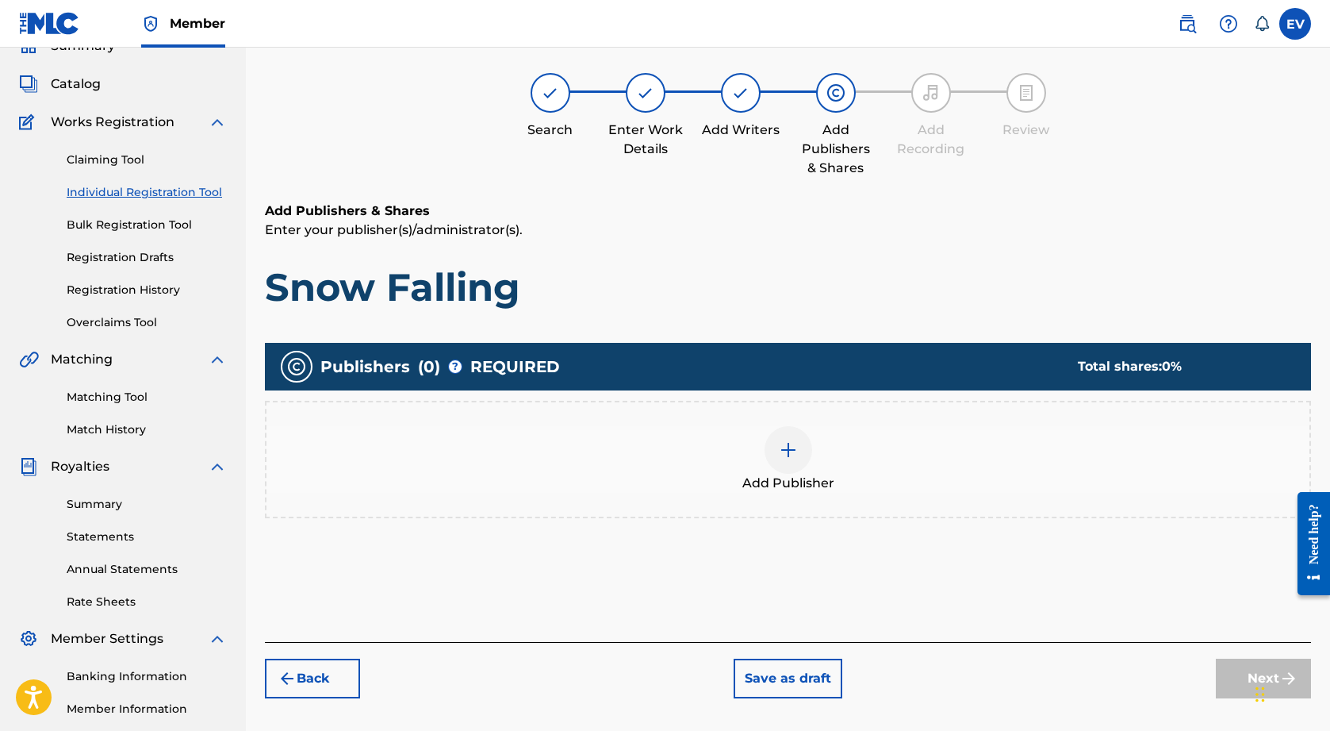
scroll to position [71, 0]
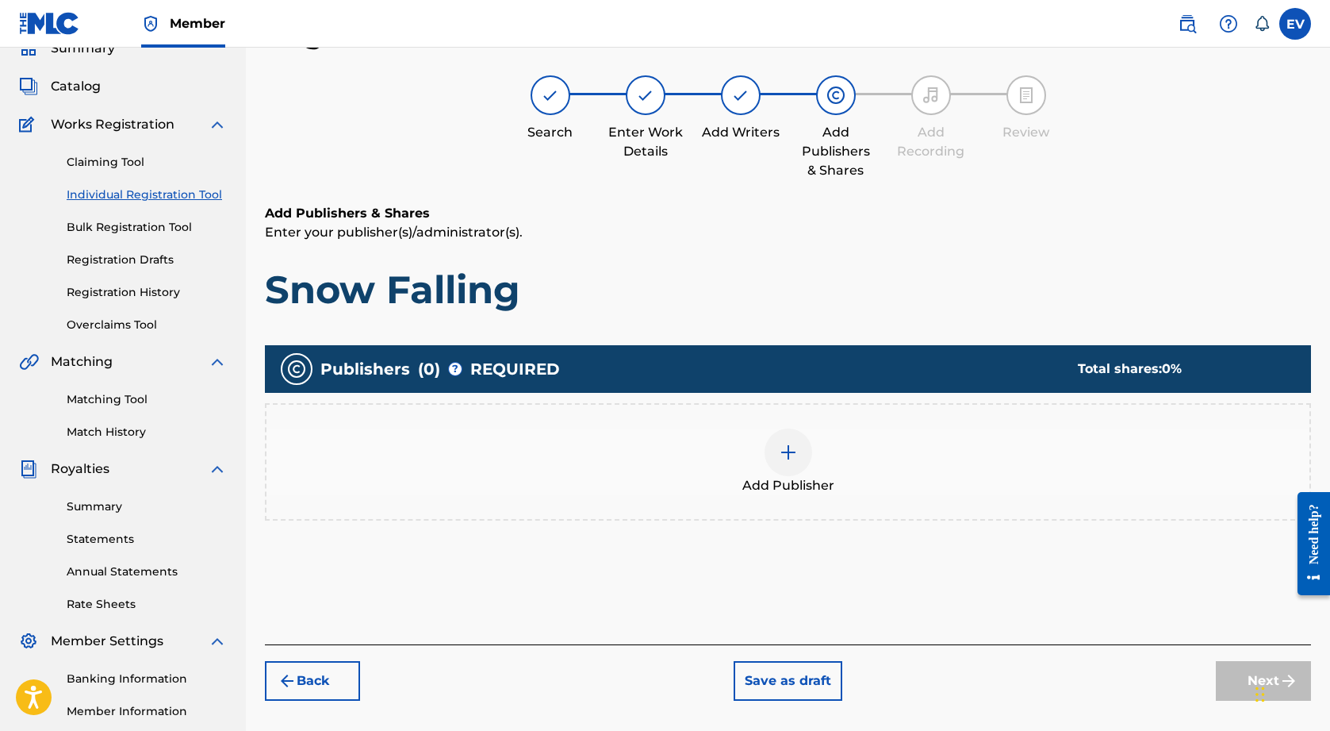
click at [783, 448] on img at bounding box center [788, 452] width 19 height 19
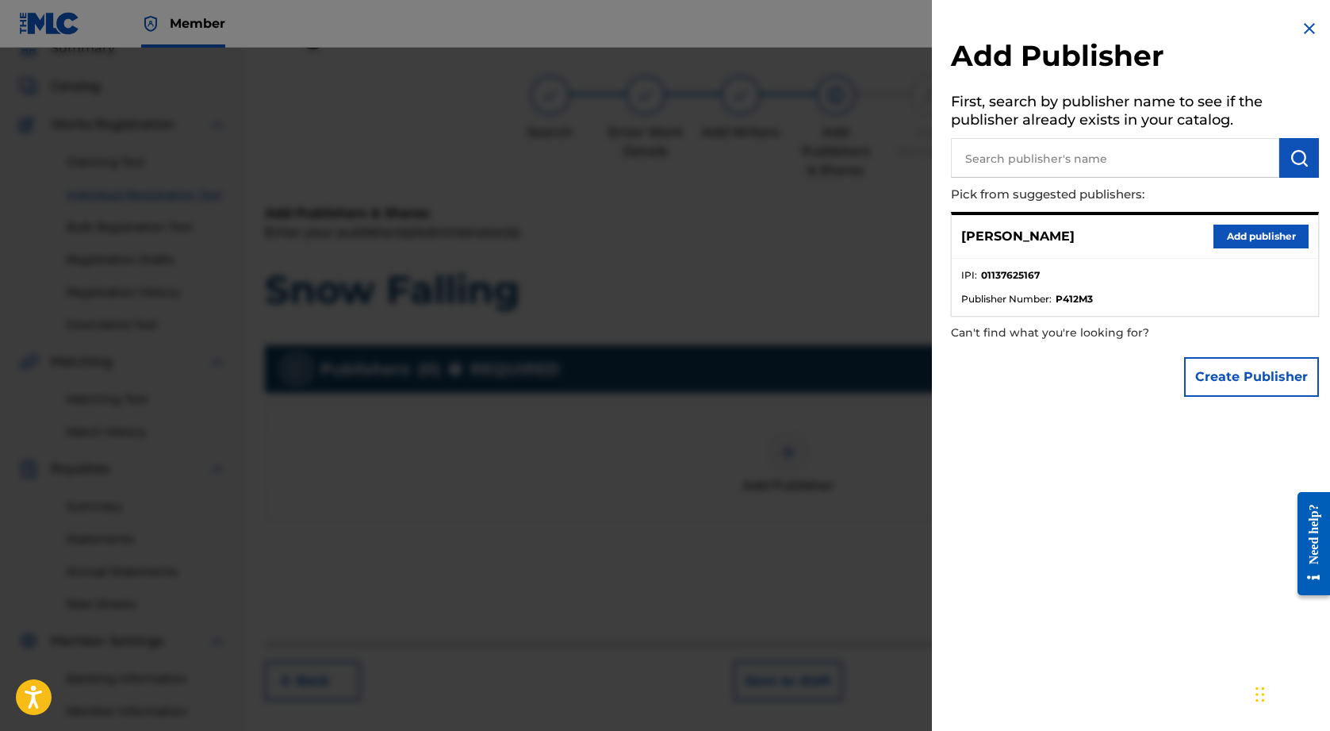
click at [1249, 235] on button "Add publisher" at bounding box center [1261, 237] width 95 height 24
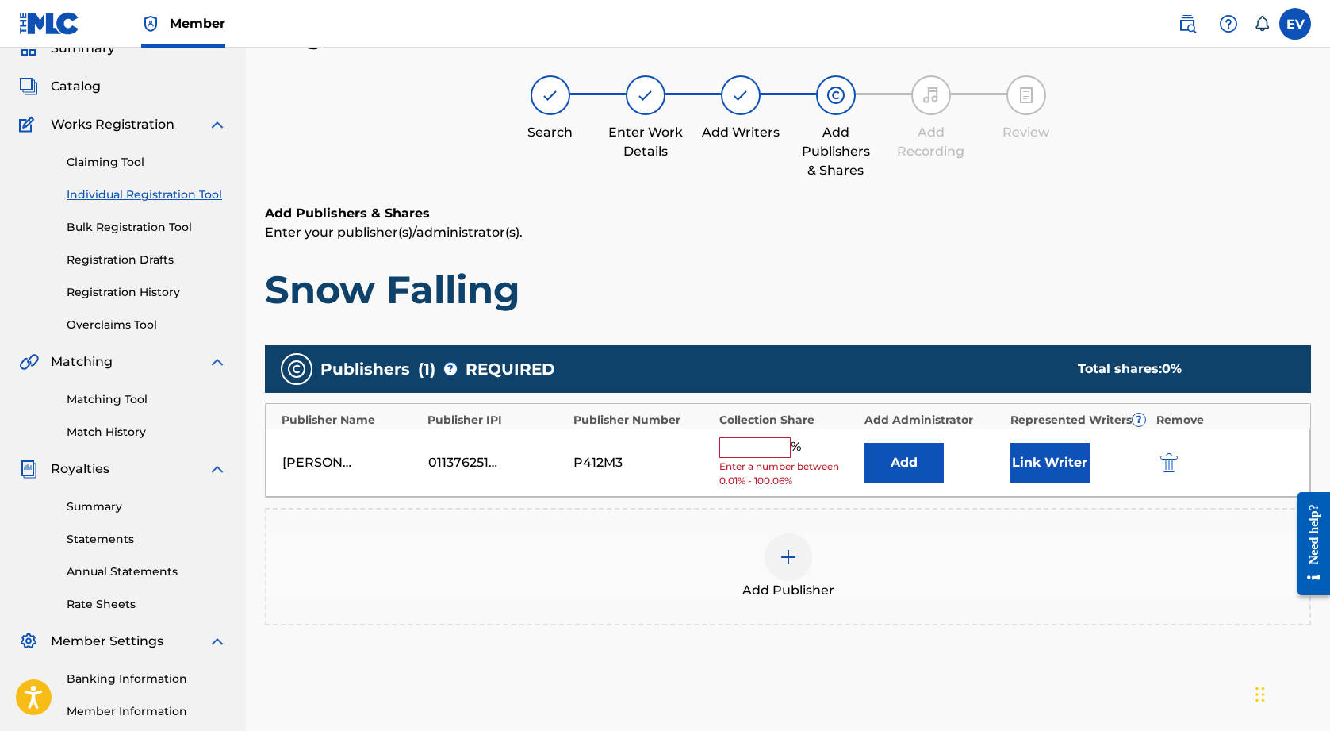
click at [744, 444] on input "text" at bounding box center [755, 447] width 71 height 21
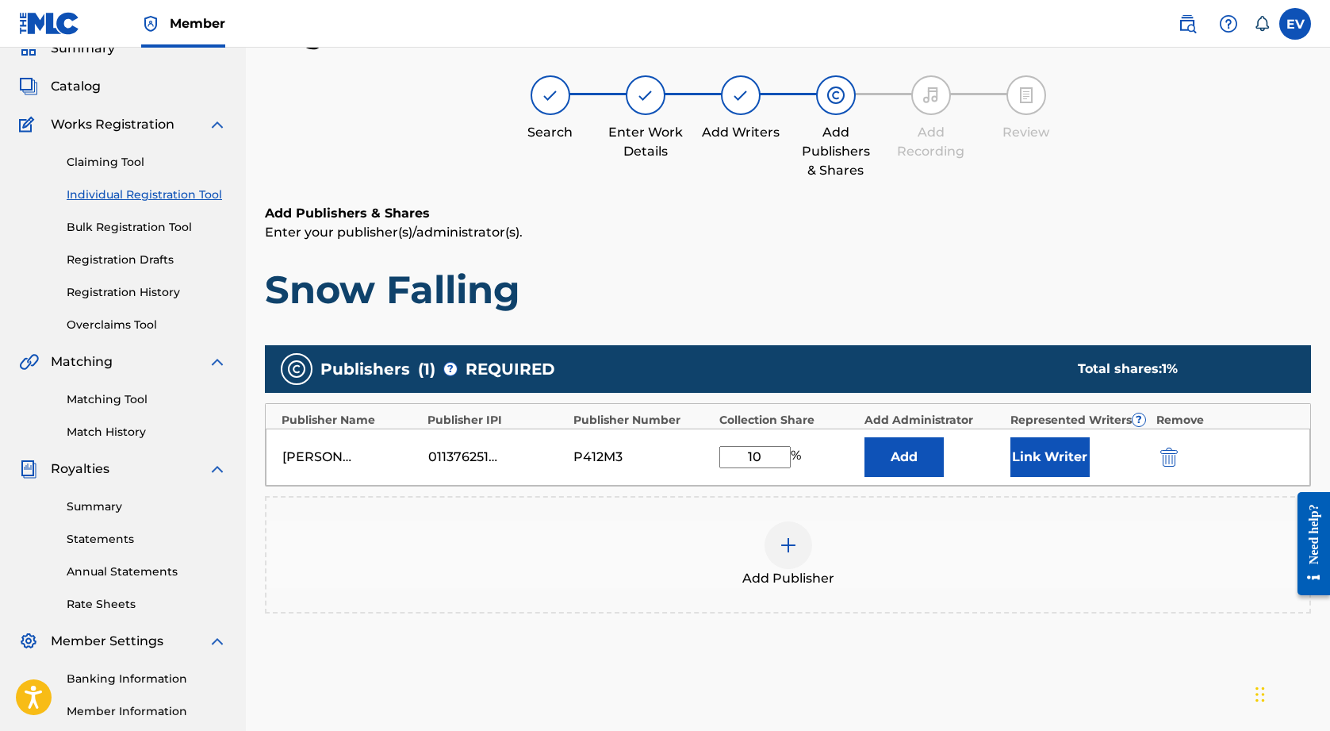
type input "100"
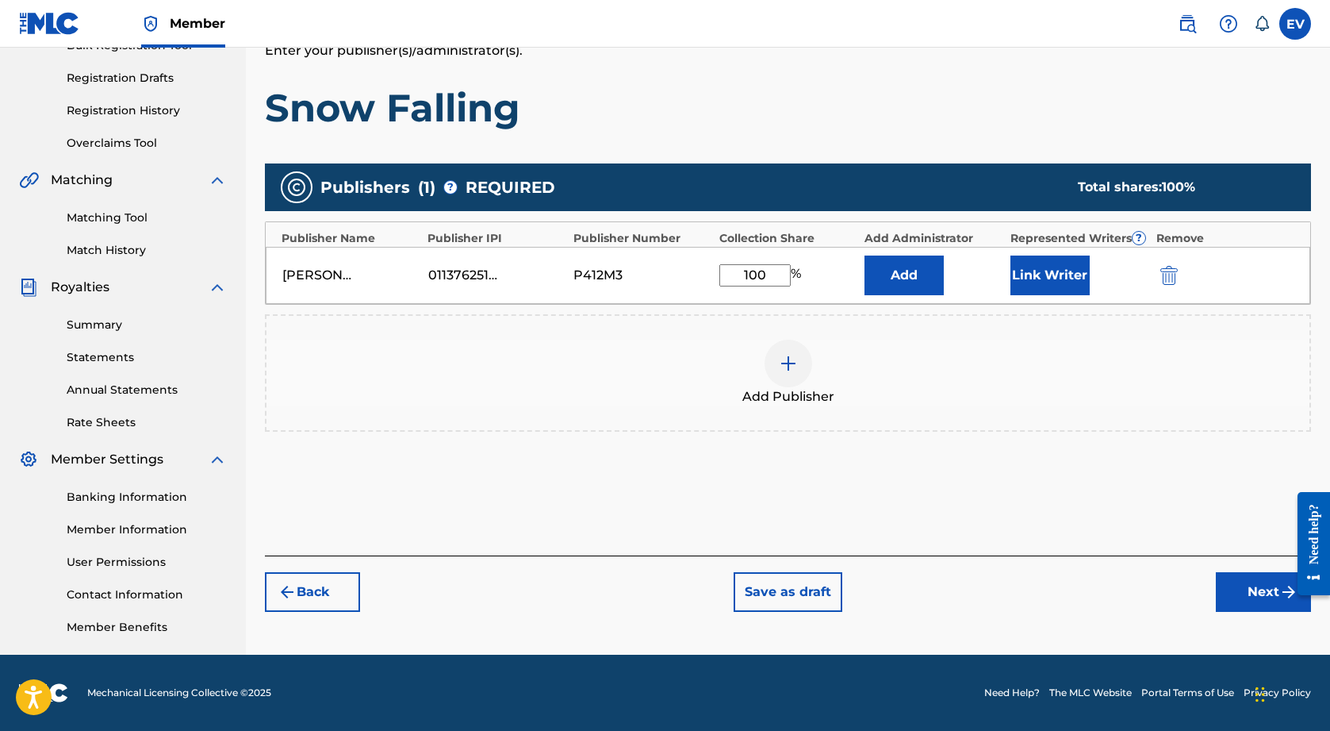
click at [1248, 592] on button "Next" at bounding box center [1263, 592] width 95 height 40
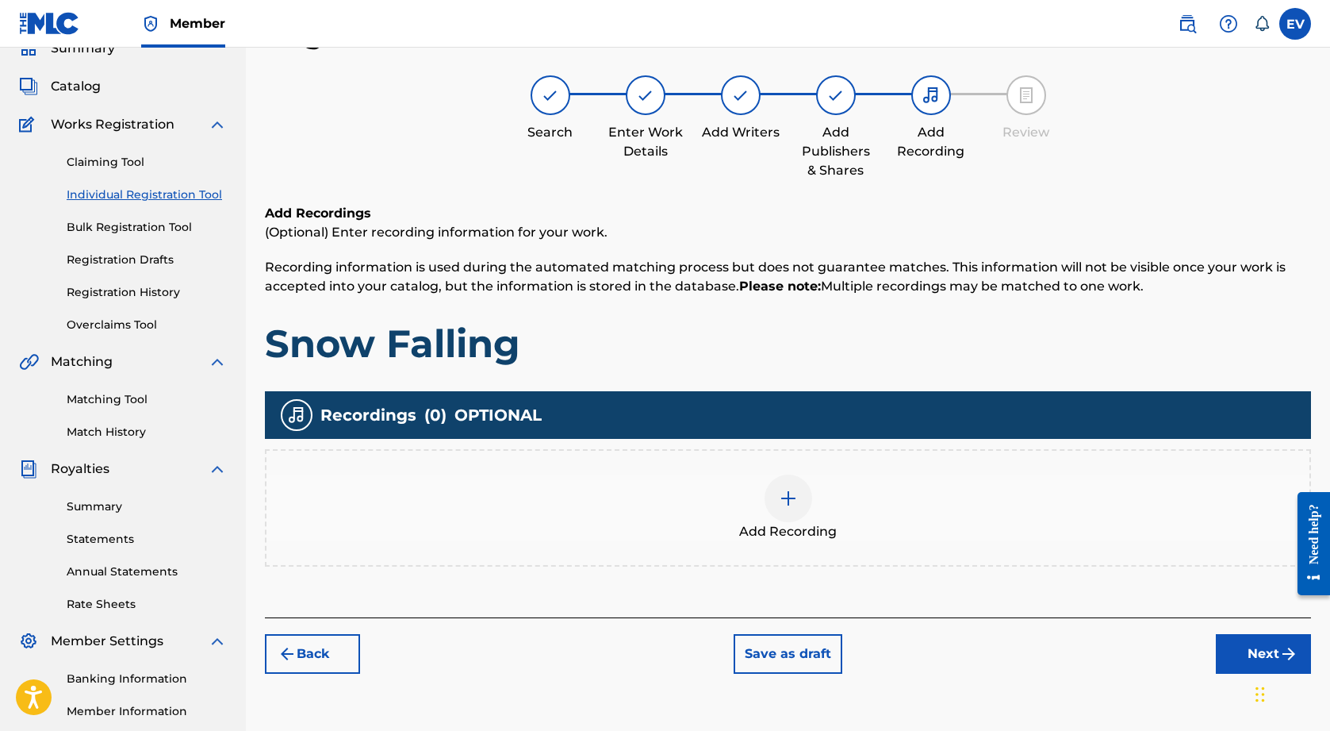
click at [1236, 647] on button "Next" at bounding box center [1263, 654] width 95 height 40
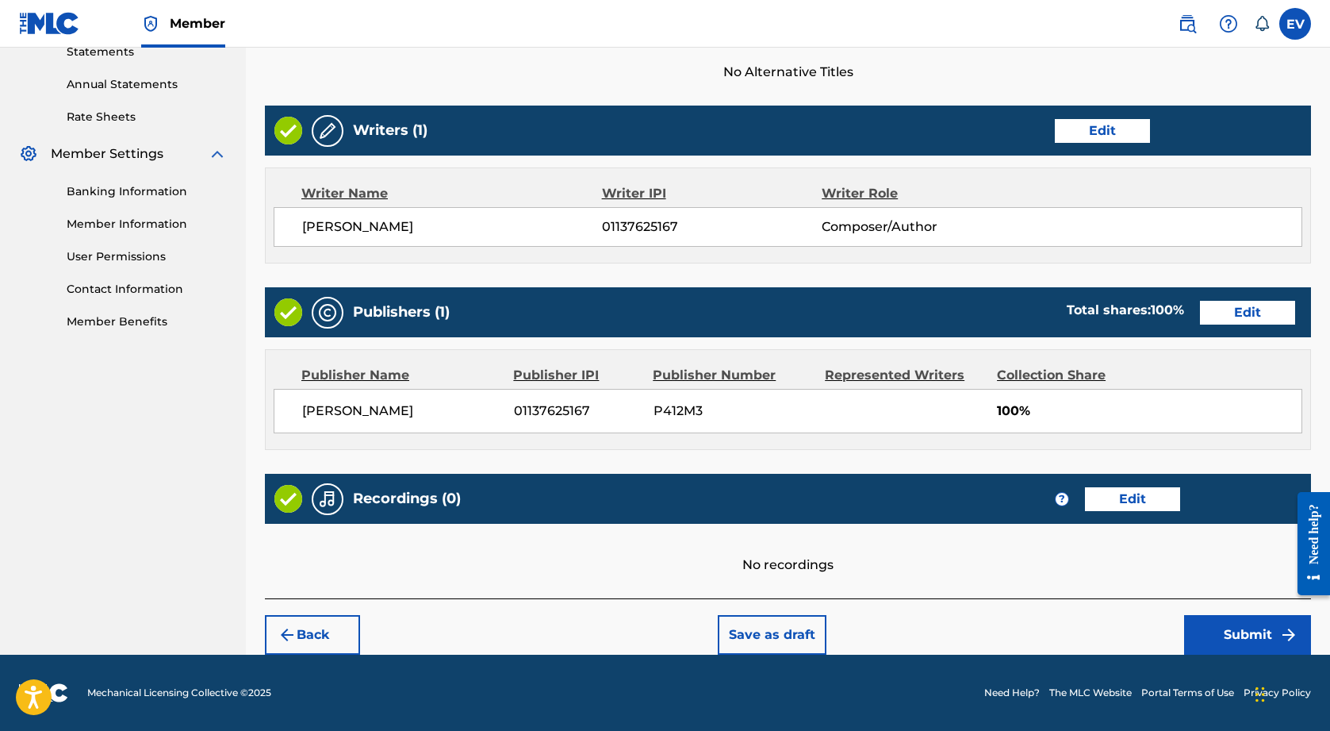
scroll to position [558, 0]
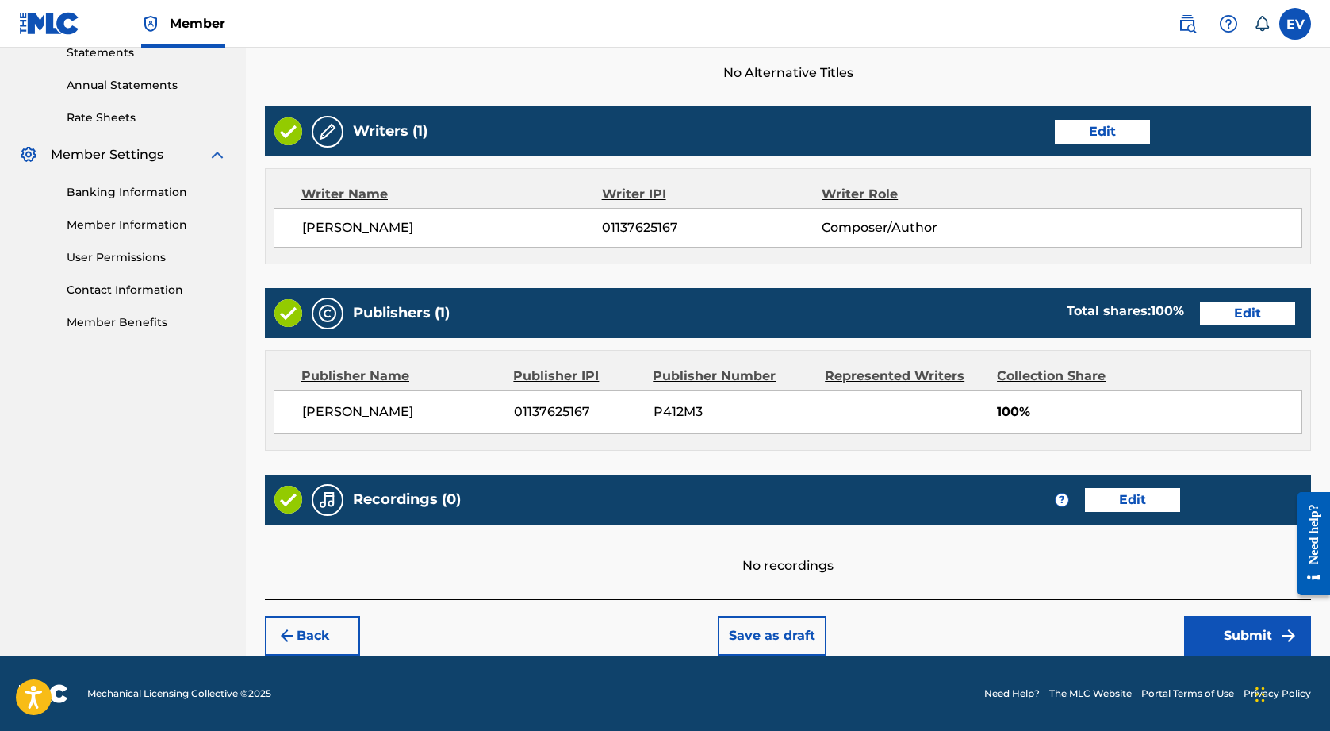
click at [1227, 631] on button "Submit" at bounding box center [1247, 636] width 127 height 40
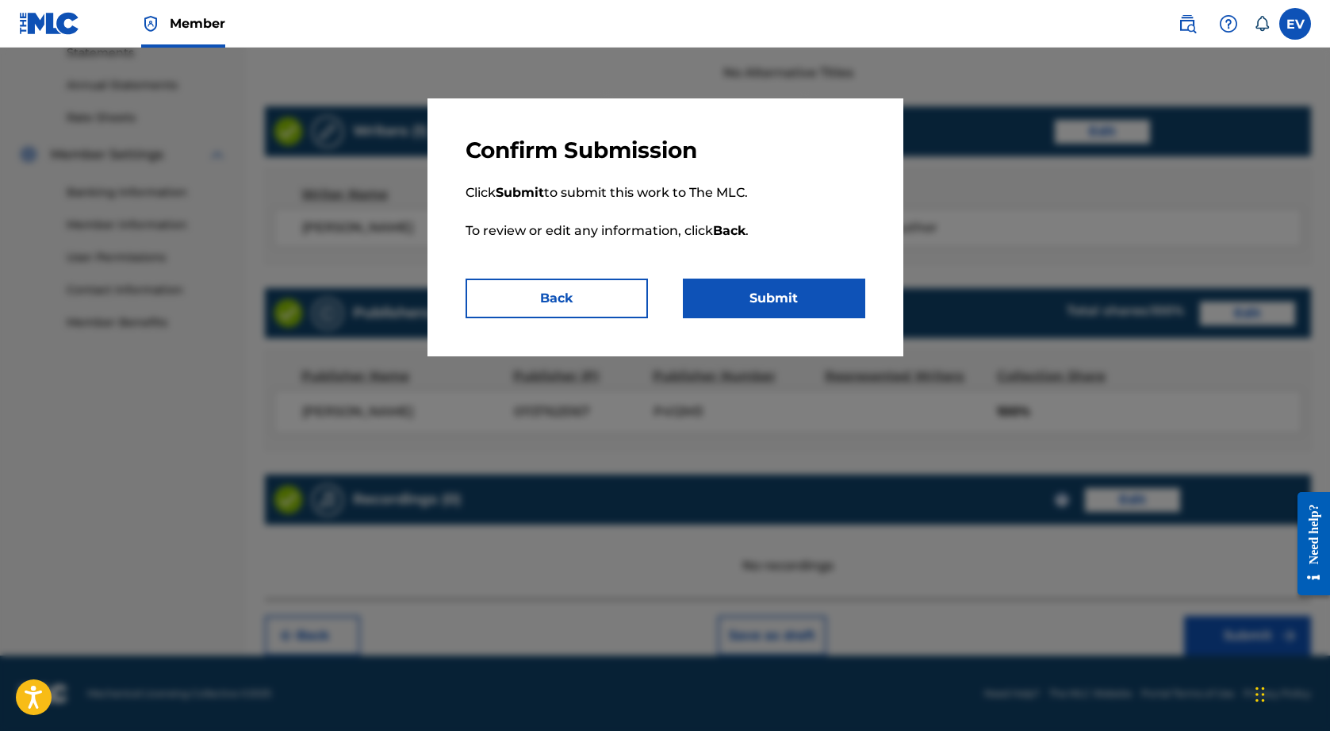
click at [807, 297] on button "Submit" at bounding box center [774, 298] width 182 height 40
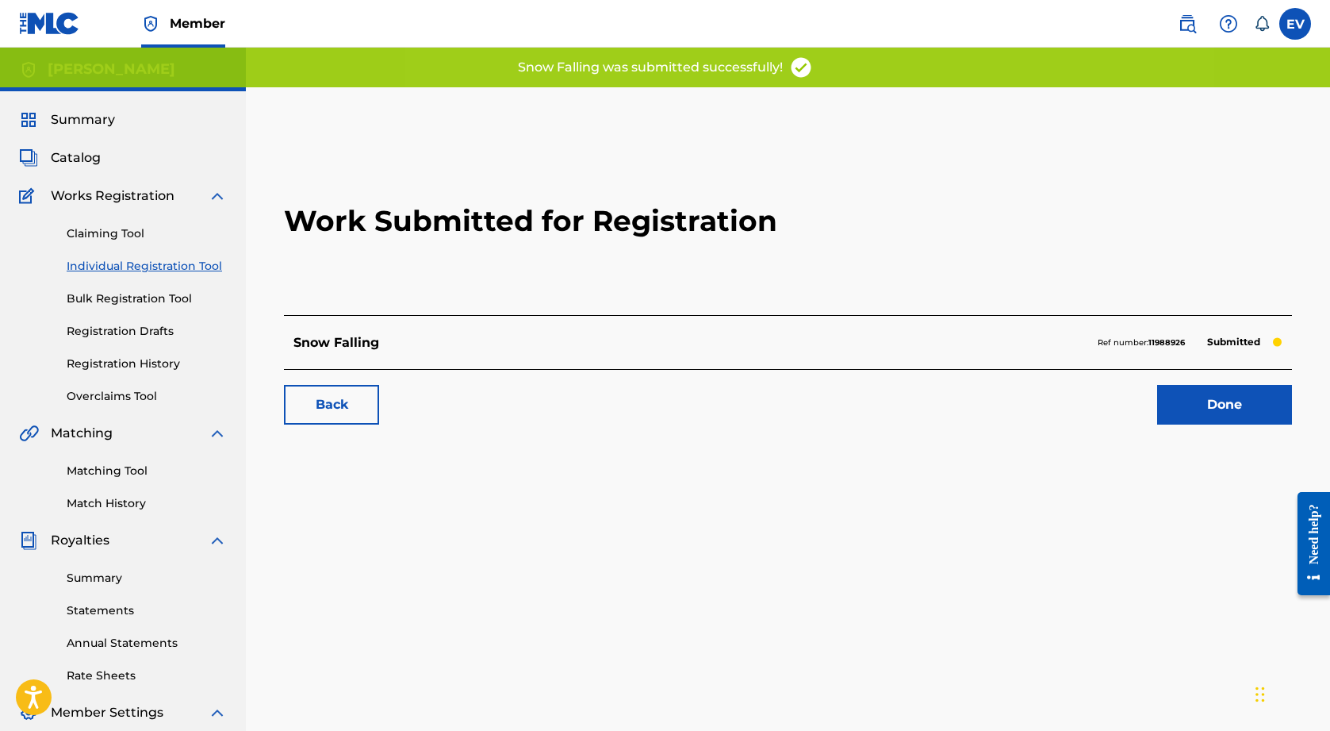
click at [1248, 393] on link "Done" at bounding box center [1224, 405] width 135 height 40
